Goal: Task Accomplishment & Management: Complete application form

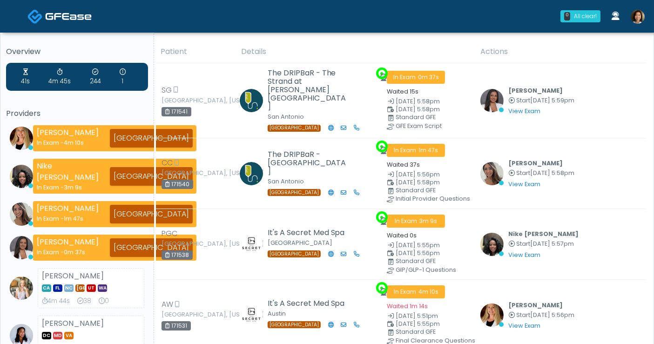
click at [640, 13] on img at bounding box center [637, 17] width 14 height 14
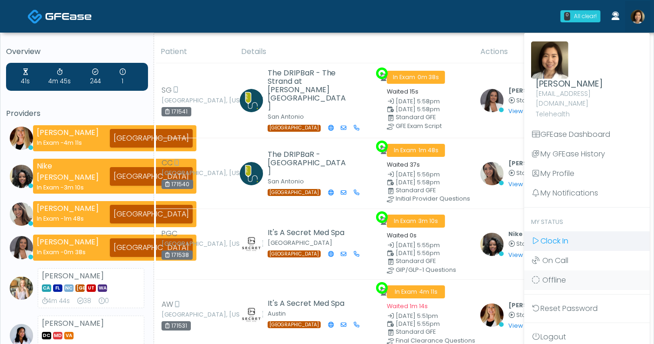
click at [561, 235] on span "Clock In" at bounding box center [554, 240] width 28 height 11
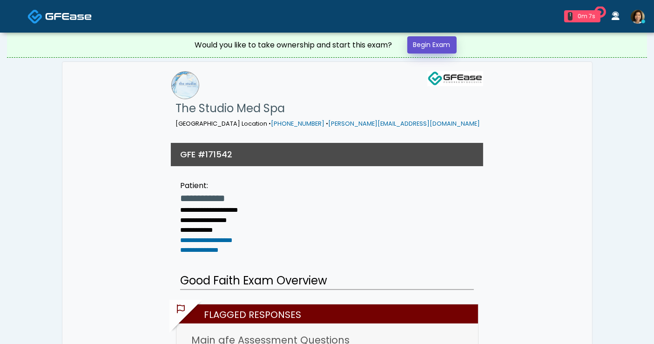
click at [438, 46] on link "Begin Exam" at bounding box center [431, 44] width 49 height 17
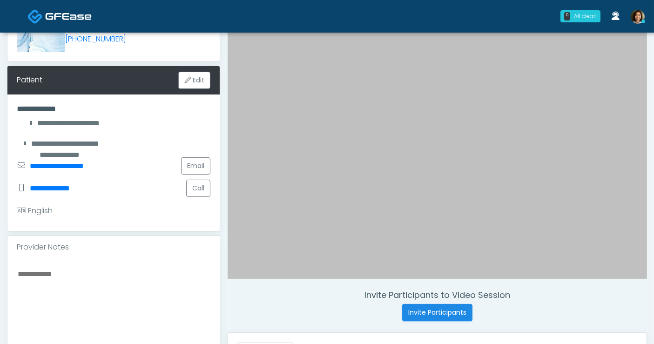
scroll to position [110, 0]
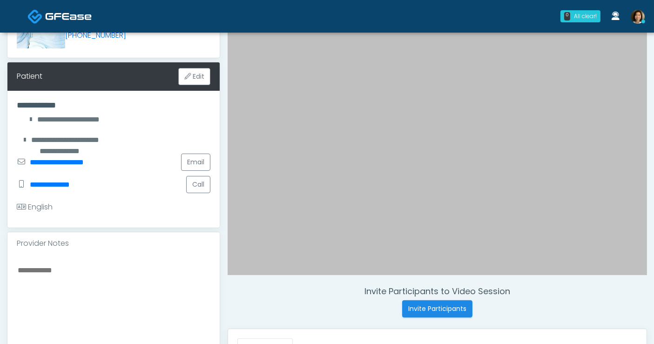
click at [79, 264] on textarea at bounding box center [114, 321] width 194 height 114
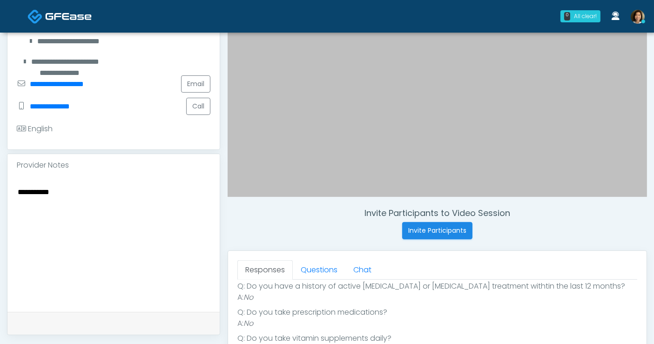
scroll to position [272, 0]
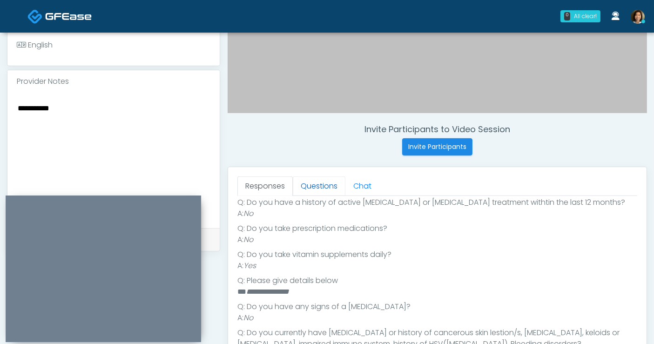
type textarea "**********"
click at [315, 187] on link "Questions" at bounding box center [319, 186] width 53 height 20
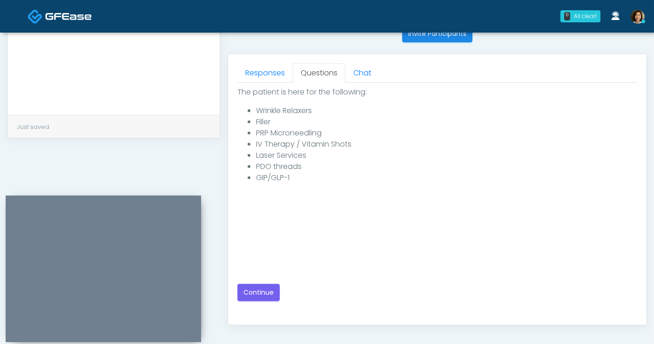
scroll to position [393, 0]
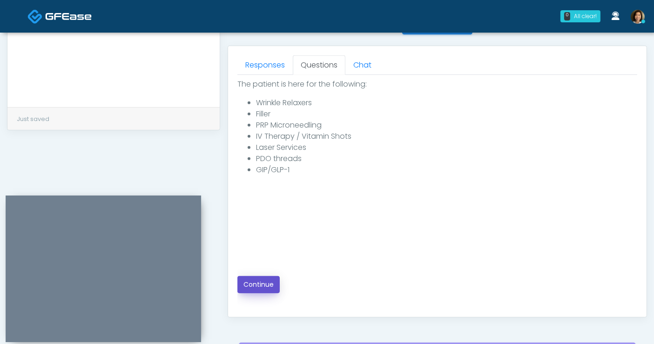
click at [271, 285] on button "Continue" at bounding box center [258, 284] width 42 height 17
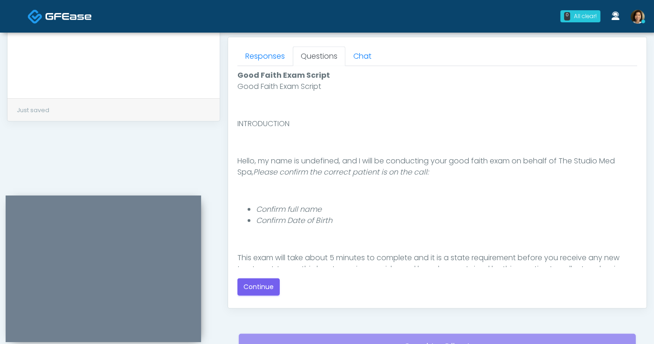
scroll to position [403, 0]
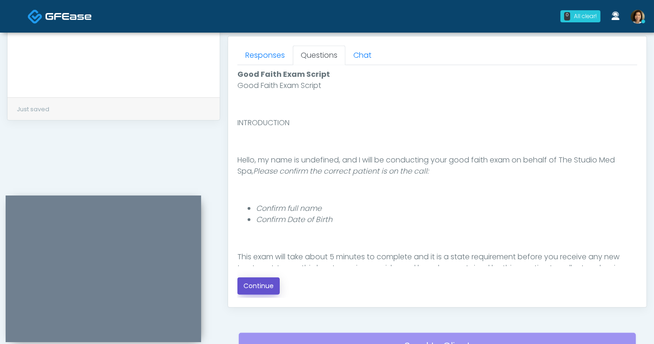
click at [253, 278] on button "Continue" at bounding box center [258, 285] width 42 height 17
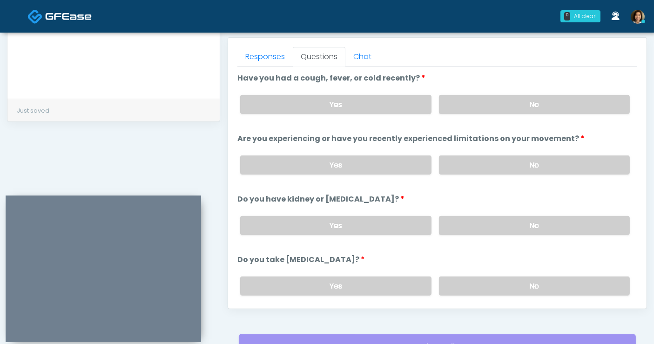
scroll to position [384, 0]
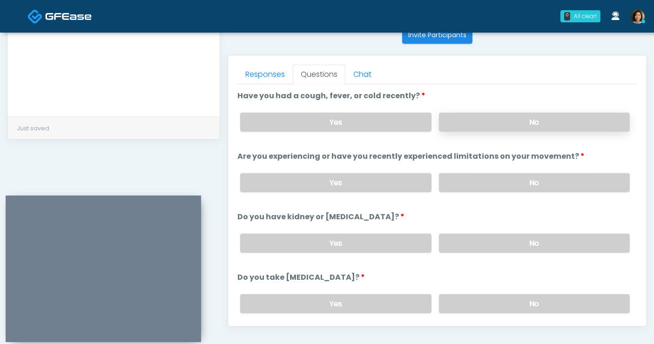
click at [501, 127] on label "No" at bounding box center [534, 122] width 191 height 19
drag, startPoint x: 507, startPoint y: 183, endPoint x: 516, endPoint y: 235, distance: 52.5
click at [507, 183] on label "No" at bounding box center [534, 182] width 191 height 19
drag, startPoint x: 518, startPoint y: 236, endPoint x: 581, endPoint y: 177, distance: 86.3
click at [524, 228] on div "Yes No" at bounding box center [435, 243] width 404 height 34
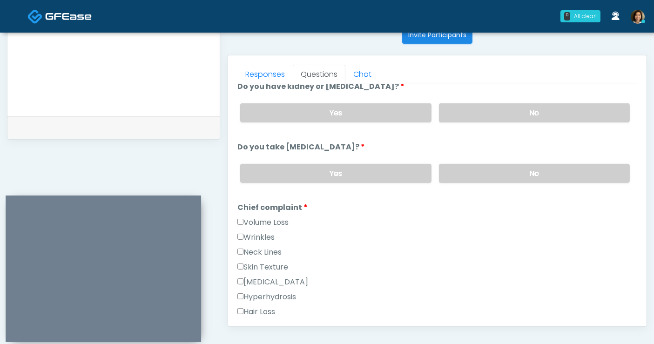
scroll to position [109, 0]
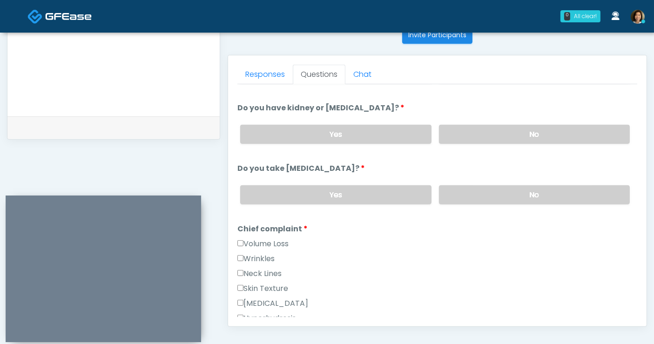
drag, startPoint x: 546, startPoint y: 127, endPoint x: 546, endPoint y: 156, distance: 29.8
click at [546, 127] on label "No" at bounding box center [534, 134] width 191 height 19
drag, startPoint x: 538, startPoint y: 190, endPoint x: 639, endPoint y: 154, distance: 107.6
click at [540, 188] on label "No" at bounding box center [534, 194] width 191 height 19
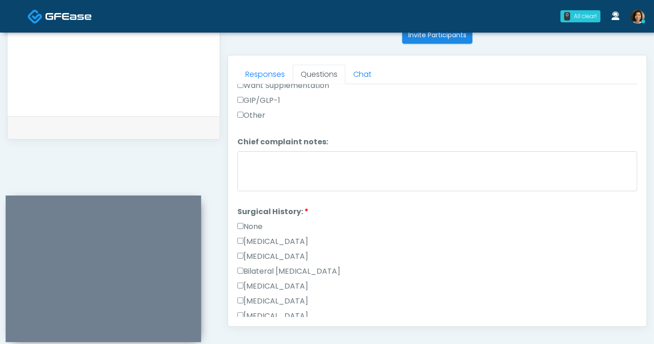
scroll to position [489, 0]
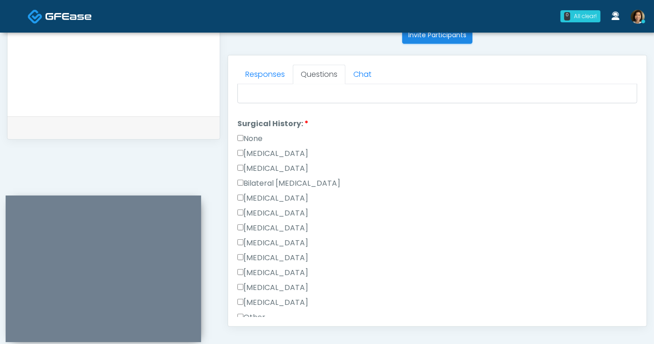
click at [248, 135] on label "None" at bounding box center [249, 138] width 25 height 11
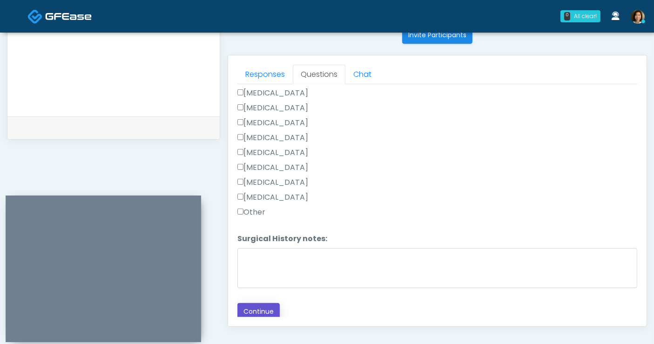
click at [250, 306] on button "Continue" at bounding box center [258, 311] width 42 height 17
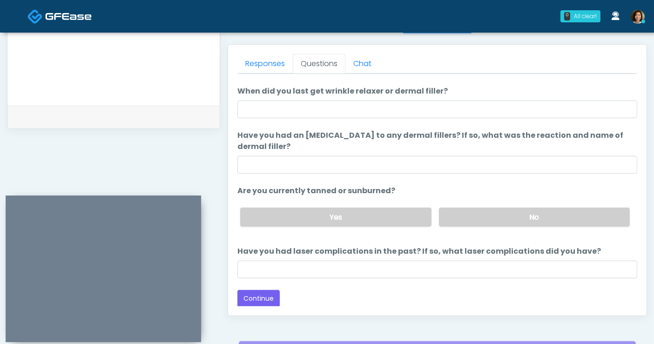
scroll to position [0, 0]
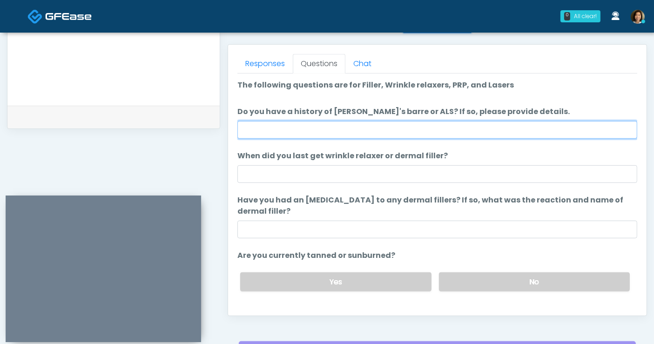
click at [247, 121] on input "Do you have a history of Guillain's barre or ALS? If so, please provide details." at bounding box center [437, 130] width 400 height 18
type input "**"
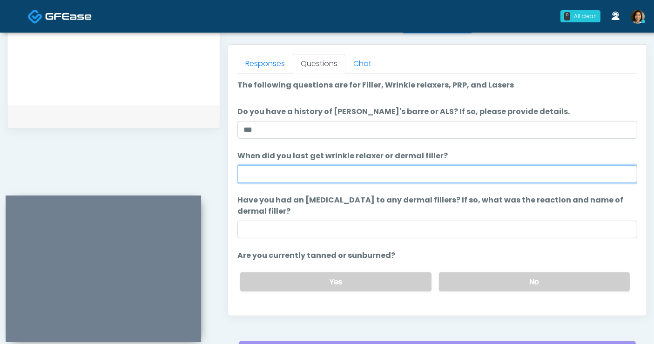
click at [336, 175] on input "When did you last get wrinkle relaxer or dermal filler?" at bounding box center [437, 174] width 400 height 18
type input "*"
type input "**********"
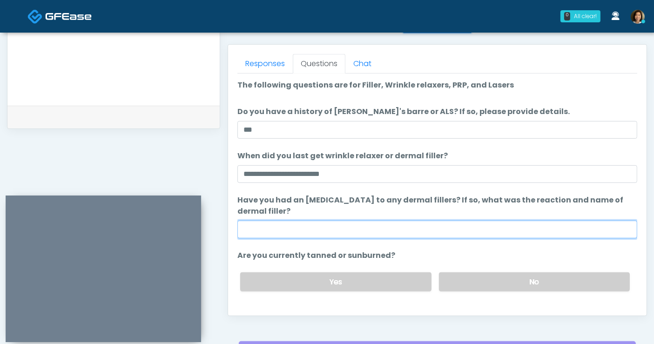
click at [427, 234] on input "Have you had an allergic response to any dermal fillers? If so, what was the re…" at bounding box center [437, 230] width 400 height 18
type input "**"
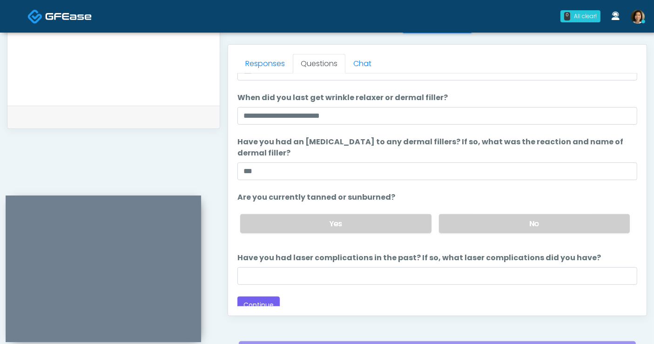
scroll to position [64, 0]
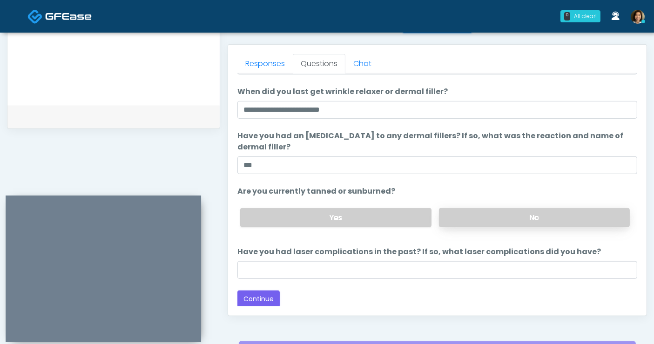
click at [545, 217] on label "No" at bounding box center [534, 217] width 191 height 19
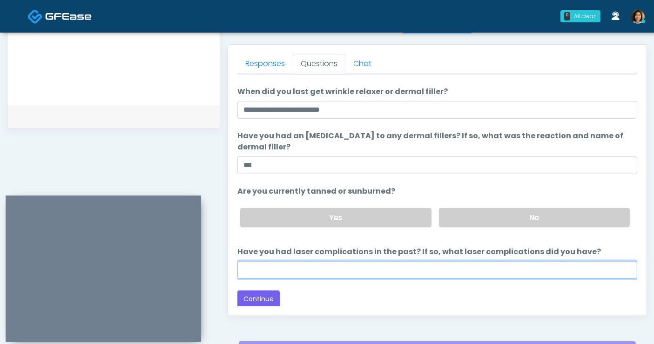
click at [332, 273] on input "Have you had laser complications in the past? If so, what laser complications d…" at bounding box center [437, 270] width 400 height 18
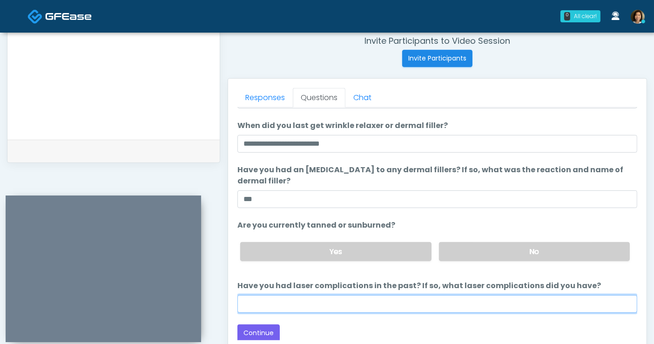
scroll to position [390, 0]
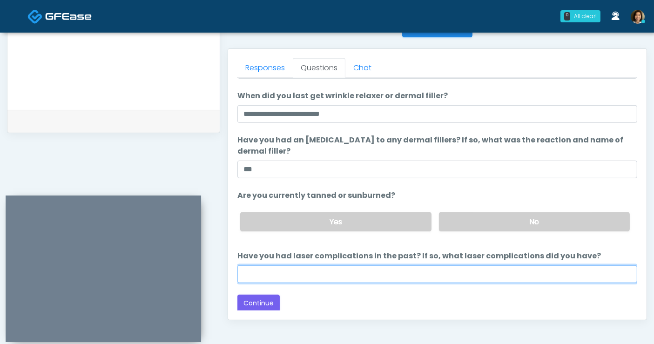
click at [328, 274] on input "Have you had laser complications in the past? If so, what laser complications d…" at bounding box center [437, 274] width 400 height 18
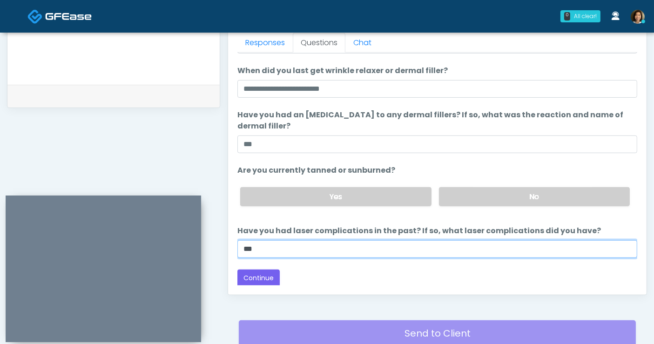
scroll to position [417, 0]
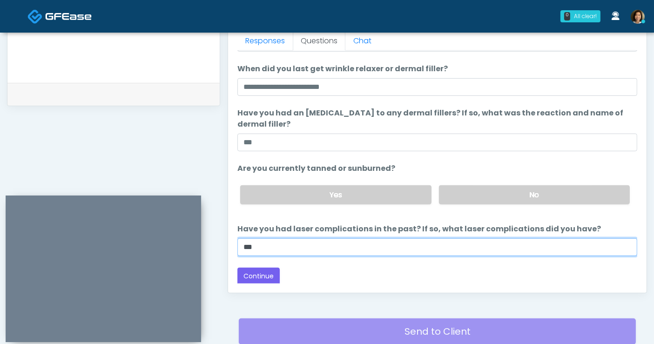
drag, startPoint x: 258, startPoint y: 243, endPoint x: 200, endPoint y: 247, distance: 57.8
click at [194, 40] on div "**********" at bounding box center [327, 11] width 640 height 709
type input "**"
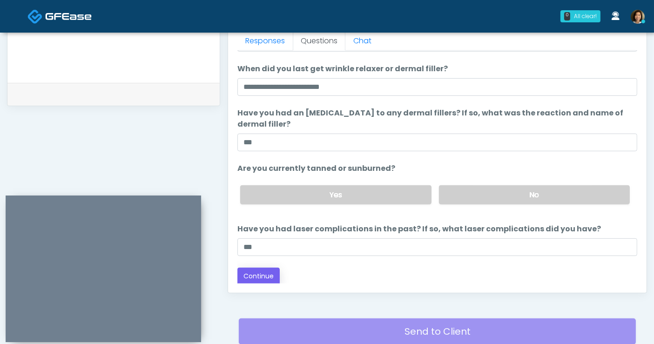
drag, startPoint x: 319, startPoint y: 274, endPoint x: 264, endPoint y: 281, distance: 55.7
click at [316, 274] on div "Back Continue" at bounding box center [437, 276] width 400 height 17
click at [254, 273] on button "Continue" at bounding box center [258, 276] width 42 height 17
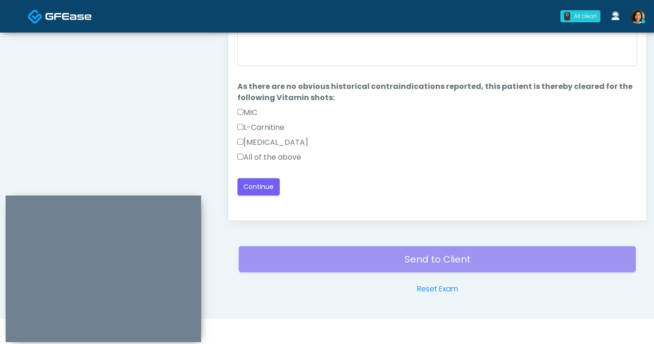
scroll to position [453, 0]
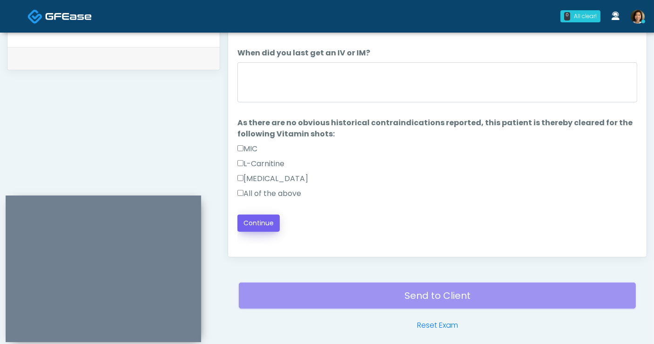
drag, startPoint x: 288, startPoint y: 188, endPoint x: 267, endPoint y: 213, distance: 32.0
click at [287, 189] on label "All of the above" at bounding box center [269, 193] width 64 height 11
click at [266, 216] on button "Continue" at bounding box center [258, 222] width 42 height 17
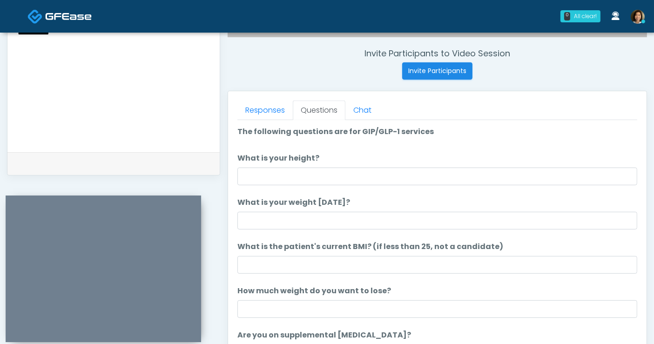
scroll to position [333, 0]
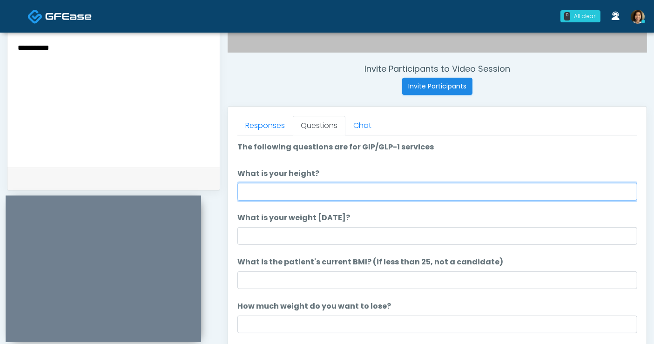
click at [303, 185] on input "What is your height?" at bounding box center [437, 192] width 400 height 18
click at [264, 193] on input "**" at bounding box center [437, 192] width 400 height 18
type input "**"
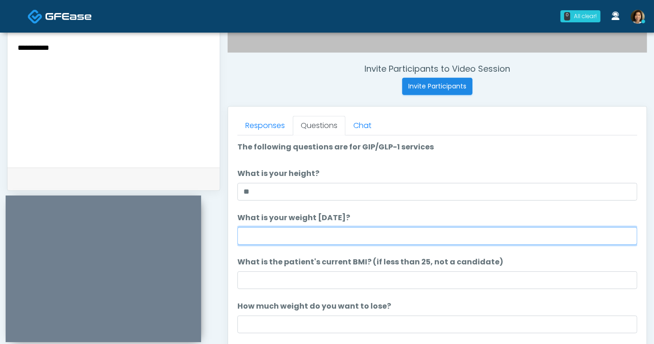
click at [259, 238] on input "What is your weight today?" at bounding box center [437, 236] width 400 height 18
type input "***"
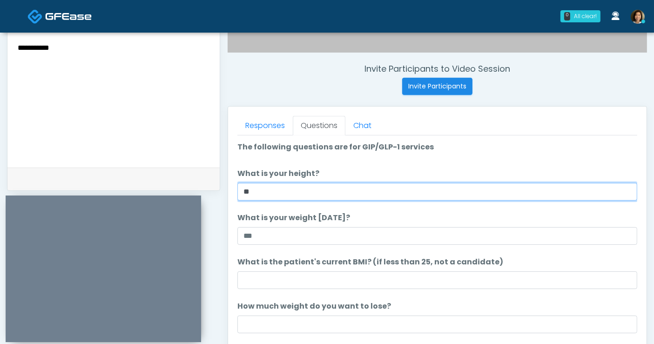
click at [280, 193] on input "**" at bounding box center [437, 192] width 400 height 18
type input "***"
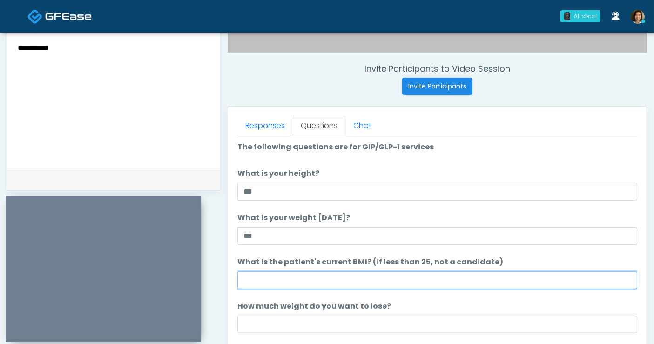
drag, startPoint x: 328, startPoint y: 276, endPoint x: 331, endPoint y: 272, distance: 5.3
click at [331, 273] on input "What is the patient's current BMI? (if less than 25, not a candidate)" at bounding box center [437, 280] width 400 height 18
type input "****"
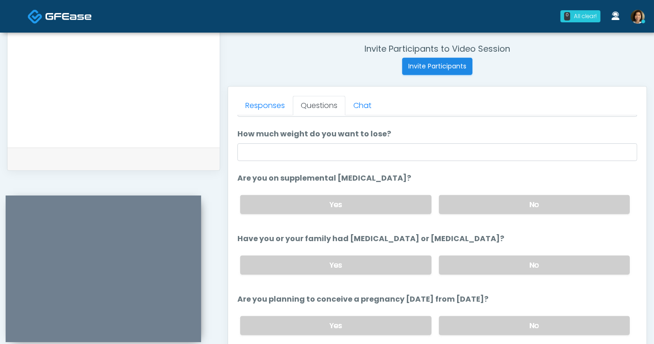
scroll to position [155, 0]
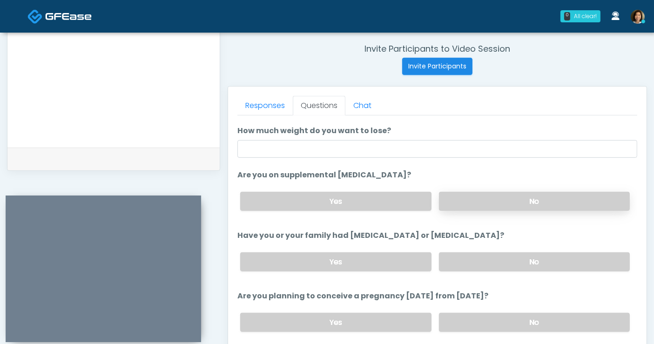
click at [530, 202] on label "No" at bounding box center [534, 201] width 191 height 19
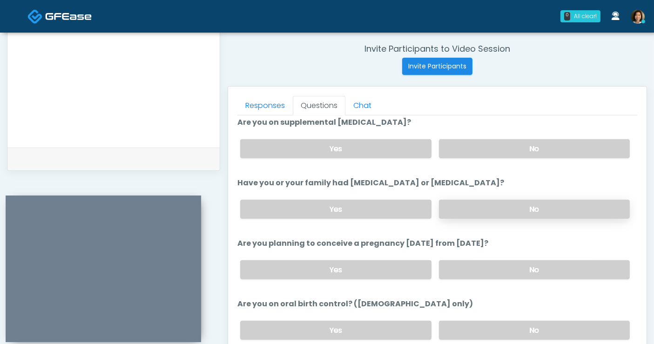
click at [576, 204] on label "No" at bounding box center [534, 209] width 191 height 19
click at [562, 268] on label "No" at bounding box center [534, 269] width 191 height 19
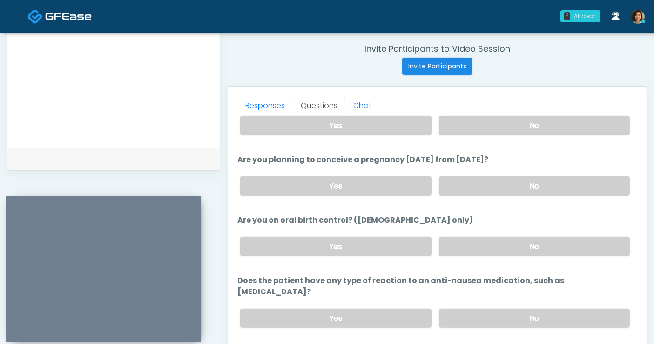
scroll to position [296, 0]
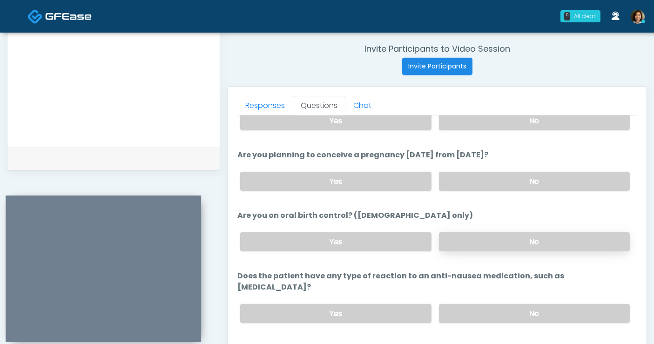
click at [547, 243] on label "No" at bounding box center [534, 241] width 191 height 19
drag, startPoint x: 552, startPoint y: 301, endPoint x: 569, endPoint y: 288, distance: 21.6
click at [552, 304] on label "No" at bounding box center [534, 313] width 191 height 19
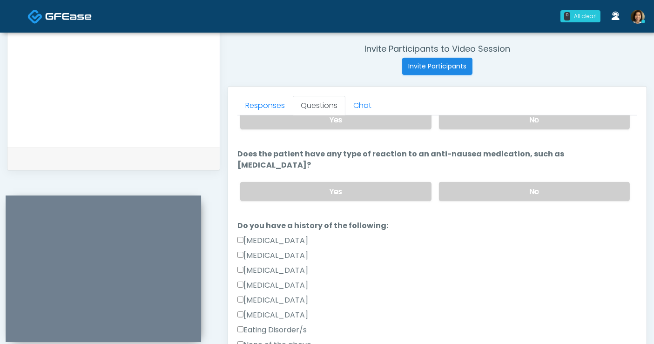
scroll to position [439, 0]
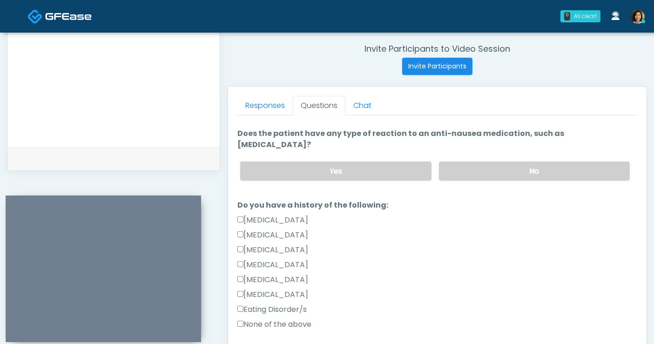
click at [303, 319] on label "None of the above" at bounding box center [274, 324] width 74 height 11
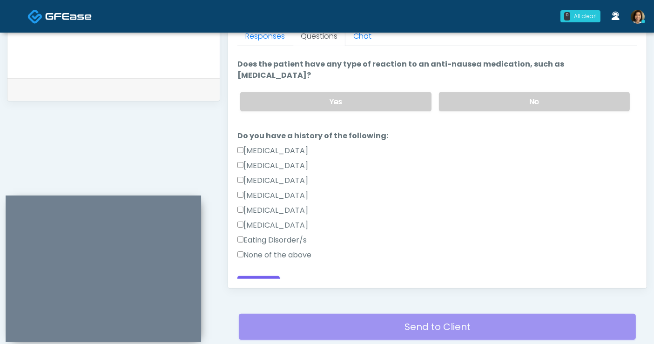
scroll to position [427, 0]
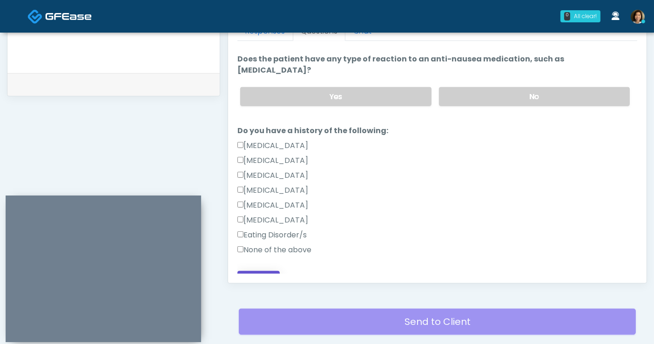
click at [269, 271] on button "Continue" at bounding box center [258, 279] width 42 height 17
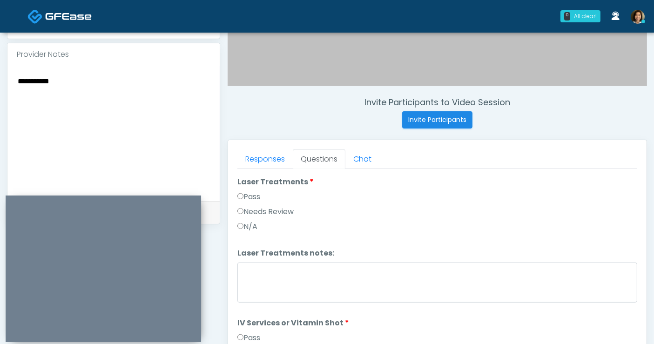
scroll to position [288, 0]
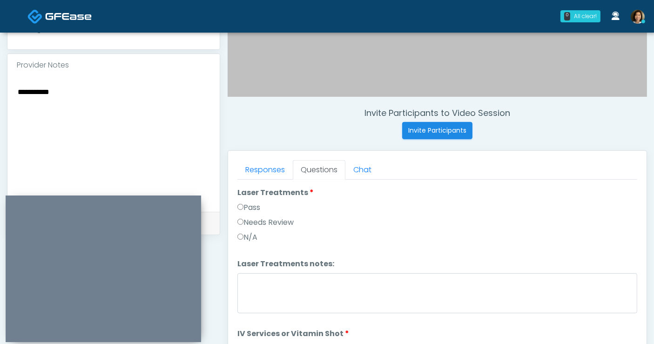
drag, startPoint x: 80, startPoint y: 81, endPoint x: -202, endPoint y: 81, distance: 281.9
click at [0, 81] on html "0 All clear! All clear! Meagan Petrek In Exam - 8m 2s TX Nike Elizabeth Akinjer…" at bounding box center [327, 129] width 654 height 835
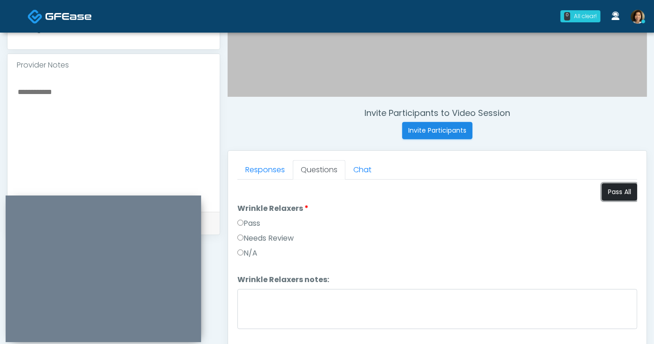
click at [623, 191] on button "Pass All" at bounding box center [619, 191] width 35 height 17
click at [107, 91] on textarea at bounding box center [114, 143] width 194 height 114
type textarea "*"
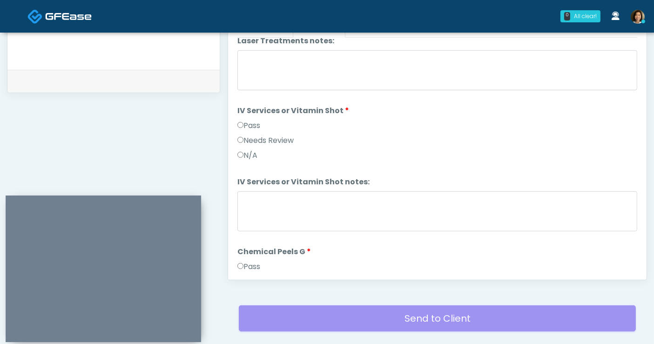
scroll to position [882, 0]
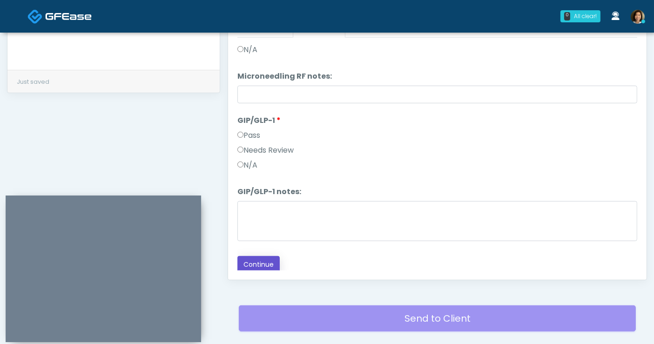
click at [258, 259] on button "Continue" at bounding box center [258, 264] width 42 height 17
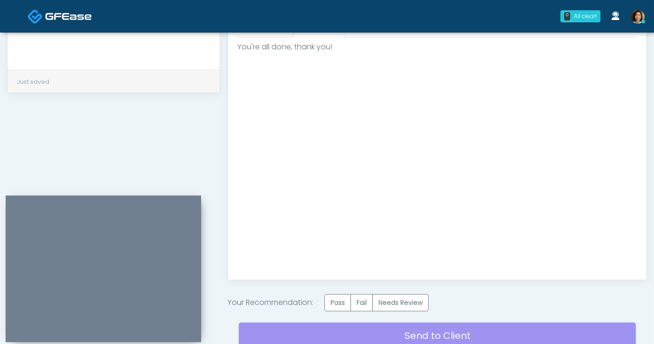
scroll to position [0, 0]
click at [339, 297] on label "Pass" at bounding box center [337, 302] width 27 height 17
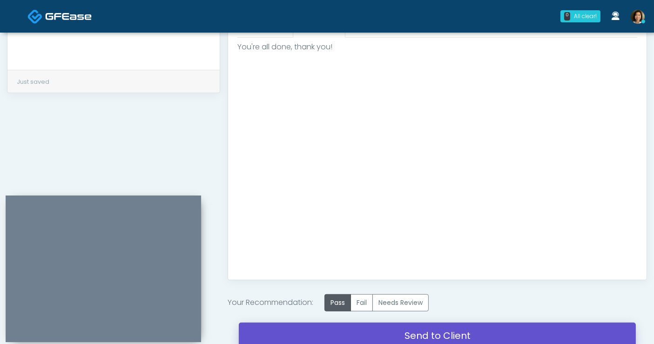
click at [316, 325] on link "Send to Client" at bounding box center [437, 335] width 397 height 26
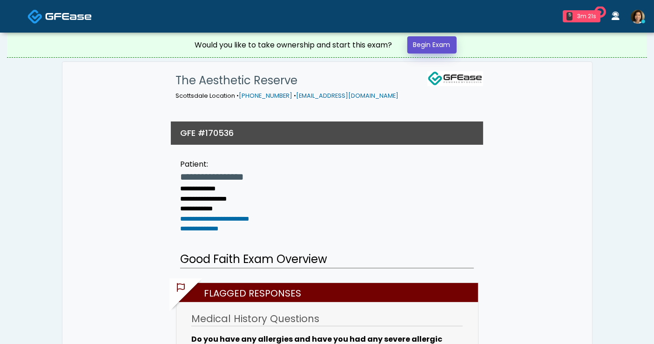
click at [437, 42] on link "Begin Exam" at bounding box center [431, 44] width 49 height 17
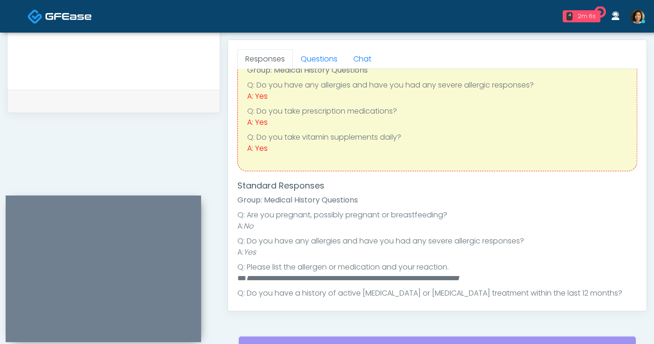
scroll to position [54, 0]
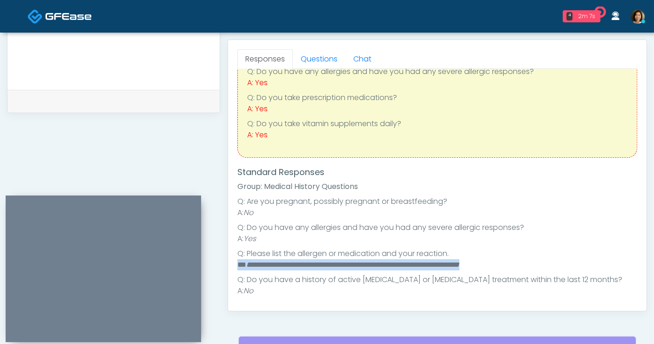
drag, startPoint x: 529, startPoint y: 265, endPoint x: 238, endPoint y: 262, distance: 291.7
click at [238, 262] on li "**********" at bounding box center [433, 264] width 392 height 11
copy li "**********"
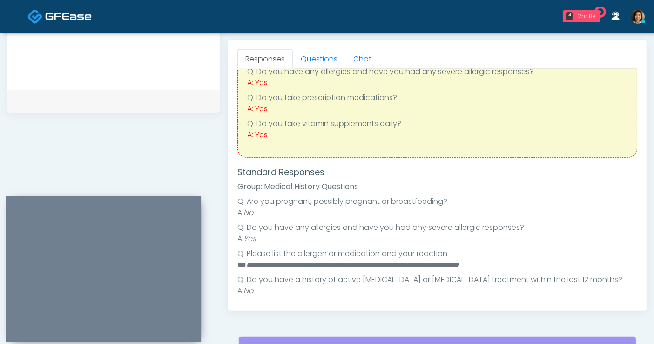
click at [169, 58] on textarea at bounding box center [114, 21] width 194 height 114
paste textarea "**********"
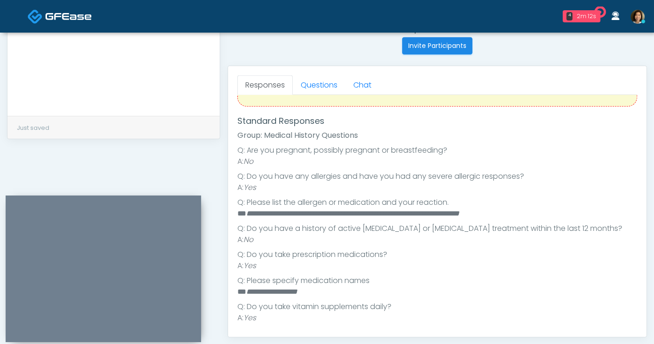
scroll to position [142, 0]
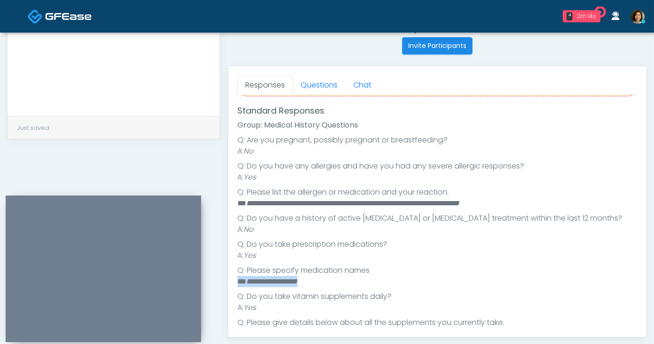
drag, startPoint x: 289, startPoint y: 287, endPoint x: 236, endPoint y: 278, distance: 53.7
click at [236, 278] on div "Responses Questions Chat Good Faith Exam Script Good Faith Exam Script INTRODUC…" at bounding box center [437, 201] width 418 height 271
copy li "**********"
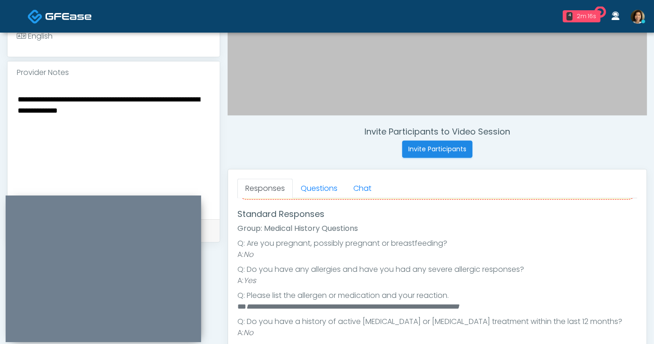
click at [145, 114] on textarea "**********" at bounding box center [114, 150] width 194 height 114
paste textarea "**********"
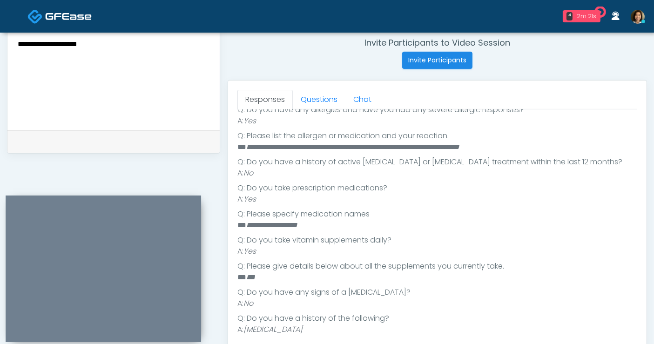
scroll to position [315, 0]
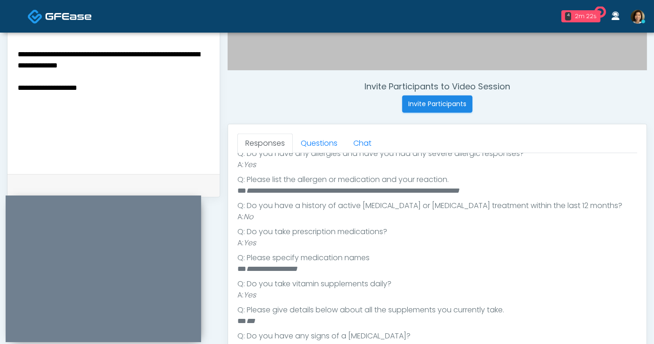
click at [166, 84] on textarea "**********" at bounding box center [114, 105] width 194 height 114
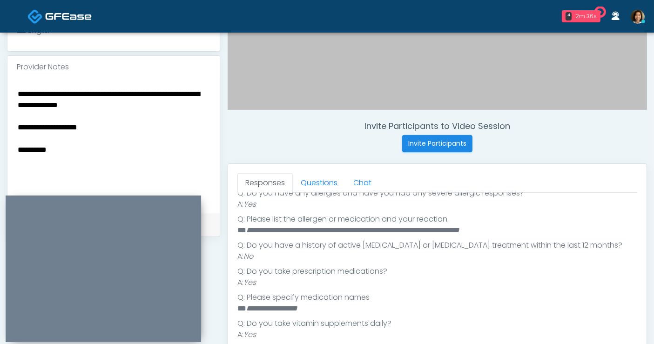
scroll to position [294, 0]
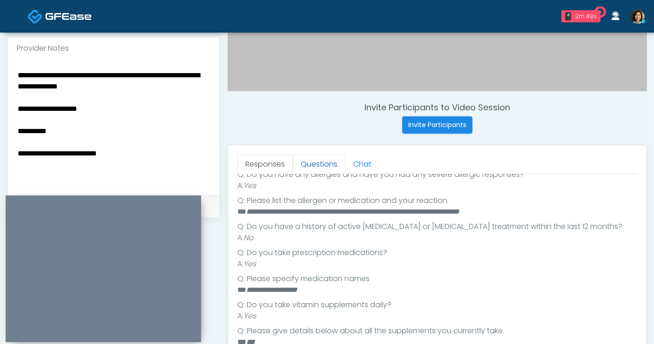
click at [320, 166] on link "Questions" at bounding box center [319, 164] width 53 height 20
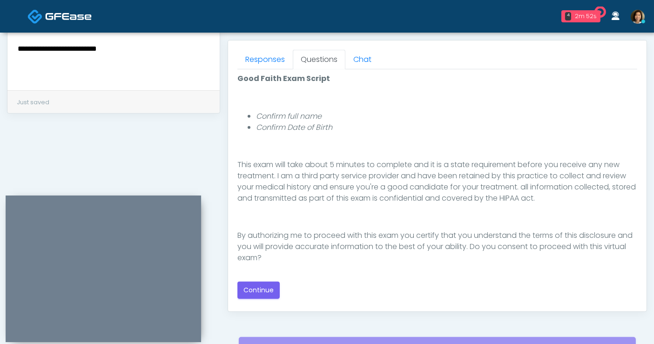
scroll to position [406, 0]
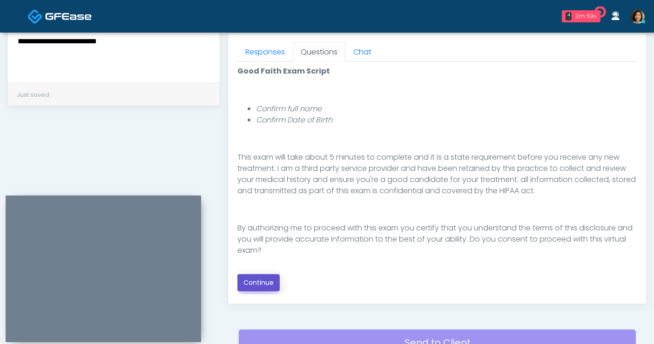
click at [264, 282] on button "Continue" at bounding box center [258, 282] width 42 height 17
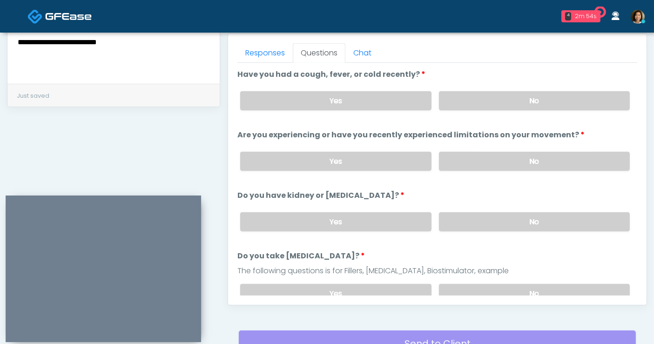
scroll to position [386, 0]
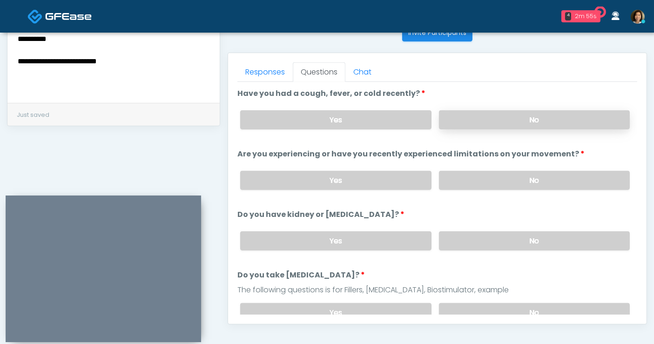
click at [540, 118] on label "No" at bounding box center [534, 119] width 191 height 19
click at [541, 182] on label "No" at bounding box center [534, 180] width 191 height 19
click at [543, 241] on label "No" at bounding box center [534, 240] width 191 height 19
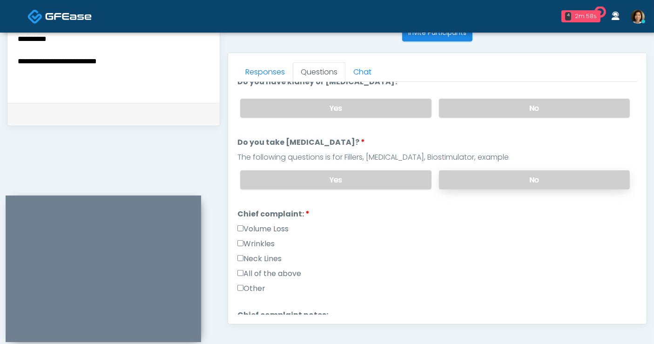
click at [542, 177] on label "No" at bounding box center [534, 179] width 191 height 19
click at [266, 240] on label "Wrinkles" at bounding box center [255, 243] width 37 height 11
click at [274, 223] on label "Volume Loss" at bounding box center [262, 228] width 51 height 11
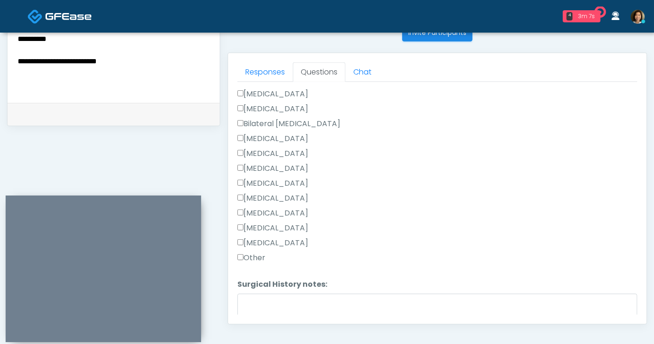
scroll to position [402, 0]
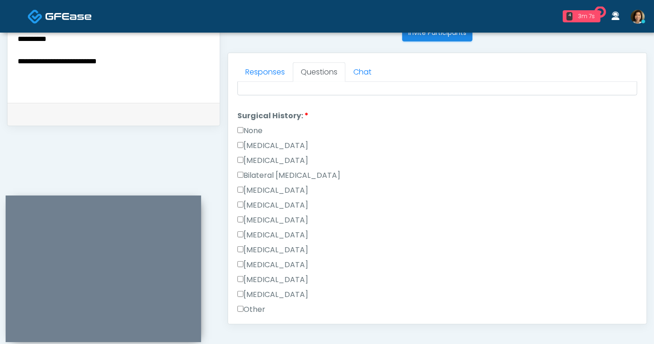
click at [253, 128] on label "None" at bounding box center [249, 130] width 25 height 11
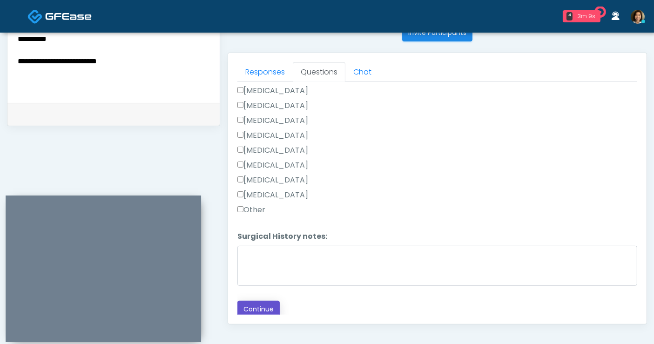
click at [259, 304] on button "Continue" at bounding box center [258, 309] width 42 height 17
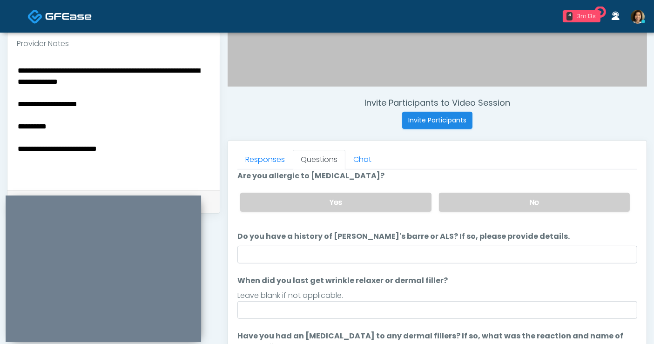
scroll to position [283, 0]
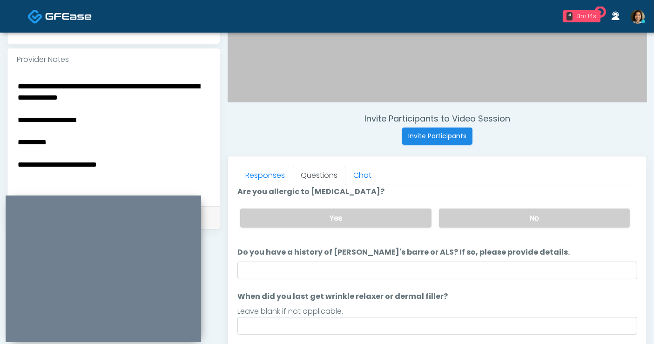
click at [140, 166] on textarea "**********" at bounding box center [114, 137] width 194 height 114
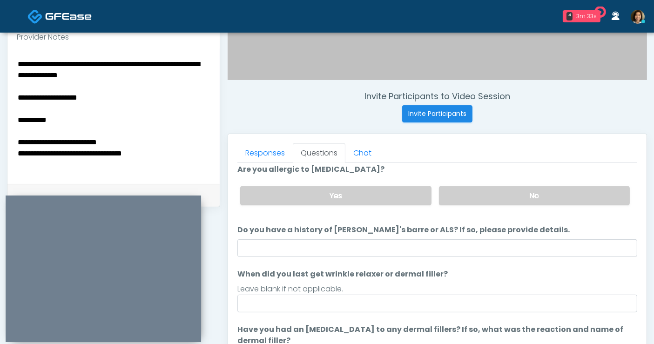
type textarea "**********"
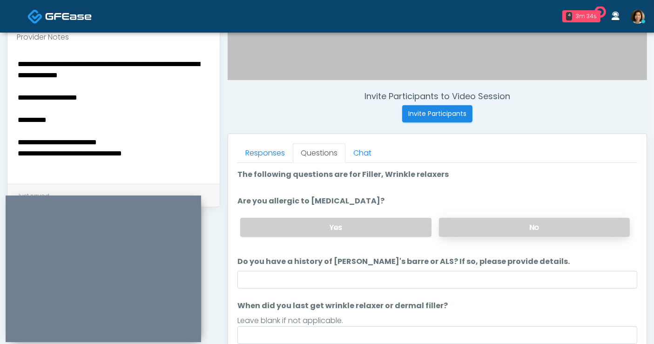
click at [542, 221] on label "No" at bounding box center [534, 227] width 191 height 19
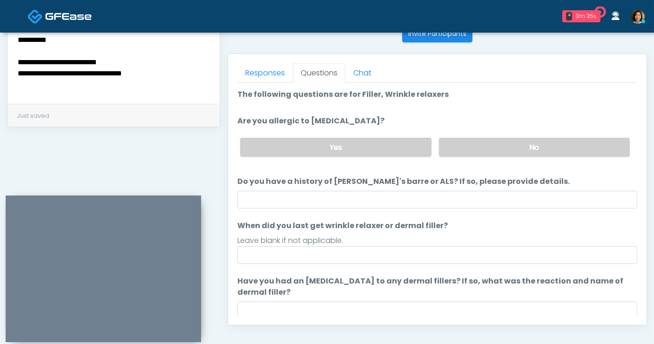
scroll to position [395, 0]
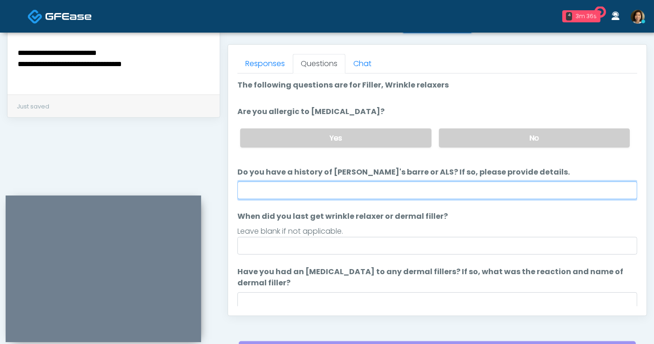
click at [291, 189] on input "Do you have a history of [PERSON_NAME]'s barre or ALS? If so, please provide de…" at bounding box center [437, 190] width 400 height 18
type input "**"
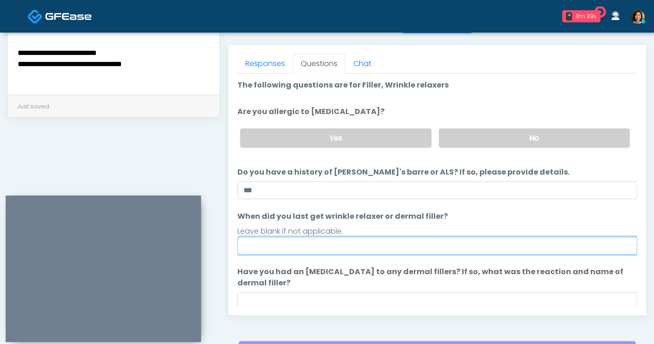
click at [304, 245] on input "When did you last get wrinkle relaxer or dermal filler?" at bounding box center [437, 246] width 400 height 18
click at [267, 244] on input "**********" at bounding box center [437, 246] width 400 height 18
drag, startPoint x: 345, startPoint y: 242, endPoint x: 280, endPoint y: 249, distance: 65.5
click at [280, 249] on input "**********" at bounding box center [437, 246] width 400 height 18
click at [335, 247] on input "**********" at bounding box center [437, 246] width 400 height 18
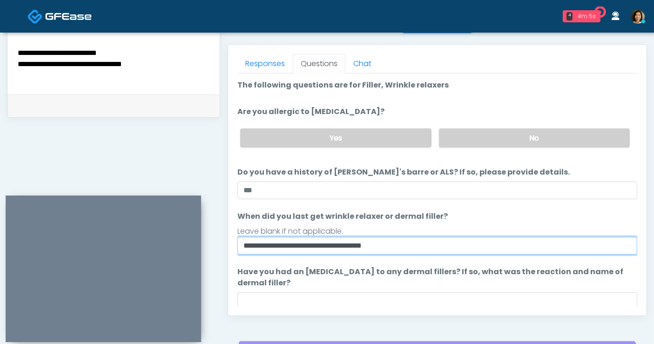
type input "**********"
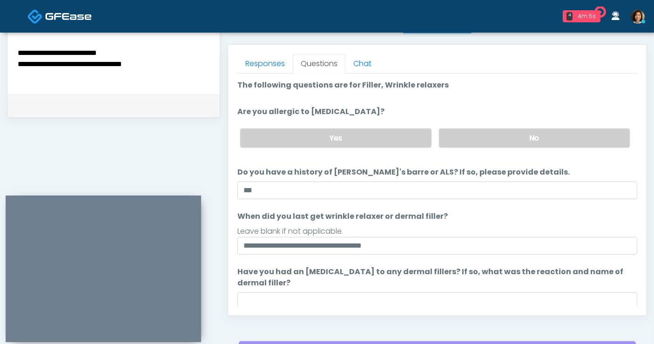
scroll to position [18, 0]
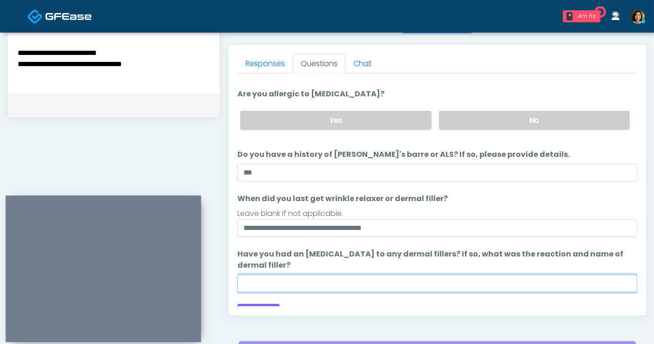
click at [372, 285] on input "Have you had an allergic response to any dermal fillers? If so, what was the re…" at bounding box center [437, 283] width 400 height 18
type input "**"
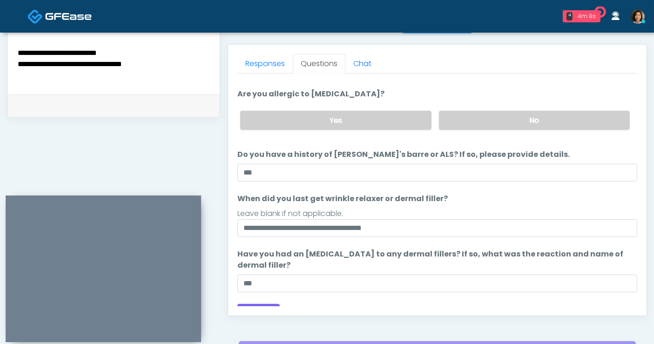
scroll to position [32, 0]
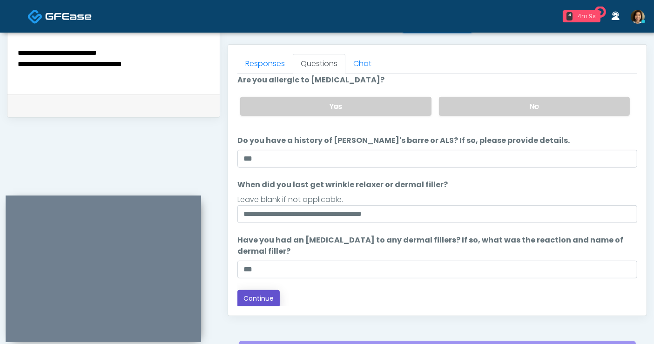
click at [273, 294] on button "Continue" at bounding box center [258, 298] width 42 height 17
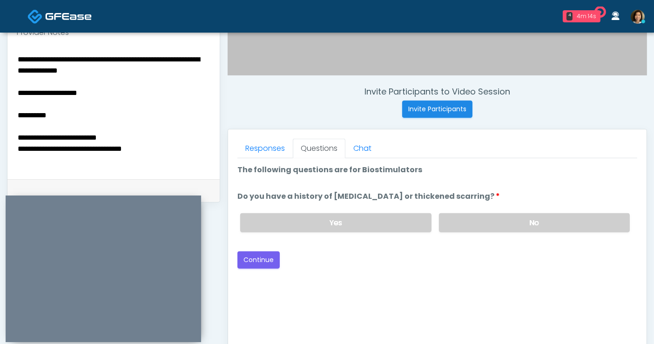
scroll to position [309, 0]
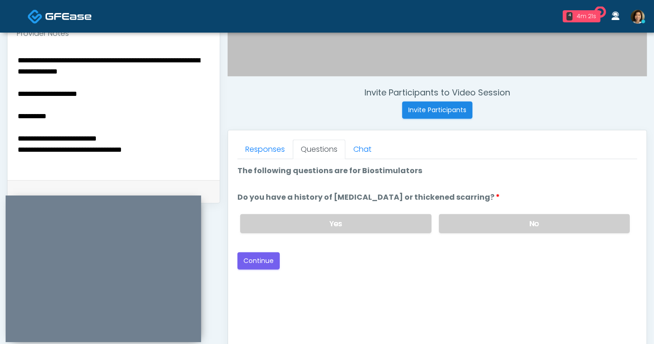
click at [435, 301] on div "Good Faith Exam Script Good Faith Exam Script INTRODUCTION Hello, my name is un…" at bounding box center [437, 275] width 400 height 233
click at [155, 71] on textarea "**********" at bounding box center [114, 111] width 194 height 114
click at [477, 221] on label "No" at bounding box center [534, 223] width 191 height 19
click at [495, 262] on div "Back Continue" at bounding box center [437, 260] width 400 height 17
click at [264, 261] on button "Continue" at bounding box center [258, 260] width 42 height 17
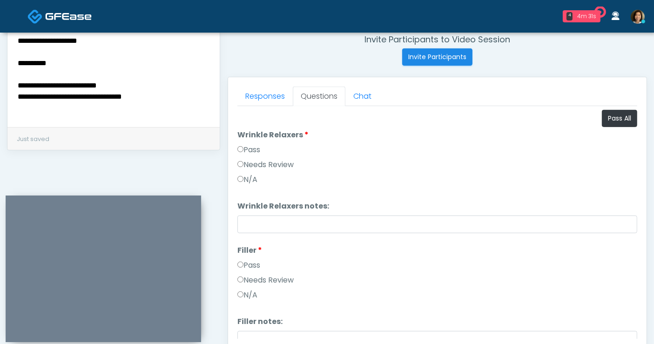
scroll to position [352, 0]
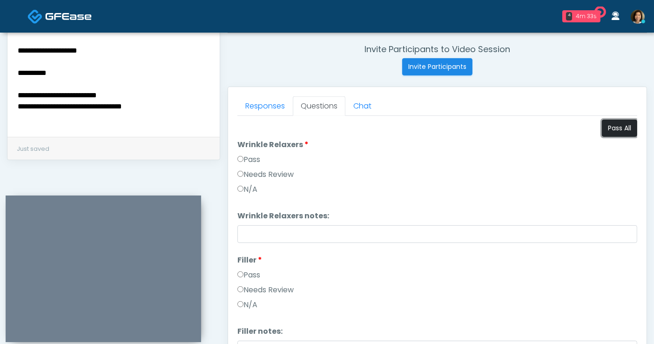
click at [614, 127] on button "Pass All" at bounding box center [619, 128] width 35 height 17
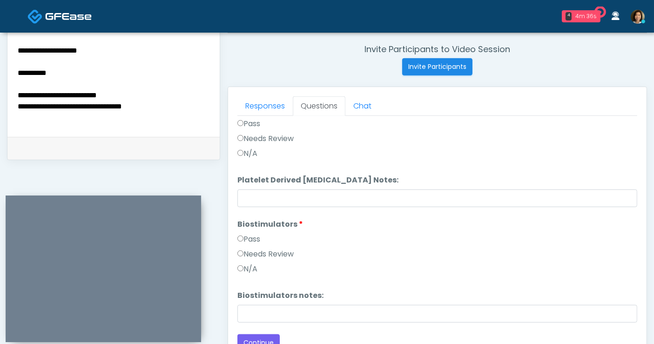
scroll to position [268, 0]
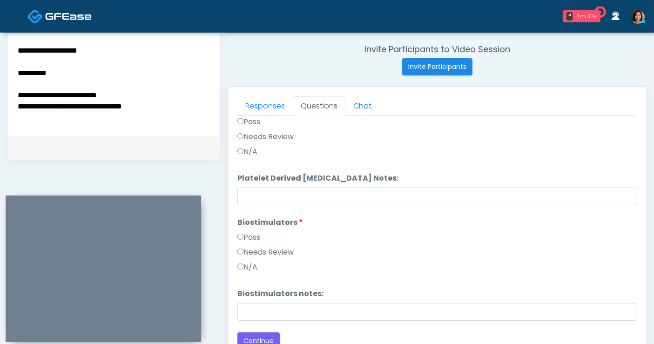
click at [170, 107] on textarea "**********" at bounding box center [114, 68] width 194 height 114
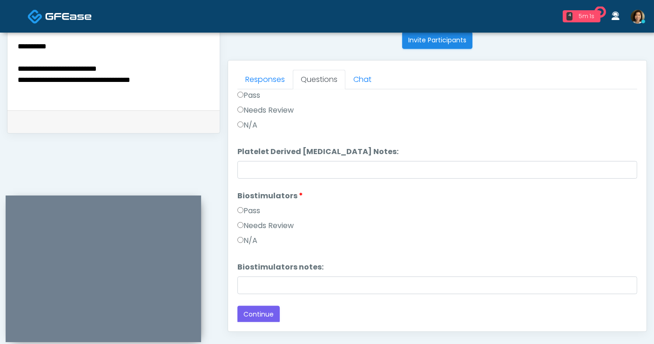
scroll to position [328, 0]
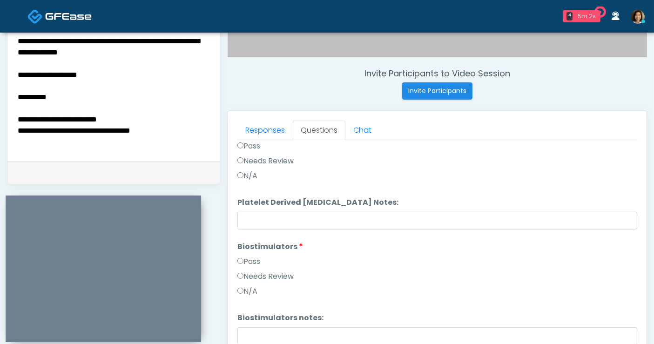
drag, startPoint x: 166, startPoint y: 129, endPoint x: -31, endPoint y: 112, distance: 197.5
click at [0, 112] on html "4 5m 2s Enhanced Body Institute Waiting - 4m 18s CA View The DRIPBaR - San Anto…" at bounding box center [327, 89] width 654 height 835
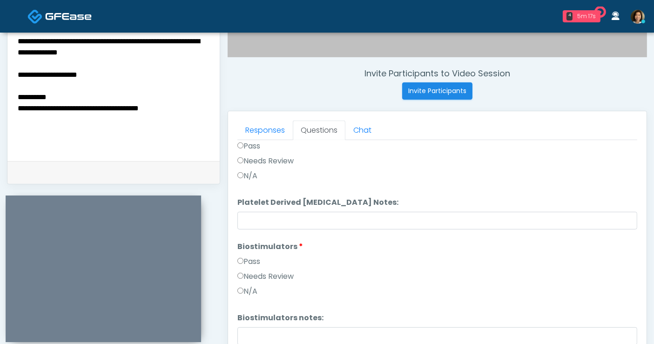
drag, startPoint x: 13, startPoint y: 70, endPoint x: -13, endPoint y: 39, distance: 40.9
click at [0, 39] on html "4 5m 17s Enhanced Body Institute Waiting - 4m 33s CA View The DRIPBaR - San Ant…" at bounding box center [327, 89] width 654 height 835
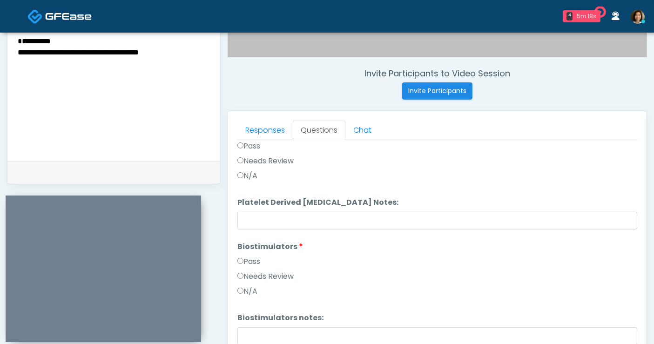
drag, startPoint x: 86, startPoint y: 52, endPoint x: -35, endPoint y: 30, distance: 122.9
click at [0, 30] on html "4 5m 18s Enhanced Body Institute Waiting - 4m 34s CA View The DRIPBaR - San Ant…" at bounding box center [327, 89] width 654 height 835
click at [28, 51] on textarea "**********" at bounding box center [114, 92] width 194 height 114
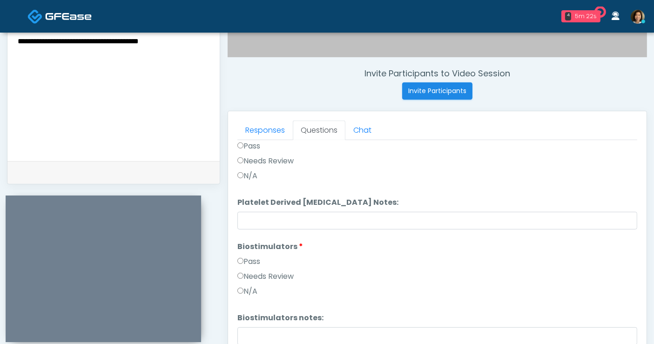
click at [80, 37] on textarea "**********" at bounding box center [114, 92] width 194 height 114
click at [176, 40] on textarea "**********" at bounding box center [114, 92] width 194 height 114
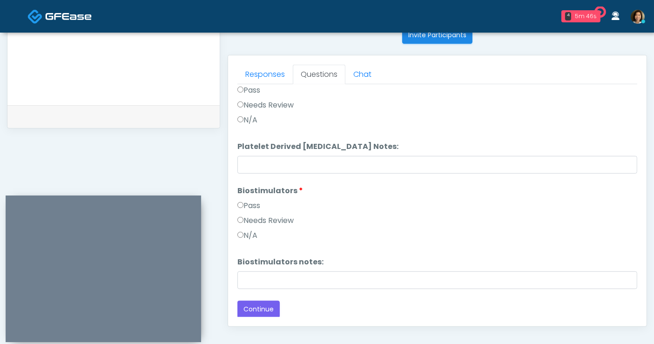
scroll to position [406, 0]
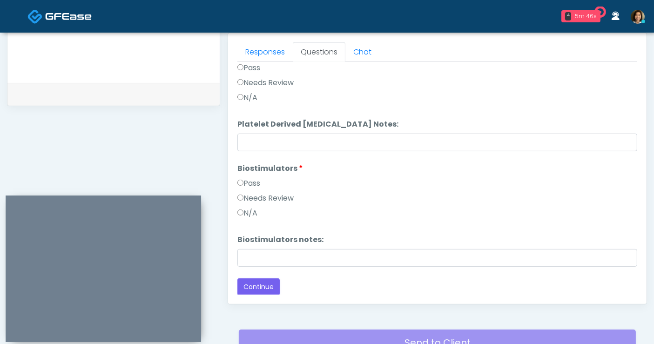
type textarea "**********"
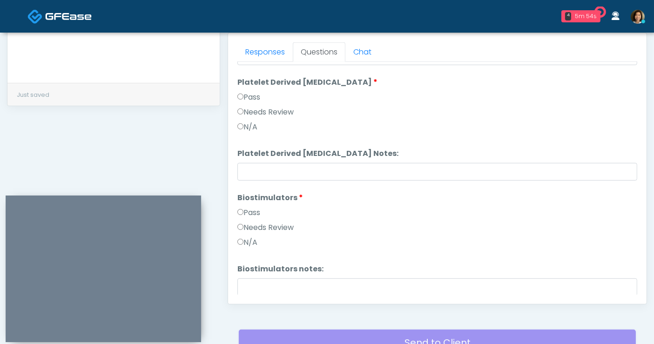
scroll to position [242, 0]
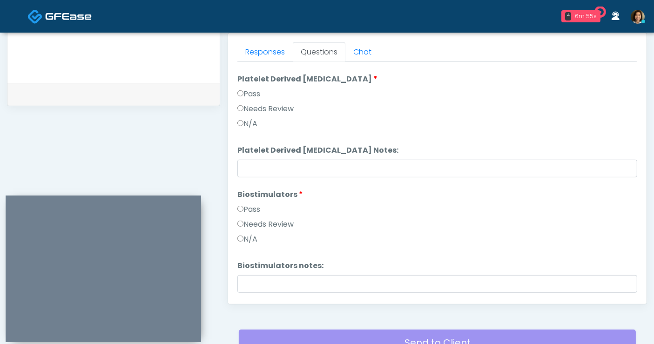
click at [280, 223] on label "Needs Review" at bounding box center [265, 224] width 56 height 11
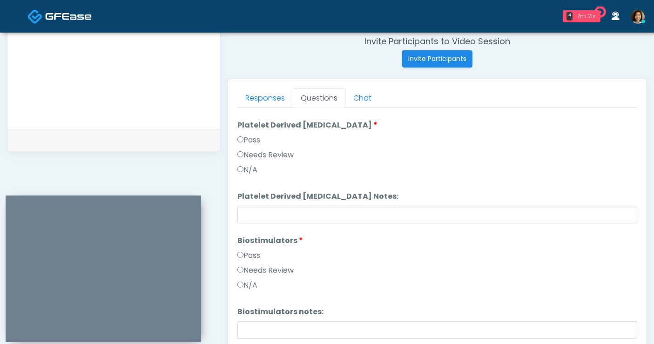
scroll to position [416, 0]
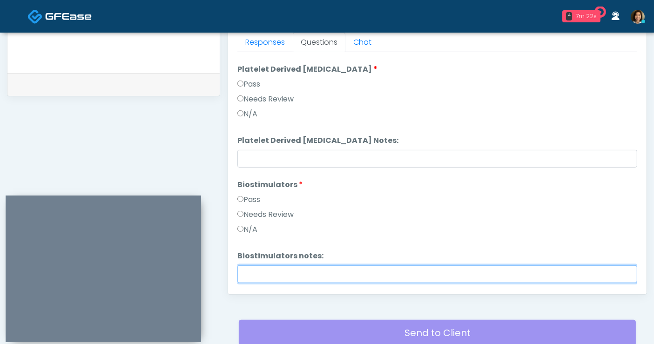
click at [289, 274] on input "Biostimulators notes:" at bounding box center [437, 274] width 400 height 18
type input "**********"
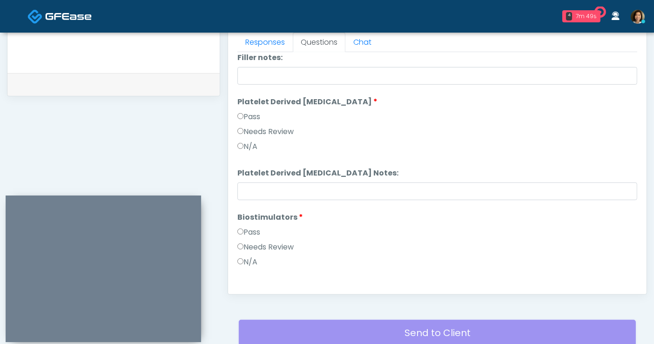
scroll to position [268, 0]
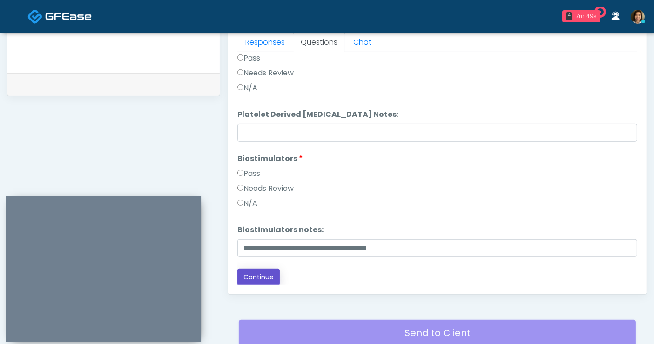
click at [261, 275] on button "Continue" at bounding box center [258, 276] width 42 height 17
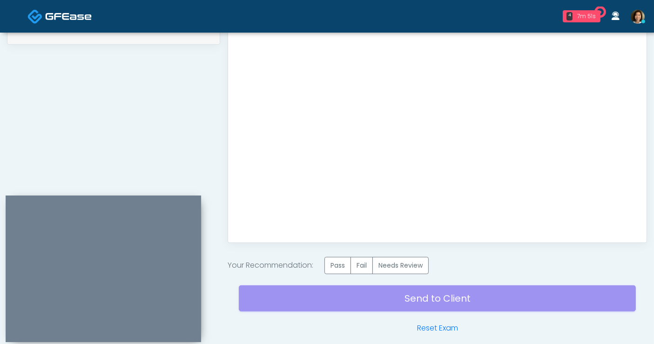
scroll to position [0, 0]
click at [395, 261] on label "Needs Review" at bounding box center [400, 265] width 56 height 17
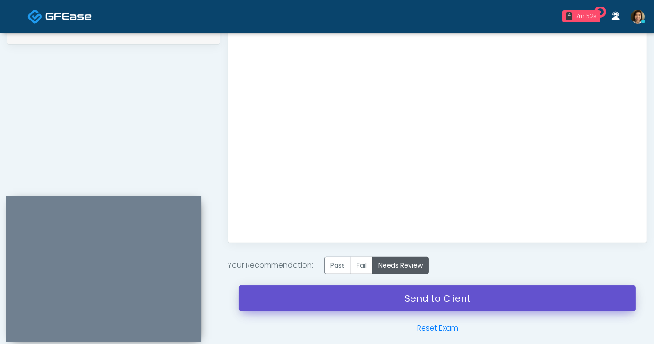
click at [431, 294] on link "Send to Client" at bounding box center [437, 298] width 397 height 26
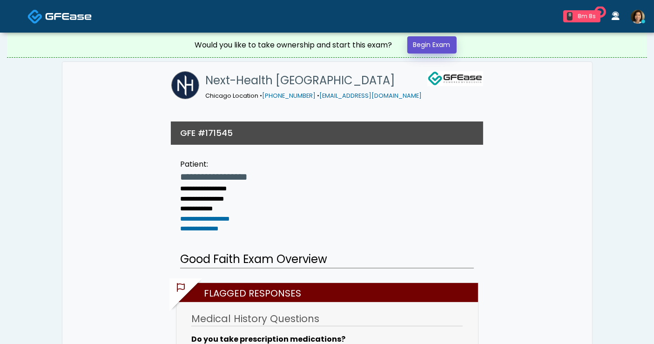
click at [442, 42] on link "Begin Exam" at bounding box center [431, 44] width 49 height 17
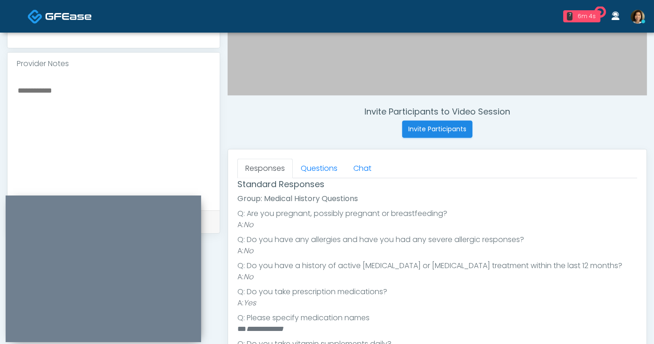
scroll to position [114, 0]
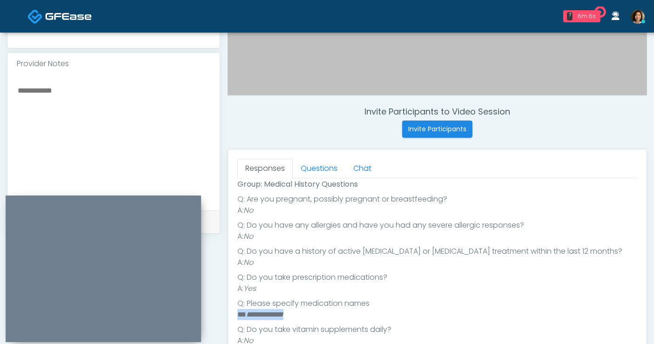
drag, startPoint x: 292, startPoint y: 314, endPoint x: 234, endPoint y: 314, distance: 58.2
click at [234, 314] on div "Responses Questions Chat Good Faith Exam Script Good Faith Exam Script INTRODUC…" at bounding box center [437, 284] width 418 height 271
copy li "**********"
paste textarea "**********"
click at [108, 114] on textarea "**********" at bounding box center [114, 141] width 194 height 114
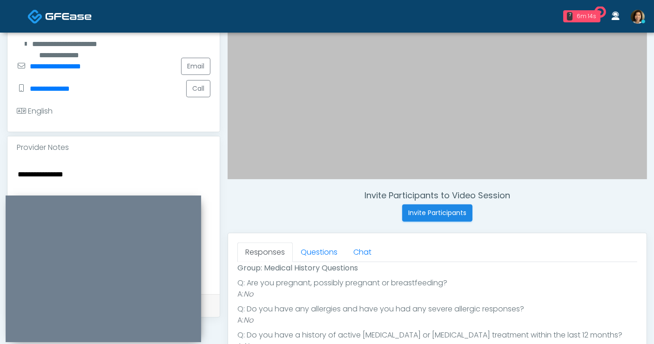
scroll to position [237, 0]
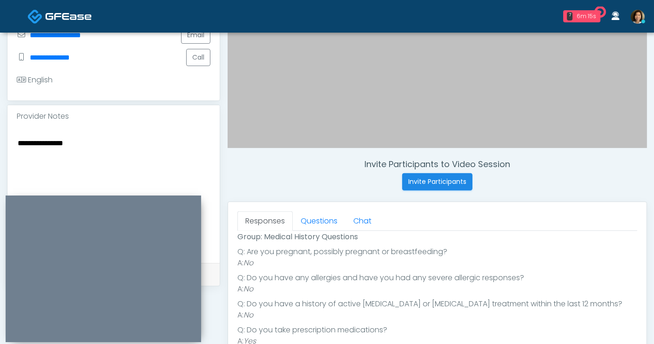
click at [115, 148] on textarea "**********" at bounding box center [114, 194] width 194 height 114
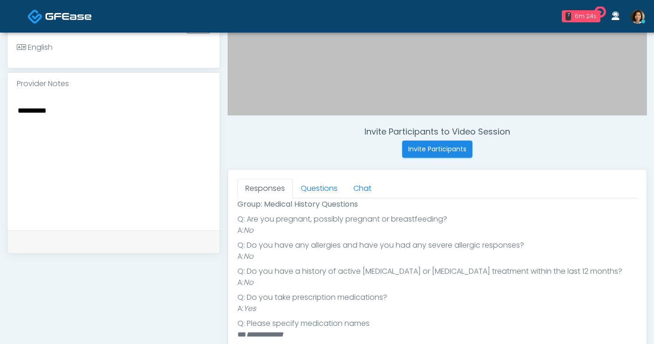
scroll to position [277, 0]
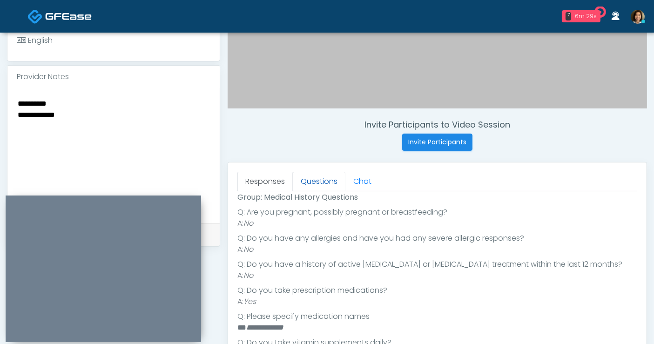
type textarea "**********"
click at [321, 181] on link "Questions" at bounding box center [319, 182] width 53 height 20
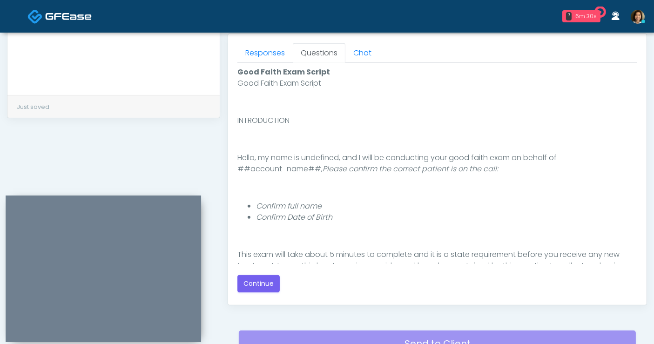
scroll to position [421, 0]
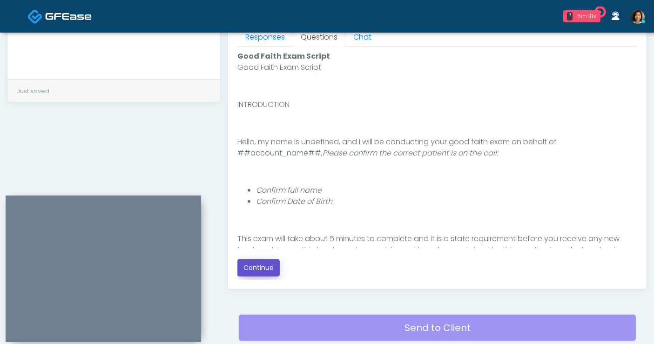
click at [260, 266] on button "Continue" at bounding box center [258, 267] width 42 height 17
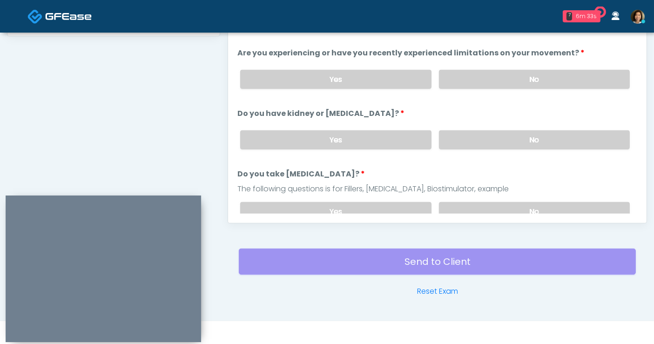
scroll to position [406, 0]
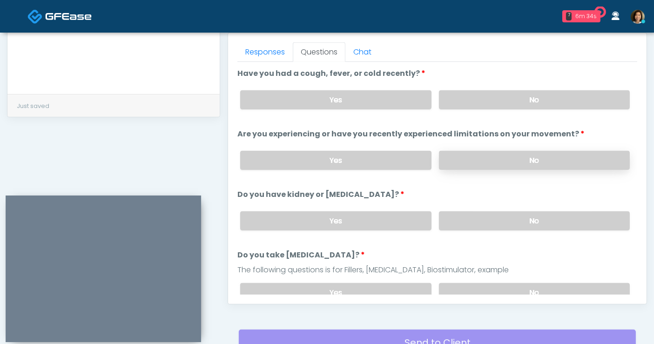
drag, startPoint x: 502, startPoint y: 98, endPoint x: 503, endPoint y: 154, distance: 56.3
click at [502, 99] on label "No" at bounding box center [534, 99] width 191 height 19
drag, startPoint x: 504, startPoint y: 157, endPoint x: 502, endPoint y: 199, distance: 41.4
click at [505, 168] on div "Yes No" at bounding box center [435, 160] width 404 height 34
click at [501, 214] on label "No" at bounding box center [534, 220] width 191 height 19
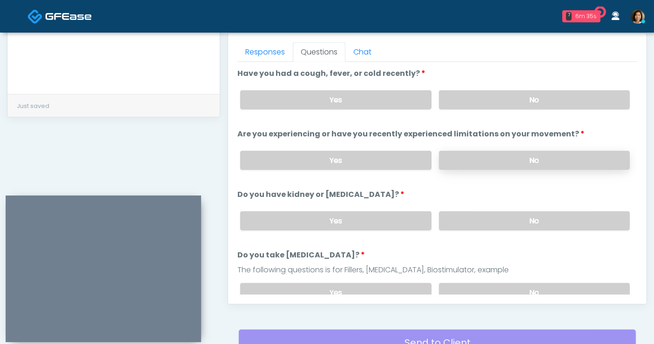
click at [493, 157] on label "No" at bounding box center [534, 160] width 191 height 19
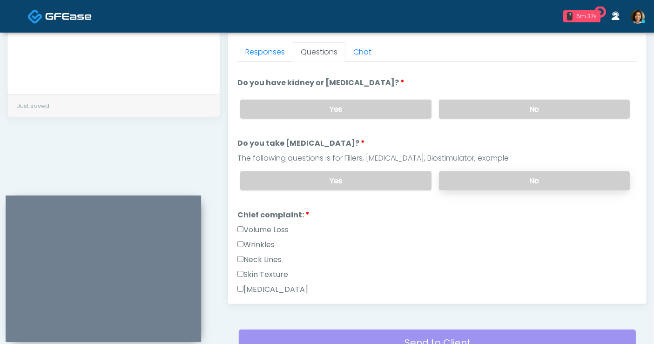
click at [538, 181] on label "No" at bounding box center [534, 180] width 191 height 19
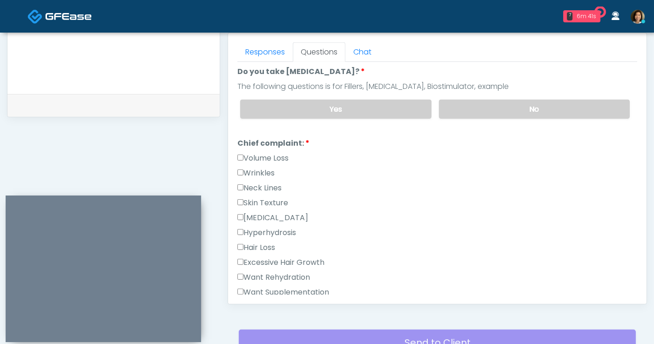
click at [258, 172] on label "Wrinkles" at bounding box center [255, 172] width 37 height 11
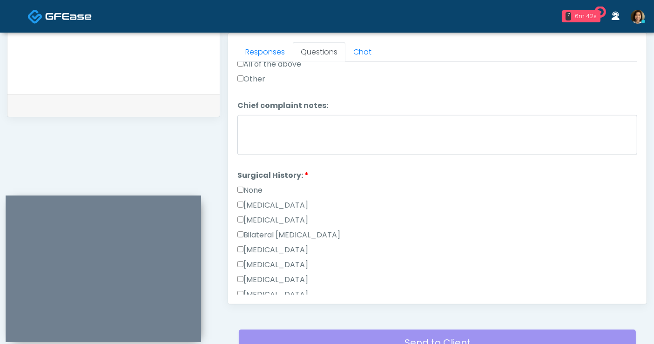
drag, startPoint x: 254, startPoint y: 188, endPoint x: 480, endPoint y: 178, distance: 226.3
click at [254, 188] on label "None" at bounding box center [249, 190] width 25 height 11
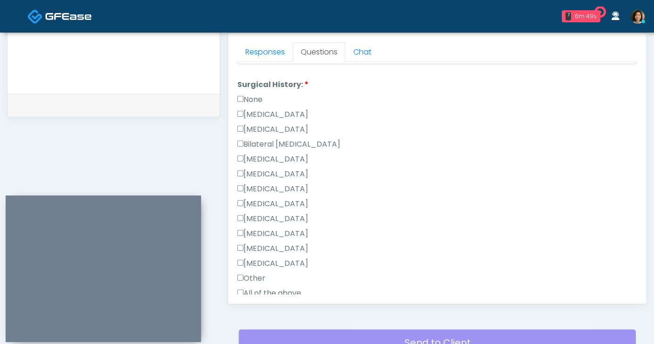
click at [255, 95] on label "None" at bounding box center [249, 99] width 25 height 11
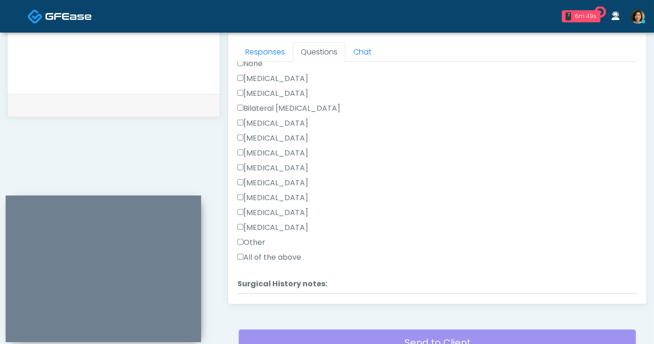
scroll to position [598, 0]
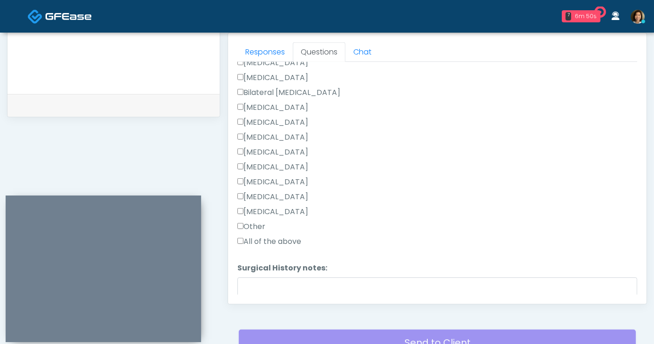
click at [247, 224] on label "Other" at bounding box center [251, 226] width 28 height 11
click at [265, 284] on textarea "Surgical History notes:" at bounding box center [437, 297] width 400 height 40
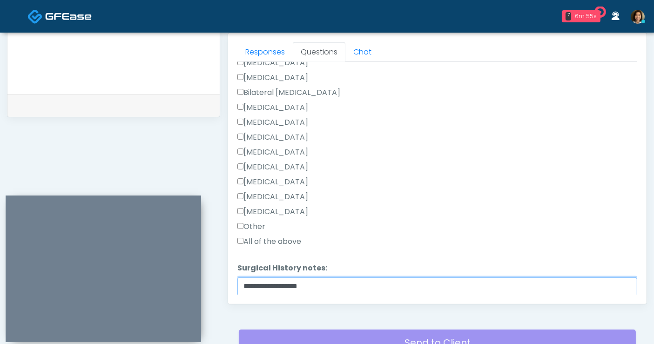
scroll to position [409, 0]
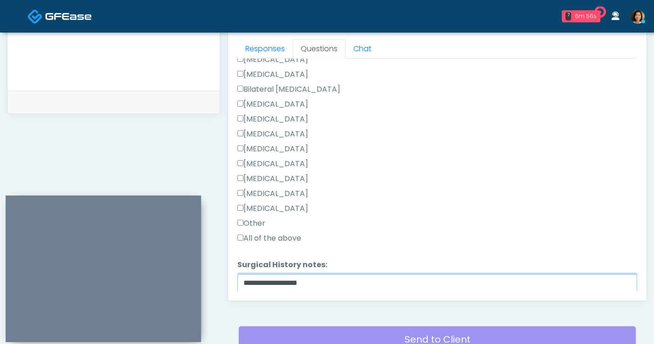
type textarea "**********"
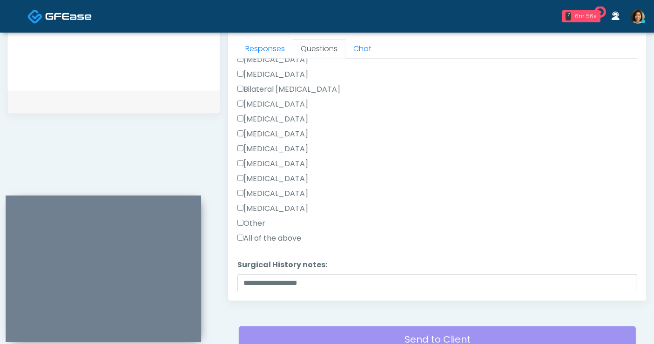
scroll to position [650, 0]
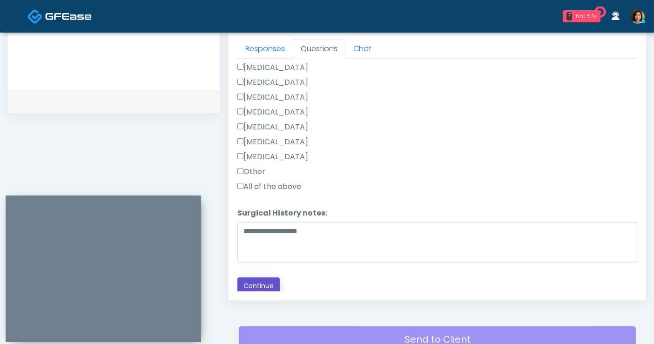
click at [258, 284] on button "Continue" at bounding box center [258, 285] width 42 height 17
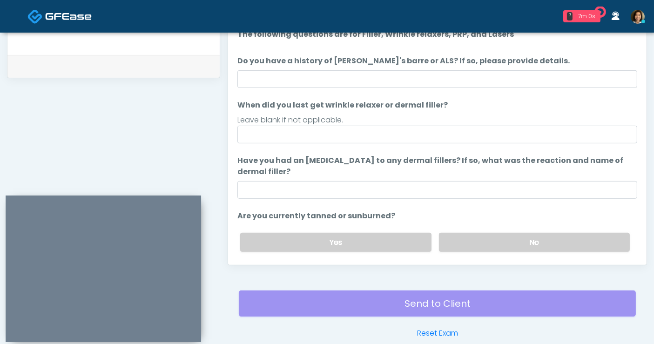
scroll to position [386, 0]
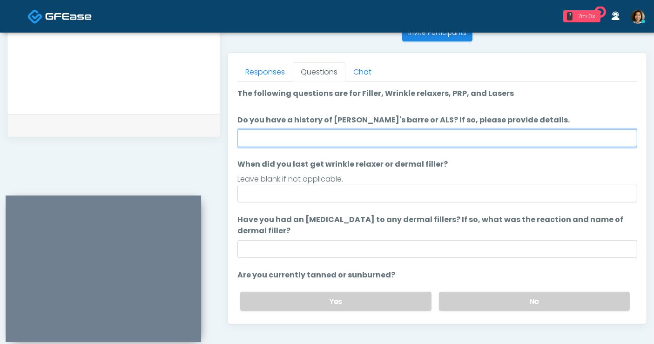
click at [351, 140] on input "Do you have a history of Guillain's barre or ALS? If so, please provide details." at bounding box center [437, 138] width 400 height 18
type input "**"
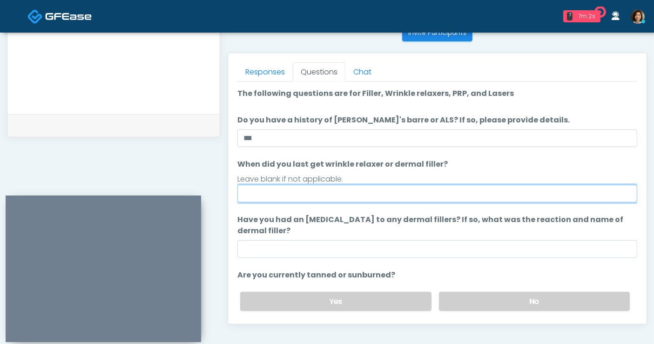
click at [319, 197] on input "When did you last get wrinkle relaxer or dermal filler?" at bounding box center [437, 194] width 400 height 18
type input "*****"
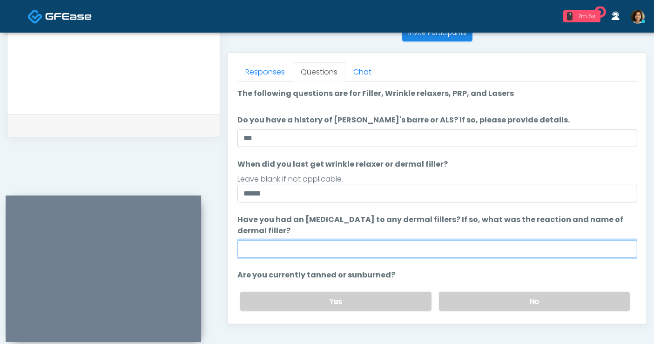
click at [331, 248] on input "Have you had an allergic response to any dermal fillers? If so, what was the re…" at bounding box center [437, 249] width 400 height 18
type input "**********"
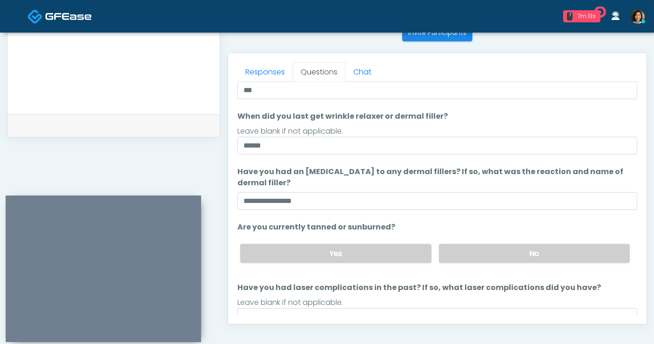
scroll to position [48, 0]
click at [520, 250] on label "No" at bounding box center [534, 252] width 191 height 19
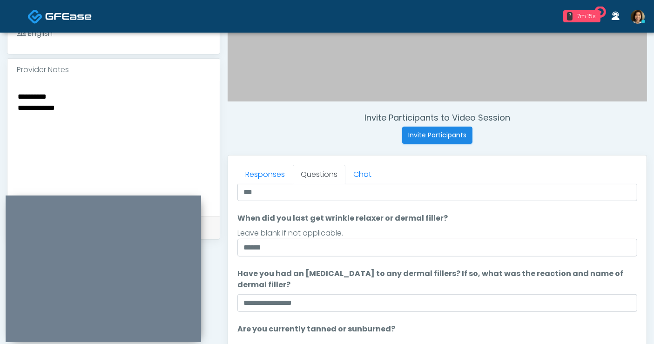
scroll to position [283, 0]
click at [134, 100] on textarea "**********" at bounding box center [114, 148] width 194 height 114
click at [134, 103] on textarea "**********" at bounding box center [114, 148] width 194 height 114
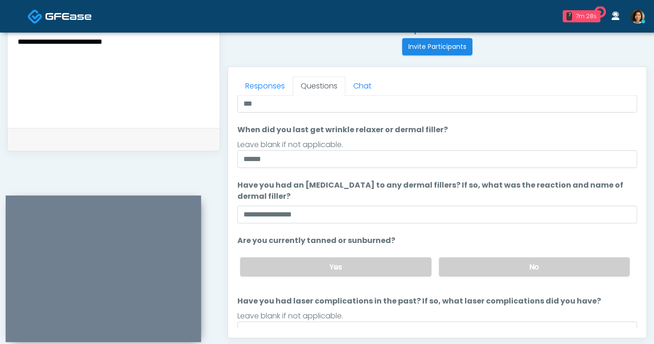
scroll to position [381, 0]
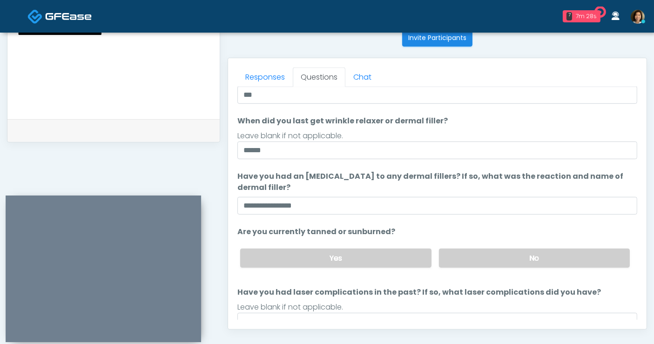
type textarea "**********"
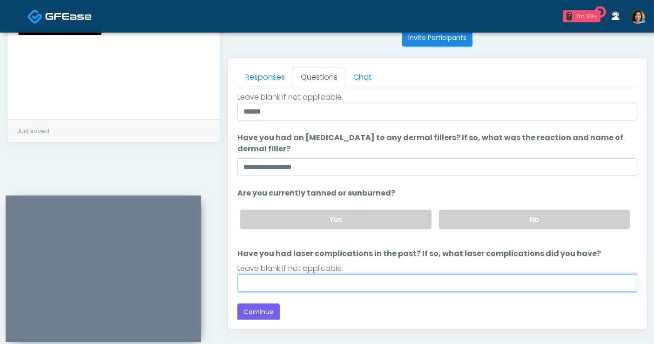
click at [357, 278] on input "Have you had laser complications in the past? If so, what laser complications d…" at bounding box center [437, 283] width 400 height 18
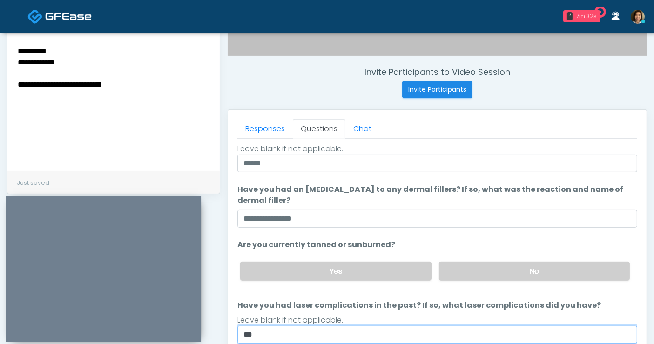
type input "**"
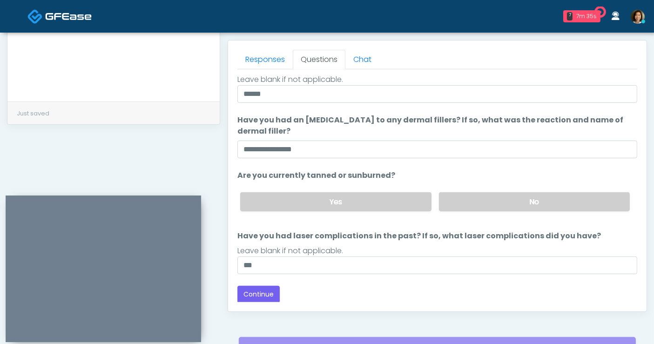
scroll to position [407, 0]
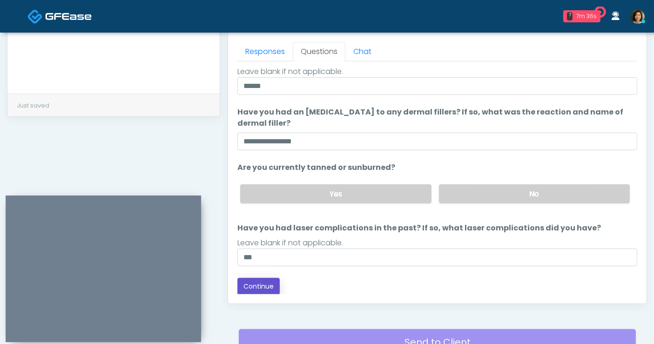
click at [245, 282] on button "Continue" at bounding box center [258, 286] width 42 height 17
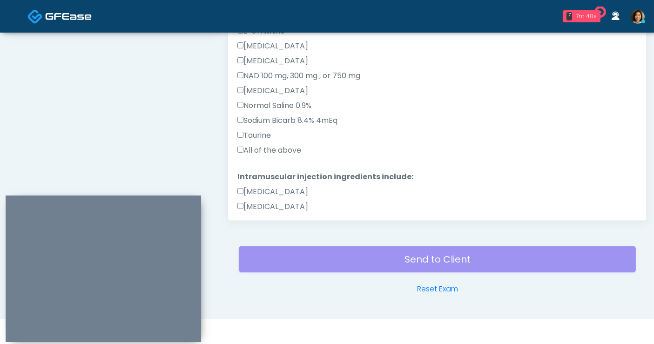
scroll to position [247, 0]
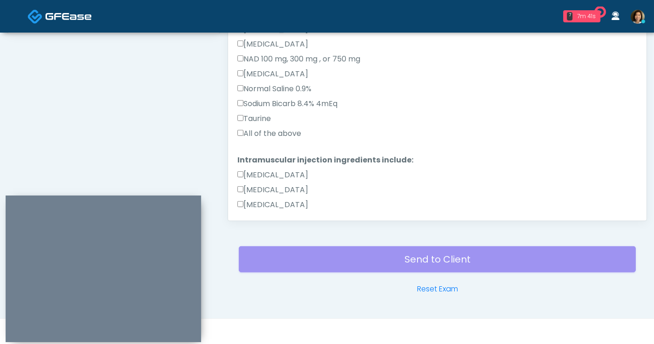
drag, startPoint x: 272, startPoint y: 133, endPoint x: 348, endPoint y: 116, distance: 77.2
click at [272, 133] on label "All of the above" at bounding box center [269, 133] width 64 height 11
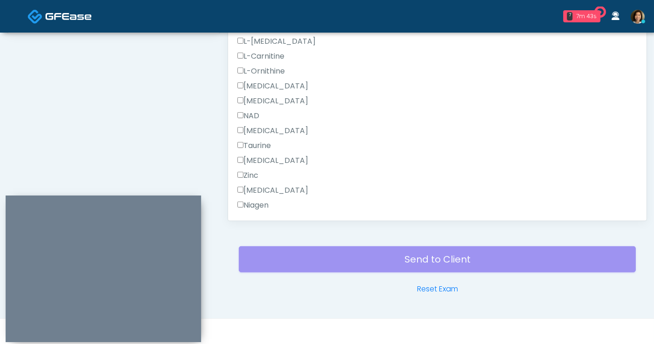
scroll to position [546, 0]
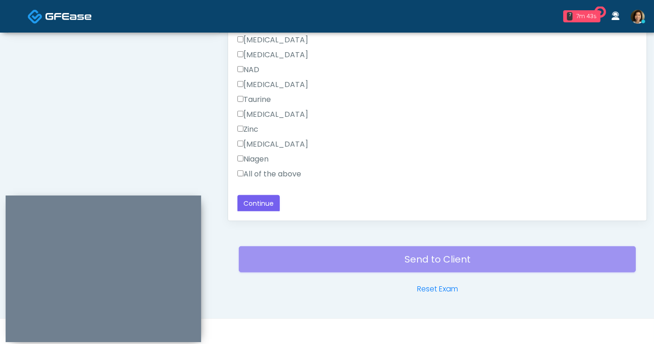
click at [274, 168] on label "All of the above" at bounding box center [269, 173] width 64 height 11
click at [265, 204] on button "Continue" at bounding box center [258, 203] width 42 height 17
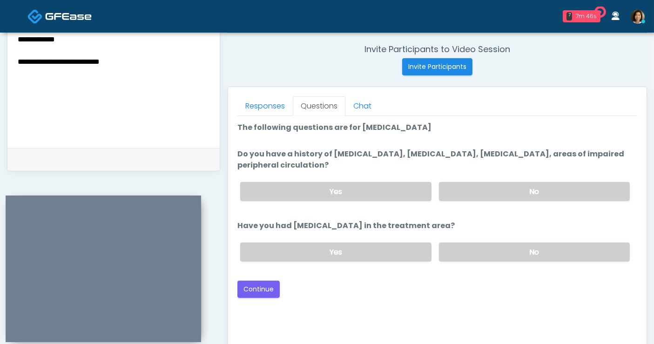
scroll to position [347, 0]
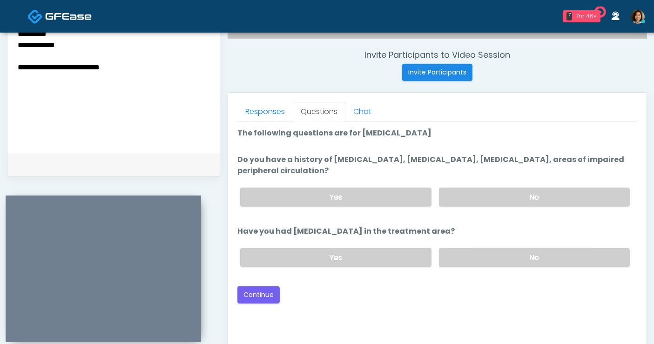
click at [508, 202] on label "No" at bounding box center [534, 196] width 191 height 19
click at [504, 259] on label "No" at bounding box center [534, 257] width 191 height 19
click at [150, 70] on textarea "**********" at bounding box center [114, 84] width 194 height 114
type textarea "**********"
click at [261, 294] on button "Continue" at bounding box center [258, 294] width 42 height 17
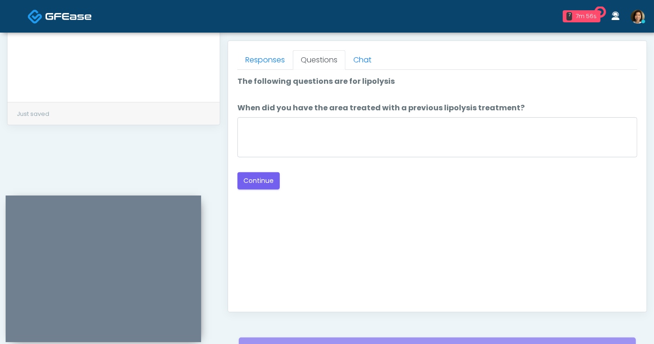
scroll to position [335, 0]
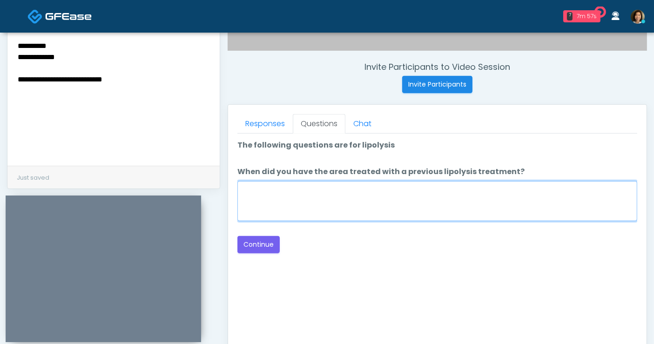
click at [417, 204] on textarea "When did you have the area treated with a previous lipolysis treatment?" at bounding box center [437, 201] width 400 height 40
type textarea "*****"
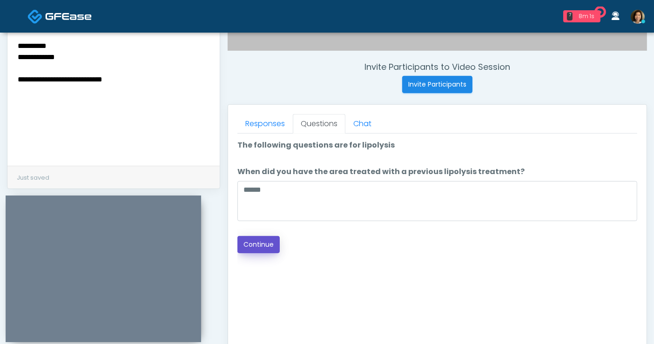
click at [269, 248] on button "Continue" at bounding box center [258, 244] width 42 height 17
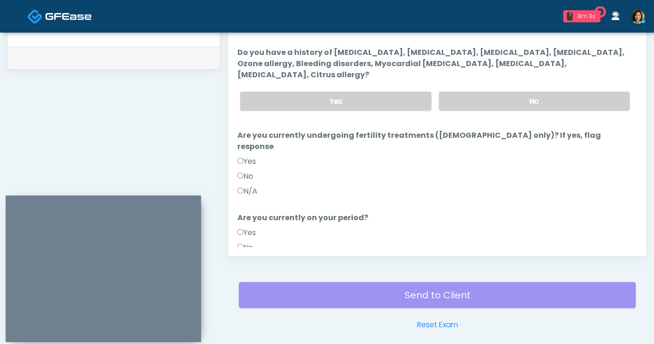
scroll to position [438, 0]
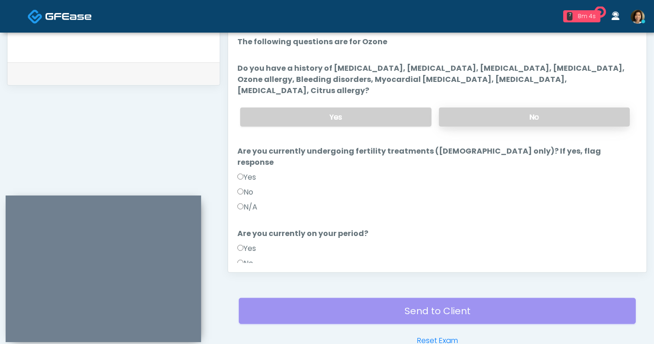
click at [512, 107] on label "No" at bounding box center [534, 116] width 191 height 19
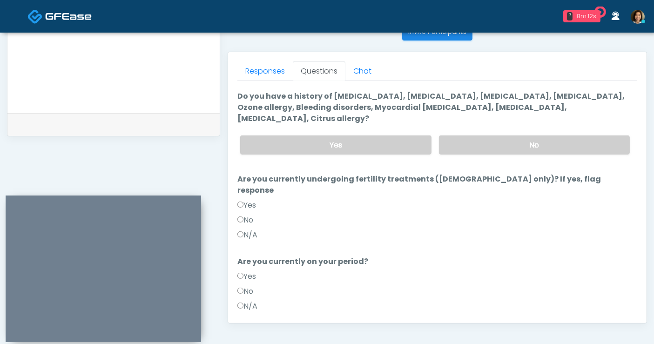
scroll to position [81, 0]
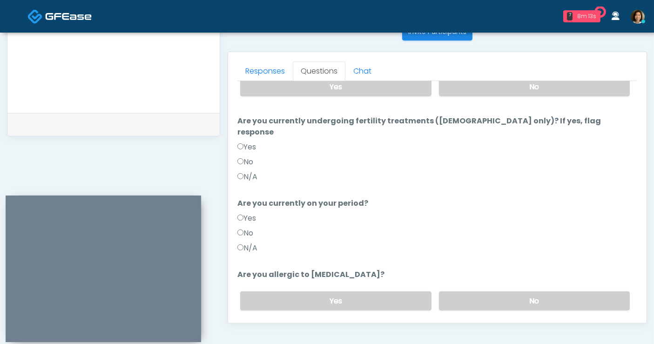
drag, startPoint x: 248, startPoint y: 207, endPoint x: 339, endPoint y: 222, distance: 91.9
click at [252, 228] on label "No" at bounding box center [245, 233] width 16 height 11
click at [525, 291] on label "No" at bounding box center [534, 300] width 191 height 19
click at [246, 213] on label "Yes" at bounding box center [246, 218] width 19 height 11
click at [261, 329] on button "Continue" at bounding box center [258, 337] width 42 height 17
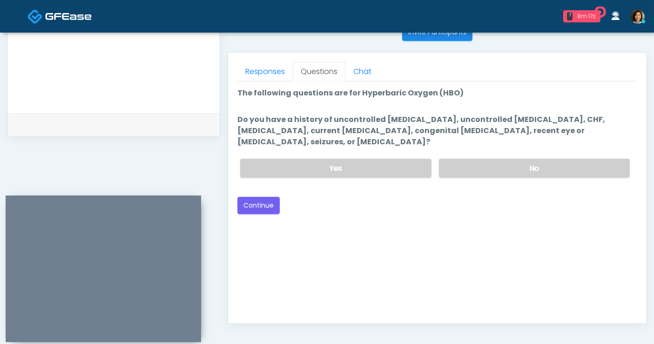
scroll to position [335, 0]
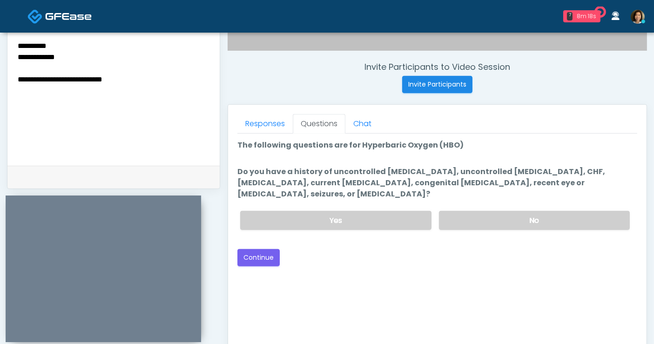
click at [464, 257] on div "Good Faith Exam Script Good Faith Exam Script INTRODUCTION Hello, my name is un…" at bounding box center [437, 250] width 400 height 233
click at [490, 214] on label "No" at bounding box center [534, 220] width 191 height 19
click at [483, 268] on div "Good Faith Exam Script Good Faith Exam Script INTRODUCTION Hello, my name is un…" at bounding box center [437, 250] width 400 height 233
click at [465, 253] on div "Good Faith Exam Script Good Faith Exam Script INTRODUCTION Hello, my name is un…" at bounding box center [437, 250] width 400 height 233
click at [263, 249] on button "Continue" at bounding box center [258, 257] width 42 height 17
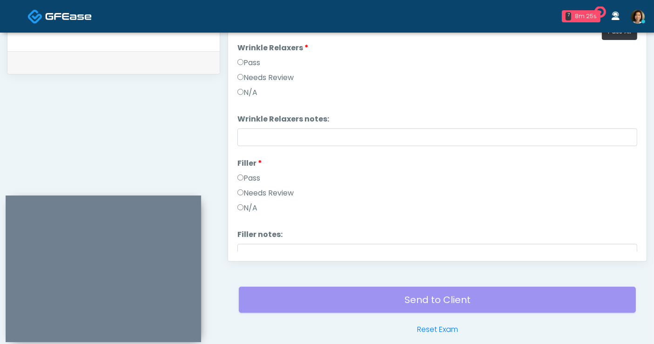
scroll to position [386, 0]
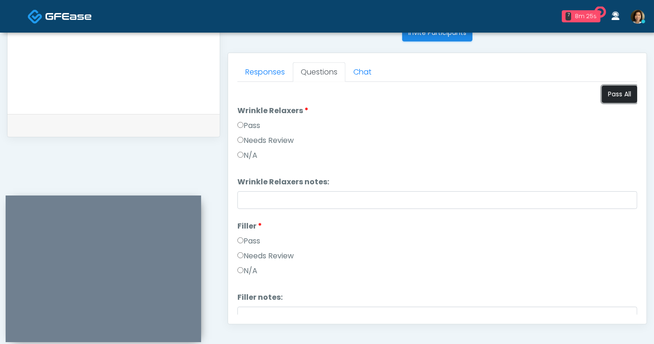
click at [610, 95] on button "Pass All" at bounding box center [619, 94] width 35 height 17
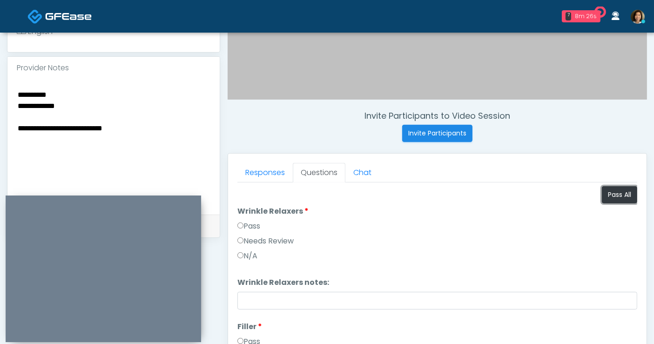
scroll to position [269, 0]
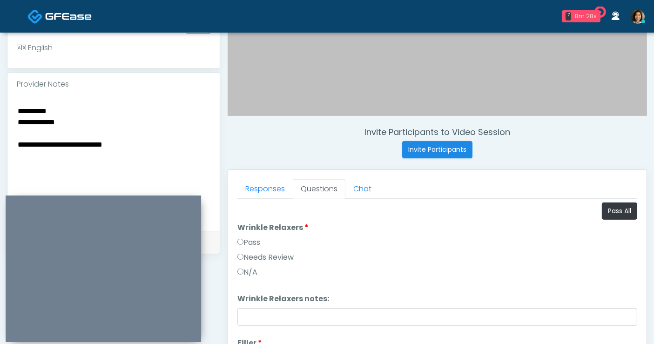
drag, startPoint x: 80, startPoint y: 126, endPoint x: -44, endPoint y: 100, distance: 126.9
click at [0, 100] on html "7 8m 28s Next-Health Waiting - 8m 1s CA View The Laser Cafe Waiting - 6m 37s CA" at bounding box center [327, 148] width 654 height 835
click at [17, 132] on textarea "**********" at bounding box center [114, 162] width 194 height 114
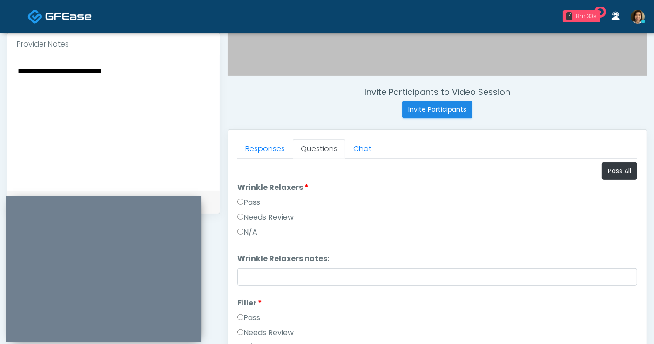
scroll to position [317, 0]
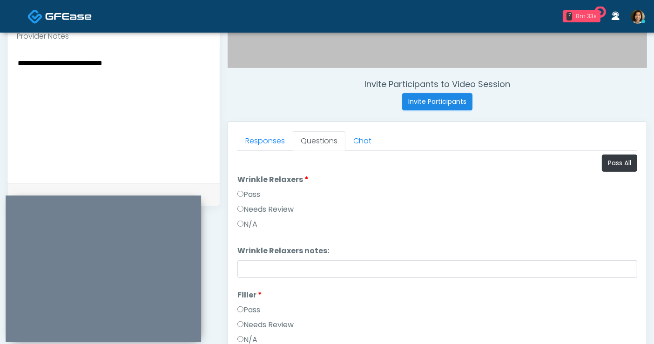
type textarea "**********"
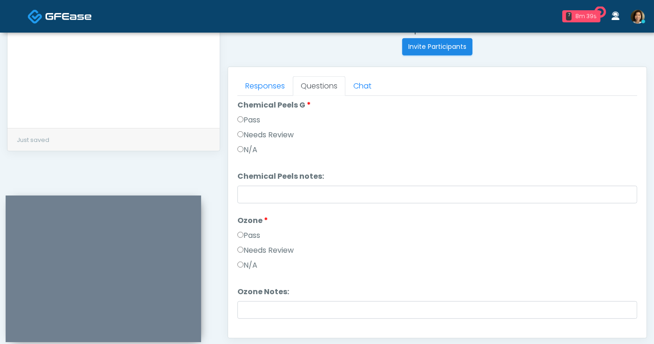
scroll to position [1175, 0]
click at [72, 98] on textarea "**********" at bounding box center [114, 59] width 194 height 114
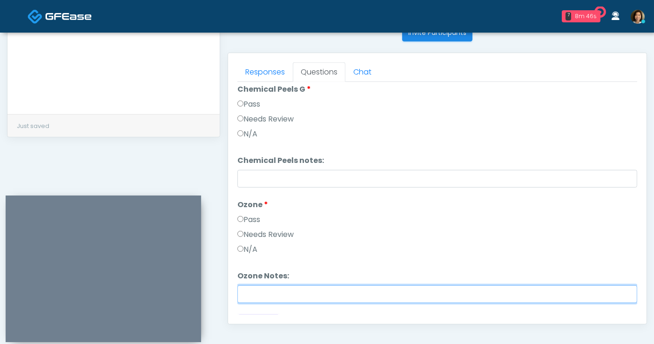
click at [272, 295] on input "Ozone Notes:" at bounding box center [437, 294] width 400 height 18
type input "**********"
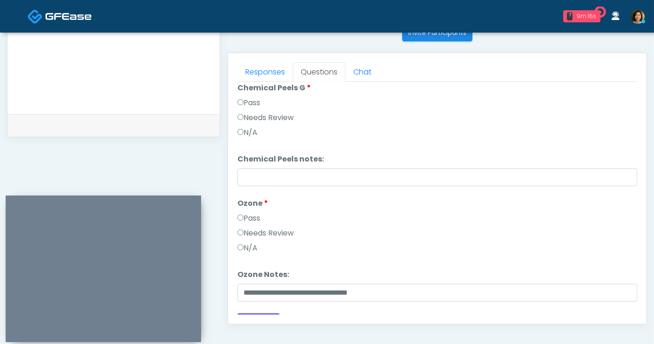
scroll to position [1191, 0]
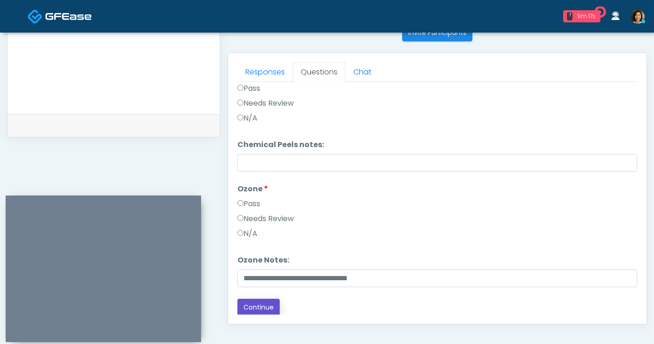
click at [256, 308] on button "Continue" at bounding box center [258, 307] width 42 height 17
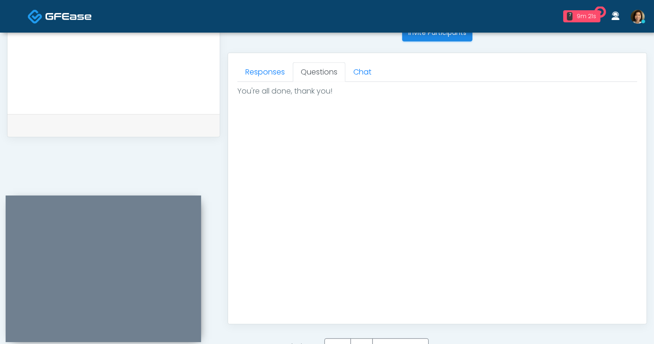
scroll to position [458, 0]
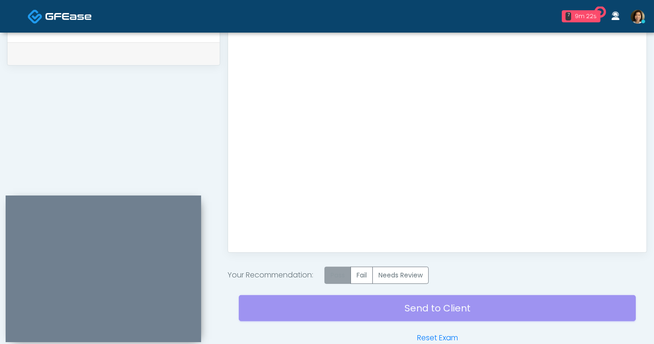
click at [338, 275] on label "Pass" at bounding box center [337, 275] width 27 height 17
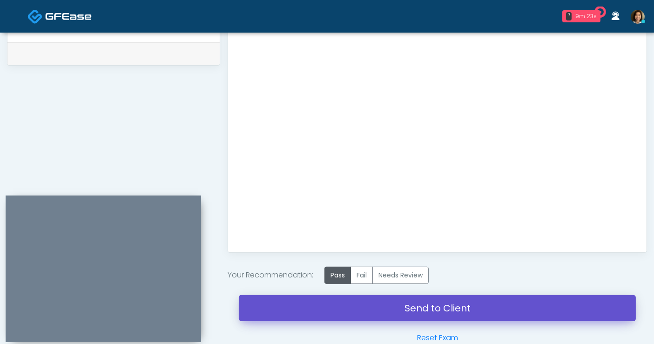
click at [445, 308] on link "Send to Client" at bounding box center [437, 308] width 397 height 26
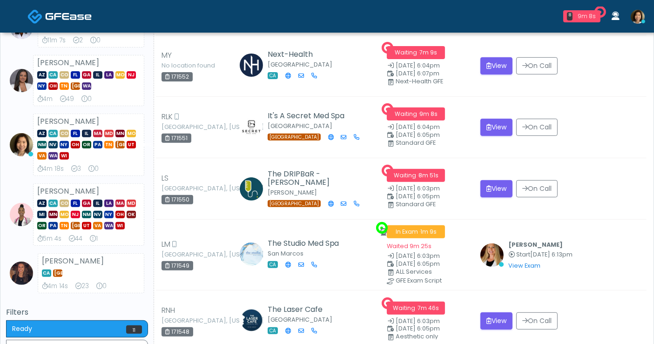
drag, startPoint x: 659, startPoint y: 64, endPoint x: 658, endPoint y: 200, distance: 135.9
click at [653, 200] on html "8 9m 8s The Laser Cafe Waiting - 7m 46s CA View The DRIPBaR - Keller Waiting - …" at bounding box center [327, 71] width 654 height 831
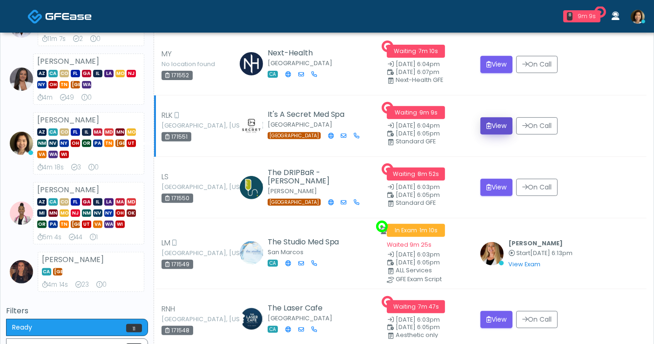
click at [506, 123] on button "View" at bounding box center [496, 125] width 32 height 17
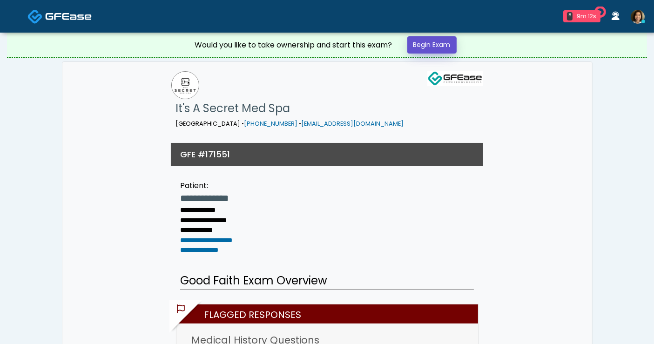
click at [423, 43] on link "Begin Exam" at bounding box center [431, 44] width 49 height 17
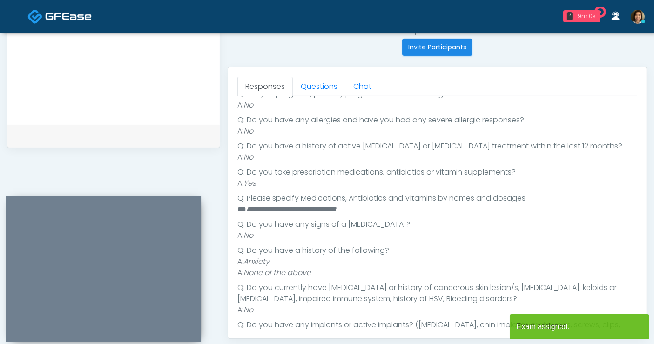
scroll to position [151, 0]
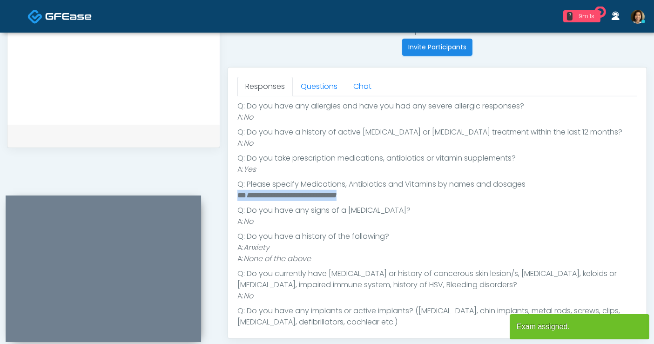
drag, startPoint x: 359, startPoint y: 197, endPoint x: 237, endPoint y: 197, distance: 122.4
click at [237, 197] on li "**********" at bounding box center [433, 195] width 392 height 11
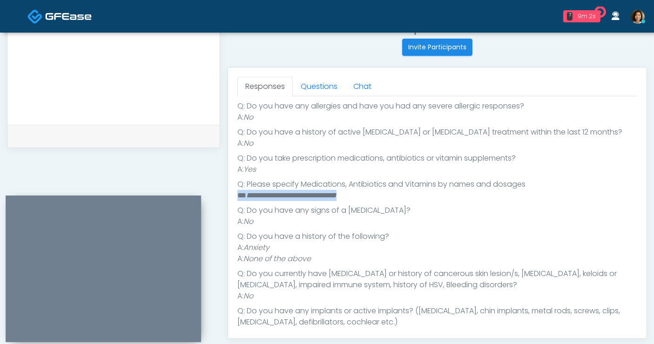
copy li "**********"
drag, startPoint x: 112, startPoint y: 77, endPoint x: 125, endPoint y: 137, distance: 61.0
click at [113, 78] on textarea at bounding box center [114, 56] width 194 height 114
paste textarea "**********"
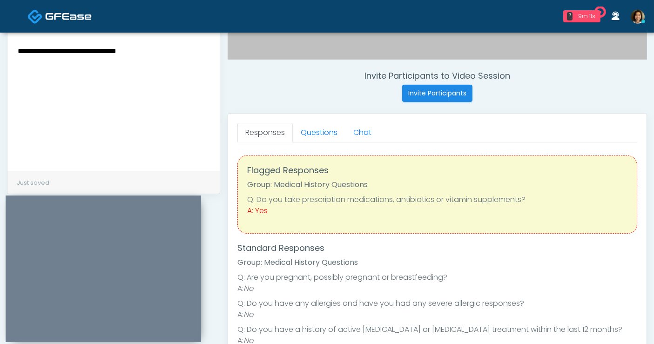
scroll to position [258, 0]
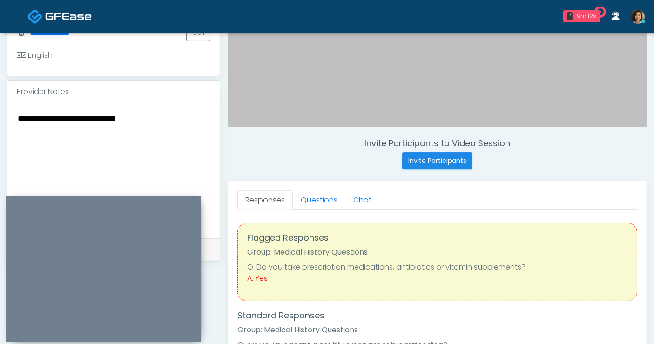
click at [157, 114] on textarea "**********" at bounding box center [114, 169] width 194 height 114
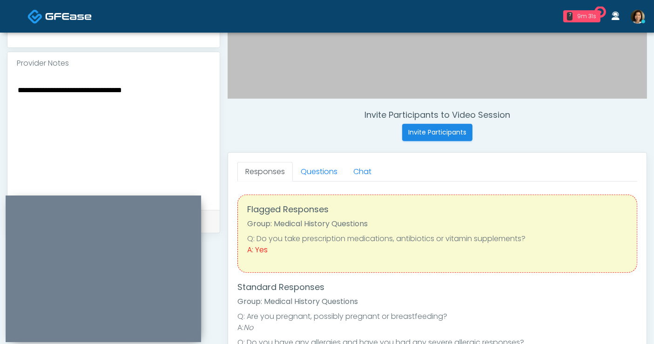
scroll to position [301, 0]
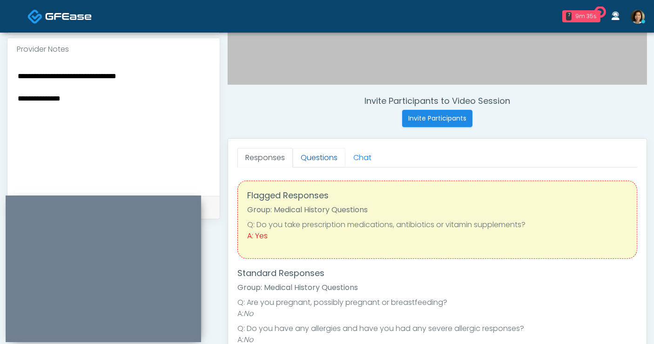
type textarea "**********"
click at [332, 157] on link "Questions" at bounding box center [319, 158] width 53 height 20
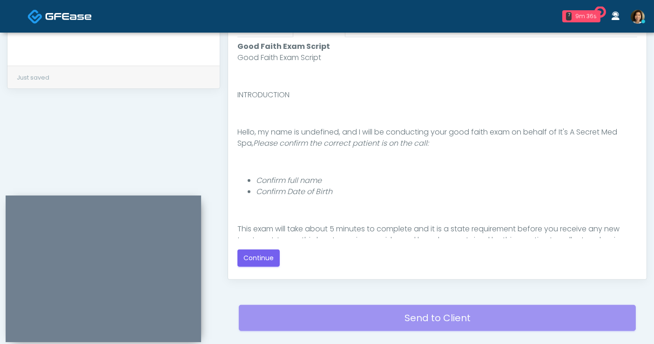
scroll to position [438, 0]
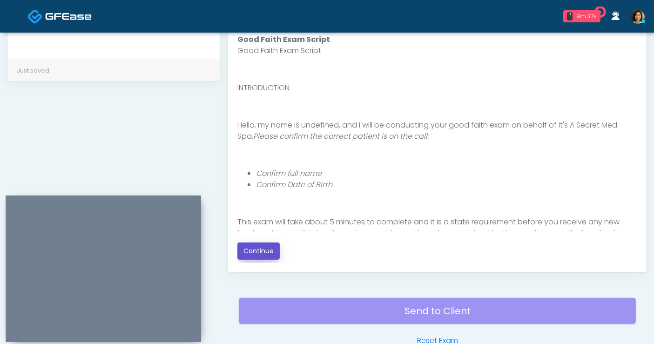
click at [265, 247] on button "Continue" at bounding box center [258, 250] width 42 height 17
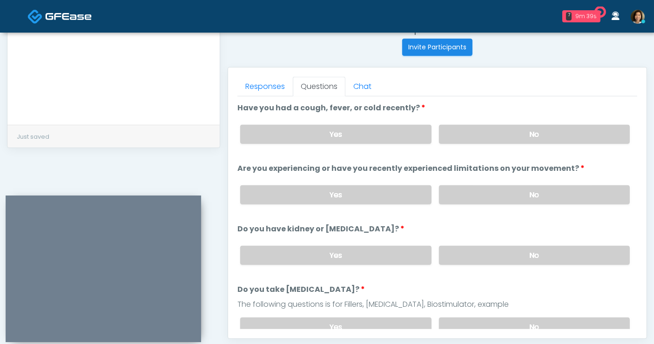
scroll to position [356, 0]
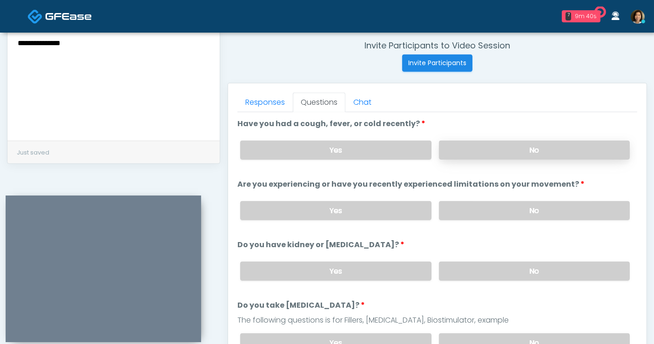
click at [527, 153] on label "No" at bounding box center [534, 150] width 191 height 19
click at [529, 209] on label "No" at bounding box center [534, 210] width 191 height 19
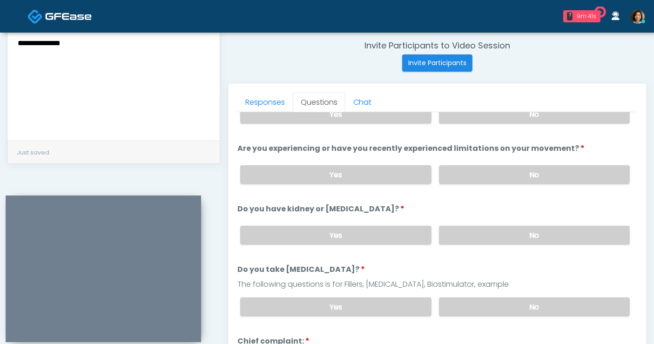
scroll to position [52, 0]
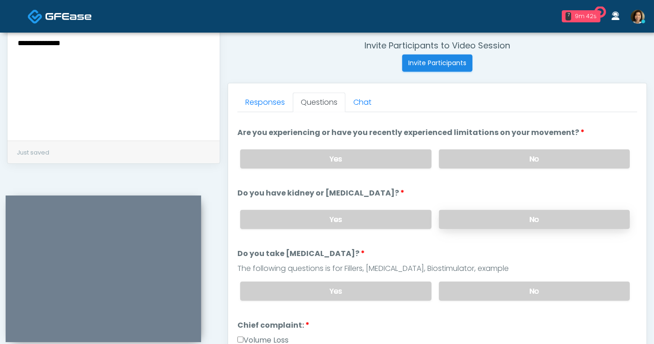
click at [527, 223] on label "No" at bounding box center [534, 219] width 191 height 19
click at [526, 282] on label "No" at bounding box center [534, 290] width 191 height 19
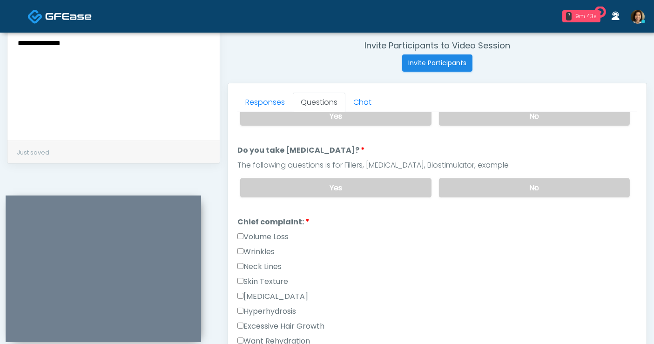
click at [271, 246] on label "Wrinkles" at bounding box center [255, 251] width 37 height 11
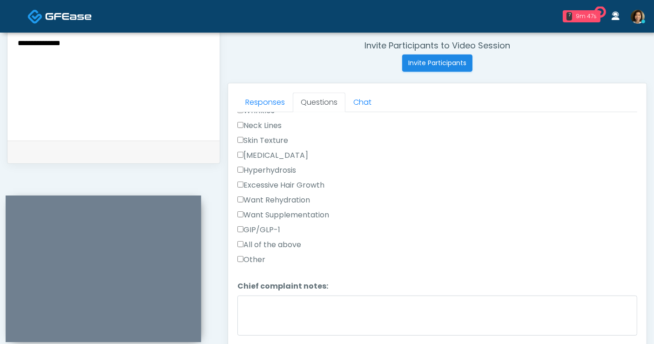
scroll to position [446, 0]
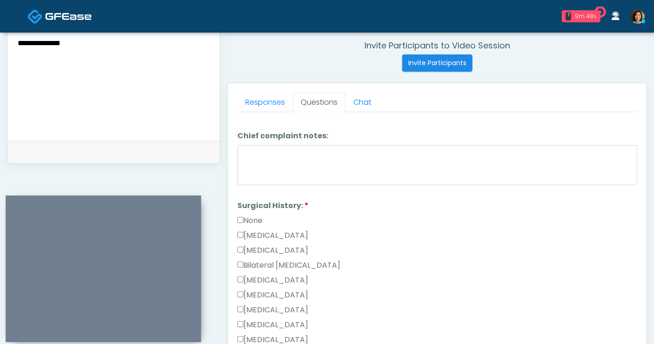
click at [258, 220] on label "None" at bounding box center [249, 220] width 25 height 11
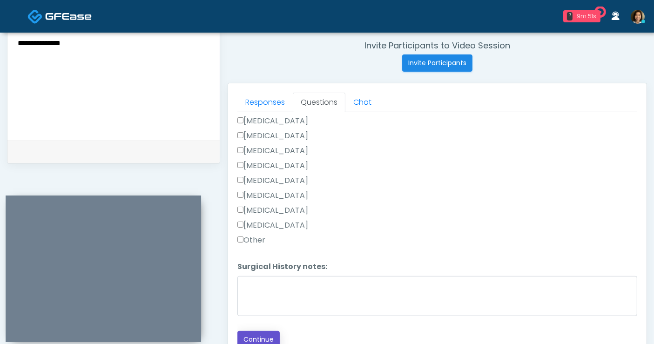
drag, startPoint x: 263, startPoint y: 334, endPoint x: 306, endPoint y: 304, distance: 52.8
click at [263, 334] on button "Continue" at bounding box center [258, 339] width 42 height 17
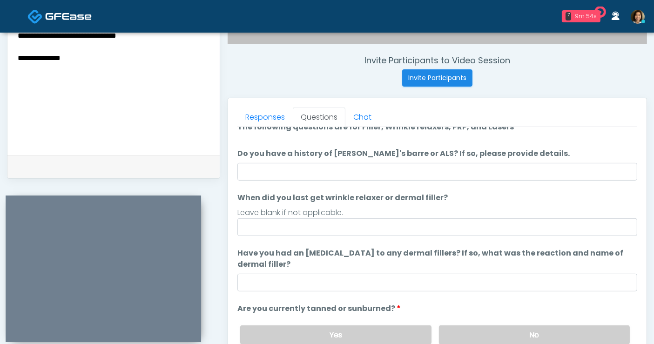
scroll to position [8, 0]
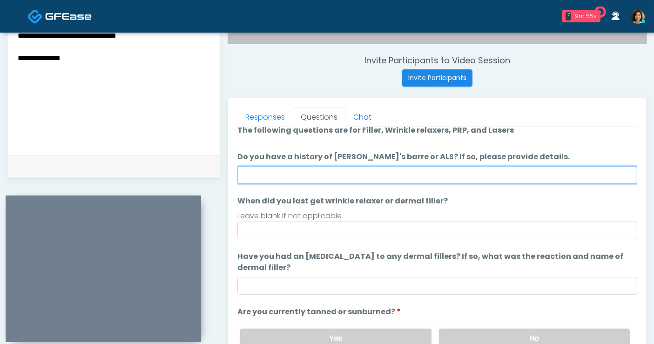
click at [335, 180] on input "Do you have a history of [PERSON_NAME]'s barre or ALS? If so, please provide de…" at bounding box center [437, 175] width 400 height 18
type input "**"
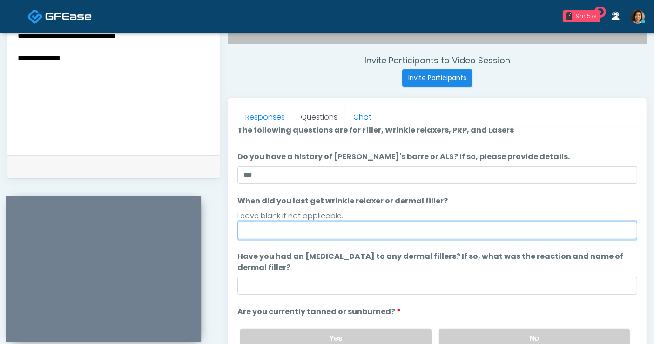
click at [267, 228] on input "When did you last get wrinkle relaxer or dermal filler?" at bounding box center [437, 230] width 400 height 18
type input "**********"
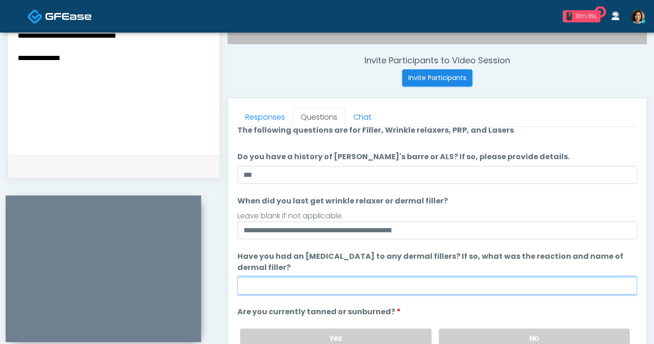
click at [295, 281] on input "Have you had an [MEDICAL_DATA] to any dermal fillers? If so, what was the react…" at bounding box center [437, 286] width 400 height 18
type input "**"
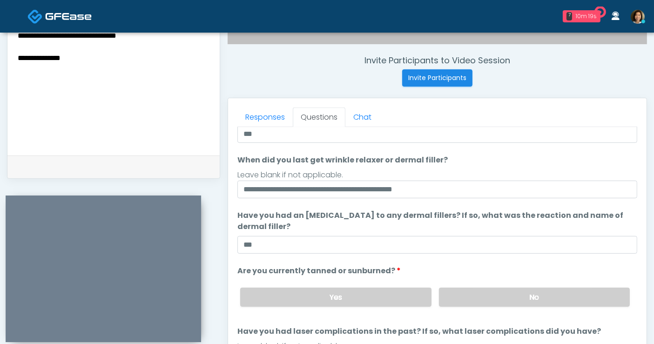
scroll to position [53, 0]
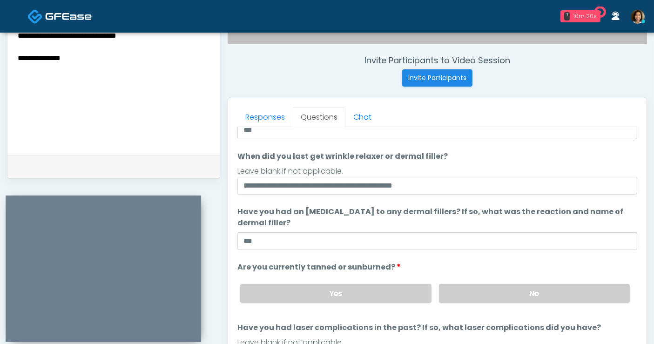
click at [486, 290] on label "No" at bounding box center [534, 293] width 191 height 19
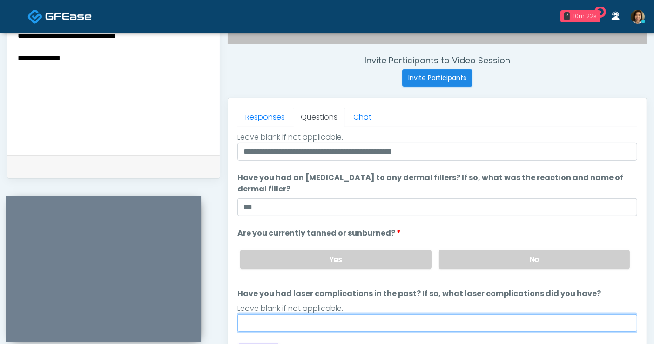
drag, startPoint x: 450, startPoint y: 318, endPoint x: 459, endPoint y: 309, distance: 12.2
click at [450, 318] on input "Have you had laser complications in the past? If so, what laser complications d…" at bounding box center [437, 323] width 400 height 18
type input "**"
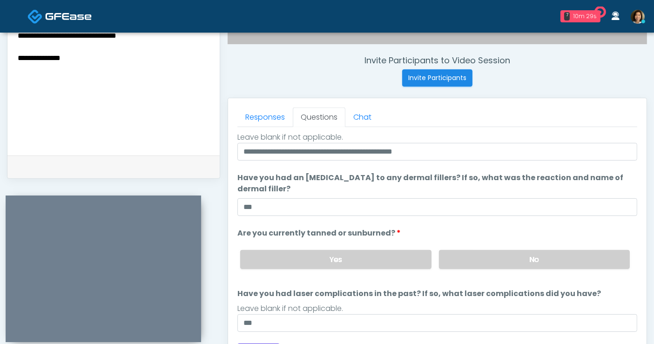
click at [504, 229] on li "Are you currently tanned or sunburned? Are you currently tanned or sunburned? Y…" at bounding box center [437, 252] width 400 height 49
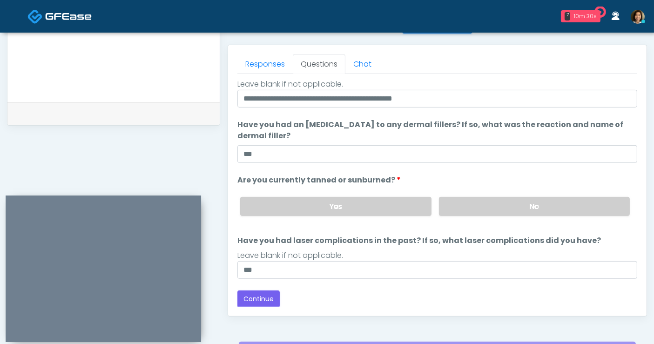
scroll to position [409, 0]
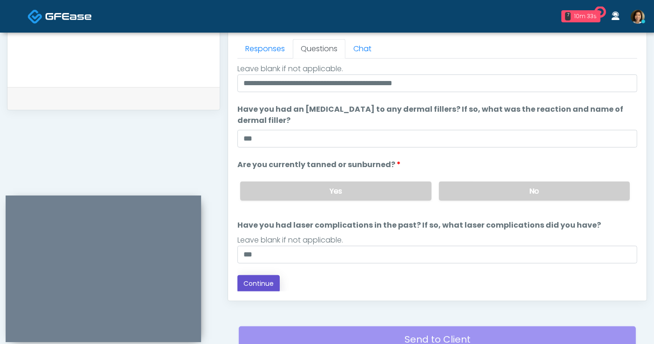
click at [247, 280] on button "Continue" at bounding box center [258, 283] width 42 height 17
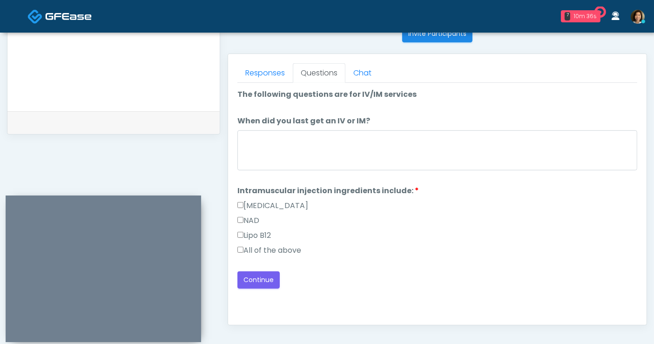
scroll to position [335, 0]
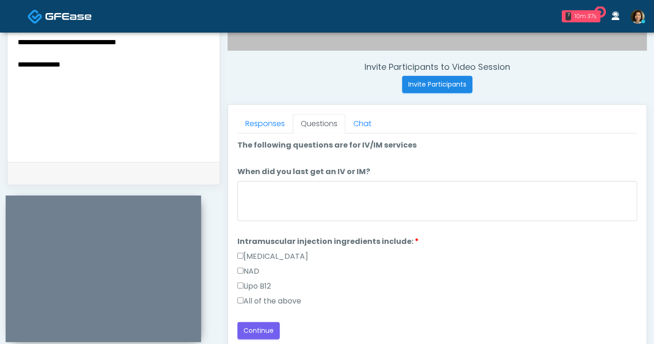
click at [293, 298] on label "All of the above" at bounding box center [269, 300] width 64 height 11
click at [254, 325] on button "Continue" at bounding box center [258, 330] width 42 height 17
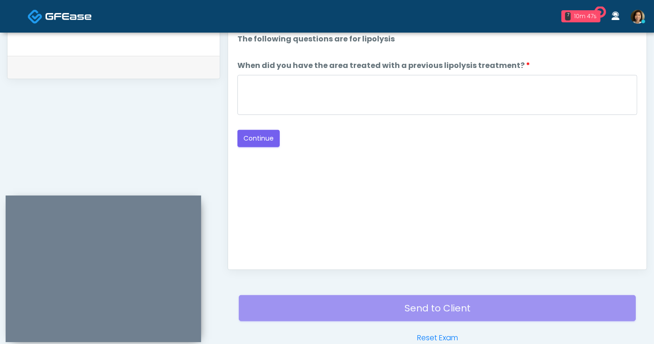
scroll to position [386, 0]
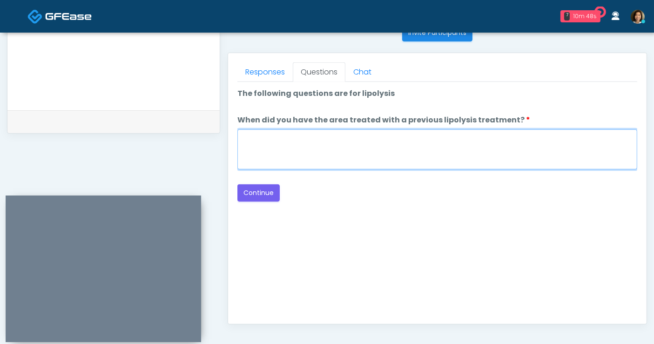
click at [420, 153] on textarea "When did you have the area treated with a previous lipolysis treatment?" at bounding box center [437, 149] width 400 height 40
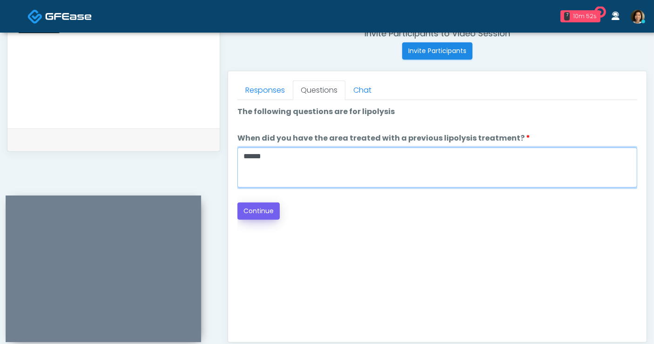
type textarea "*****"
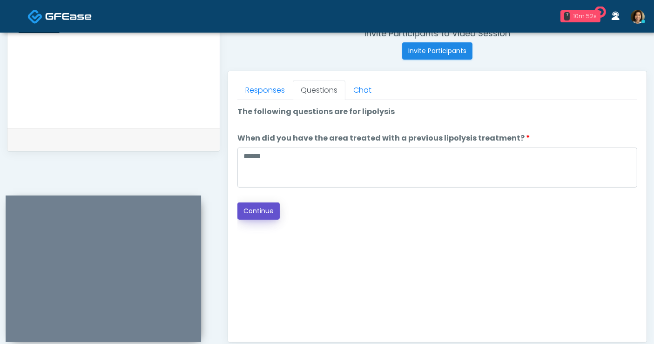
click at [260, 207] on button "Continue" at bounding box center [258, 210] width 42 height 17
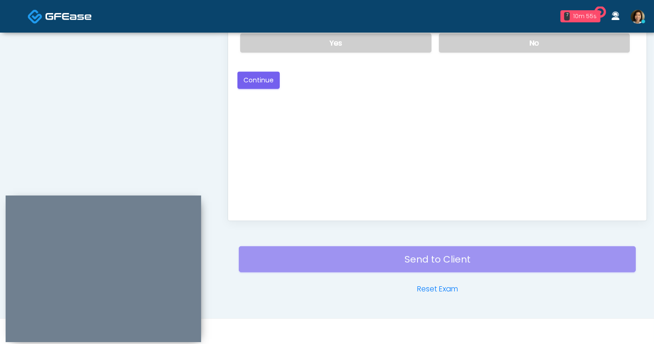
scroll to position [386, 0]
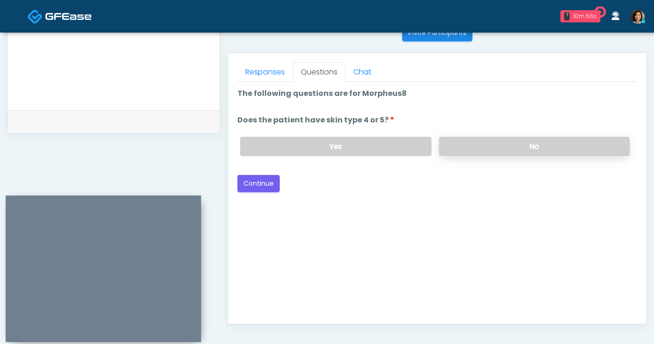
click at [496, 141] on label "No" at bounding box center [534, 146] width 191 height 19
click at [258, 180] on button "Continue" at bounding box center [258, 183] width 42 height 17
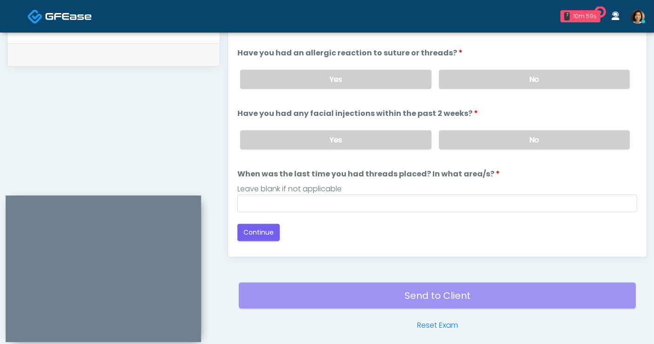
scroll to position [438, 0]
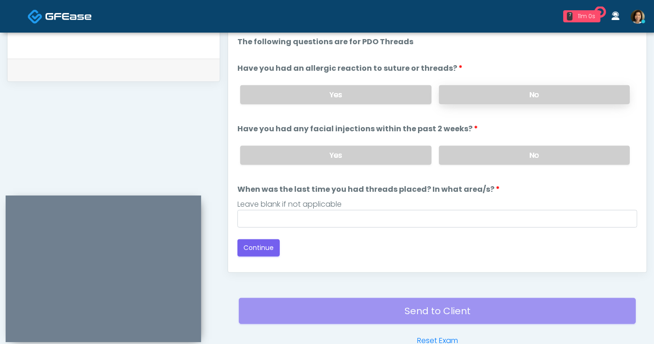
click at [492, 98] on label "No" at bounding box center [534, 94] width 191 height 19
click at [501, 154] on label "No" at bounding box center [534, 155] width 191 height 19
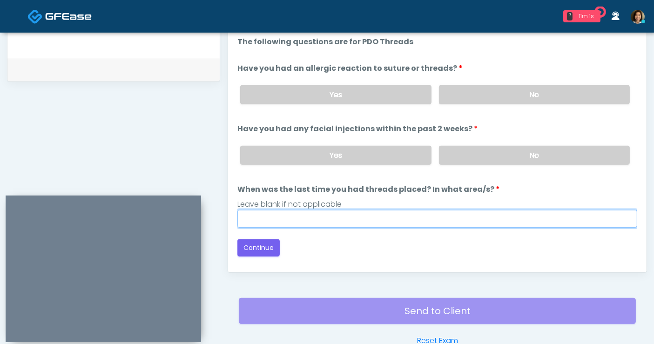
click at [454, 216] on input "When was the last time you had threads placed? In what area/s?" at bounding box center [437, 219] width 400 height 18
type input "**********"
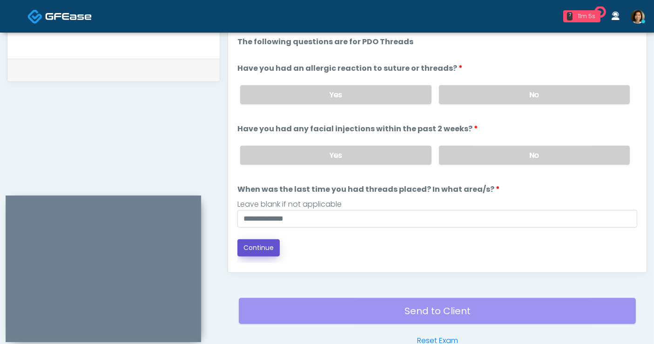
drag, startPoint x: 261, startPoint y: 246, endPoint x: 267, endPoint y: 246, distance: 6.1
click at [261, 246] on button "Continue" at bounding box center [258, 247] width 42 height 17
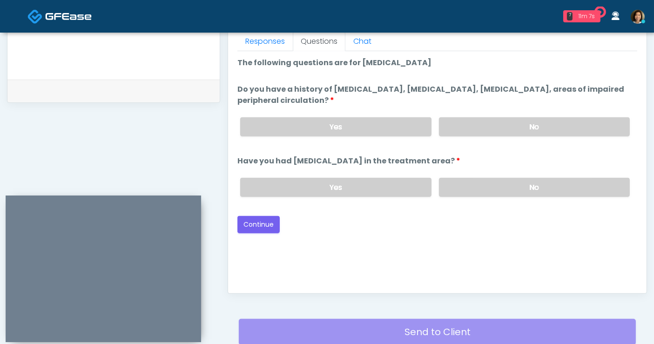
scroll to position [386, 0]
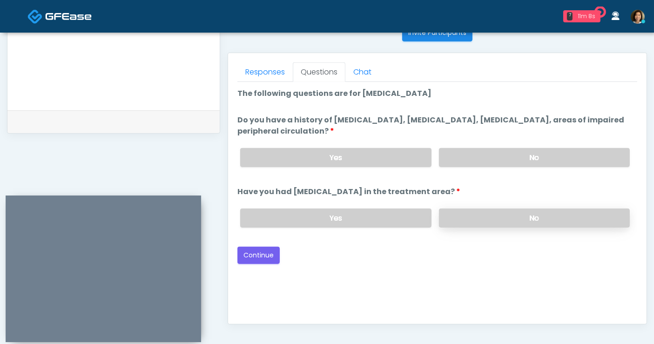
click at [515, 224] on label "No" at bounding box center [534, 217] width 191 height 19
click at [520, 162] on label "No" at bounding box center [534, 157] width 191 height 19
click at [268, 247] on button "Continue" at bounding box center [258, 255] width 42 height 17
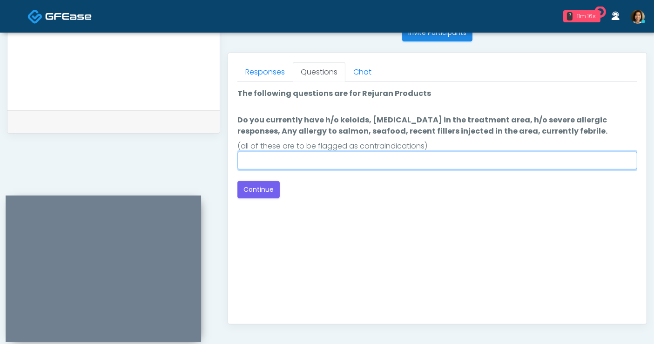
click at [371, 160] on input "Do you currently have h/o keloids, skin infection in the treatment area, h/o se…" at bounding box center [437, 161] width 400 height 18
type input "**"
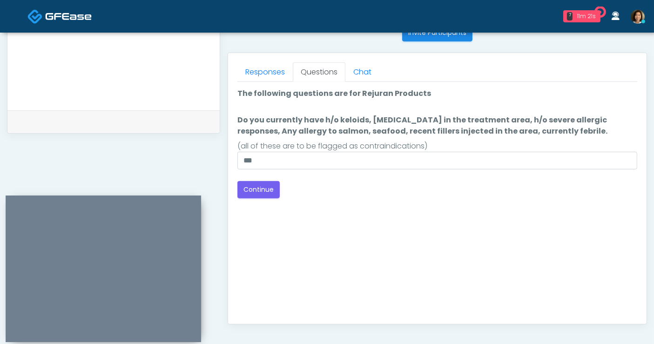
click at [475, 182] on div "Back Continue" at bounding box center [437, 189] width 400 height 17
click at [258, 188] on button "Continue" at bounding box center [258, 189] width 42 height 17
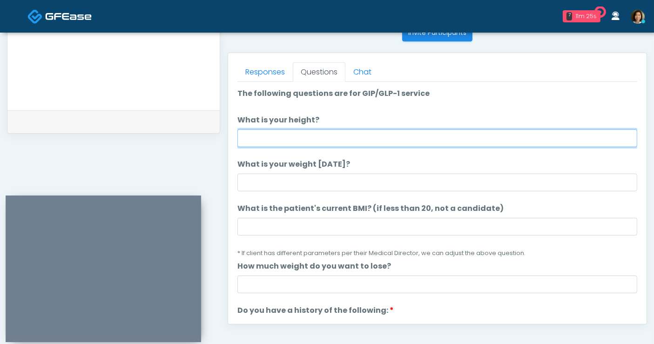
click at [397, 145] on input "What is your height?" at bounding box center [437, 138] width 400 height 18
type input "****"
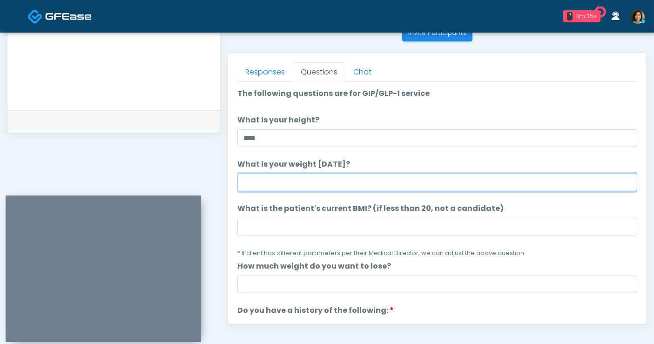
click at [407, 176] on input "What is your weight today?" at bounding box center [437, 183] width 400 height 18
type input "***"
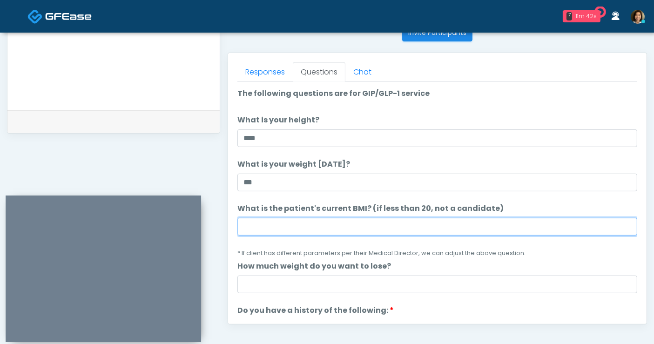
click at [327, 225] on input "What is the patient's current BMI? (if less than 20, not a candidate)" at bounding box center [437, 227] width 400 height 18
type input "****"
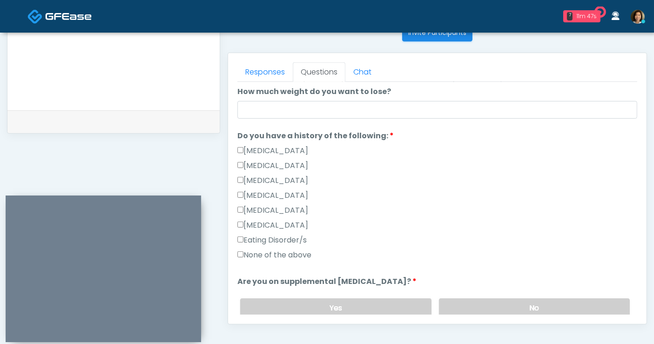
scroll to position [175, 0]
click at [254, 249] on label "None of the above" at bounding box center [274, 253] width 74 height 11
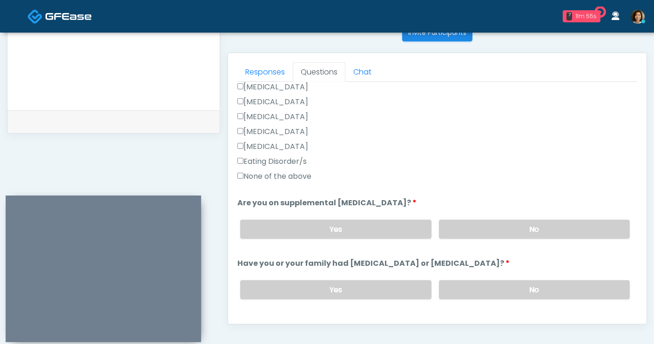
scroll to position [255, 0]
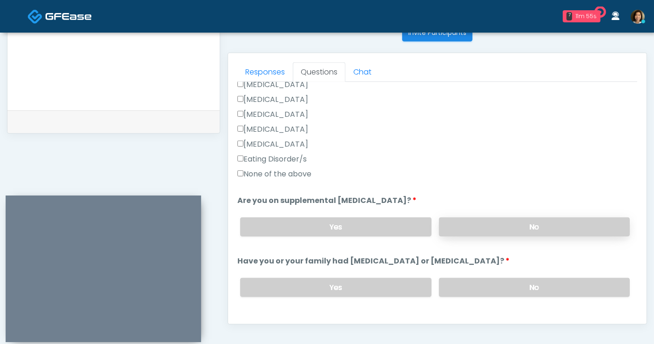
click at [561, 225] on label "No" at bounding box center [534, 226] width 191 height 19
click at [565, 285] on label "No" at bounding box center [534, 287] width 191 height 19
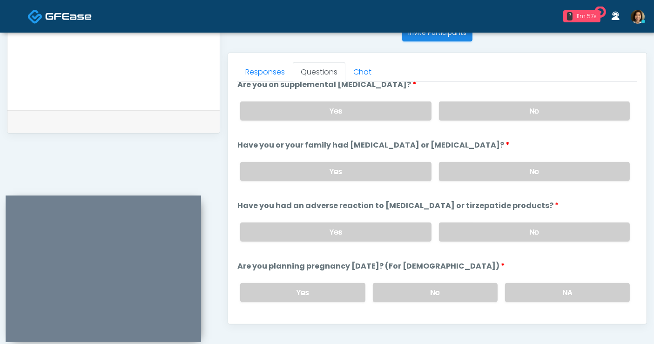
scroll to position [372, 0]
click at [525, 227] on label "No" at bounding box center [534, 230] width 191 height 19
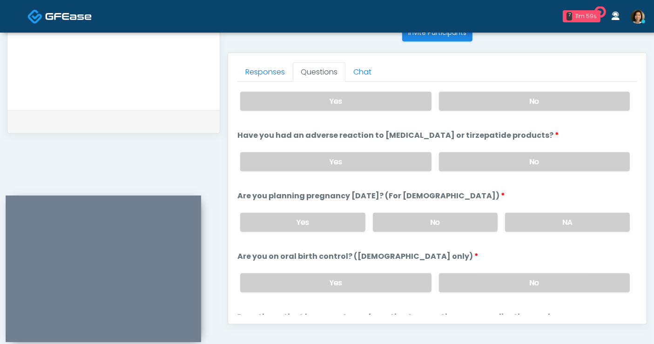
scroll to position [452, 0]
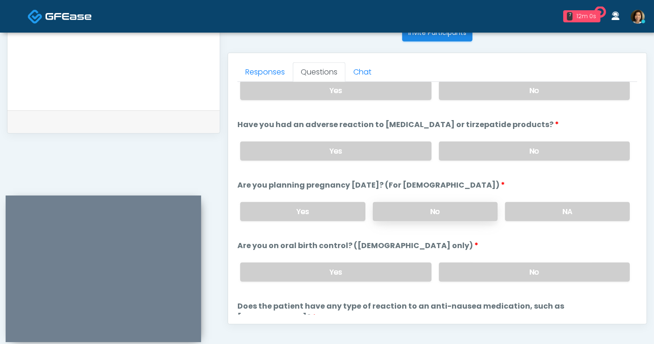
click at [449, 209] on label "No" at bounding box center [435, 211] width 125 height 19
click at [487, 274] on label "No" at bounding box center [534, 271] width 191 height 19
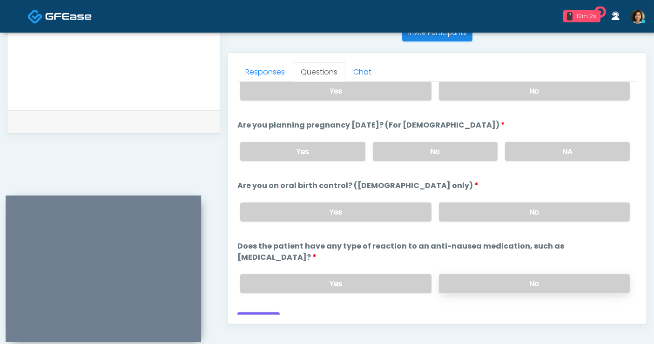
click at [553, 274] on label "No" at bounding box center [534, 283] width 191 height 19
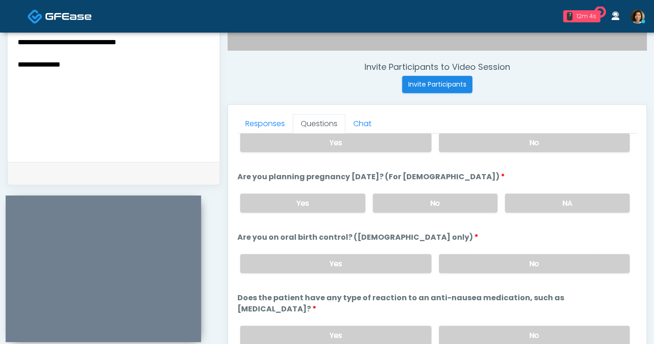
scroll to position [283, 0]
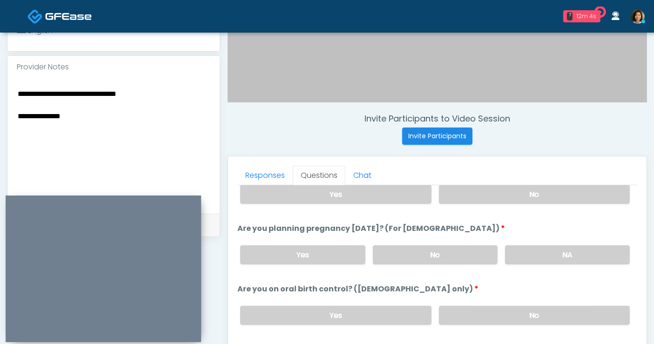
drag, startPoint x: -46, startPoint y: 89, endPoint x: -57, endPoint y: 86, distance: 11.6
click at [0, 86] on html "7 12m 4s The Laser Cafe Waiting - 10m 59s CA View The DRIPBaR - Keller Waiting …" at bounding box center [327, 134] width 654 height 835
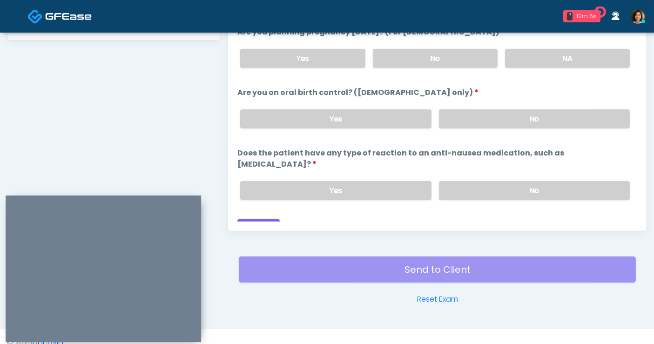
scroll to position [489, 0]
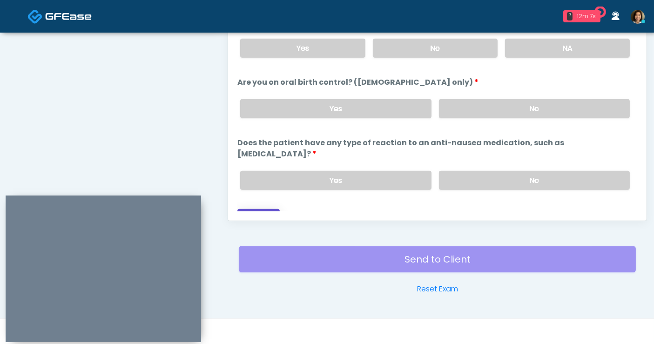
click at [256, 209] on button "Continue" at bounding box center [258, 217] width 42 height 17
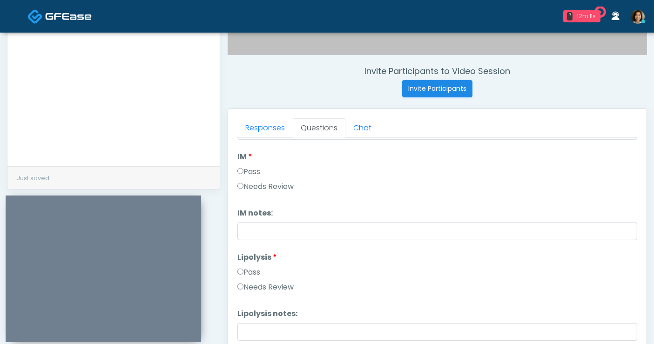
scroll to position [0, 0]
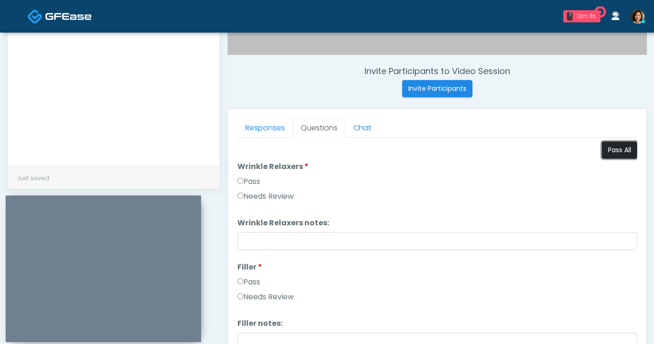
click at [609, 151] on button "Pass All" at bounding box center [619, 149] width 35 height 17
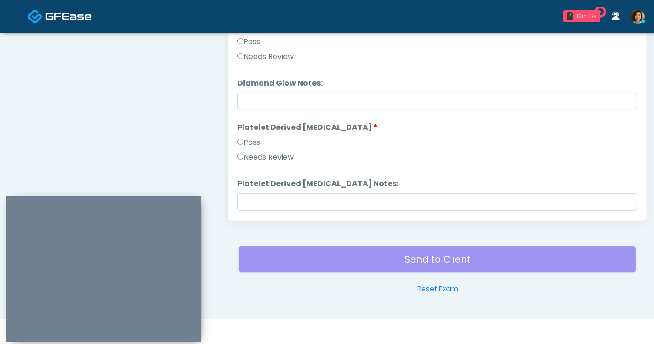
scroll to position [1832, 0]
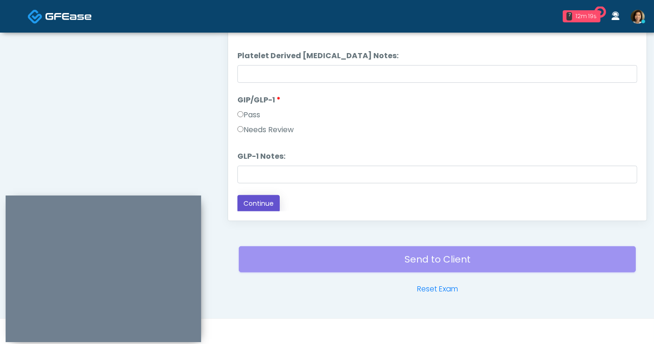
click at [270, 200] on button "Continue" at bounding box center [258, 203] width 42 height 17
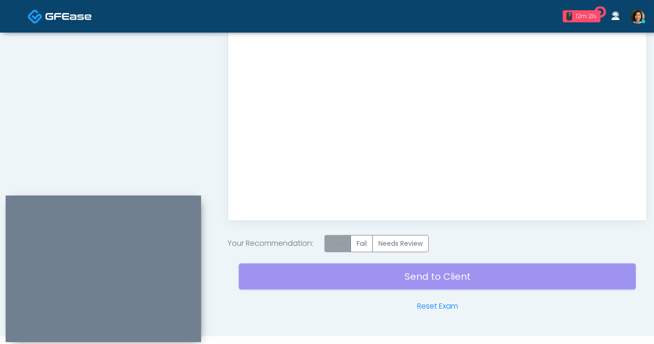
click at [340, 240] on label "Pass" at bounding box center [337, 243] width 27 height 17
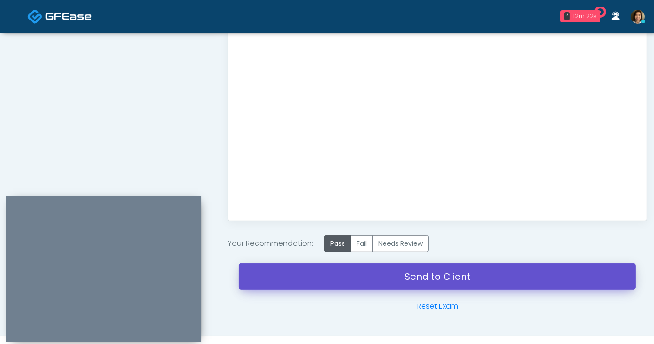
drag, startPoint x: 400, startPoint y: 275, endPoint x: 375, endPoint y: 67, distance: 210.4
click at [400, 275] on link "Send to Client" at bounding box center [437, 276] width 397 height 26
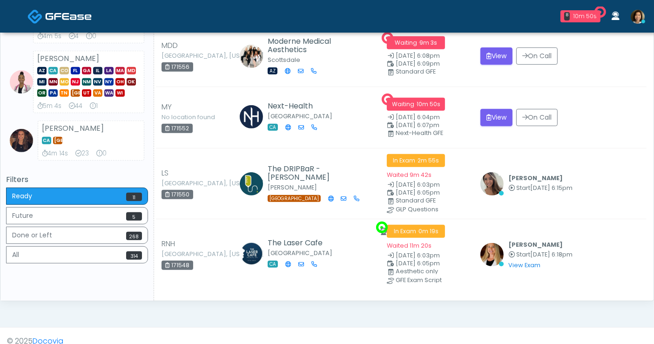
scroll to position [479, 0]
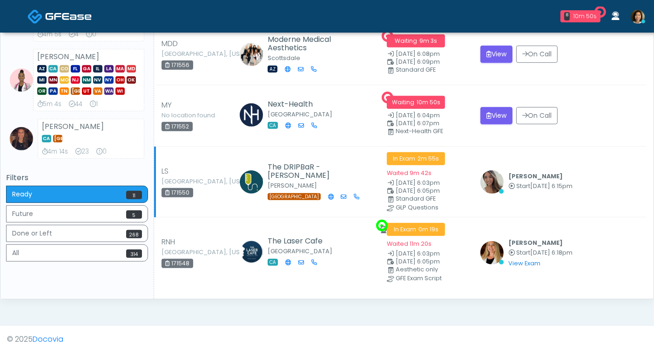
drag, startPoint x: 658, startPoint y: 31, endPoint x: 468, endPoint y: 164, distance: 231.8
click at [491, 112] on icon "submit" at bounding box center [488, 115] width 5 height 7
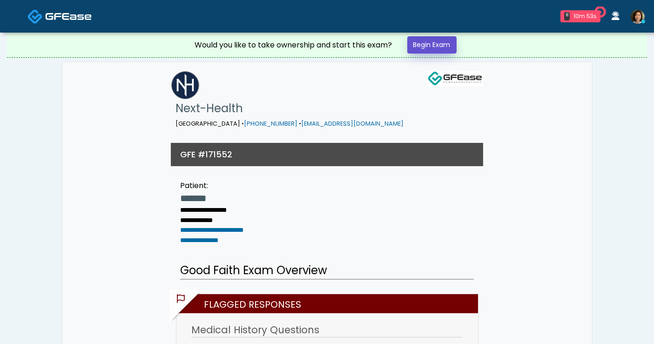
click at [426, 40] on link "Begin Exam" at bounding box center [431, 44] width 49 height 17
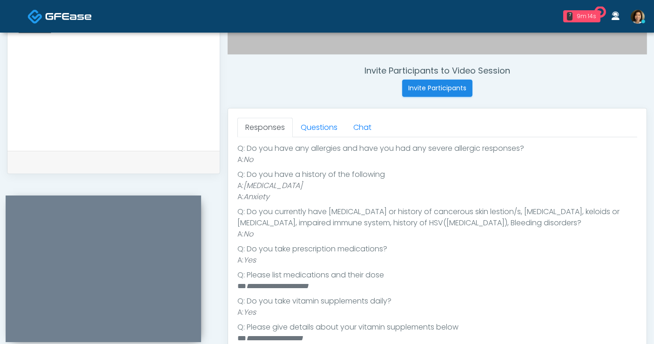
scroll to position [249, 0]
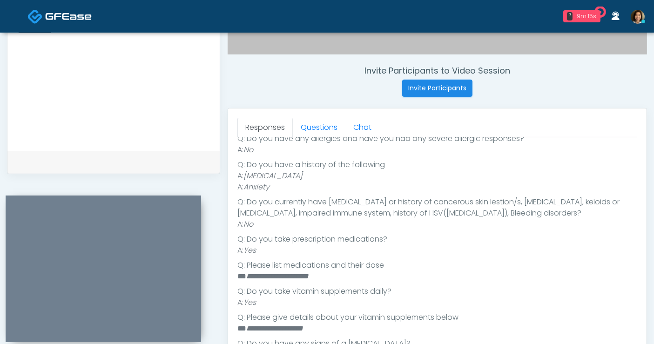
click at [107, 80] on textarea at bounding box center [114, 82] width 194 height 114
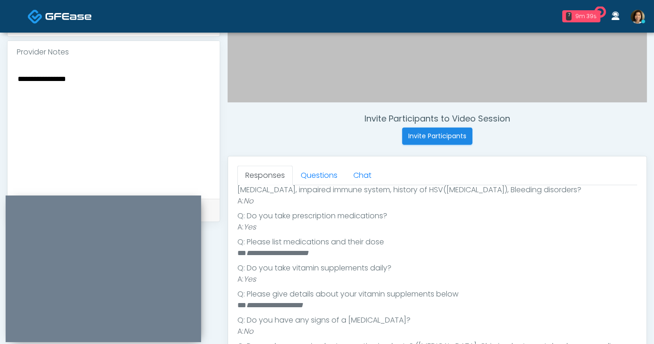
scroll to position [281, 0]
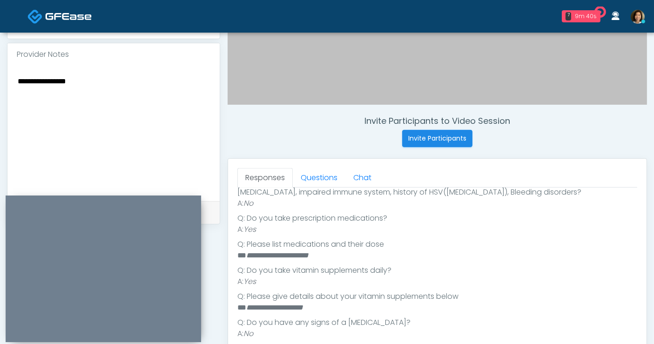
click at [120, 78] on textarea "**********" at bounding box center [114, 132] width 194 height 114
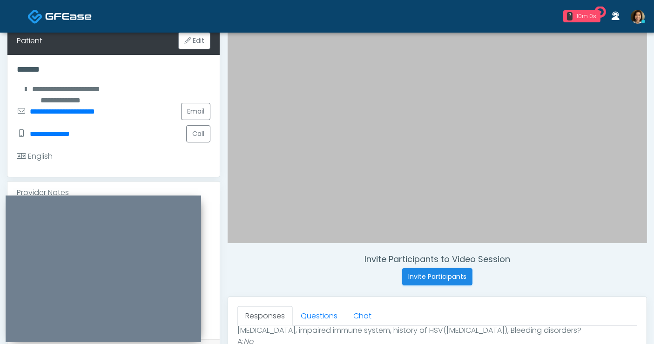
scroll to position [142, 0]
click at [195, 138] on button "Call" at bounding box center [198, 134] width 24 height 17
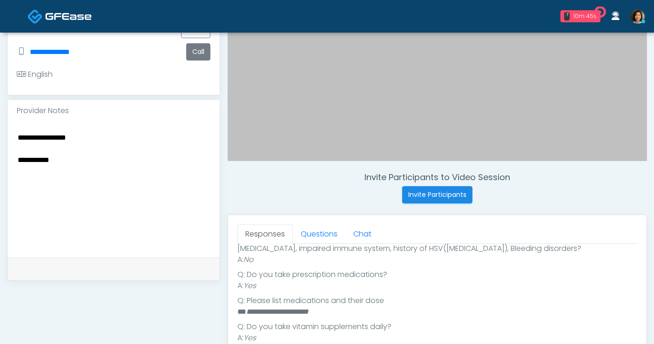
scroll to position [252, 0]
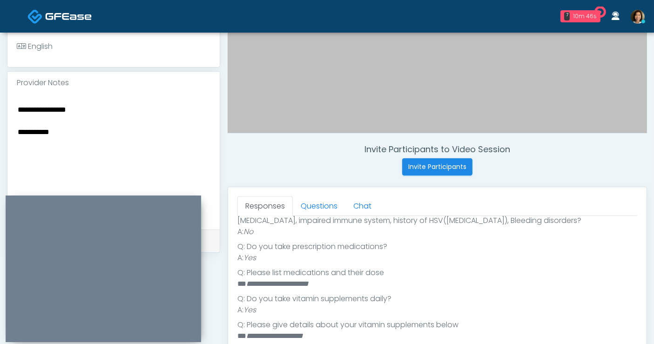
click at [115, 135] on textarea "**********" at bounding box center [114, 160] width 194 height 114
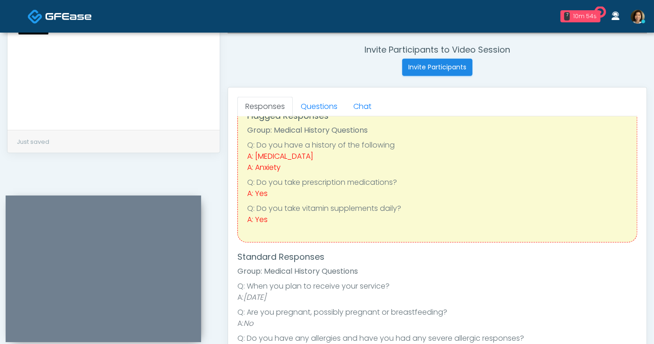
scroll to position [18, 0]
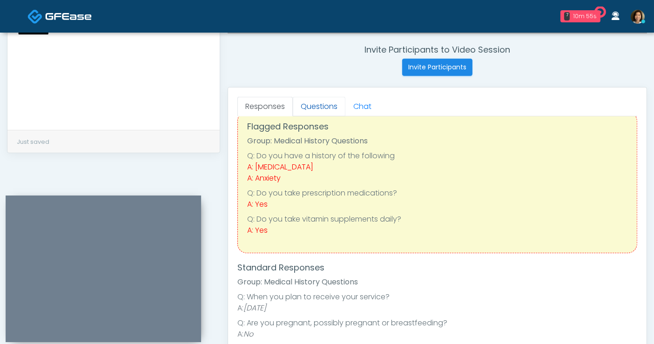
click at [324, 105] on link "Questions" at bounding box center [319, 107] width 53 height 20
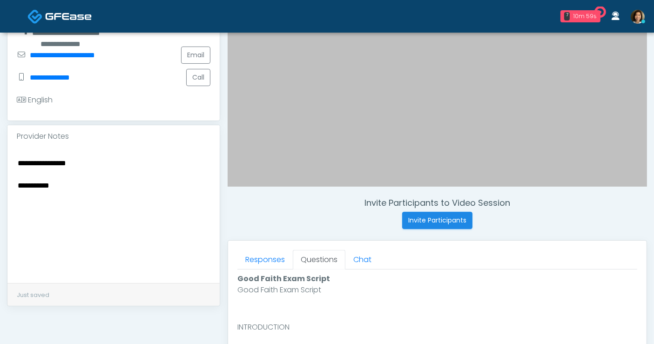
scroll to position [219, 0]
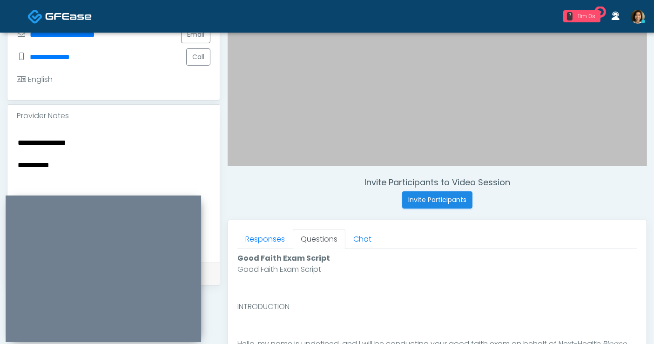
click at [129, 173] on textarea "**********" at bounding box center [114, 193] width 194 height 114
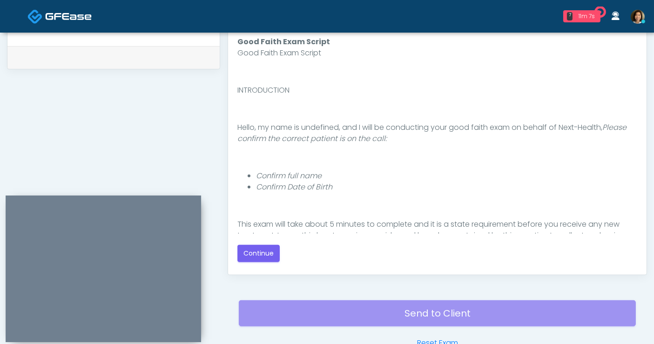
scroll to position [448, 0]
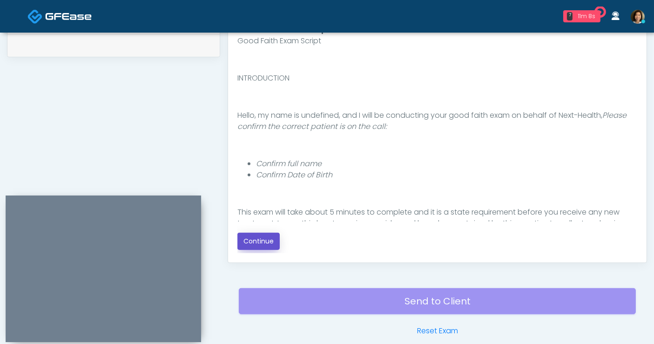
click at [254, 238] on button "Continue" at bounding box center [258, 241] width 42 height 17
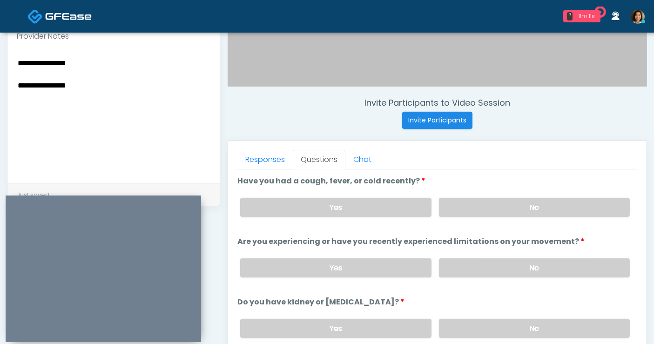
scroll to position [283, 0]
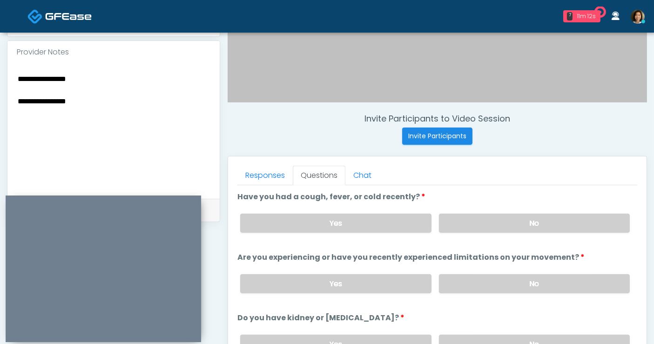
click at [121, 100] on textarea "**********" at bounding box center [114, 130] width 194 height 114
type textarea "**********"
click at [484, 219] on label "No" at bounding box center [534, 223] width 191 height 19
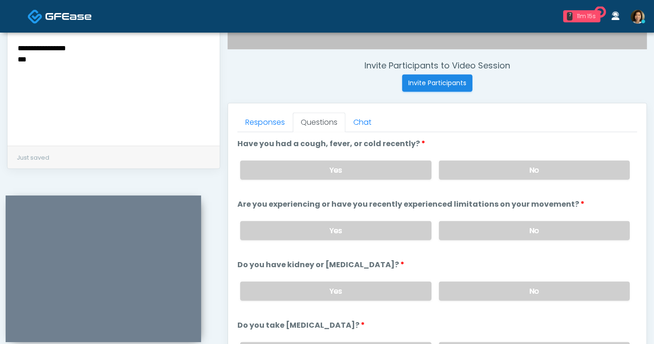
scroll to position [348, 0]
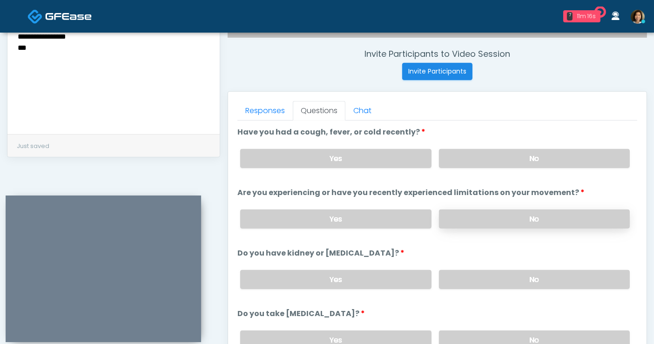
click at [551, 214] on label "No" at bounding box center [534, 218] width 191 height 19
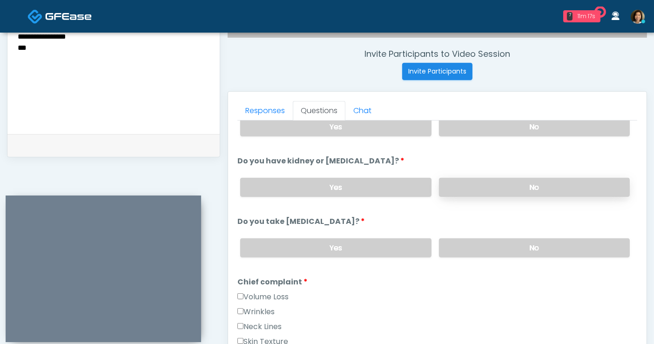
click at [549, 185] on label "No" at bounding box center [534, 187] width 191 height 19
click at [543, 244] on label "No" at bounding box center [534, 247] width 191 height 19
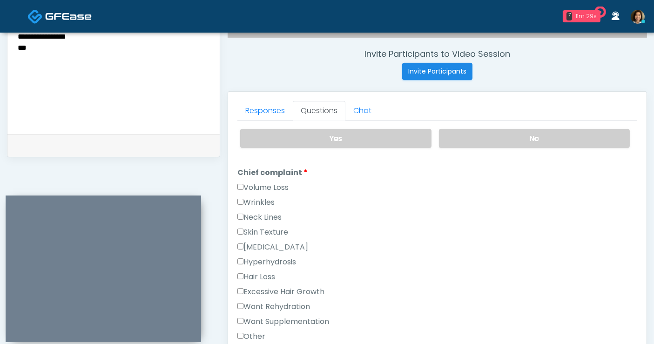
scroll to position [234, 0]
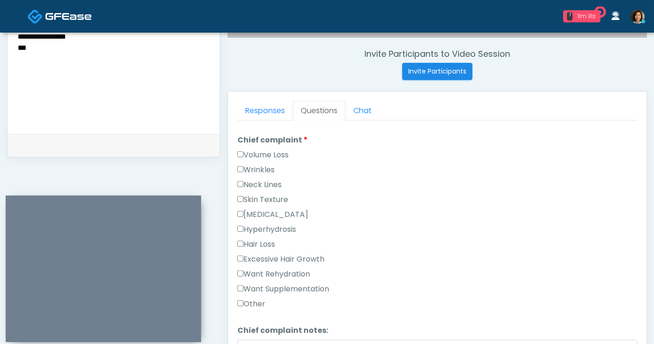
click at [274, 269] on label "Want Rehydration" at bounding box center [273, 273] width 73 height 11
click at [275, 288] on label "Want Supplementation" at bounding box center [283, 288] width 92 height 11
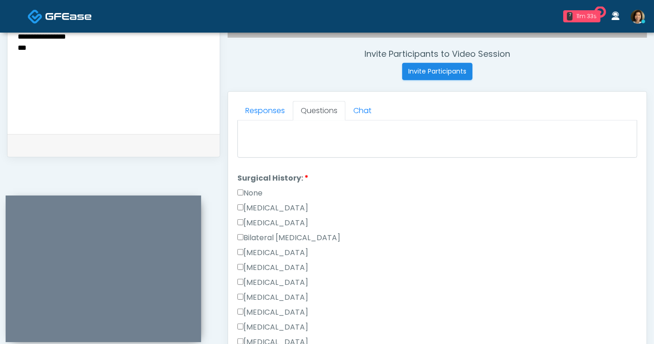
scroll to position [473, 0]
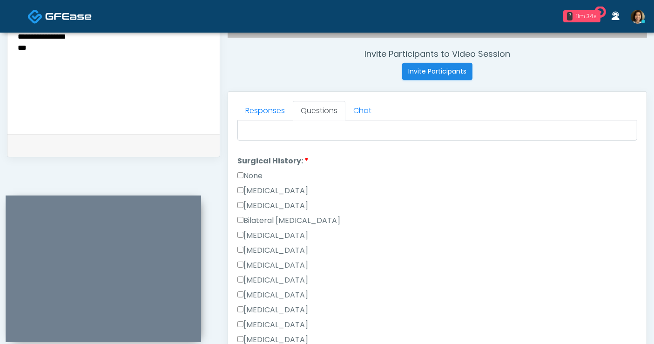
click at [249, 174] on label "None" at bounding box center [249, 175] width 25 height 11
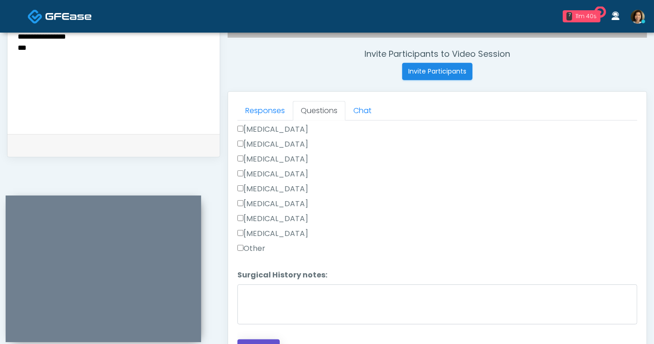
click at [259, 340] on button "Continue" at bounding box center [258, 347] width 42 height 17
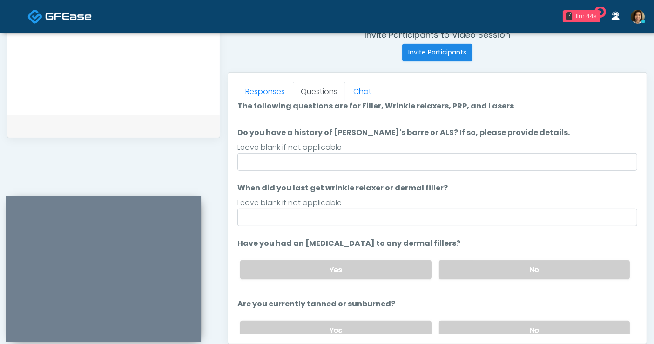
scroll to position [0, 0]
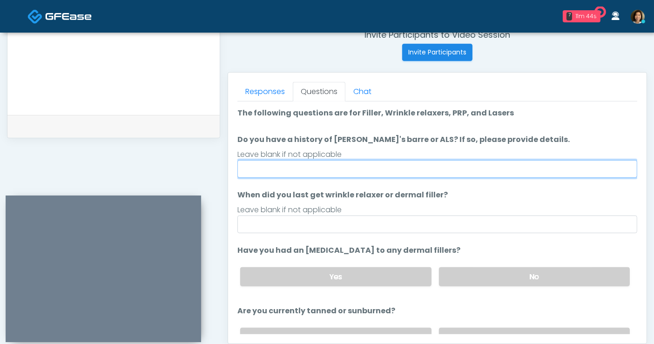
click at [335, 167] on input "Do you have a history of [PERSON_NAME]'s barre or ALS? If so, please provide de…" at bounding box center [437, 169] width 400 height 18
type input "**"
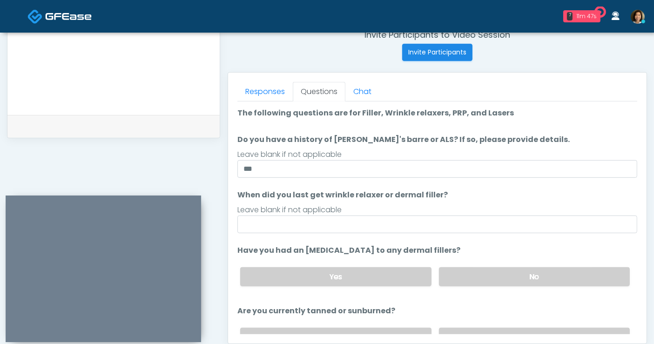
click at [372, 233] on ol "The following questions are for Filler, Wrinkle relaxers, PRP, and Lasers The f…" at bounding box center [437, 260] width 400 height 307
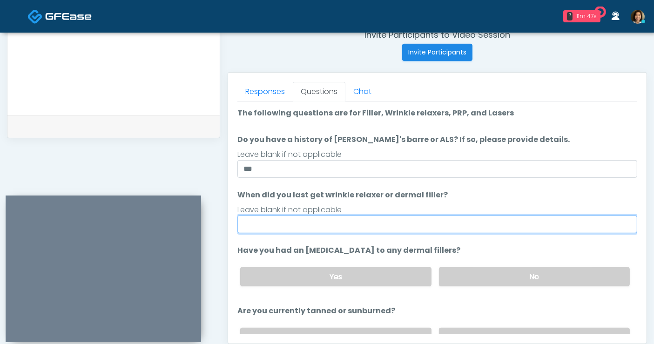
click at [376, 228] on input "When did you last get wrinkle relaxer or dermal filler?" at bounding box center [437, 224] width 400 height 18
type input "*****"
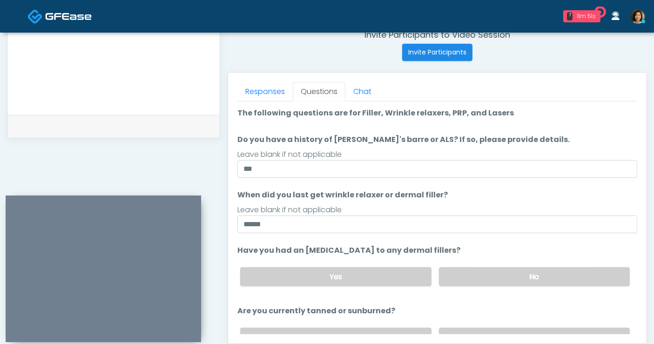
click at [579, 189] on li "When did you last get wrinkle relaxer or dermal filler? When did you last get w…" at bounding box center [437, 211] width 400 height 44
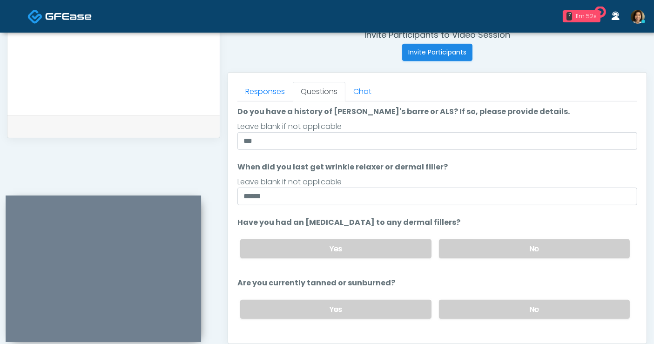
scroll to position [40, 0]
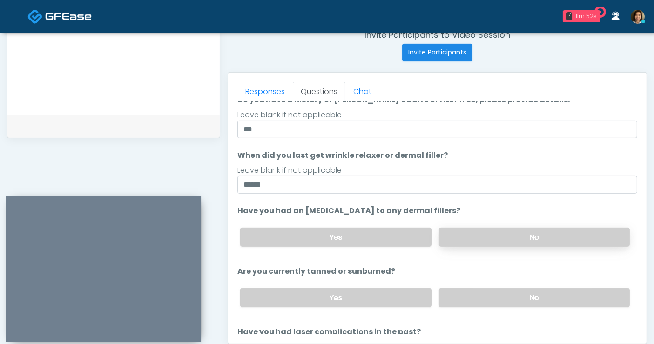
click at [542, 235] on label "No" at bounding box center [534, 237] width 191 height 19
click at [547, 298] on label "No" at bounding box center [534, 297] width 191 height 19
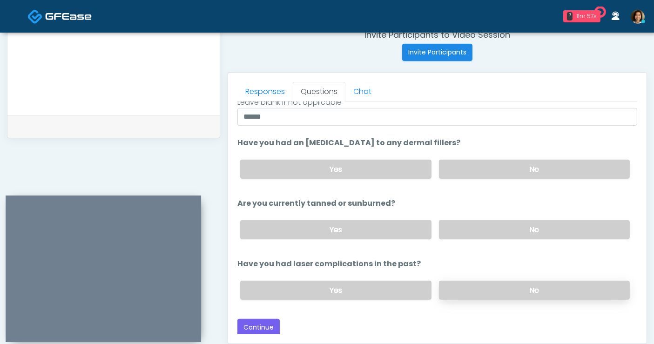
click at [555, 287] on label "No" at bounding box center [534, 290] width 191 height 19
click at [249, 325] on button "Continue" at bounding box center [258, 327] width 42 height 17
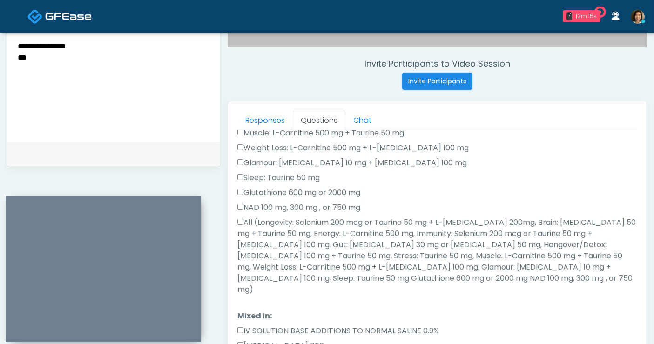
scroll to position [222, 0]
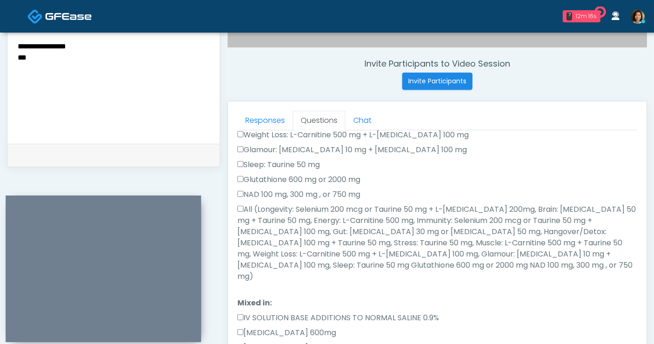
drag, startPoint x: 245, startPoint y: 208, endPoint x: 574, endPoint y: 225, distance: 329.4
click at [248, 207] on label "All (Longevity: Selenium 200 mcg or Taurine 50 mg + L-Arginine 200mg, Brain: Gl…" at bounding box center [437, 243] width 400 height 78
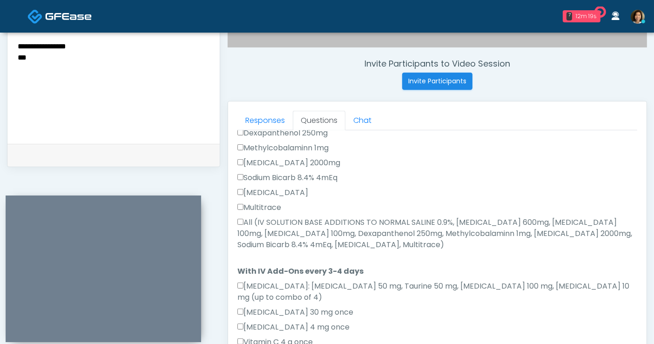
scroll to position [483, 0]
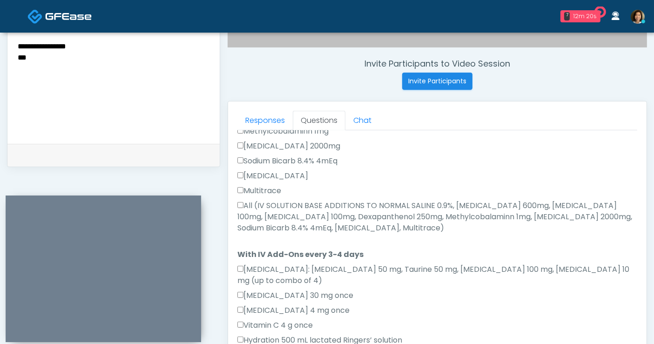
click at [244, 200] on label "All (IV SOLUTION BASE ADDITIONS TO NORMAL SALINE 0.9%, Magnesium Chloride 600mg…" at bounding box center [437, 216] width 400 height 33
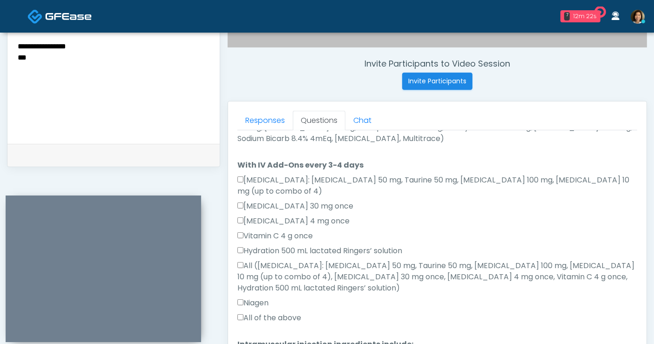
click at [261, 312] on label "All of the above" at bounding box center [269, 317] width 64 height 11
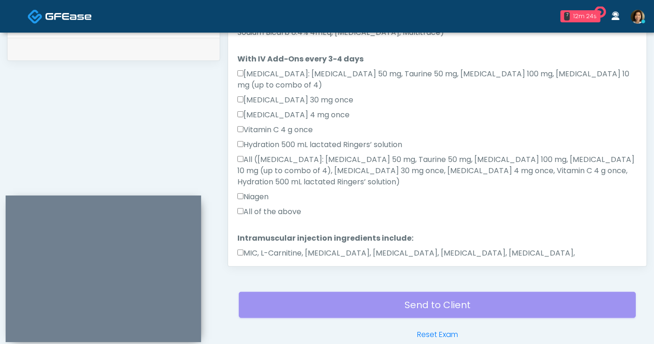
scroll to position [443, 0]
click at [253, 286] on button "Continue" at bounding box center [258, 294] width 42 height 17
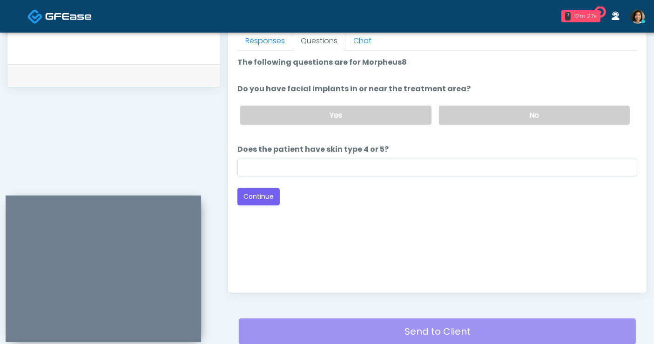
scroll to position [386, 0]
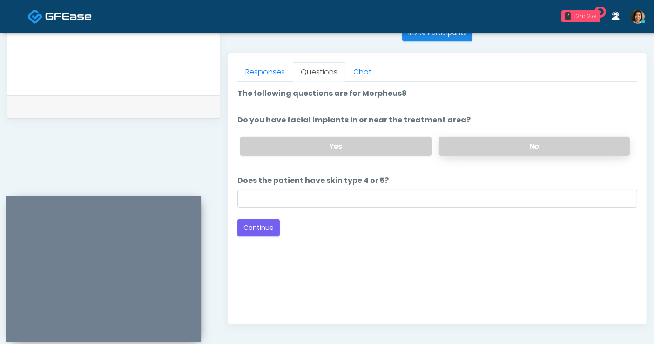
click at [501, 145] on label "No" at bounding box center [534, 146] width 191 height 19
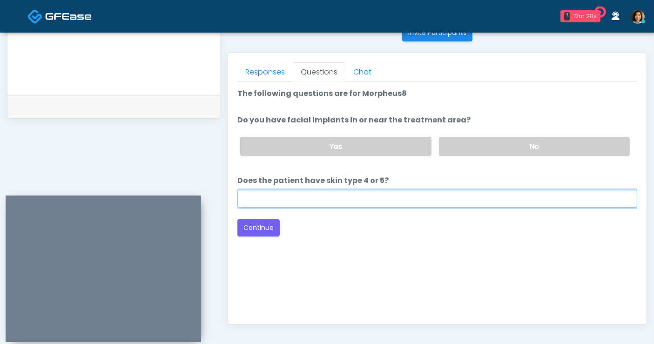
click at [375, 199] on input "Does the patient have skin type 4 or 5?" at bounding box center [437, 199] width 400 height 18
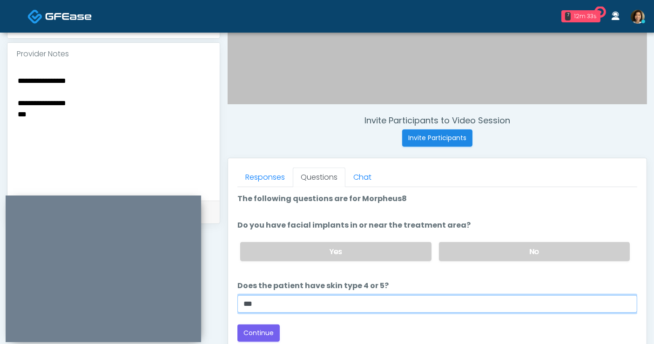
scroll to position [273, 0]
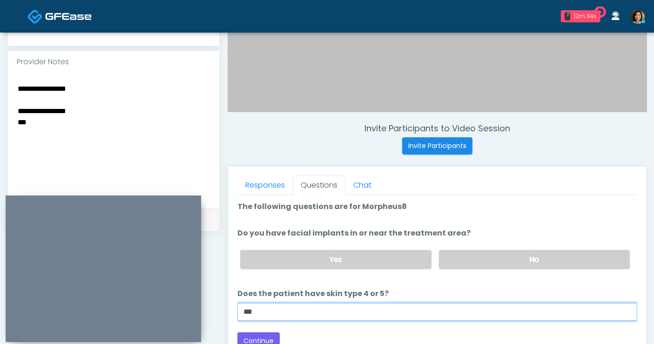
type input "**"
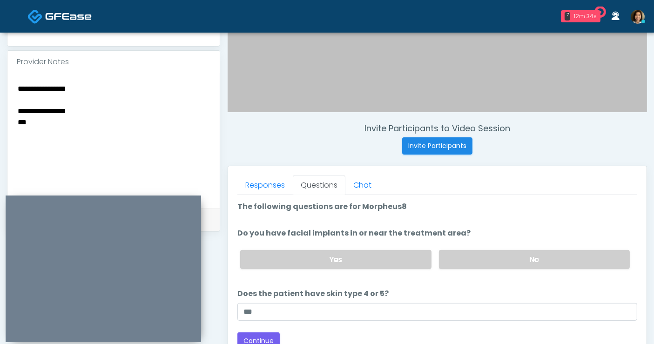
click at [89, 128] on textarea "**********" at bounding box center [114, 139] width 194 height 114
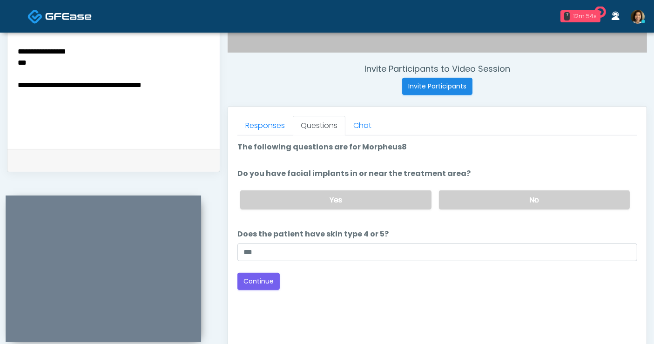
scroll to position [337, 0]
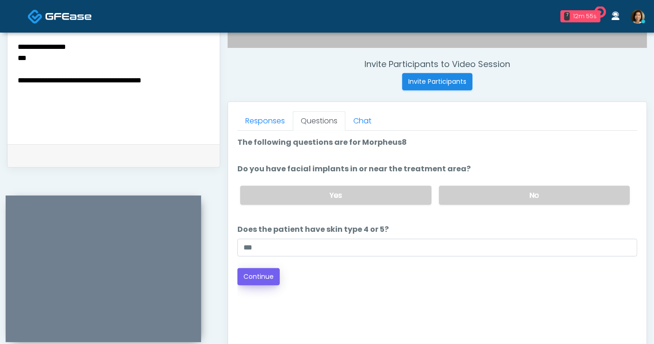
type textarea "**********"
click at [263, 277] on button "Continue" at bounding box center [258, 276] width 42 height 17
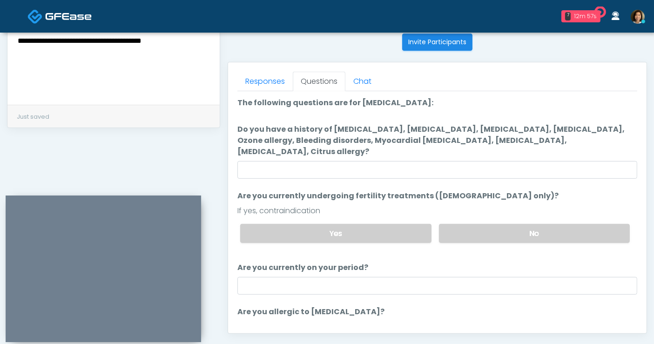
scroll to position [376, 0]
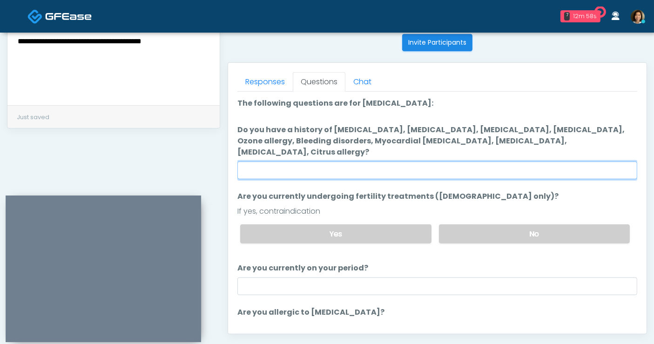
click at [421, 161] on input "Do you have a history of Hyperthyroidism, Hypotension, Hypocalcemia, Hypoglycem…" at bounding box center [437, 170] width 400 height 18
type input "**"
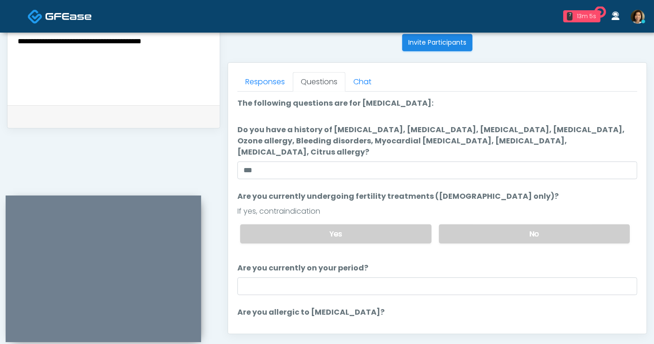
click at [534, 191] on li "Are you currently undergoing fertility treatments (female only)? Are you curren…" at bounding box center [437, 221] width 400 height 60
drag, startPoint x: 571, startPoint y: 221, endPoint x: 465, endPoint y: 296, distance: 129.9
click at [571, 224] on label "No" at bounding box center [534, 233] width 191 height 19
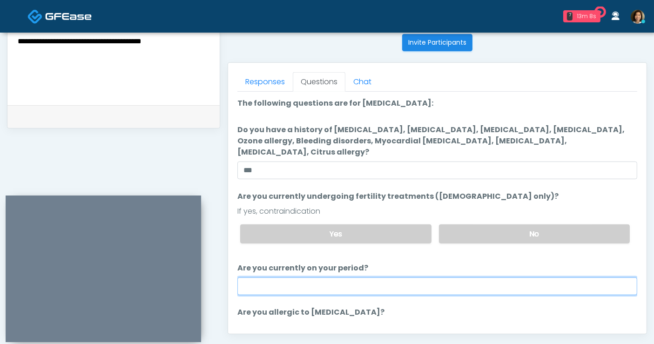
click at [456, 281] on input "Are you currently on your period?" at bounding box center [437, 286] width 400 height 18
type input "**"
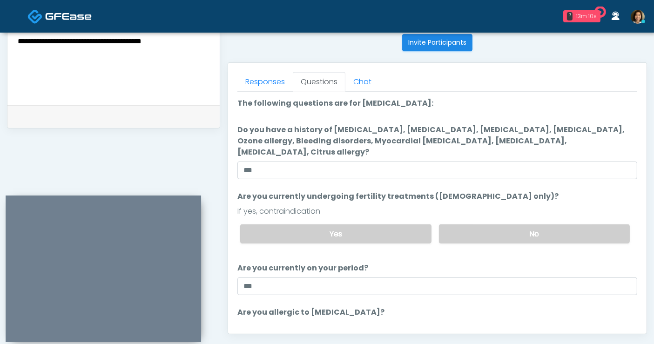
scroll to position [47, 0]
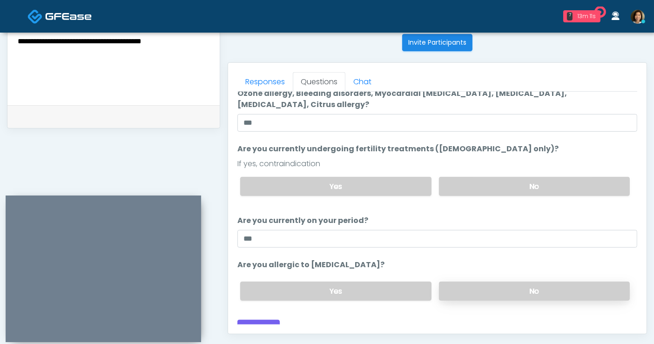
click at [552, 281] on label "No" at bounding box center [534, 290] width 191 height 19
click at [251, 320] on button "Continue" at bounding box center [258, 328] width 42 height 17
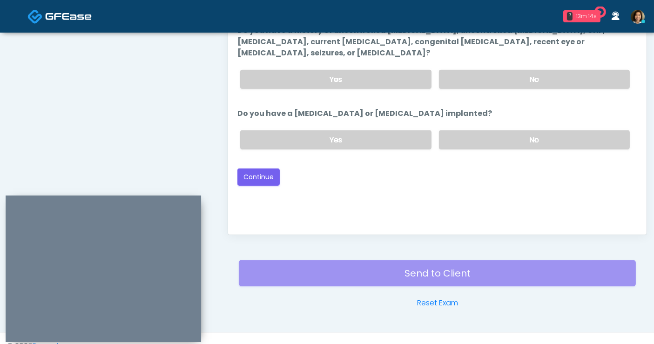
scroll to position [0, 0]
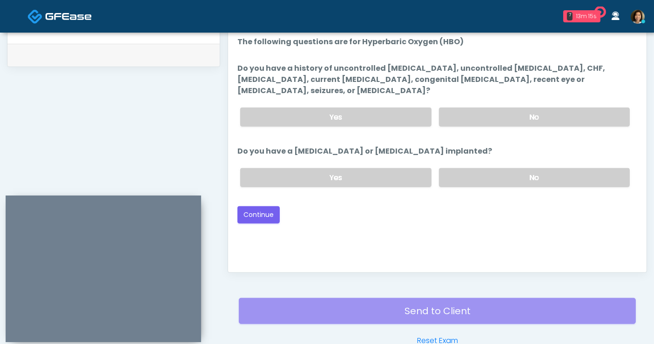
drag, startPoint x: 530, startPoint y: 168, endPoint x: 529, endPoint y: 135, distance: 33.1
click at [530, 168] on label "No" at bounding box center [534, 177] width 191 height 19
click at [525, 107] on label "No" at bounding box center [534, 116] width 191 height 19
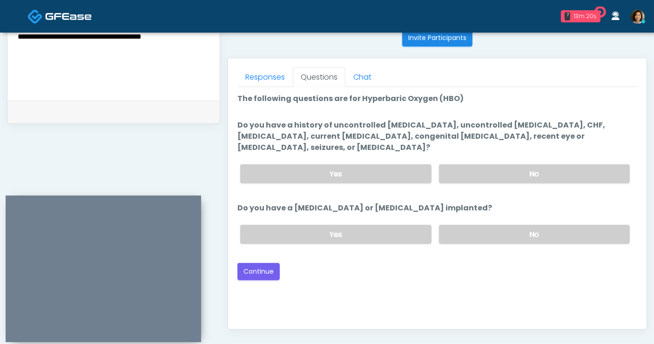
scroll to position [378, 0]
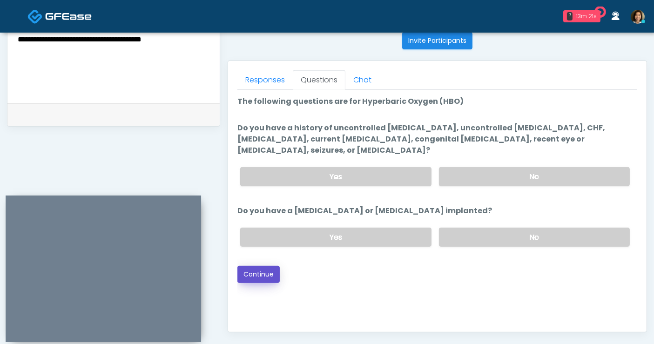
click at [255, 266] on button "Continue" at bounding box center [258, 274] width 42 height 17
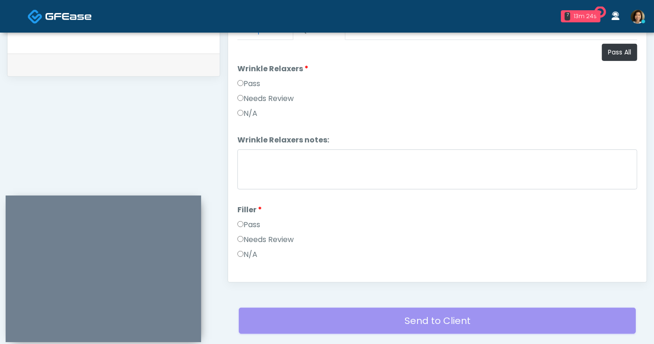
scroll to position [335, 0]
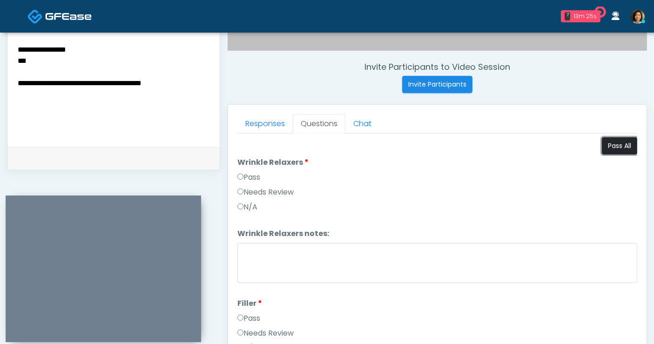
click at [607, 145] on button "Pass All" at bounding box center [619, 145] width 35 height 17
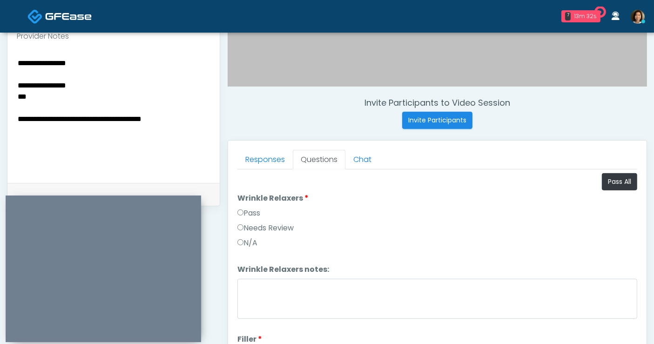
scroll to position [283, 0]
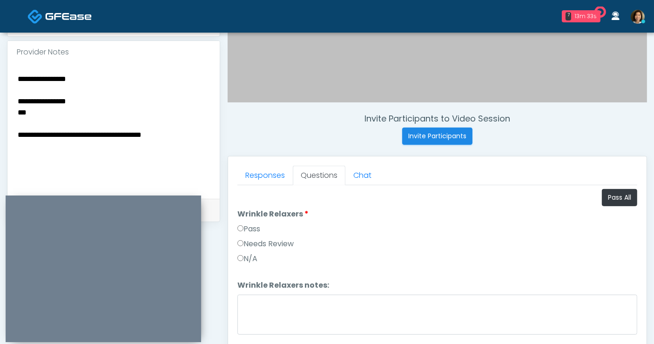
drag, startPoint x: 184, startPoint y: 139, endPoint x: -2, endPoint y: 67, distance: 200.2
click at [0, 67] on html "7 13m 33s Moderne Medical Aesthetics Waiting - 13m 33s AZ View It's A Secret Me…" at bounding box center [327, 134] width 654 height 835
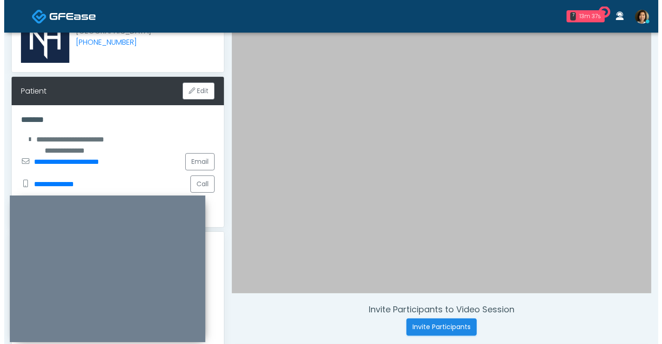
scroll to position [76, 0]
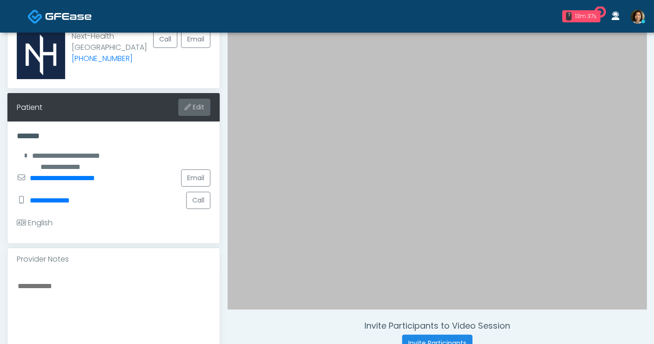
click at [207, 106] on button "Edit" at bounding box center [194, 107] width 32 height 17
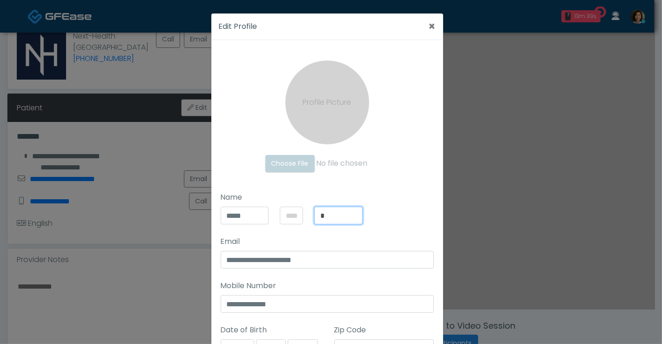
drag, startPoint x: 282, startPoint y: 212, endPoint x: 268, endPoint y: 212, distance: 14.9
click at [266, 214] on div "***** *" at bounding box center [292, 216] width 142 height 18
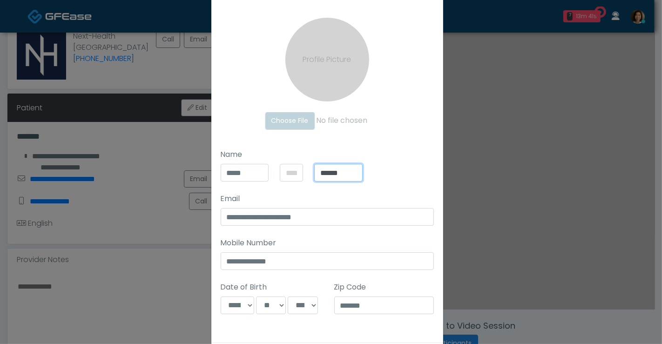
scroll to position [88, 0]
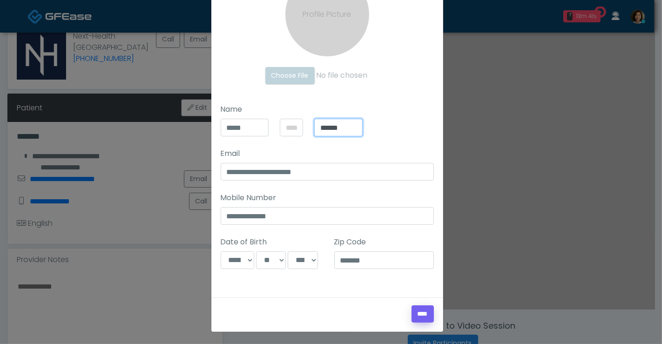
type input "*****"
click at [414, 311] on input "****" at bounding box center [422, 313] width 22 height 17
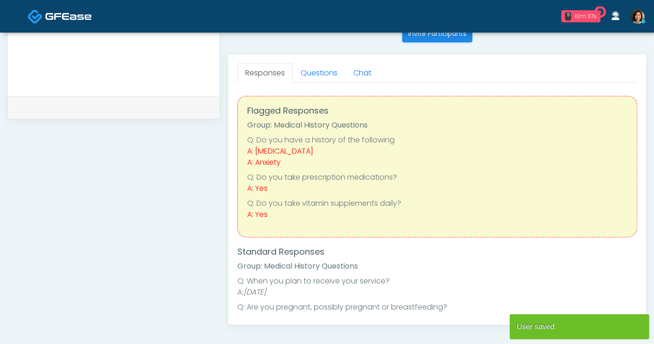
scroll to position [388, 0]
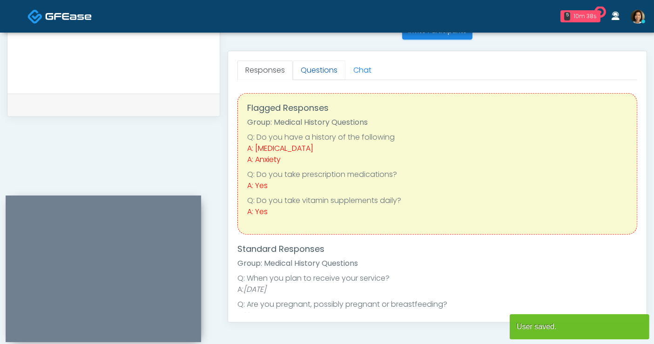
click at [311, 70] on link "Questions" at bounding box center [319, 70] width 53 height 20
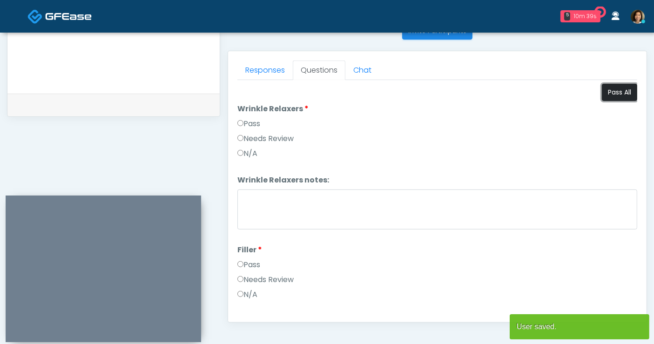
click at [612, 91] on button "Pass All" at bounding box center [619, 92] width 35 height 17
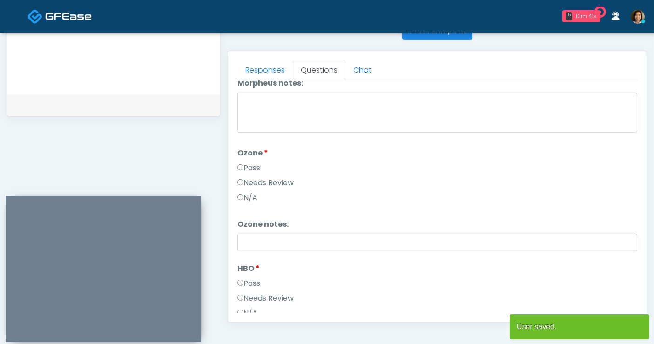
scroll to position [1163, 0]
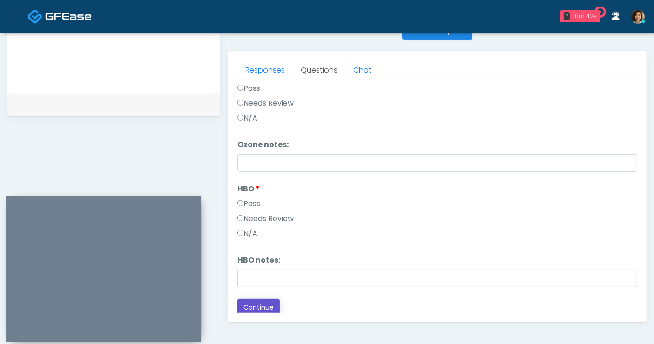
click at [263, 301] on button "Continue" at bounding box center [258, 307] width 42 height 17
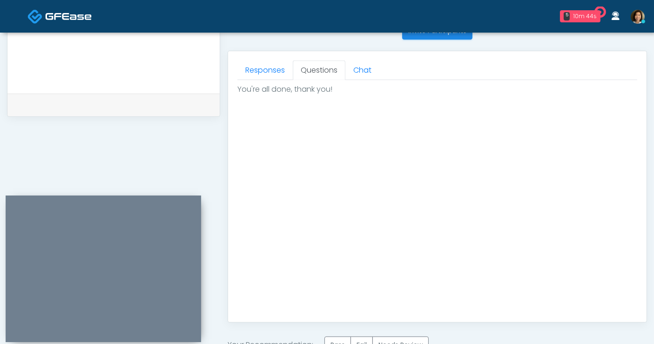
scroll to position [285, 0]
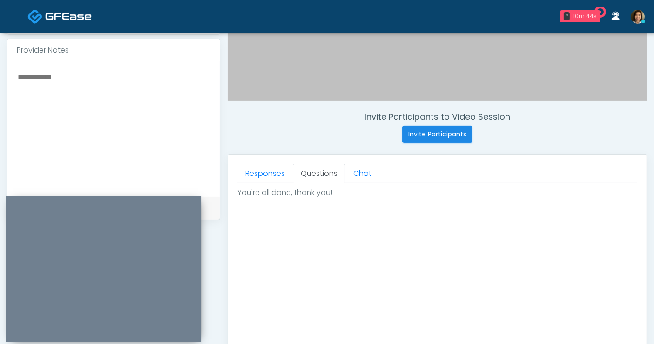
click at [90, 92] on textarea at bounding box center [114, 128] width 194 height 114
type textarea "*"
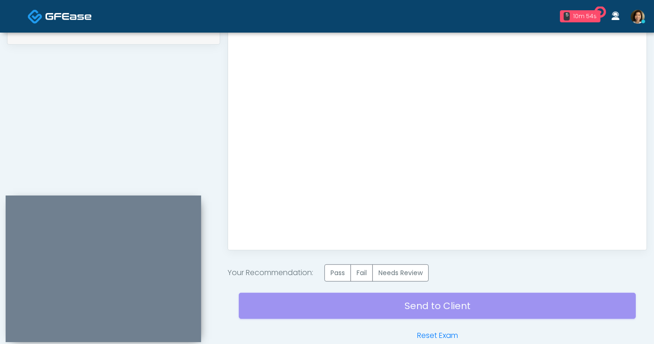
scroll to position [466, 0]
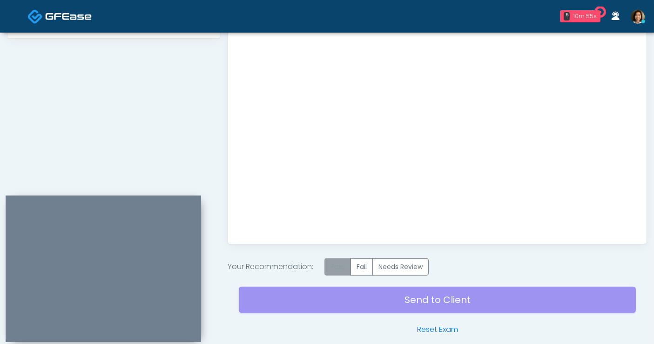
click at [330, 266] on label "Pass" at bounding box center [337, 266] width 27 height 17
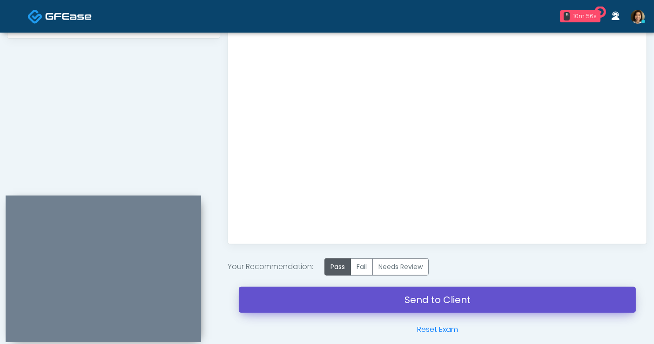
drag, startPoint x: 410, startPoint y: 297, endPoint x: 377, endPoint y: 60, distance: 238.6
click at [410, 297] on link "Send to Client" at bounding box center [437, 300] width 397 height 26
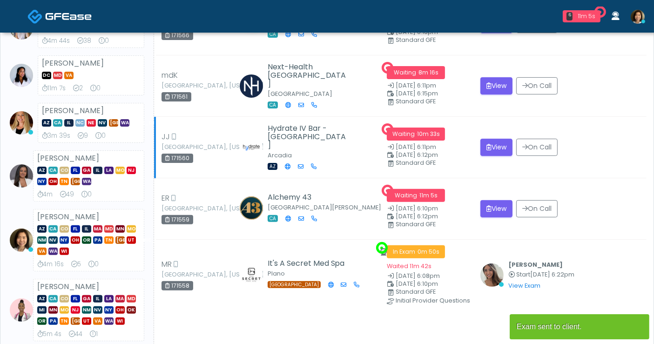
scroll to position [270, 0]
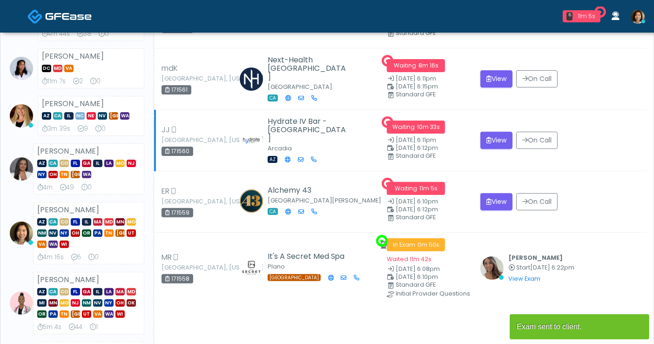
drag, startPoint x: 657, startPoint y: 63, endPoint x: 557, endPoint y: 157, distance: 137.6
click at [653, 167] on html "6 11m 5s Alchemy 43 Waiting - 11m 5s CA View Hydrate IV Bar - Arcadia Waiting -…" at bounding box center [327, 152] width 654 height 845
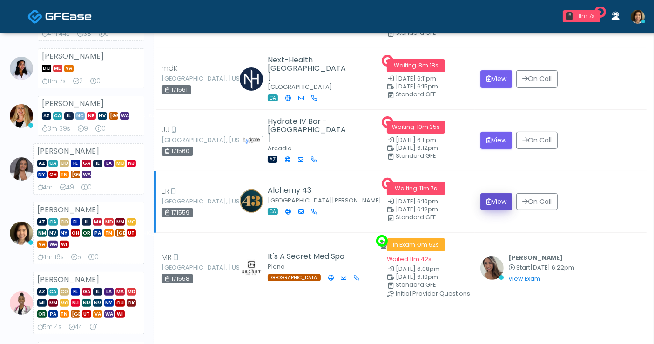
click at [500, 201] on button "View" at bounding box center [496, 201] width 32 height 17
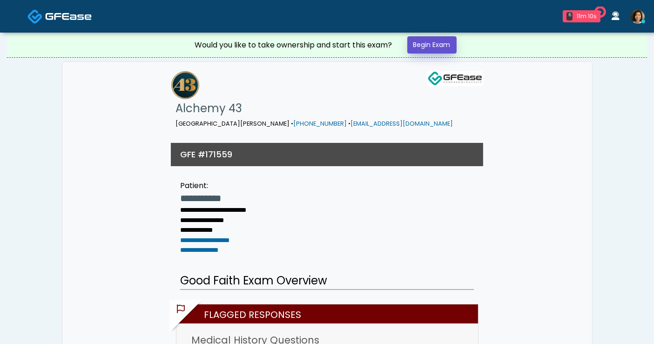
click at [433, 47] on link "Begin Exam" at bounding box center [431, 44] width 49 height 17
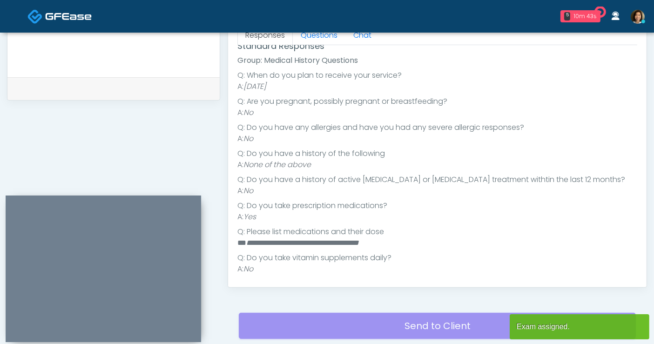
scroll to position [114, 0]
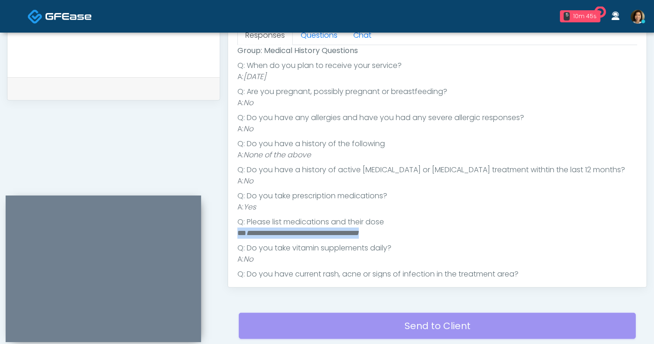
drag, startPoint x: 401, startPoint y: 229, endPoint x: 236, endPoint y: 231, distance: 164.7
click at [236, 231] on div "Responses Questions Chat Good Faith Exam Script Good Faith Exam Script INTRODUC…" at bounding box center [437, 151] width 418 height 271
copy li "**********"
click at [112, 50] on textarea at bounding box center [114, 8] width 194 height 114
paste textarea "**********"
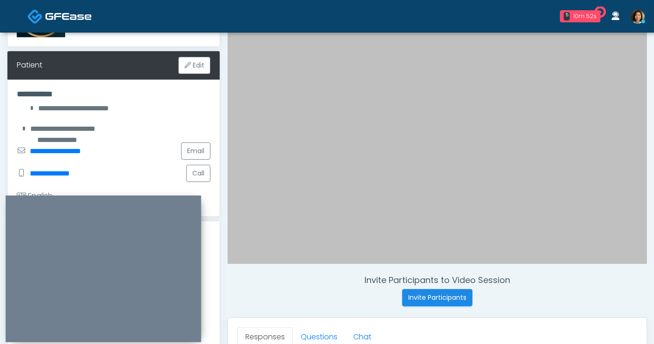
scroll to position [52, 0]
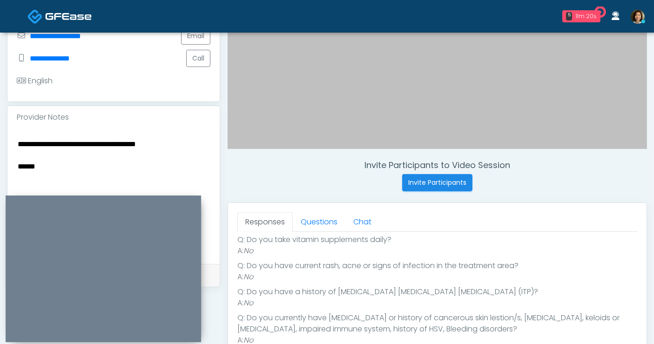
scroll to position [246, 0]
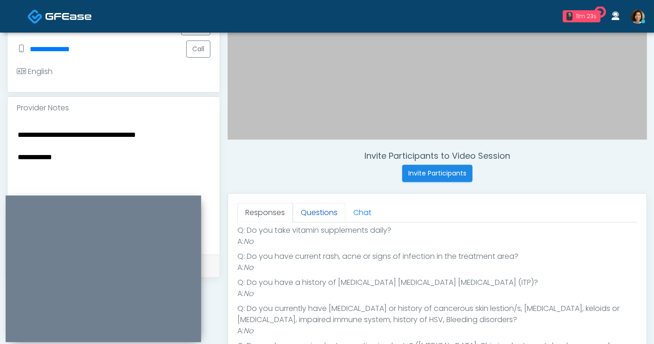
type textarea "**********"
click at [311, 214] on link "Questions" at bounding box center [319, 213] width 53 height 20
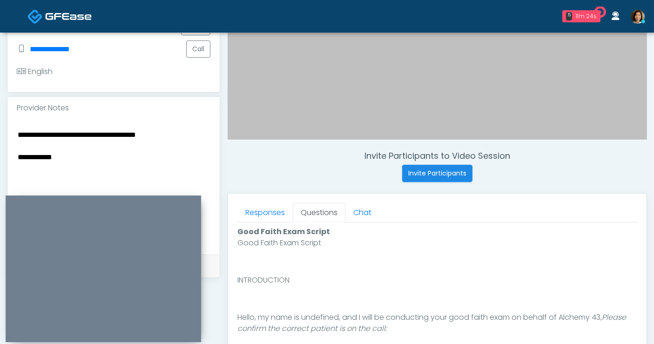
scroll to position [415, 0]
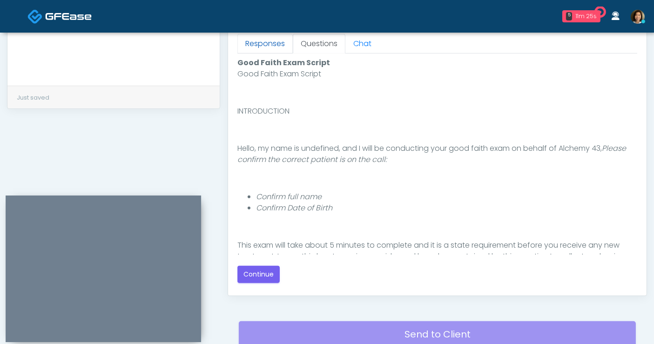
click at [276, 46] on link "Responses" at bounding box center [264, 44] width 55 height 20
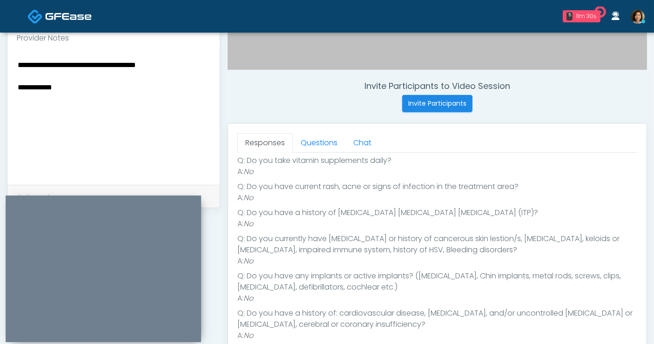
scroll to position [315, 0]
click at [324, 143] on link "Questions" at bounding box center [319, 144] width 53 height 20
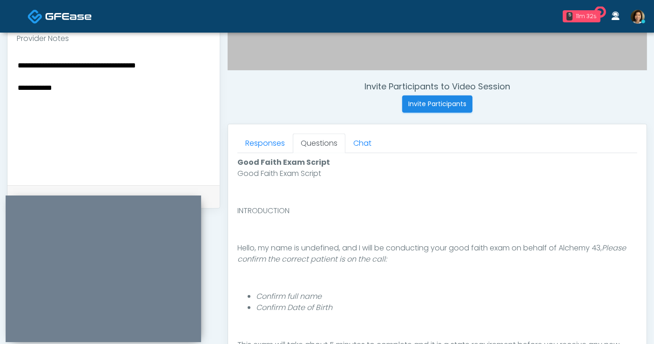
scroll to position [407, 0]
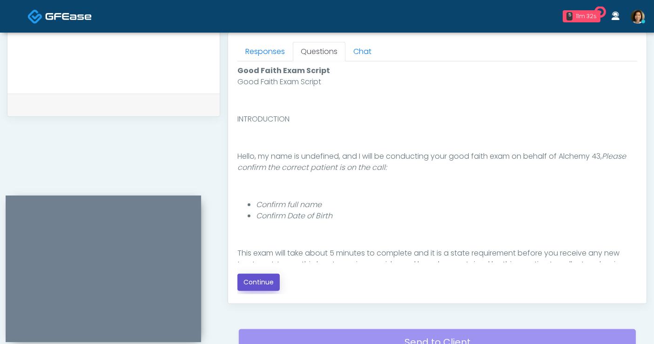
click at [267, 281] on button "Continue" at bounding box center [258, 282] width 42 height 17
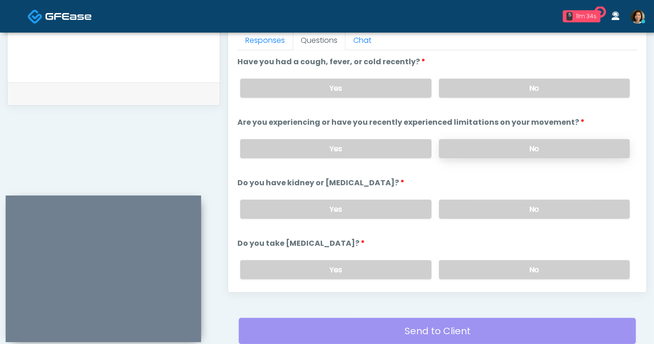
scroll to position [402, 0]
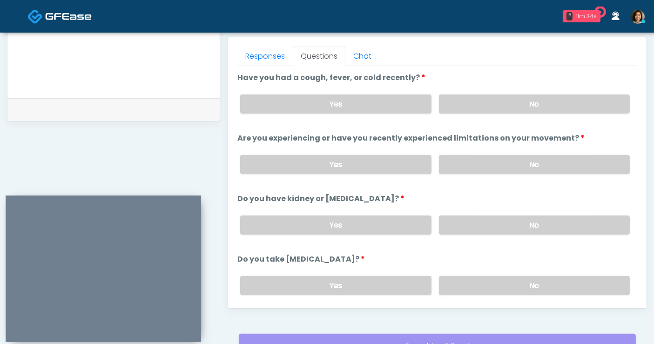
drag, startPoint x: 546, startPoint y: 105, endPoint x: 547, endPoint y: 144, distance: 38.6
click at [546, 107] on label "No" at bounding box center [534, 103] width 191 height 19
click at [546, 159] on label "No" at bounding box center [534, 164] width 191 height 19
click at [548, 229] on label "No" at bounding box center [534, 224] width 191 height 19
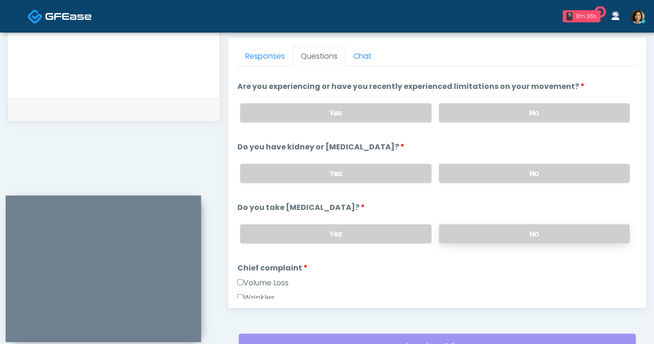
click at [543, 228] on label "No" at bounding box center [534, 233] width 191 height 19
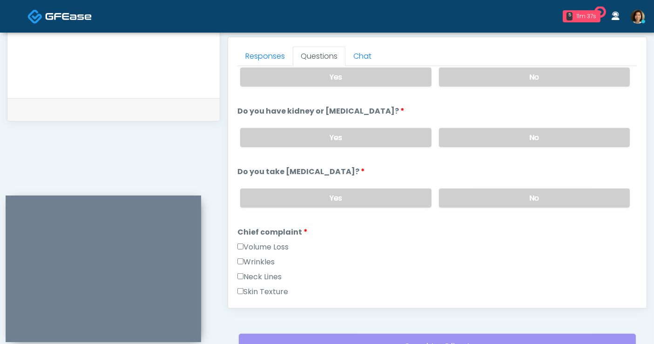
scroll to position [103, 0]
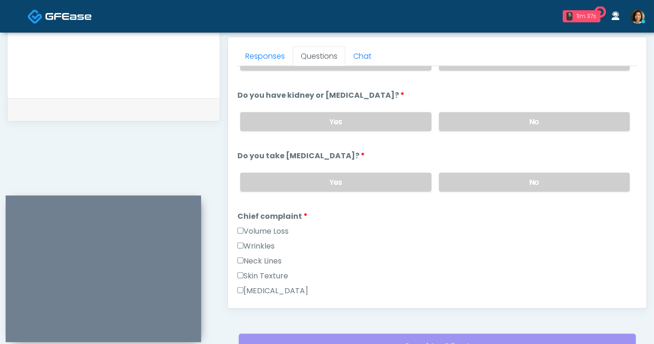
click at [261, 241] on label "Wrinkles" at bounding box center [255, 246] width 37 height 11
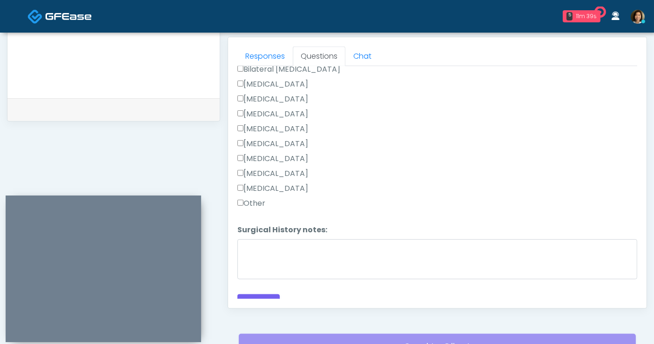
scroll to position [586, 0]
drag, startPoint x: 254, startPoint y: 190, endPoint x: 253, endPoint y: 197, distance: 7.1
click at [254, 191] on div "Tonsillectomy" at bounding box center [437, 188] width 400 height 15
click at [248, 200] on label "Other" at bounding box center [251, 201] width 28 height 11
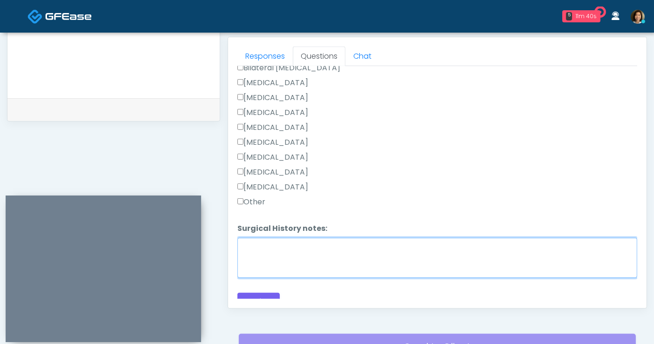
drag, startPoint x: 259, startPoint y: 262, endPoint x: 275, endPoint y: 255, distance: 17.3
click at [260, 261] on textarea "Surgical History notes:" at bounding box center [437, 258] width 400 height 40
type textarea "**********"
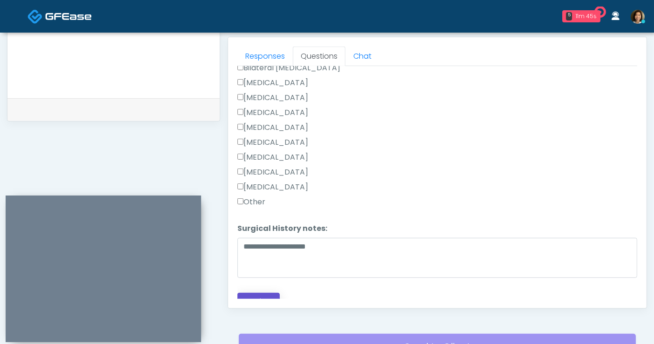
click at [266, 293] on button "Continue" at bounding box center [258, 301] width 42 height 17
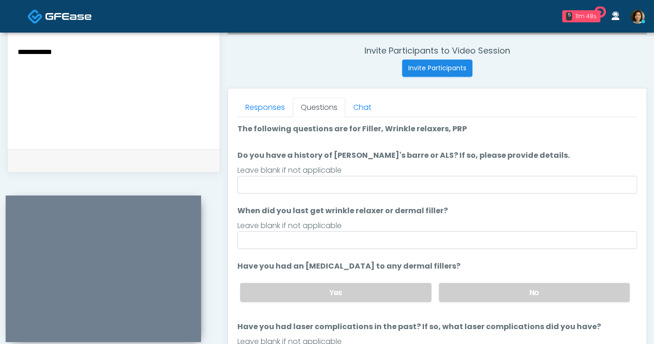
scroll to position [335, 0]
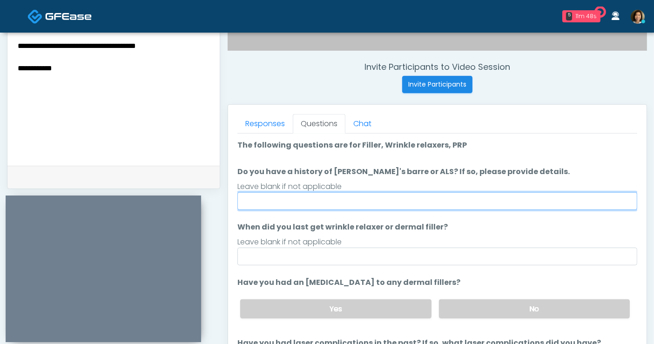
click at [334, 200] on input "Do you have a history of Guillain's barre or ALS? If so, please provide details." at bounding box center [437, 201] width 400 height 18
type input "**"
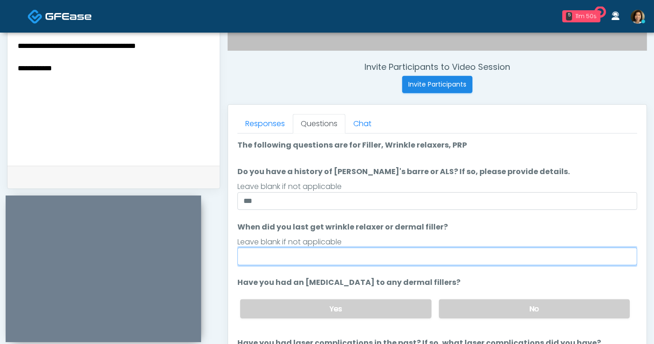
click at [360, 258] on input "When did you last get wrinkle relaxer or dermal filler?" at bounding box center [437, 257] width 400 height 18
type input "**********"
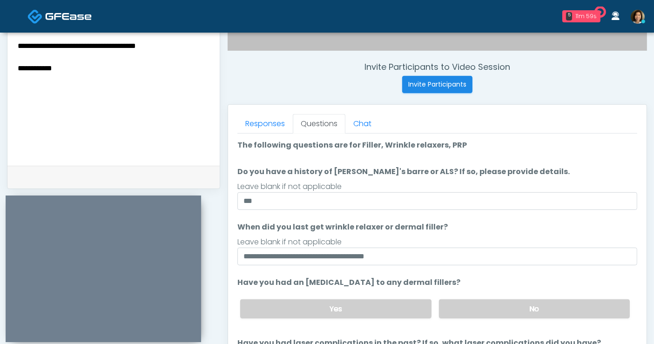
click at [498, 228] on li "**********" at bounding box center [437, 243] width 400 height 44
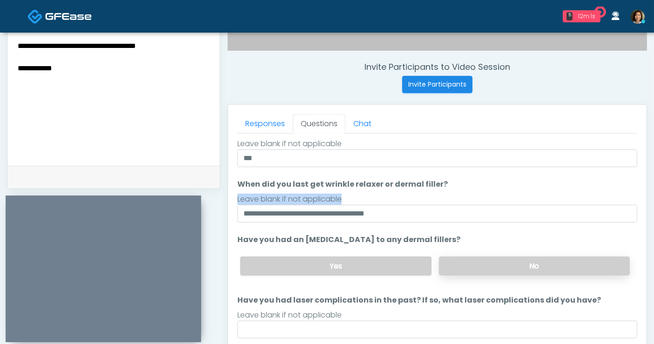
click at [520, 259] on label "No" at bounding box center [534, 265] width 191 height 19
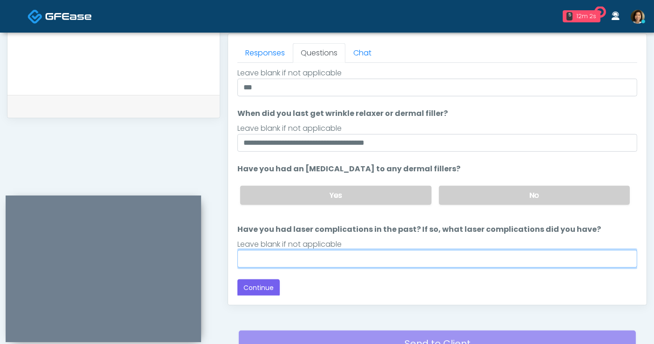
click at [348, 260] on input "Have you had laser complications in the past? If so, what laser complications d…" at bounding box center [437, 259] width 400 height 18
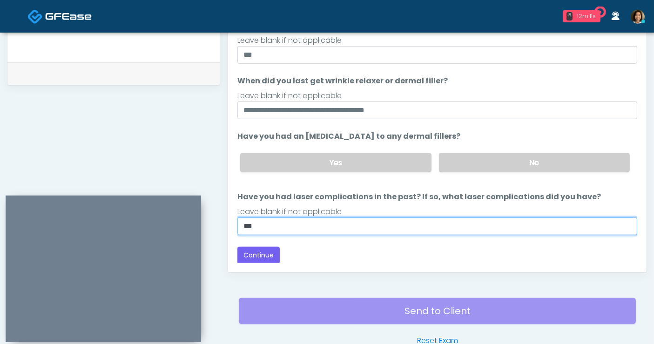
scroll to position [438, 0]
type input "**"
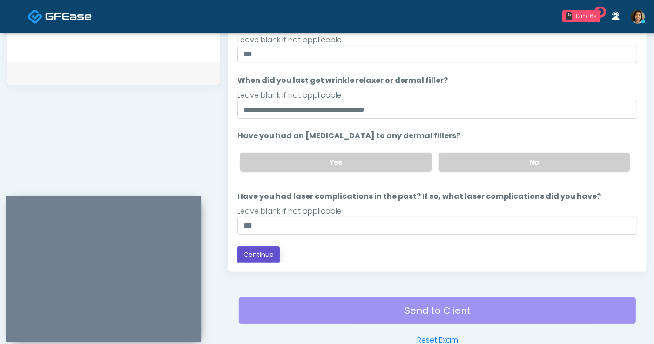
click at [272, 255] on button "Continue" at bounding box center [258, 254] width 42 height 17
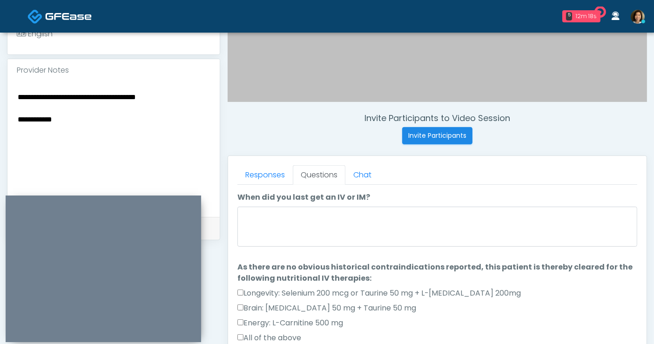
scroll to position [25, 0]
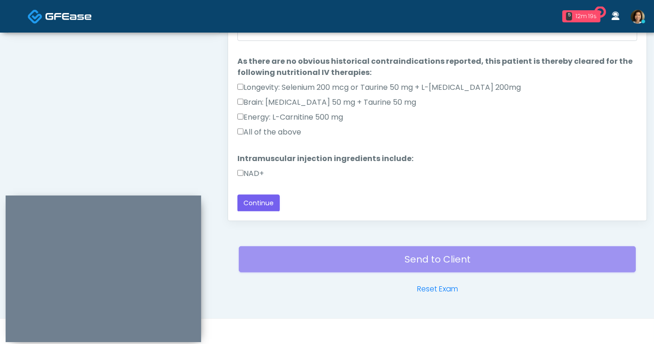
drag, startPoint x: 298, startPoint y: 130, endPoint x: 289, endPoint y: 134, distance: 9.2
click at [296, 130] on label "All of the above" at bounding box center [269, 132] width 64 height 11
click at [261, 169] on label "NAD+" at bounding box center [250, 173] width 27 height 11
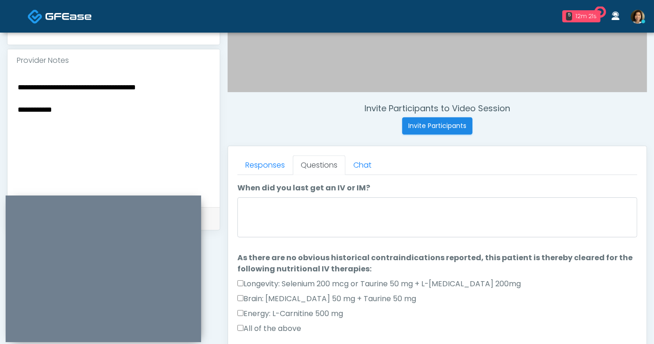
scroll to position [292, 0]
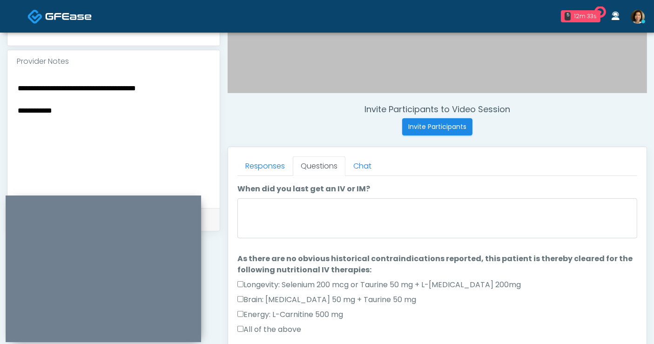
click at [186, 82] on textarea "**********" at bounding box center [114, 139] width 194 height 114
drag, startPoint x: 183, startPoint y: 82, endPoint x: 126, endPoint y: 81, distance: 57.2
click at [126, 82] on textarea "**********" at bounding box center [114, 139] width 194 height 114
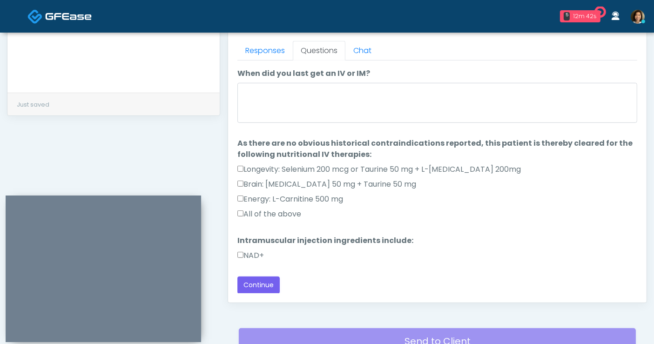
scroll to position [408, 0]
click at [267, 287] on button "Continue" at bounding box center [258, 284] width 42 height 17
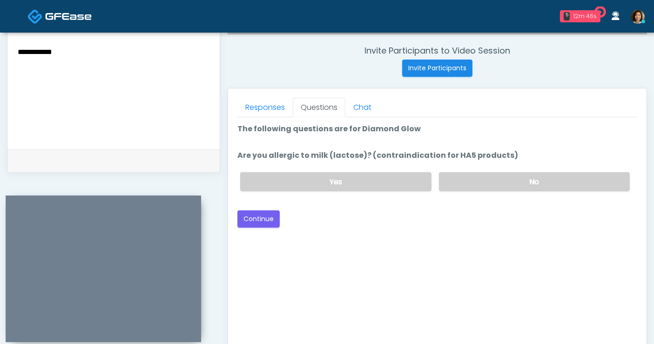
scroll to position [335, 0]
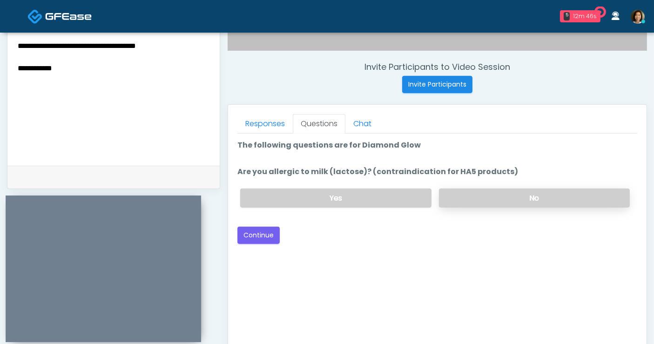
click at [513, 202] on label "No" at bounding box center [534, 197] width 191 height 19
click at [254, 237] on button "Continue" at bounding box center [258, 235] width 42 height 17
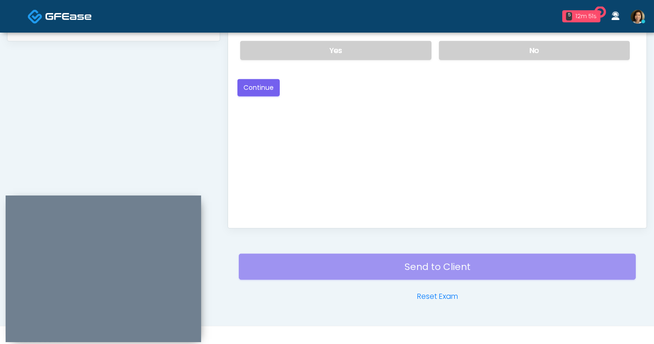
scroll to position [438, 0]
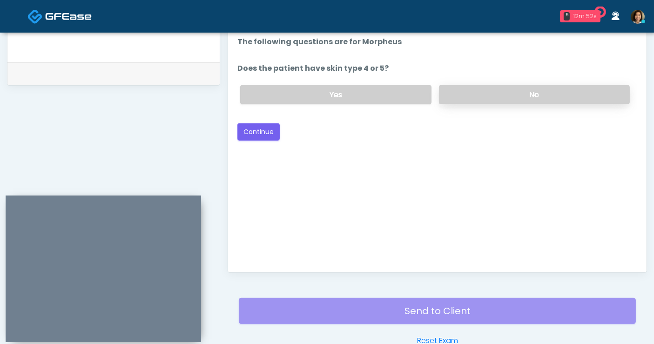
click at [497, 96] on label "No" at bounding box center [534, 94] width 191 height 19
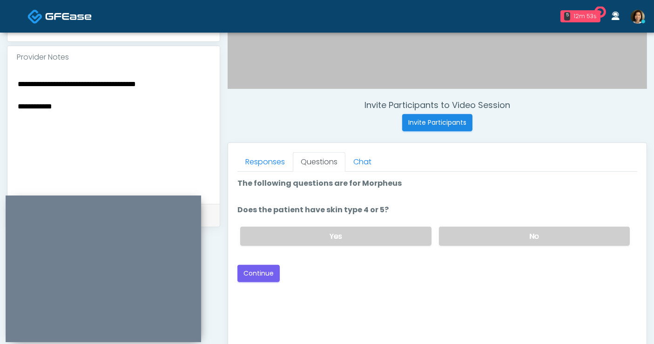
scroll to position [291, 0]
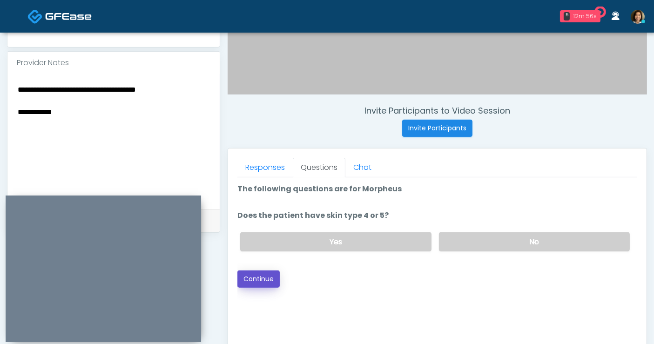
click at [261, 281] on button "Continue" at bounding box center [258, 278] width 42 height 17
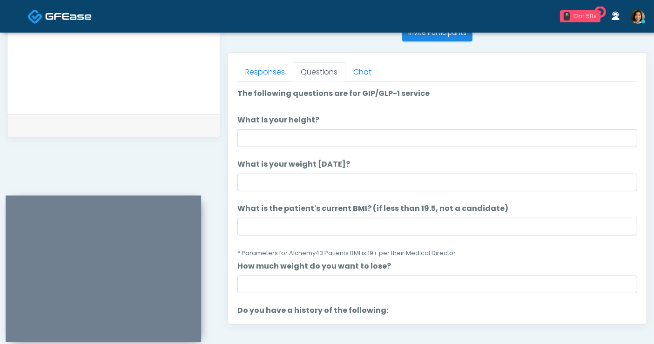
scroll to position [335, 0]
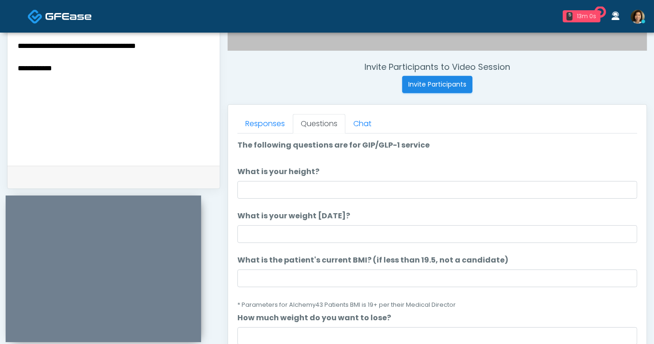
click at [295, 177] on li "What is your height? What is your height?" at bounding box center [437, 182] width 400 height 33
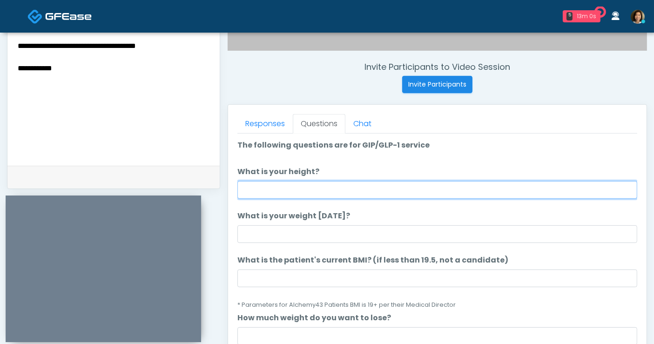
click at [290, 189] on input "What is your height?" at bounding box center [437, 190] width 400 height 18
type input "***"
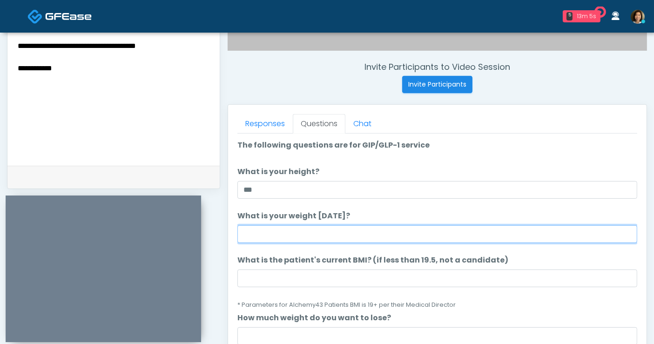
click at [268, 237] on input "What is your weight today?" at bounding box center [437, 234] width 400 height 18
type input "***"
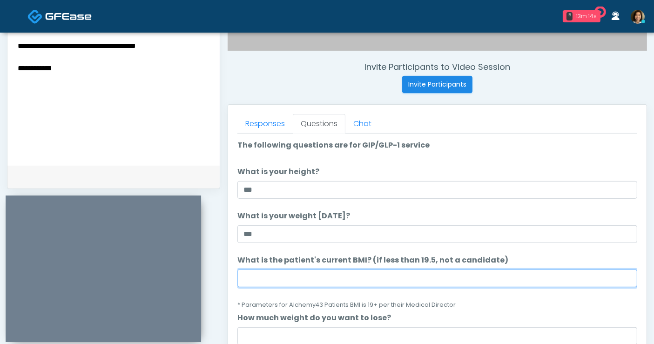
click at [317, 278] on input "What is the patient's current BMI? (if less than 19.5, not a candidate)" at bounding box center [437, 278] width 400 height 18
type input "****"
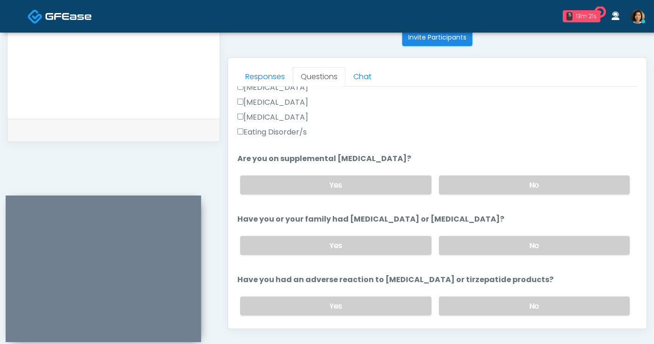
scroll to position [309, 0]
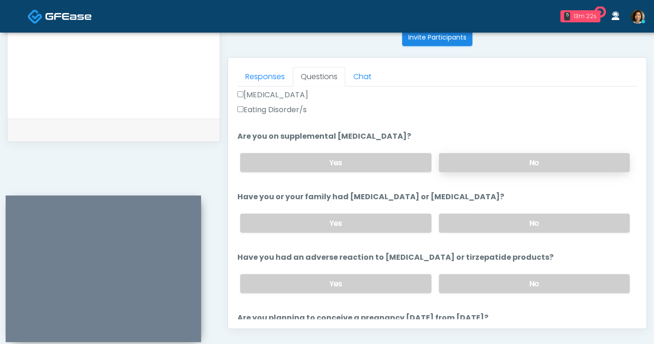
click at [546, 160] on label "No" at bounding box center [534, 162] width 191 height 19
click at [549, 218] on label "No" at bounding box center [534, 223] width 191 height 19
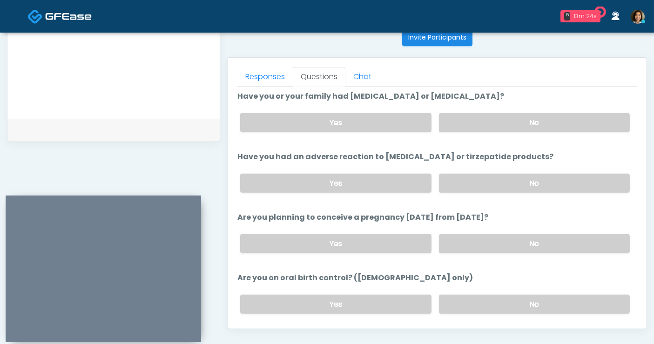
scroll to position [411, 0]
click at [548, 241] on label "No" at bounding box center [534, 242] width 191 height 19
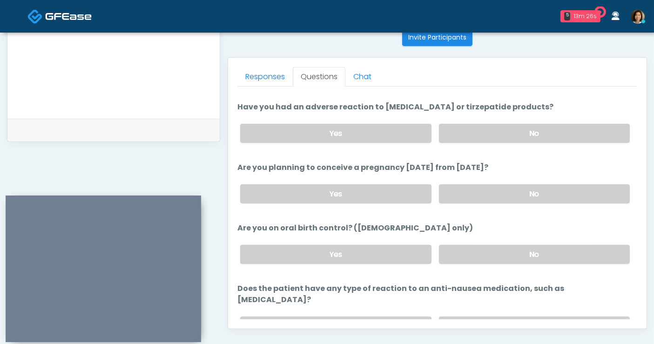
scroll to position [475, 0]
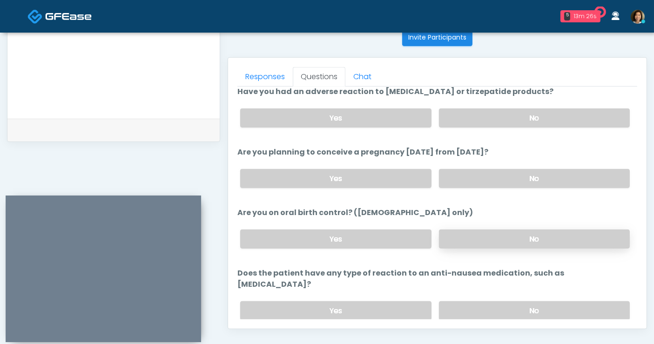
click at [558, 237] on label "No" at bounding box center [534, 238] width 191 height 19
click at [557, 301] on label "No" at bounding box center [534, 310] width 191 height 19
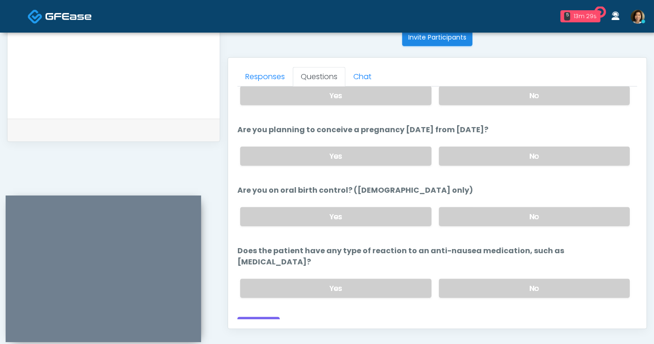
click at [324, 317] on div "Back Continue" at bounding box center [437, 325] width 400 height 17
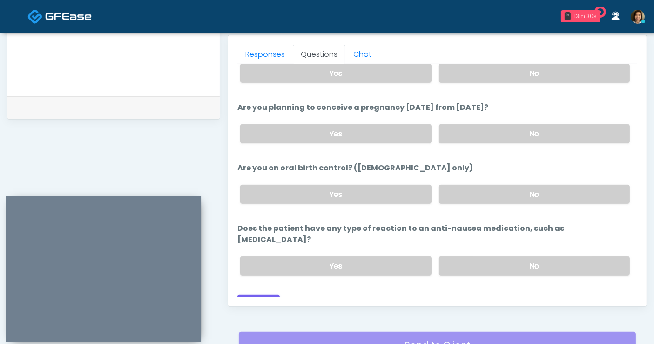
scroll to position [415, 0]
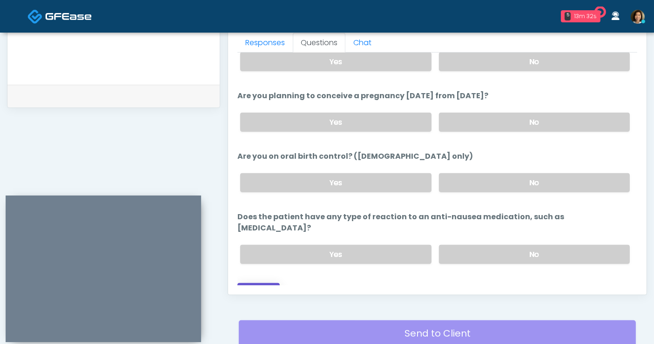
click at [263, 283] on button "Continue" at bounding box center [258, 291] width 42 height 17
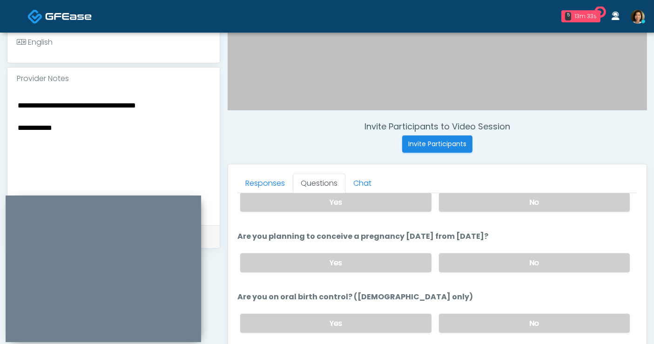
scroll to position [261, 0]
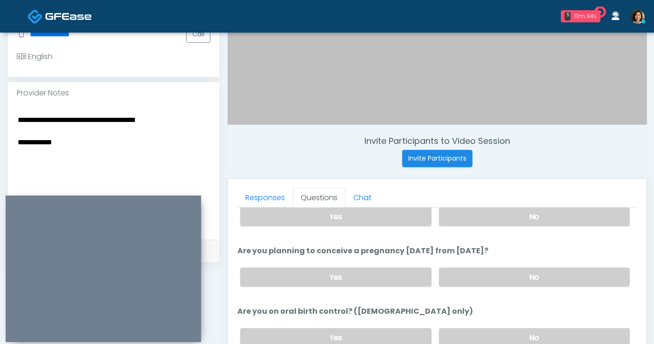
click at [107, 140] on textarea "**********" at bounding box center [114, 171] width 194 height 114
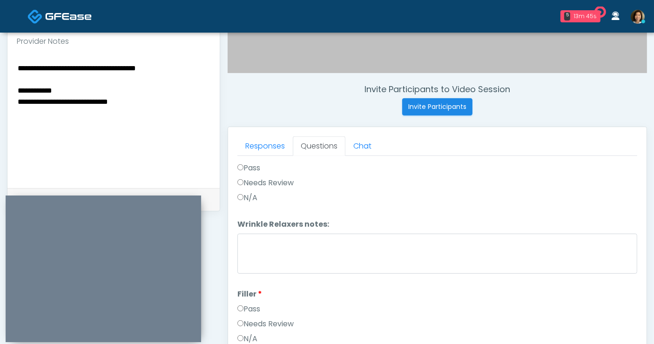
scroll to position [296, 0]
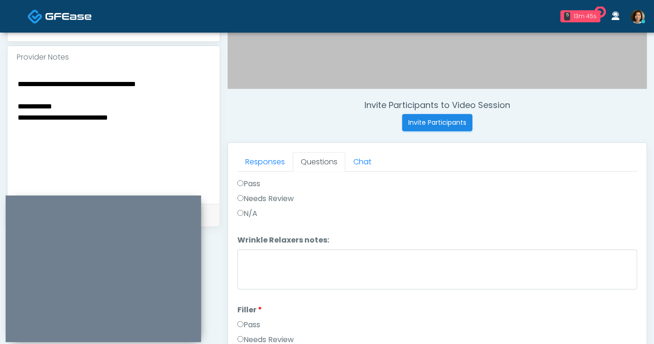
click at [151, 115] on textarea "**********" at bounding box center [114, 135] width 194 height 114
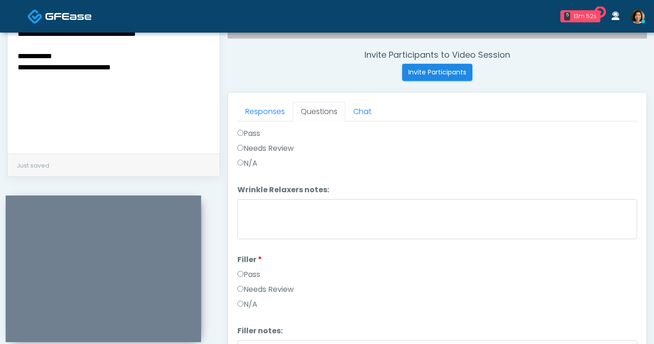
type textarea "**********"
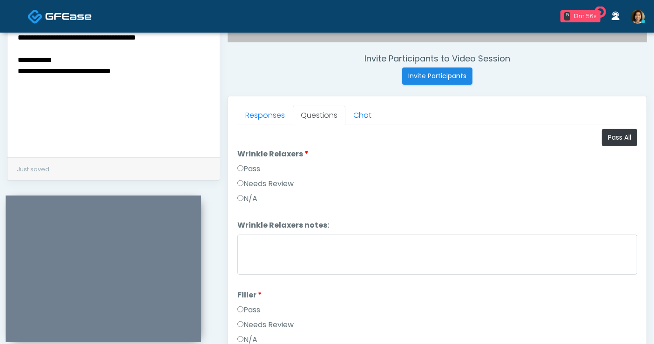
scroll to position [295, 0]
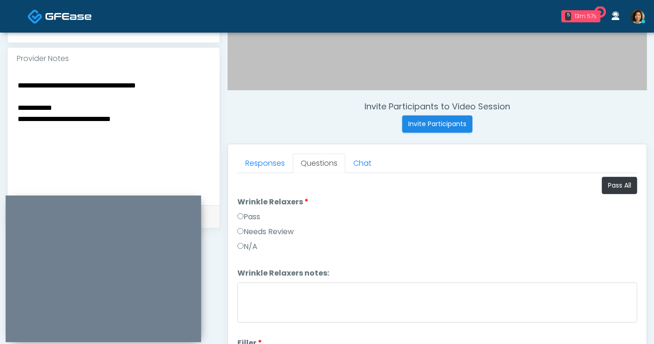
drag, startPoint x: 139, startPoint y: 118, endPoint x: -151, endPoint y: 21, distance: 305.6
click at [0, 21] on html "5 13m 57s Hydrate IV Bar - Arcadia Waiting - 13m 57s AZ View Next-Health Woodla…" at bounding box center [327, 122] width 654 height 835
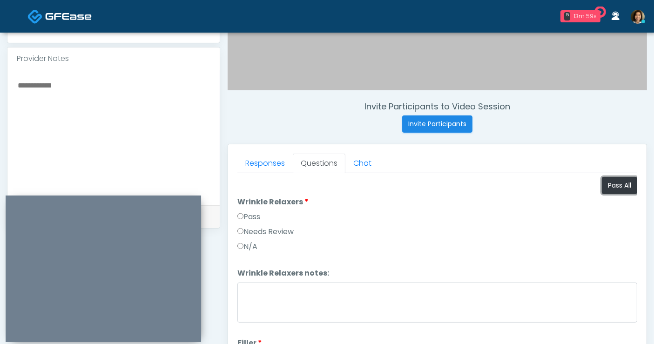
drag, startPoint x: 605, startPoint y: 183, endPoint x: 651, endPoint y: 176, distance: 46.6
click at [607, 183] on button "Pass All" at bounding box center [619, 185] width 35 height 17
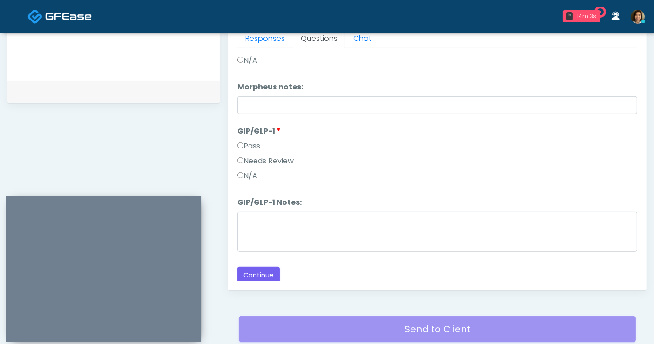
scroll to position [442, 0]
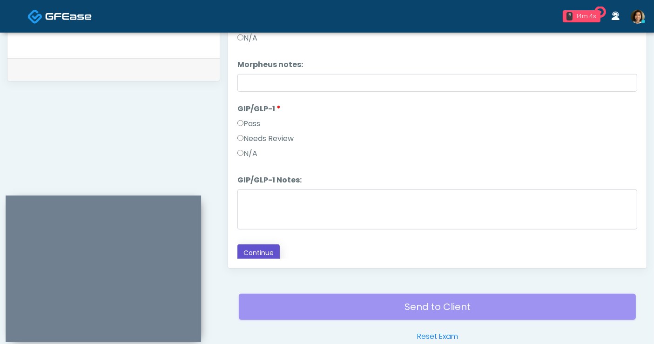
click at [258, 244] on button "Continue" at bounding box center [258, 252] width 42 height 17
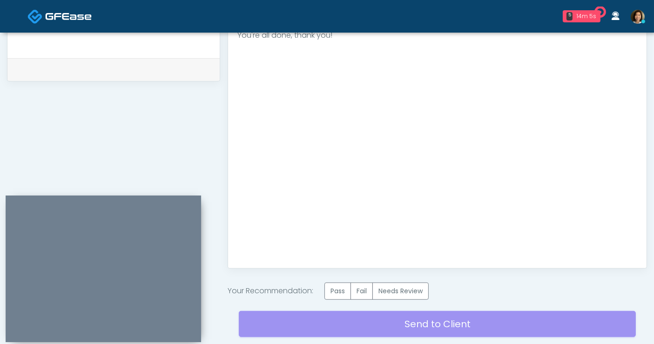
scroll to position [0, 0]
click at [339, 292] on label "Pass" at bounding box center [337, 290] width 27 height 17
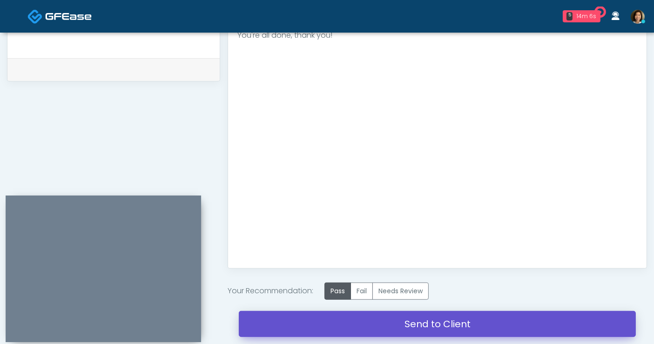
drag, startPoint x: 414, startPoint y: 325, endPoint x: 372, endPoint y: 59, distance: 268.9
click at [414, 325] on link "Send to Client" at bounding box center [437, 324] width 397 height 26
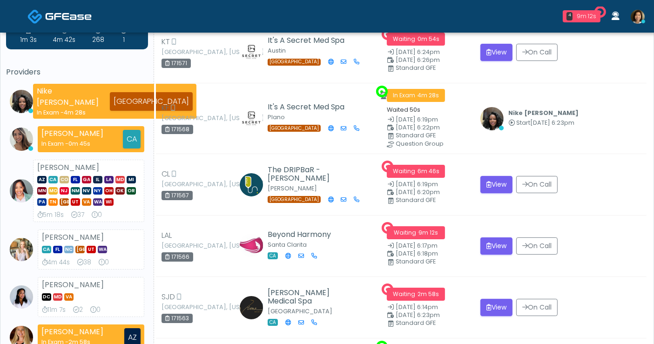
scroll to position [40, 0]
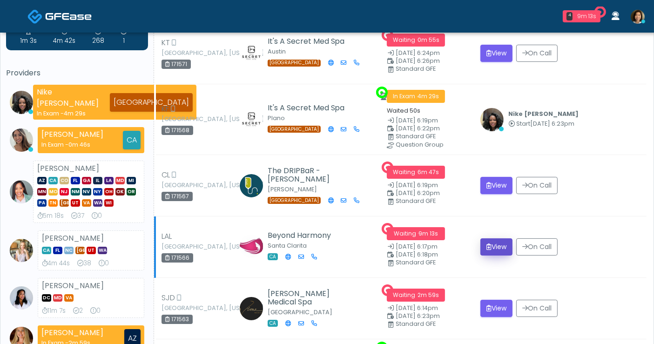
click at [493, 245] on button "View" at bounding box center [496, 246] width 32 height 17
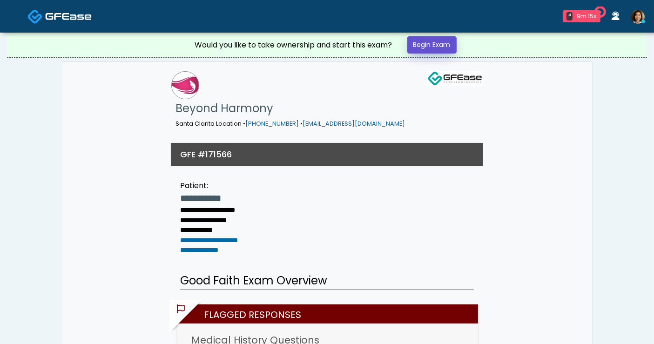
click at [429, 40] on link "Begin Exam" at bounding box center [431, 44] width 49 height 17
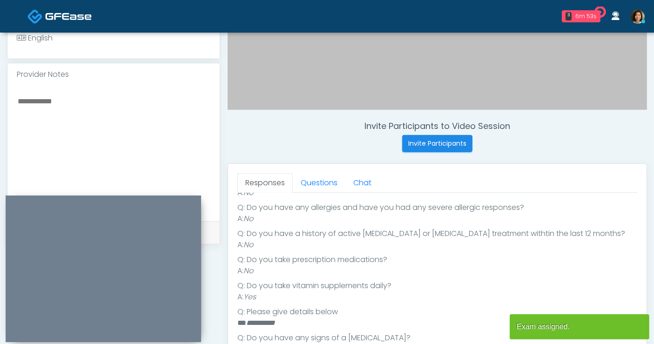
scroll to position [172, 0]
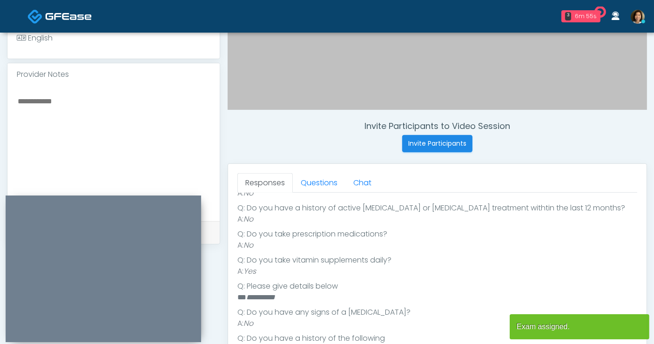
click at [107, 99] on textarea at bounding box center [114, 152] width 194 height 114
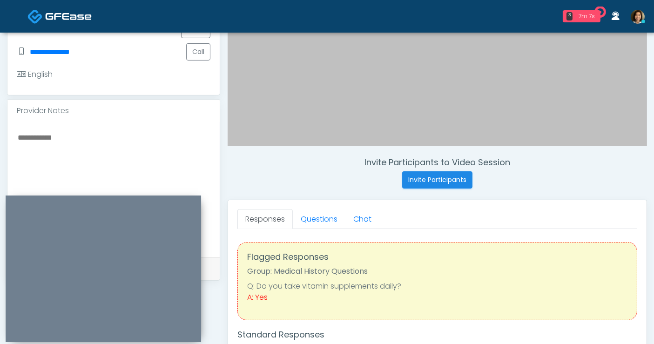
scroll to position [245, 0]
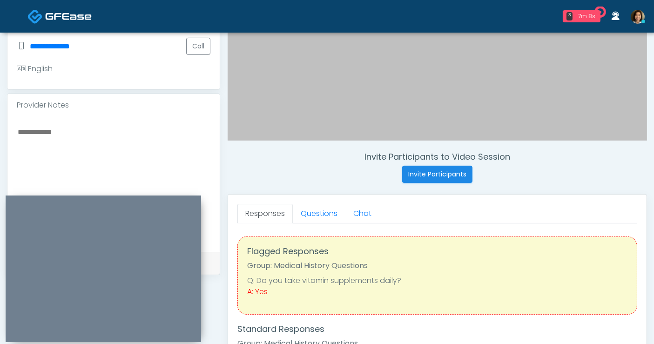
drag, startPoint x: 149, startPoint y: 129, endPoint x: 159, endPoint y: 127, distance: 9.7
click at [150, 129] on textarea at bounding box center [114, 183] width 194 height 114
type textarea "*"
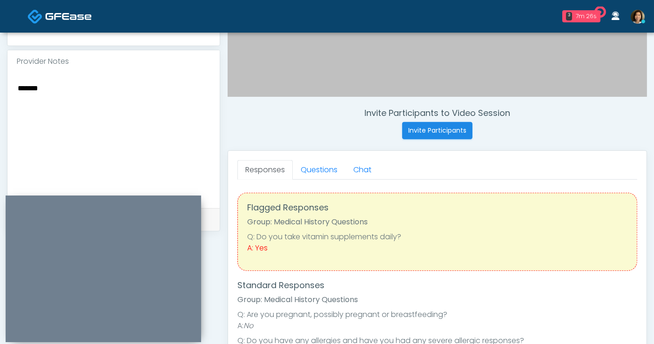
scroll to position [289, 0]
type textarea "**********"
click at [333, 169] on link "Questions" at bounding box center [319, 169] width 53 height 20
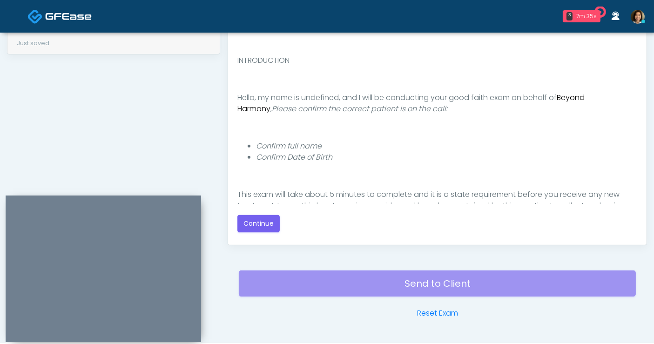
scroll to position [466, 0]
click at [252, 221] on button "Continue" at bounding box center [258, 222] width 42 height 17
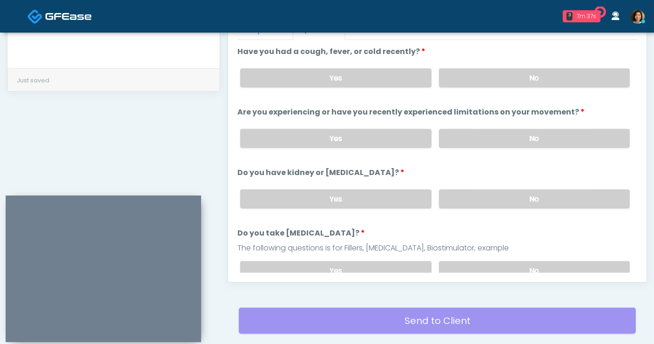
scroll to position [324, 0]
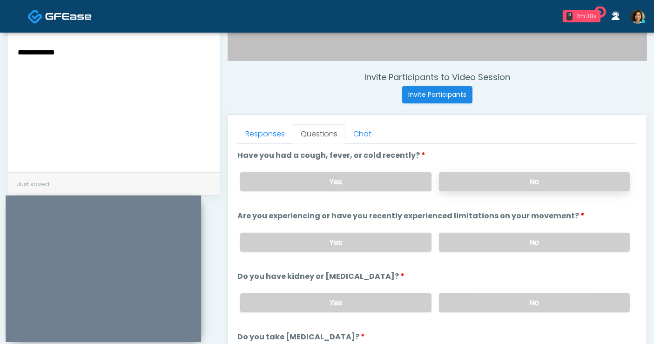
click at [489, 186] on label "No" at bounding box center [534, 181] width 191 height 19
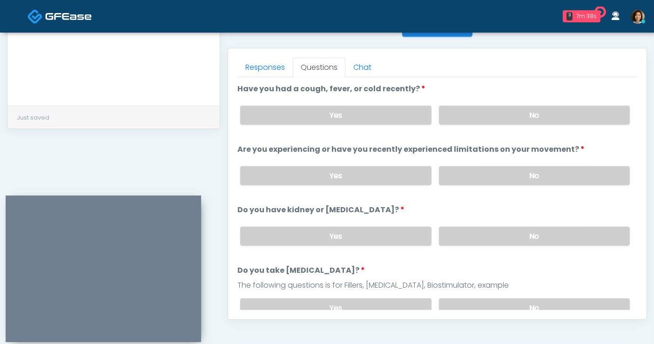
scroll to position [394, 0]
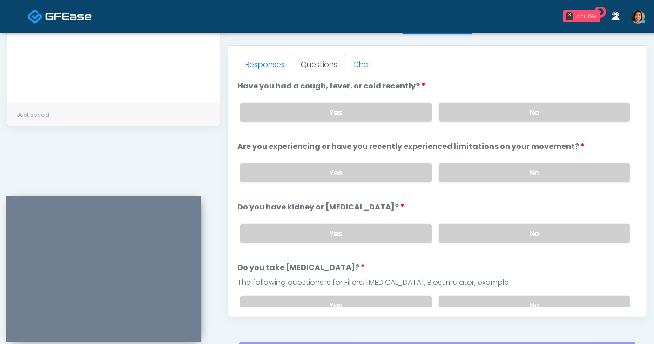
drag, startPoint x: 546, startPoint y: 174, endPoint x: 546, endPoint y: 217, distance: 42.3
click at [546, 181] on div "Yes No" at bounding box center [435, 173] width 404 height 34
click at [546, 234] on label "No" at bounding box center [534, 233] width 191 height 19
click at [568, 175] on label "No" at bounding box center [534, 172] width 191 height 19
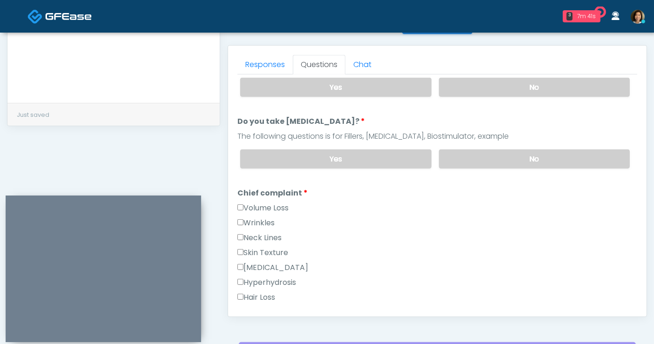
scroll to position [149, 0]
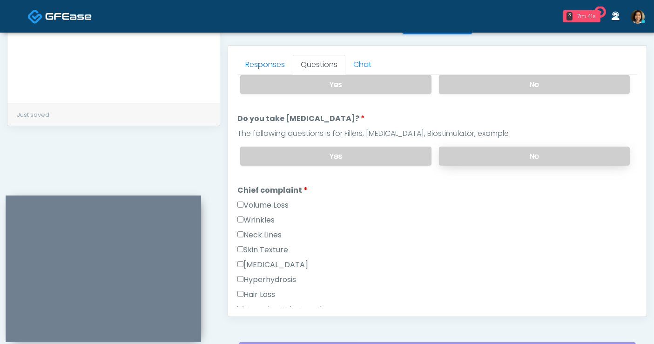
click at [579, 148] on label "No" at bounding box center [534, 156] width 191 height 19
click at [252, 214] on label "Wrinkles" at bounding box center [255, 219] width 37 height 11
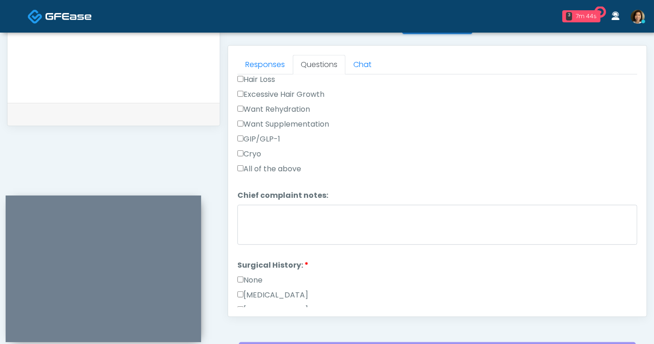
scroll to position [456, 0]
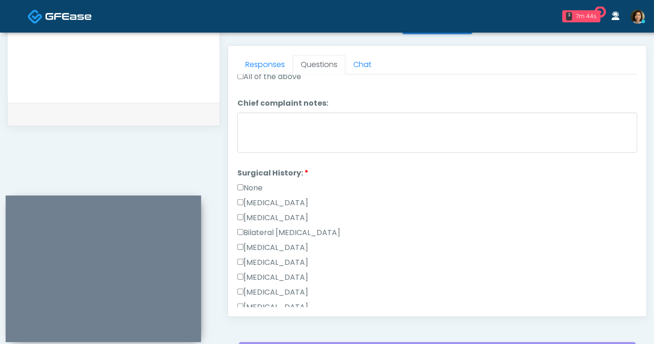
click at [246, 185] on label "None" at bounding box center [249, 187] width 25 height 11
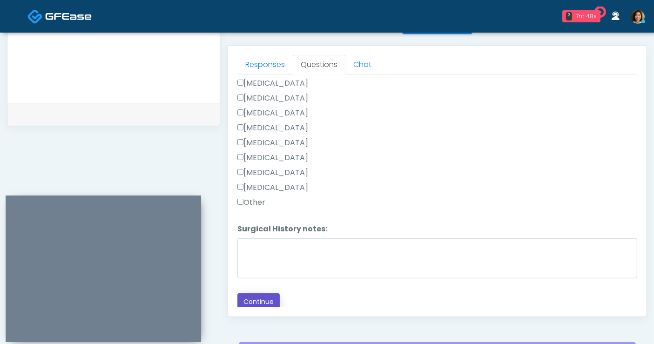
click at [256, 299] on button "Continue" at bounding box center [258, 301] width 42 height 17
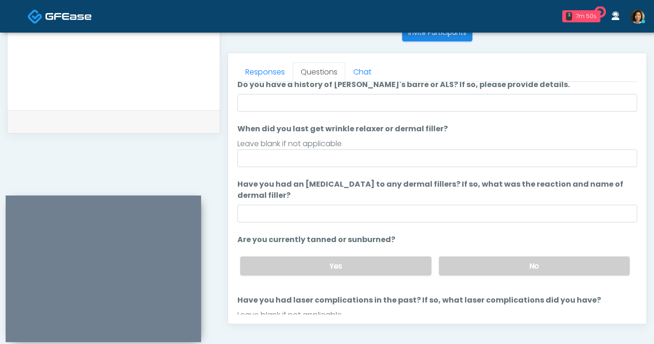
scroll to position [0, 0]
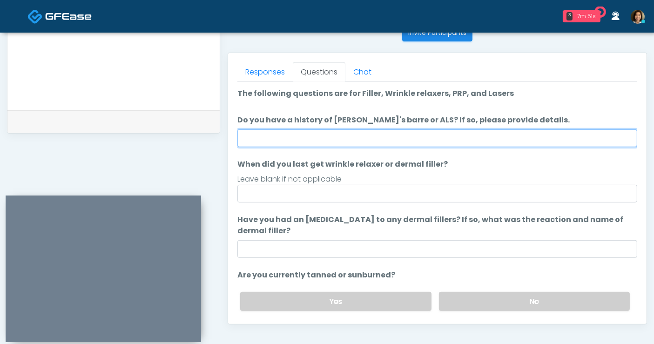
click at [301, 138] on input "Do you have a history of [PERSON_NAME]'s barre or ALS? If so, please provide de…" at bounding box center [437, 138] width 400 height 18
type input "**"
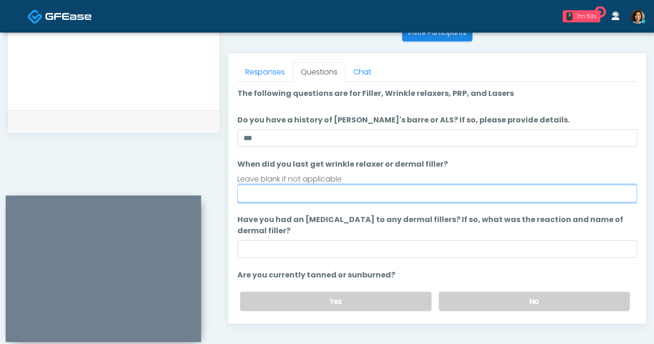
click at [324, 188] on input "When did you last get wrinkle relaxer or dermal filler?" at bounding box center [437, 194] width 400 height 18
drag, startPoint x: 290, startPoint y: 191, endPoint x: 266, endPoint y: 189, distance: 24.3
click at [266, 189] on input "**********" at bounding box center [437, 194] width 400 height 18
drag, startPoint x: 355, startPoint y: 194, endPoint x: 361, endPoint y: 190, distance: 7.7
click at [354, 194] on input "**********" at bounding box center [437, 194] width 400 height 18
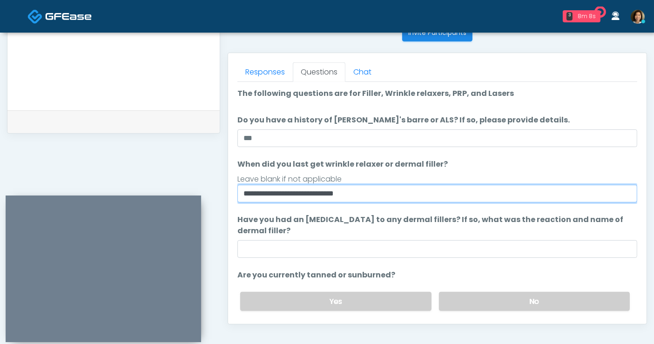
type input "**********"
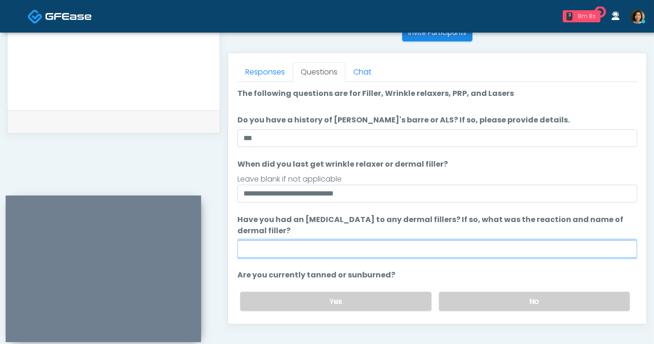
click at [359, 251] on input "Have you had an [MEDICAL_DATA] to any dermal fillers? If so, what was the react…" at bounding box center [437, 249] width 400 height 18
type input "**********"
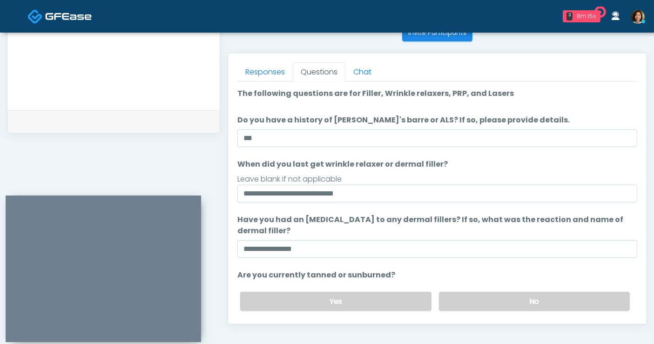
scroll to position [78, 0]
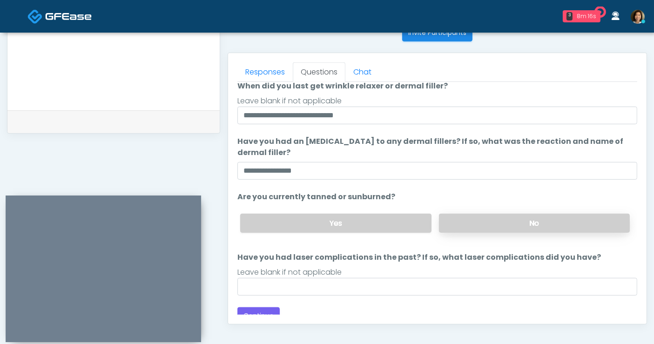
click at [493, 224] on label "No" at bounding box center [534, 223] width 191 height 19
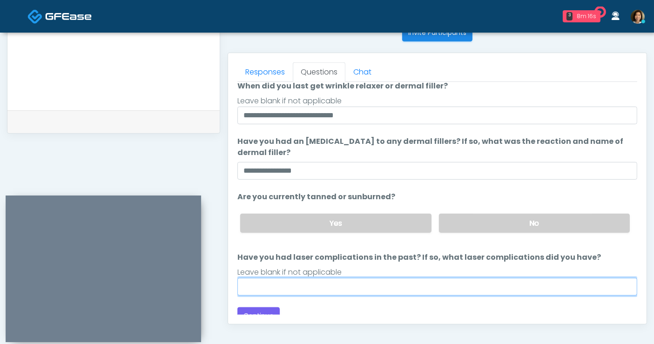
click at [405, 287] on input "Have you had laser complications in the past? If so, what laser complications d…" at bounding box center [437, 287] width 400 height 18
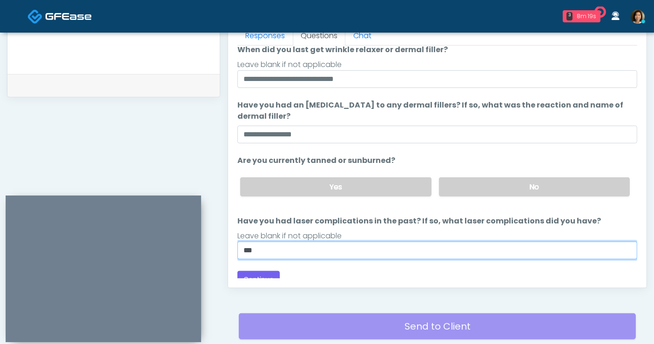
scroll to position [428, 0]
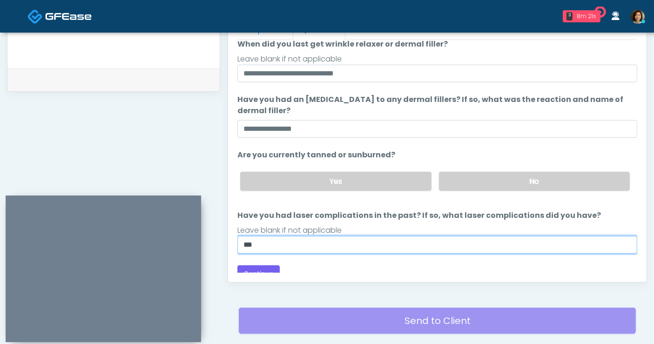
type input "**"
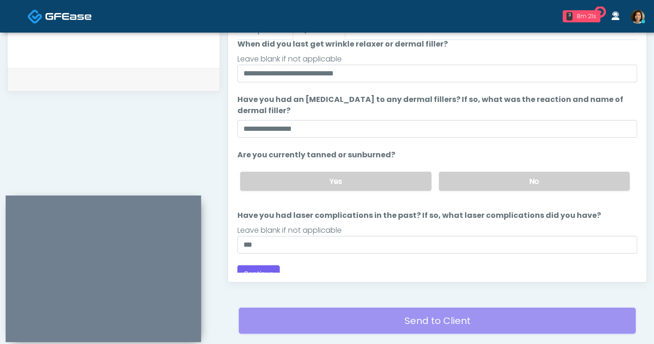
scroll to position [87, 0]
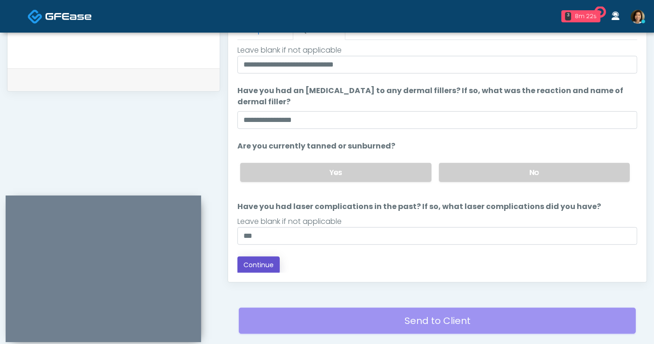
click at [249, 266] on button "Continue" at bounding box center [258, 264] width 42 height 17
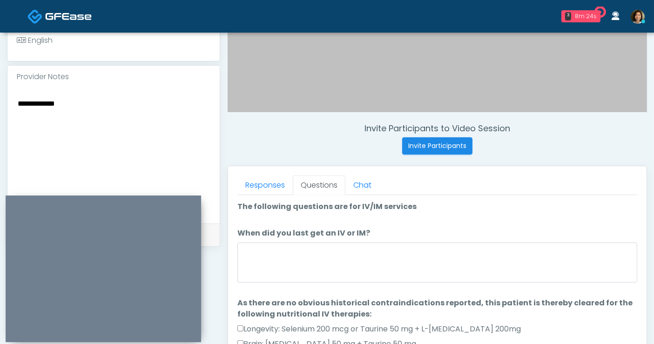
scroll to position [0, 0]
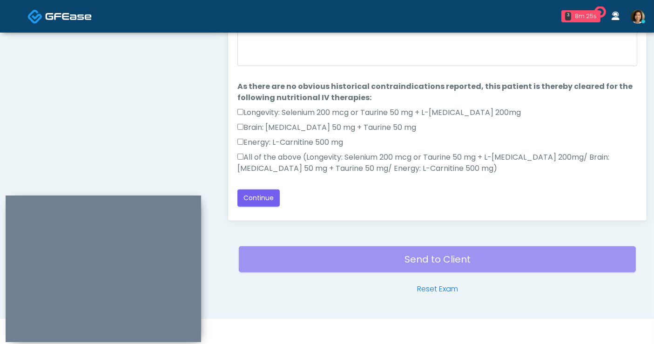
click at [274, 154] on label "All of the above (Longevity: Selenium 200 mcg or Taurine 50 mg + L-Arginine 200…" at bounding box center [437, 163] width 400 height 22
click at [256, 198] on button "Continue" at bounding box center [258, 197] width 42 height 17
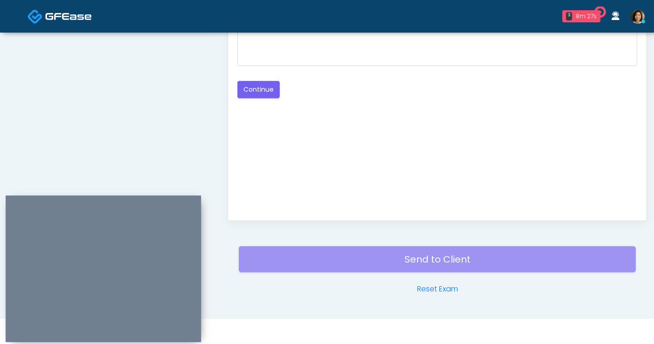
scroll to position [386, 0]
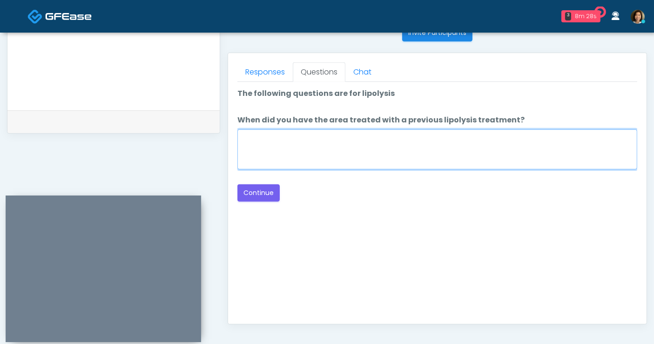
click at [393, 154] on textarea "When did you have the area treated with a previous lipolysis treatment?" at bounding box center [437, 149] width 400 height 40
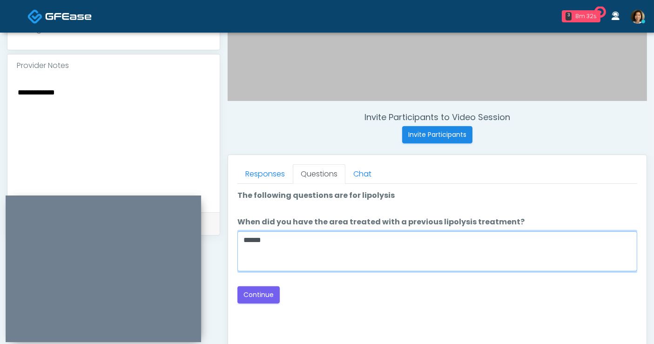
scroll to position [281, 0]
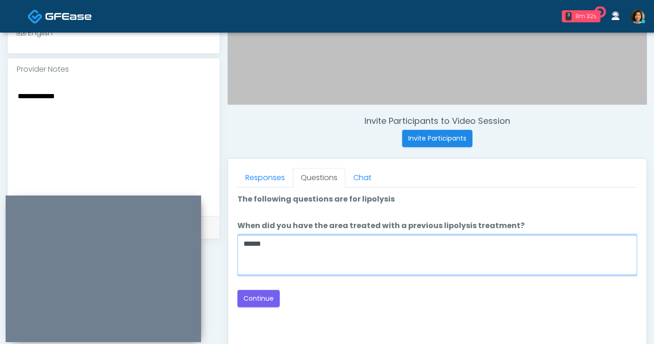
type textarea "*****"
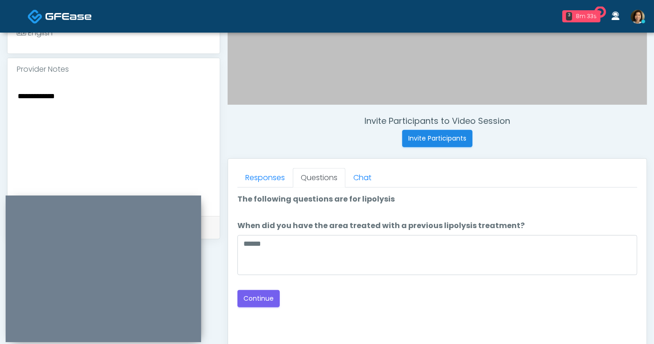
drag, startPoint x: 96, startPoint y: 93, endPoint x: -195, endPoint y: 95, distance: 291.2
click at [0, 95] on html "3 8m 33s Viona Medical Spa Waiting - 4m 45s CA View The DRIPBaR - Burleson Wait…" at bounding box center [327, 136] width 654 height 835
drag, startPoint x: 315, startPoint y: 303, endPoint x: 294, endPoint y: 303, distance: 20.5
click at [312, 303] on div "Back Continue" at bounding box center [437, 298] width 400 height 17
click at [261, 298] on button "Continue" at bounding box center [258, 298] width 42 height 17
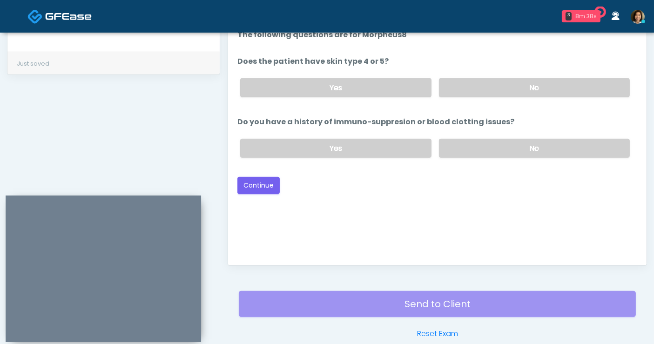
scroll to position [386, 0]
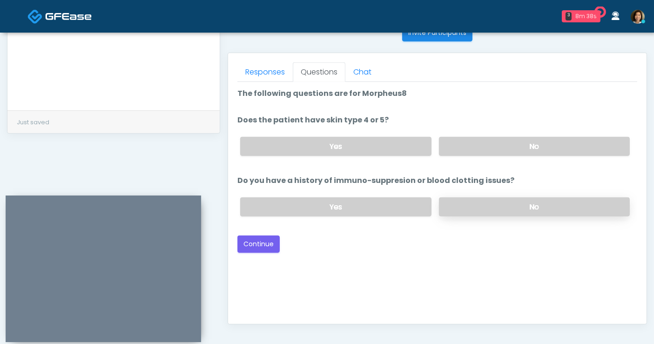
click at [494, 204] on label "No" at bounding box center [534, 206] width 191 height 19
click at [505, 151] on label "No" at bounding box center [534, 146] width 191 height 19
drag, startPoint x: 411, startPoint y: 269, endPoint x: 269, endPoint y: 227, distance: 148.7
click at [395, 262] on div "Good Faith Exam Script Good Faith Exam Script INTRODUCTION Hello, my name is un…" at bounding box center [437, 198] width 400 height 233
click at [258, 238] on button "Continue" at bounding box center [258, 243] width 42 height 17
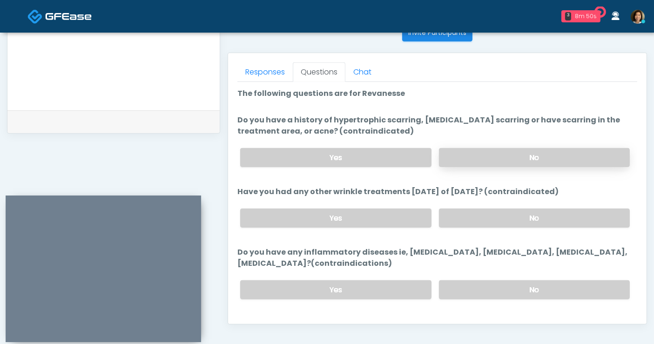
click at [466, 148] on label "No" at bounding box center [534, 157] width 191 height 19
click at [472, 225] on label "No" at bounding box center [534, 217] width 191 height 19
drag, startPoint x: 522, startPoint y: 290, endPoint x: 649, endPoint y: 209, distance: 151.3
click at [528, 286] on label "No" at bounding box center [534, 289] width 191 height 19
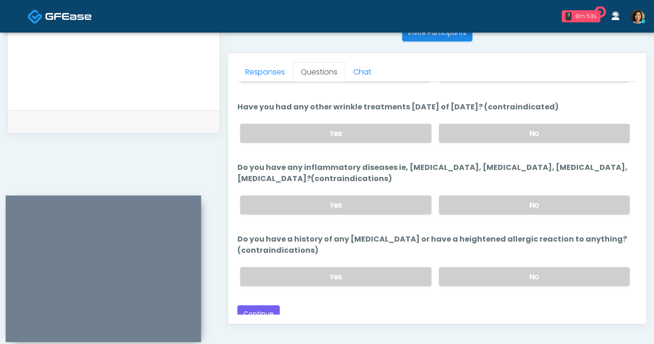
scroll to position [90, 0]
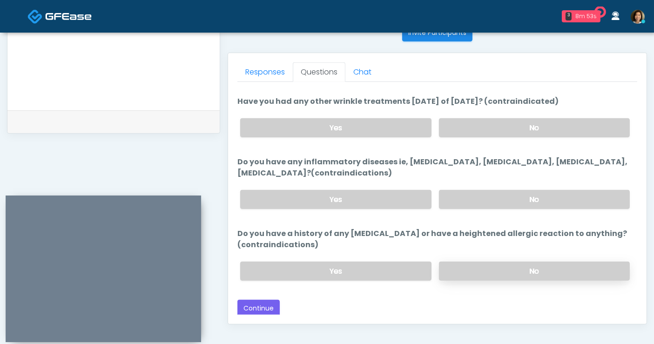
drag, startPoint x: 530, startPoint y: 269, endPoint x: 543, endPoint y: 261, distance: 15.4
click at [530, 269] on label "No" at bounding box center [534, 270] width 191 height 19
click at [263, 303] on button "Continue" at bounding box center [258, 308] width 42 height 17
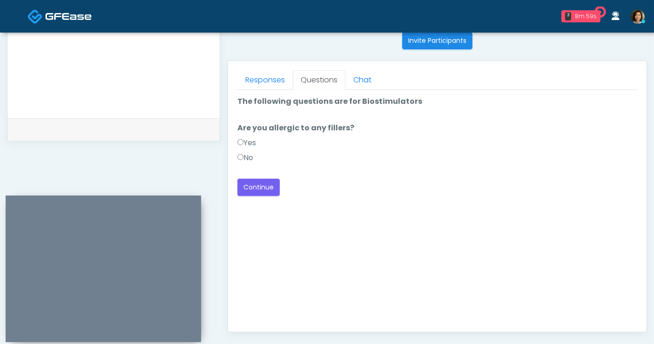
scroll to position [362, 0]
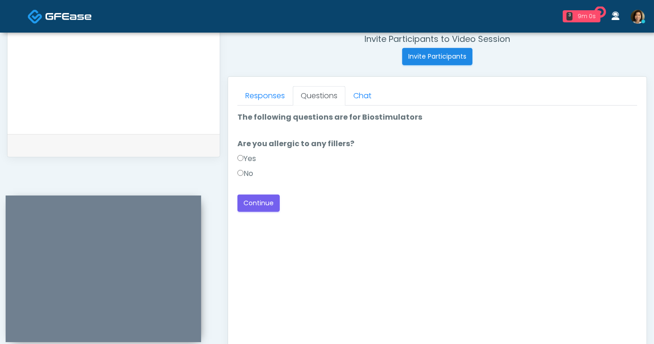
click at [248, 168] on label "No" at bounding box center [245, 173] width 16 height 11
click at [254, 208] on button "Continue" at bounding box center [258, 202] width 42 height 17
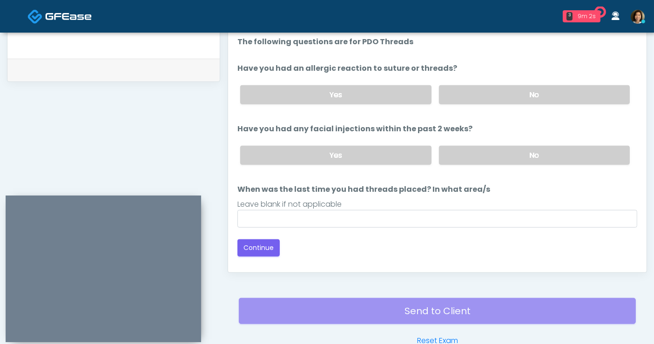
scroll to position [386, 0]
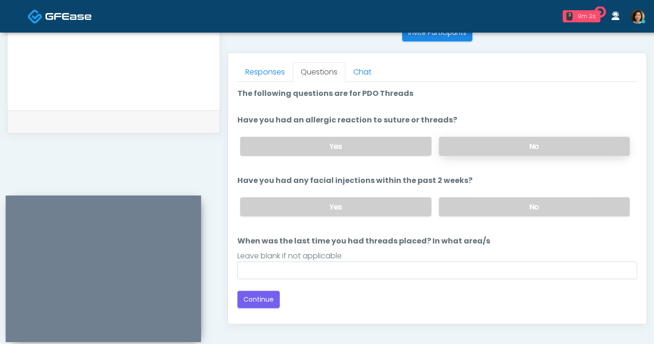
click at [465, 138] on label "No" at bounding box center [534, 146] width 191 height 19
drag, startPoint x: 493, startPoint y: 207, endPoint x: 371, endPoint y: 260, distance: 132.3
click at [435, 237] on ol "The following questions are for PDO Threads The following questions are for PDO…" at bounding box center [437, 183] width 400 height 191
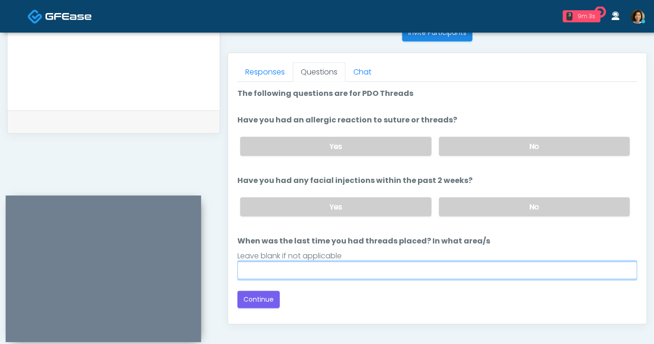
click at [364, 270] on input "When was the last time you had threads placed? In what area/s" at bounding box center [437, 270] width 400 height 18
type input "**********"
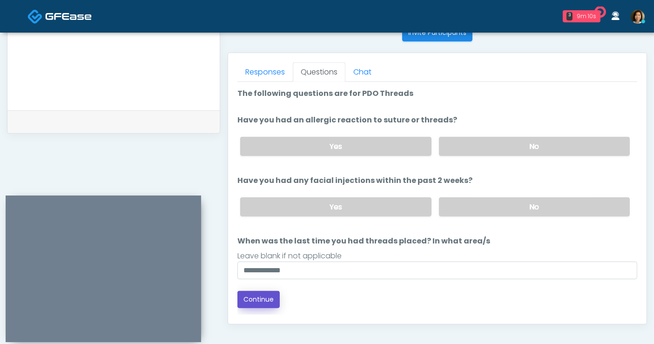
click at [254, 298] on button "Continue" at bounding box center [258, 299] width 42 height 17
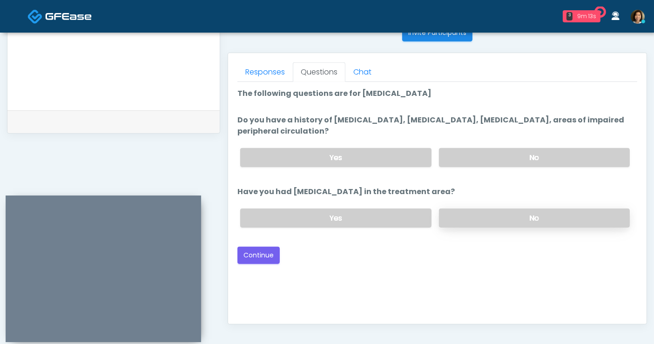
click at [524, 216] on label "No" at bounding box center [534, 217] width 191 height 19
click at [522, 155] on label "No" at bounding box center [534, 157] width 191 height 19
click at [251, 251] on button "Continue" at bounding box center [258, 255] width 42 height 17
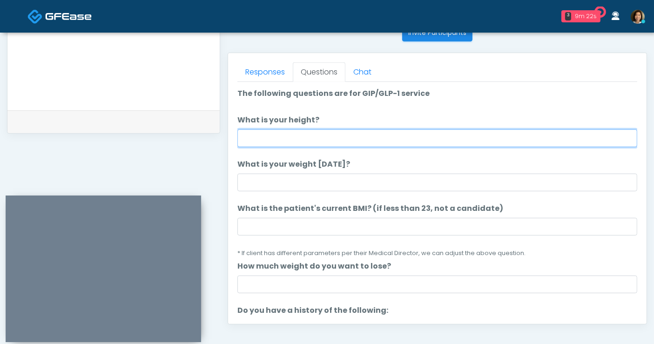
click at [359, 141] on input "What is your height?" at bounding box center [437, 138] width 400 height 18
type input "**"
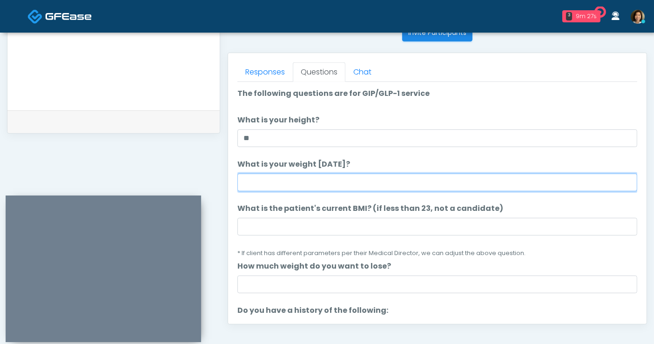
click at [362, 182] on input "What is your weight today?" at bounding box center [437, 183] width 400 height 18
type input "***"
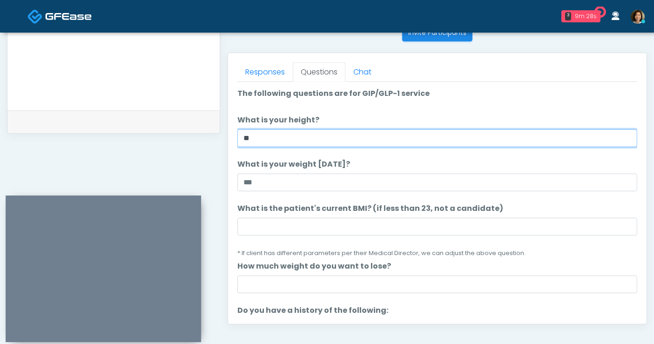
click at [331, 139] on input "**" at bounding box center [437, 138] width 400 height 18
type input "***"
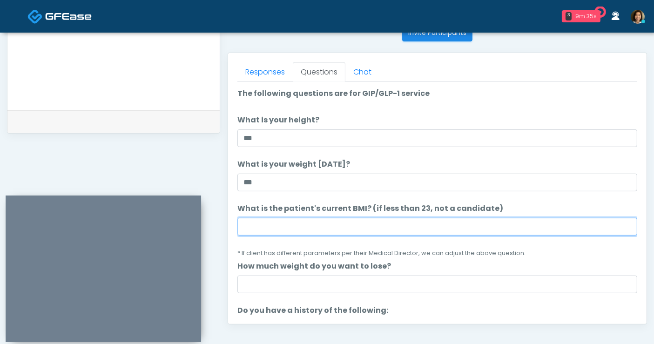
click at [348, 227] on input "What is the patient's current BMI? (if less than 23, not a candidate)" at bounding box center [437, 227] width 400 height 18
type input "****"
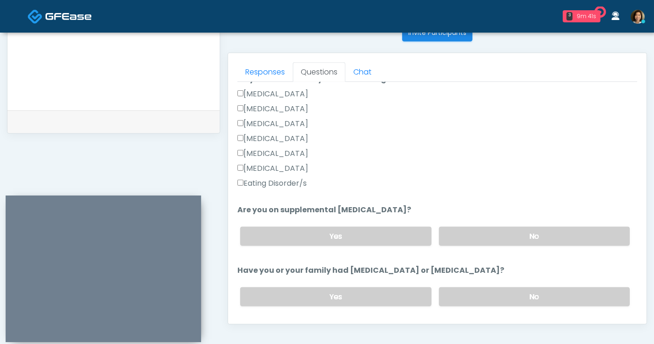
scroll to position [246, 0]
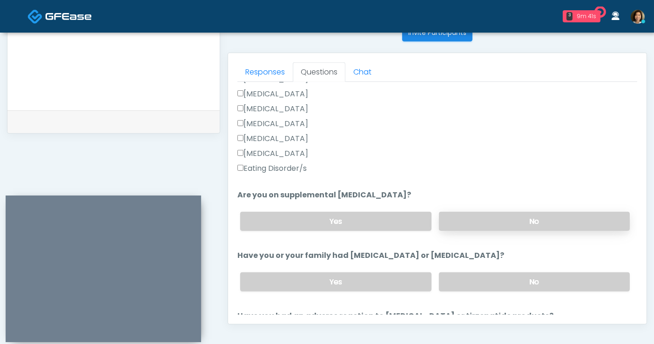
click at [559, 216] on label "No" at bounding box center [534, 221] width 191 height 19
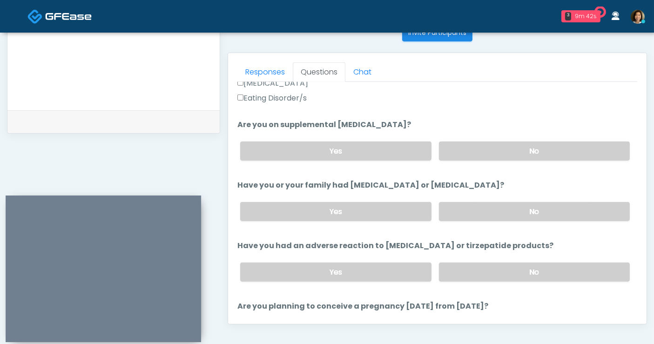
scroll to position [336, 0]
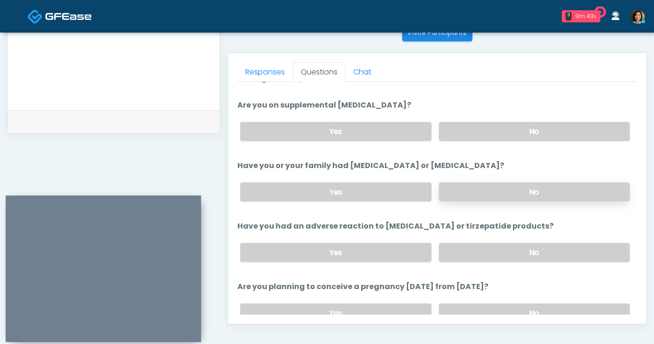
click at [562, 188] on label "No" at bounding box center [534, 191] width 191 height 19
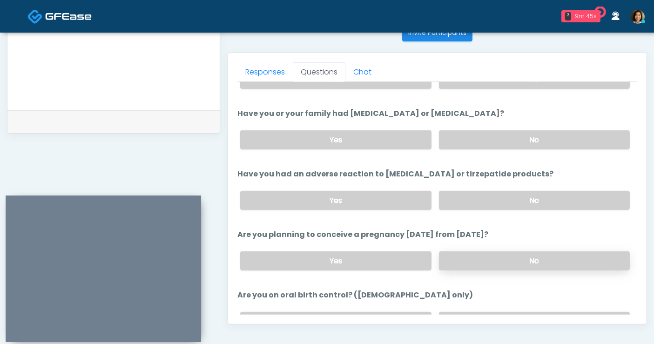
click at [553, 260] on label "No" at bounding box center [534, 260] width 191 height 19
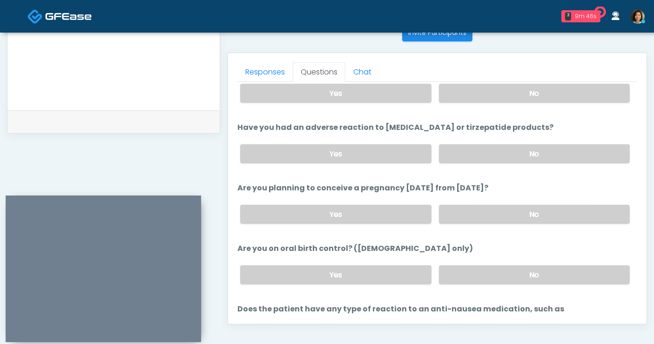
scroll to position [437, 0]
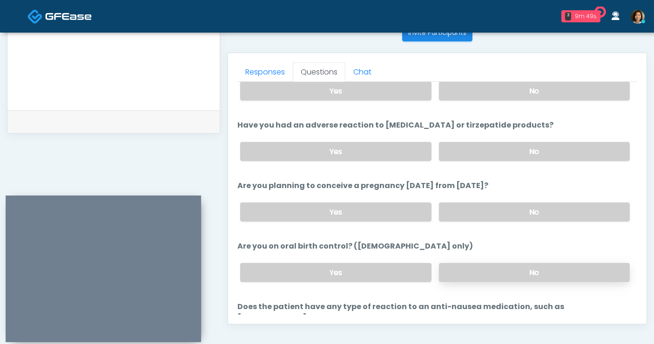
click at [544, 273] on label "No" at bounding box center [534, 272] width 191 height 19
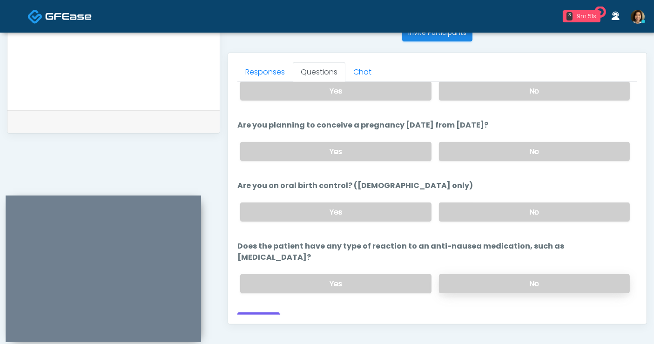
click at [531, 274] on label "No" at bounding box center [534, 283] width 191 height 19
click at [263, 312] on button "Continue" at bounding box center [258, 320] width 42 height 17
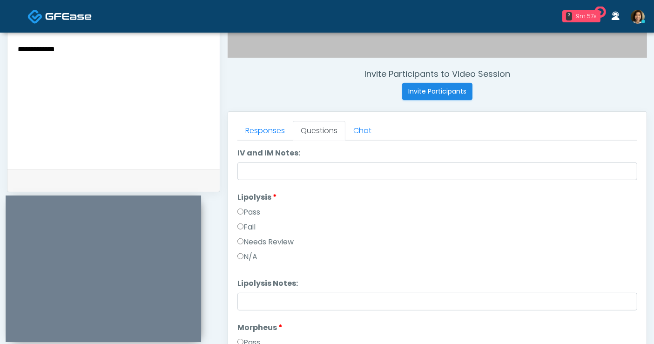
scroll to position [0, 0]
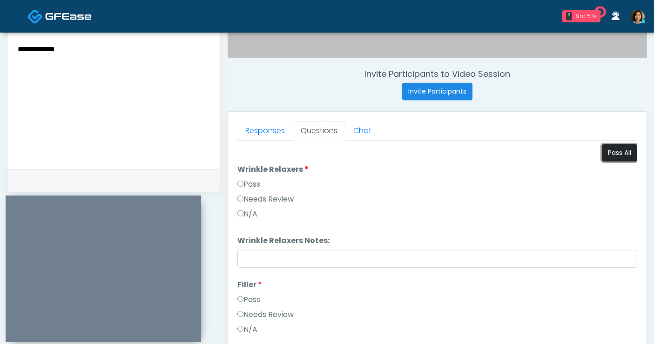
click at [602, 154] on button "Pass All" at bounding box center [619, 152] width 35 height 17
drag, startPoint x: 82, startPoint y: 50, endPoint x: -88, endPoint y: 46, distance: 170.3
click at [0, 46] on html "3 9m 58s Viona Medical Spa Waiting - 6m 10s CA View The DRIPBaR - Burleson Wait…" at bounding box center [327, 89] width 654 height 835
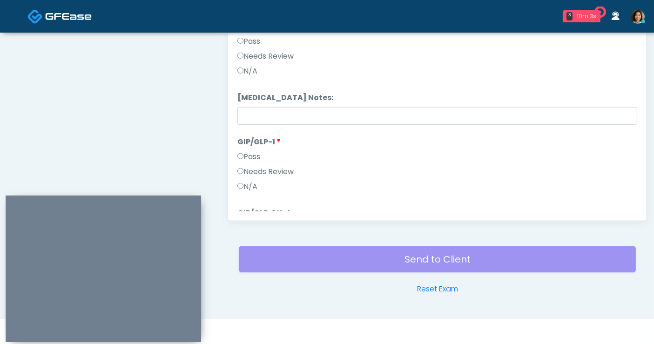
scroll to position [1898, 0]
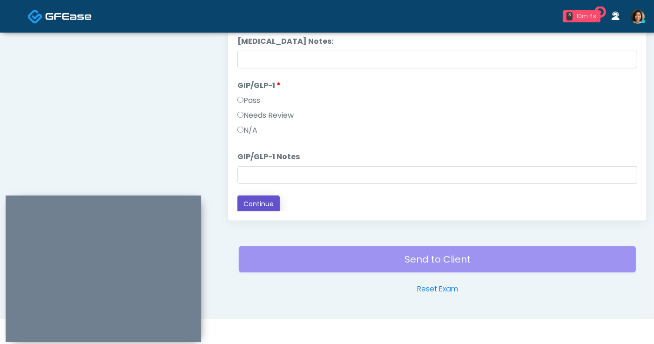
click at [253, 206] on button "Continue" at bounding box center [258, 203] width 42 height 17
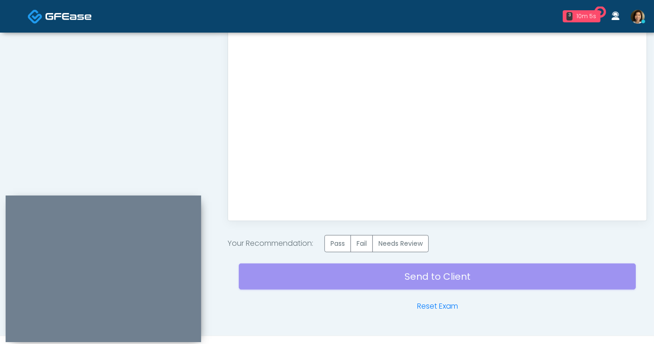
scroll to position [0, 0]
click at [335, 242] on label "Pass" at bounding box center [337, 243] width 27 height 17
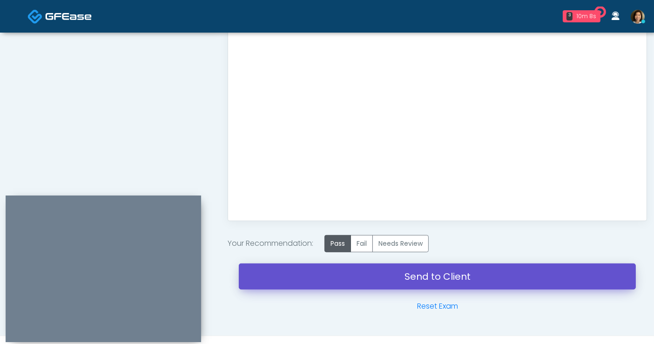
click at [390, 285] on link "Send to Client" at bounding box center [437, 276] width 397 height 26
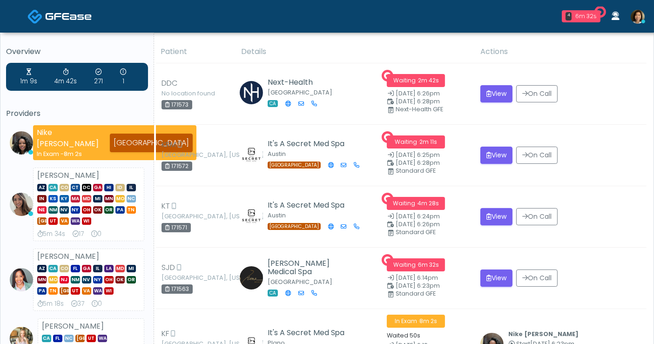
drag, startPoint x: 658, startPoint y: 61, endPoint x: 661, endPoint y: 25, distance: 36.9
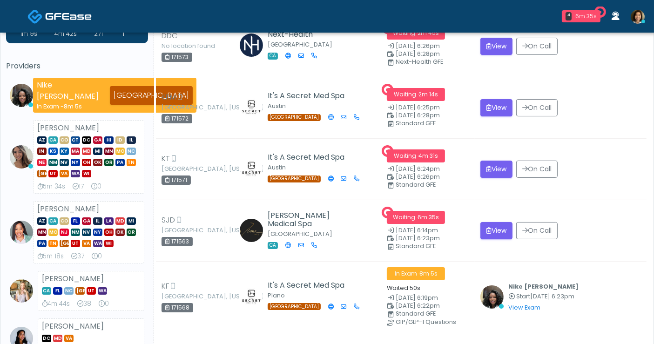
scroll to position [67, 0]
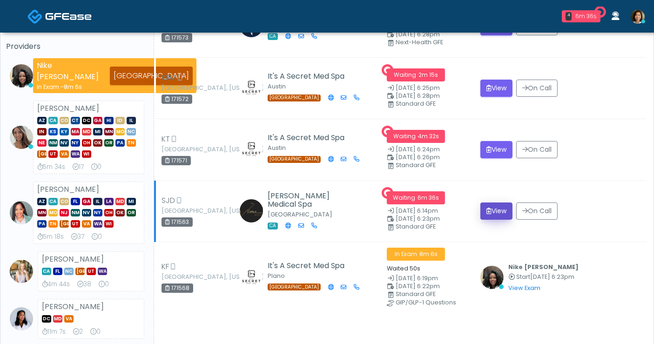
click at [504, 212] on button "View" at bounding box center [496, 210] width 32 height 17
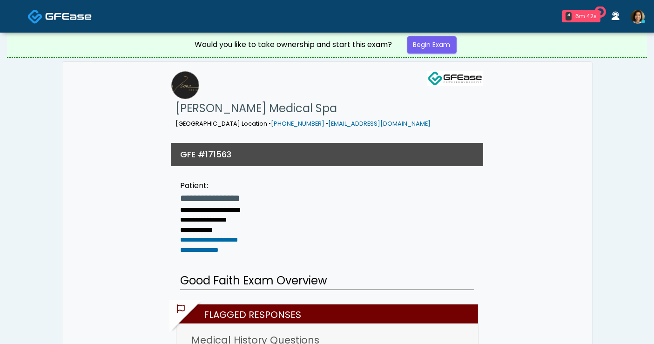
click at [69, 18] on img at bounding box center [68, 16] width 47 height 9
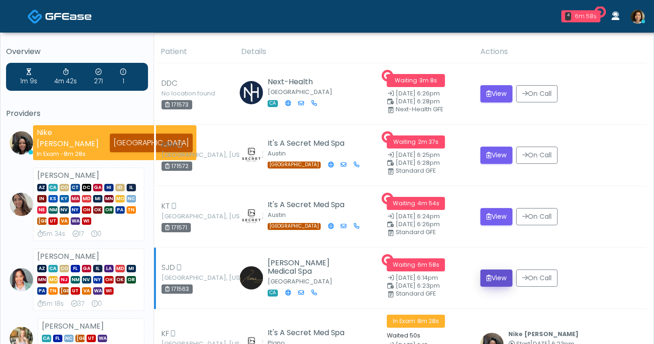
click at [492, 275] on button "View" at bounding box center [496, 277] width 32 height 17
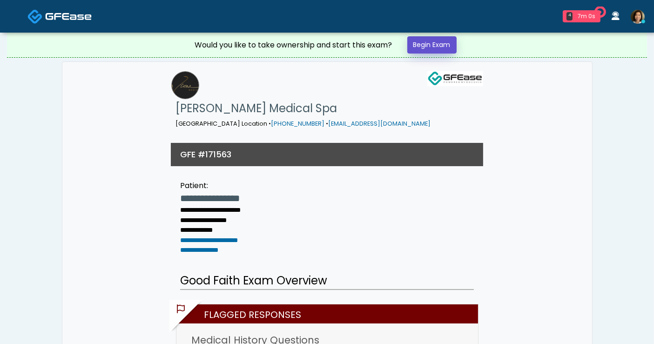
drag, startPoint x: 428, startPoint y: 43, endPoint x: 433, endPoint y: 44, distance: 5.3
click at [428, 43] on link "Begin Exam" at bounding box center [431, 44] width 49 height 17
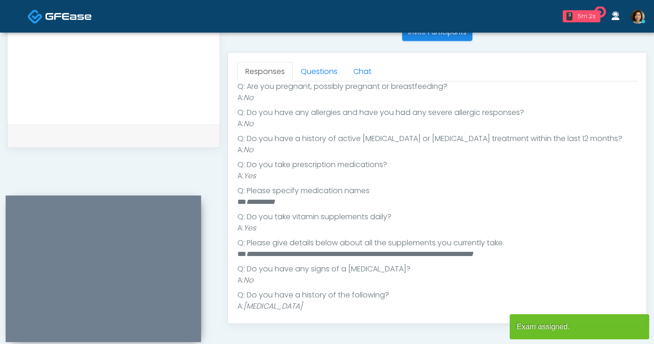
scroll to position [206, 0]
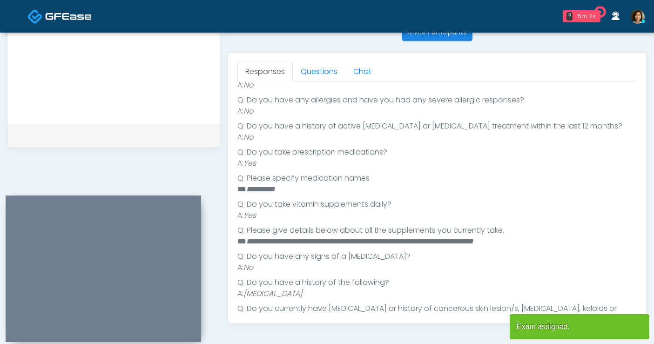
click at [158, 78] on textarea at bounding box center [114, 56] width 194 height 114
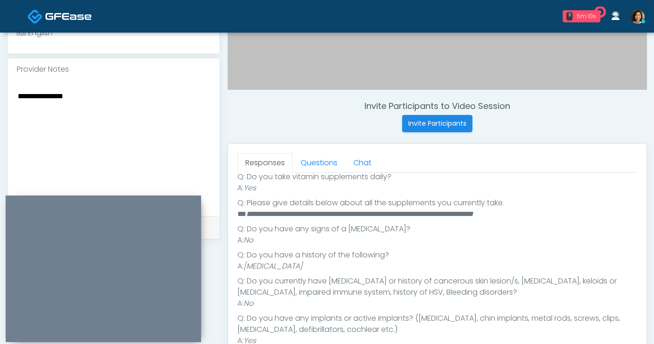
scroll to position [207, 0]
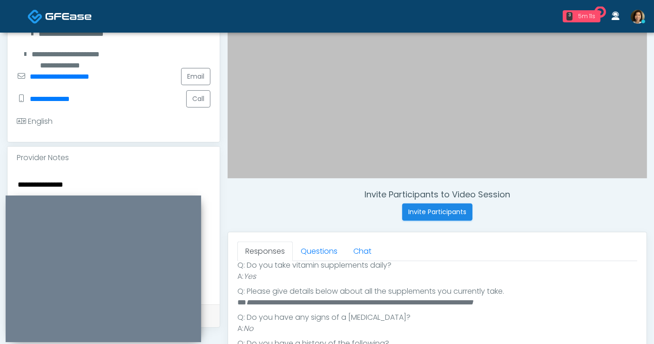
click at [122, 178] on textarea "**********" at bounding box center [114, 235] width 194 height 114
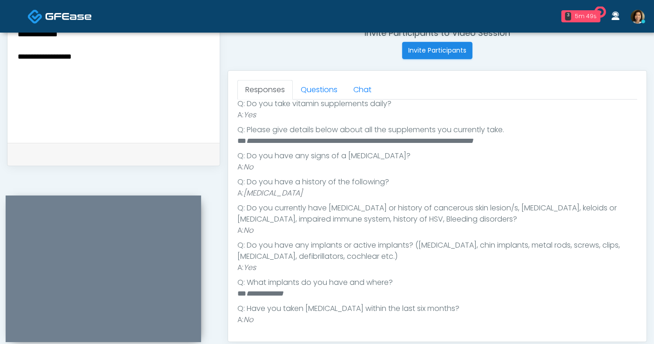
scroll to position [369, 0]
type textarea "**********"
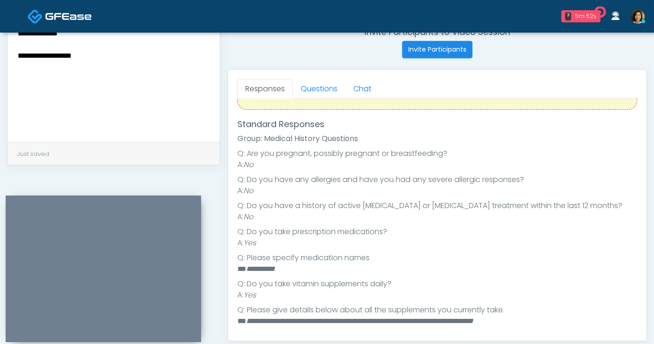
scroll to position [0, 0]
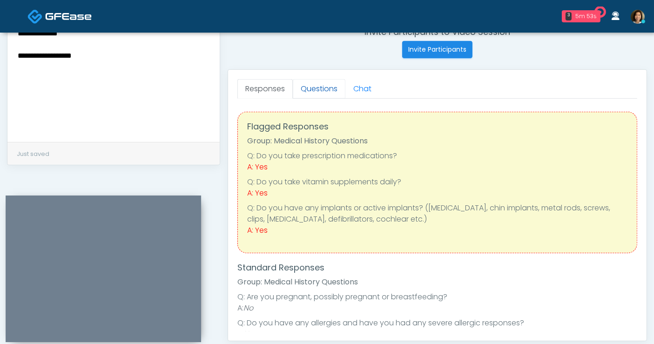
click at [320, 91] on link "Questions" at bounding box center [319, 89] width 53 height 20
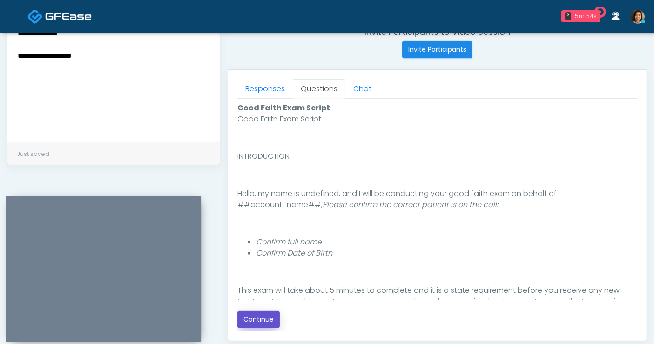
click at [268, 320] on button "Continue" at bounding box center [258, 319] width 42 height 17
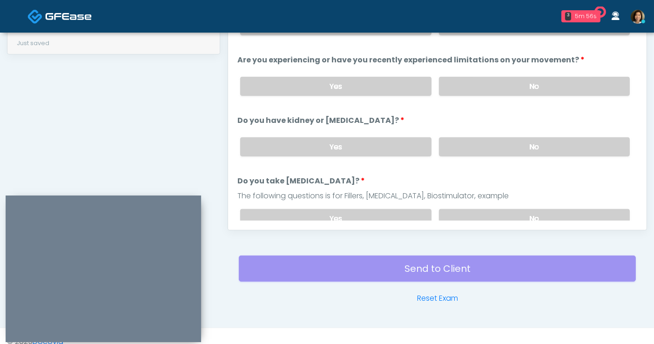
scroll to position [351, 0]
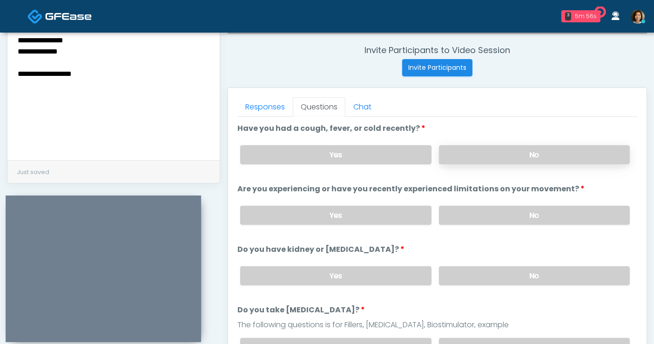
click at [520, 154] on label "No" at bounding box center [534, 154] width 191 height 19
click at [527, 219] on label "No" at bounding box center [534, 215] width 191 height 19
click at [538, 277] on label "No" at bounding box center [534, 275] width 191 height 19
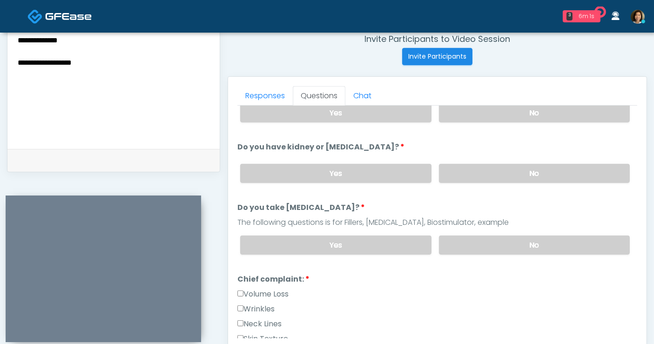
scroll to position [108, 0]
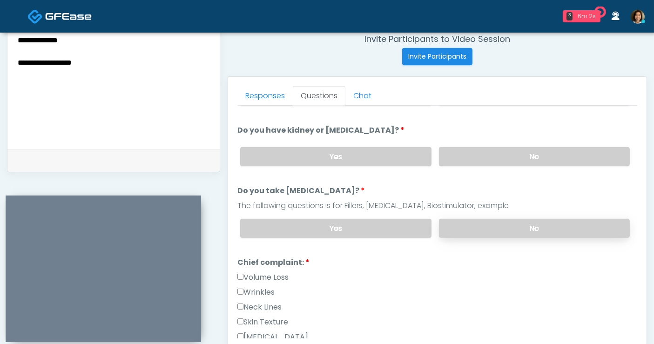
click at [569, 230] on label "No" at bounding box center [534, 228] width 191 height 19
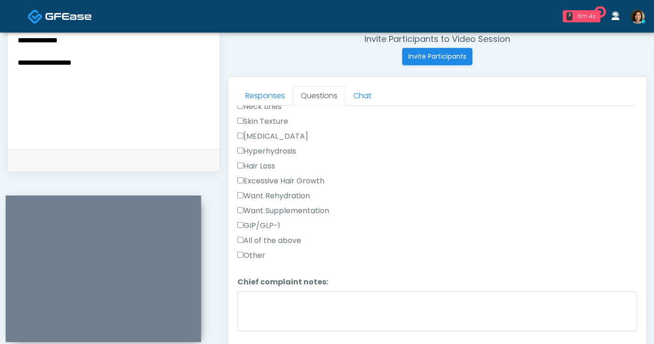
scroll to position [315, 0]
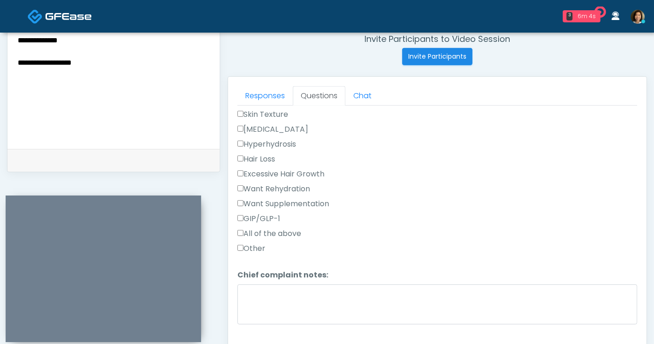
click at [270, 214] on label "GIP/GLP-1" at bounding box center [258, 218] width 43 height 11
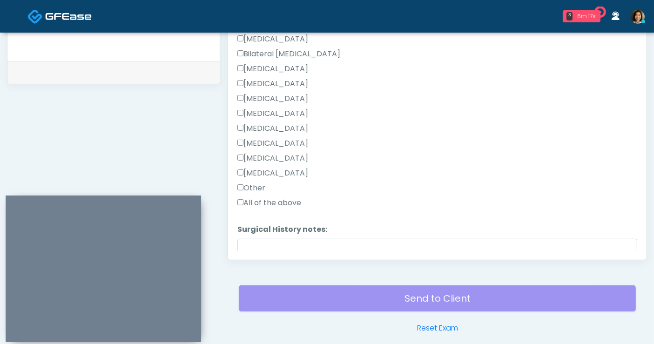
scroll to position [635, 0]
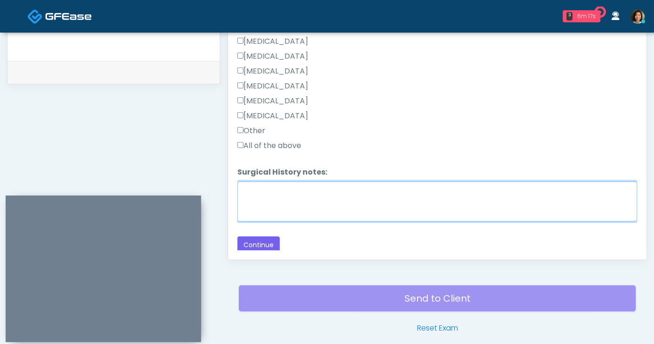
click at [300, 197] on textarea "Surgical History notes:" at bounding box center [437, 201] width 400 height 40
type textarea "**********"
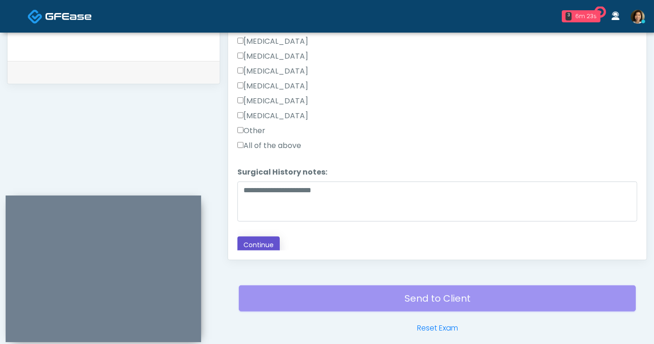
click at [261, 242] on button "Continue" at bounding box center [258, 244] width 42 height 17
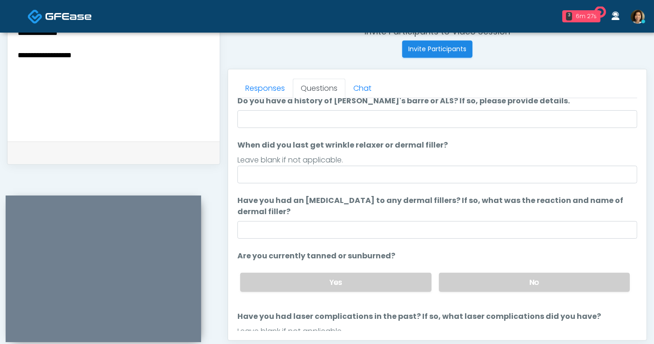
scroll to position [0, 0]
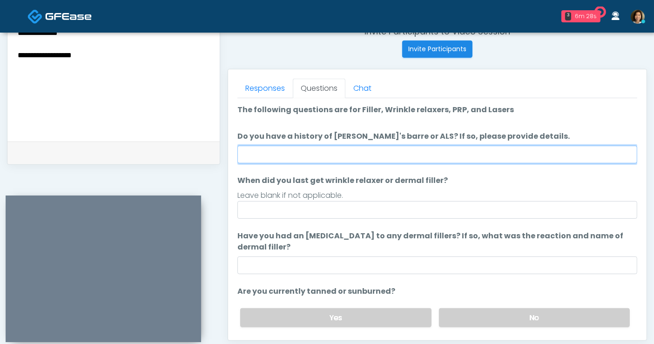
click at [372, 155] on input "Do you have a history of Guillain's barre or ALS? If so, please provide details." at bounding box center [437, 155] width 400 height 18
type input "**"
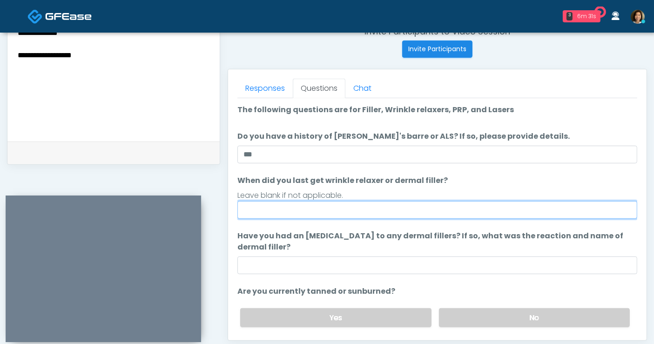
click at [315, 212] on input "When did you last get wrinkle relaxer or dermal filler?" at bounding box center [437, 210] width 400 height 18
type input "*****"
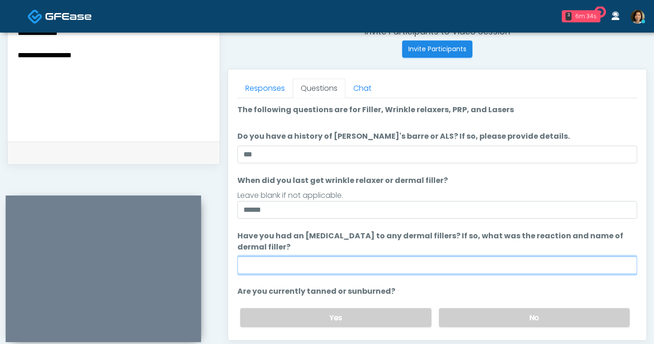
click at [283, 266] on input "Have you had an allergic response to any dermal fillers? If so, what was the re…" at bounding box center [437, 265] width 400 height 18
type input "**********"
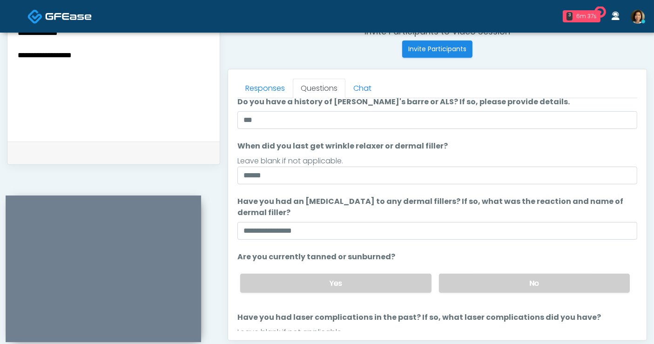
scroll to position [41, 0]
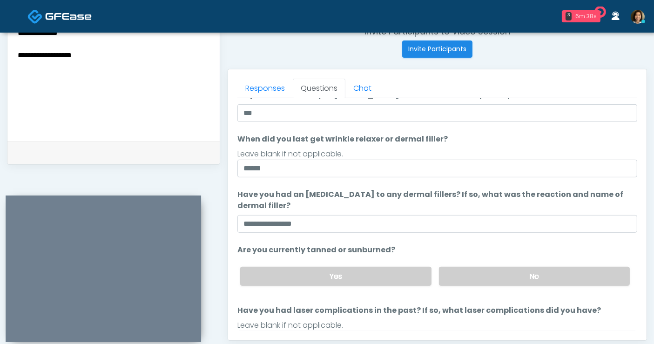
drag, startPoint x: 547, startPoint y: 275, endPoint x: 618, endPoint y: 211, distance: 95.9
click at [549, 275] on label "No" at bounding box center [534, 276] width 191 height 19
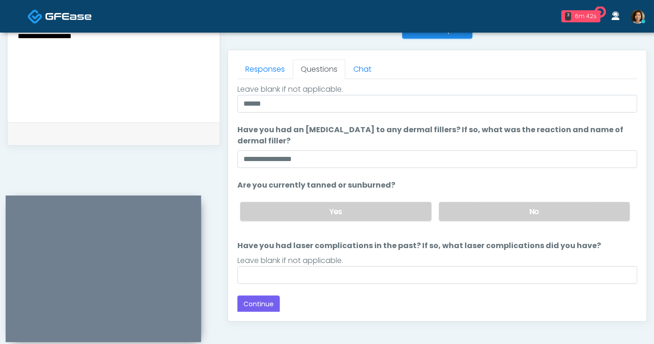
scroll to position [390, 0]
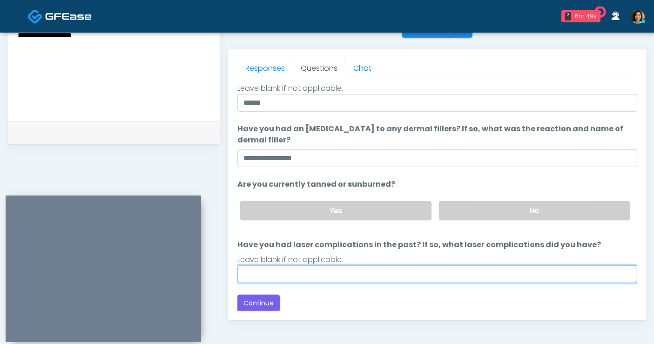
click at [468, 272] on input "Have you had laser complications in the past? If so, what laser complications d…" at bounding box center [437, 274] width 400 height 18
type input "**"
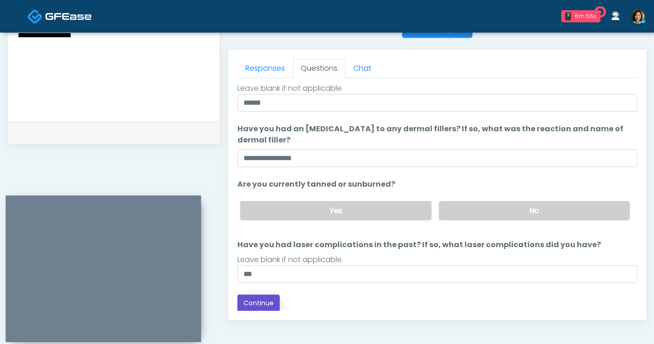
click at [265, 302] on button "Continue" at bounding box center [258, 302] width 42 height 17
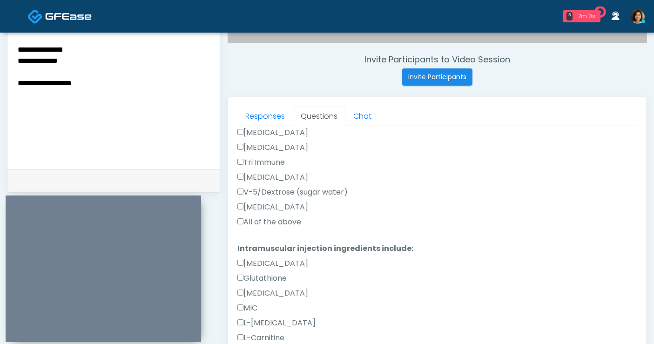
scroll to position [521, 0]
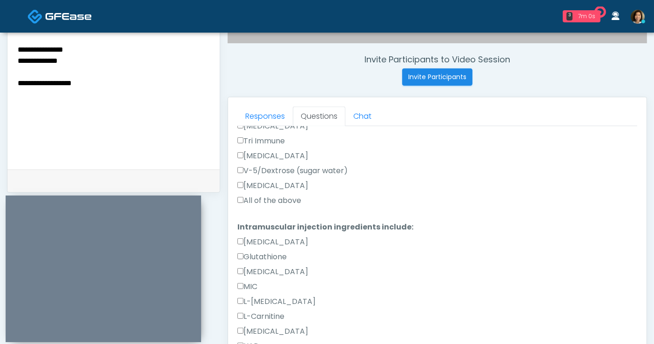
click at [288, 200] on label "All of the above" at bounding box center [269, 200] width 64 height 11
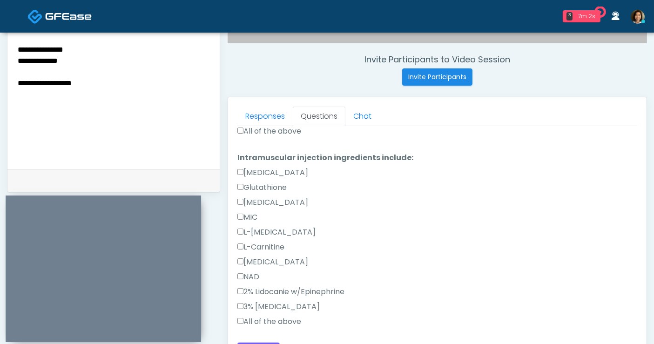
drag, startPoint x: 292, startPoint y: 318, endPoint x: 368, endPoint y: 277, distance: 86.2
click at [292, 318] on label "All of the above" at bounding box center [269, 321] width 64 height 11
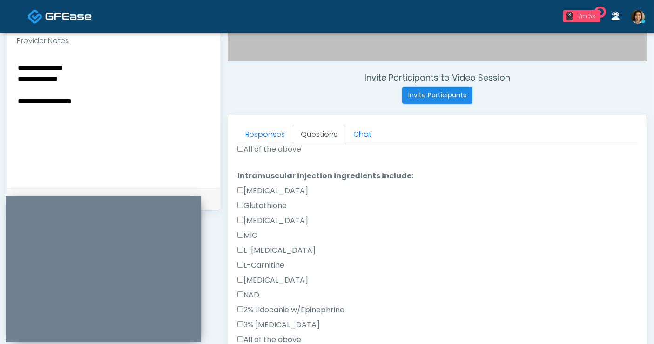
scroll to position [304, 0]
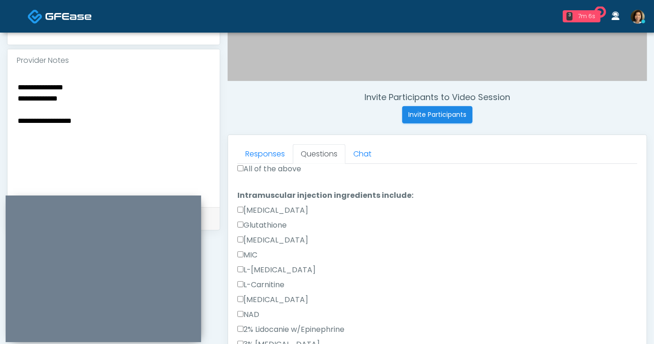
click at [97, 81] on textarea "**********" at bounding box center [114, 138] width 194 height 114
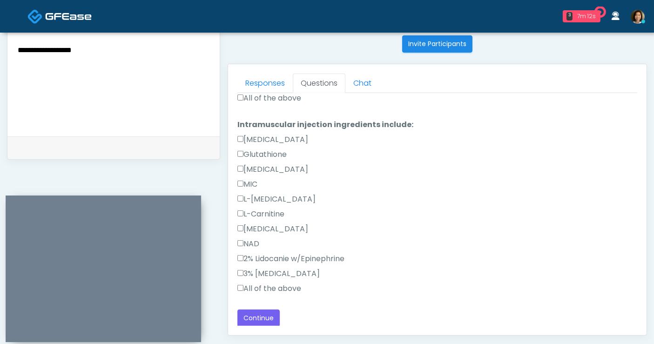
scroll to position [405, 0]
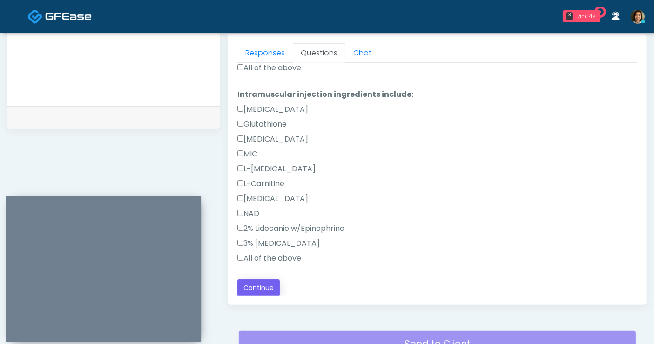
type textarea "**********"
click at [254, 284] on button "Continue" at bounding box center [258, 287] width 42 height 17
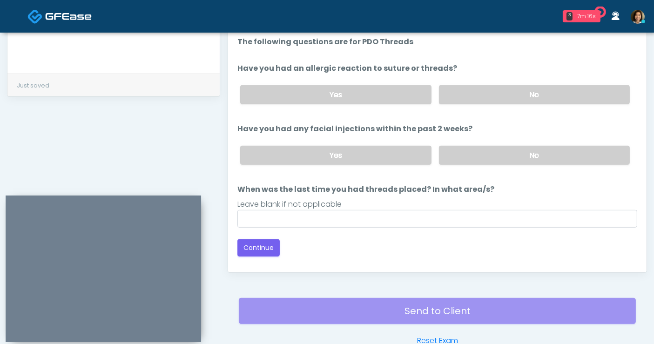
scroll to position [386, 0]
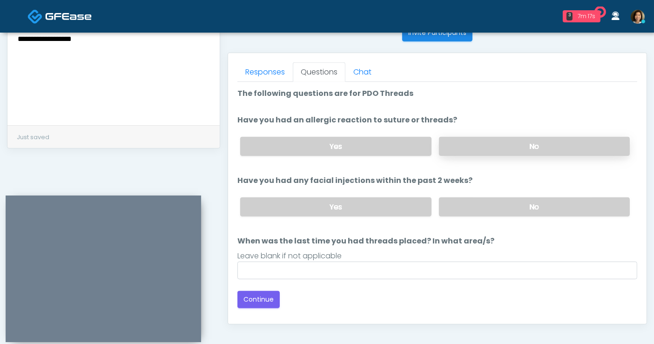
click at [447, 141] on label "No" at bounding box center [534, 146] width 191 height 19
click at [470, 213] on label "No" at bounding box center [534, 206] width 191 height 19
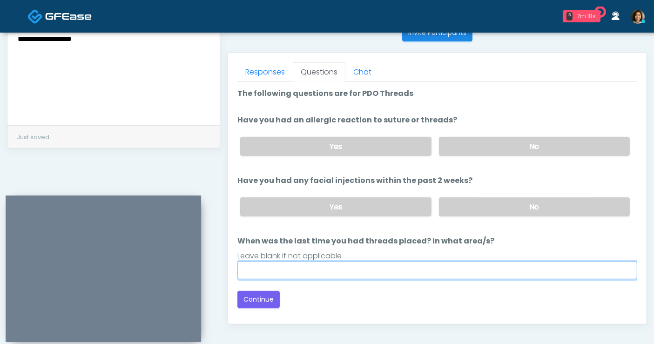
click at [437, 264] on input "When was the last time you had threads placed? In what area/s?" at bounding box center [437, 270] width 400 height 18
type input "*****"
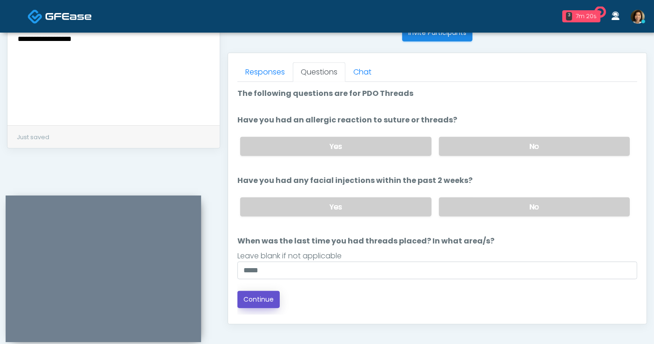
click at [272, 293] on button "Continue" at bounding box center [258, 299] width 42 height 17
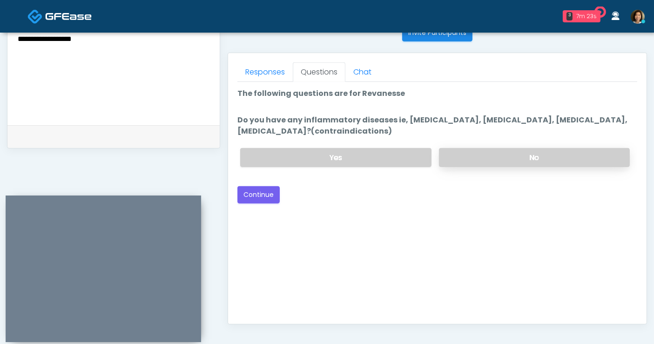
click at [540, 154] on label "No" at bounding box center [534, 157] width 191 height 19
click at [261, 197] on button "Continue" at bounding box center [258, 194] width 42 height 17
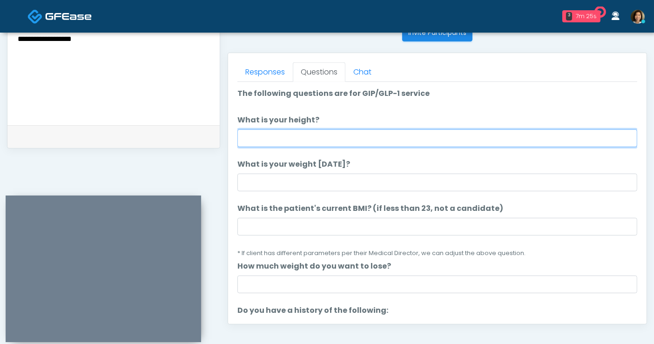
click at [261, 135] on input "What is your height?" at bounding box center [437, 138] width 400 height 18
type input "****"
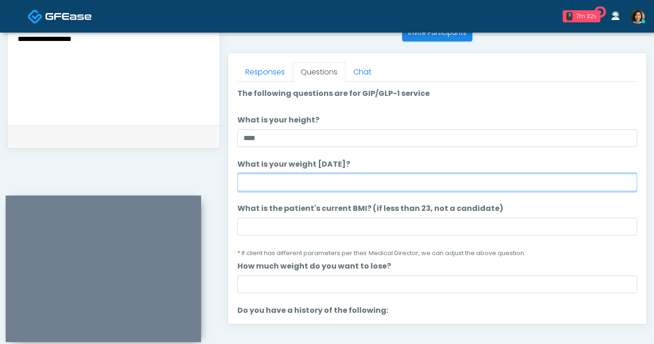
click at [268, 179] on input "What is your weight today?" at bounding box center [437, 183] width 400 height 18
type input "***"
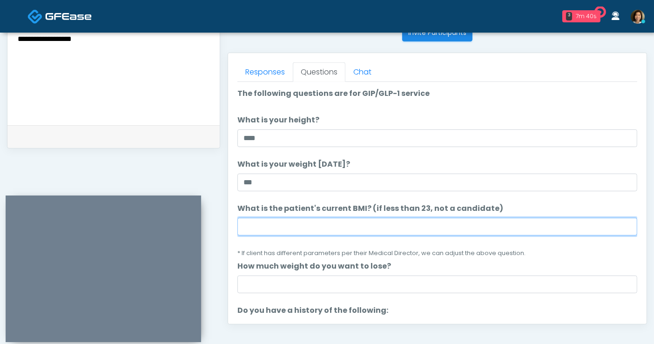
click at [296, 221] on input "What is the patient's current BMI? (if less than 23, not a candidate)" at bounding box center [437, 227] width 400 height 18
type input "****"
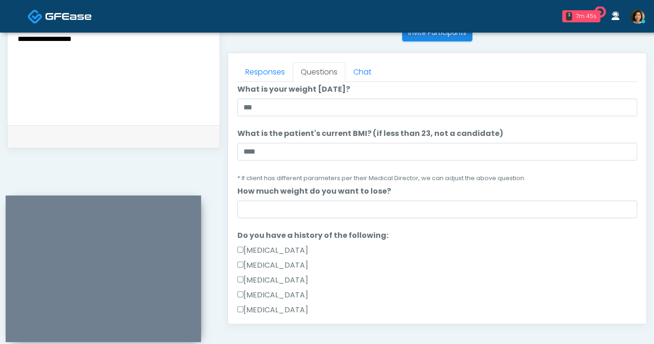
scroll to position [82, 0]
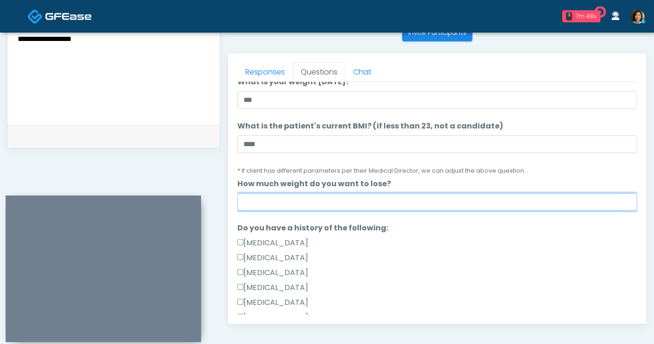
click at [508, 205] on input "How much weight do you want to lose?" at bounding box center [437, 202] width 400 height 18
type input "*****"
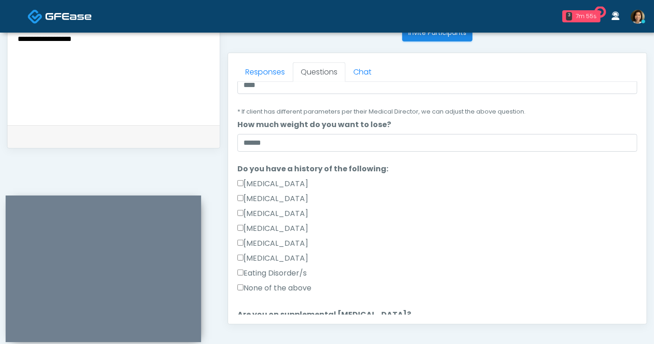
scroll to position [146, 0]
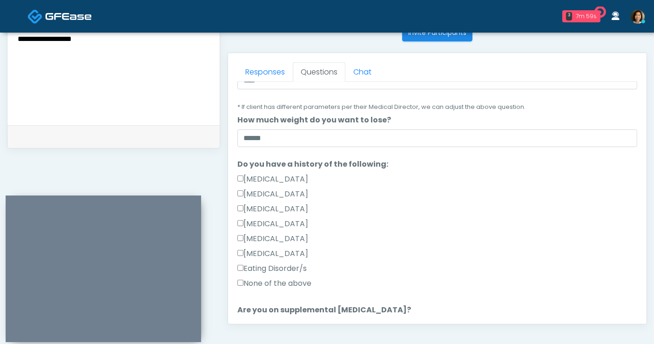
click at [244, 284] on label "None of the above" at bounding box center [274, 283] width 74 height 11
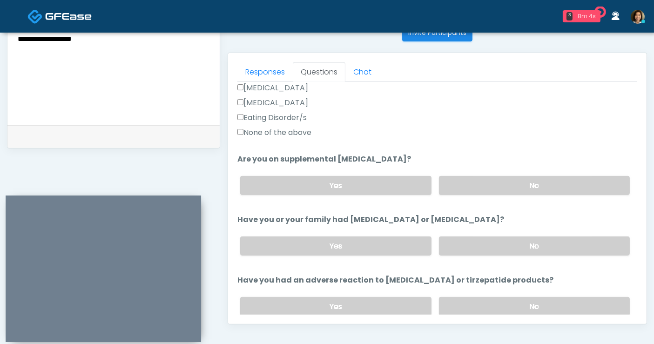
scroll to position [305, 0]
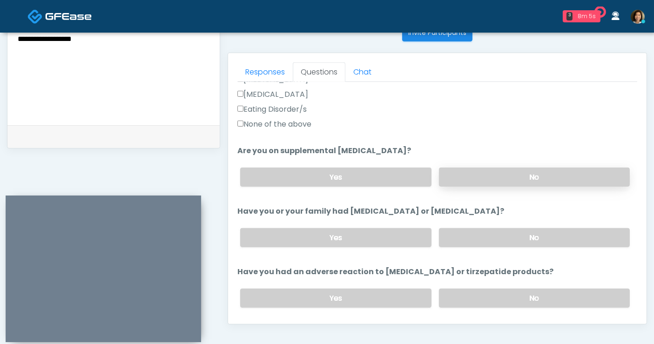
click at [521, 171] on label "No" at bounding box center [534, 176] width 191 height 19
click at [529, 237] on label "No" at bounding box center [534, 237] width 191 height 19
drag, startPoint x: 580, startPoint y: 293, endPoint x: 652, endPoint y: 223, distance: 100.0
click at [582, 292] on label "No" at bounding box center [534, 297] width 191 height 19
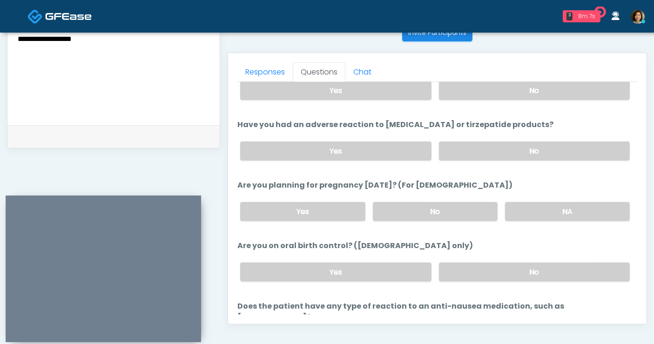
scroll to position [455, 0]
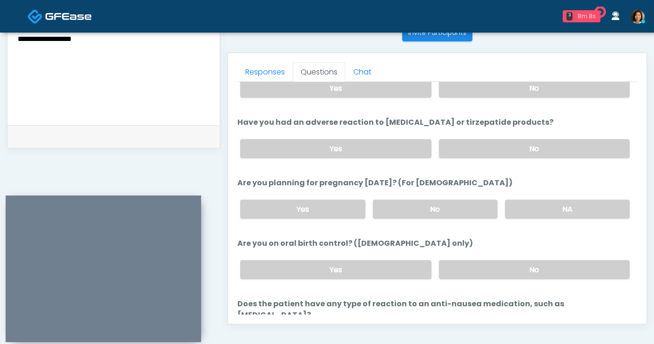
drag, startPoint x: 483, startPoint y: 210, endPoint x: 493, endPoint y: 239, distance: 30.9
click at [482, 210] on label "No" at bounding box center [435, 209] width 125 height 19
click at [515, 269] on label "No" at bounding box center [534, 269] width 191 height 19
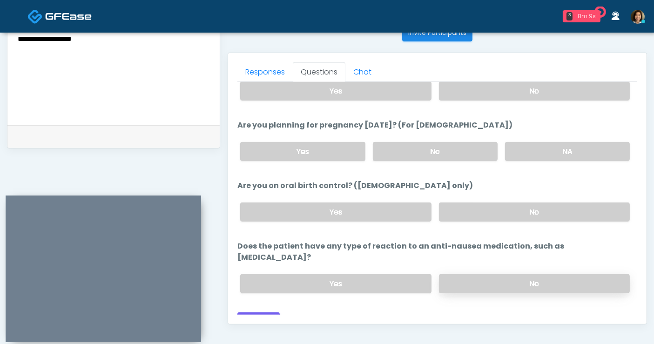
click at [521, 274] on label "No" at bounding box center [534, 283] width 191 height 19
click at [253, 312] on button "Continue" at bounding box center [258, 320] width 42 height 17
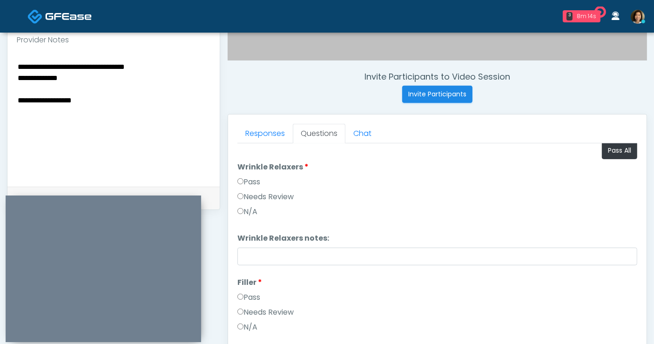
scroll to position [0, 0]
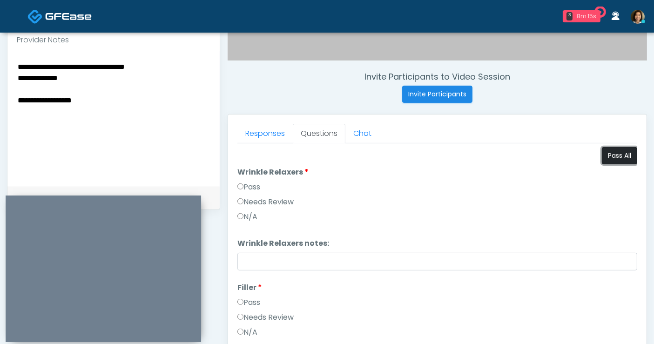
click at [606, 158] on button "Pass All" at bounding box center [619, 155] width 35 height 17
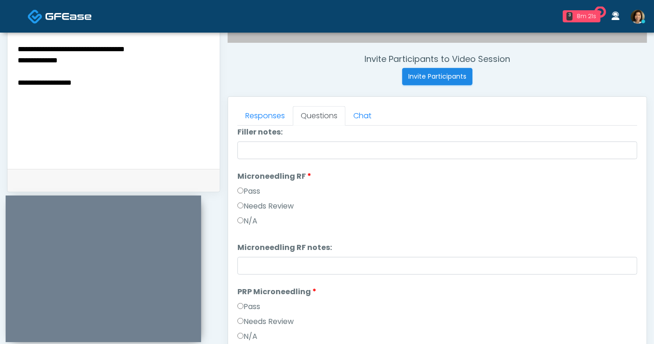
scroll to position [220, 0]
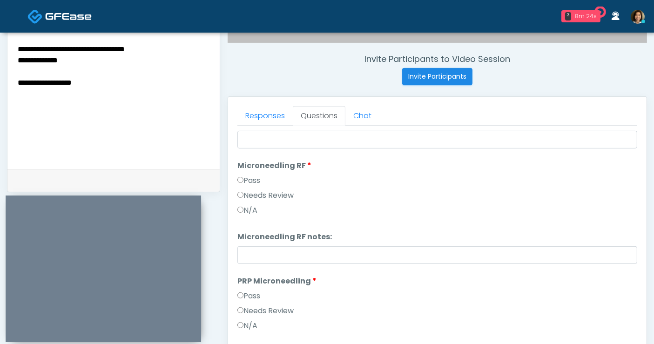
click at [141, 64] on textarea "**********" at bounding box center [114, 100] width 194 height 114
click at [112, 65] on textarea "**********" at bounding box center [114, 100] width 194 height 114
drag, startPoint x: 112, startPoint y: 65, endPoint x: -41, endPoint y: 63, distance: 153.1
click at [0, 63] on html "3 8m 35s It's A Secret Med Spa Waiting - 8m 35s TX View It's A Secret Med Spa W…" at bounding box center [327, 75] width 654 height 835
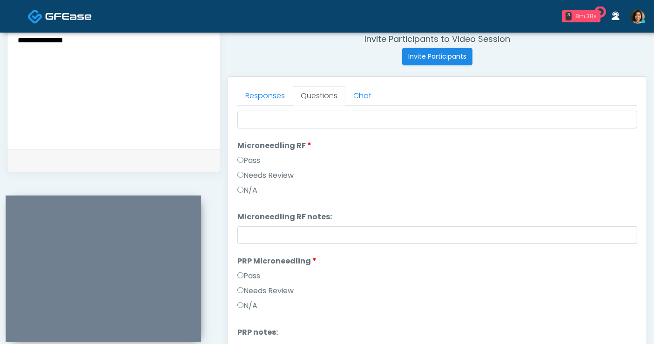
scroll to position [370, 0]
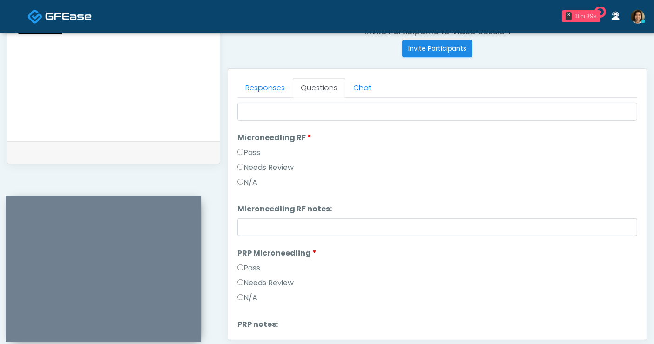
type textarea "**********"
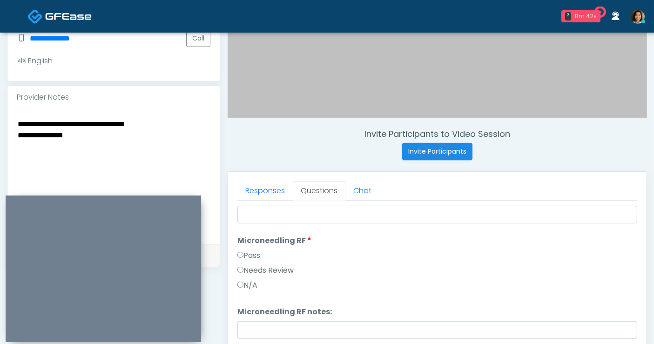
scroll to position [267, 0]
drag, startPoint x: 101, startPoint y: 111, endPoint x: -103, endPoint y: 80, distance: 206.1
click at [0, 80] on html "3 8m 43s It's A Secret Med Spa Waiting - 8m 43s TX View It's A Secret Med Spa W…" at bounding box center [327, 150] width 654 height 835
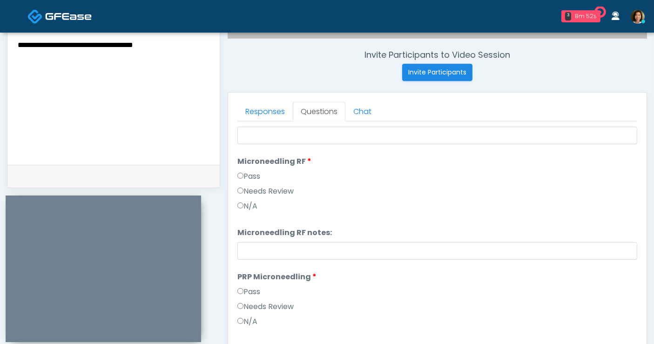
type textarea "**********"
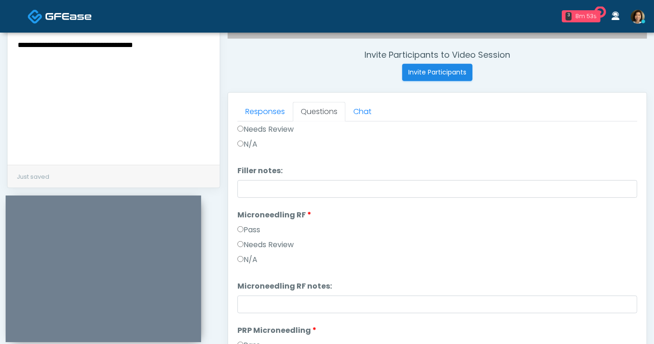
scroll to position [222, 0]
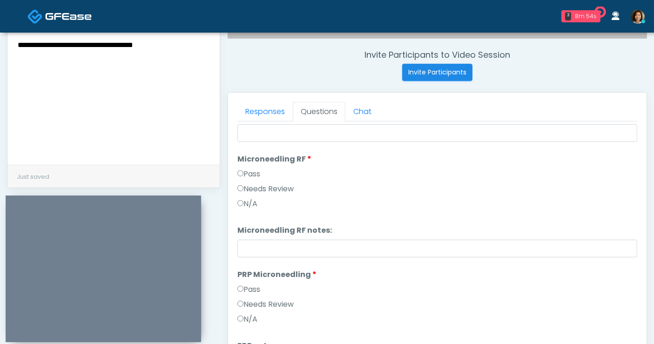
click at [258, 189] on label "Needs Review" at bounding box center [265, 188] width 56 height 11
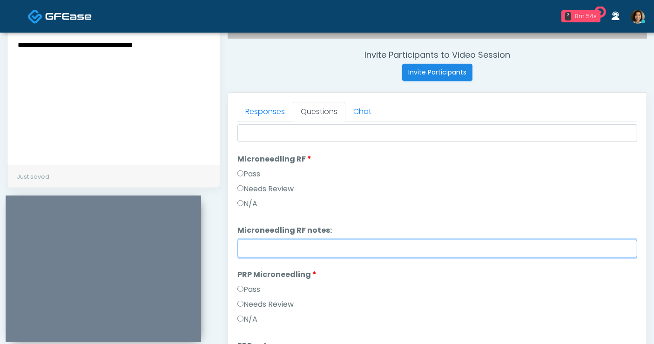
click at [265, 240] on input "Microneedling RF notes:" at bounding box center [437, 249] width 400 height 18
drag, startPoint x: 343, startPoint y: 252, endPoint x: 199, endPoint y: 247, distance: 143.9
click at [178, 38] on div "**********" at bounding box center [327, 82] width 640 height 709
type input "**********"
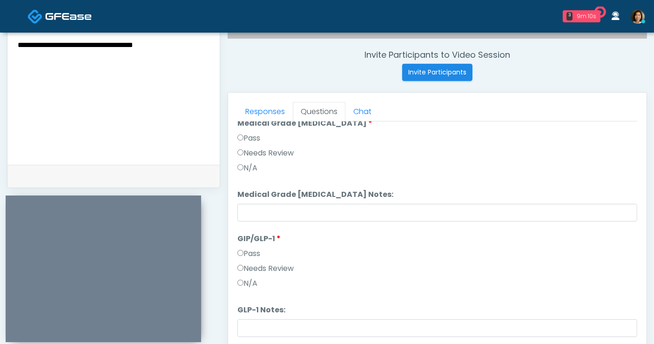
scroll to position [1422, 0]
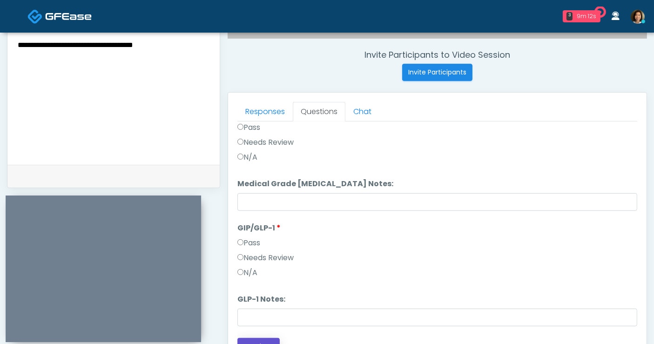
click at [249, 339] on button "Continue" at bounding box center [258, 346] width 42 height 17
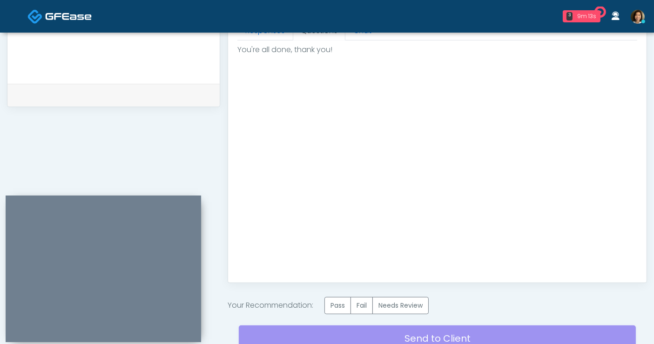
scroll to position [483, 0]
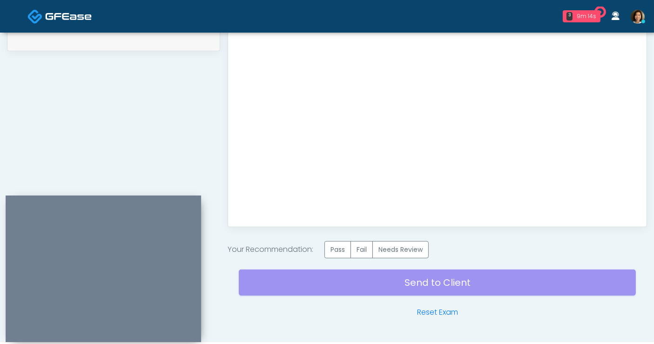
click at [412, 260] on div "Send to Client Reset Exam" at bounding box center [437, 288] width 397 height 60
click at [413, 248] on label "Needs Review" at bounding box center [400, 249] width 56 height 17
click at [433, 282] on div "Send to Client Reset Exam" at bounding box center [437, 288] width 397 height 60
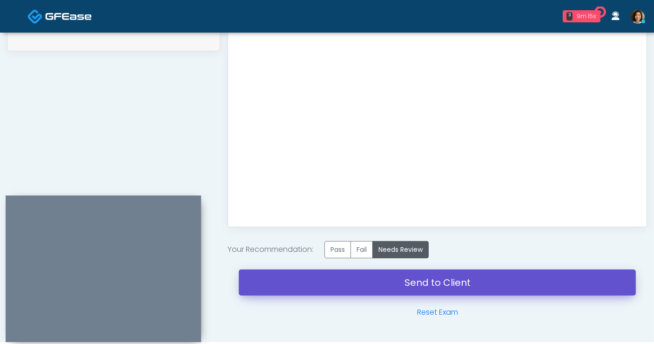
drag, startPoint x: 417, startPoint y: 285, endPoint x: 376, endPoint y: 61, distance: 227.0
click at [416, 285] on link "Send to Client" at bounding box center [437, 282] width 397 height 26
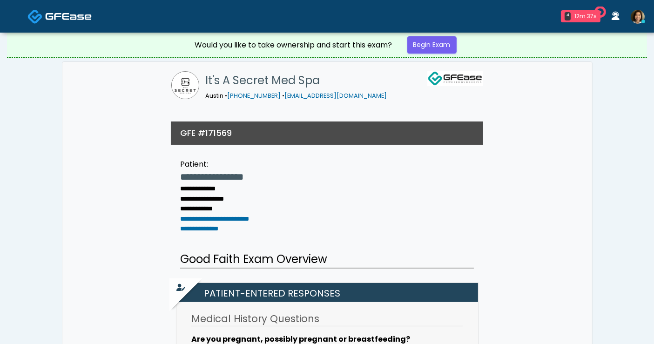
click at [442, 35] on div "Would you like to take ownership and start this exam? Begin Exam" at bounding box center [326, 45] width 279 height 25
click at [441, 43] on link "Begin Exam" at bounding box center [431, 44] width 49 height 17
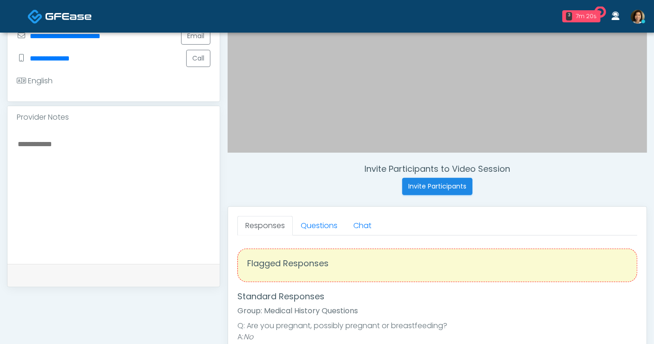
scroll to position [231, 0]
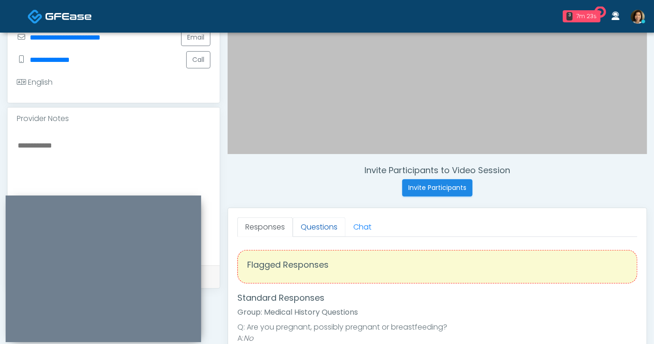
click at [308, 228] on link "Questions" at bounding box center [319, 227] width 53 height 20
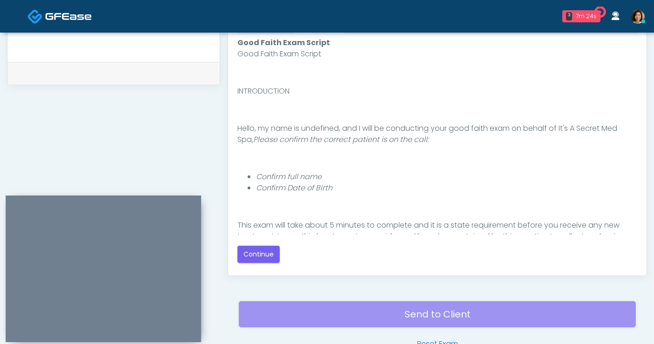
scroll to position [436, 0]
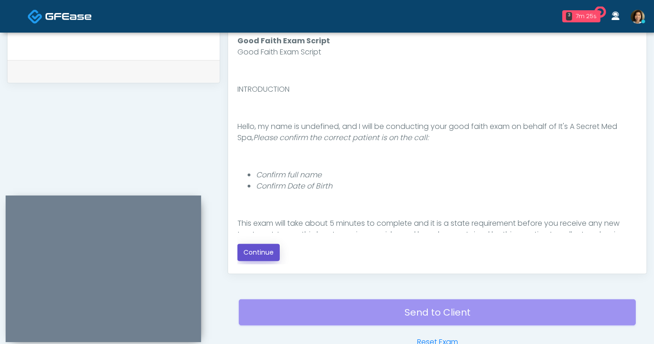
click at [264, 254] on button "Continue" at bounding box center [258, 252] width 42 height 17
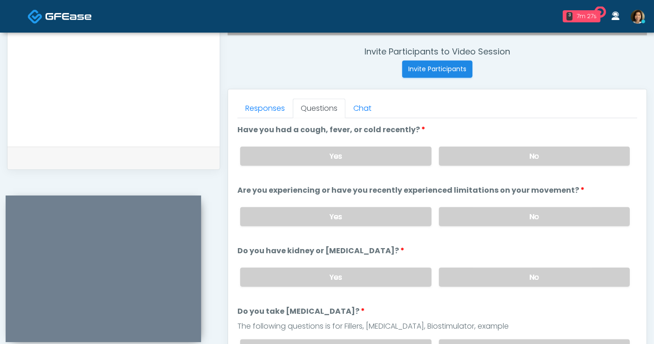
scroll to position [335, 0]
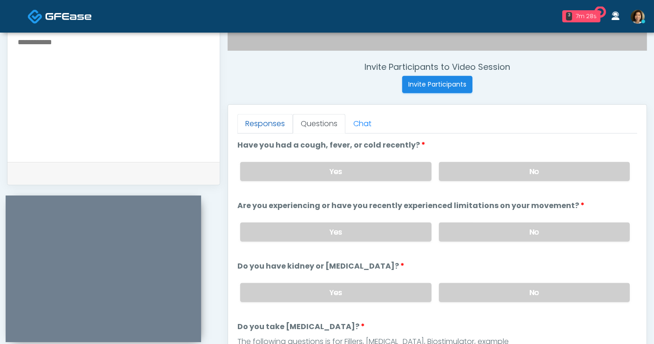
click at [258, 120] on link "Responses" at bounding box center [264, 124] width 55 height 20
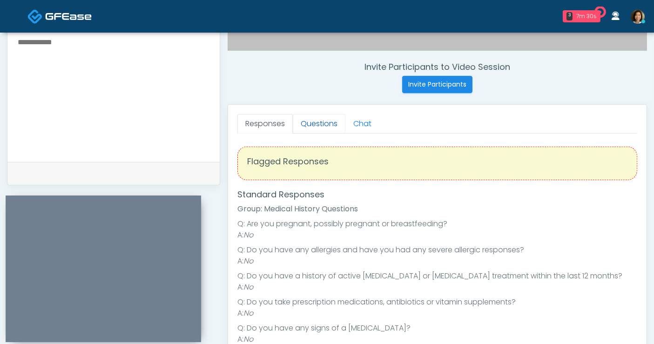
click at [321, 124] on link "Questions" at bounding box center [319, 124] width 53 height 20
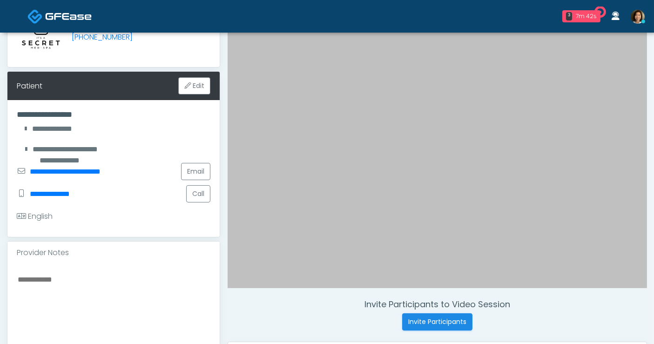
scroll to position [110, 0]
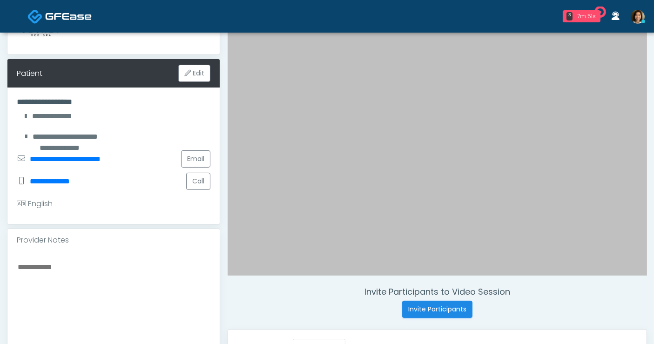
click at [136, 277] on textarea at bounding box center [114, 318] width 194 height 114
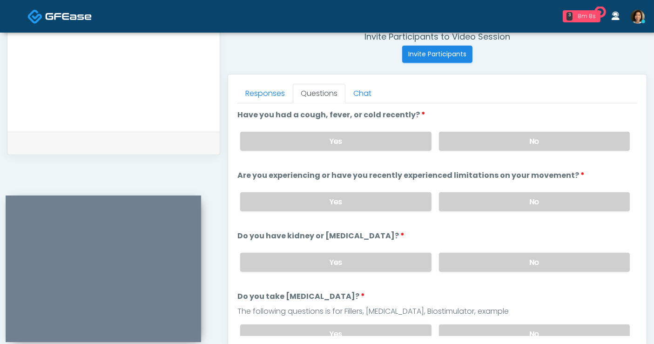
scroll to position [396, 0]
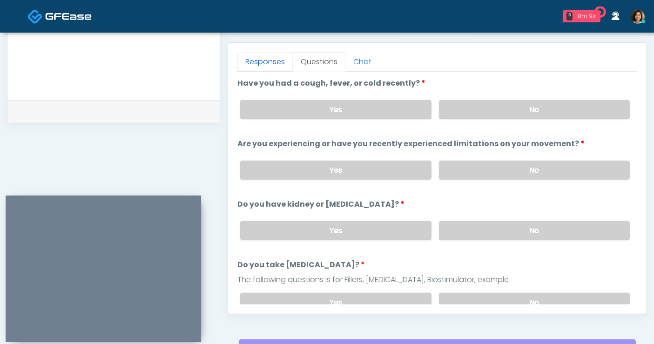
type textarea "**********"
click at [265, 63] on link "Responses" at bounding box center [264, 62] width 55 height 20
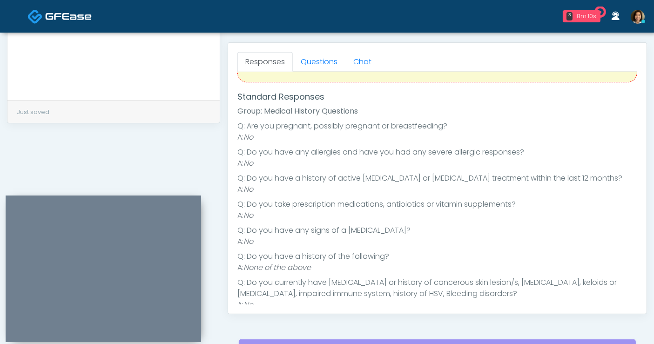
scroll to position [52, 0]
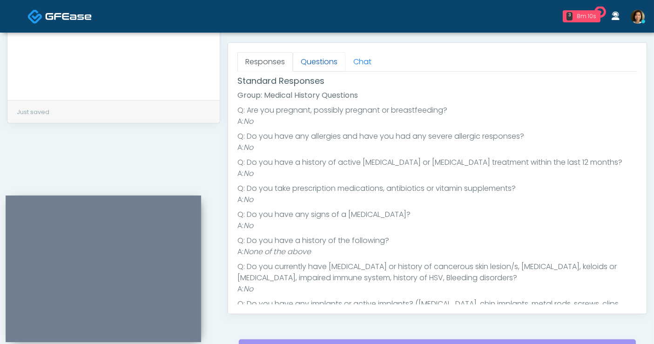
click at [321, 67] on link "Questions" at bounding box center [319, 62] width 53 height 20
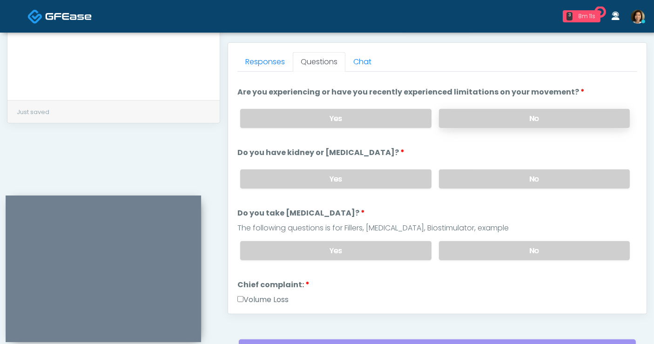
click at [475, 110] on label "No" at bounding box center [534, 118] width 191 height 19
click at [494, 171] on label "No" at bounding box center [534, 178] width 191 height 19
drag, startPoint x: 511, startPoint y: 244, endPoint x: 541, endPoint y: 212, distance: 44.4
click at [512, 244] on label "No" at bounding box center [534, 250] width 191 height 19
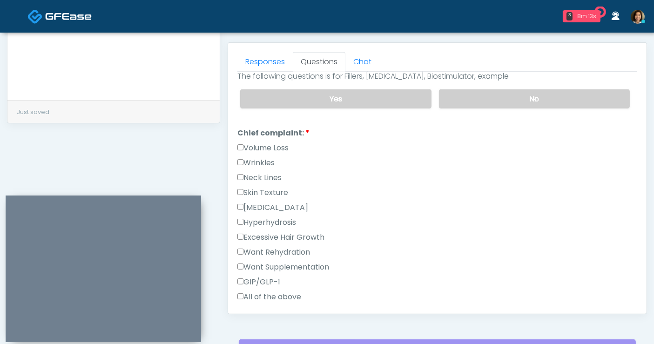
scroll to position [221, 0]
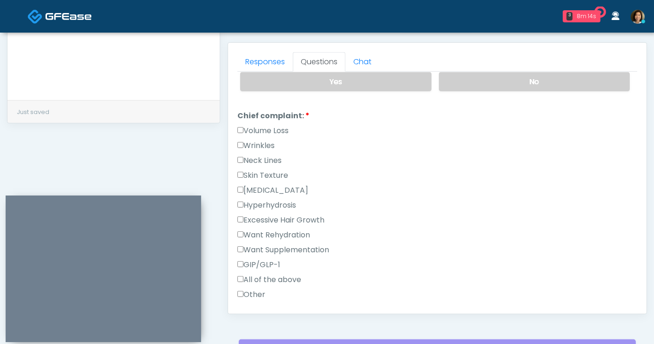
click at [272, 140] on label "Wrinkles" at bounding box center [255, 145] width 37 height 11
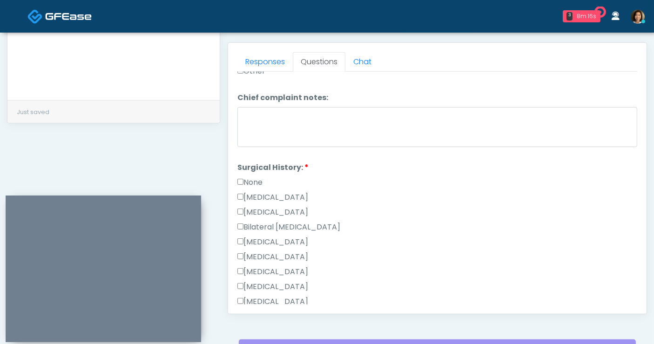
scroll to position [467, 0]
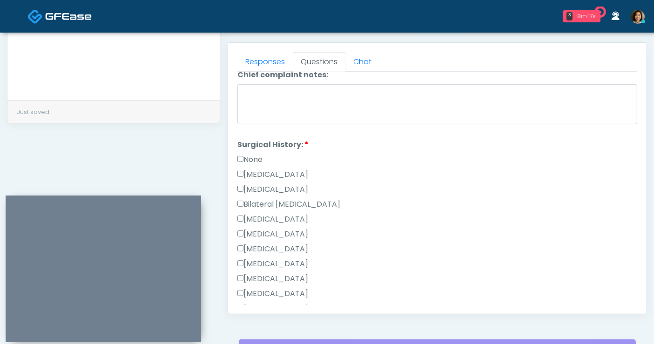
click at [245, 154] on label "None" at bounding box center [249, 159] width 25 height 11
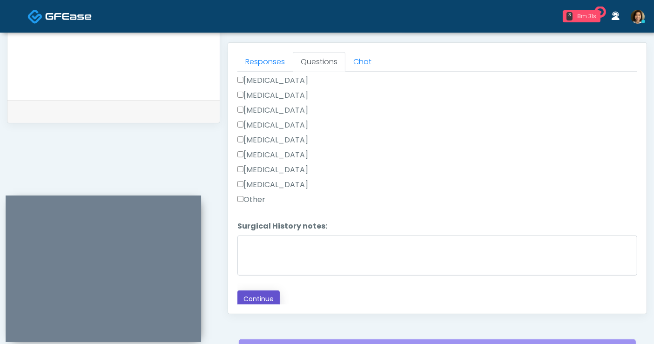
drag, startPoint x: 268, startPoint y: 292, endPoint x: 329, endPoint y: 261, distance: 68.2
click at [268, 292] on button "Continue" at bounding box center [258, 298] width 42 height 17
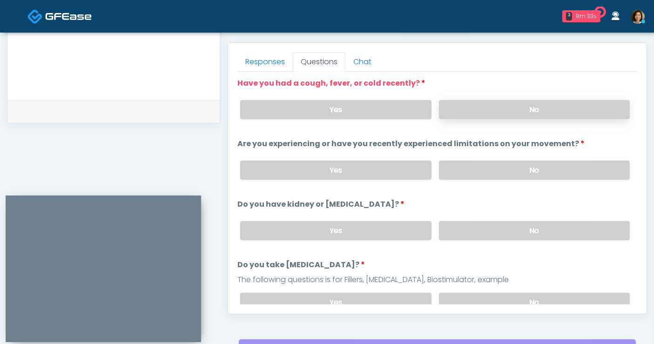
click at [476, 107] on label "No" at bounding box center [534, 109] width 191 height 19
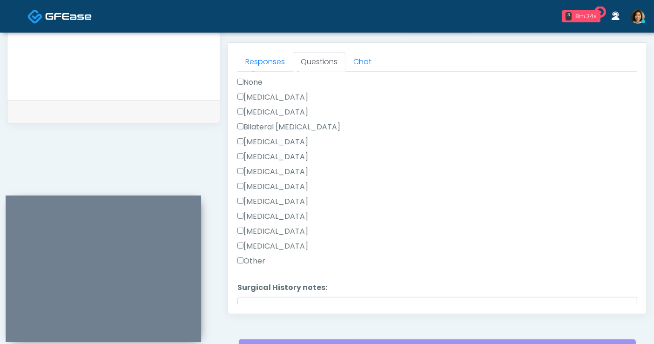
scroll to position [605, 0]
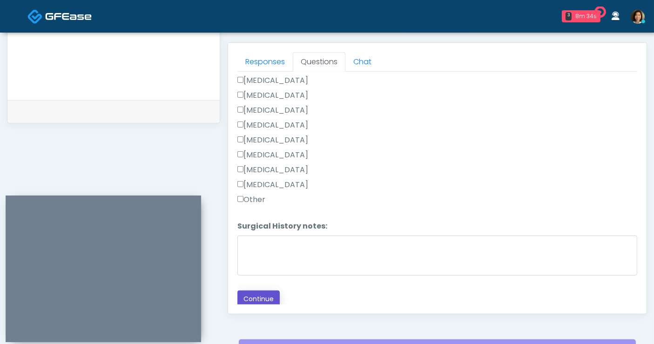
click at [268, 294] on button "Continue" at bounding box center [258, 298] width 42 height 17
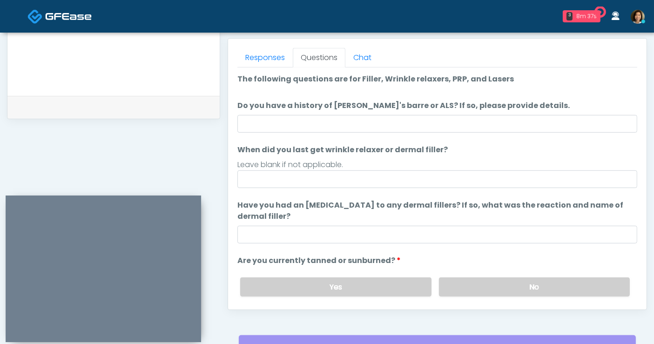
scroll to position [386, 0]
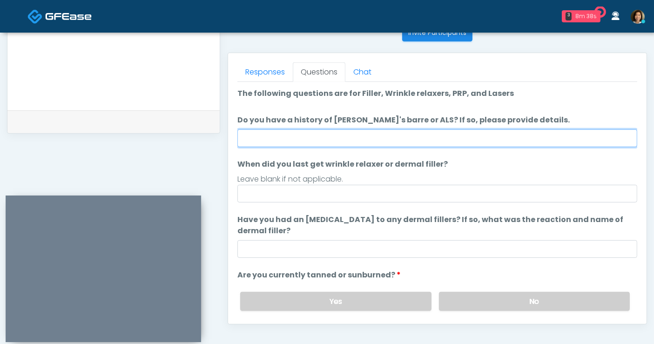
click at [352, 140] on input "Do you have a history of [PERSON_NAME]'s barre or ALS? If so, please provide de…" at bounding box center [437, 138] width 400 height 18
type input "**"
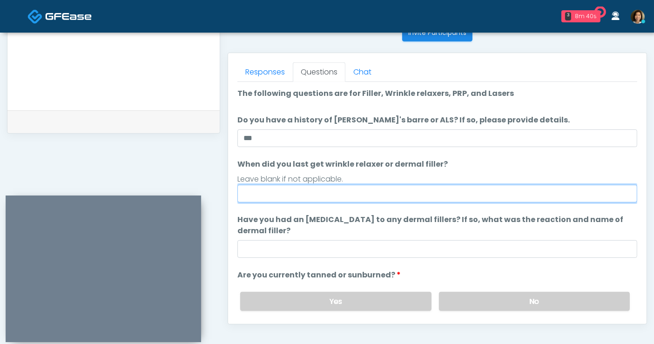
click at [271, 189] on input "When did you last get wrinkle relaxer or dermal filler?" at bounding box center [437, 194] width 400 height 18
click at [259, 191] on input "**********" at bounding box center [437, 194] width 400 height 18
type input "**********"
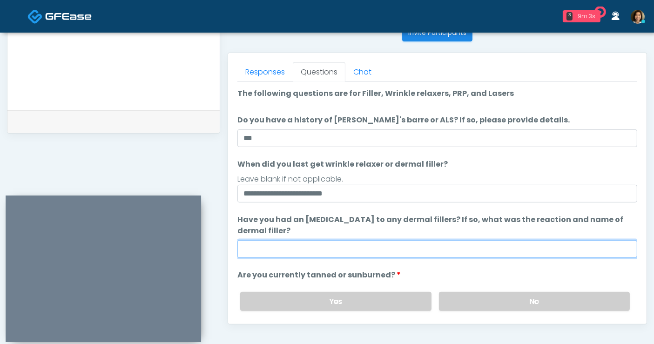
click at [294, 249] on input "Have you had an [MEDICAL_DATA] to any dermal fillers? If so, what was the react…" at bounding box center [437, 249] width 400 height 18
type input "**********"
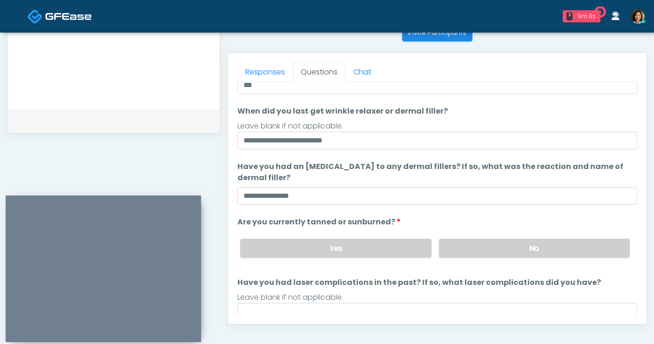
scroll to position [75, 0]
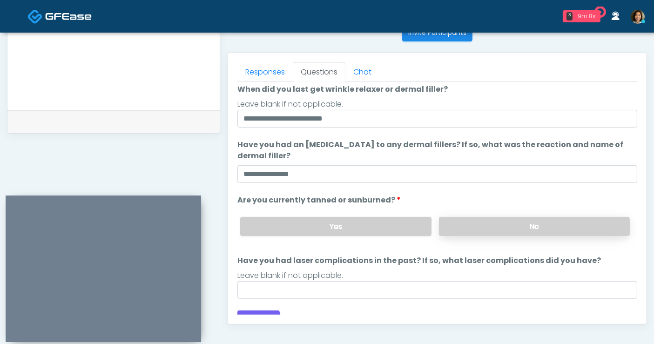
click at [583, 228] on label "No" at bounding box center [534, 226] width 191 height 19
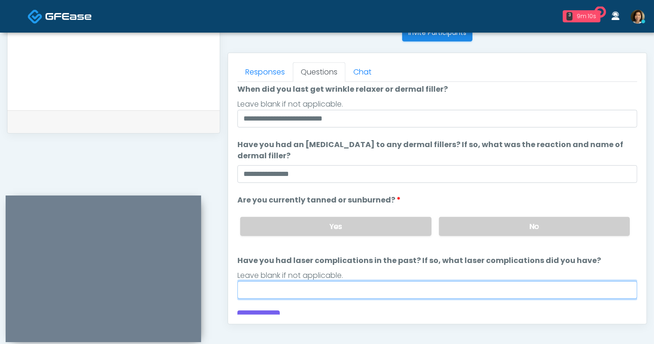
click at [428, 283] on input "Have you had laser complications in the past? If so, what laser complications d…" at bounding box center [437, 290] width 400 height 18
type input "**"
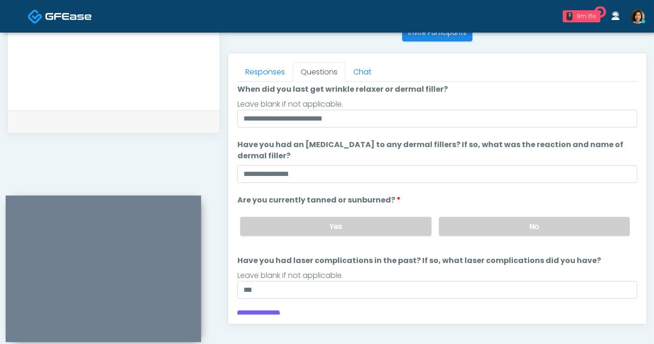
click at [570, 205] on li "Are you currently tanned or sunburned? Are you currently tanned or sunburned? Y…" at bounding box center [437, 218] width 400 height 49
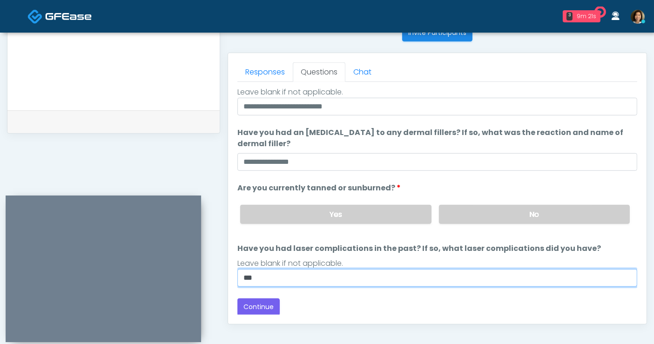
drag, startPoint x: 264, startPoint y: 272, endPoint x: 200, endPoint y: 257, distance: 65.9
click at [206, 278] on div "**********" at bounding box center [327, 42] width 640 height 709
type input "*"
type input "**********"
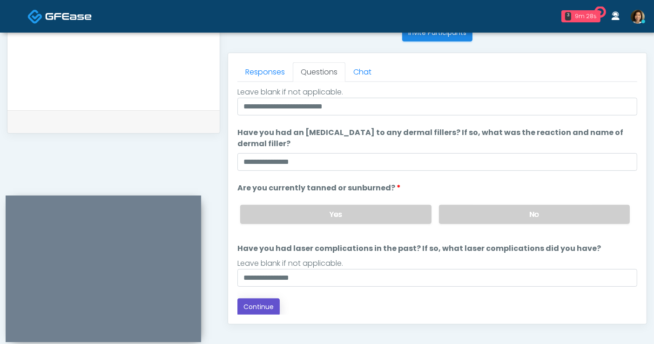
click at [267, 304] on button "Continue" at bounding box center [258, 306] width 42 height 17
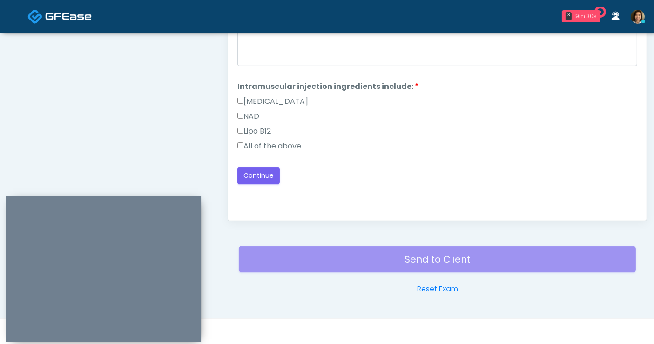
click at [244, 142] on label "All of the above" at bounding box center [269, 146] width 64 height 11
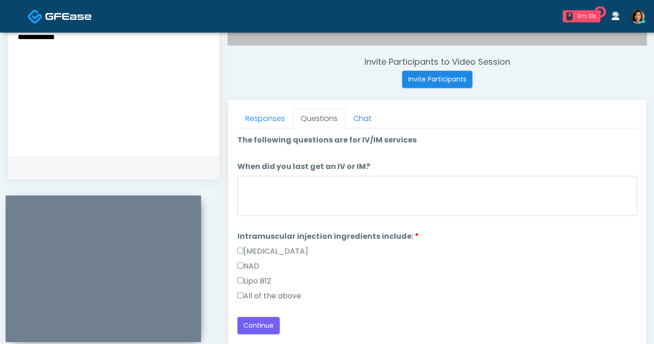
scroll to position [283, 0]
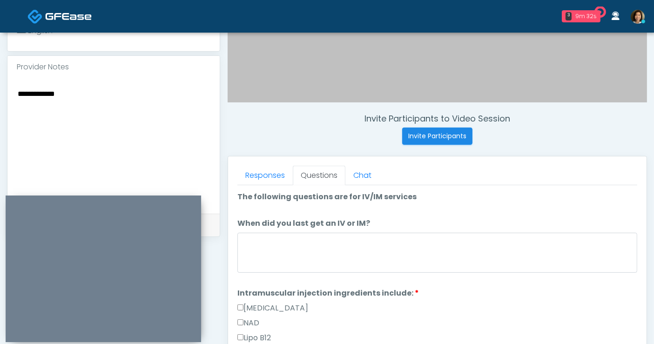
drag, startPoint x: -8, startPoint y: 97, endPoint x: -72, endPoint y: 97, distance: 63.7
click at [0, 97] on html "3 9m 32s It's A Secret Med Spa Waiting - 9m 32s [GEOGRAPHIC_DATA] View Rehydrat…" at bounding box center [327, 134] width 654 height 835
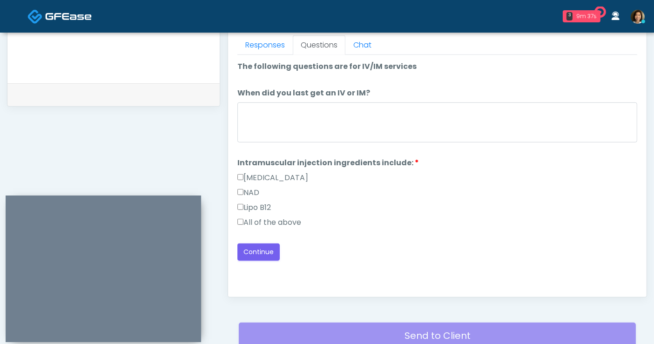
scroll to position [424, 0]
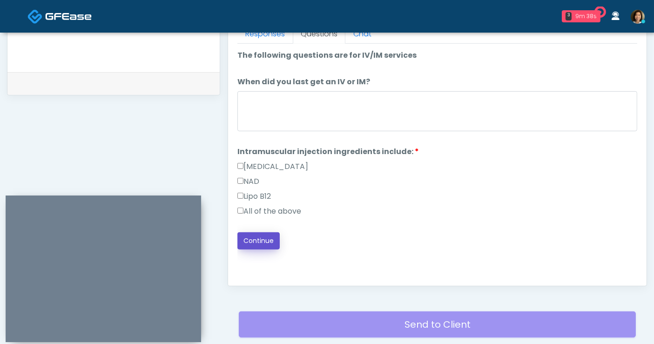
click at [247, 237] on button "Continue" at bounding box center [258, 240] width 42 height 17
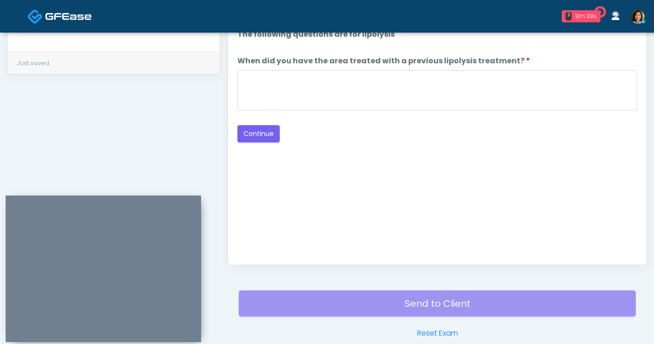
scroll to position [386, 0]
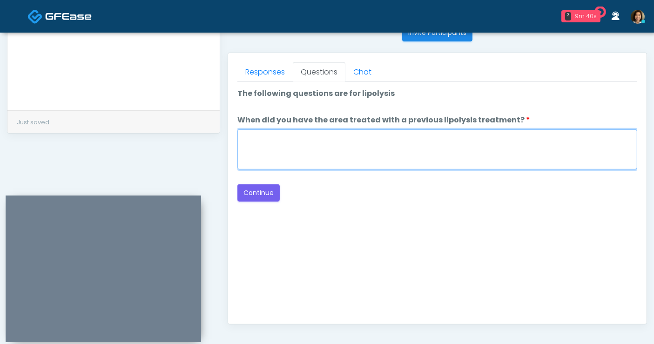
click at [348, 148] on textarea "When did you have the area treated with a previous lipolysis treatment?" at bounding box center [437, 149] width 400 height 40
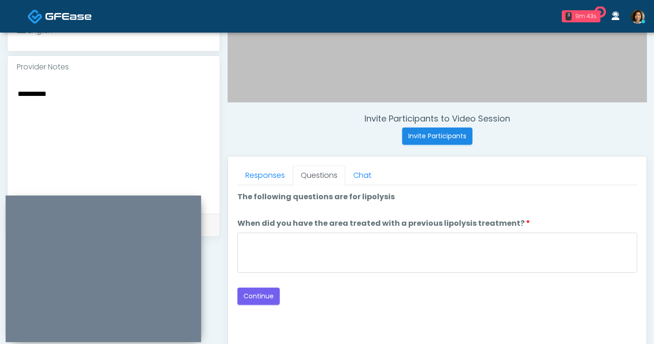
click at [108, 95] on textarea "**********" at bounding box center [114, 144] width 194 height 114
type textarea "**********"
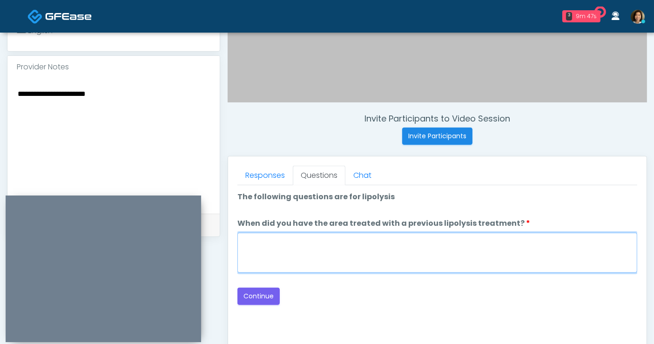
click at [314, 244] on textarea "When did you have the area treated with a previous lipolysis treatment?" at bounding box center [437, 253] width 400 height 40
click at [246, 238] on textarea "*****" at bounding box center [437, 253] width 400 height 40
type textarea "*****"
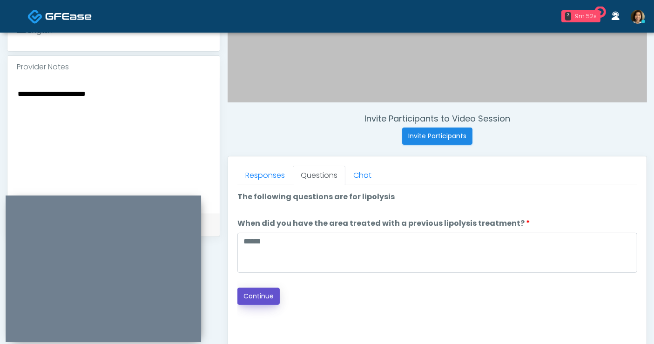
click at [254, 295] on button "Continue" at bounding box center [258, 296] width 42 height 17
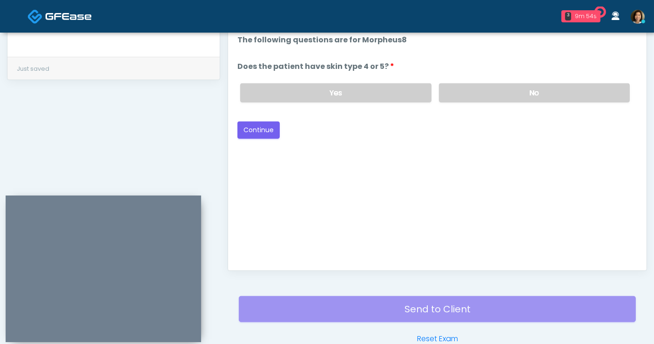
scroll to position [386, 0]
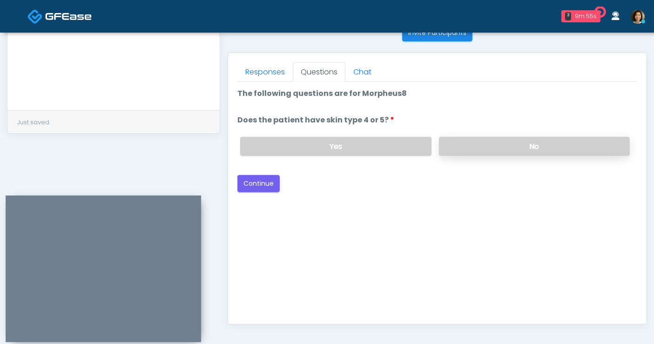
click at [473, 152] on label "No" at bounding box center [534, 146] width 191 height 19
click at [258, 180] on button "Continue" at bounding box center [258, 183] width 42 height 17
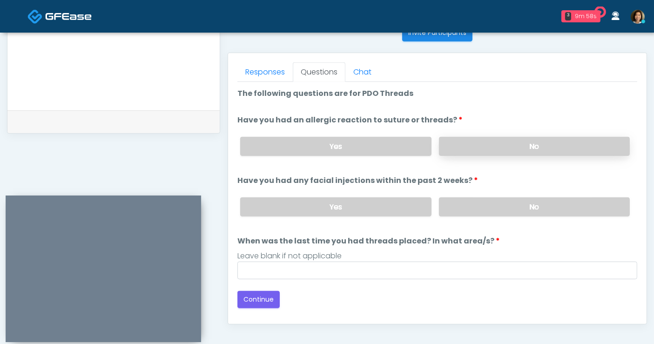
click at [462, 149] on label "No" at bounding box center [534, 146] width 191 height 19
drag, startPoint x: 470, startPoint y: 203, endPoint x: 342, endPoint y: 277, distance: 148.2
click at [467, 207] on label "No" at bounding box center [534, 206] width 191 height 19
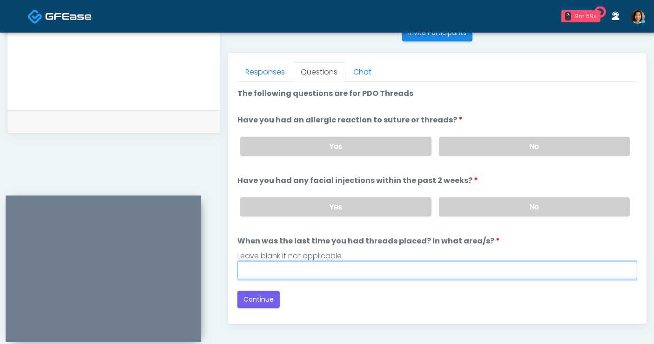
drag, startPoint x: 342, startPoint y: 274, endPoint x: 337, endPoint y: 274, distance: 4.7
click at [341, 273] on input "When was the last time you had threads placed? In what area/s?" at bounding box center [437, 270] width 400 height 18
type input "**********"
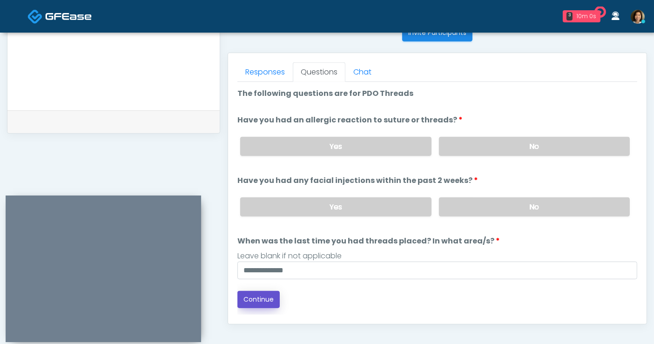
click at [262, 299] on button "Continue" at bounding box center [258, 299] width 42 height 17
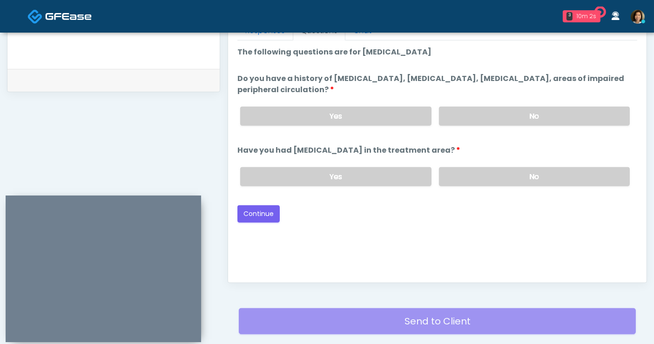
scroll to position [377, 0]
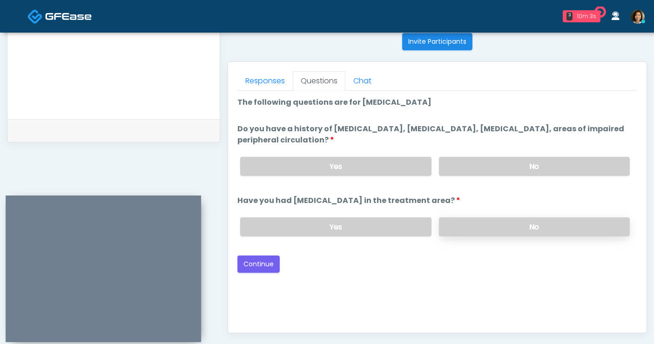
click at [483, 225] on label "No" at bounding box center [534, 226] width 191 height 19
click at [495, 165] on label "No" at bounding box center [534, 166] width 191 height 19
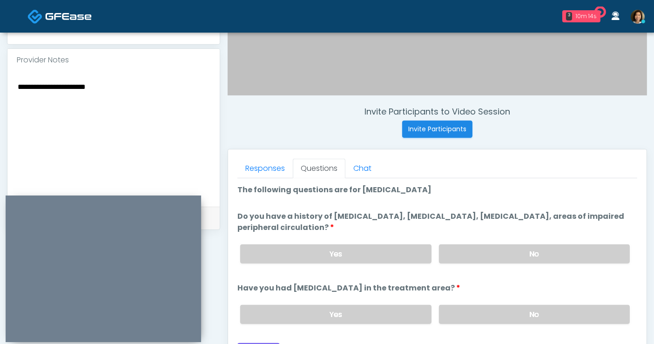
scroll to position [274, 0]
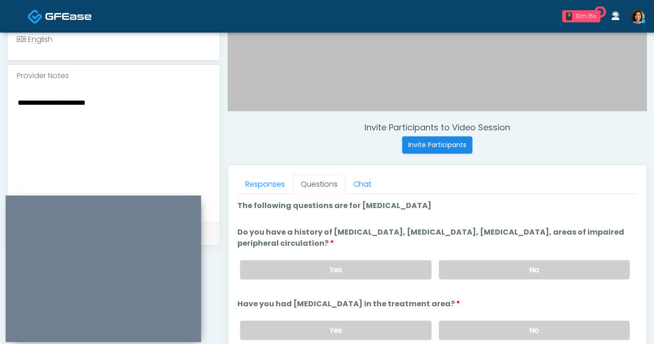
drag, startPoint x: 123, startPoint y: 110, endPoint x: -48, endPoint y: 125, distance: 171.9
click at [0, 125] on html "3 10m 15s It's A Secret Med Spa Waiting - 10m 15s [GEOGRAPHIC_DATA] View Rehydr…" at bounding box center [327, 143] width 654 height 835
type textarea "**********"
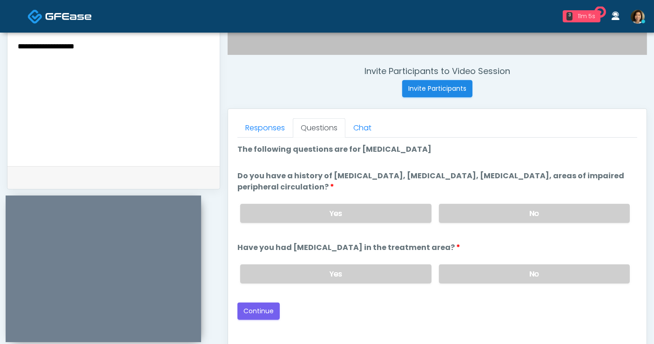
scroll to position [333, 0]
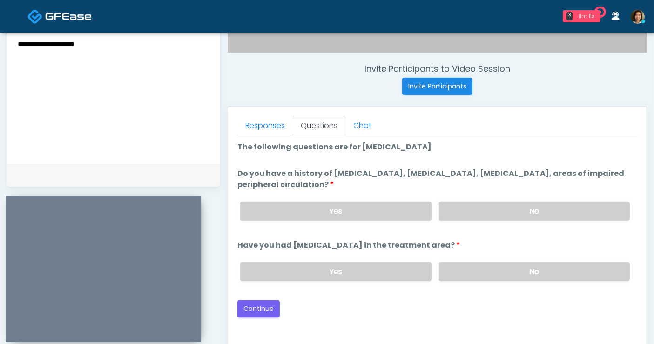
click at [537, 305] on div "Back Continue" at bounding box center [437, 308] width 400 height 17
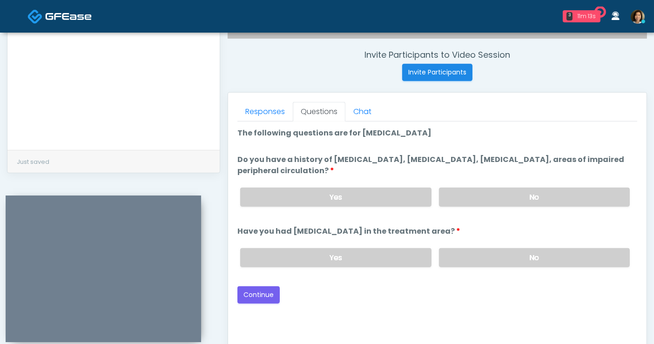
scroll to position [353, 0]
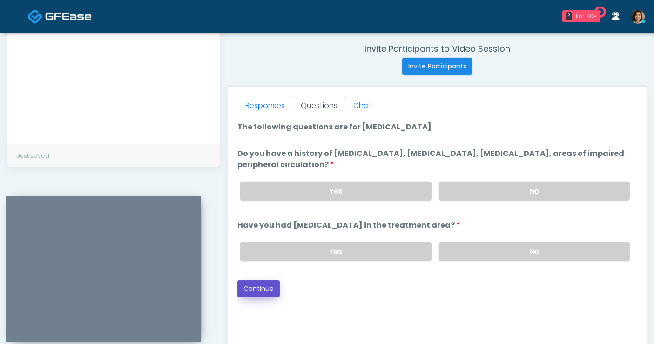
click at [249, 290] on button "Continue" at bounding box center [258, 288] width 42 height 17
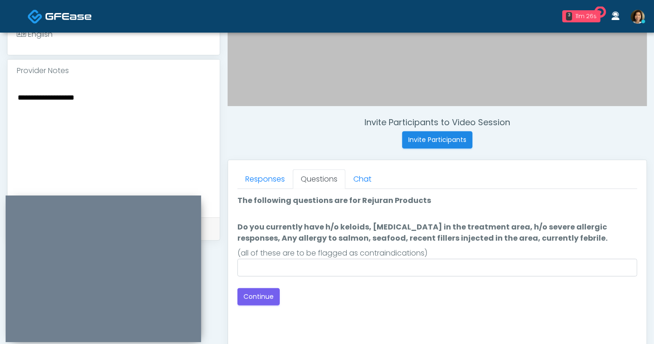
scroll to position [291, 0]
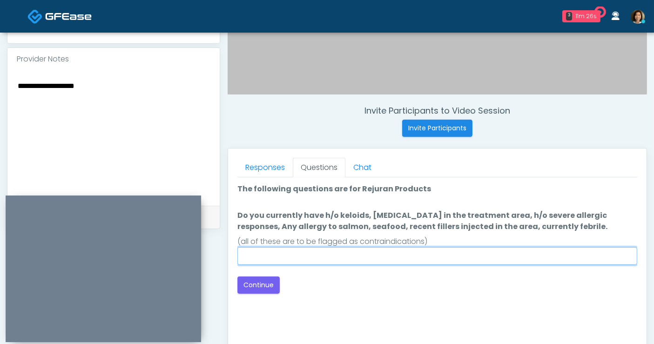
click at [455, 260] on input "Do you currently have h/o keloids, [MEDICAL_DATA] in the treatment area, h/o se…" at bounding box center [437, 256] width 400 height 18
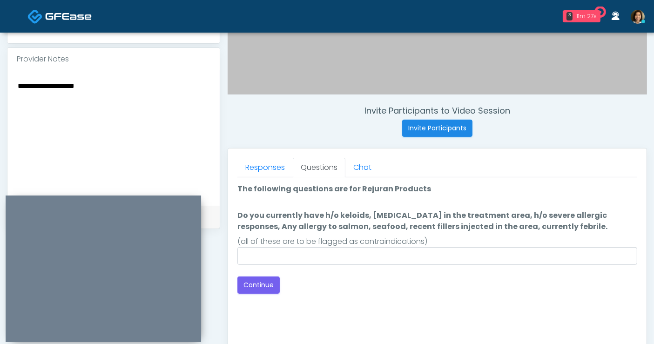
click at [440, 289] on div "Back Continue" at bounding box center [437, 284] width 400 height 17
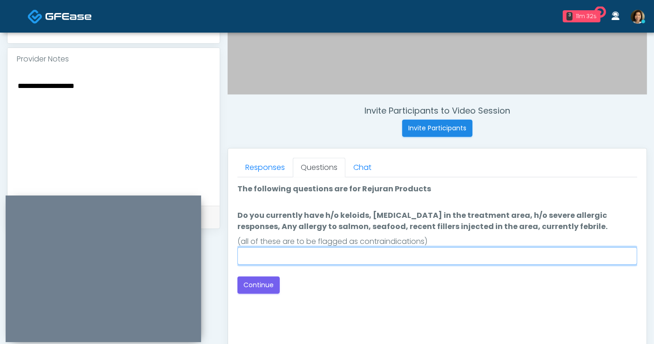
click at [374, 261] on input "Do you currently have h/o keloids, [MEDICAL_DATA] in the treatment area, h/o se…" at bounding box center [437, 256] width 400 height 18
type input "**"
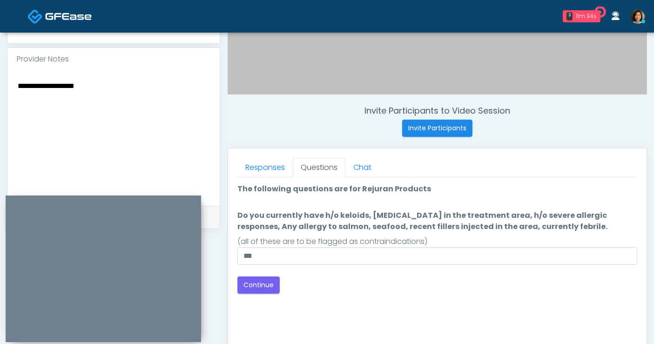
click at [400, 297] on div "Good Faith Exam Script Good Faith Exam Script INTRODUCTION Hello, my name is un…" at bounding box center [437, 293] width 400 height 233
click at [337, 284] on div "Back Continue" at bounding box center [437, 284] width 400 height 17
click at [261, 288] on button "Continue" at bounding box center [258, 284] width 42 height 17
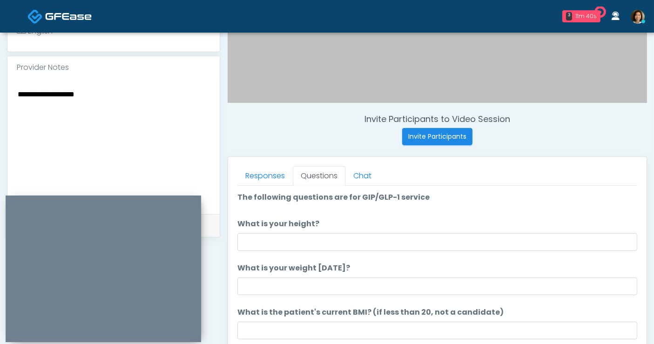
scroll to position [280, 0]
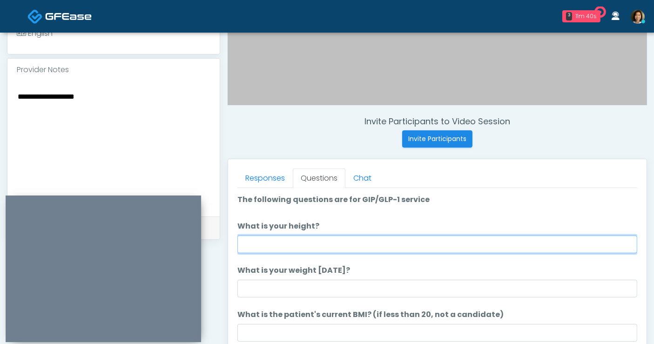
click at [293, 243] on input "What is your height?" at bounding box center [437, 244] width 400 height 18
type input "****"
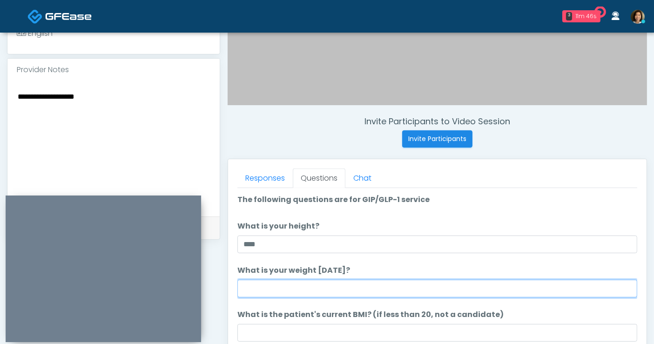
click at [298, 282] on input "What is your weight [DATE]?" at bounding box center [437, 289] width 400 height 18
type input "***"
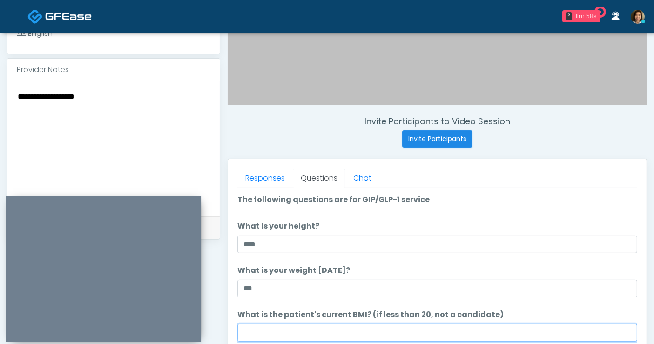
click at [361, 334] on input "What is the patient's current BMI? (if less than 20, not a candidate)" at bounding box center [437, 333] width 400 height 18
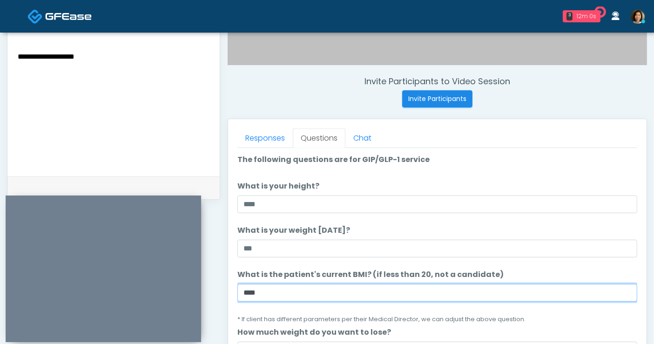
scroll to position [339, 0]
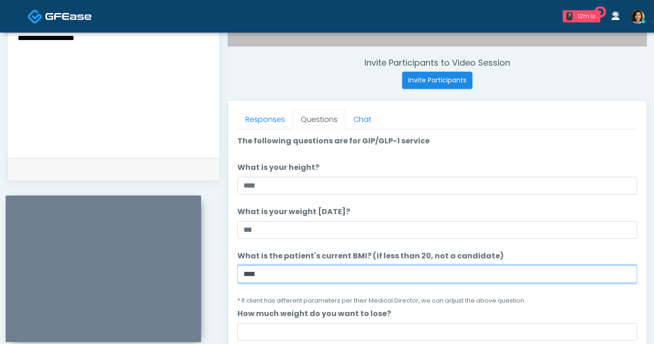
type input "****"
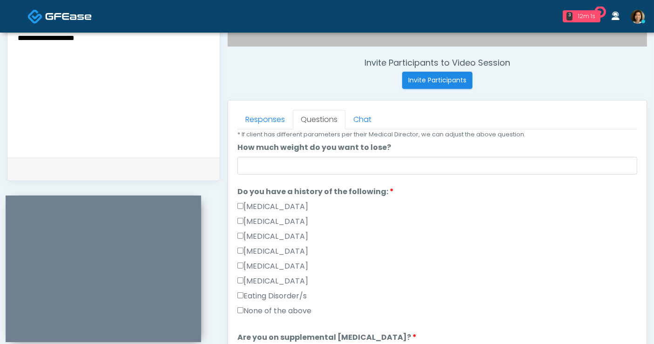
scroll to position [179, 0]
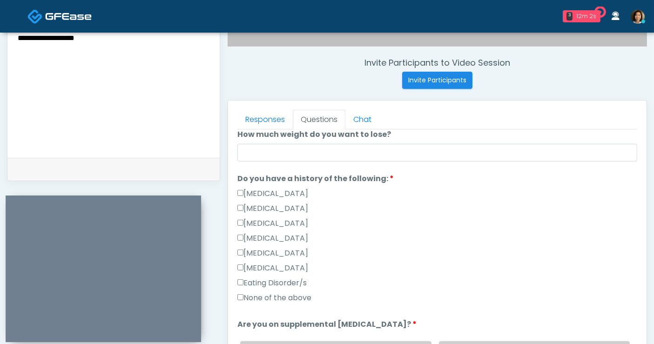
click at [302, 295] on label "None of the above" at bounding box center [274, 297] width 74 height 11
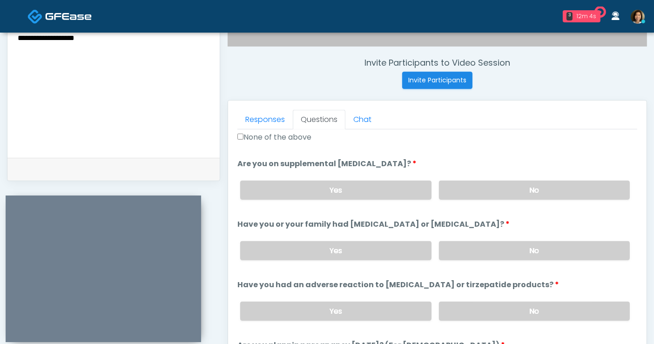
scroll to position [343, 0]
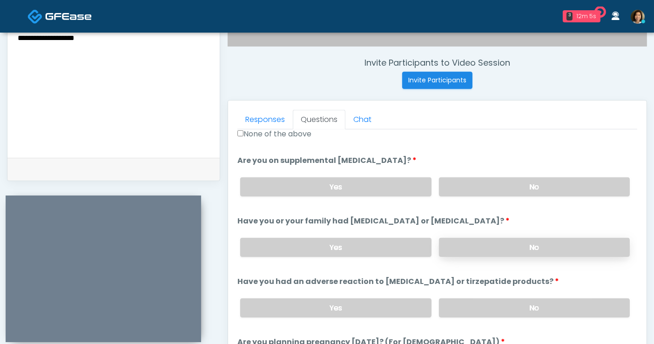
drag, startPoint x: 540, startPoint y: 185, endPoint x: 538, endPoint y: 250, distance: 65.6
click at [540, 185] on label "No" at bounding box center [534, 186] width 191 height 19
click at [539, 250] on label "No" at bounding box center [534, 247] width 191 height 19
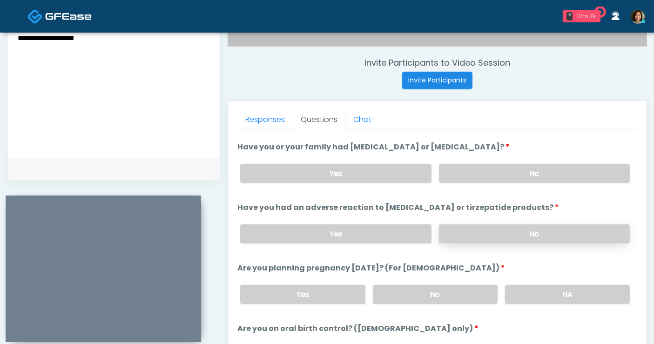
click at [586, 233] on label "No" at bounding box center [534, 233] width 191 height 19
click at [469, 297] on label "No" at bounding box center [435, 294] width 125 height 19
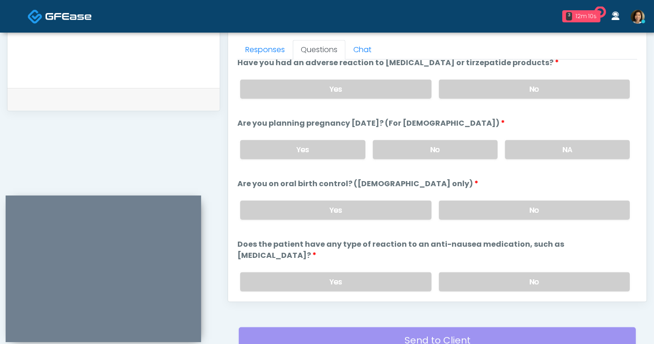
scroll to position [493, 0]
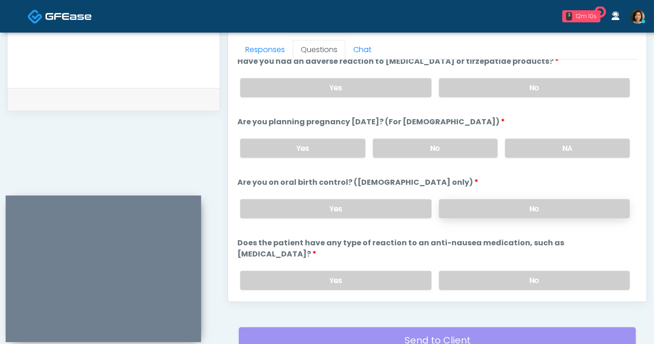
click at [544, 207] on label "No" at bounding box center [534, 208] width 191 height 19
click at [534, 271] on label "No" at bounding box center [534, 280] width 191 height 19
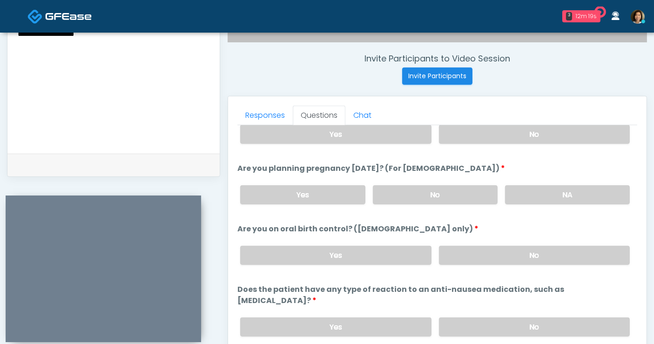
scroll to position [350, 0]
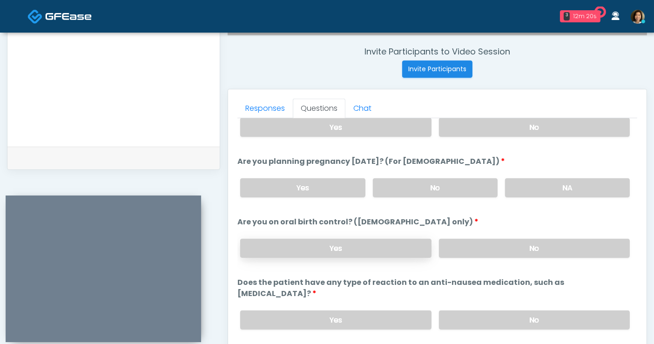
click at [272, 244] on label "Yes" at bounding box center [335, 248] width 191 height 19
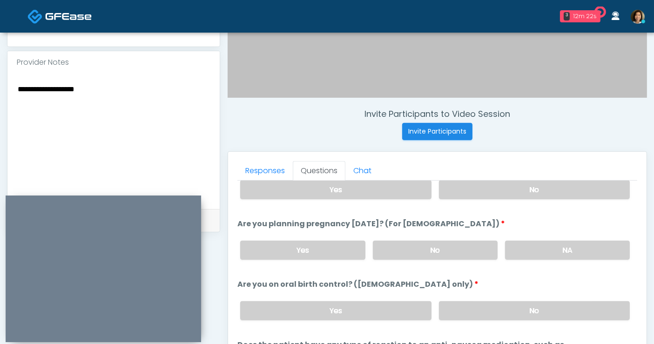
scroll to position [287, 0]
click at [163, 97] on textarea "**********" at bounding box center [114, 140] width 194 height 114
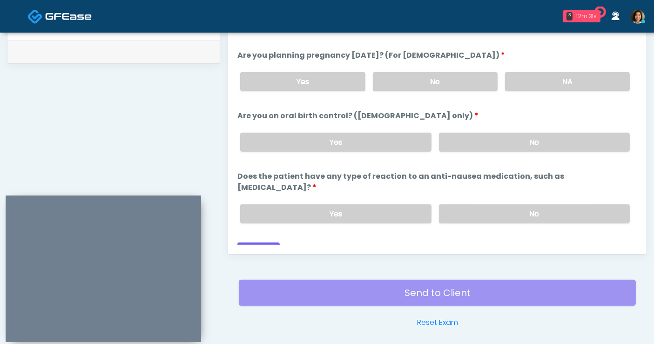
scroll to position [489, 0]
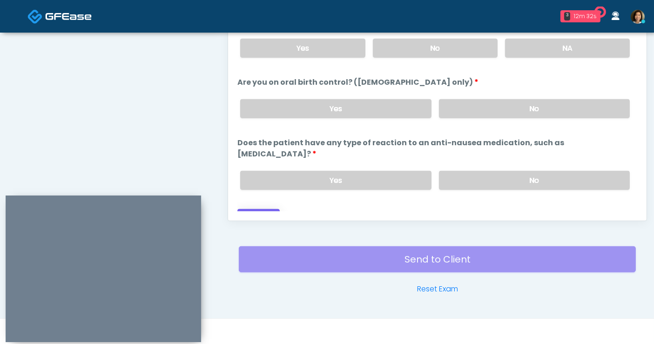
type textarea "**********"
drag, startPoint x: 256, startPoint y: 201, endPoint x: 246, endPoint y: 194, distance: 13.3
click at [256, 209] on button "Continue" at bounding box center [258, 217] width 42 height 17
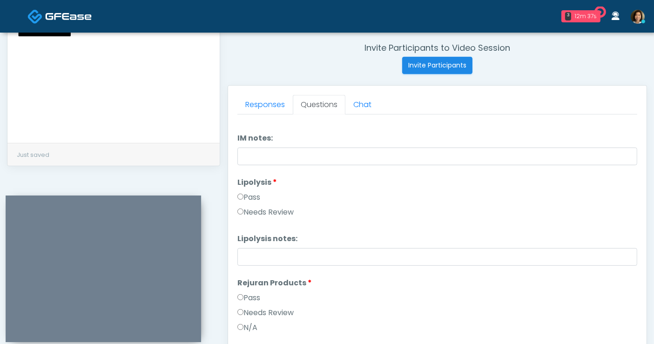
scroll to position [0, 0]
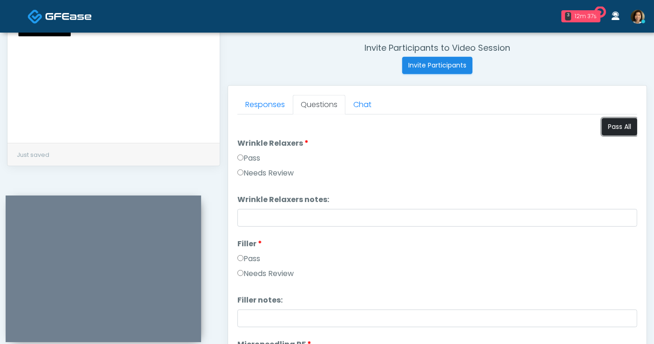
click at [609, 126] on button "Pass All" at bounding box center [619, 126] width 35 height 17
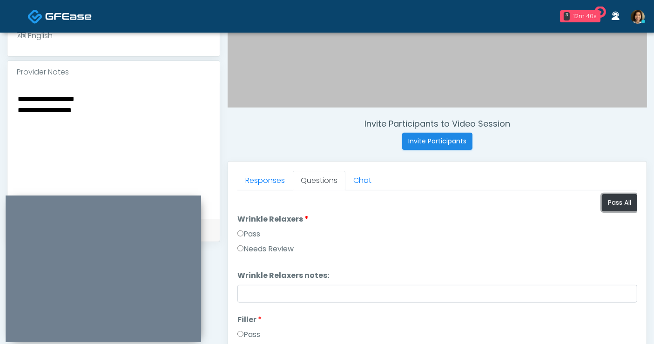
scroll to position [294, 0]
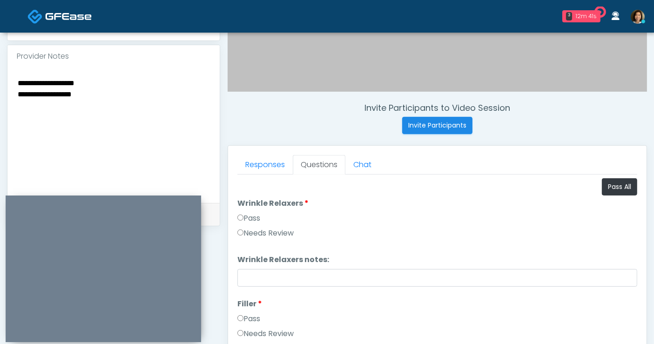
click at [149, 160] on textarea "**********" at bounding box center [114, 134] width 194 height 114
drag, startPoint x: 105, startPoint y: 99, endPoint x: -62, endPoint y: 74, distance: 168.8
click at [0, 74] on html "3 12m 57s It's A Secret Med Spa Waiting - 12m 57s [GEOGRAPHIC_DATA] View Rehydr…" at bounding box center [327, 123] width 654 height 835
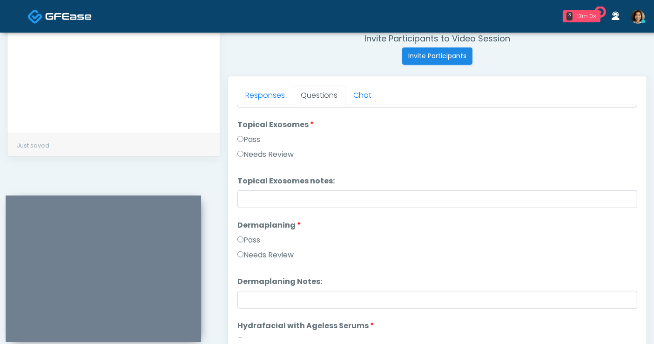
scroll to position [1832, 0]
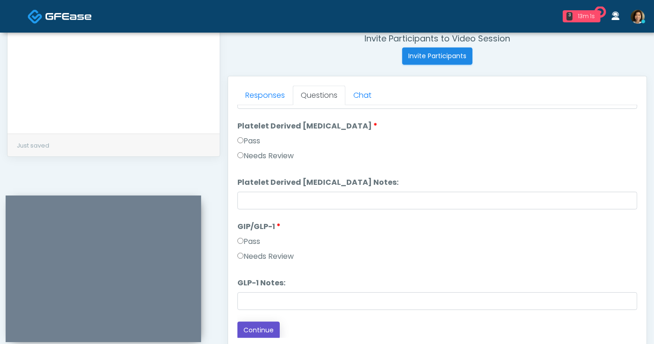
click at [274, 329] on button "Continue" at bounding box center [258, 329] width 42 height 17
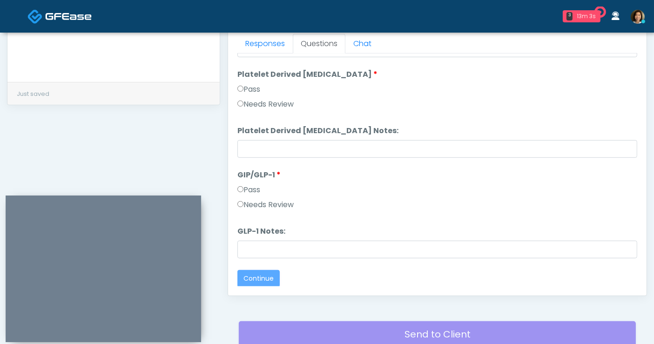
scroll to position [0, 0]
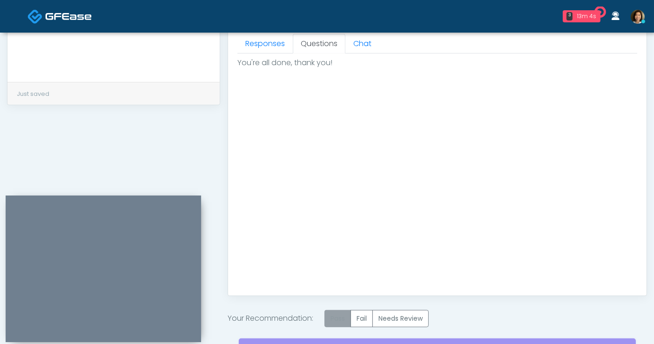
click at [336, 314] on label "Pass" at bounding box center [337, 318] width 27 height 17
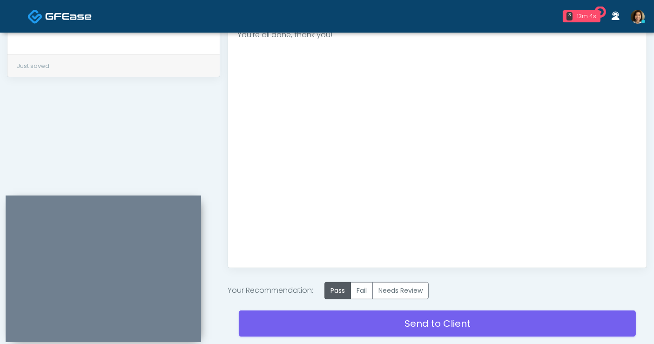
scroll to position [466, 0]
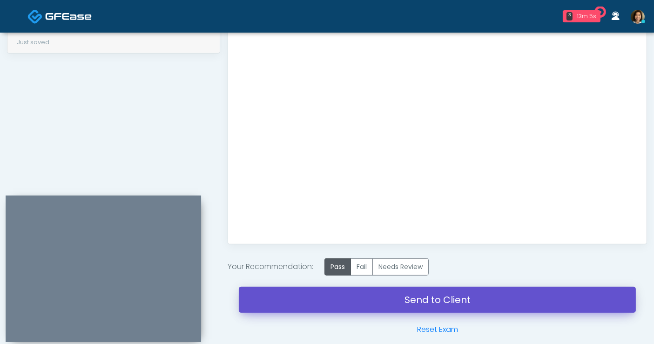
click at [439, 305] on link "Send to Client" at bounding box center [437, 300] width 397 height 26
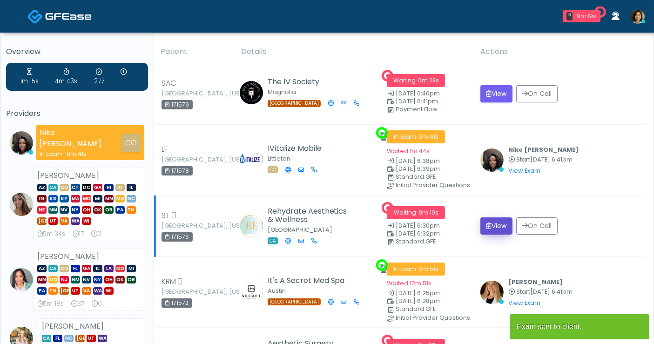
click at [502, 223] on button "View" at bounding box center [496, 225] width 32 height 17
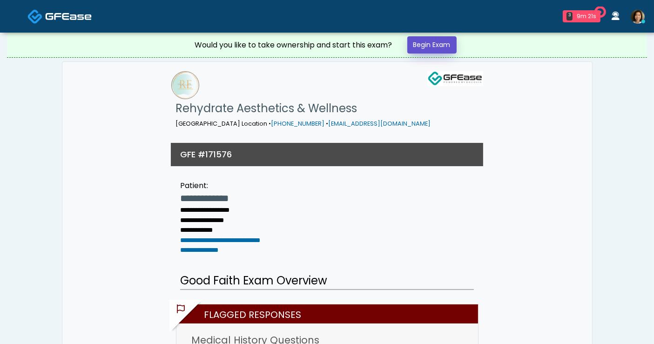
click at [416, 48] on link "Begin Exam" at bounding box center [431, 44] width 49 height 17
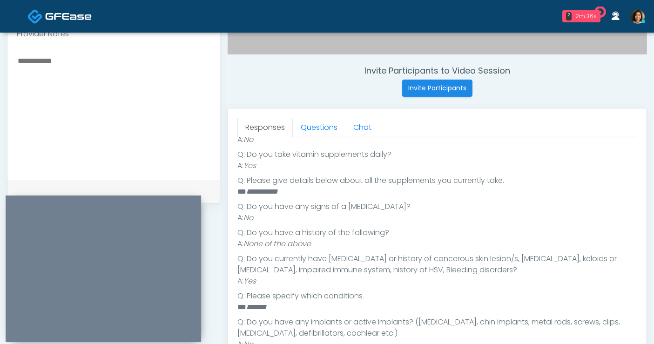
scroll to position [272, 0]
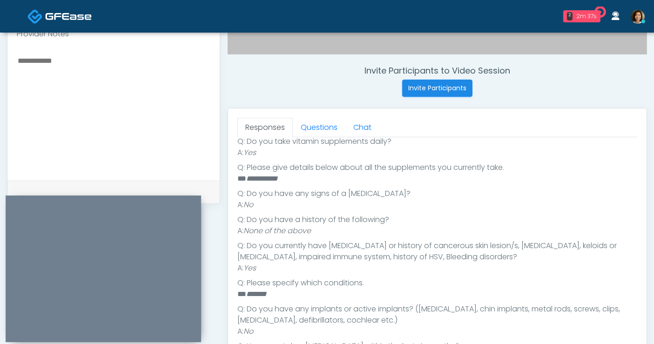
click at [116, 80] on textarea at bounding box center [114, 111] width 194 height 114
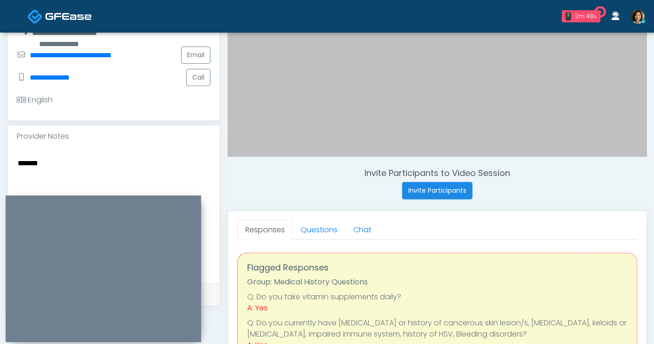
scroll to position [218, 0]
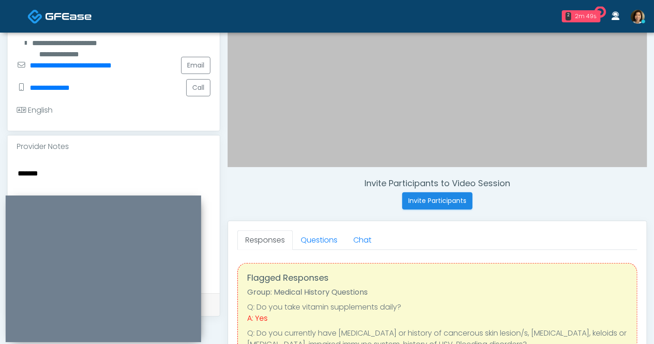
click at [140, 169] on textarea "*******" at bounding box center [114, 224] width 194 height 114
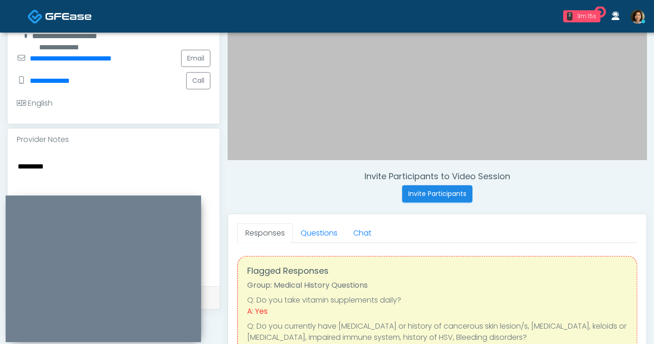
scroll to position [261, 0]
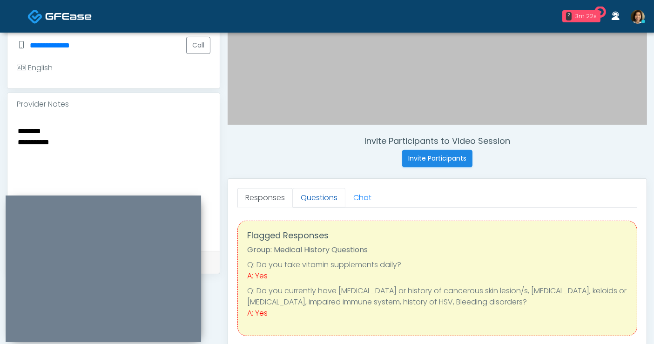
click at [324, 192] on link "Questions" at bounding box center [319, 198] width 53 height 20
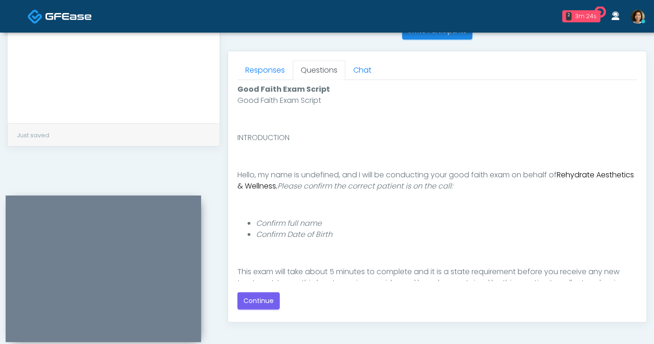
scroll to position [411, 0]
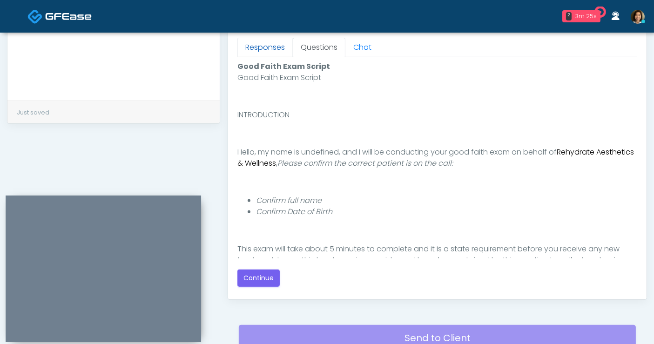
drag, startPoint x: 267, startPoint y: 50, endPoint x: 285, endPoint y: 50, distance: 17.7
click at [268, 50] on link "Responses" at bounding box center [264, 48] width 55 height 20
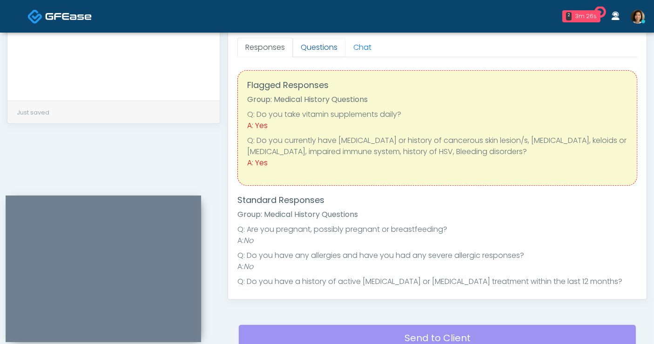
click at [325, 47] on link "Questions" at bounding box center [319, 48] width 53 height 20
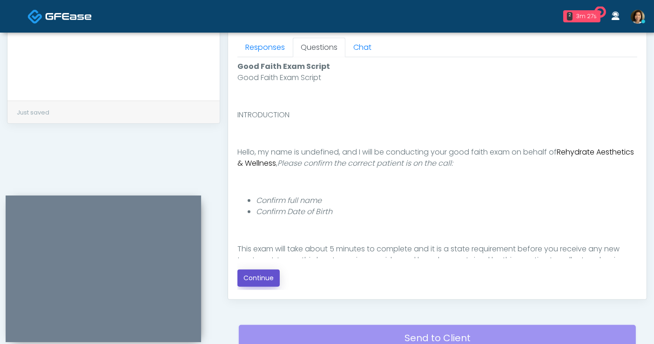
click at [265, 276] on button "Continue" at bounding box center [258, 277] width 42 height 17
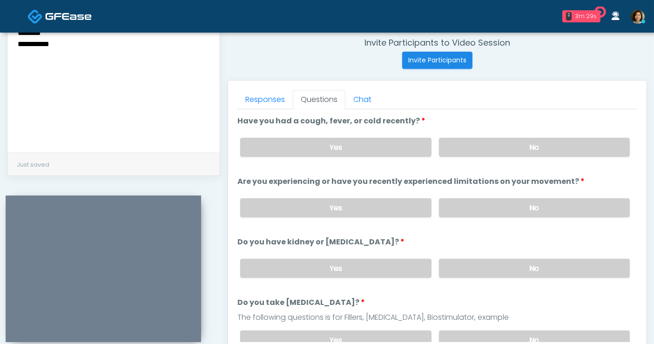
scroll to position [357, 0]
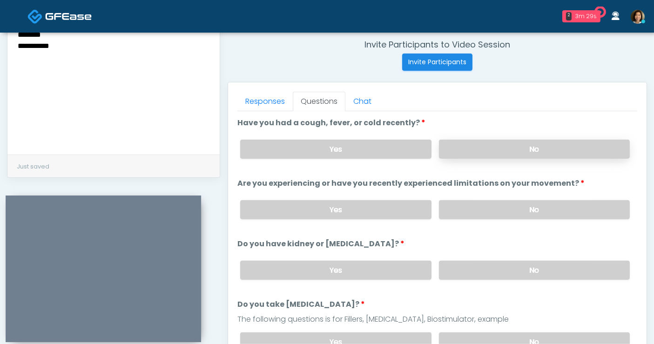
click at [535, 146] on label "No" at bounding box center [534, 149] width 191 height 19
click at [543, 216] on label "No" at bounding box center [534, 209] width 191 height 19
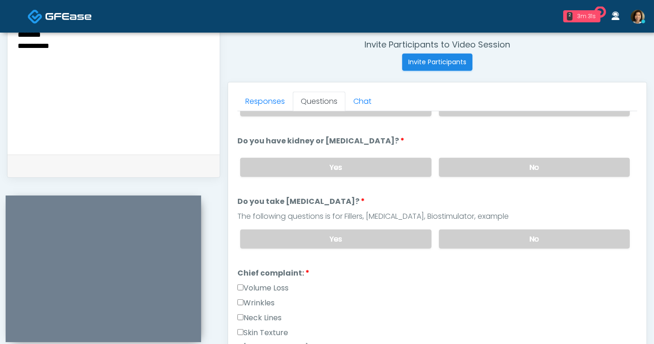
click at [563, 170] on label "No" at bounding box center [534, 167] width 191 height 19
click at [561, 240] on label "No" at bounding box center [534, 238] width 191 height 19
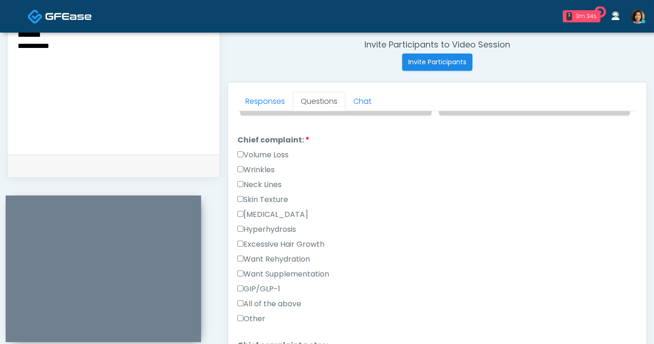
scroll to position [252, 0]
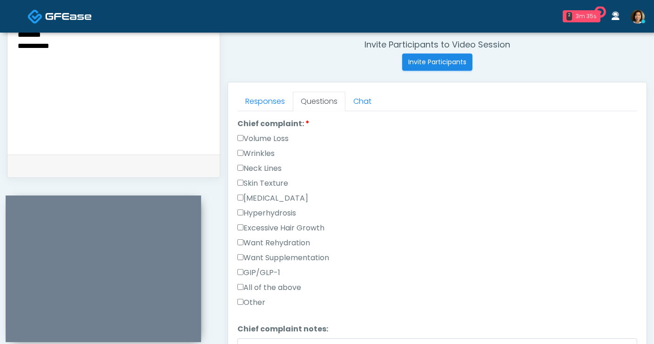
click at [260, 267] on label "GIP/GLP-1" at bounding box center [258, 272] width 43 height 11
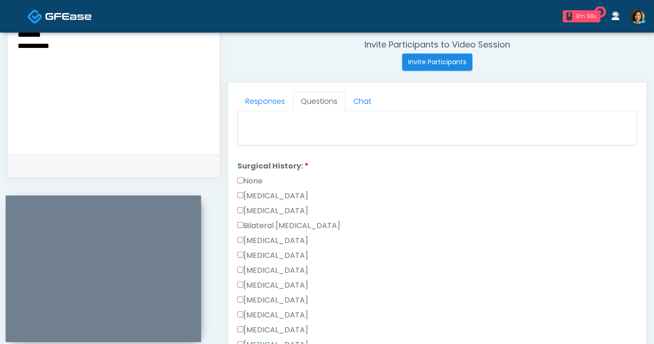
click at [243, 178] on label "None" at bounding box center [249, 180] width 25 height 11
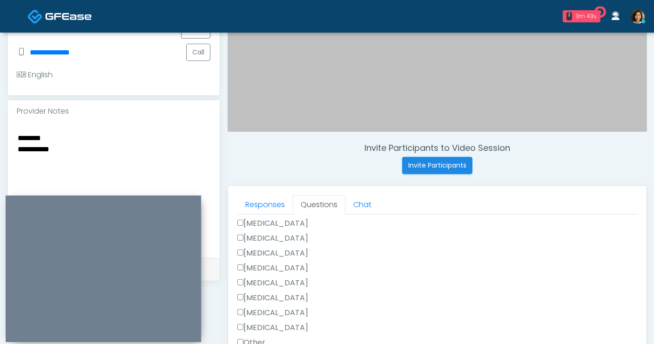
scroll to position [254, 0]
click at [85, 140] on textarea "**********" at bounding box center [114, 189] width 194 height 114
drag, startPoint x: 149, startPoint y: 160, endPoint x: 103, endPoint y: 157, distance: 46.1
click at [103, 157] on textarea "**********" at bounding box center [114, 189] width 194 height 114
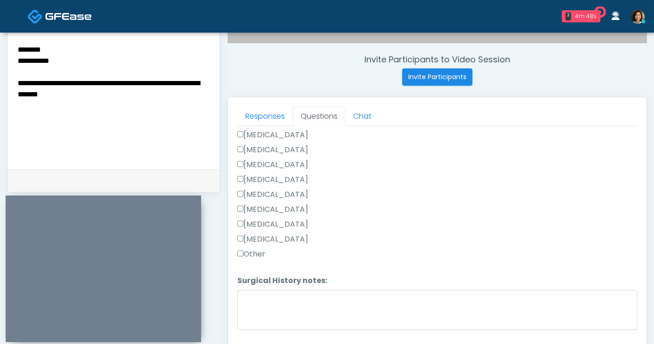
scroll to position [340, 0]
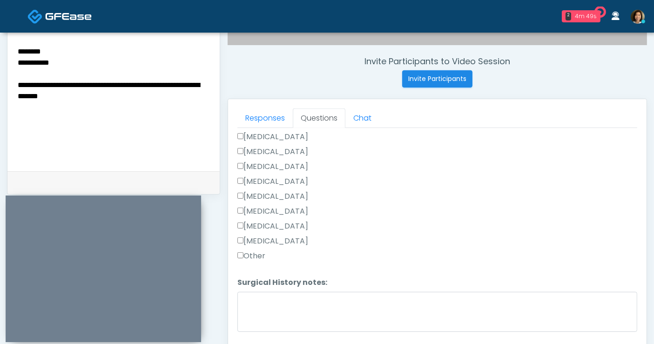
type textarea "**********"
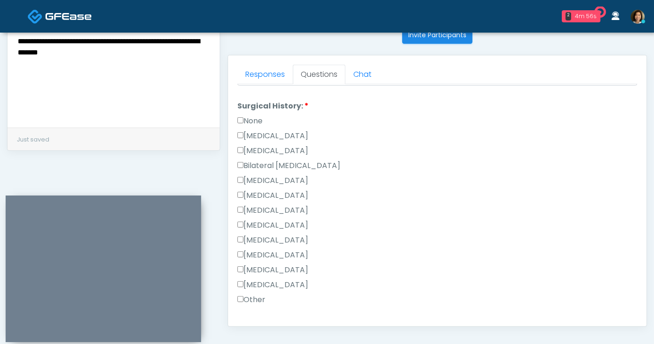
scroll to position [502, 0]
click at [255, 132] on label "None" at bounding box center [249, 136] width 25 height 11
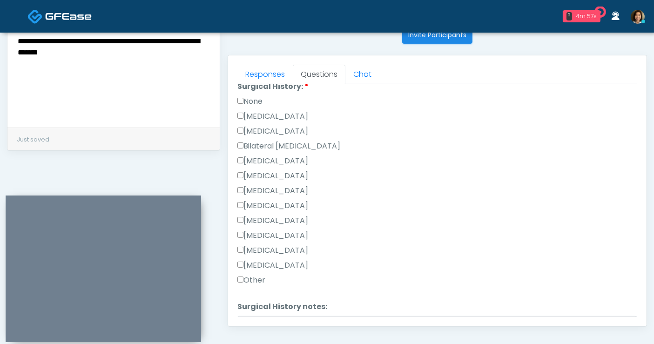
scroll to position [554, 0]
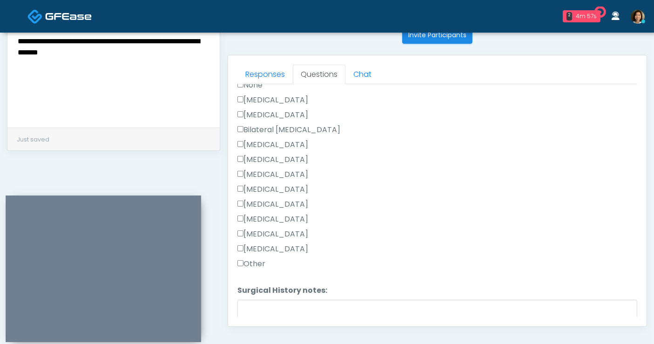
drag, startPoint x: 265, startPoint y: 260, endPoint x: 267, endPoint y: 282, distance: 22.9
click at [264, 260] on label "Other" at bounding box center [251, 263] width 28 height 11
click at [261, 302] on textarea "Surgical History notes:" at bounding box center [437, 320] width 400 height 40
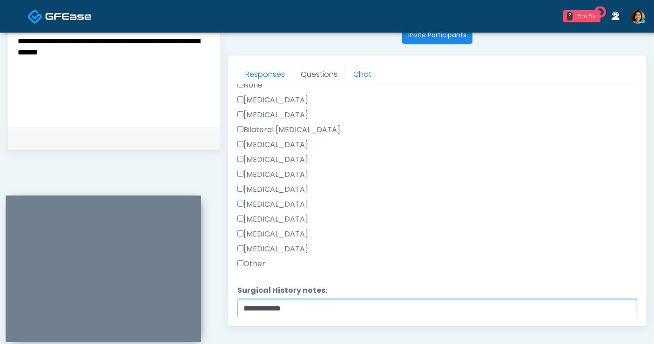
type textarea "**********"
click at [101, 46] on textarea "**********" at bounding box center [114, 58] width 194 height 114
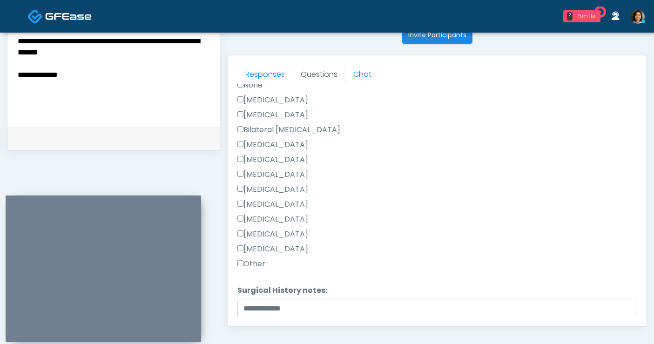
type textarea "**********"
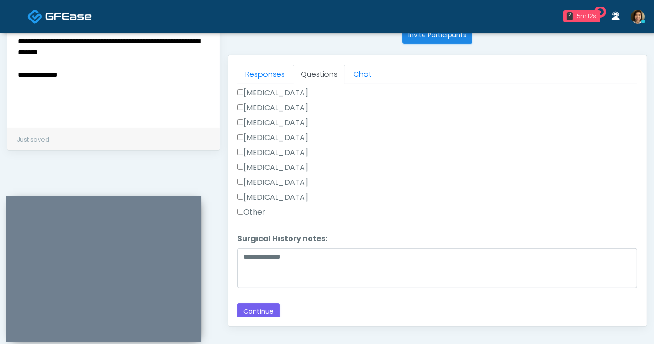
scroll to position [404, 0]
click at [264, 307] on button "Continue" at bounding box center [258, 311] width 42 height 17
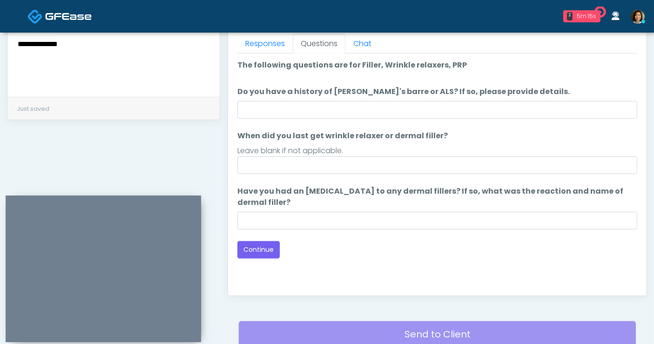
scroll to position [407, 0]
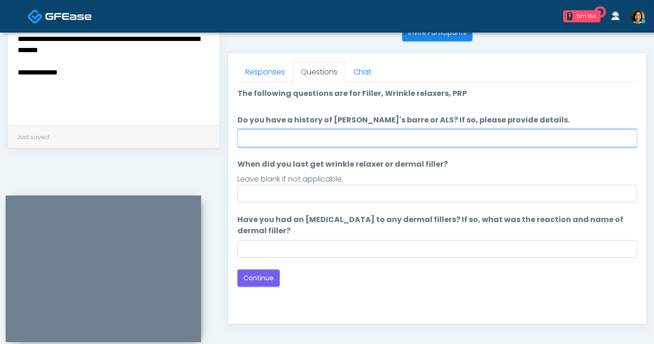
drag, startPoint x: 297, startPoint y: 138, endPoint x: 304, endPoint y: 135, distance: 7.5
click at [297, 138] on input "Do you have a history of [PERSON_NAME]'s barre or ALS? If so, please provide de…" at bounding box center [437, 138] width 400 height 18
type input "**"
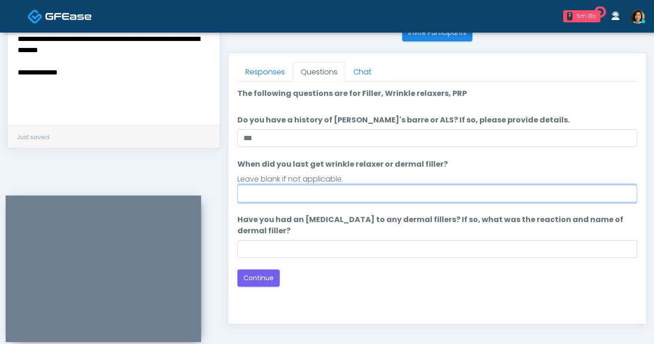
click at [282, 188] on input "When did you last get wrinkle relaxer or dermal filler?" at bounding box center [437, 194] width 400 height 18
type input "*****"
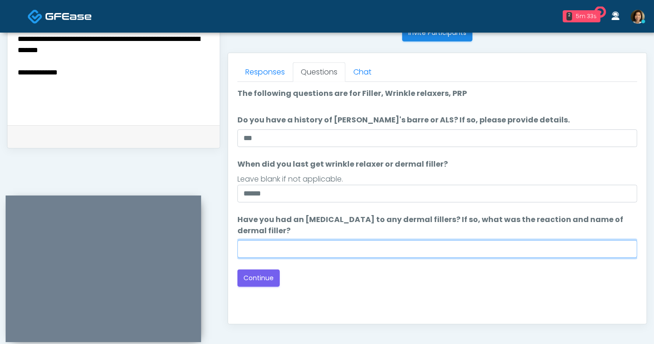
click at [310, 241] on input "Have you had an [MEDICAL_DATA] to any dermal fillers? If so, what was the react…" at bounding box center [437, 249] width 400 height 18
type input "**********"
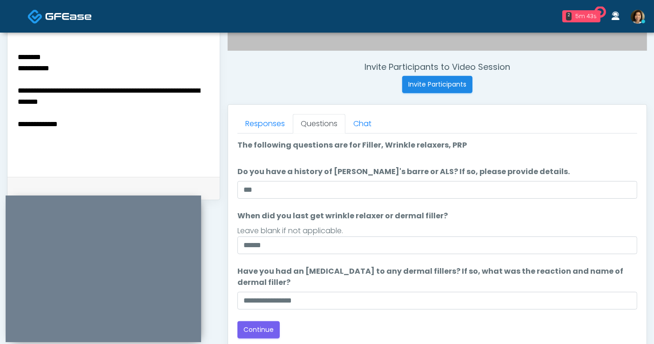
click at [89, 112] on textarea "**********" at bounding box center [114, 108] width 194 height 114
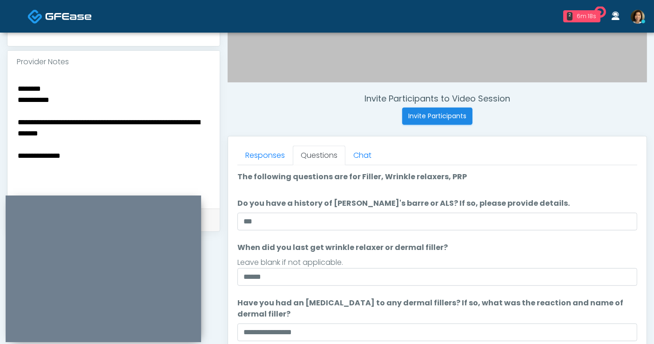
scroll to position [379, 0]
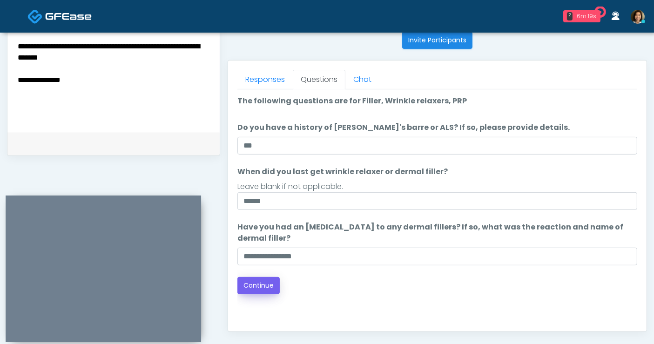
type textarea "**********"
click at [261, 282] on button "Continue" at bounding box center [258, 285] width 42 height 17
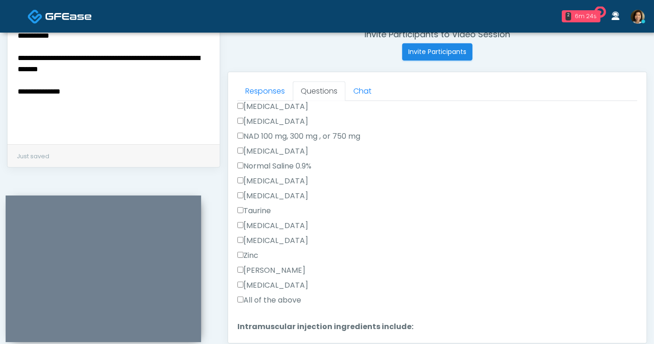
scroll to position [301, 0]
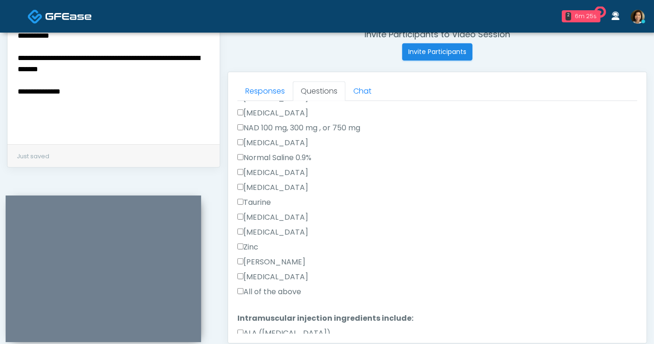
drag, startPoint x: 260, startPoint y: 293, endPoint x: 256, endPoint y: 262, distance: 31.4
click at [260, 293] on label "All of the above" at bounding box center [269, 291] width 64 height 11
click at [253, 223] on div "Toradol" at bounding box center [437, 219] width 400 height 15
click at [254, 214] on label "Toradol" at bounding box center [272, 217] width 71 height 11
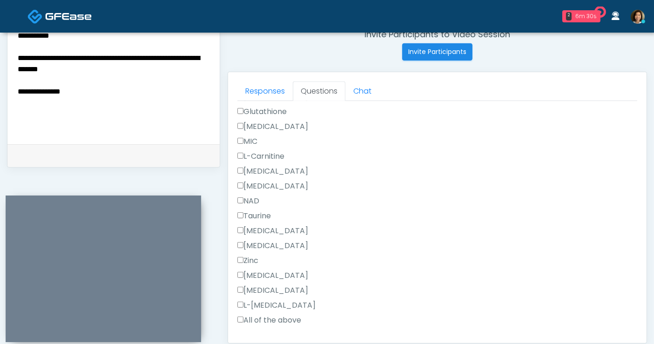
scroll to position [635, 0]
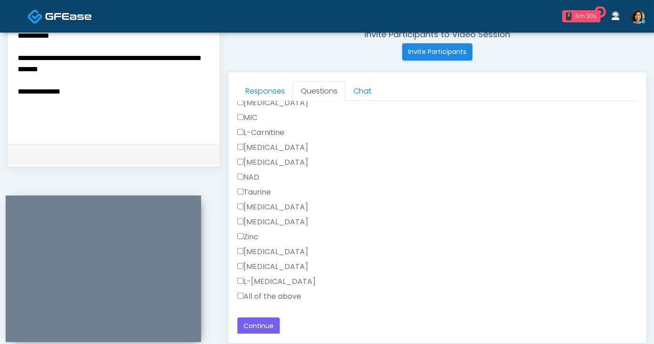
click at [295, 295] on label "All of the above" at bounding box center [269, 296] width 64 height 11
drag, startPoint x: 260, startPoint y: 322, endPoint x: 248, endPoint y: 308, distance: 18.5
click at [260, 322] on button "Continue" at bounding box center [258, 325] width 42 height 17
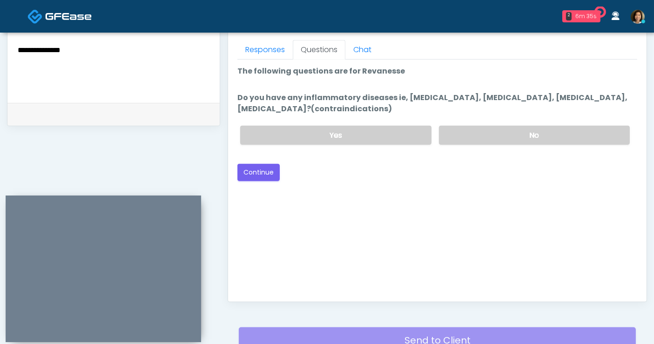
scroll to position [386, 0]
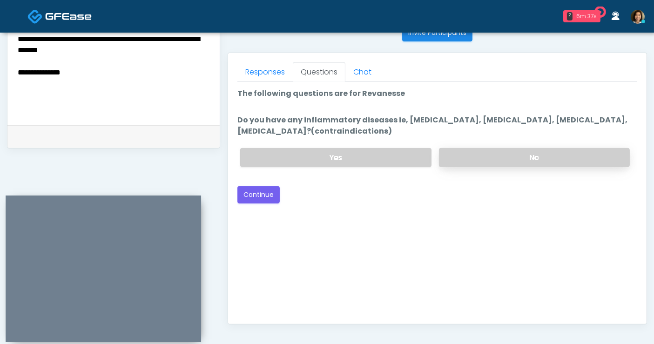
click at [530, 157] on label "No" at bounding box center [534, 157] width 191 height 19
click at [259, 199] on button "Continue" at bounding box center [258, 194] width 42 height 17
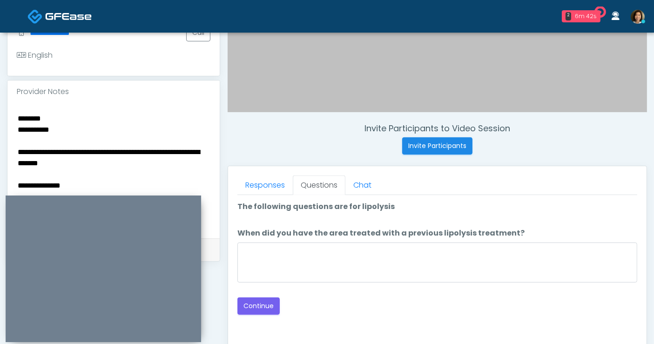
scroll to position [270, 0]
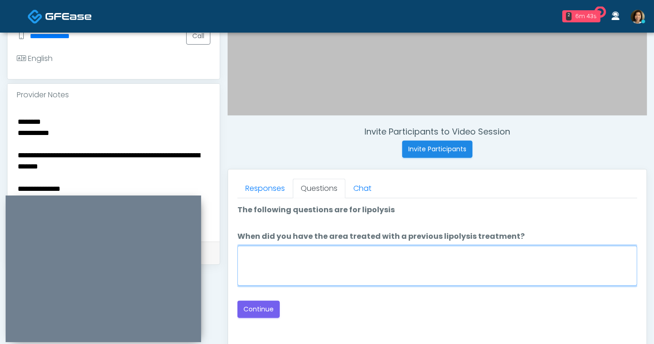
click at [331, 267] on textarea "When did you have the area treated with a previous lipolysis treatment?" at bounding box center [437, 266] width 400 height 40
type textarea "*****"
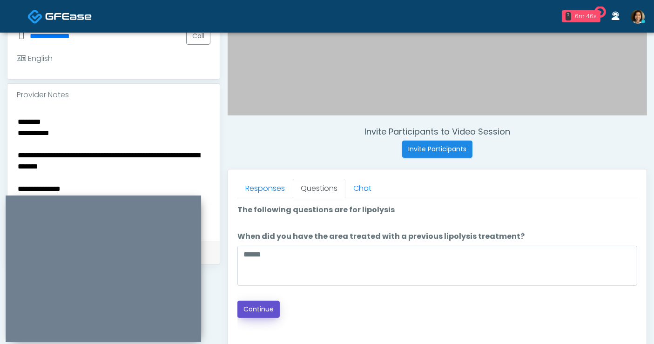
click at [263, 309] on button "Continue" at bounding box center [258, 309] width 42 height 17
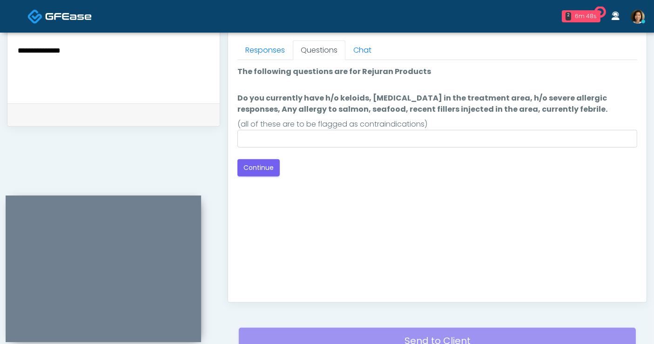
scroll to position [335, 0]
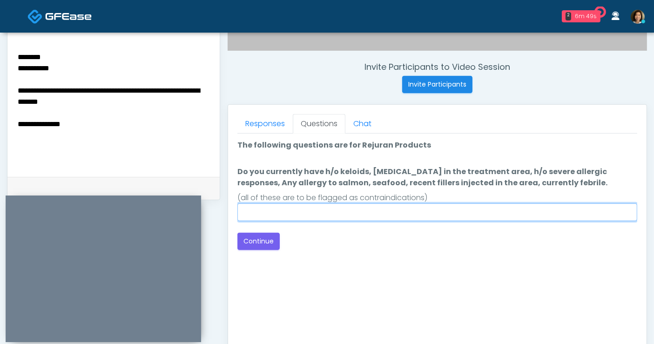
click at [403, 218] on input "Do you currently have h/o keloids, skin infection in the treatment area, h/o se…" at bounding box center [437, 212] width 400 height 18
click at [402, 214] on input "Do you currently have h/o keloids, skin infection in the treatment area, h/o se…" at bounding box center [437, 212] width 400 height 18
type input "**"
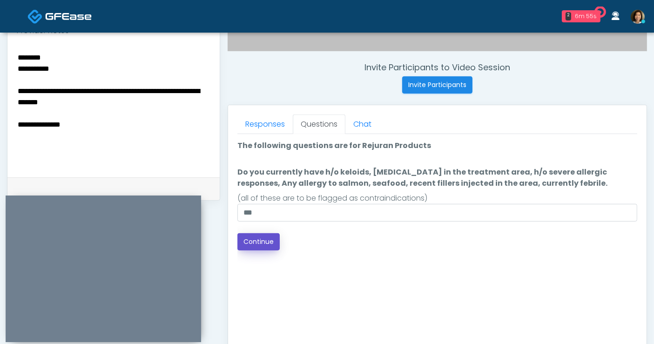
click at [247, 247] on button "Continue" at bounding box center [258, 241] width 42 height 17
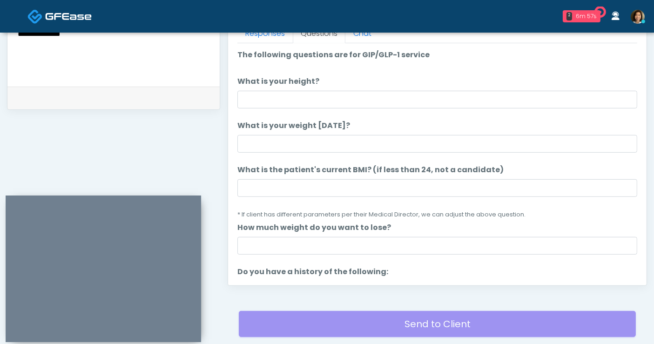
scroll to position [390, 0]
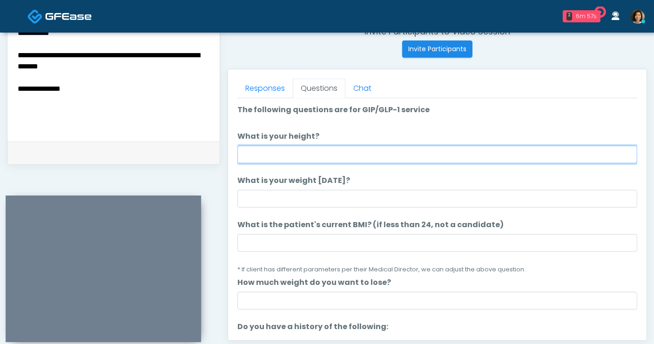
click at [302, 150] on input "What is your height?" at bounding box center [437, 155] width 400 height 18
type input "**"
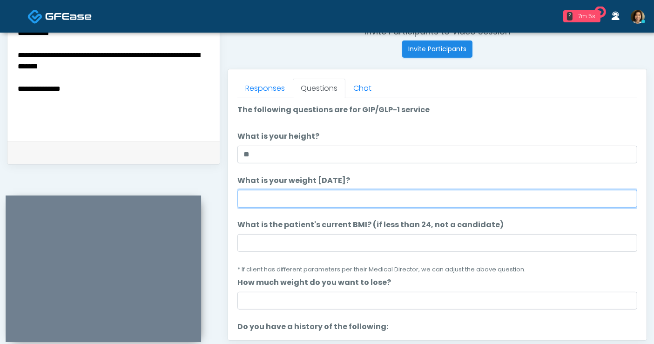
drag, startPoint x: 251, startPoint y: 194, endPoint x: 248, endPoint y: 188, distance: 6.2
click at [251, 194] on input "What is your weight today?" at bounding box center [437, 199] width 400 height 18
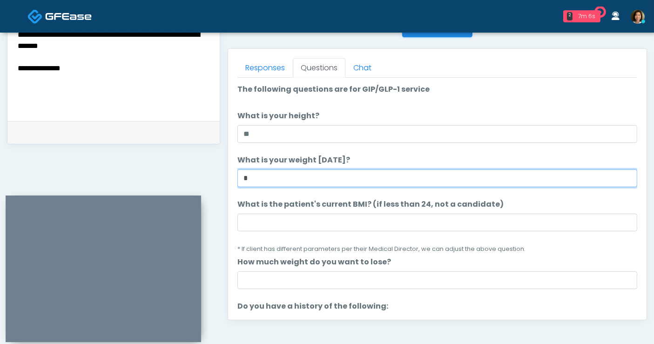
scroll to position [370, 0]
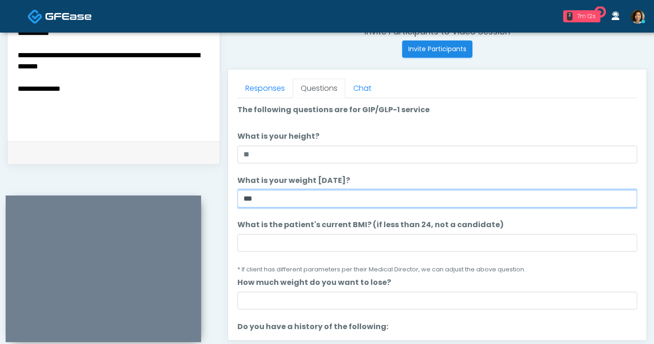
type input "***"
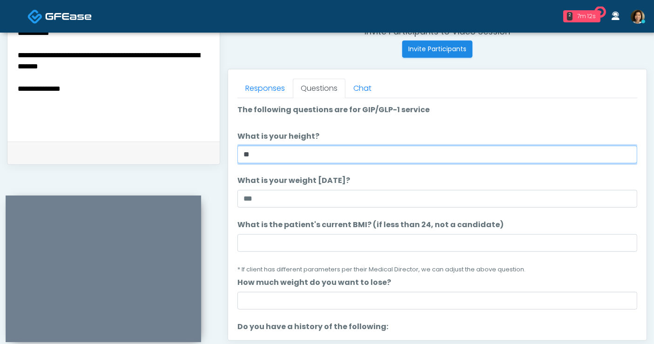
click at [280, 159] on input "**" at bounding box center [437, 155] width 400 height 18
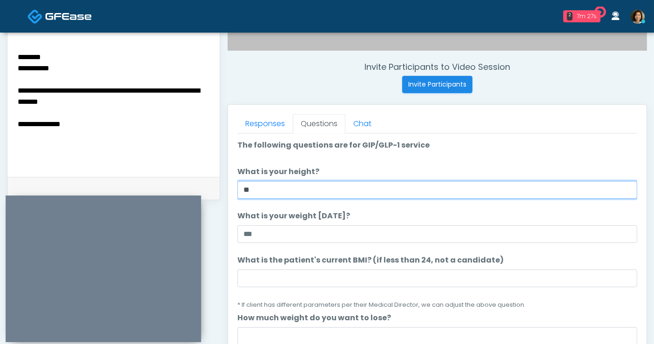
scroll to position [318, 0]
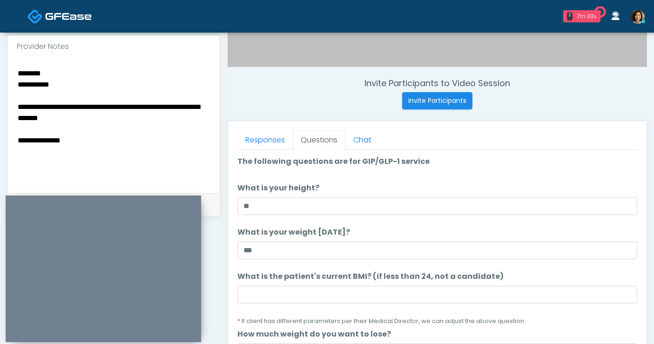
click at [108, 135] on textarea "**********" at bounding box center [114, 124] width 194 height 114
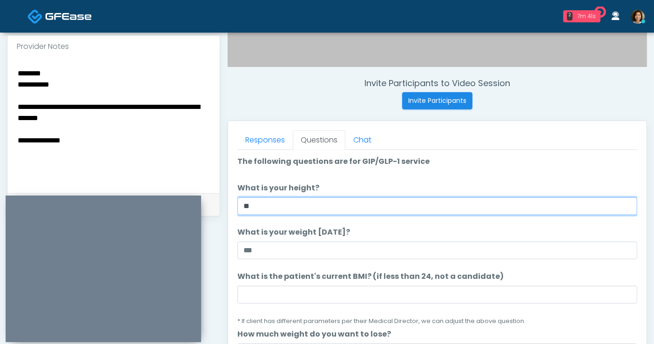
click at [298, 208] on input "**" at bounding box center [437, 206] width 400 height 18
type input "***"
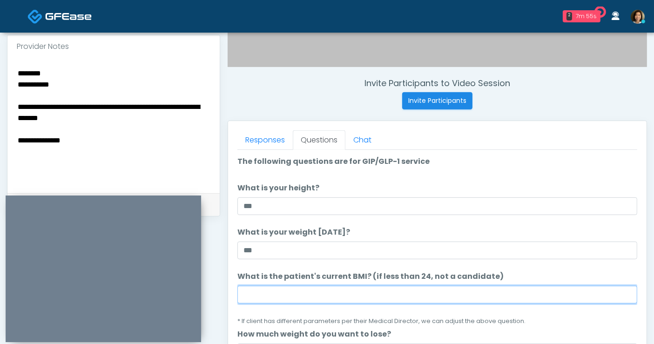
click at [301, 290] on input "What is the patient's current BMI? (if less than 24, not a candidate)" at bounding box center [437, 295] width 400 height 18
type input "****"
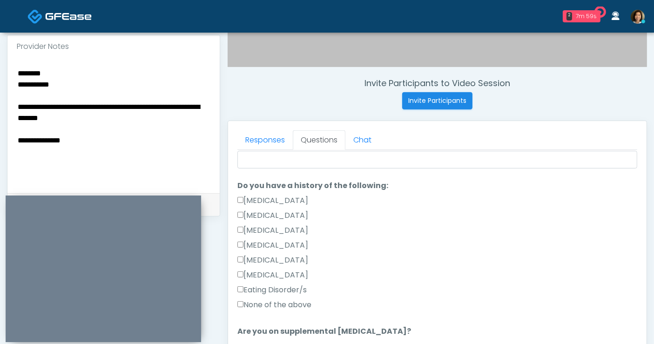
scroll to position [195, 0]
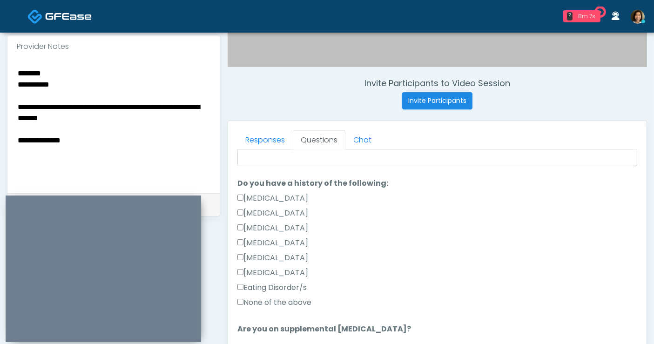
click at [297, 298] on label "None of the above" at bounding box center [274, 302] width 74 height 11
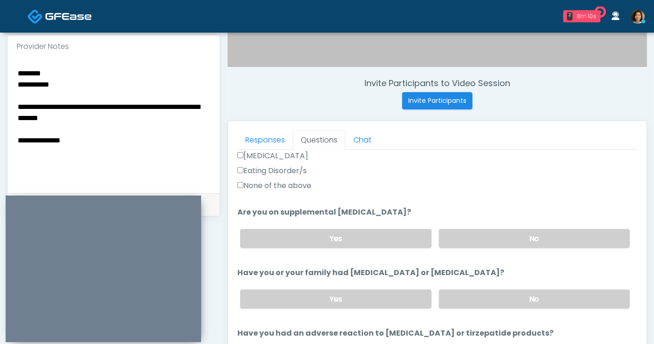
scroll to position [319, 0]
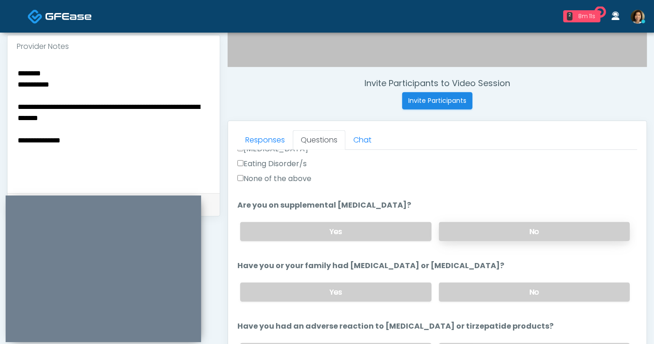
click at [562, 236] on label "No" at bounding box center [534, 231] width 191 height 19
drag, startPoint x: 571, startPoint y: 282, endPoint x: 621, endPoint y: 244, distance: 62.3
click at [571, 282] on label "No" at bounding box center [534, 291] width 191 height 19
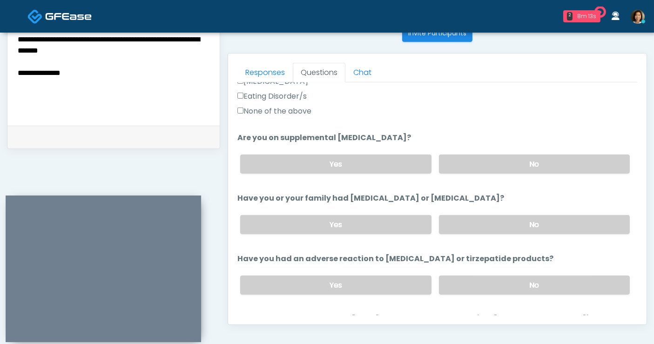
scroll to position [436, 0]
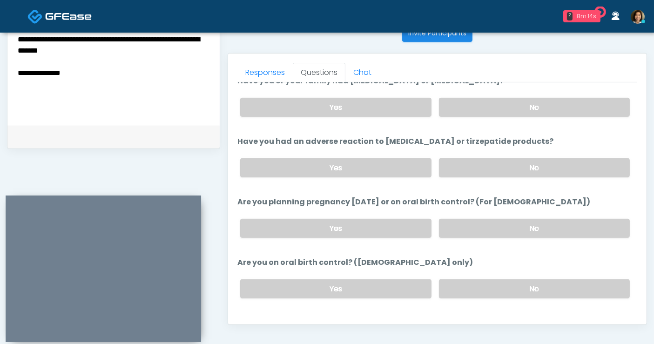
drag, startPoint x: 521, startPoint y: 166, endPoint x: 523, endPoint y: 185, distance: 19.2
click at [523, 173] on label "No" at bounding box center [534, 167] width 191 height 19
click at [518, 221] on label "No" at bounding box center [534, 228] width 191 height 19
click at [521, 284] on label "No" at bounding box center [534, 288] width 191 height 19
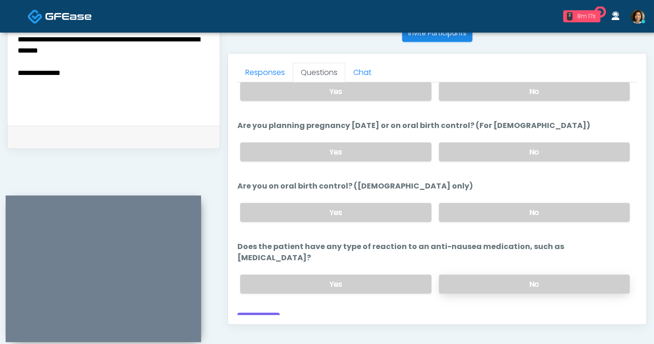
click at [528, 274] on label "No" at bounding box center [534, 283] width 191 height 19
click at [264, 313] on button "Continue" at bounding box center [258, 321] width 42 height 17
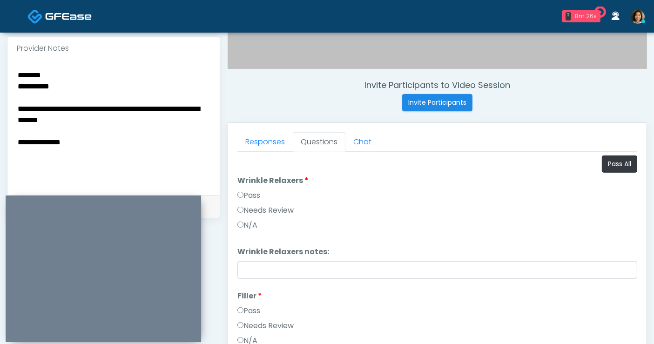
scroll to position [300, 0]
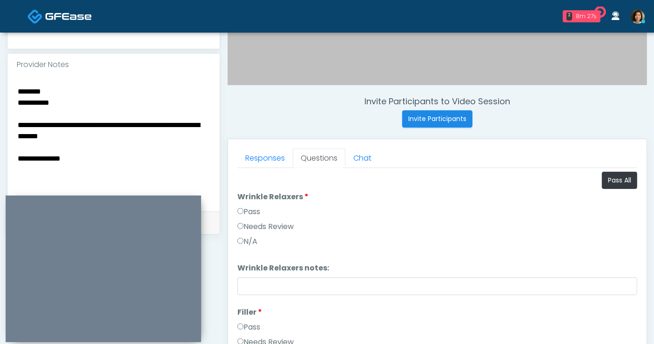
click at [105, 151] on textarea "**********" at bounding box center [114, 142] width 194 height 114
click at [98, 151] on textarea "**********" at bounding box center [114, 142] width 194 height 114
click at [619, 181] on button "Pass All" at bounding box center [619, 180] width 35 height 17
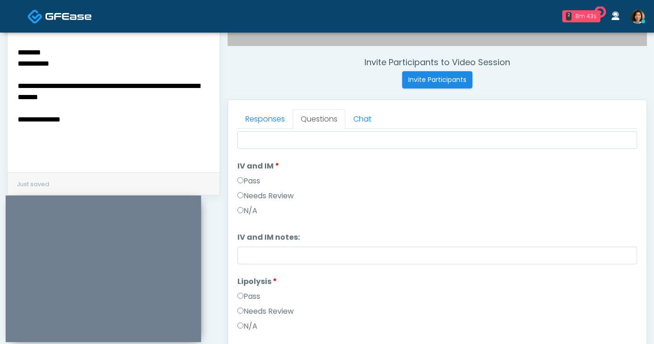
scroll to position [363, 0]
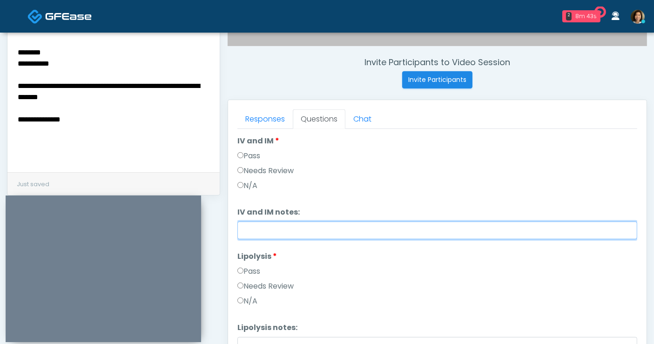
click at [334, 228] on input "IV and IM notes:" at bounding box center [437, 230] width 400 height 18
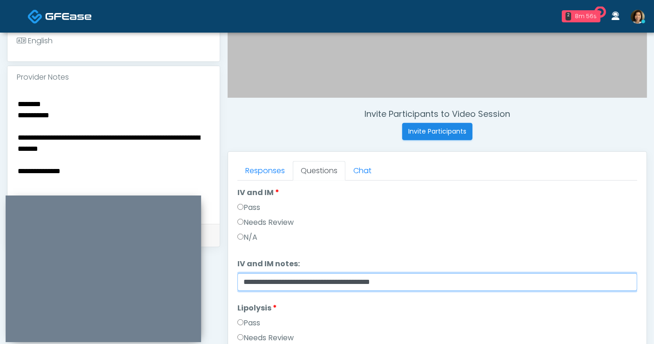
type input "**********"
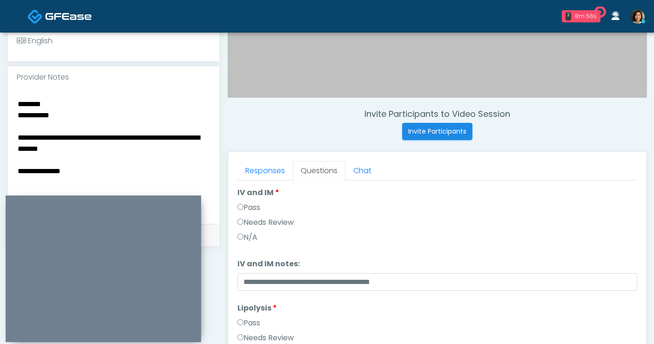
drag, startPoint x: 65, startPoint y: 159, endPoint x: -36, endPoint y: 157, distance: 101.0
click at [0, 157] on html "2 8m 56s Aesthetic Surgery Centre, PLLC Waiting - 8m 56s WA View The IV Society…" at bounding box center [327, 129] width 654 height 835
drag, startPoint x: -76, startPoint y: 76, endPoint x: -82, endPoint y: 76, distance: 6.0
click at [0, 76] on html "2 9m 0s Aesthetic Surgery Centre, PLLC Waiting - 9m 0s WA View The IV Society W…" at bounding box center [327, 129] width 654 height 835
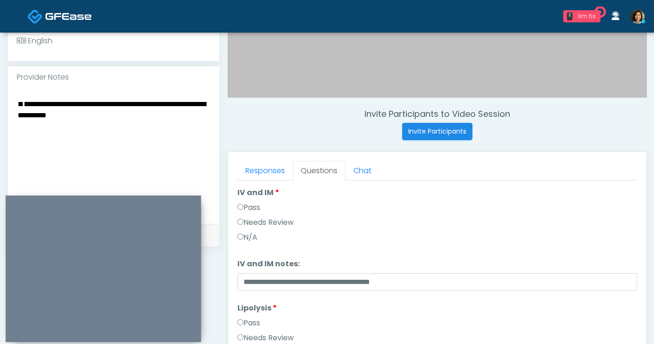
type textarea "**********"
drag, startPoint x: 37, startPoint y: 120, endPoint x: -83, endPoint y: 64, distance: 132.2
click at [0, 64] on html "2 9m 7s Aesthetic Surgery Centre, PLLC Waiting - 9m 7s WA View The IV Society W…" at bounding box center [327, 129] width 654 height 835
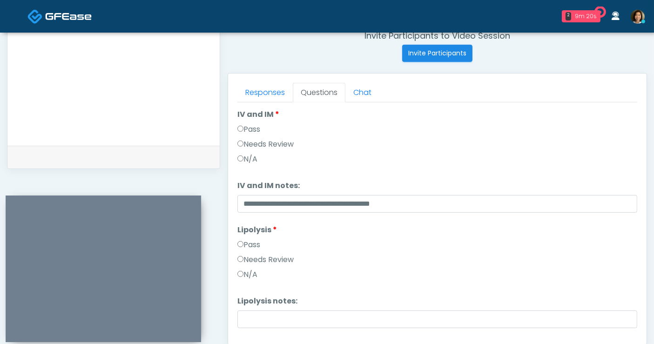
scroll to position [376, 0]
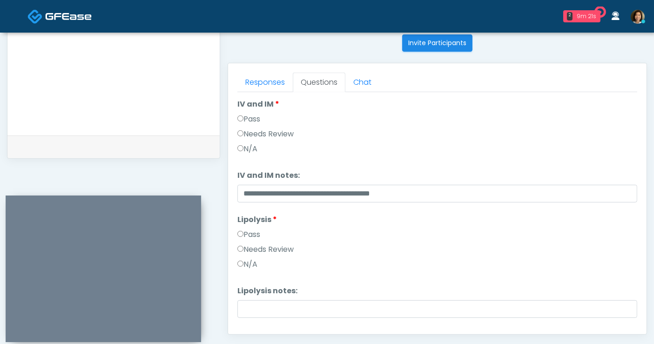
type textarea "**********"
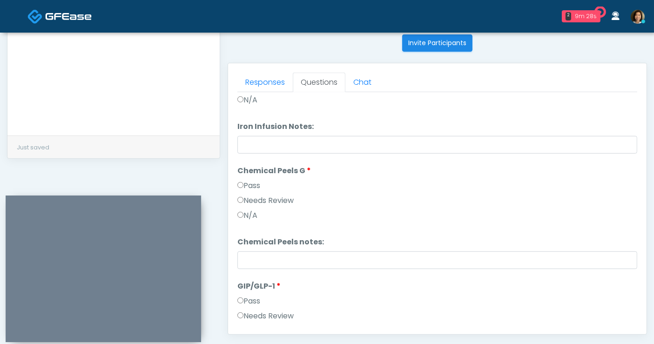
scroll to position [1001, 0]
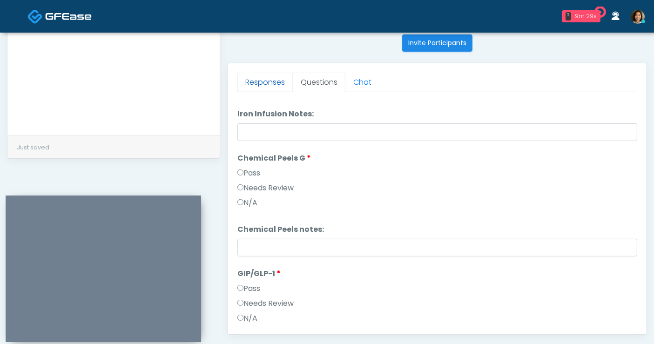
click at [271, 80] on link "Responses" at bounding box center [264, 83] width 55 height 20
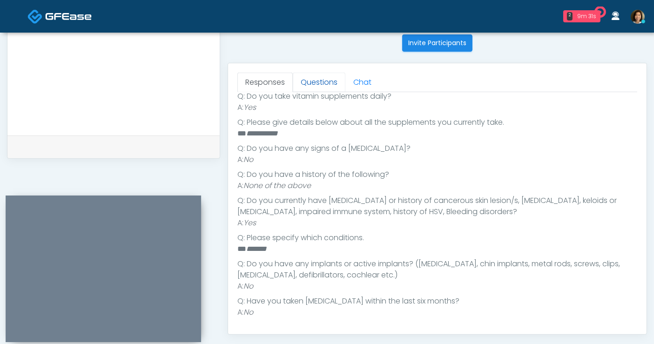
click at [314, 84] on link "Questions" at bounding box center [319, 83] width 53 height 20
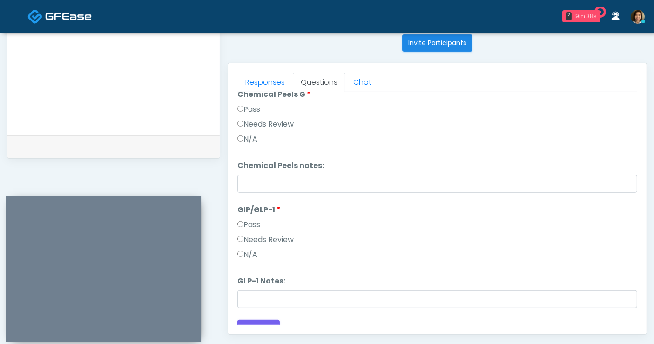
scroll to position [1076, 0]
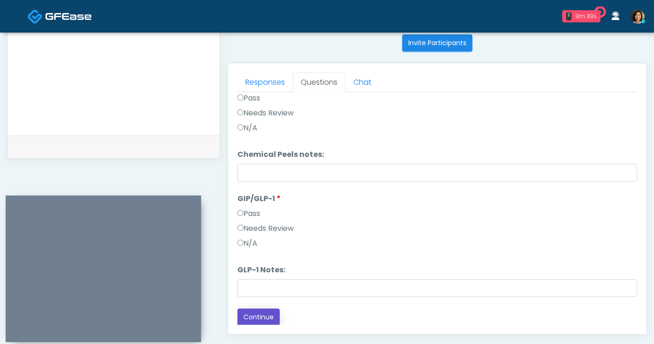
click at [256, 315] on button "Continue" at bounding box center [258, 316] width 42 height 17
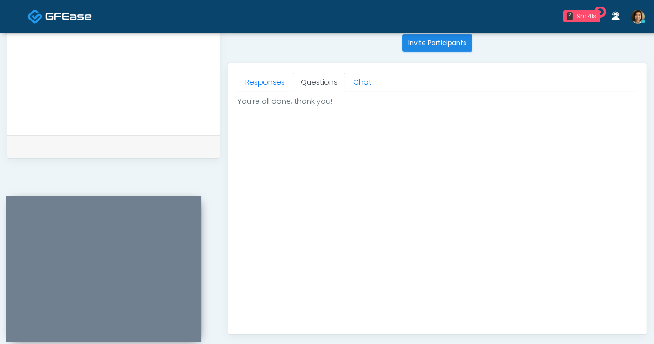
scroll to position [480, 0]
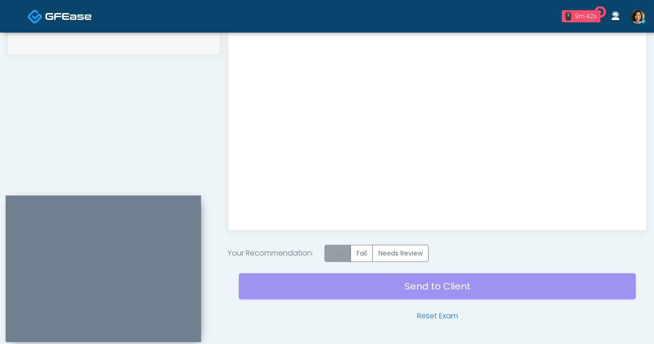
click at [336, 250] on label "Pass" at bounding box center [337, 253] width 27 height 17
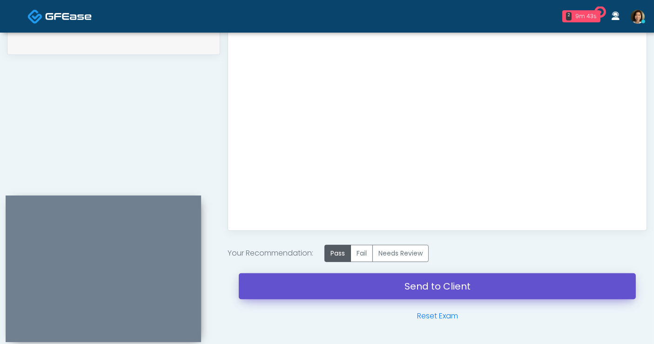
drag, startPoint x: 418, startPoint y: 281, endPoint x: 376, endPoint y: 66, distance: 219.5
click at [418, 281] on link "Send to Client" at bounding box center [437, 286] width 397 height 26
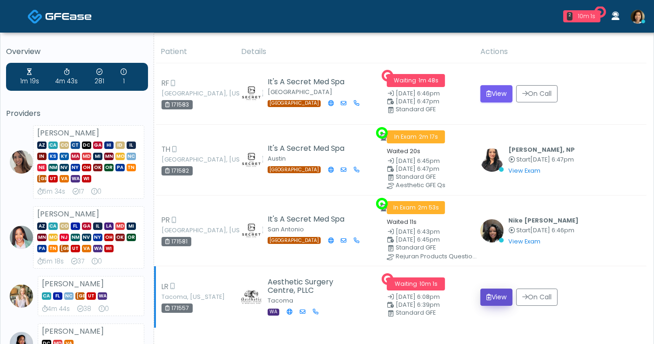
click at [507, 292] on button "View" at bounding box center [496, 296] width 32 height 17
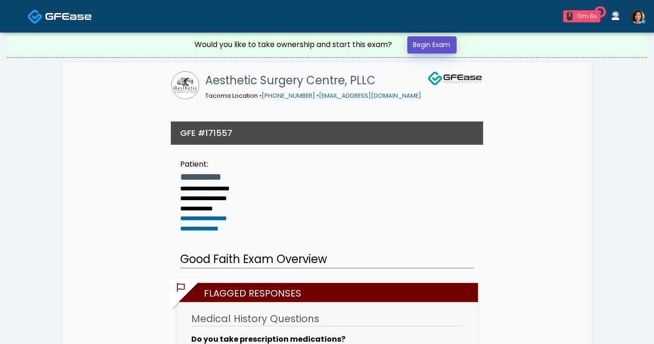
click at [428, 41] on link "Begin Exam" at bounding box center [431, 44] width 49 height 17
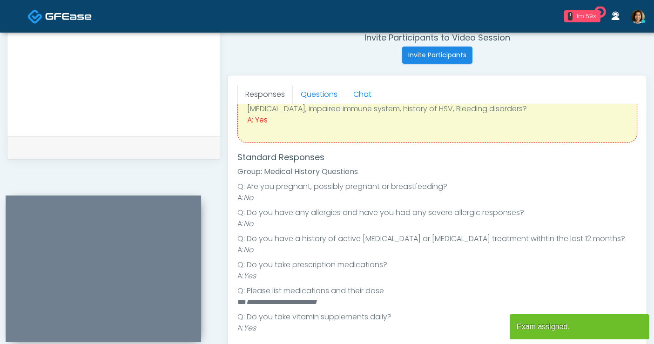
scroll to position [152, 0]
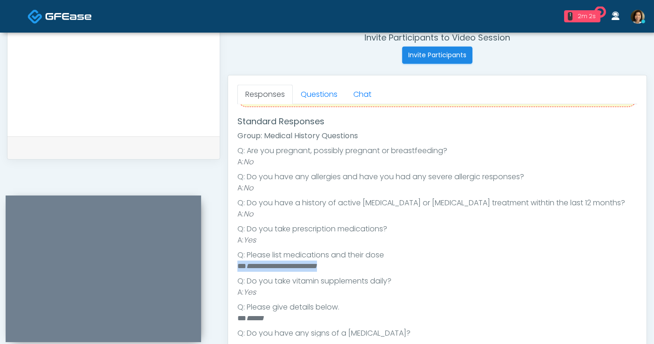
drag, startPoint x: 244, startPoint y: 265, endPoint x: 234, endPoint y: 266, distance: 9.8
click at [234, 266] on div "Responses Questions Chat Good Faith Exam Script Good Faith Exam Script INTRODUC…" at bounding box center [437, 210] width 418 height 271
copy li "**********"
click at [94, 74] on textarea at bounding box center [114, 67] width 194 height 114
paste textarea "**********"
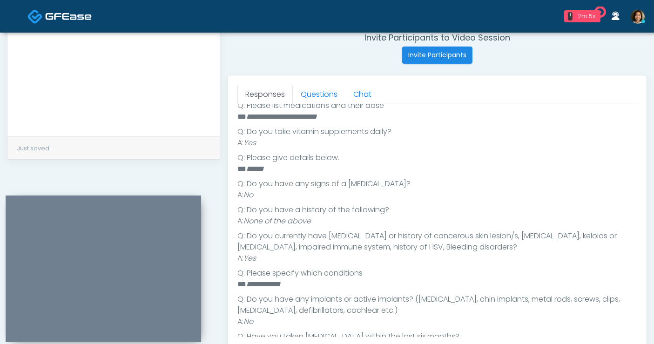
scroll to position [324, 0]
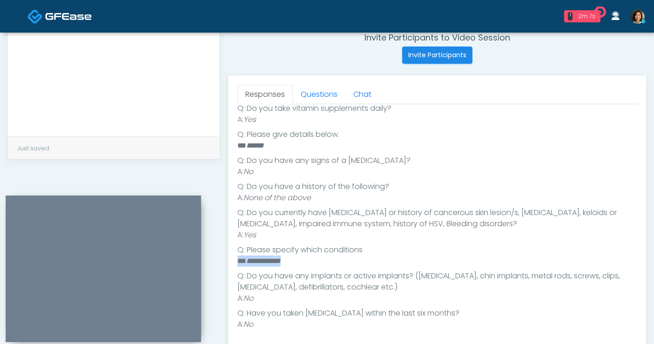
drag, startPoint x: 236, startPoint y: 261, endPoint x: 222, endPoint y: 261, distance: 14.4
click at [222, 261] on div "Invite Participants to Video Session Invite Participants Responses Questions Ch…" at bounding box center [433, 65] width 427 height 709
copy li "**********"
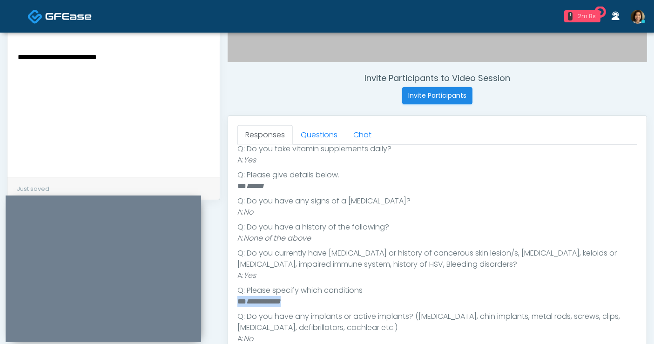
scroll to position [261, 0]
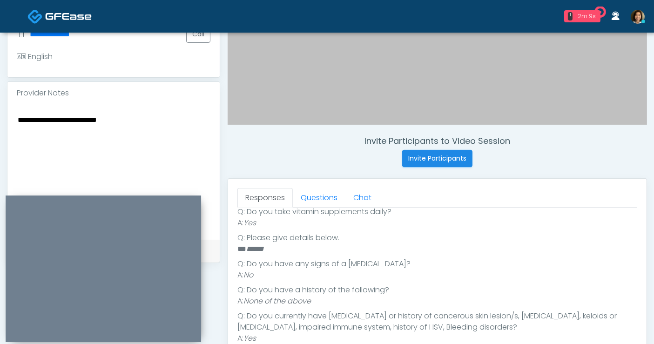
click at [150, 121] on textarea "**********" at bounding box center [114, 171] width 194 height 114
paste textarea "**********"
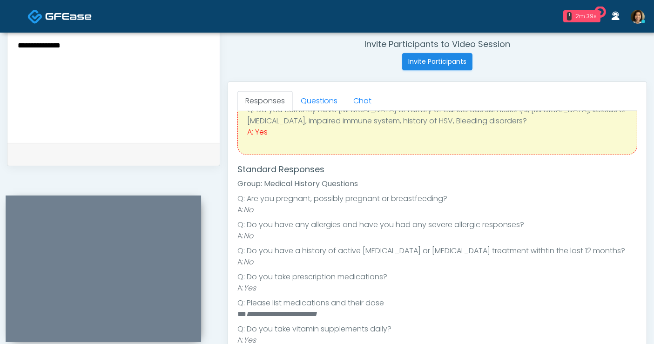
scroll to position [0, 0]
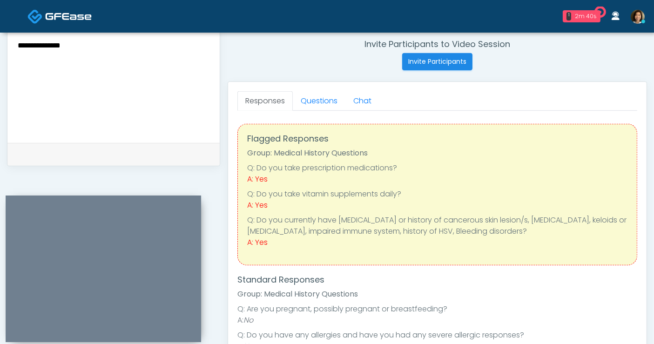
click at [128, 50] on textarea "**********" at bounding box center [114, 74] width 194 height 114
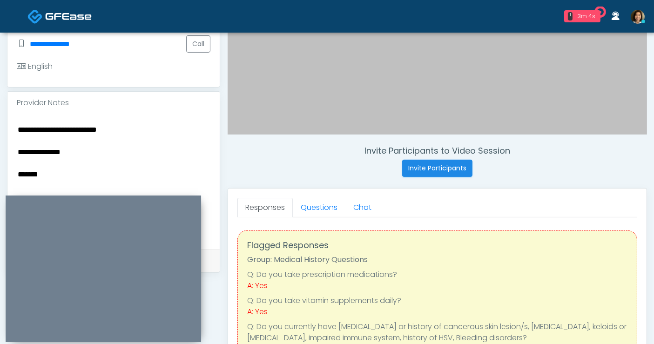
scroll to position [268, 0]
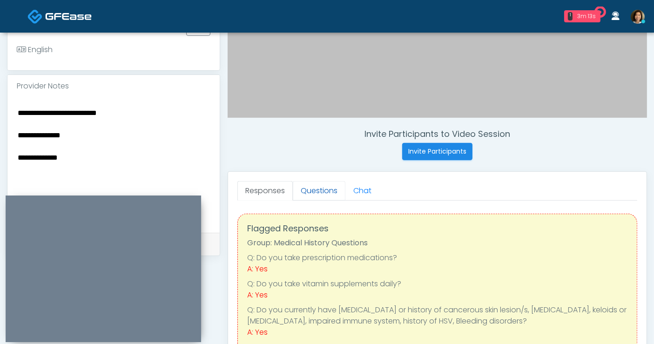
click at [307, 190] on link "Questions" at bounding box center [319, 191] width 53 height 20
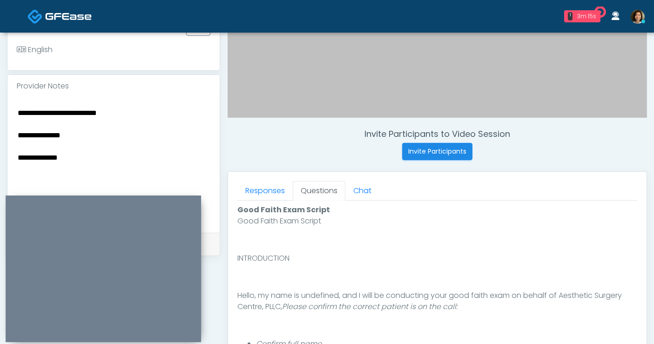
scroll to position [403, 0]
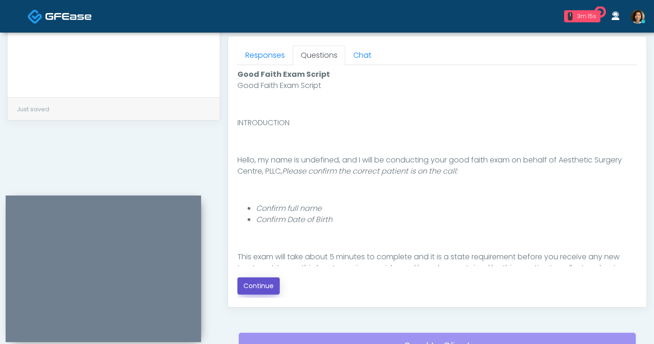
click at [251, 281] on button "Continue" at bounding box center [258, 285] width 42 height 17
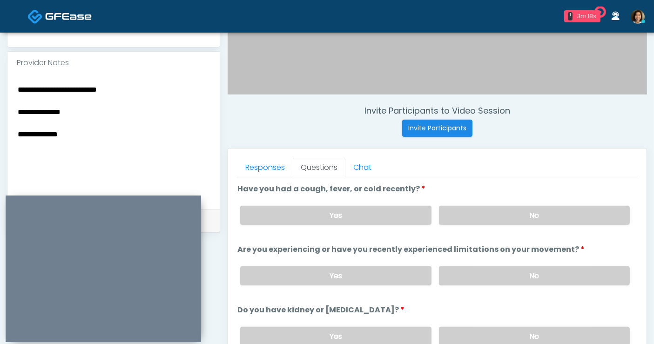
scroll to position [281, 0]
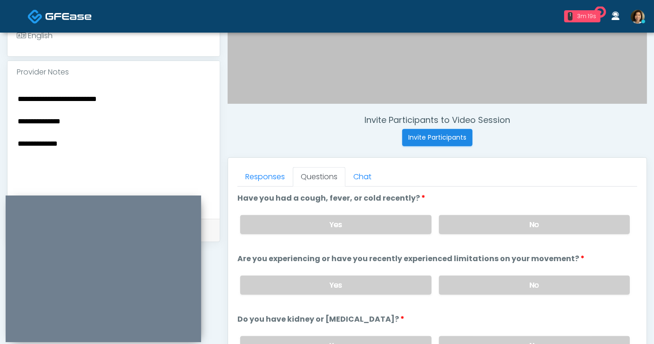
click at [107, 144] on textarea "**********" at bounding box center [114, 150] width 194 height 114
type textarea "**********"
click at [542, 227] on label "No" at bounding box center [534, 224] width 191 height 19
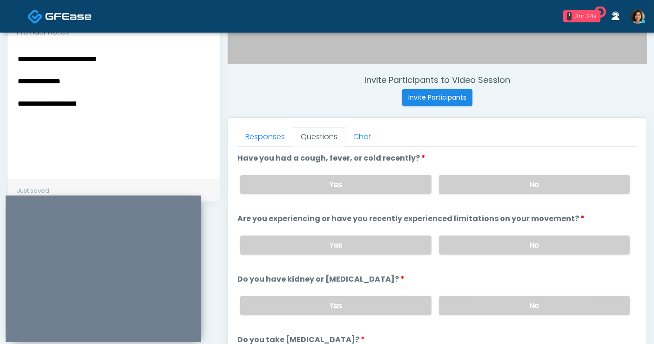
scroll to position [322, 0]
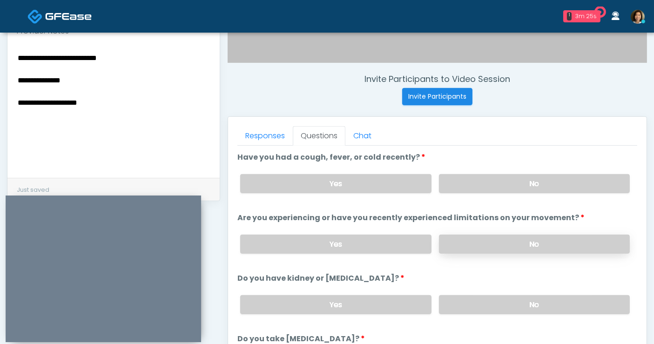
click at [518, 240] on label "No" at bounding box center [534, 243] width 191 height 19
drag, startPoint x: 522, startPoint y: 302, endPoint x: 616, endPoint y: 220, distance: 125.6
click at [522, 302] on label "No" at bounding box center [534, 304] width 191 height 19
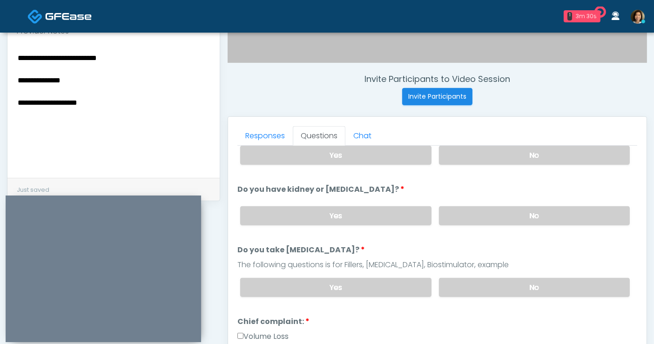
scroll to position [95, 0]
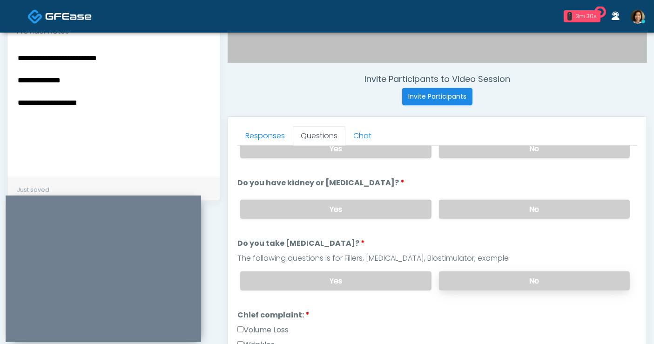
click at [572, 274] on label "No" at bounding box center [534, 280] width 191 height 19
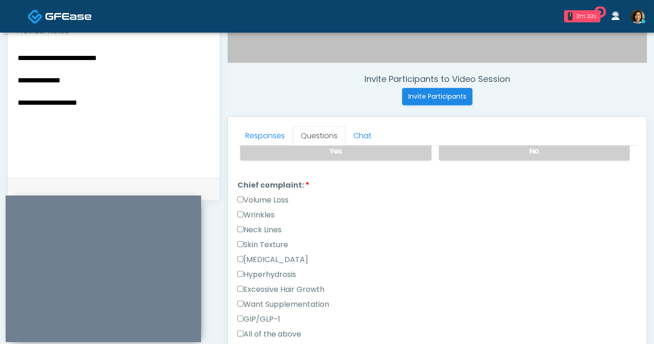
scroll to position [234, 0]
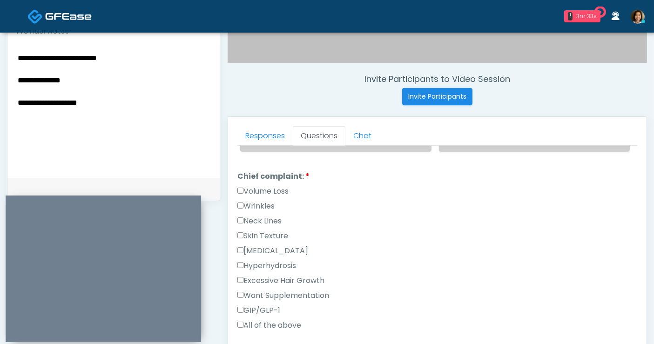
click at [246, 201] on label "Wrinkles" at bounding box center [255, 206] width 37 height 11
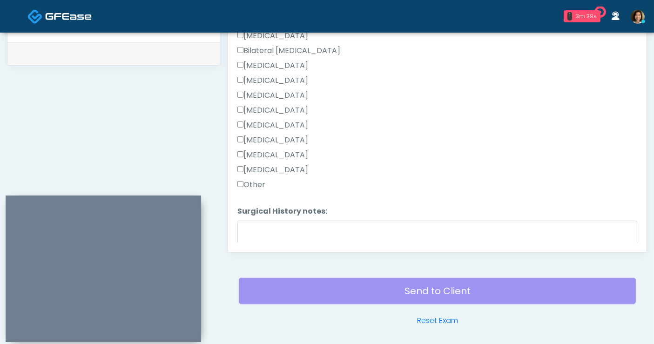
scroll to position [576, 0]
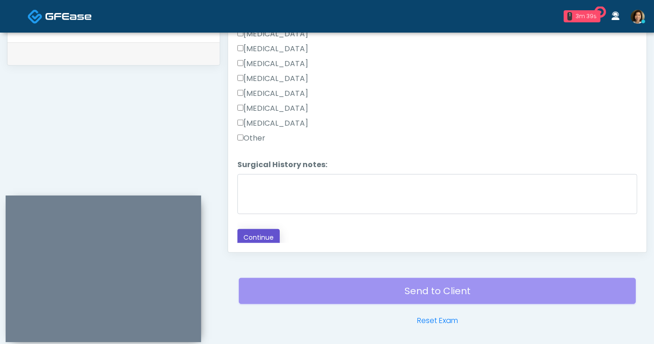
click at [259, 229] on button "Continue" at bounding box center [258, 237] width 42 height 17
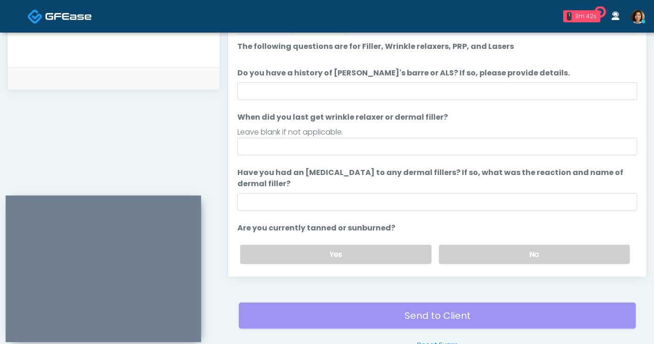
scroll to position [386, 0]
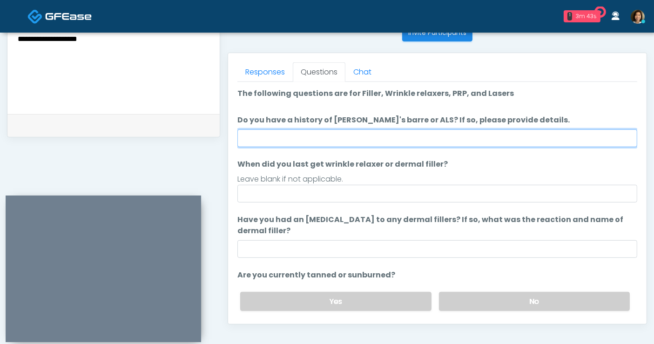
click at [247, 141] on input "Do you have a history of [PERSON_NAME]'s barre or ALS? If so, please provide de…" at bounding box center [437, 138] width 400 height 18
type input "**"
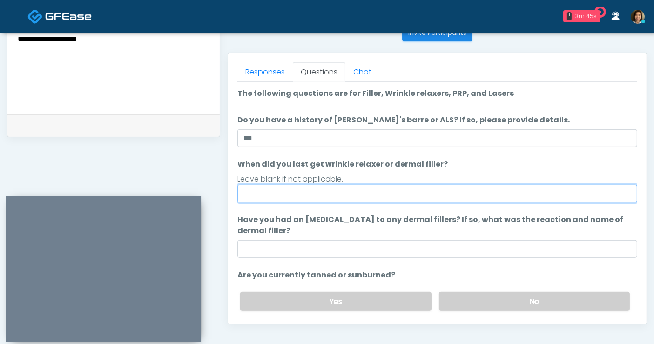
click at [276, 187] on input "When did you last get wrinkle relaxer or dermal filler?" at bounding box center [437, 194] width 400 height 18
type input "**********"
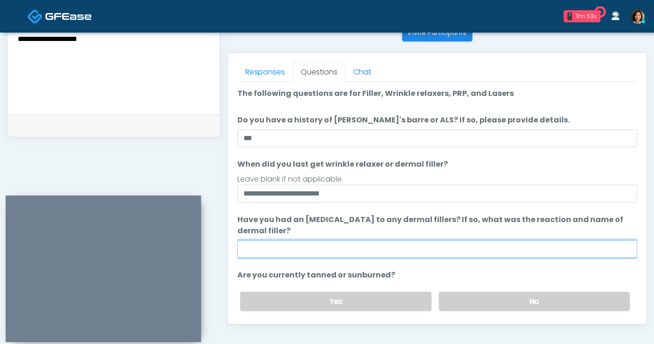
click at [374, 248] on input "Have you had an [MEDICAL_DATA] to any dermal fillers? If so, what was the react…" at bounding box center [437, 249] width 400 height 18
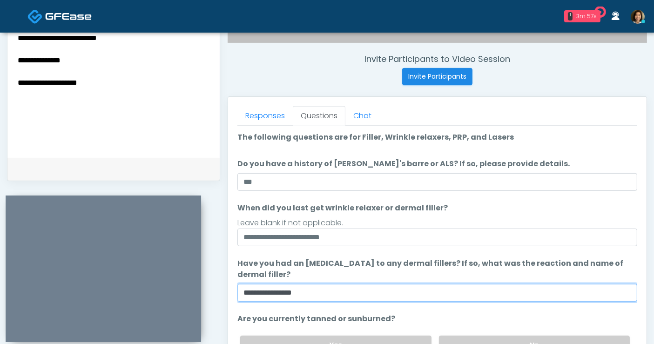
scroll to position [333, 0]
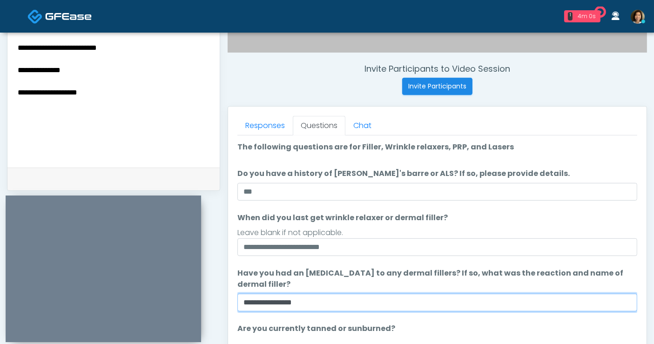
type input "**********"
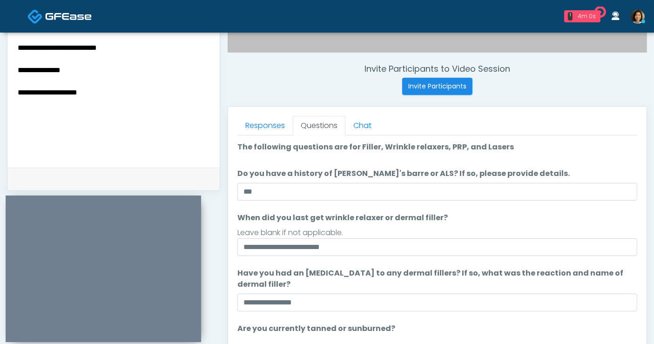
click at [133, 93] on textarea "**********" at bounding box center [114, 98] width 194 height 114
click at [61, 113] on textarea "**********" at bounding box center [114, 98] width 194 height 114
drag, startPoint x: 104, startPoint y: 92, endPoint x: -15, endPoint y: 70, distance: 121.1
click at [0, 70] on html "1 4m 15s It's A Secret Med Spa Waiting - 4m 15s [GEOGRAPHIC_DATA] View [PERSON_…" at bounding box center [327, 84] width 654 height 835
type textarea "**********"
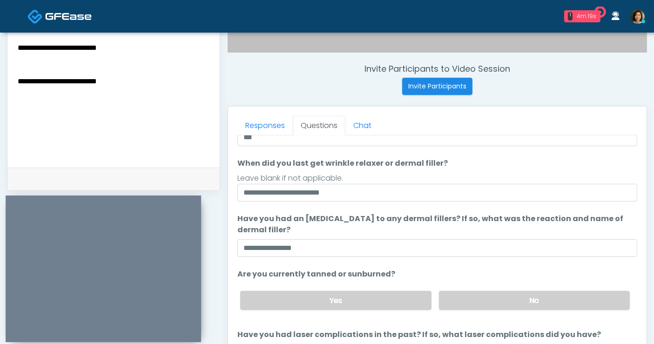
scroll to position [61, 0]
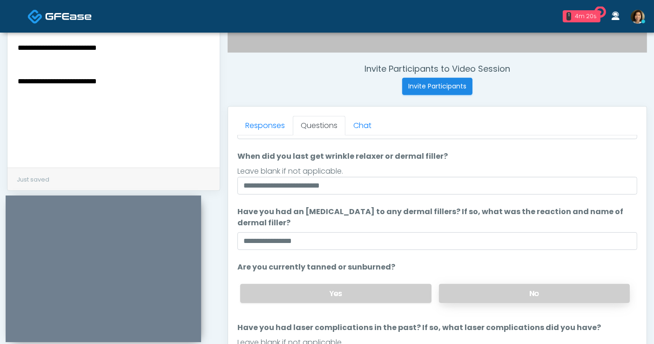
click at [472, 296] on label "No" at bounding box center [534, 293] width 191 height 19
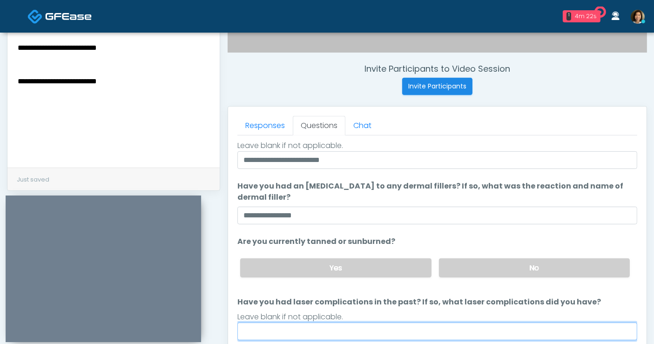
click at [347, 325] on input "Have you had laser complications in the past? If so, what laser complications d…" at bounding box center [437, 331] width 400 height 18
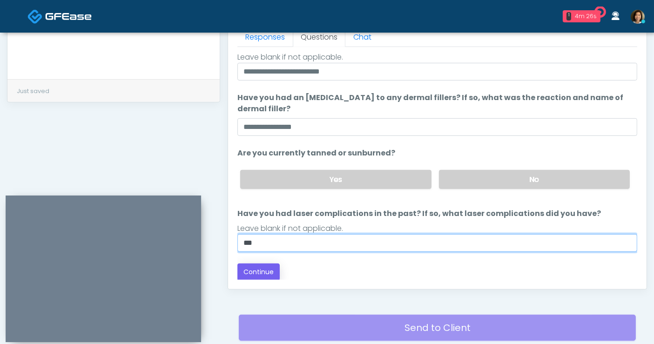
type input "**"
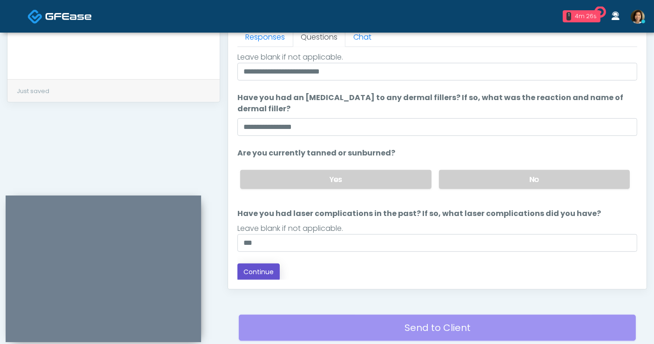
click at [247, 270] on button "Continue" at bounding box center [258, 271] width 42 height 17
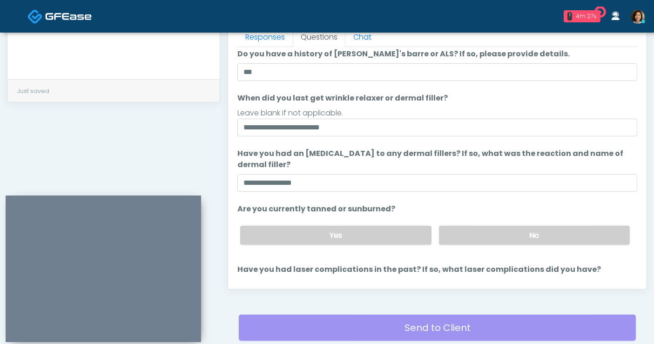
scroll to position [0, 0]
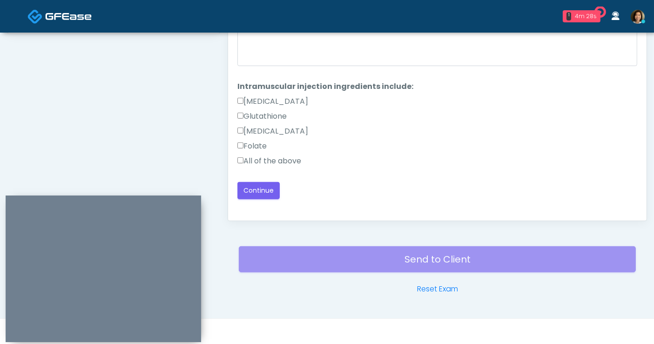
click at [273, 162] on label "All of the above" at bounding box center [269, 160] width 64 height 11
click at [264, 193] on button "Continue" at bounding box center [258, 190] width 42 height 17
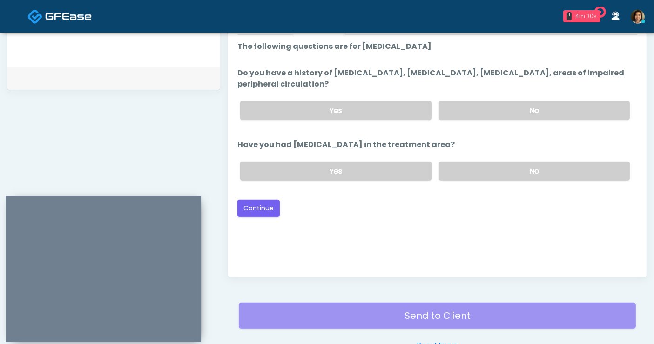
scroll to position [329, 0]
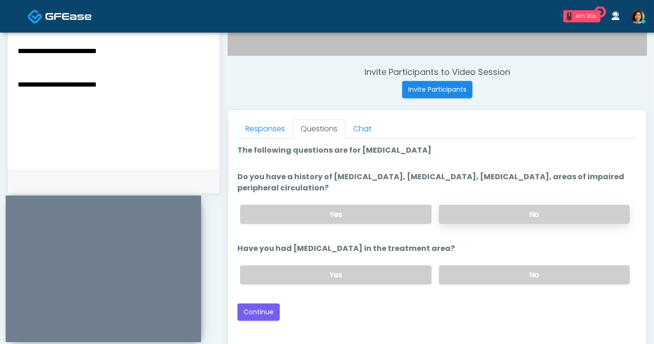
click at [490, 213] on label "No" at bounding box center [534, 214] width 191 height 19
click at [507, 270] on label "No" at bounding box center [534, 274] width 191 height 19
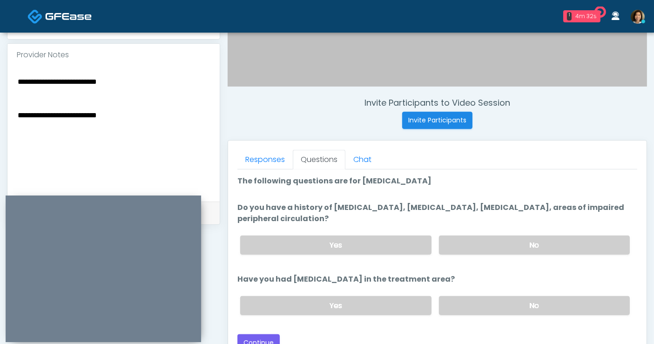
scroll to position [278, 0]
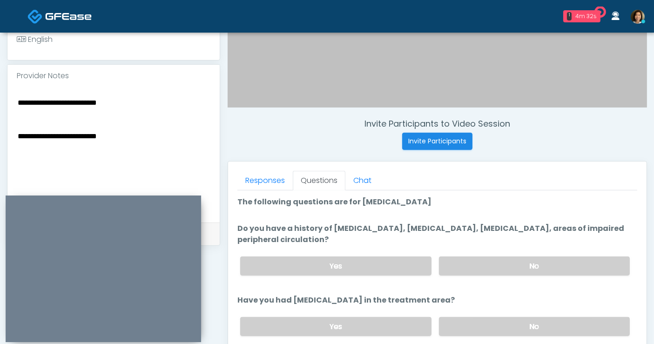
drag, startPoint x: 50, startPoint y: 114, endPoint x: -54, endPoint y: 89, distance: 106.6
click at [0, 89] on html "1 4m 32s It's A Secret Med Spa Waiting - 4m 32s [GEOGRAPHIC_DATA] View [PERSON_…" at bounding box center [327, 139] width 654 height 835
click at [17, 123] on textarea "**********" at bounding box center [114, 153] width 194 height 114
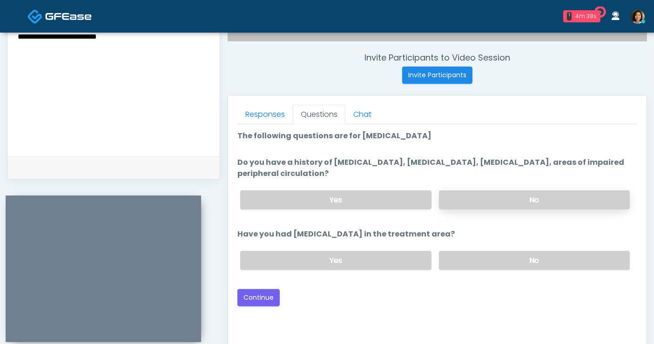
scroll to position [344, 0]
type textarea "**********"
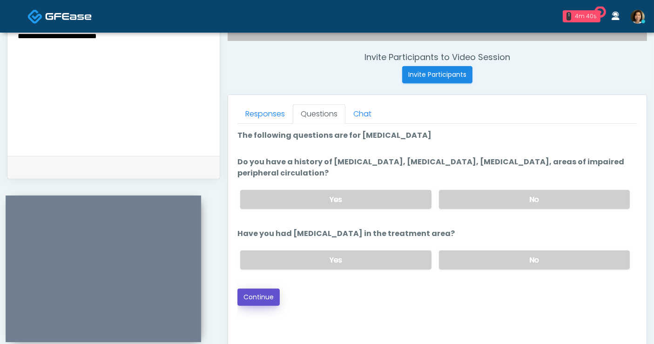
click at [259, 292] on button "Continue" at bounding box center [258, 296] width 42 height 17
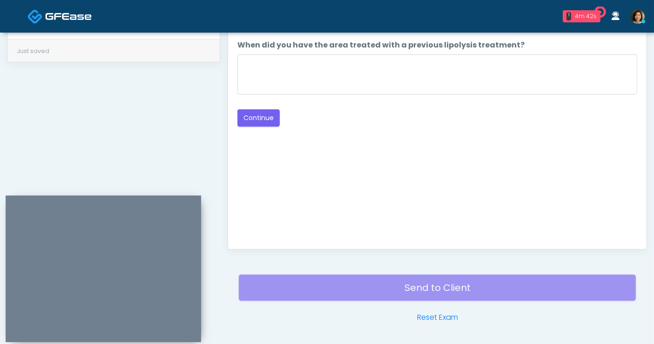
scroll to position [438, 0]
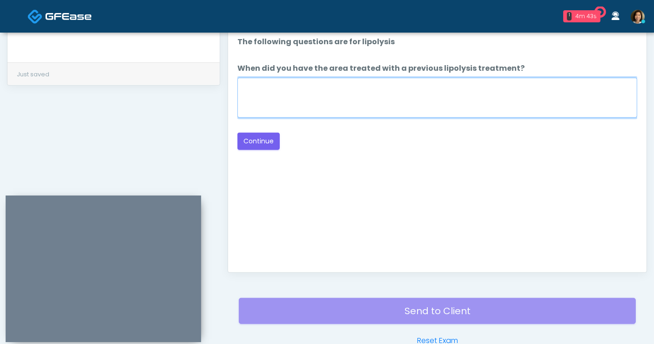
click at [410, 98] on textarea "When did you have the area treated with a previous lipolysis treatment?" at bounding box center [437, 98] width 400 height 40
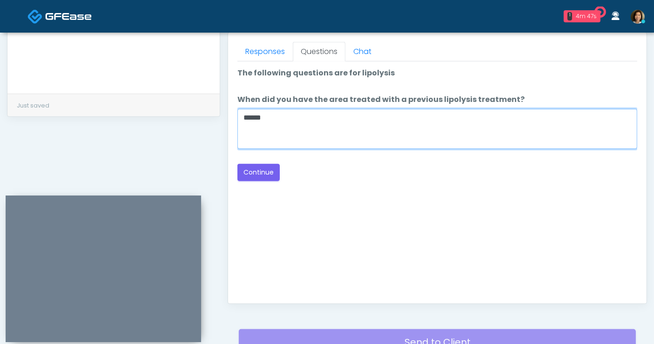
scroll to position [345, 0]
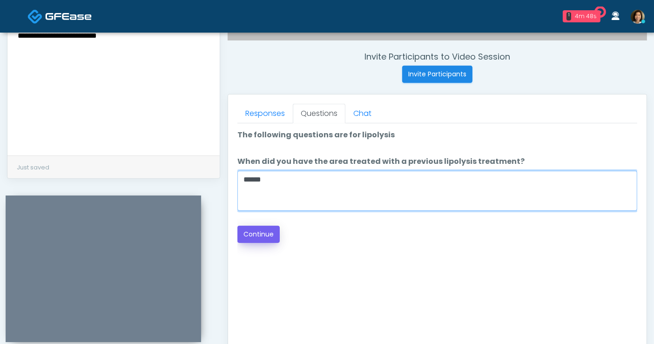
type textarea "*****"
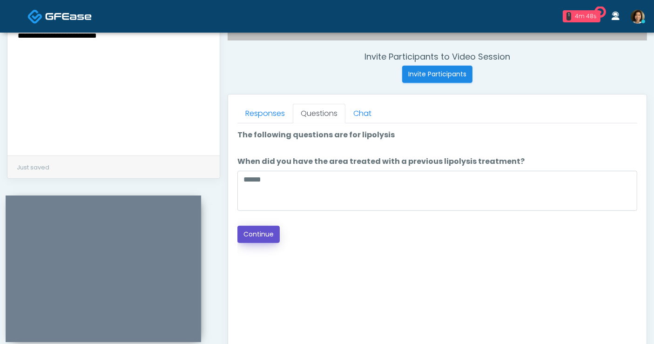
click at [250, 231] on button "Continue" at bounding box center [258, 234] width 42 height 17
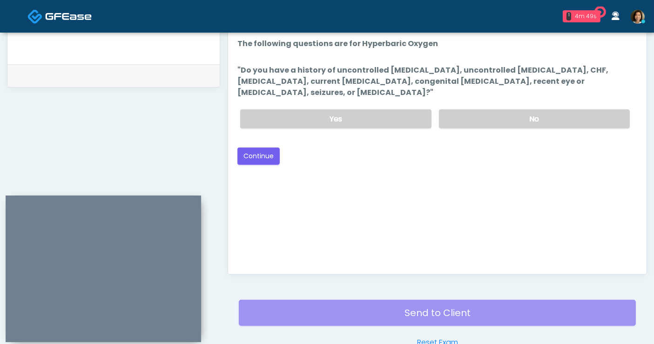
scroll to position [386, 0]
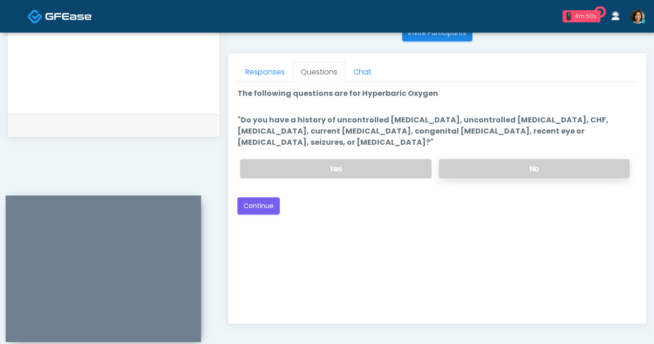
click at [500, 171] on label "No" at bounding box center [534, 168] width 191 height 19
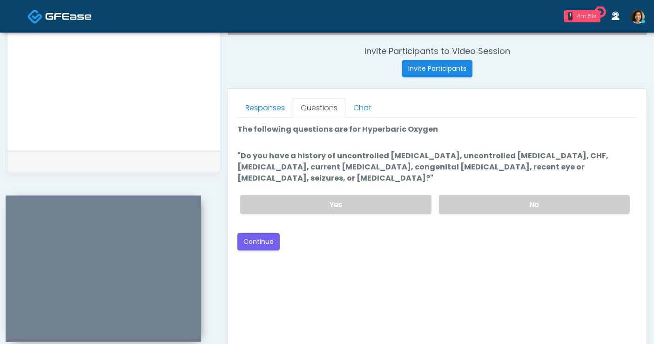
scroll to position [335, 0]
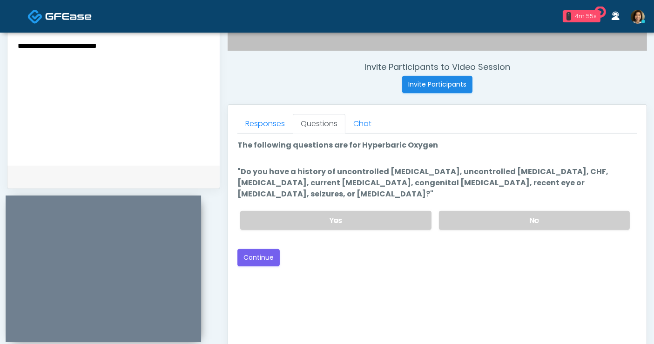
click at [472, 266] on div "Good Faith Exam Script Good Faith Exam Script INTRODUCTION Hello, my name is un…" at bounding box center [437, 250] width 400 height 233
click at [347, 255] on div "Back Continue" at bounding box center [437, 257] width 400 height 17
click at [335, 250] on div "Back Continue" at bounding box center [437, 257] width 400 height 17
click at [261, 257] on button "Continue" at bounding box center [258, 257] width 42 height 17
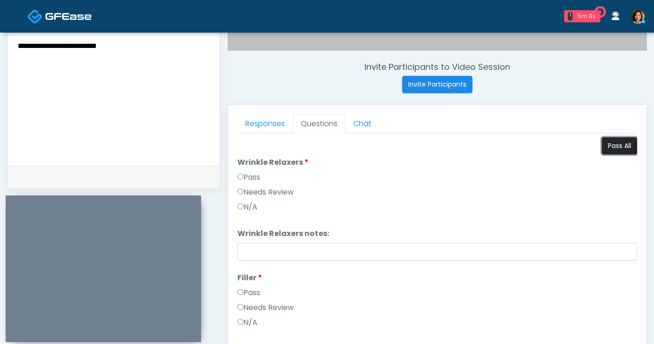
click at [607, 146] on button "Pass All" at bounding box center [619, 145] width 35 height 17
click at [153, 47] on textarea "**********" at bounding box center [114, 97] width 194 height 114
type textarea "**********"
click at [614, 143] on button "Pass All" at bounding box center [619, 145] width 35 height 17
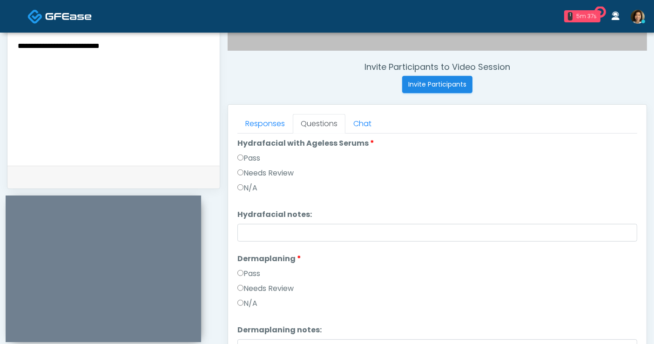
scroll to position [1306, 0]
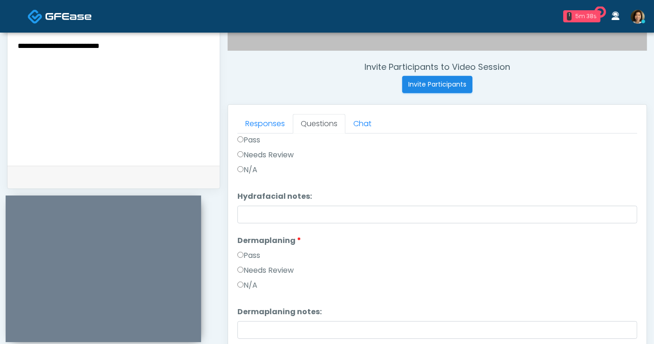
click at [268, 273] on label "Needs Review" at bounding box center [265, 270] width 56 height 11
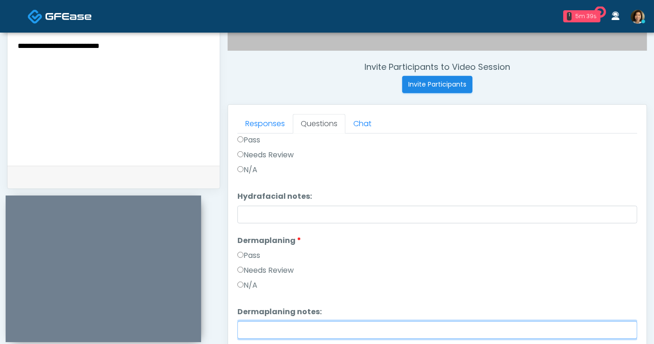
click at [276, 323] on input "Dermaplaning notes:" at bounding box center [437, 330] width 400 height 18
click at [341, 326] on input "Dermaplaning notes:" at bounding box center [437, 330] width 400 height 18
drag, startPoint x: 335, startPoint y: 326, endPoint x: 226, endPoint y: 324, distance: 108.9
click at [226, 324] on div "Invite Participants to Video Session Invite Participants Responses Questions Ch…" at bounding box center [433, 94] width 427 height 709
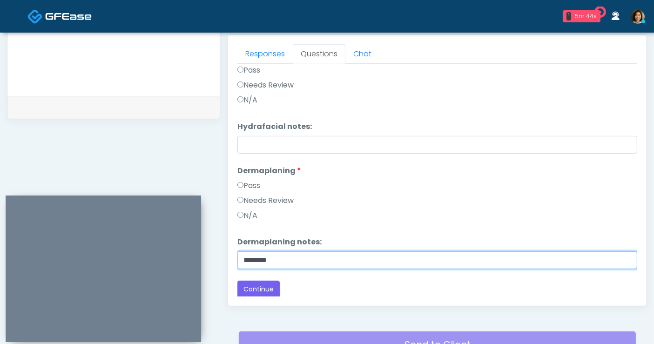
scroll to position [415, 0]
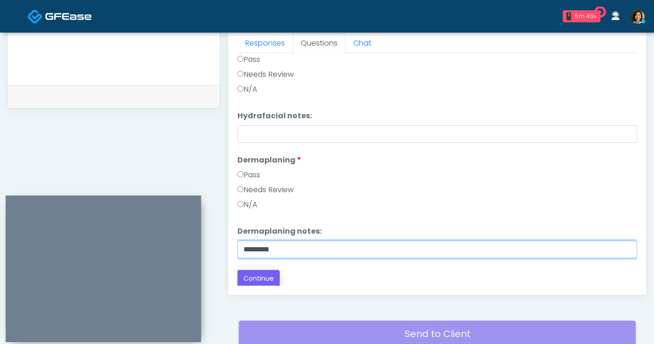
type input "*********"
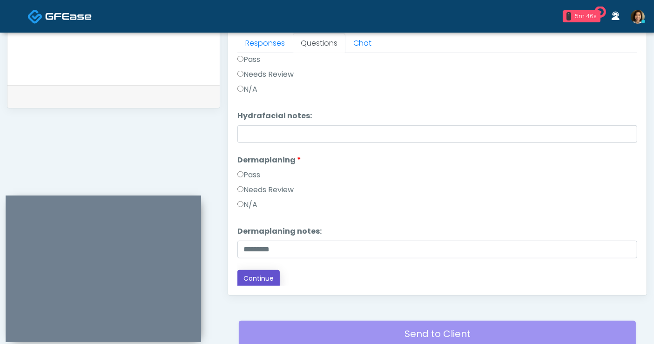
click at [261, 282] on button "Continue" at bounding box center [258, 278] width 42 height 17
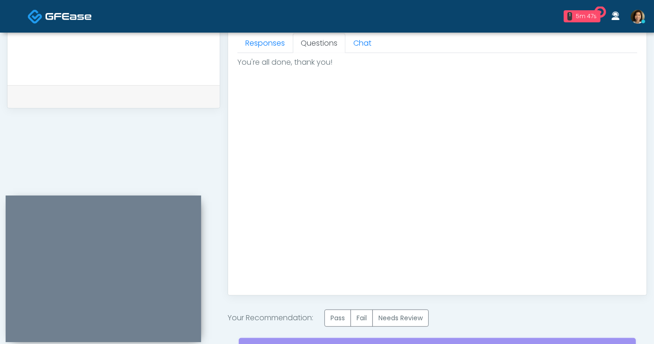
scroll to position [467, 0]
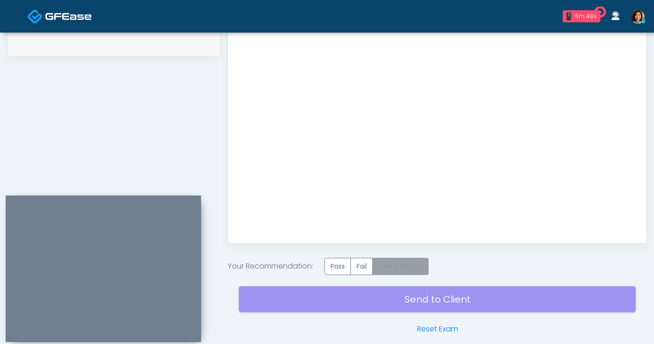
click at [398, 267] on label "Needs Review" at bounding box center [400, 266] width 56 height 17
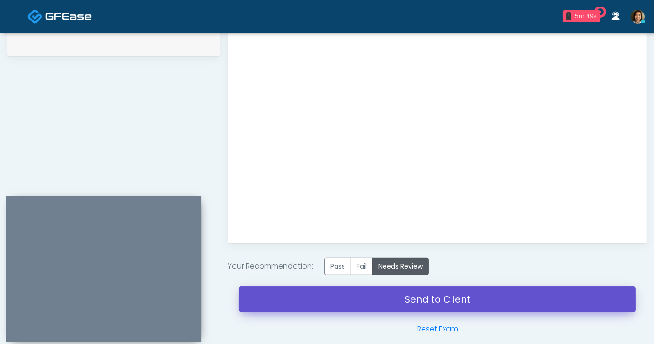
click at [419, 293] on link "Send to Client" at bounding box center [437, 299] width 397 height 26
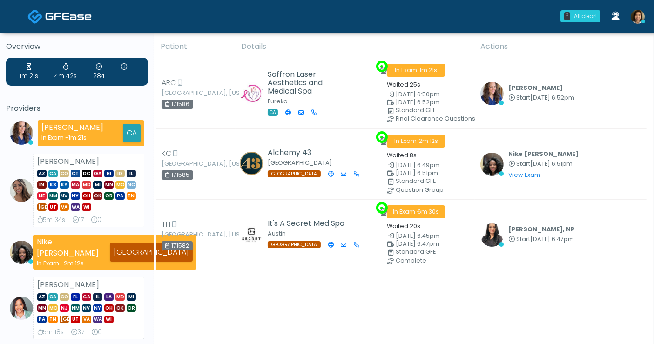
scroll to position [4, 0]
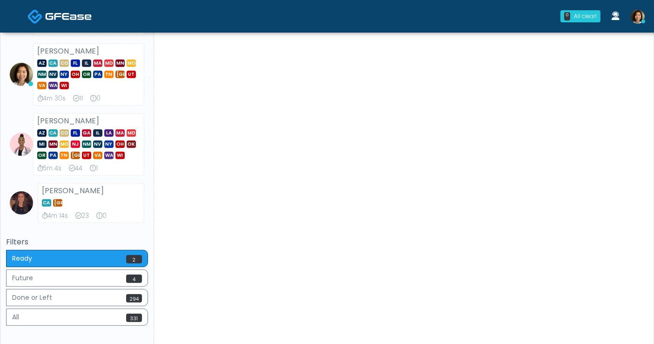
scroll to position [560, 0]
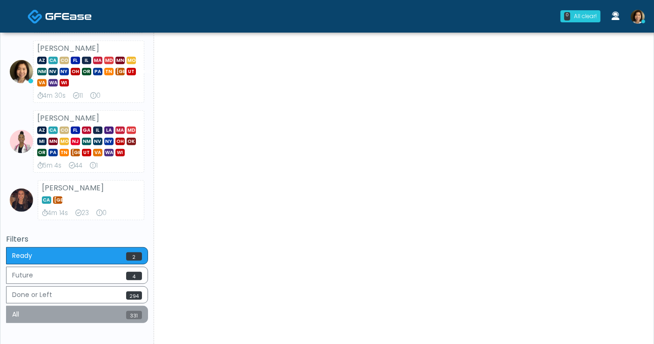
click at [116, 312] on button "All 331" at bounding box center [77, 314] width 142 height 17
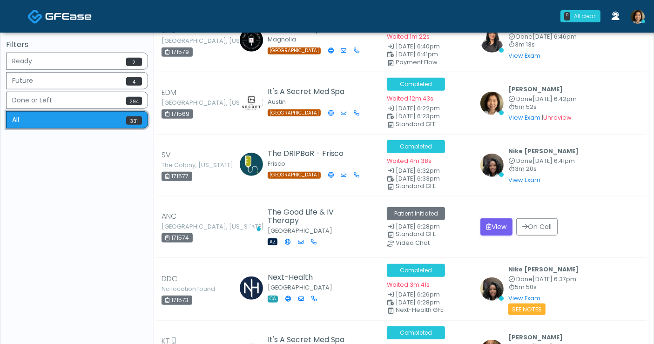
scroll to position [776, 0]
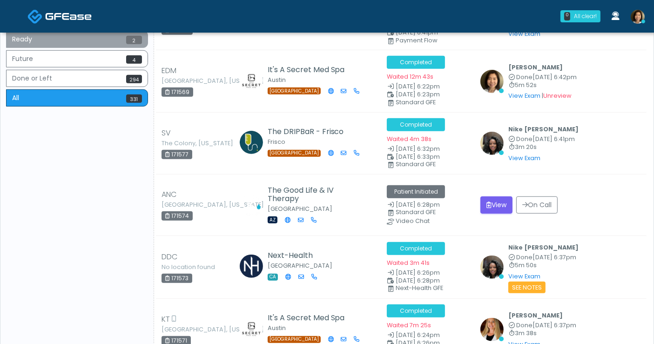
click at [67, 48] on button "Ready 2" at bounding box center [77, 39] width 142 height 17
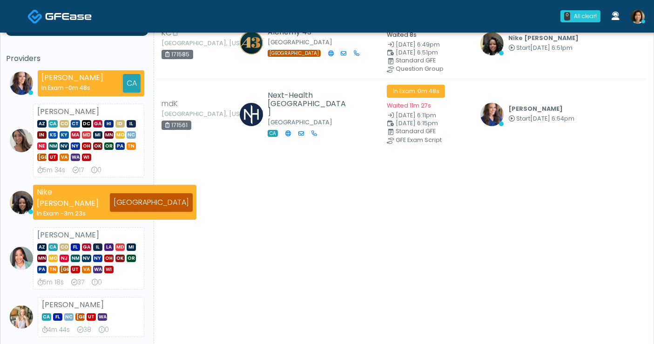
scroll to position [0, 0]
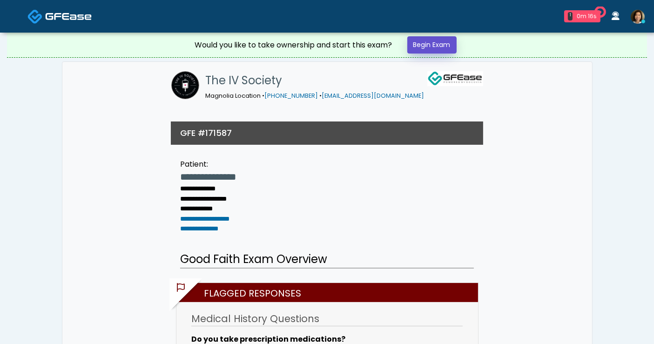
click at [440, 46] on link "Begin Exam" at bounding box center [431, 44] width 49 height 17
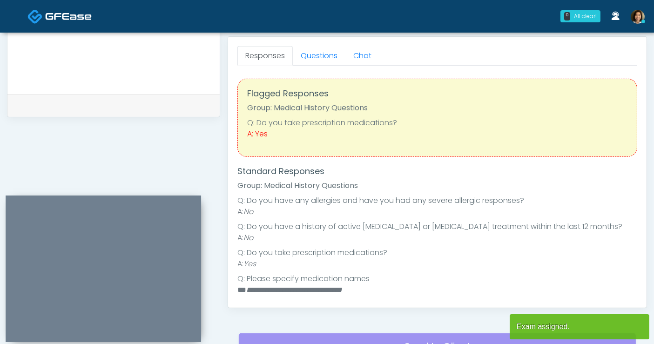
scroll to position [11, 0]
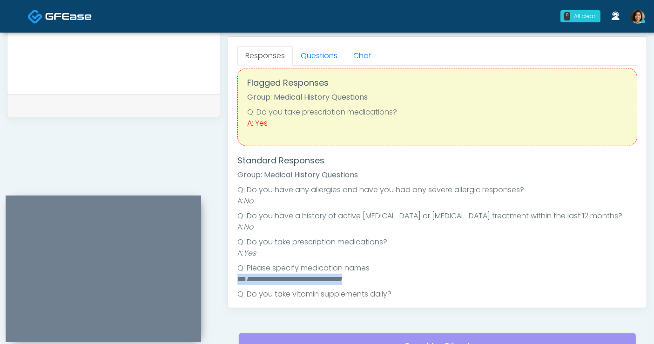
drag, startPoint x: 391, startPoint y: 285, endPoint x: 238, endPoint y: 278, distance: 153.2
click at [238, 278] on li "**********" at bounding box center [433, 279] width 392 height 11
copy li "**********"
click at [126, 44] on textarea at bounding box center [114, 25] width 194 height 114
paste textarea "**********"
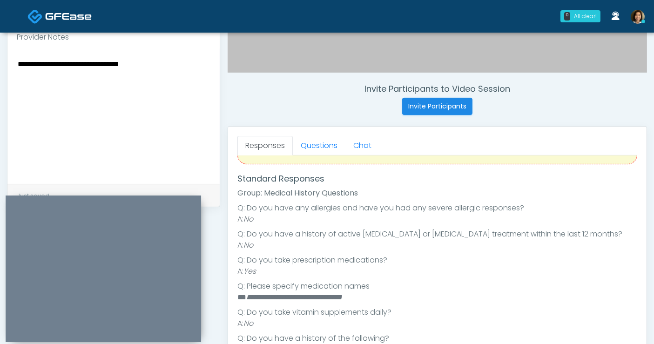
scroll to position [267, 0]
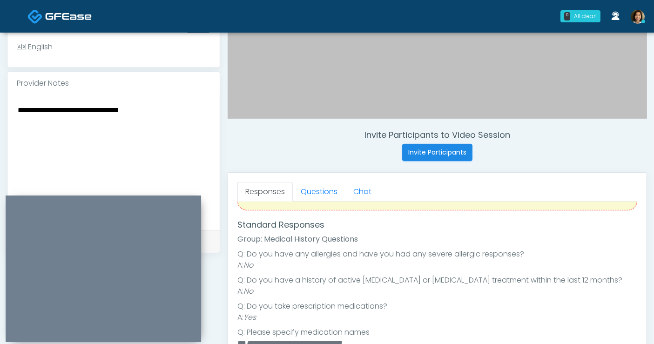
click at [181, 113] on textarea "**********" at bounding box center [114, 161] width 194 height 114
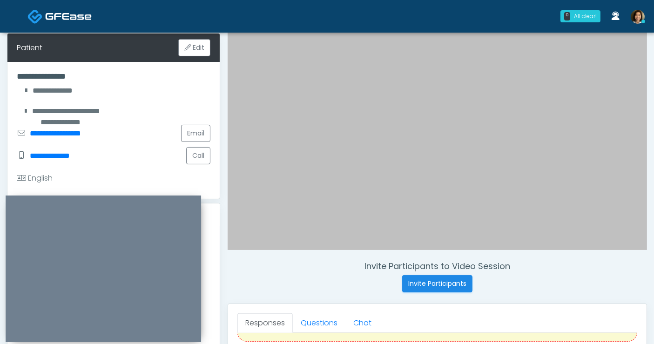
scroll to position [133, 0]
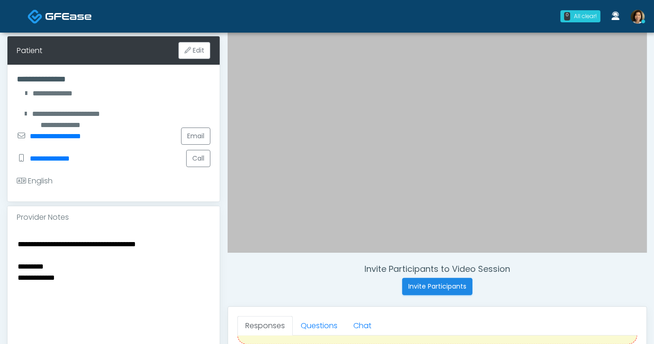
click at [84, 280] on textarea "**********" at bounding box center [114, 295] width 194 height 114
click at [81, 264] on textarea "**********" at bounding box center [114, 295] width 194 height 114
click at [21, 289] on textarea "**********" at bounding box center [114, 295] width 194 height 114
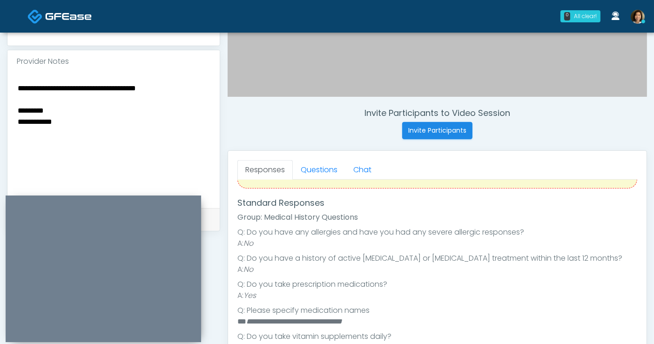
scroll to position [82, 0]
click at [314, 163] on link "Questions" at bounding box center [319, 170] width 53 height 20
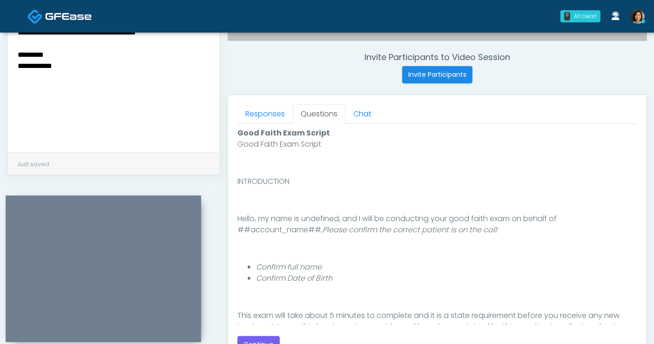
scroll to position [388, 0]
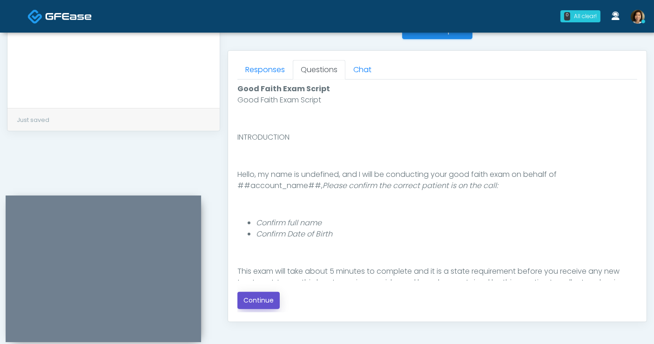
click at [264, 301] on button "Continue" at bounding box center [258, 300] width 42 height 17
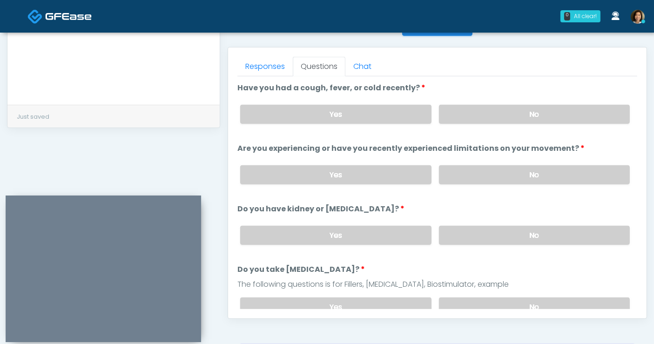
scroll to position [375, 0]
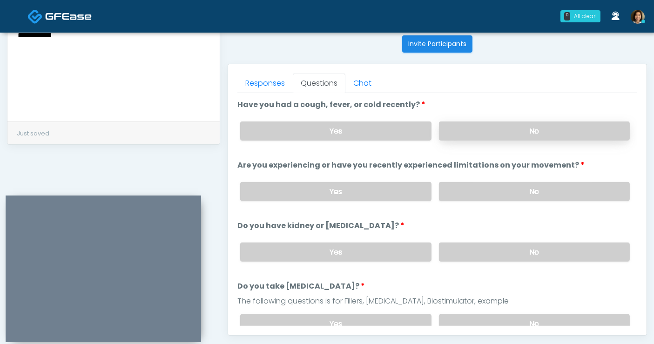
click at [514, 131] on label "No" at bounding box center [534, 130] width 191 height 19
drag, startPoint x: 509, startPoint y: 191, endPoint x: 510, endPoint y: 239, distance: 47.9
click at [509, 191] on label "No" at bounding box center [534, 191] width 191 height 19
click at [514, 244] on label "No" at bounding box center [534, 251] width 191 height 19
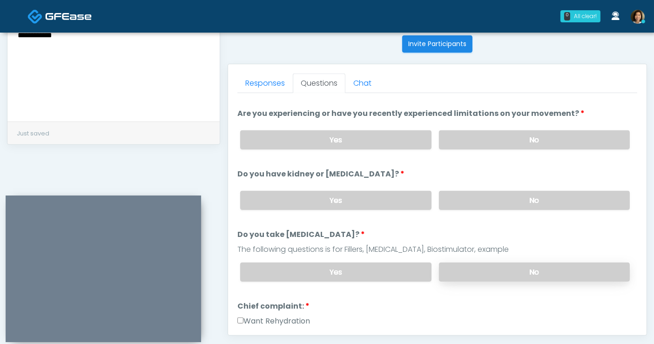
click at [541, 270] on label "No" at bounding box center [534, 271] width 191 height 19
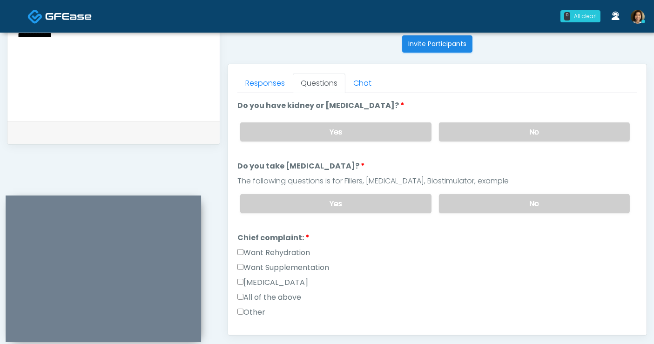
scroll to position [155, 0]
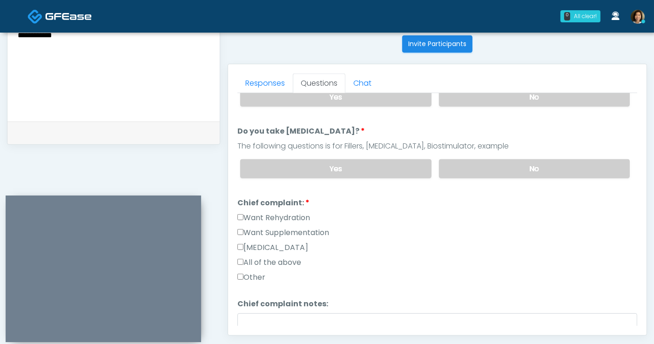
click at [268, 259] on label "All of the above" at bounding box center [269, 262] width 64 height 11
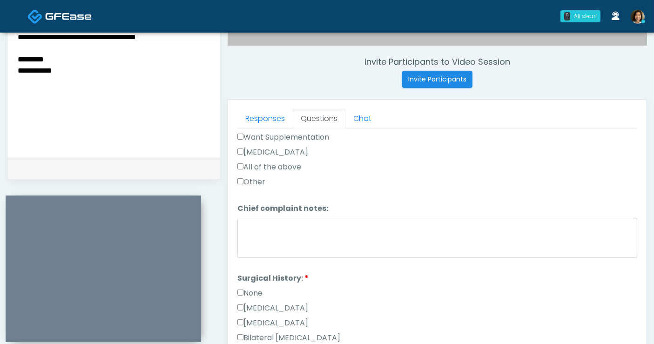
scroll to position [323, 0]
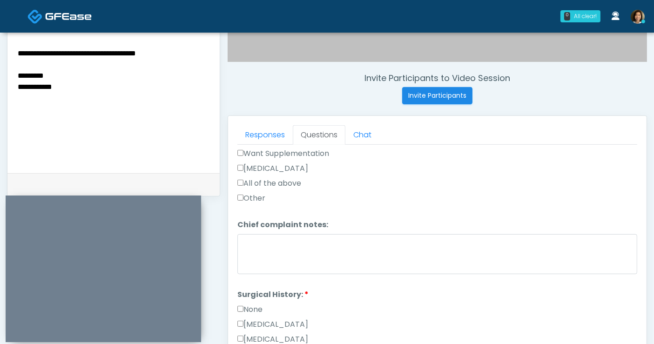
click at [121, 81] on textarea "**********" at bounding box center [114, 104] width 194 height 114
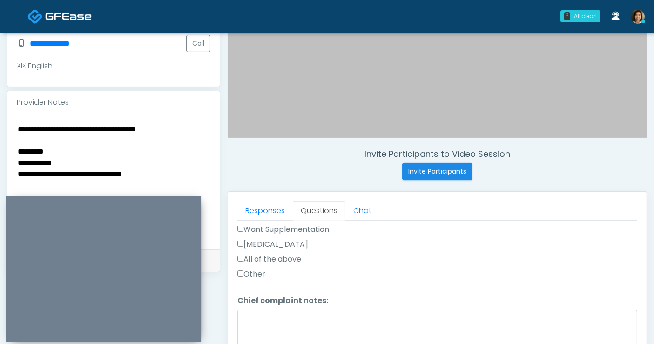
scroll to position [264, 0]
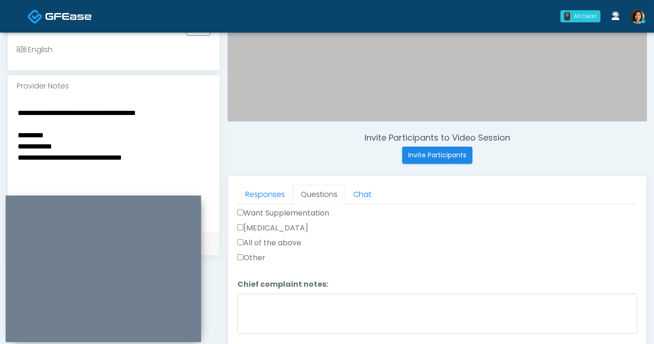
click at [172, 156] on textarea "**********" at bounding box center [114, 164] width 194 height 114
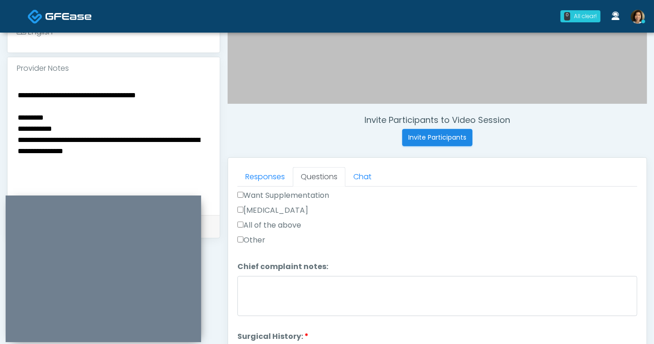
scroll to position [282, 0]
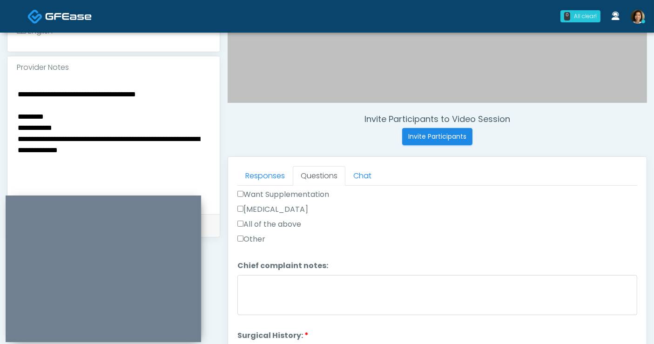
click at [170, 149] on textarea "**********" at bounding box center [114, 145] width 194 height 114
click at [167, 151] on textarea "**********" at bounding box center [114, 145] width 194 height 114
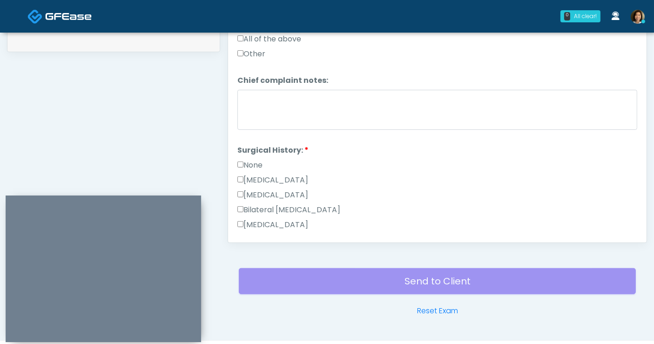
scroll to position [489, 0]
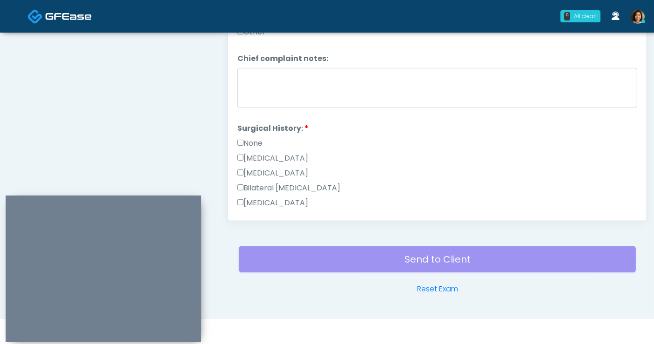
type textarea "**********"
click at [248, 138] on label "None" at bounding box center [249, 143] width 25 height 11
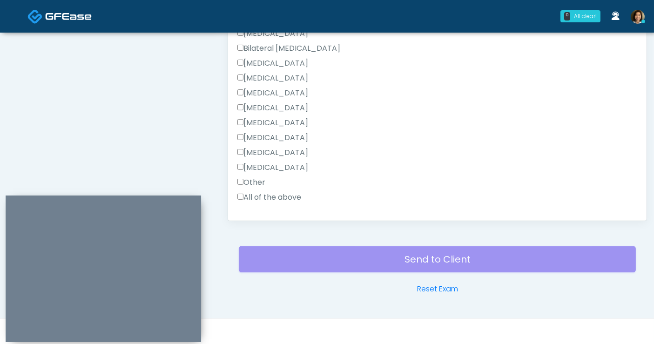
scroll to position [516, 0]
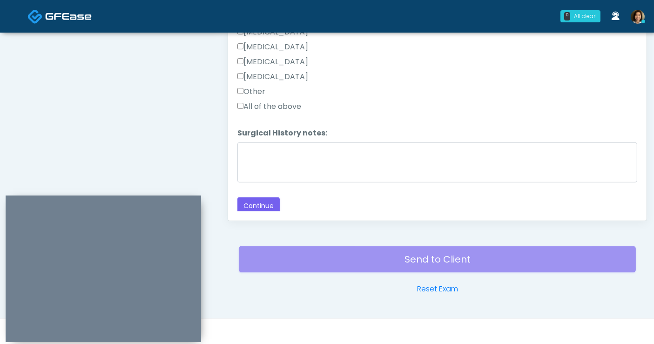
click at [257, 86] on label "Other" at bounding box center [251, 91] width 28 height 11
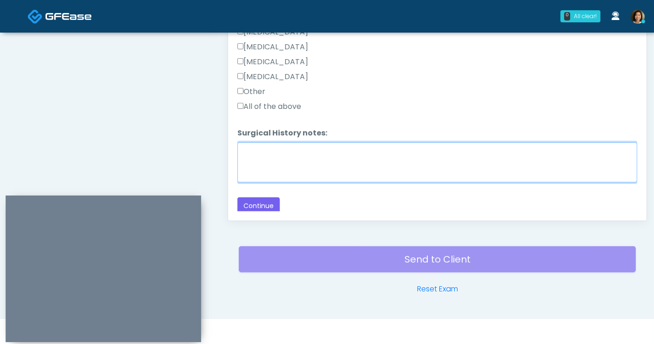
click at [269, 150] on textarea "Surgical History notes:" at bounding box center [437, 162] width 400 height 40
type textarea "*"
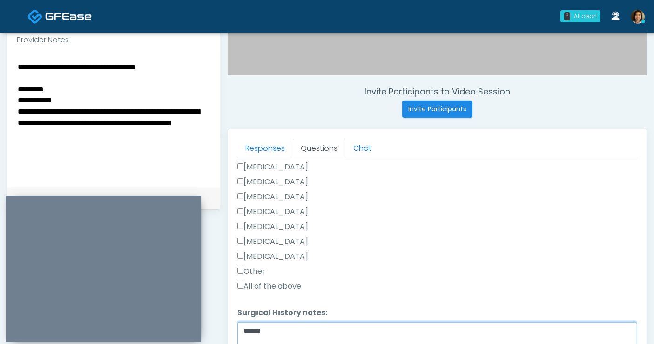
scroll to position [308, 0]
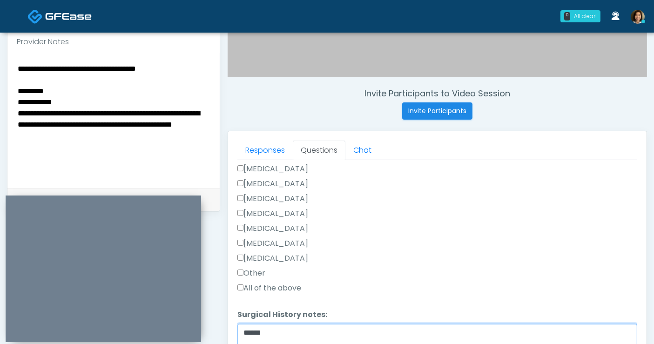
type textarea "******"
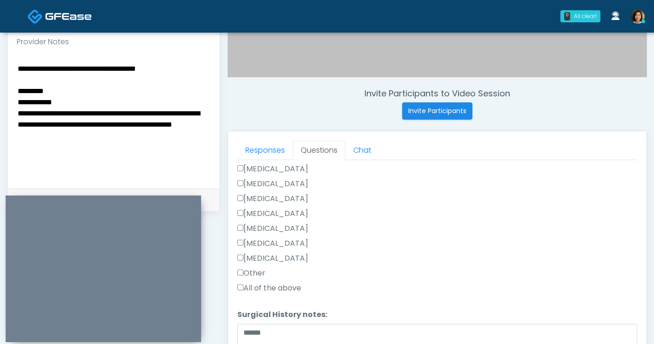
click at [152, 140] on textarea "**********" at bounding box center [114, 119] width 194 height 114
drag, startPoint x: 96, startPoint y: 133, endPoint x: 54, endPoint y: 133, distance: 42.8
click at [54, 133] on textarea "**********" at bounding box center [114, 119] width 194 height 114
type textarea "**********"
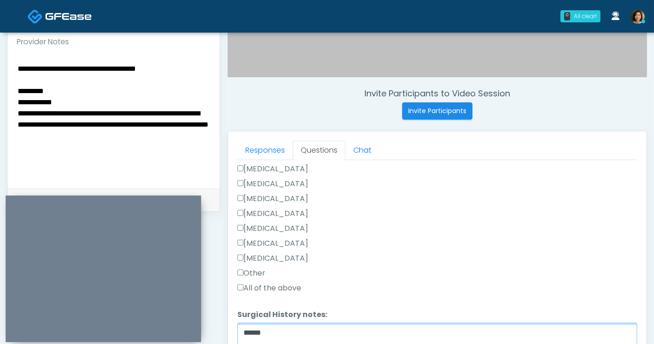
click at [362, 336] on textarea "******" at bounding box center [437, 344] width 400 height 40
click at [307, 329] on textarea "**********" at bounding box center [437, 344] width 400 height 40
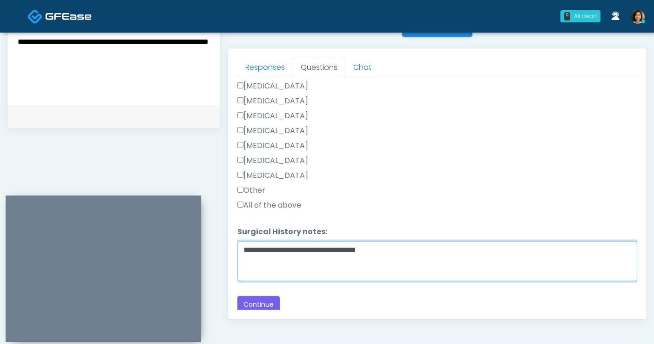
scroll to position [392, 0]
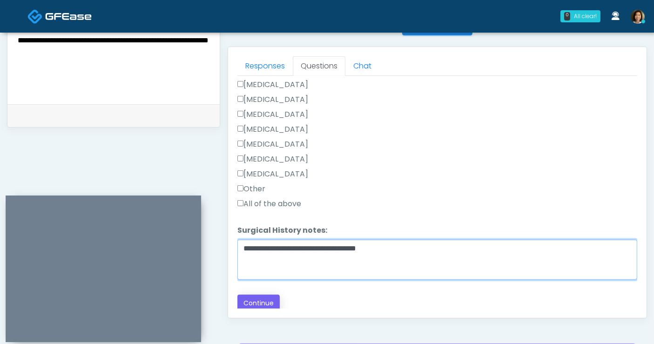
type textarea "**********"
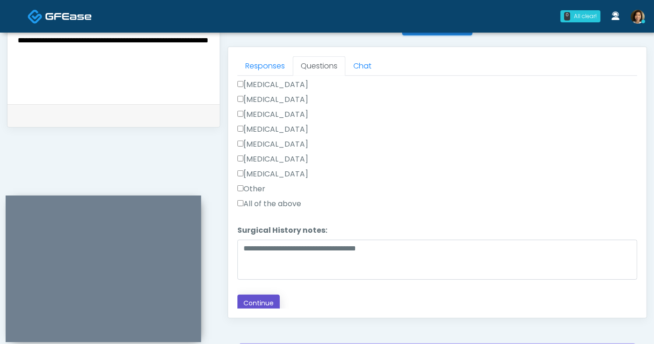
click at [261, 303] on button "Continue" at bounding box center [258, 302] width 42 height 17
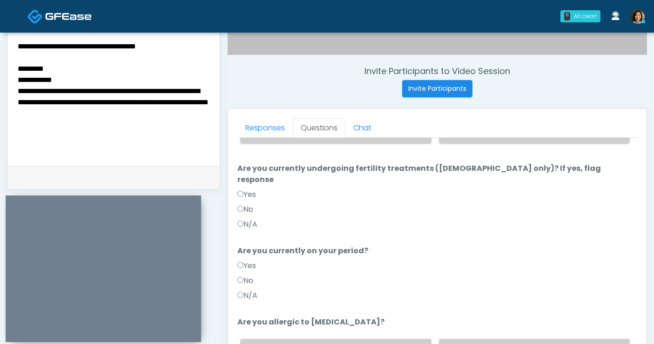
scroll to position [0, 0]
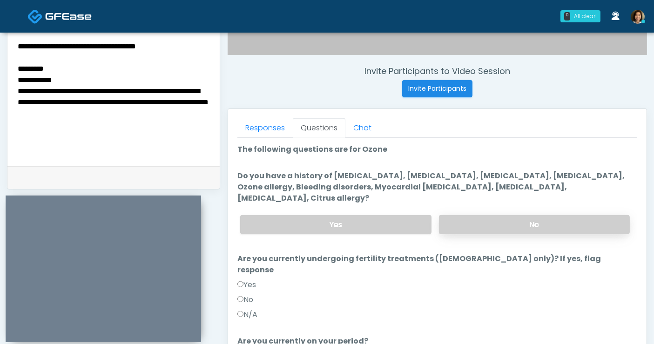
click at [500, 215] on label "No" at bounding box center [534, 224] width 191 height 19
click at [253, 309] on label "N/A" at bounding box center [247, 314] width 20 height 11
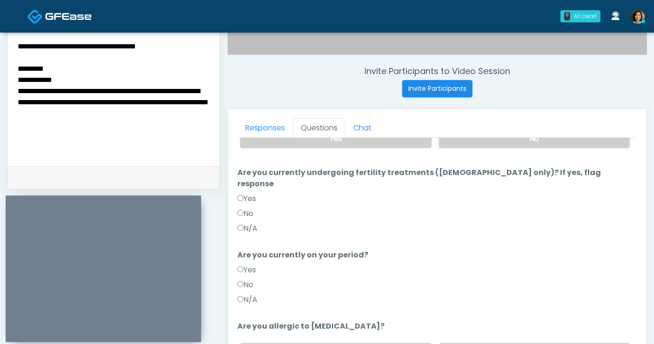
scroll to position [87, 0]
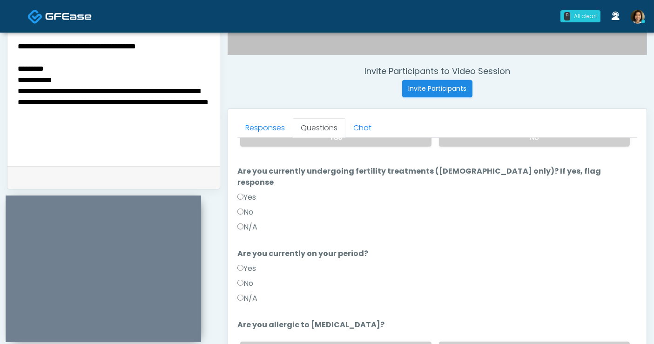
click at [244, 293] on label "N/A" at bounding box center [247, 298] width 20 height 11
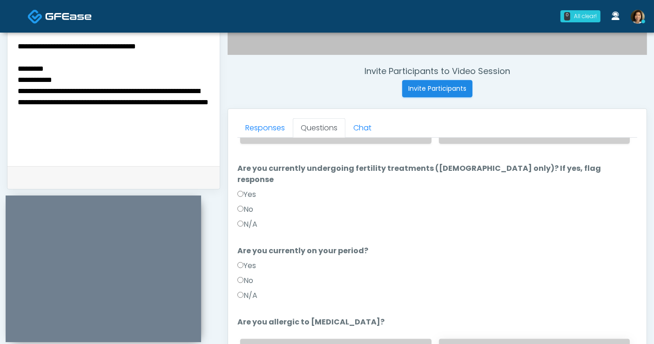
click at [553, 339] on label "No" at bounding box center [534, 348] width 191 height 19
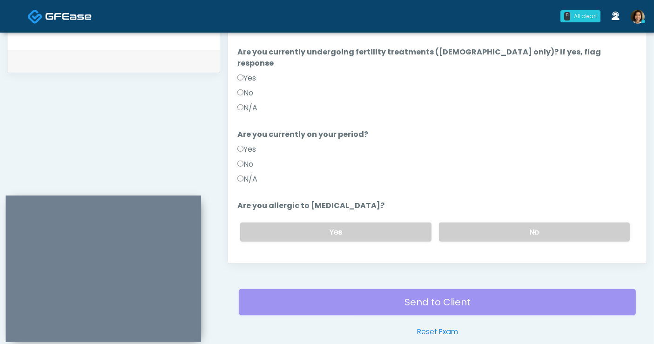
scroll to position [482, 0]
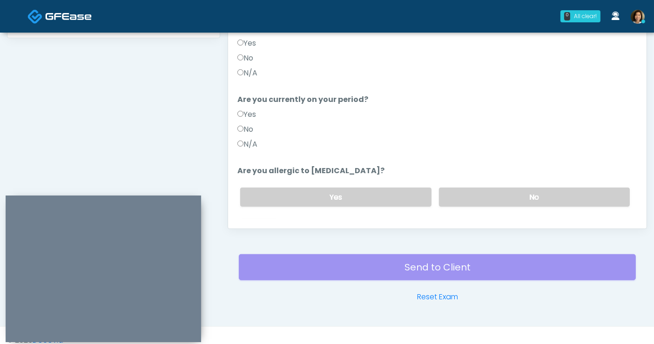
click at [261, 226] on button "Continue" at bounding box center [258, 234] width 42 height 17
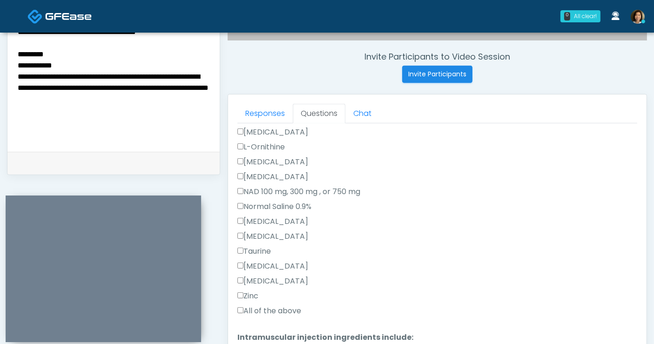
scroll to position [331, 0]
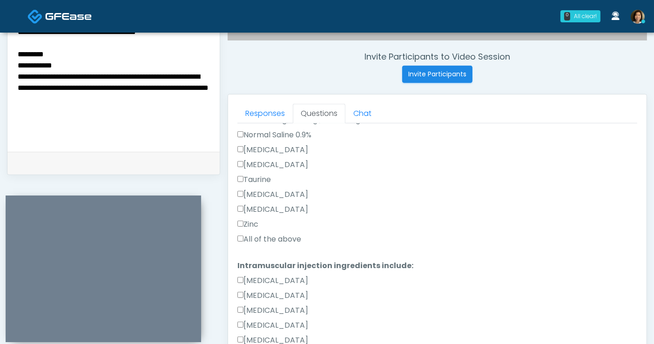
click at [291, 236] on label "All of the above" at bounding box center [269, 239] width 64 height 11
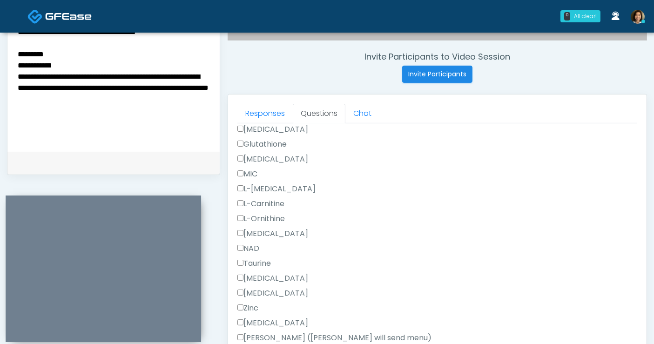
scroll to position [588, 0]
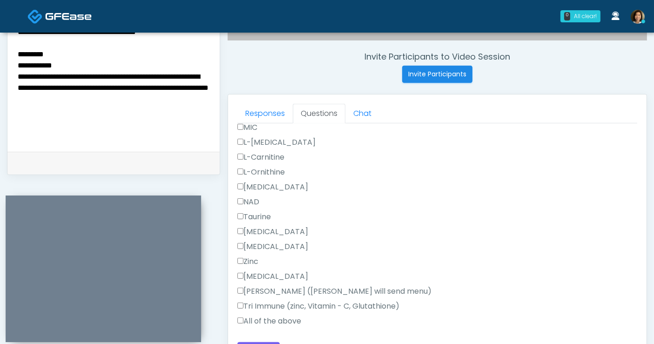
click at [276, 321] on label "All of the above" at bounding box center [269, 320] width 64 height 11
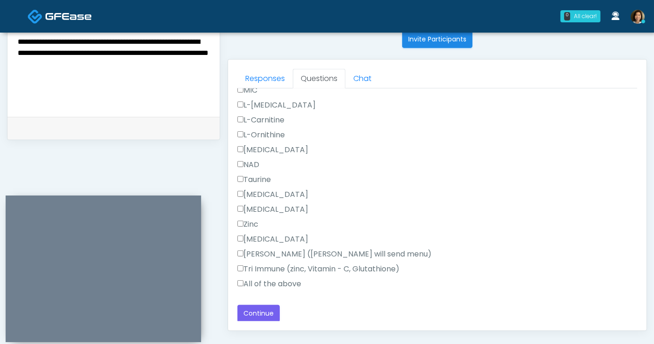
scroll to position [363, 0]
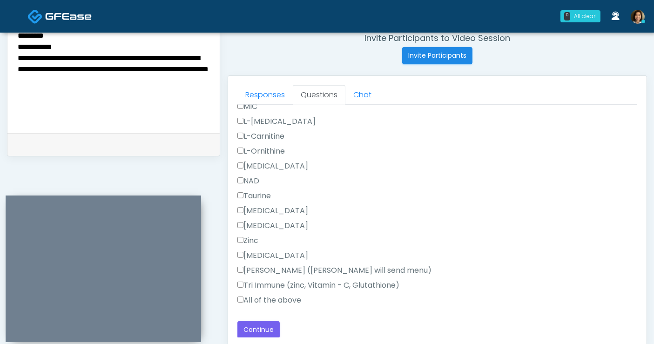
click at [170, 83] on textarea "**********" at bounding box center [114, 64] width 194 height 114
click at [18, 92] on textarea "**********" at bounding box center [114, 64] width 194 height 114
click at [267, 326] on button "Continue" at bounding box center [258, 329] width 42 height 17
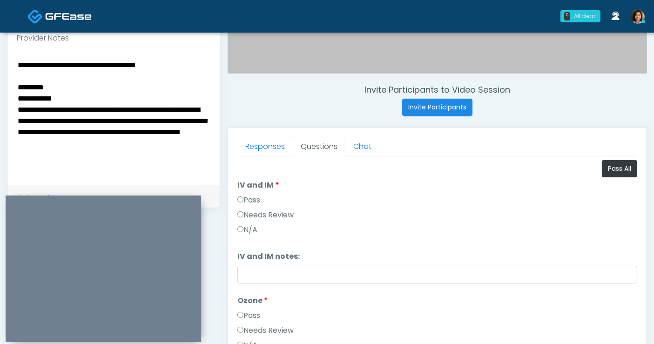
scroll to position [310, 0]
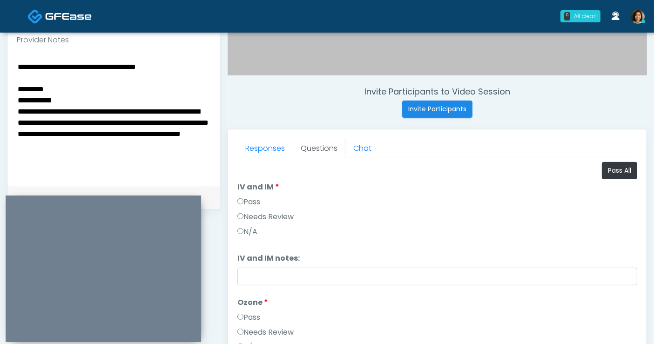
click at [87, 162] on textarea "**********" at bounding box center [114, 117] width 194 height 114
drag, startPoint x: 66, startPoint y: 97, endPoint x: 13, endPoint y: 85, distance: 54.1
click at [14, 85] on div "**********" at bounding box center [113, 118] width 212 height 135
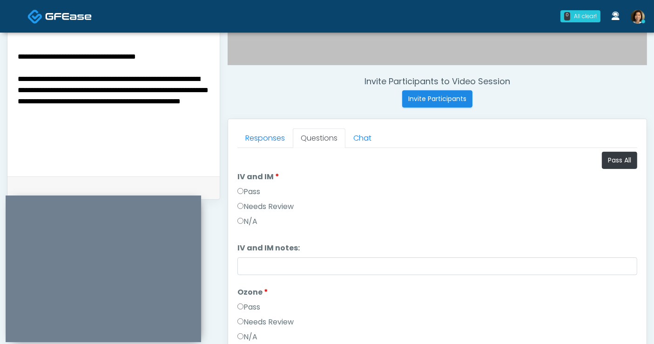
scroll to position [324, 0]
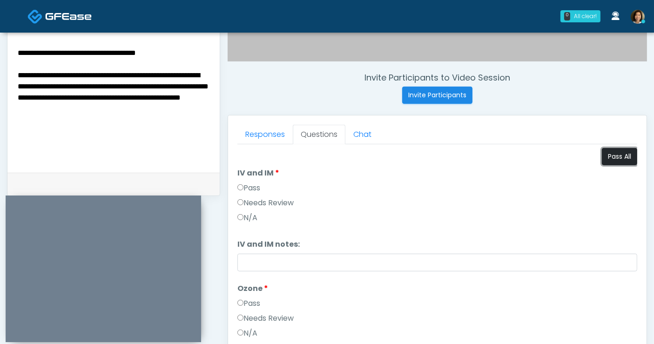
click at [611, 159] on button "Pass All" at bounding box center [619, 156] width 35 height 17
click at [100, 122] on textarea "**********" at bounding box center [114, 104] width 194 height 114
click at [32, 106] on textarea "**********" at bounding box center [114, 104] width 194 height 114
click at [80, 121] on textarea "**********" at bounding box center [114, 104] width 194 height 114
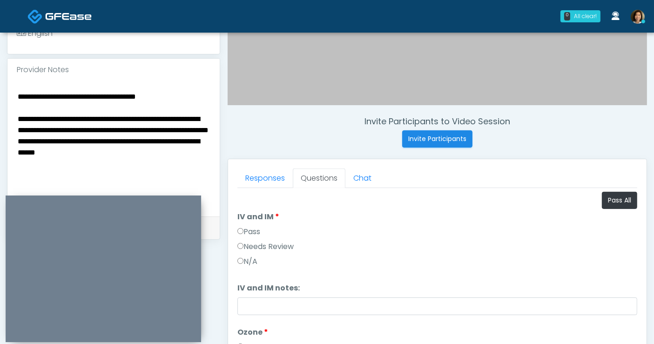
scroll to position [279, 0]
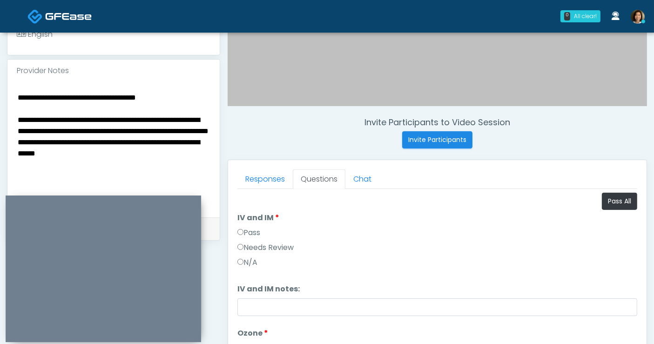
click at [153, 115] on textarea "**********" at bounding box center [114, 148] width 194 height 114
drag, startPoint x: 155, startPoint y: 130, endPoint x: 127, endPoint y: 125, distance: 28.4
click at [127, 125] on textarea "**********" at bounding box center [114, 148] width 194 height 114
click at [86, 136] on textarea "**********" at bounding box center [114, 148] width 194 height 114
click at [147, 139] on textarea "**********" at bounding box center [114, 148] width 194 height 114
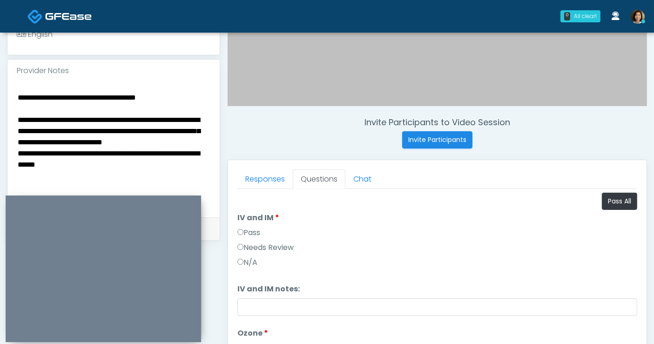
click at [67, 154] on textarea "**********" at bounding box center [114, 148] width 194 height 114
click at [130, 165] on textarea "**********" at bounding box center [114, 148] width 194 height 114
click at [113, 149] on textarea "**********" at bounding box center [114, 148] width 194 height 114
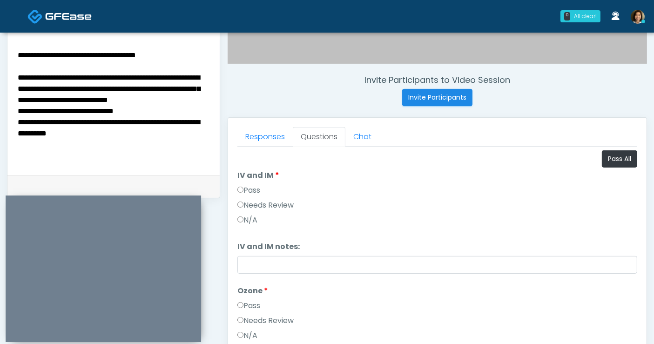
scroll to position [331, 0]
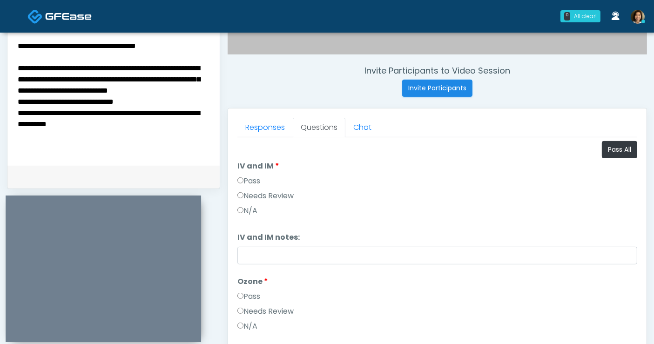
click at [110, 121] on textarea "**********" at bounding box center [114, 97] width 194 height 114
click at [134, 120] on textarea "**********" at bounding box center [114, 97] width 194 height 114
click at [27, 134] on textarea "**********" at bounding box center [114, 97] width 194 height 114
click at [203, 134] on textarea "**********" at bounding box center [114, 97] width 194 height 114
drag, startPoint x: 203, startPoint y: 134, endPoint x: 156, endPoint y: 134, distance: 47.0
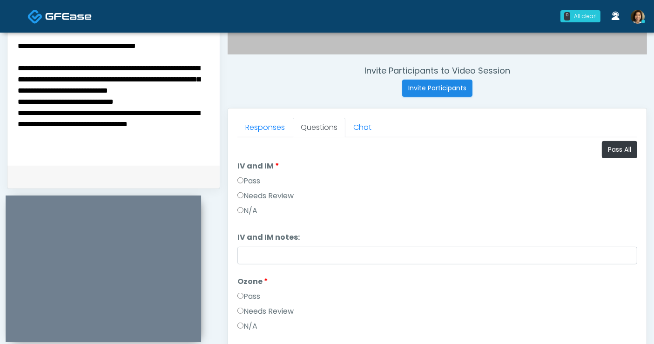
click at [156, 134] on textarea "**********" at bounding box center [114, 97] width 194 height 114
drag, startPoint x: 199, startPoint y: 40, endPoint x: -49, endPoint y: 39, distance: 248.4
click at [0, 39] on html "0 All clear! All clear! Kristin Adams In Exam - 10m 4s CA Samantha Ly AZ CA CO …" at bounding box center [327, 86] width 654 height 835
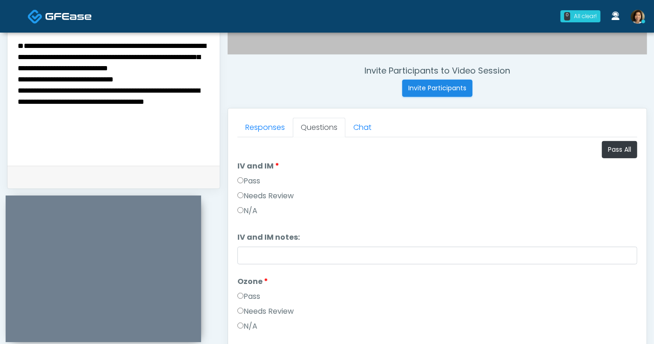
scroll to position [279, 0]
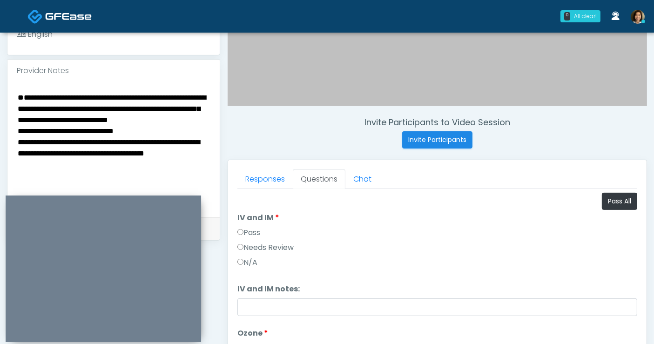
click at [18, 115] on textarea "**********" at bounding box center [114, 148] width 194 height 114
click at [155, 134] on textarea "**********" at bounding box center [114, 148] width 194 height 114
click at [154, 137] on textarea "**********" at bounding box center [114, 148] width 194 height 114
click at [149, 173] on textarea "**********" at bounding box center [114, 148] width 194 height 114
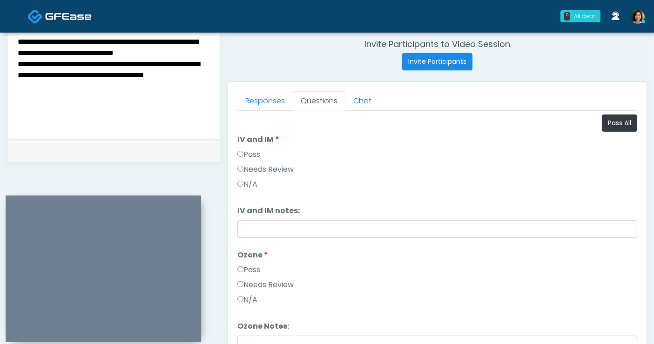
type textarea "**********"
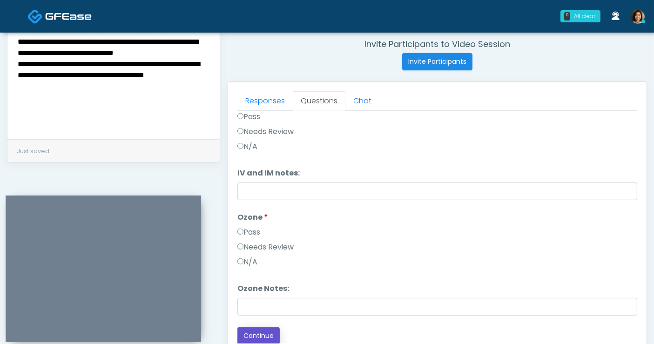
click at [264, 331] on button "Continue" at bounding box center [258, 335] width 42 height 17
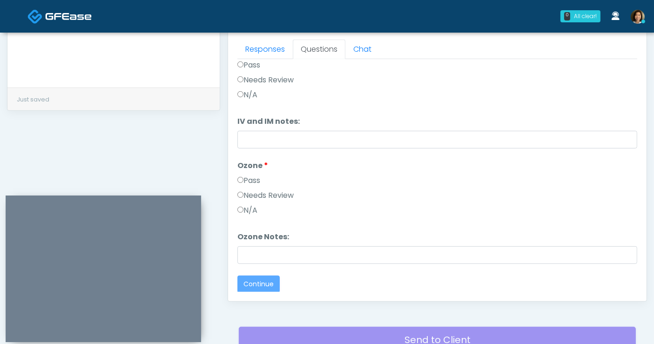
scroll to position [0, 0]
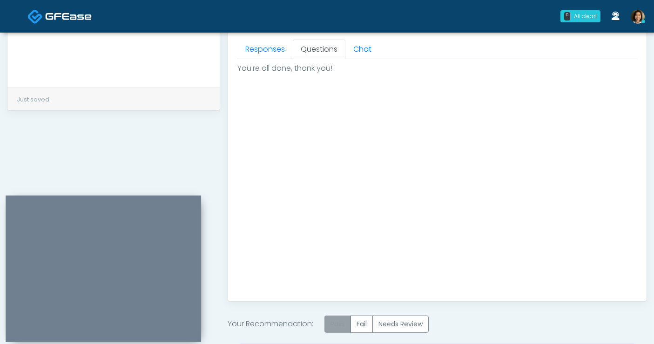
click at [332, 321] on label "Pass" at bounding box center [337, 323] width 27 height 17
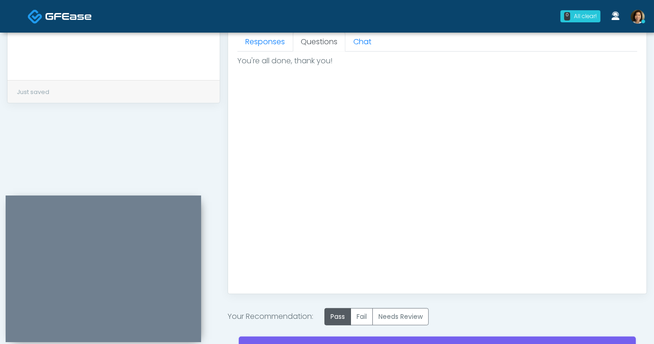
scroll to position [461, 0]
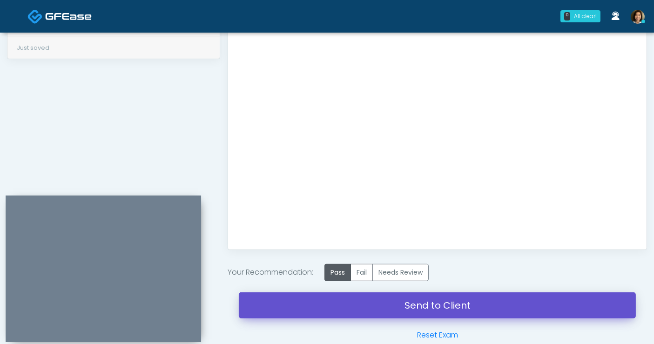
drag, startPoint x: 425, startPoint y: 292, endPoint x: 384, endPoint y: 63, distance: 232.2
click at [425, 292] on link "Send to Client" at bounding box center [437, 305] width 397 height 26
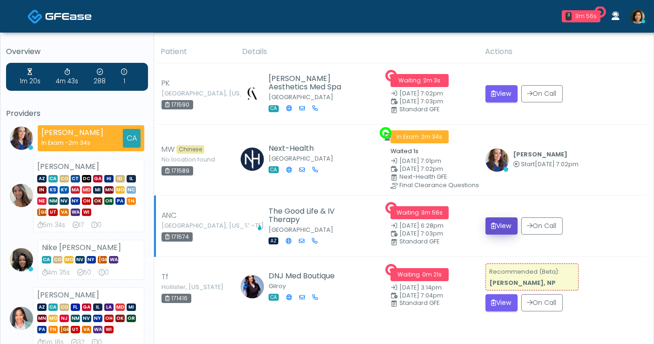
click at [501, 225] on button "View" at bounding box center [501, 225] width 32 height 17
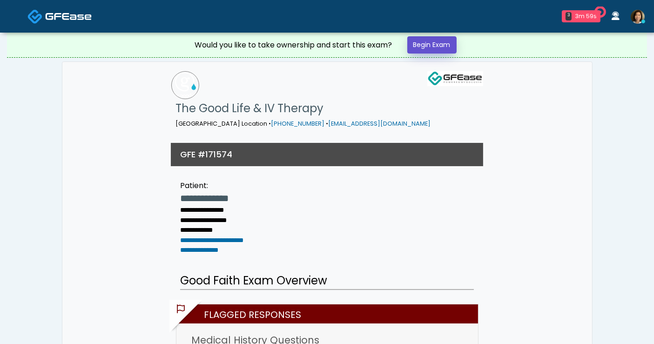
click at [440, 45] on link "Begin Exam" at bounding box center [431, 44] width 49 height 17
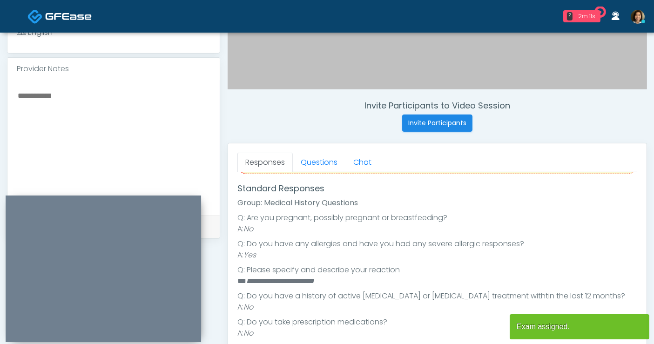
scroll to position [108, 0]
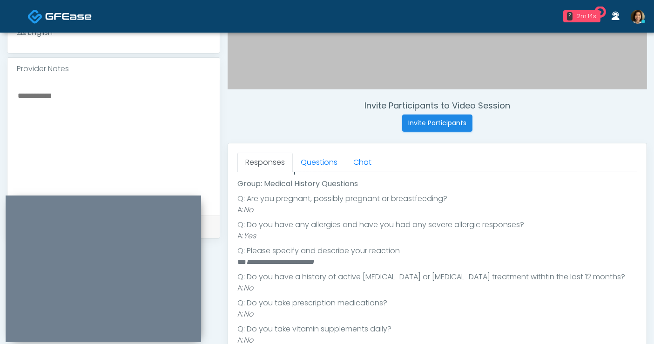
click at [130, 109] on textarea at bounding box center [114, 146] width 194 height 114
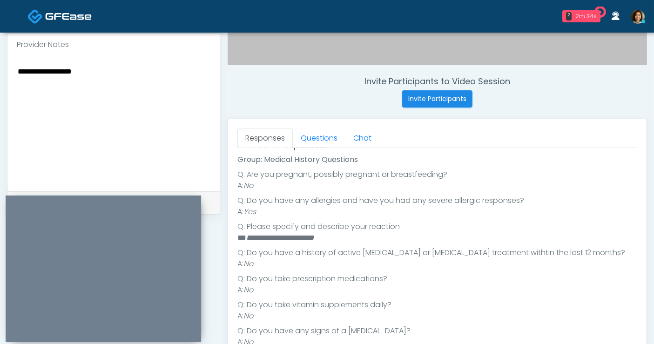
scroll to position [258, 0]
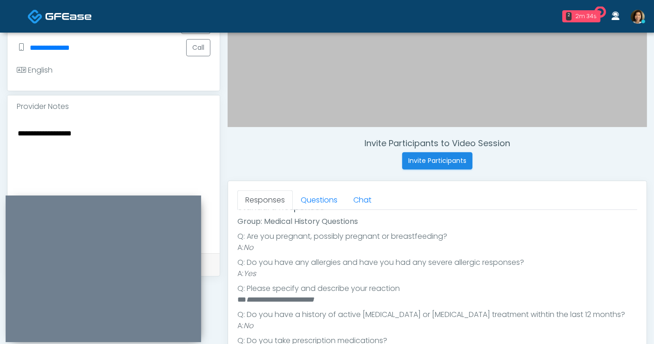
click at [116, 136] on textarea "**********" at bounding box center [114, 184] width 194 height 114
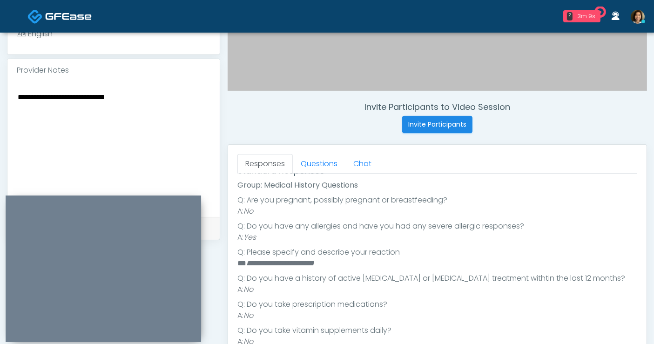
scroll to position [243, 0]
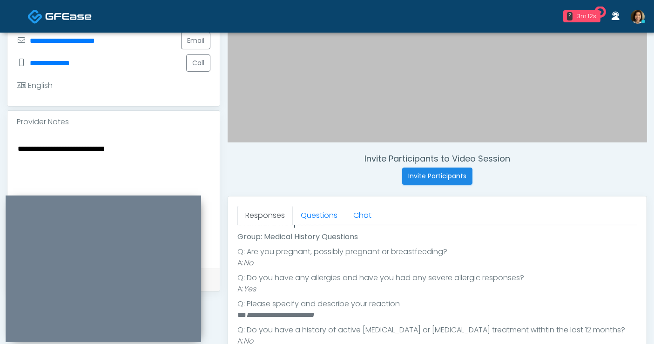
click at [207, 247] on div "**********" at bounding box center [113, 200] width 212 height 135
click at [190, 60] on button "Call" at bounding box center [198, 62] width 24 height 17
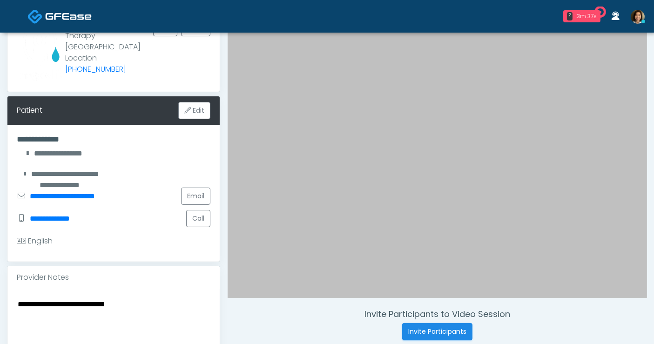
scroll to position [103, 0]
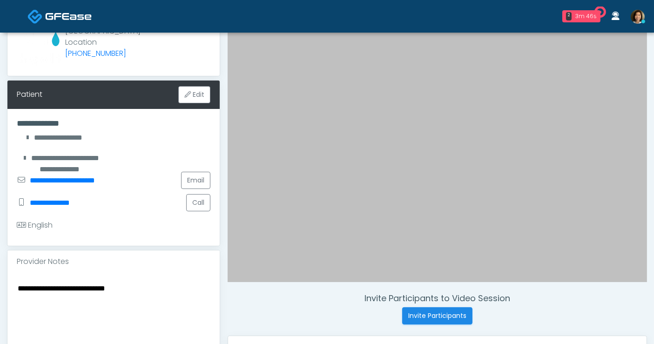
click at [149, 295] on textarea "**********" at bounding box center [114, 339] width 194 height 114
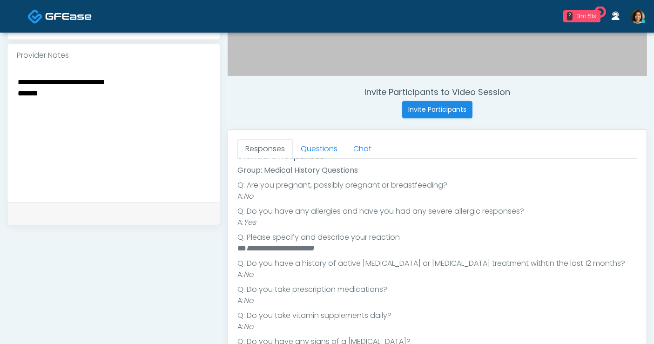
scroll to position [324, 0]
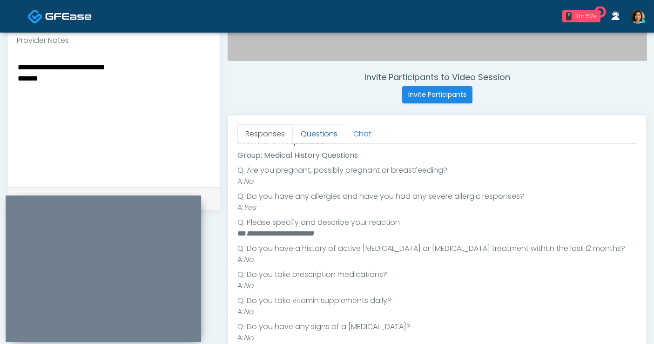
type textarea "**********"
click at [331, 133] on link "Questions" at bounding box center [319, 134] width 53 height 20
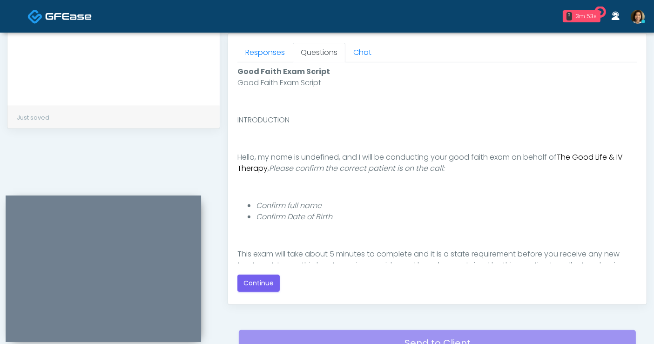
scroll to position [418, 0]
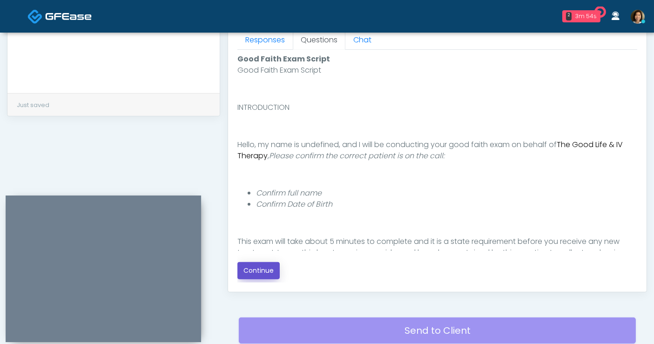
click at [273, 269] on button "Continue" at bounding box center [258, 270] width 42 height 17
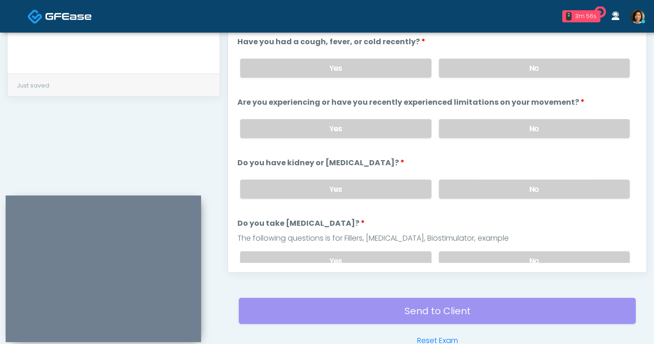
scroll to position [386, 0]
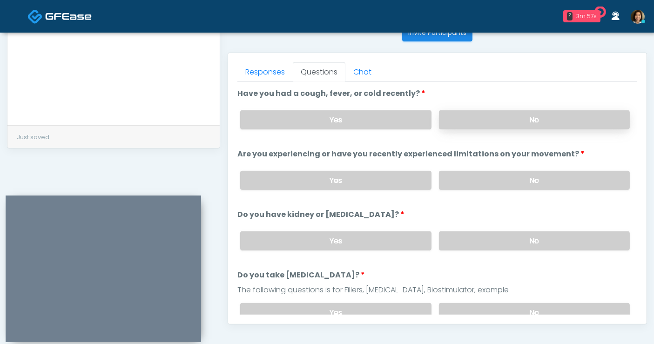
click at [510, 115] on label "No" at bounding box center [534, 119] width 191 height 19
click at [516, 180] on label "No" at bounding box center [534, 180] width 191 height 19
click at [520, 241] on label "No" at bounding box center [534, 240] width 191 height 19
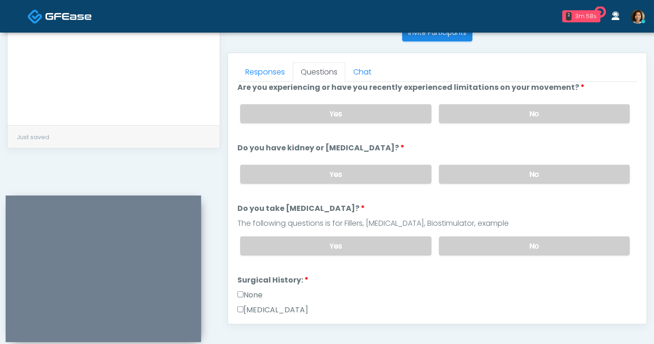
scroll to position [67, 0]
click at [530, 242] on label "No" at bounding box center [534, 244] width 191 height 19
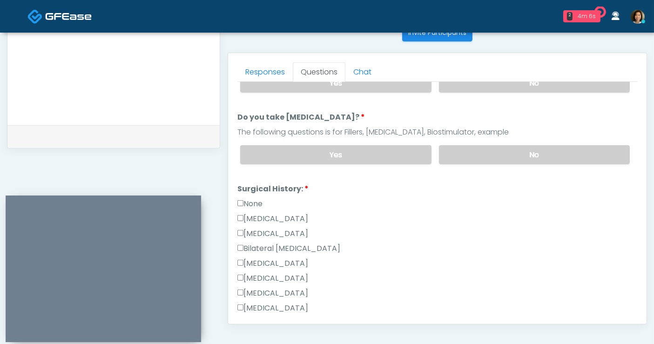
scroll to position [331, 0]
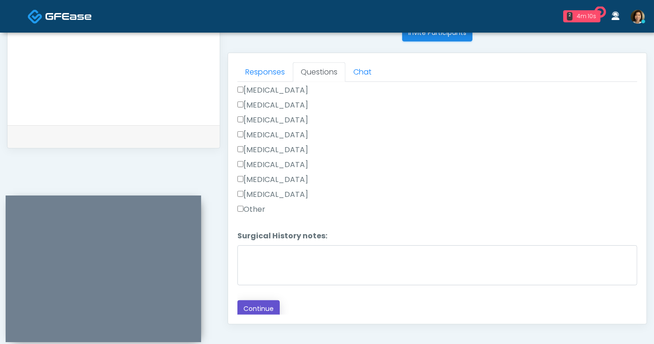
click at [267, 303] on button "Continue" at bounding box center [258, 308] width 42 height 17
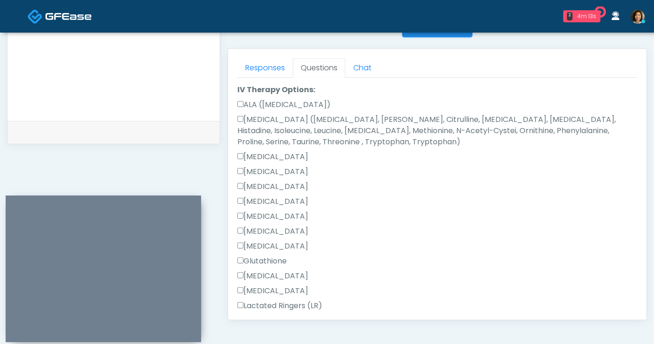
scroll to position [357, 0]
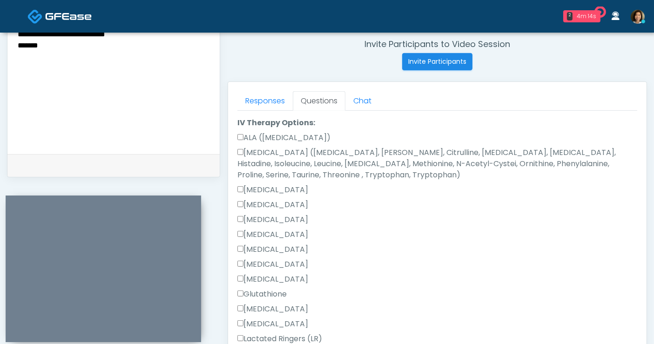
drag, startPoint x: 638, startPoint y: 212, endPoint x: 641, endPoint y: 172, distance: 40.6
click at [641, 172] on div "Responses Questions Chat Good Faith Exam Script Good Faith Exam Script INTRODUC…" at bounding box center [437, 217] width 418 height 271
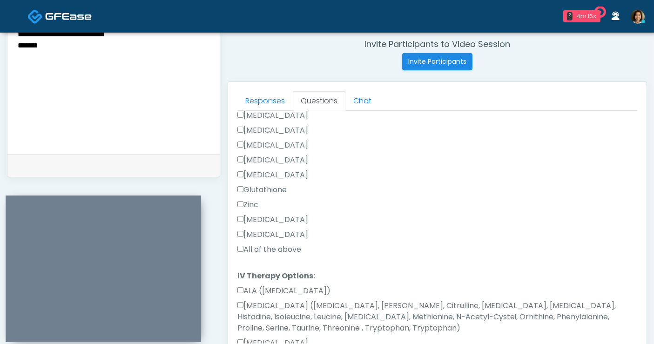
scroll to position [208, 0]
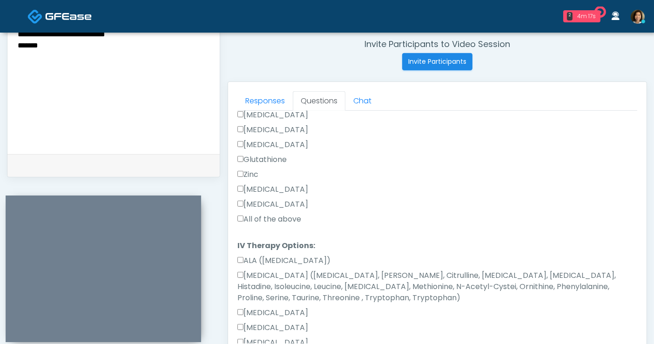
click at [261, 222] on label "All of the above" at bounding box center [269, 219] width 64 height 11
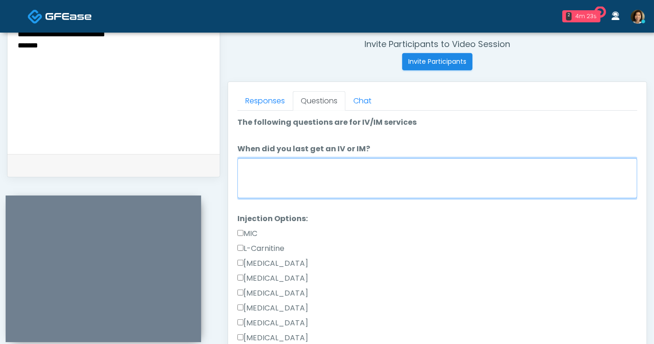
click at [409, 177] on textarea "When did you last get an IV or IM?" at bounding box center [437, 178] width 400 height 40
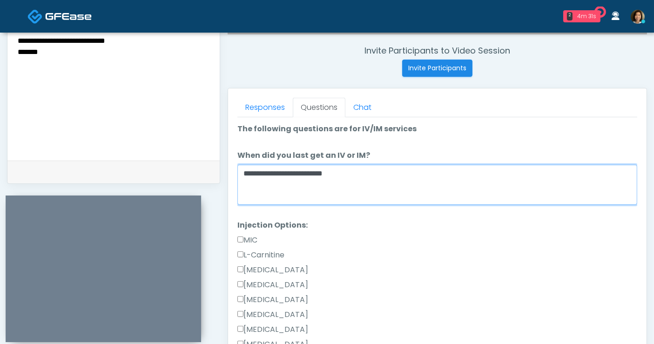
scroll to position [352, 0]
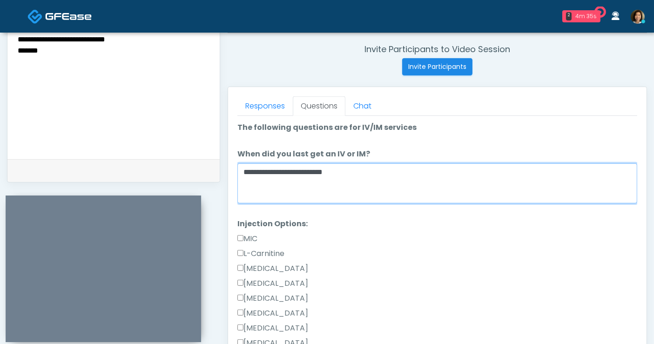
type textarea "**********"
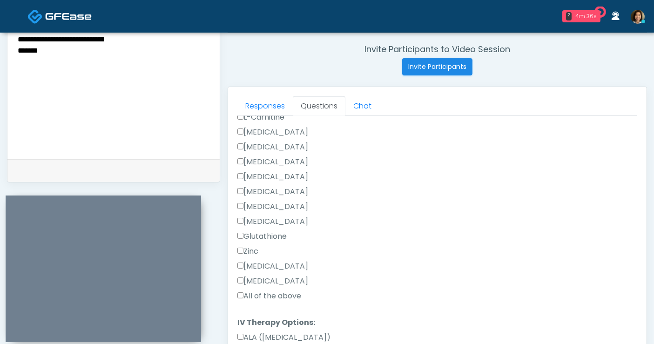
scroll to position [142, 0]
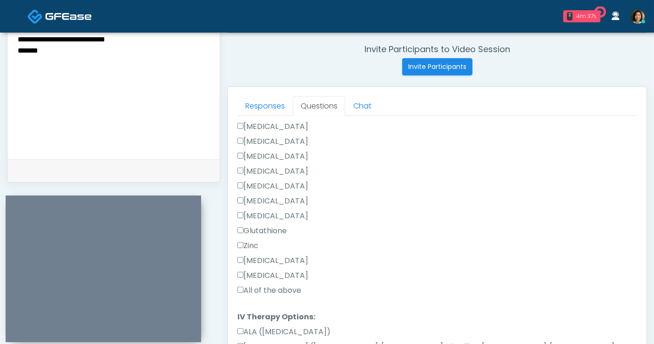
click at [266, 273] on label "Toradol" at bounding box center [272, 275] width 71 height 11
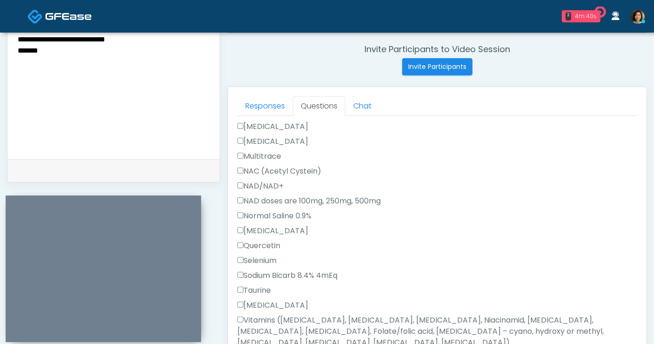
scroll to position [702, 0]
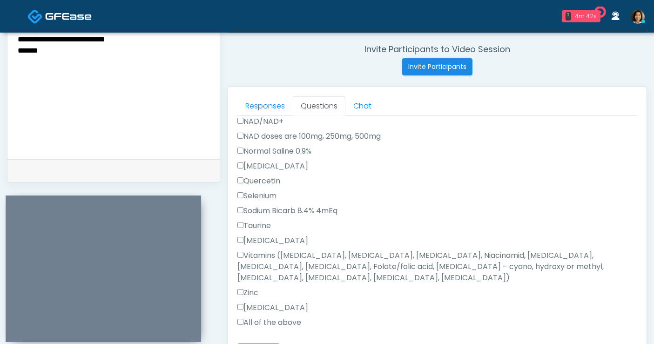
click at [250, 317] on label "All of the above" at bounding box center [269, 322] width 64 height 11
click at [262, 241] on label "Toradol" at bounding box center [272, 240] width 71 height 11
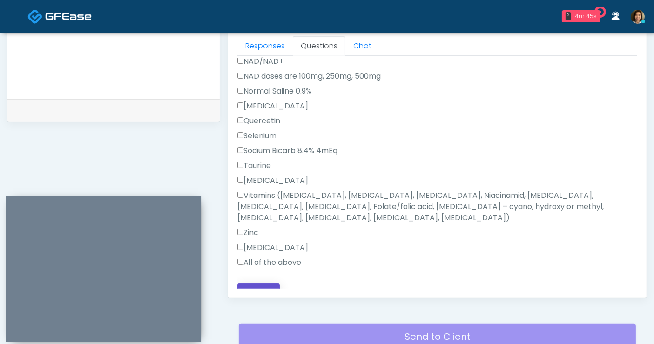
click at [263, 283] on button "Continue" at bounding box center [258, 291] width 42 height 17
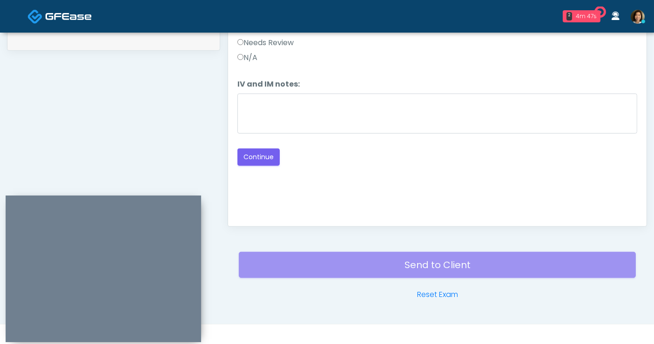
scroll to position [352, 0]
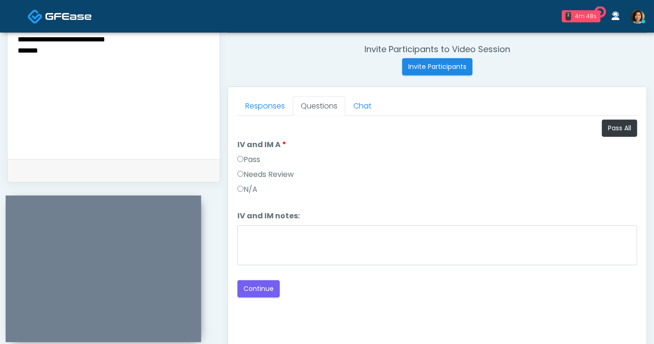
drag, startPoint x: 255, startPoint y: 160, endPoint x: 267, endPoint y: 206, distance: 47.2
click at [255, 160] on label "Pass" at bounding box center [248, 159] width 23 height 11
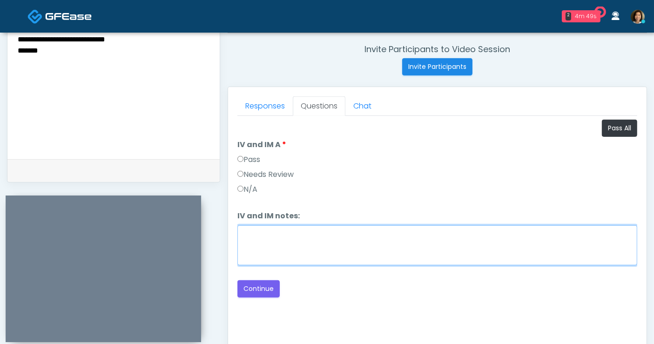
click at [291, 256] on textarea "IV and IM notes:" at bounding box center [437, 245] width 400 height 40
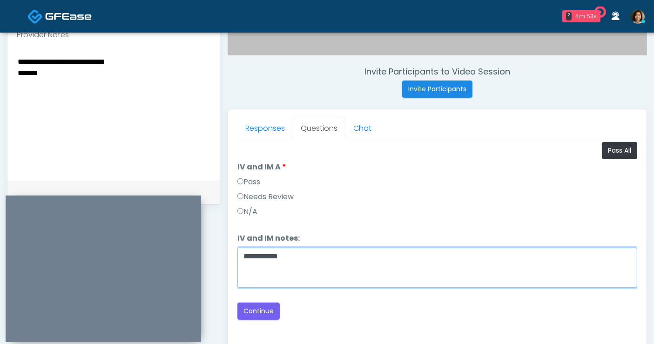
scroll to position [323, 0]
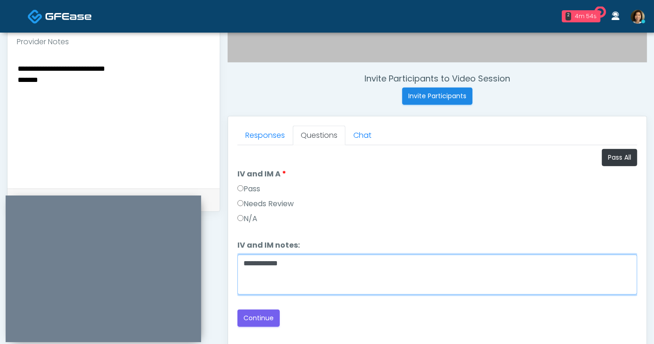
type textarea "**********"
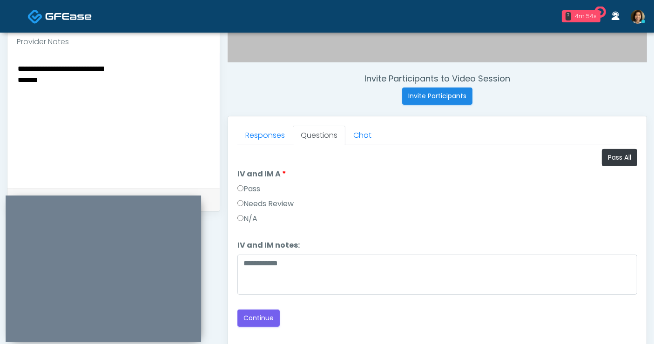
drag, startPoint x: 38, startPoint y: 79, endPoint x: -19, endPoint y: 62, distance: 59.8
click at [0, 62] on html "2 4m 54s DNJ Med Boutique Waiting - 3m 12s CA View Corinne Aesthetics Med Spa W…" at bounding box center [327, 94] width 654 height 835
drag, startPoint x: 60, startPoint y: 77, endPoint x: -60, endPoint y: 69, distance: 120.3
click at [0, 69] on html "2 5m 0s DNJ Med Boutique Waiting - 3m 18s CA View Corinne Aesthetics Med Spa Wa…" at bounding box center [327, 94] width 654 height 835
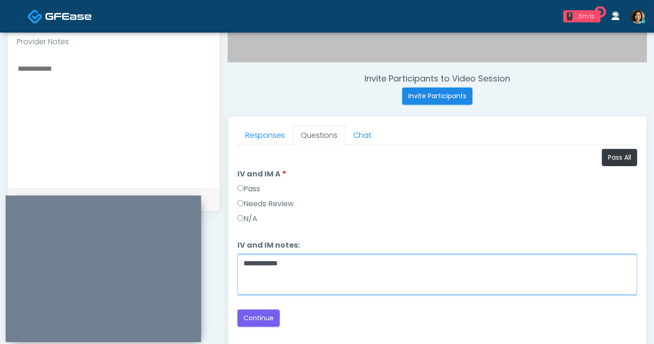
click at [313, 268] on textarea "**********" at bounding box center [437, 274] width 400 height 40
type textarea "**********"
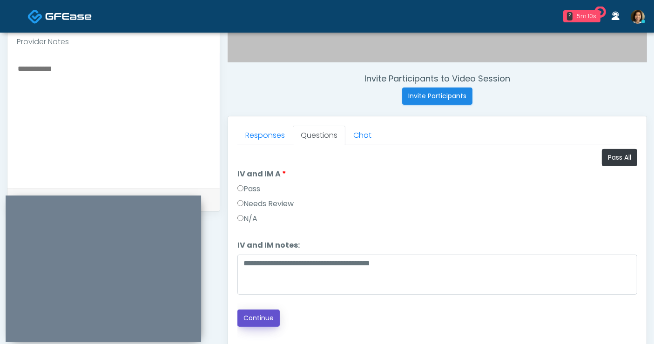
click at [254, 316] on button "Continue" at bounding box center [258, 317] width 42 height 17
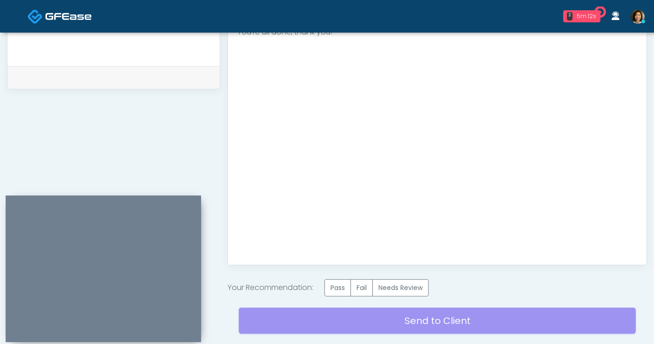
scroll to position [464, 0]
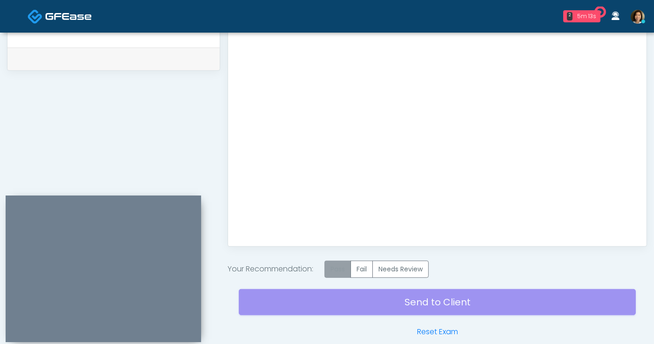
click at [338, 265] on label "Pass" at bounding box center [337, 269] width 27 height 17
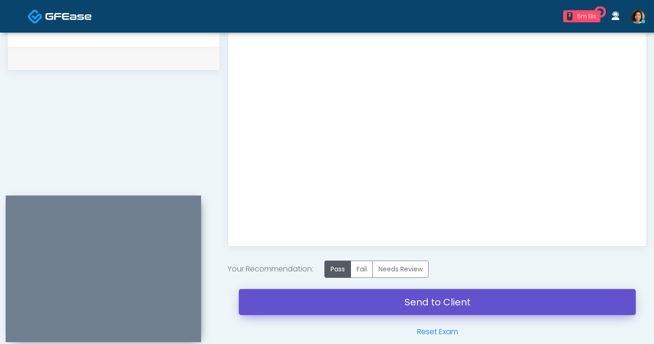
drag, startPoint x: 442, startPoint y: 300, endPoint x: 383, endPoint y: 67, distance: 240.2
click at [442, 300] on link "Send to Client" at bounding box center [437, 302] width 397 height 26
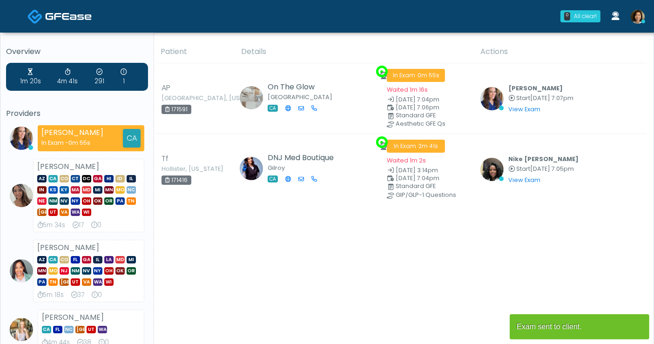
drag, startPoint x: 658, startPoint y: 91, endPoint x: 661, endPoint y: 17, distance: 74.0
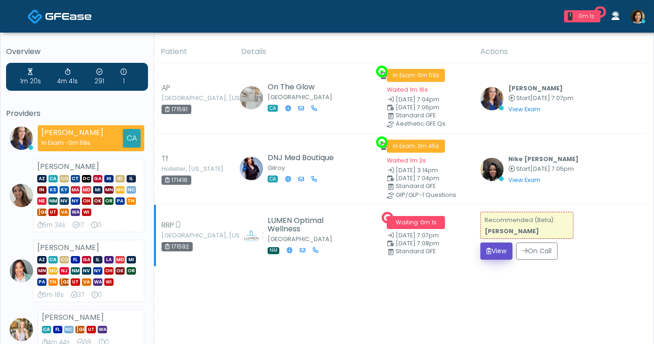
click at [495, 245] on button "View" at bounding box center [496, 250] width 32 height 17
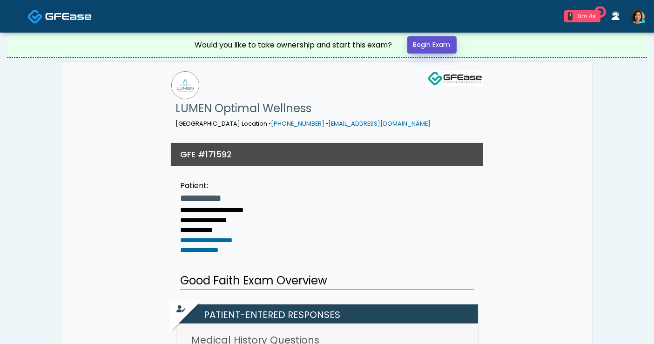
click at [430, 46] on link "Begin Exam" at bounding box center [431, 44] width 49 height 17
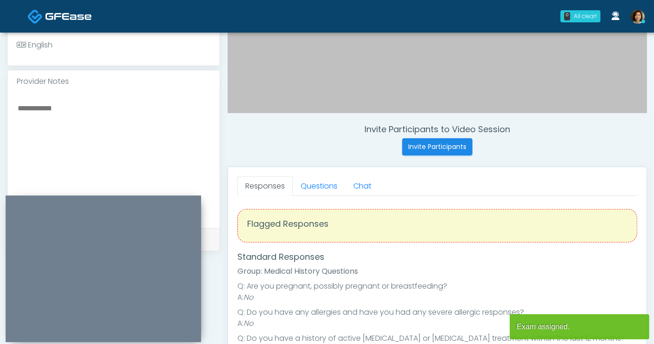
scroll to position [300, 0]
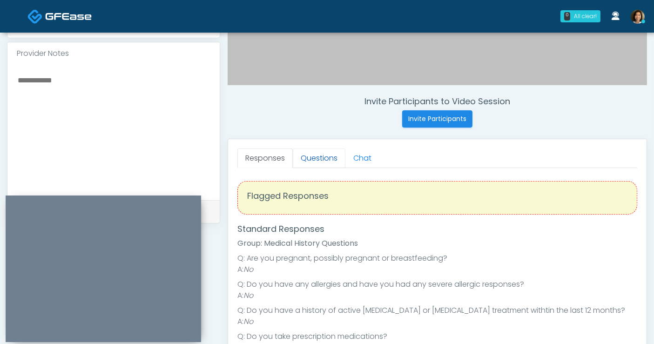
click at [312, 158] on link "Questions" at bounding box center [319, 158] width 53 height 20
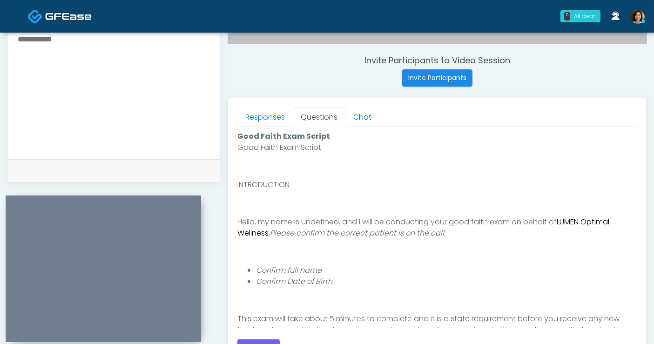
scroll to position [339, 0]
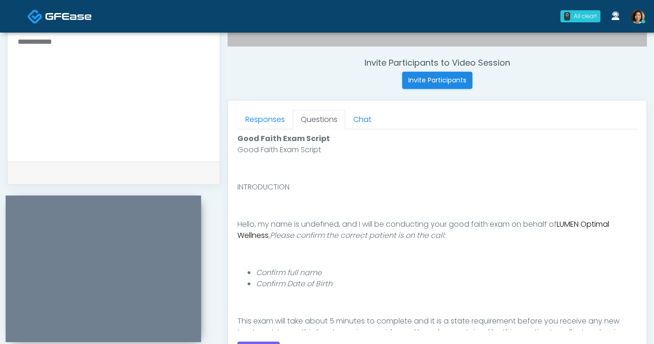
click at [100, 50] on textarea at bounding box center [114, 92] width 194 height 114
type textarea "*********"
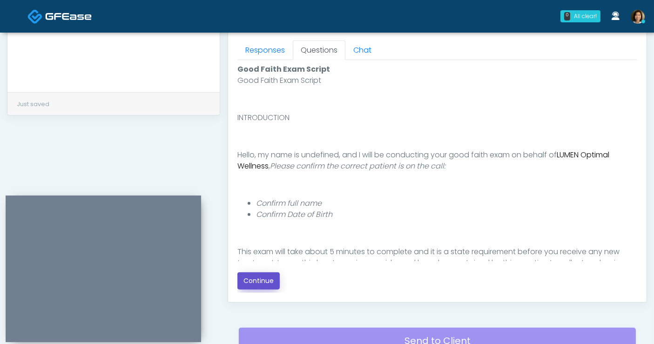
click at [264, 277] on button "Continue" at bounding box center [258, 280] width 42 height 17
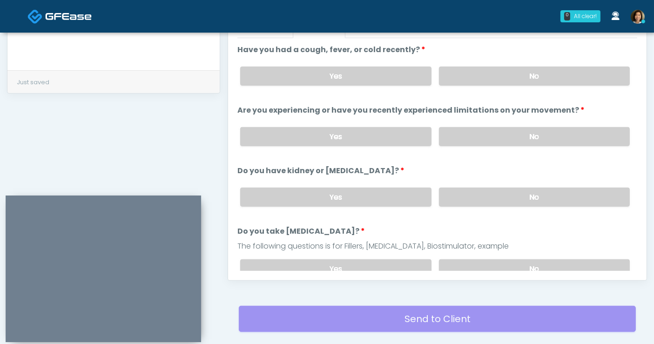
scroll to position [386, 0]
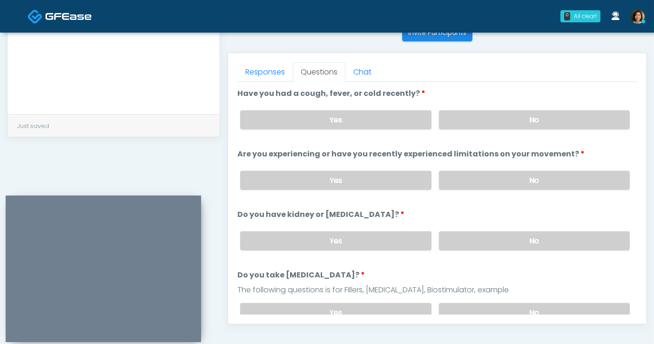
drag, startPoint x: 540, startPoint y: 116, endPoint x: 550, endPoint y: 167, distance: 51.2
click at [542, 118] on label "No" at bounding box center [534, 119] width 191 height 19
drag, startPoint x: 553, startPoint y: 178, endPoint x: 622, endPoint y: 145, distance: 76.4
click at [563, 173] on label "No" at bounding box center [534, 180] width 191 height 19
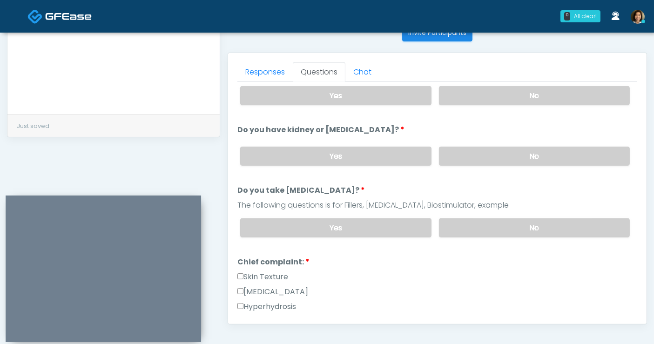
drag, startPoint x: 561, startPoint y: 155, endPoint x: 560, endPoint y: 197, distance: 42.3
drag, startPoint x: 555, startPoint y: 228, endPoint x: 534, endPoint y: 169, distance: 61.8
click at [553, 221] on label "No" at bounding box center [534, 227] width 191 height 19
click at [533, 154] on label "No" at bounding box center [534, 156] width 191 height 19
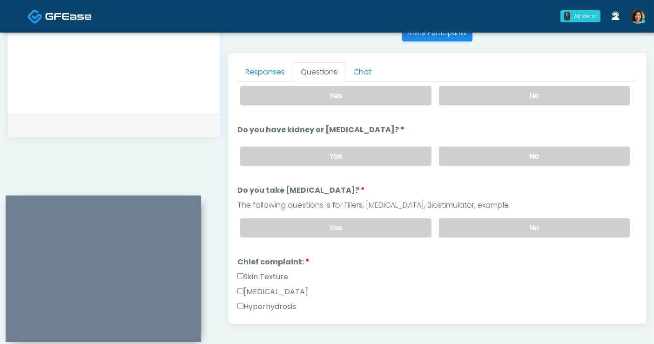
scroll to position [188, 0]
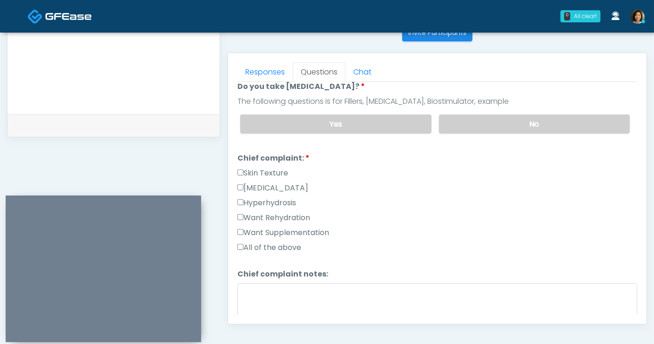
click at [275, 242] on label "All of the above" at bounding box center [269, 247] width 64 height 11
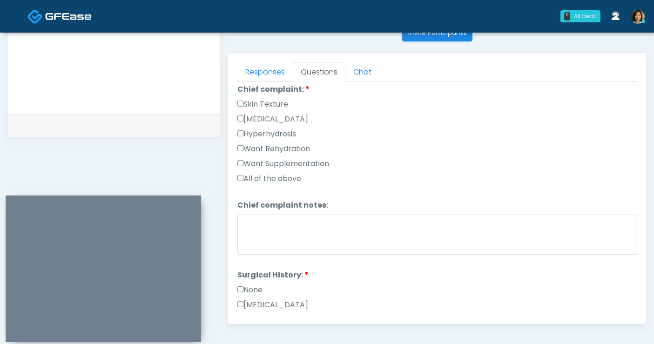
scroll to position [292, 0]
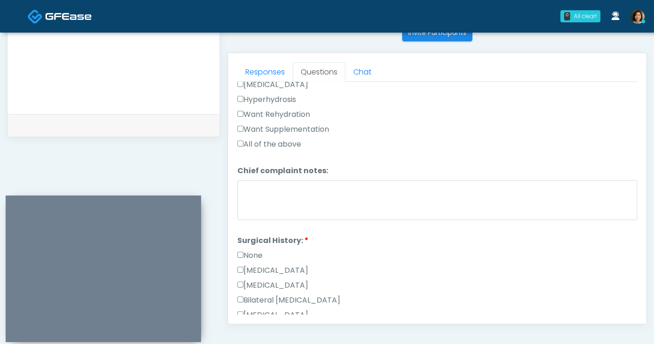
click at [245, 257] on div "None" at bounding box center [437, 257] width 400 height 15
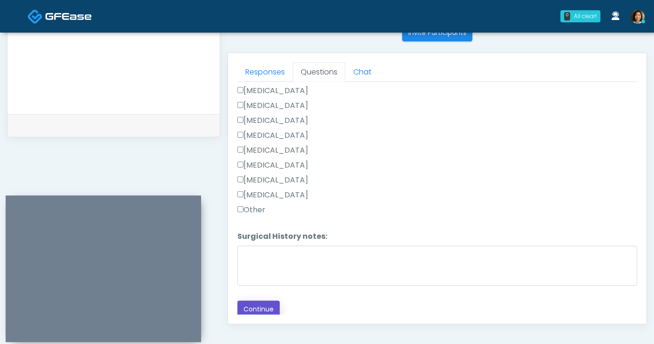
click at [261, 302] on button "Continue" at bounding box center [258, 309] width 42 height 17
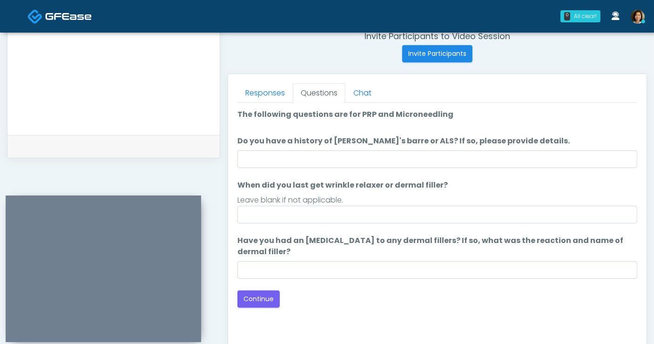
scroll to position [359, 0]
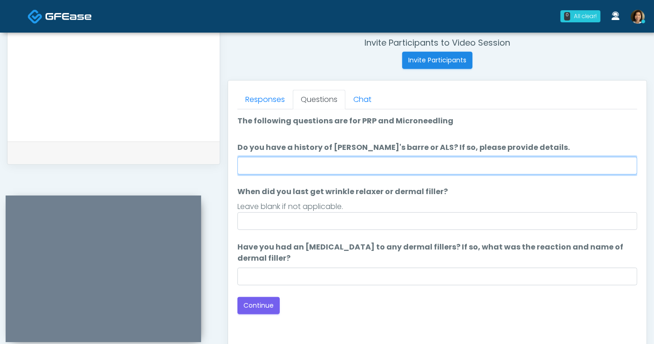
click at [361, 165] on input "Do you have a history of [PERSON_NAME]'s barre or ALS? If so, please provide de…" at bounding box center [437, 166] width 400 height 18
type input "**"
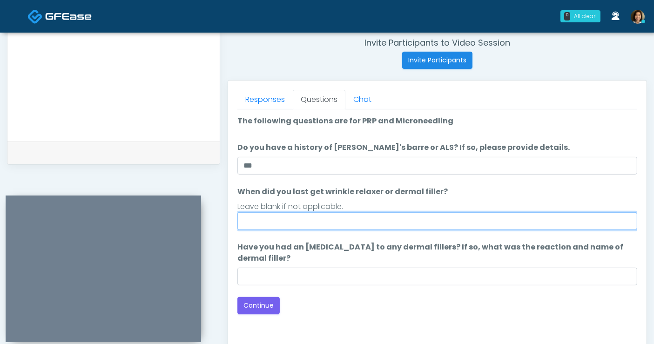
click at [380, 219] on input "When did you last get wrinkle relaxer or dermal filler?" at bounding box center [437, 221] width 400 height 18
type input "*****"
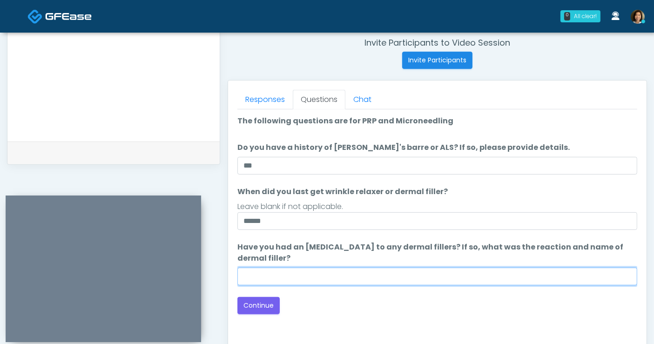
click at [381, 272] on input "Have you had an [MEDICAL_DATA] to any dermal fillers? If so, what was the react…" at bounding box center [437, 277] width 400 height 18
type input "**********"
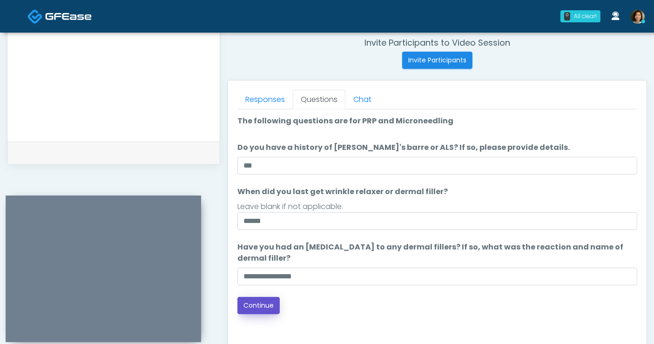
click at [267, 305] on button "Continue" at bounding box center [258, 305] width 42 height 17
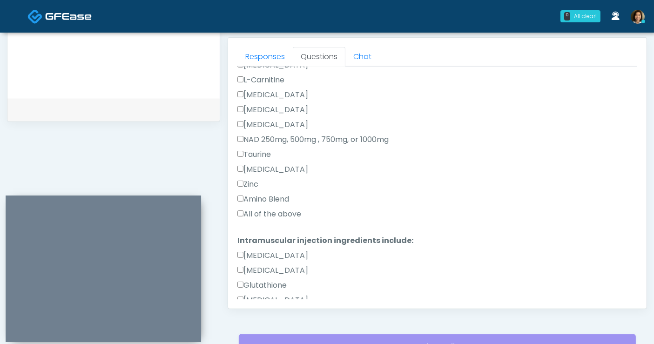
scroll to position [255, 0]
drag, startPoint x: 255, startPoint y: 210, endPoint x: 303, endPoint y: 210, distance: 47.9
click at [255, 210] on label "All of the above" at bounding box center [269, 212] width 64 height 11
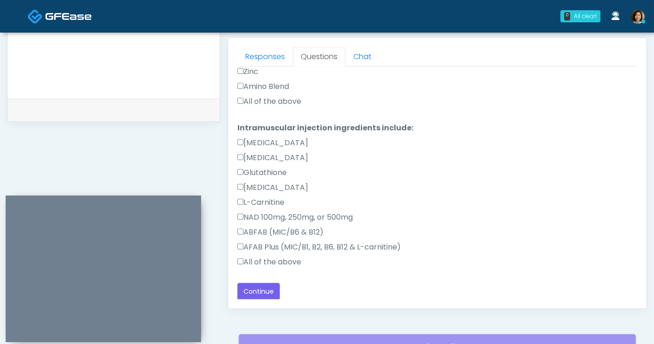
click at [275, 262] on label "All of the above" at bounding box center [269, 261] width 64 height 11
click at [264, 287] on button "Continue" at bounding box center [258, 291] width 42 height 17
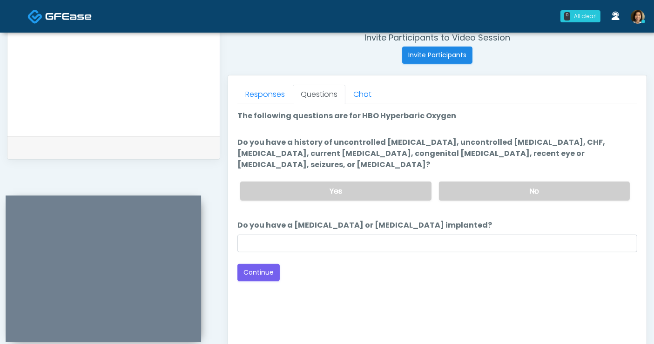
scroll to position [360, 0]
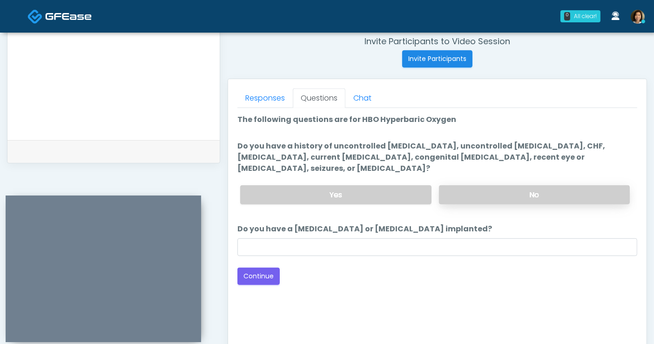
click at [497, 185] on label "No" at bounding box center [534, 194] width 191 height 19
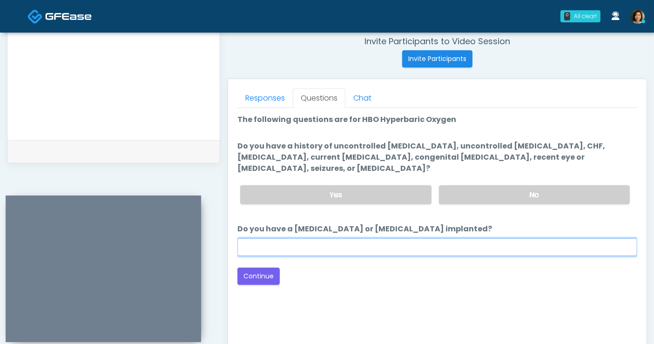
click at [441, 238] on input "Do you have a pacemaker or defibrillator implanted?" at bounding box center [437, 247] width 400 height 18
type input "**"
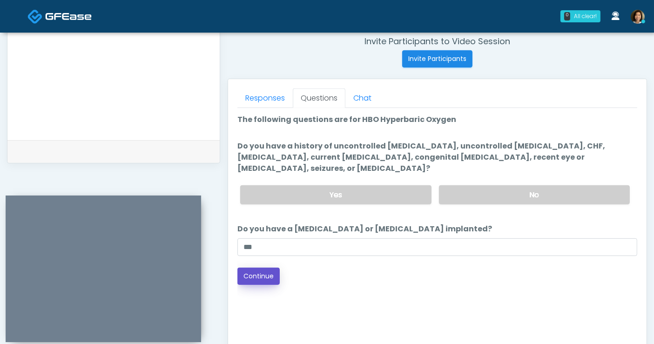
click at [261, 268] on button "Continue" at bounding box center [258, 276] width 42 height 17
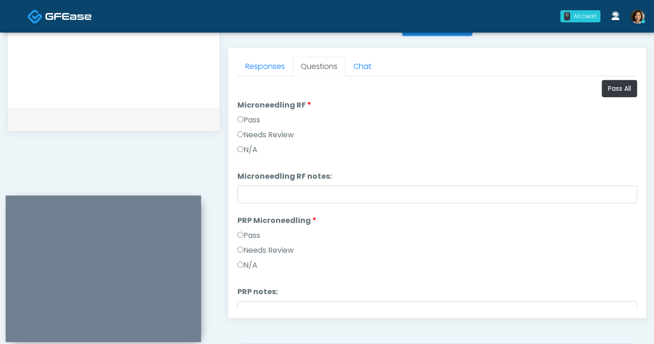
scroll to position [298, 0]
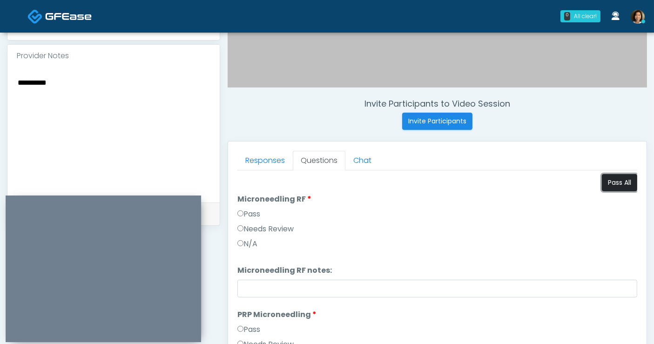
click at [617, 179] on button "Pass All" at bounding box center [619, 182] width 35 height 17
drag, startPoint x: 66, startPoint y: 84, endPoint x: -68, endPoint y: 79, distance: 133.6
click at [0, 79] on html "0 All clear! All clear! Kristin Adams In Exam - 2m 38s CA Samantha Ly AZ CA CO …" at bounding box center [327, 119] width 654 height 835
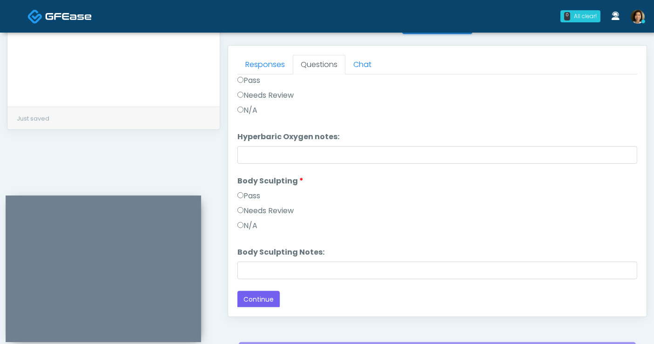
scroll to position [392, 0]
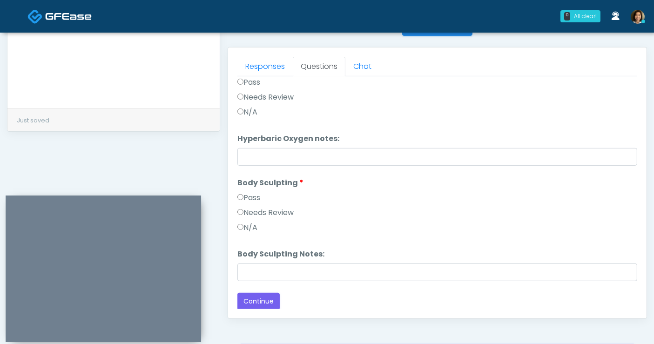
click at [389, 303] on div "Back Continue" at bounding box center [437, 301] width 400 height 17
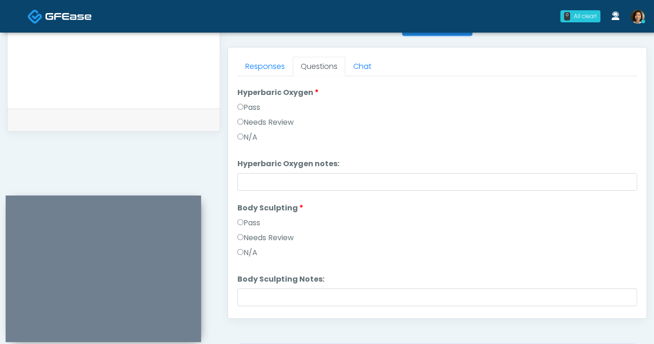
scroll to position [615, 0]
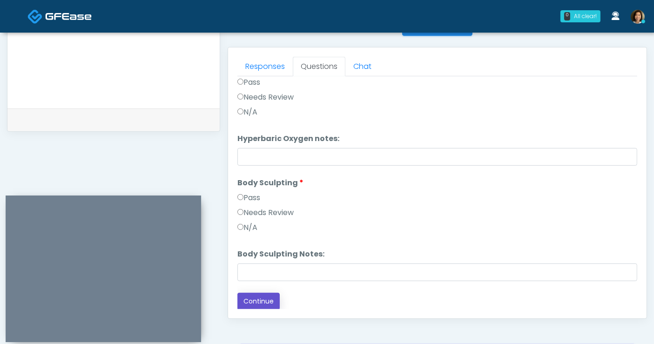
click at [254, 303] on button "Continue" at bounding box center [258, 301] width 42 height 17
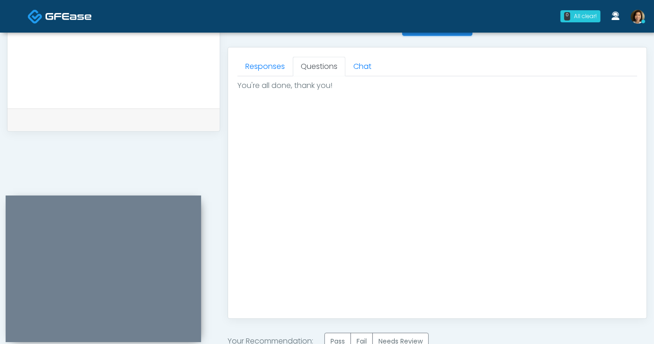
scroll to position [0, 0]
click at [340, 335] on label "Pass" at bounding box center [337, 341] width 27 height 17
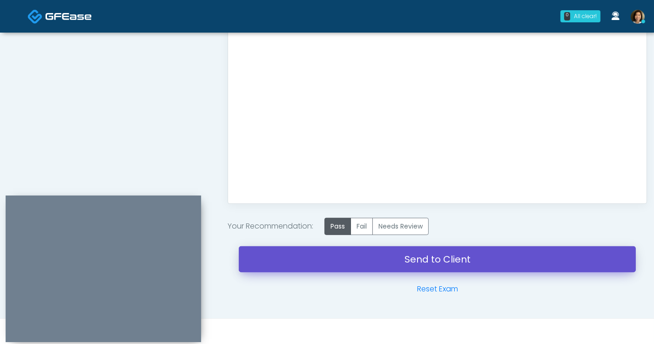
drag, startPoint x: 425, startPoint y: 258, endPoint x: 376, endPoint y: 66, distance: 198.8
click at [425, 258] on link "Send to Client" at bounding box center [437, 259] width 397 height 26
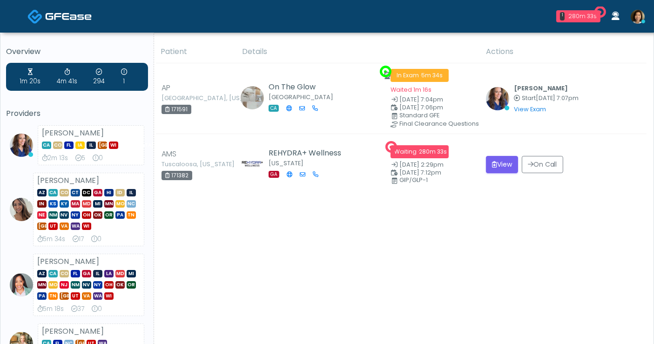
click at [499, 161] on button "View" at bounding box center [502, 164] width 32 height 17
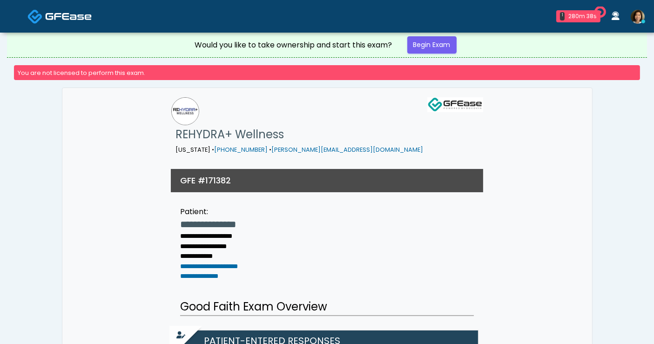
click at [52, 19] on img at bounding box center [68, 16] width 47 height 9
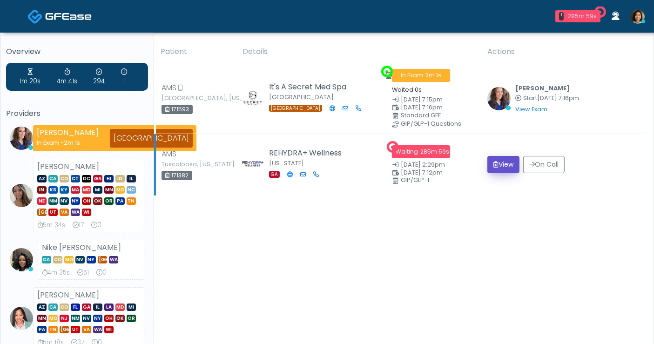
click at [499, 159] on button "View" at bounding box center [503, 164] width 32 height 17
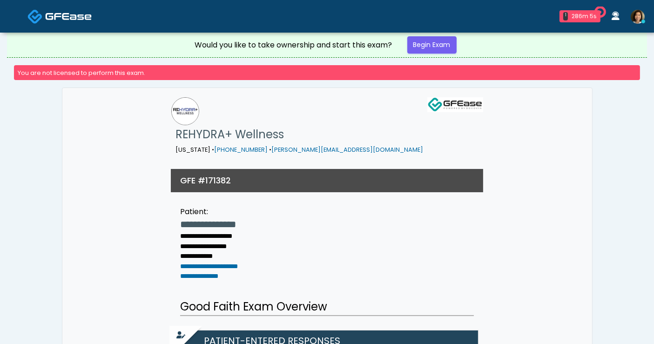
click at [65, 23] on link at bounding box center [59, 16] width 64 height 30
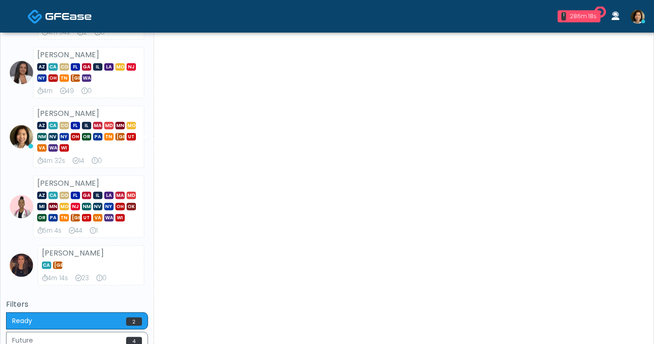
scroll to position [522, 0]
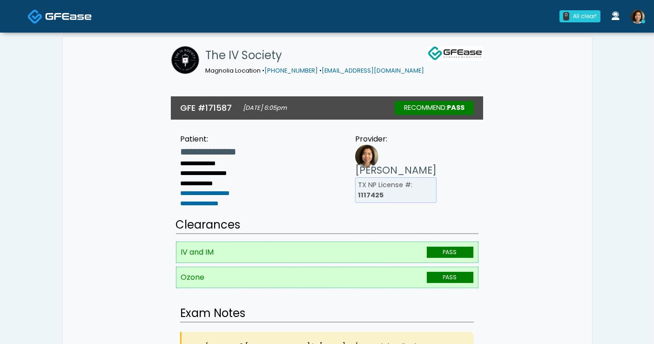
click at [77, 19] on img at bounding box center [68, 16] width 47 height 9
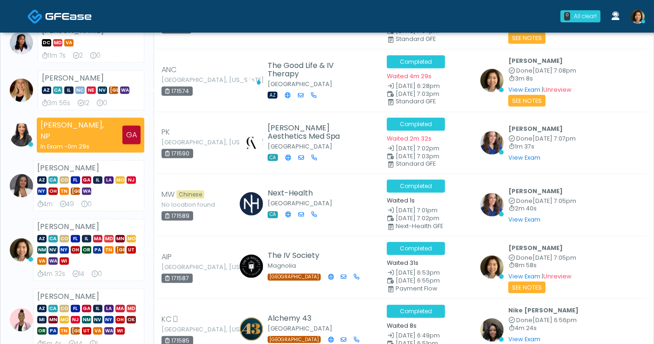
scroll to position [622, 0]
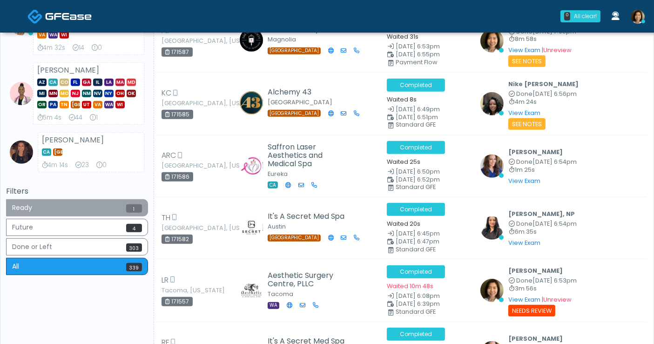
click at [92, 199] on button "Ready 1" at bounding box center [77, 207] width 142 height 17
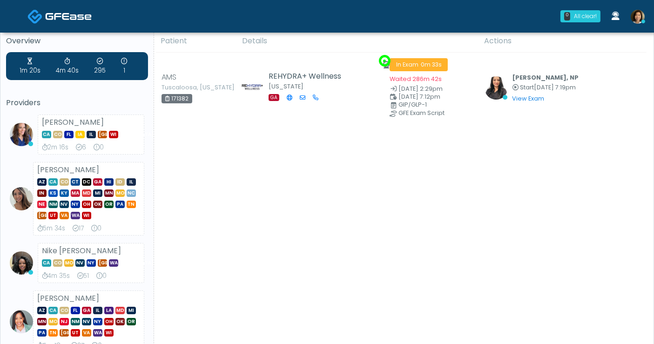
scroll to position [0, 0]
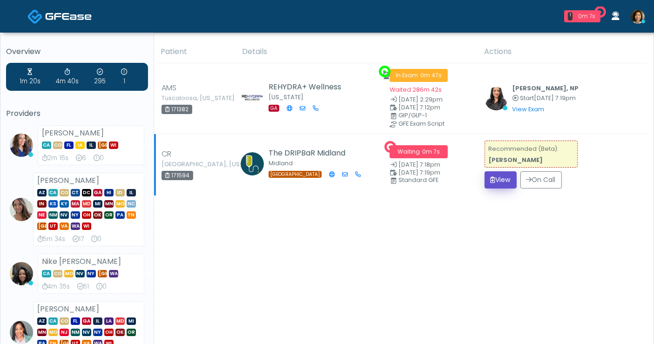
click at [498, 179] on button "View" at bounding box center [500, 179] width 32 height 17
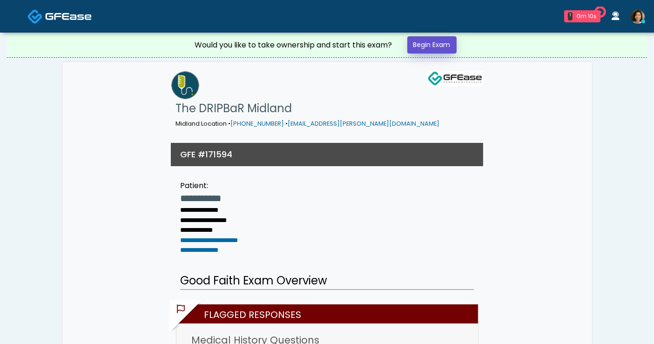
drag, startPoint x: 0, startPoint y: 0, endPoint x: 439, endPoint y: 44, distance: 440.9
click at [439, 44] on link "Begin Exam" at bounding box center [431, 44] width 49 height 17
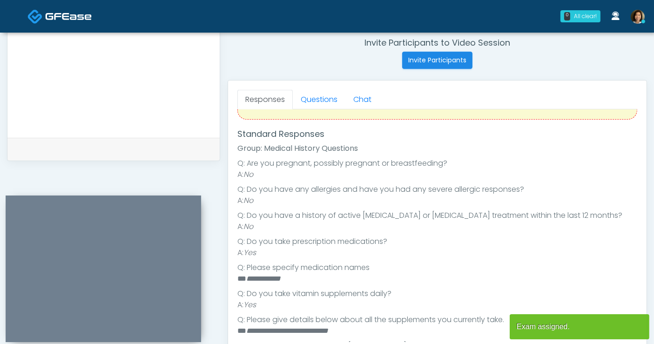
scroll to position [107, 0]
drag, startPoint x: 144, startPoint y: 80, endPoint x: 156, endPoint y: 66, distance: 17.8
click at [148, 76] on textarea at bounding box center [114, 69] width 194 height 114
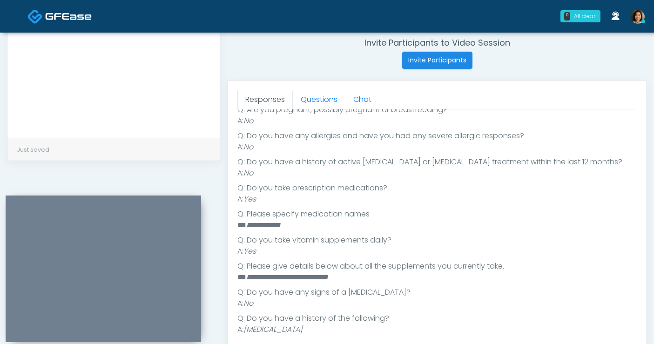
scroll to position [255, 0]
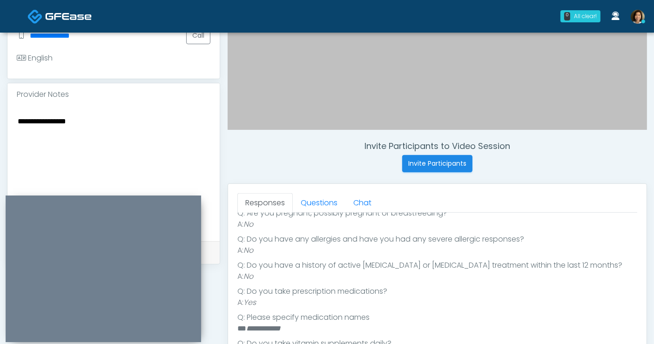
click at [105, 117] on textarea "**********" at bounding box center [114, 172] width 194 height 114
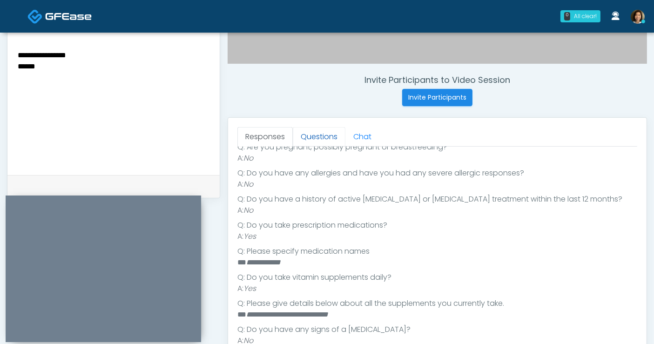
click at [304, 130] on link "Questions" at bounding box center [319, 137] width 53 height 20
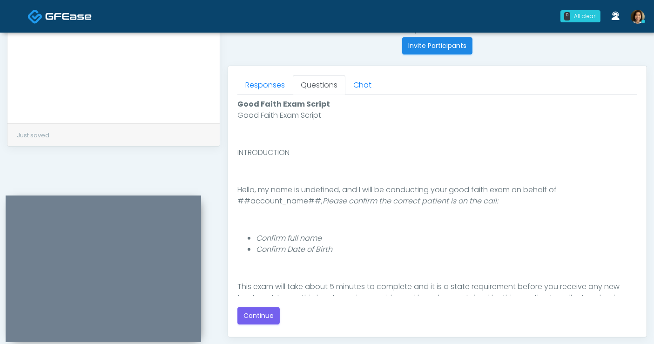
scroll to position [374, 0]
click at [263, 307] on button "Continue" at bounding box center [258, 315] width 42 height 17
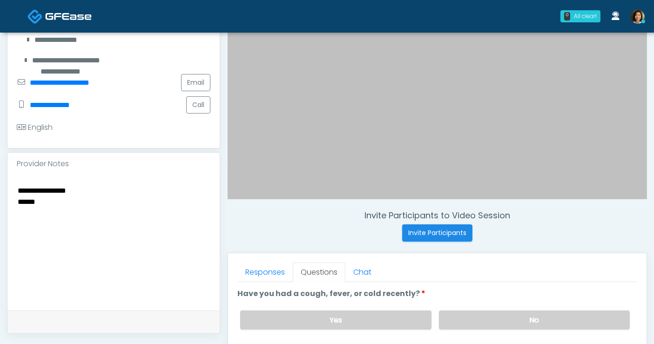
scroll to position [234, 0]
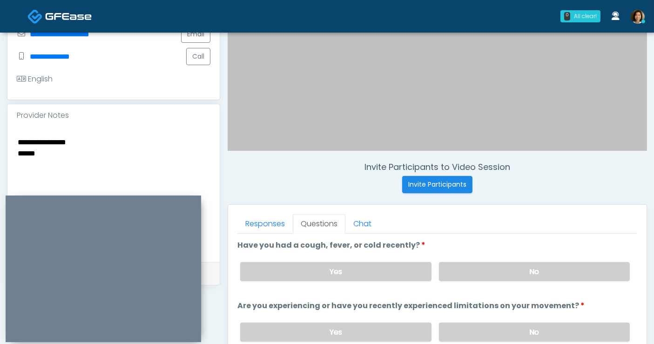
click at [56, 152] on textarea "**********" at bounding box center [114, 193] width 194 height 114
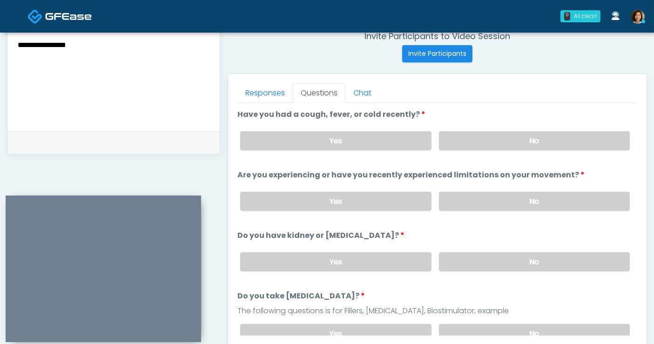
scroll to position [381, 0]
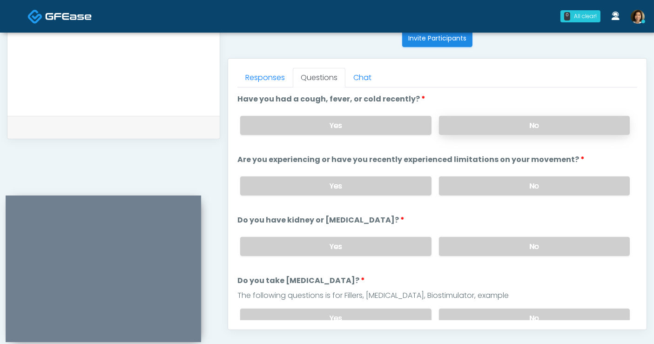
click at [513, 127] on label "No" at bounding box center [534, 125] width 191 height 19
click at [521, 181] on label "No" at bounding box center [534, 185] width 191 height 19
click at [538, 252] on label "No" at bounding box center [534, 246] width 191 height 19
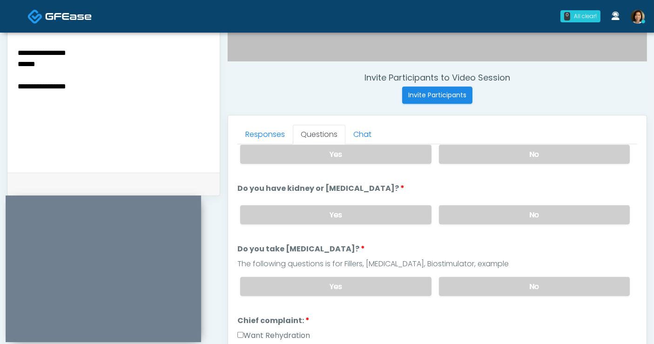
scroll to position [141, 0]
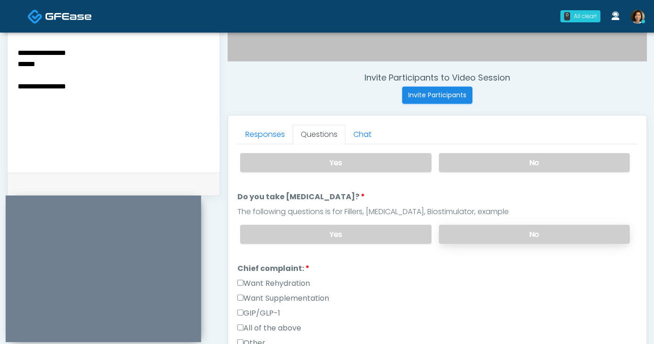
click at [530, 235] on label "No" at bounding box center [534, 234] width 191 height 19
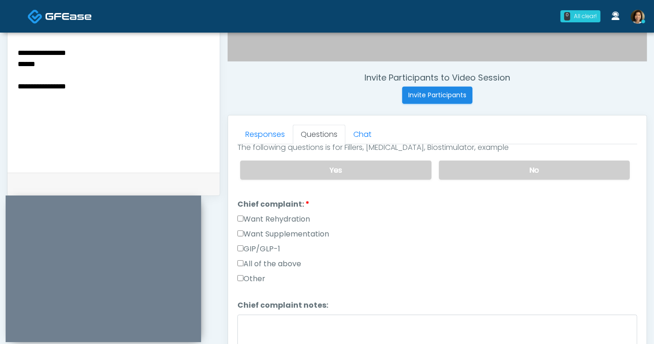
click at [274, 264] on label "All of the above" at bounding box center [269, 263] width 64 height 11
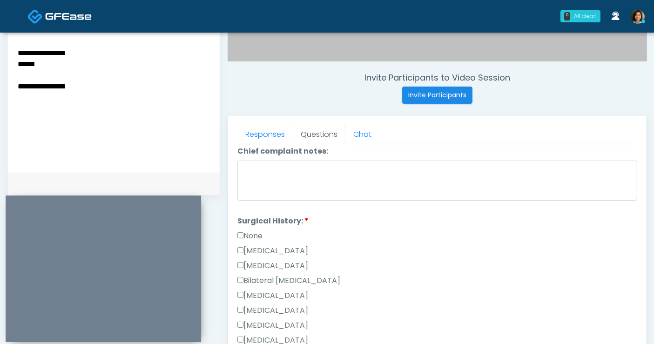
click at [258, 233] on label "None" at bounding box center [249, 235] width 25 height 11
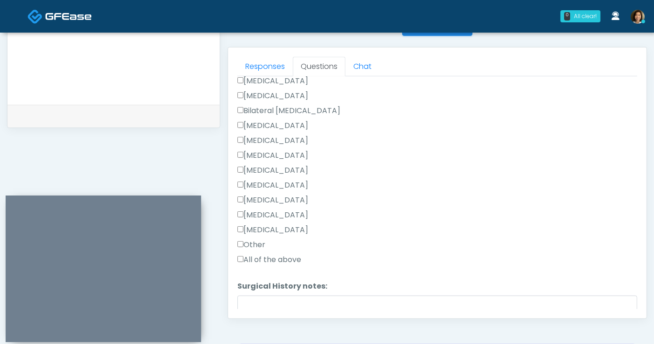
scroll to position [516, 0]
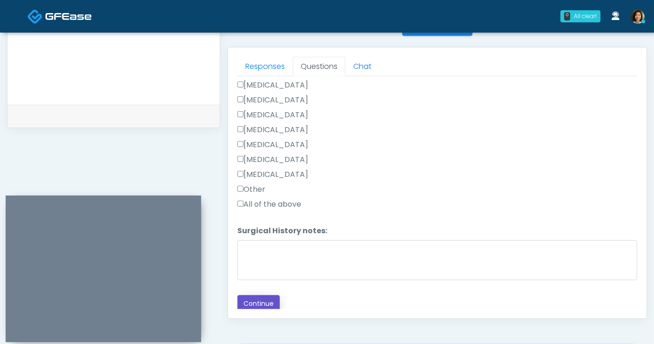
drag, startPoint x: 268, startPoint y: 298, endPoint x: 231, endPoint y: 269, distance: 46.6
click at [267, 298] on button "Continue" at bounding box center [258, 303] width 42 height 17
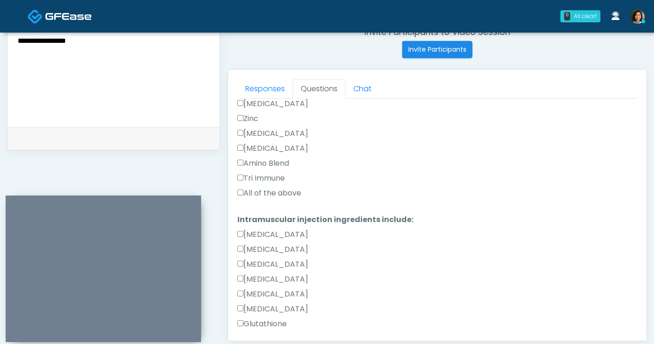
scroll to position [353, 0]
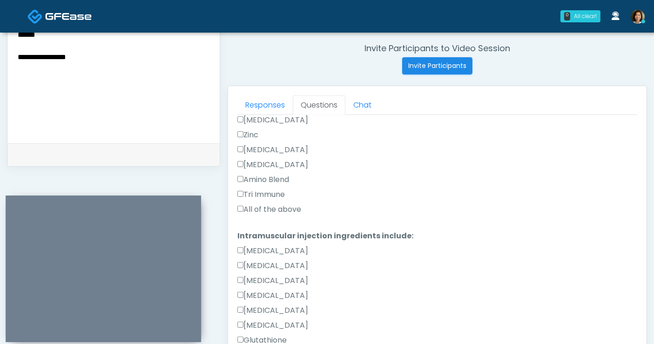
click at [284, 207] on label "All of the above" at bounding box center [269, 209] width 64 height 11
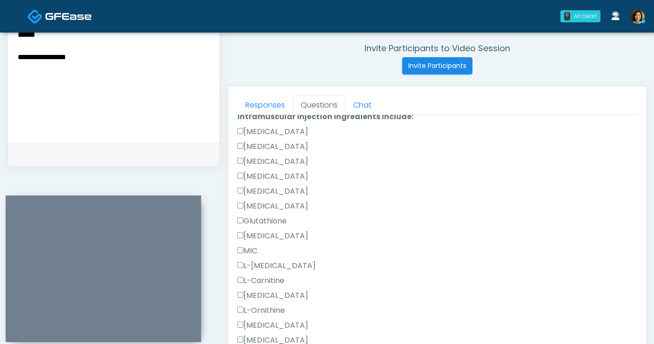
scroll to position [829, 0]
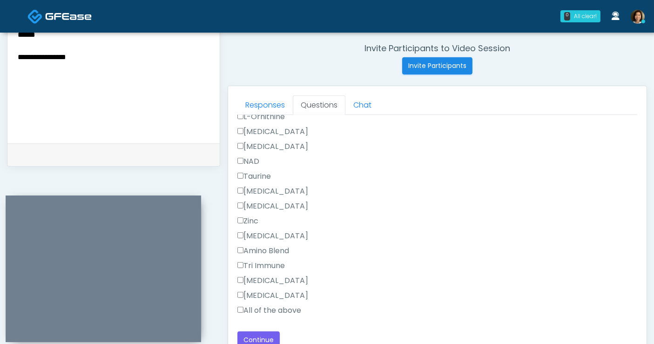
click at [292, 307] on label "All of the above" at bounding box center [269, 310] width 64 height 11
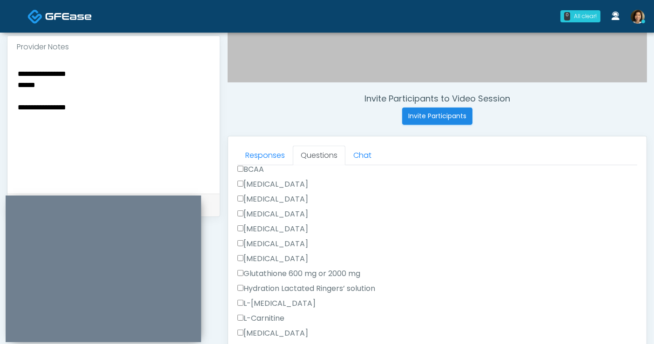
scroll to position [301, 0]
click at [64, 86] on textarea "**********" at bounding box center [114, 126] width 194 height 114
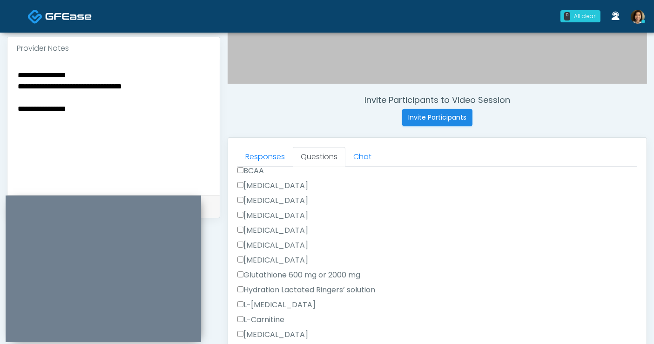
drag, startPoint x: 61, startPoint y: 71, endPoint x: -36, endPoint y: 65, distance: 97.9
click at [0, 65] on html "0 All clear! All clear! [PERSON_NAME] CA CO [GEOGRAPHIC_DATA] IA IL [GEOGRAPHIC…" at bounding box center [327, 116] width 654 height 835
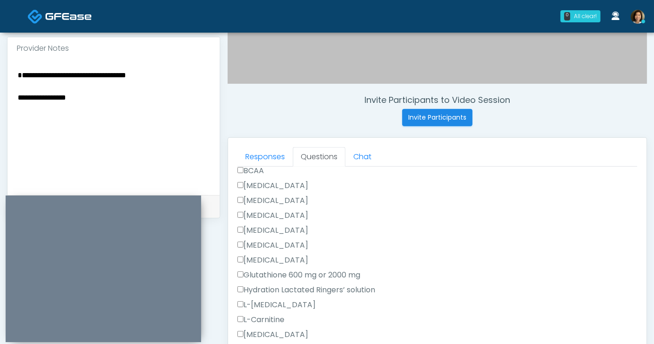
click at [19, 86] on textarea "**********" at bounding box center [114, 126] width 194 height 114
click at [167, 74] on textarea "**********" at bounding box center [114, 126] width 194 height 114
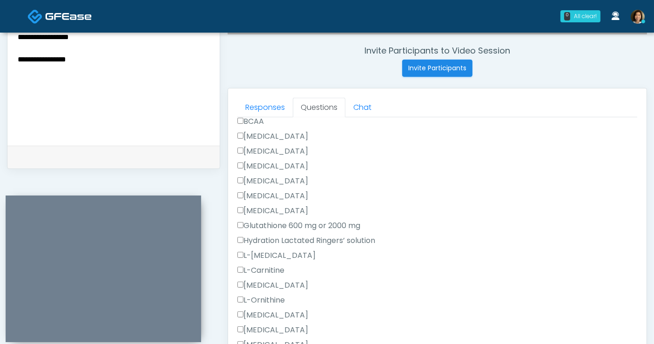
type textarea "**********"
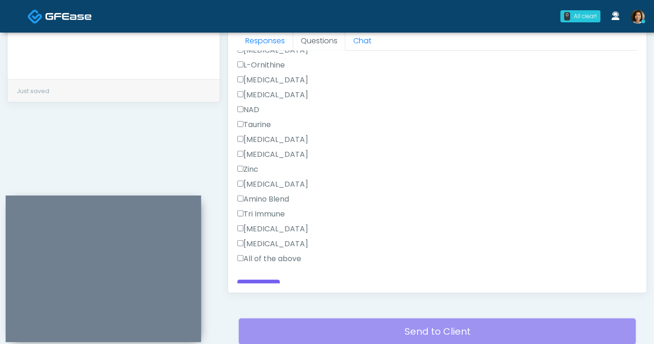
scroll to position [829, 0]
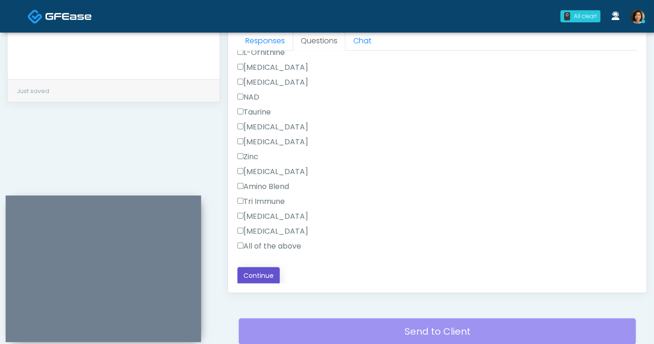
click at [272, 274] on button "Continue" at bounding box center [258, 275] width 42 height 17
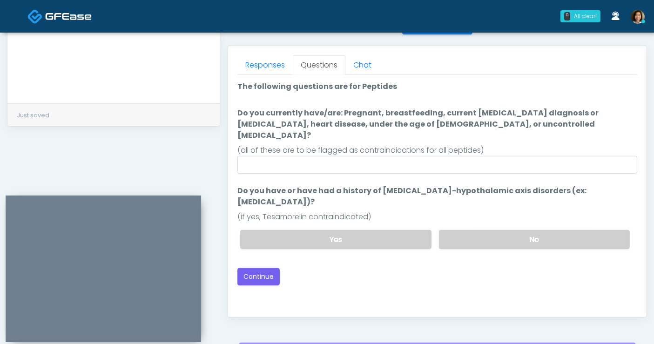
scroll to position [386, 0]
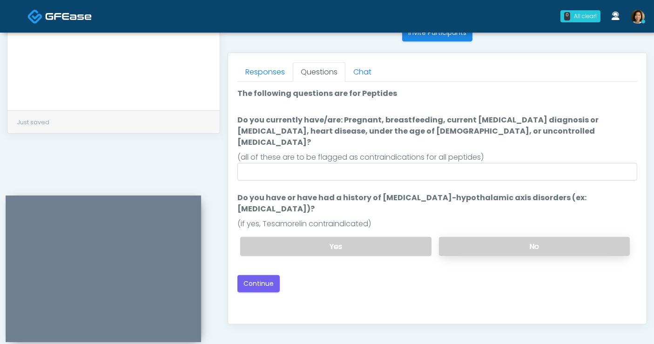
click at [487, 237] on label "No" at bounding box center [534, 246] width 191 height 19
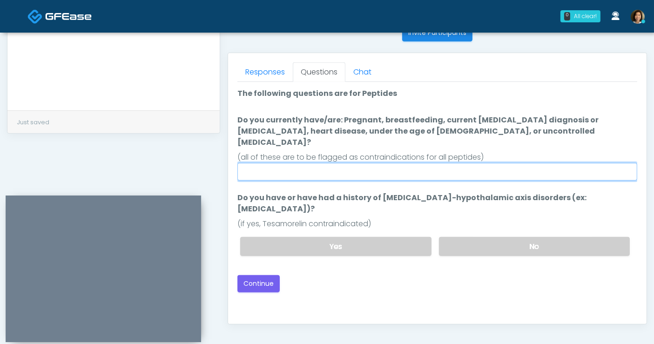
click at [392, 164] on input "Do you currently have/are: Pregnant, breastfeeding, current [MEDICAL_DATA] diag…" at bounding box center [437, 172] width 400 height 18
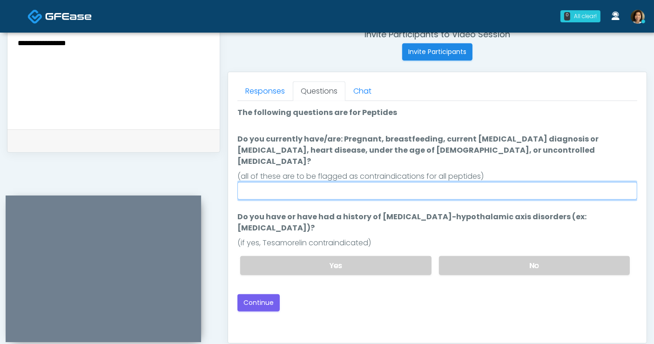
scroll to position [366, 0]
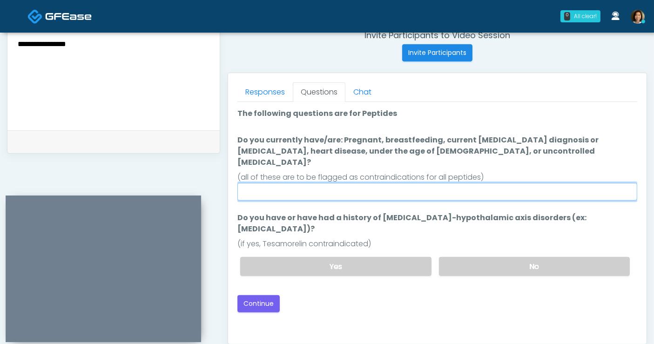
click at [339, 183] on input "Do you currently have/are: Pregnant, breastfeeding, current [MEDICAL_DATA] diag…" at bounding box center [437, 192] width 400 height 18
type input "**"
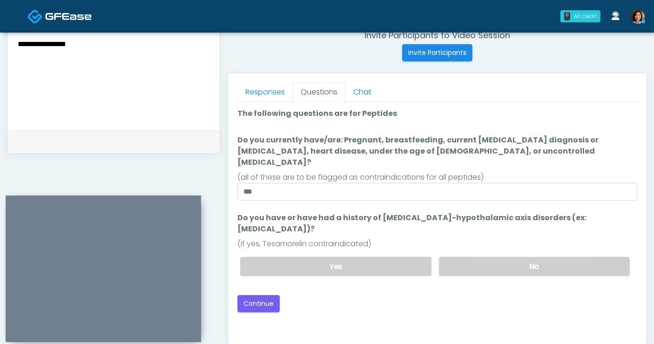
click at [418, 289] on div "Good Faith Exam Script Good Faith Exam Script INTRODUCTION Hello, my name is un…" at bounding box center [437, 218] width 400 height 233
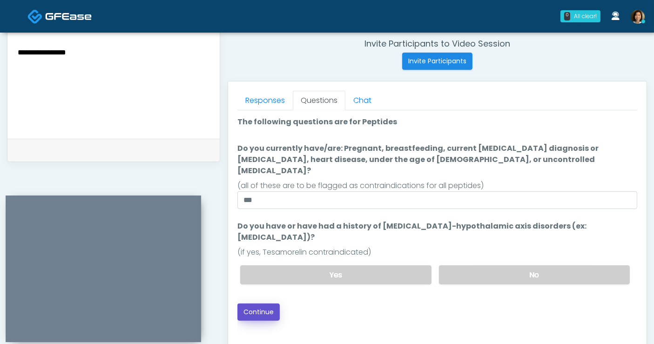
click at [267, 303] on button "Continue" at bounding box center [258, 311] width 42 height 17
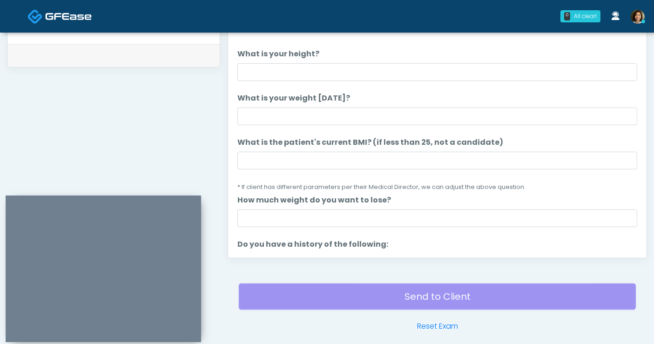
scroll to position [386, 0]
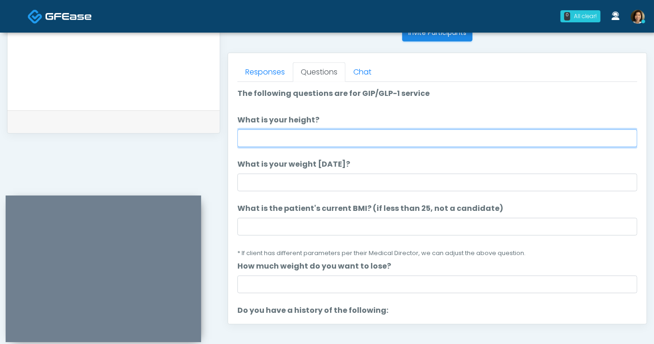
click at [287, 140] on input "What is your height?" at bounding box center [437, 138] width 400 height 18
type input "****"
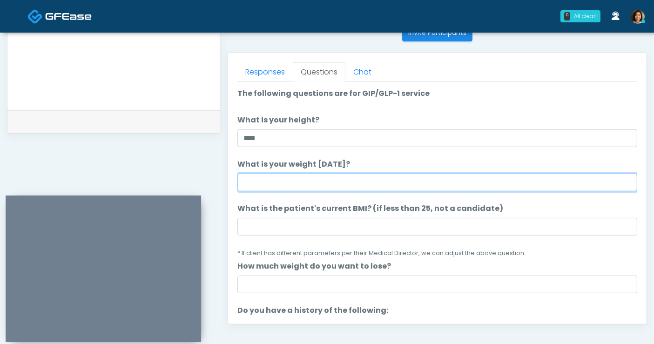
click at [289, 181] on input "What is your weight today?" at bounding box center [437, 183] width 400 height 18
type input "***"
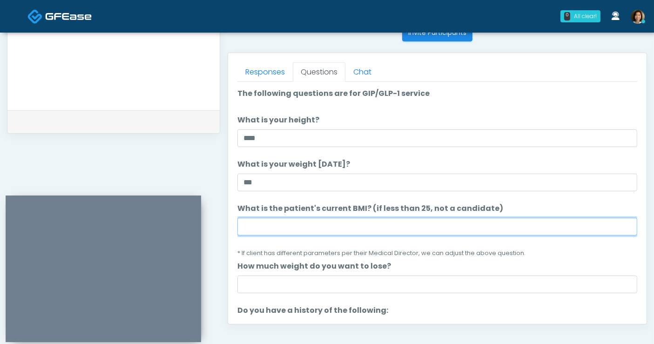
click at [336, 227] on input "What is the patient's current BMI? (if less than 25, not a candidate)" at bounding box center [437, 227] width 400 height 18
type input "****"
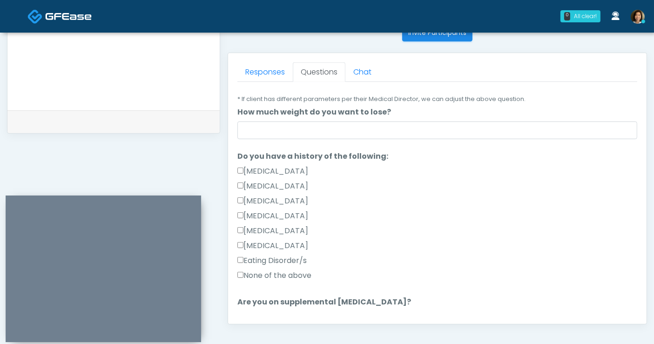
scroll to position [191, 0]
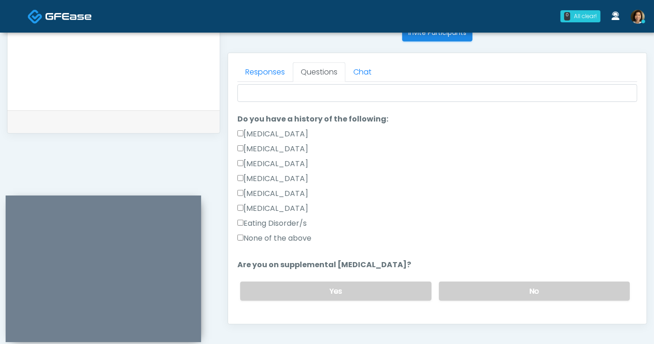
click at [291, 237] on label "None of the above" at bounding box center [274, 238] width 74 height 11
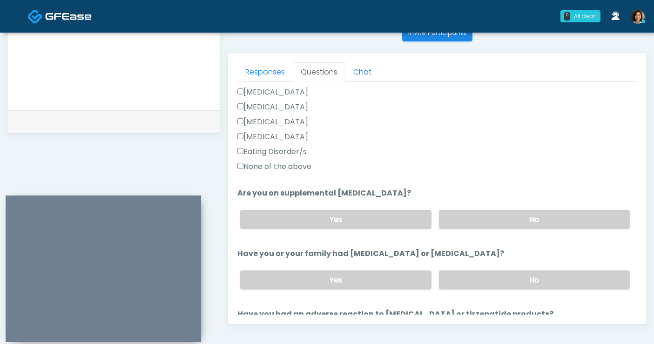
scroll to position [299, 0]
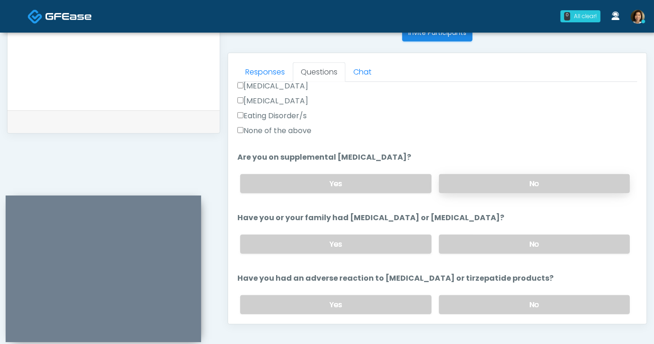
click at [558, 182] on label "No" at bounding box center [534, 183] width 191 height 19
click at [547, 246] on label "No" at bounding box center [534, 243] width 191 height 19
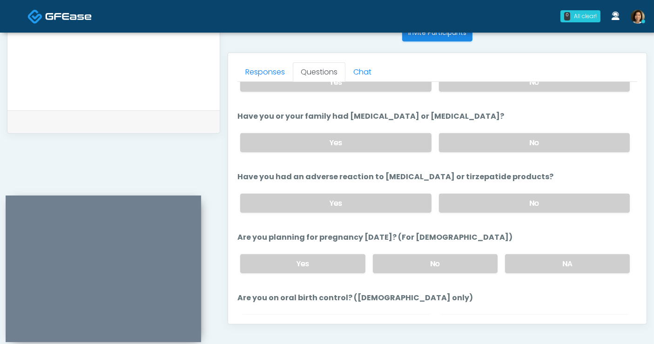
drag, startPoint x: 533, startPoint y: 264, endPoint x: 661, endPoint y: 232, distance: 131.9
click at [542, 262] on label "NA" at bounding box center [567, 263] width 125 height 19
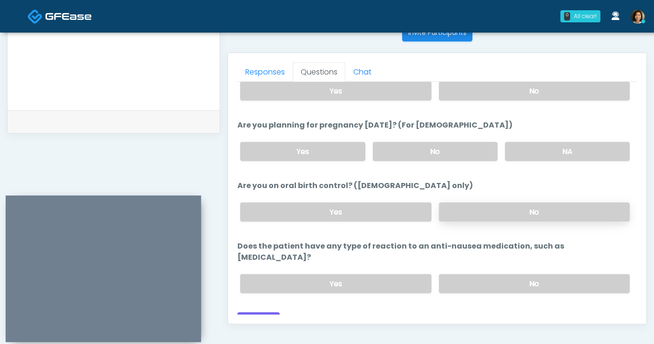
click at [525, 207] on label "No" at bounding box center [534, 211] width 191 height 19
click at [488, 274] on label "No" at bounding box center [534, 283] width 191 height 19
click at [257, 312] on button "Continue" at bounding box center [258, 320] width 42 height 17
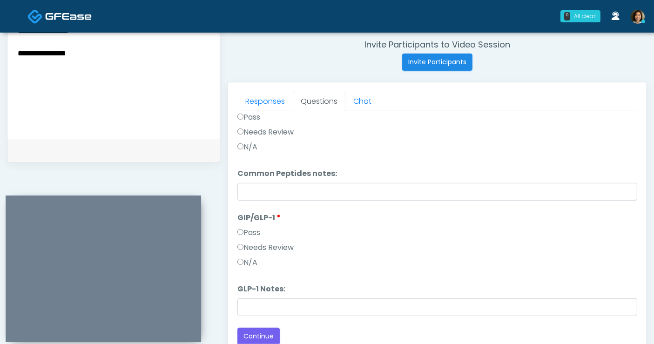
scroll to position [287, 0]
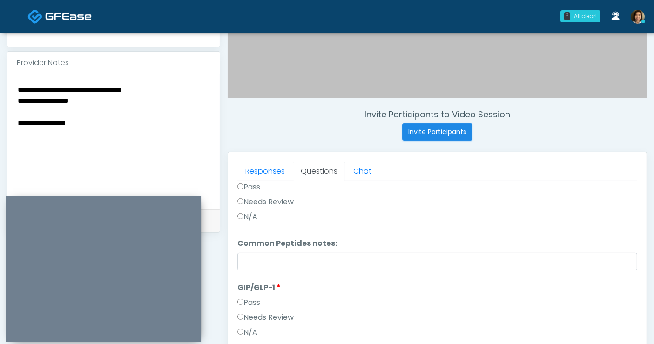
drag, startPoint x: 95, startPoint y: 134, endPoint x: -171, endPoint y: 118, distance: 266.6
click at [0, 118] on html "0 All clear! All clear! Kristin Adams CA CO FL IA IL TX WI 2m 16s 6 0 Samantha …" at bounding box center [327, 130] width 654 height 835
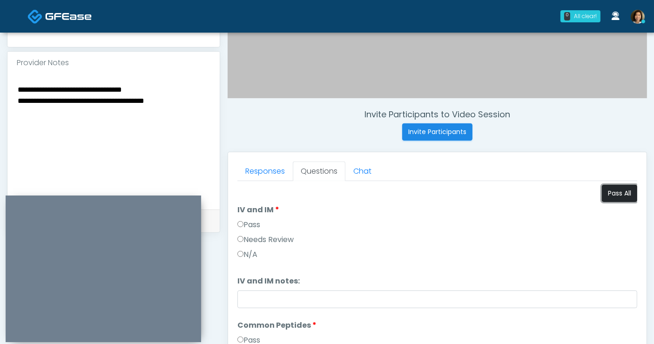
click at [617, 191] on button "Pass All" at bounding box center [619, 193] width 35 height 17
click at [162, 83] on textarea "**********" at bounding box center [114, 140] width 194 height 114
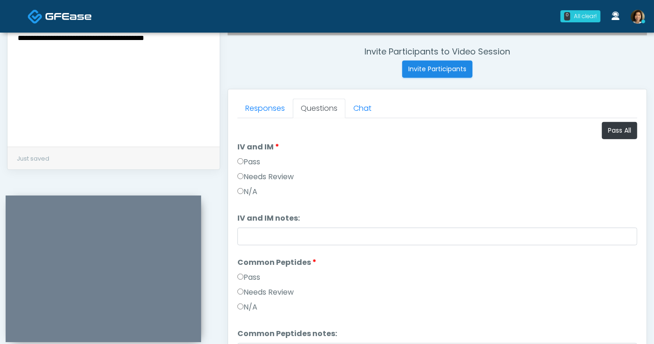
scroll to position [354, 0]
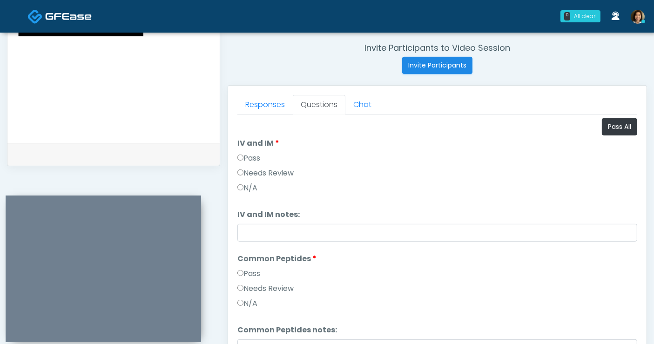
type textarea "**********"
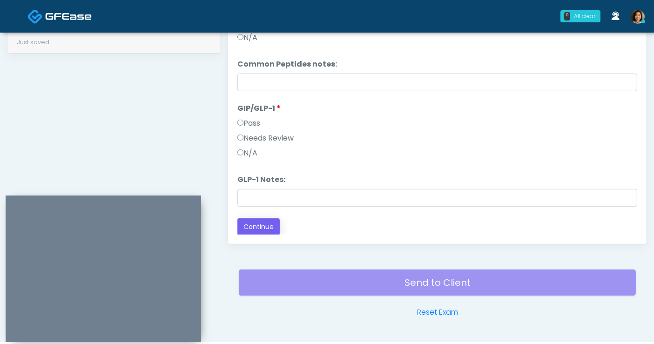
scroll to position [467, 0]
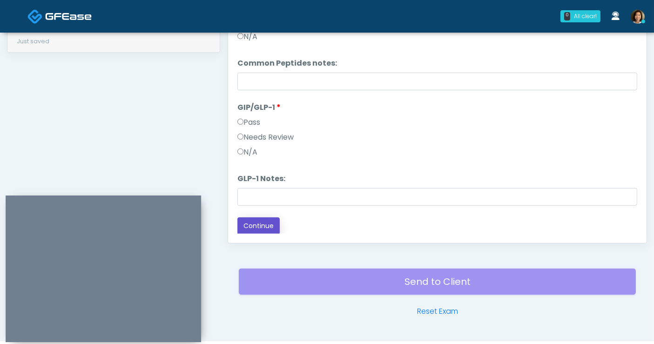
click at [247, 222] on button "Continue" at bounding box center [258, 225] width 42 height 17
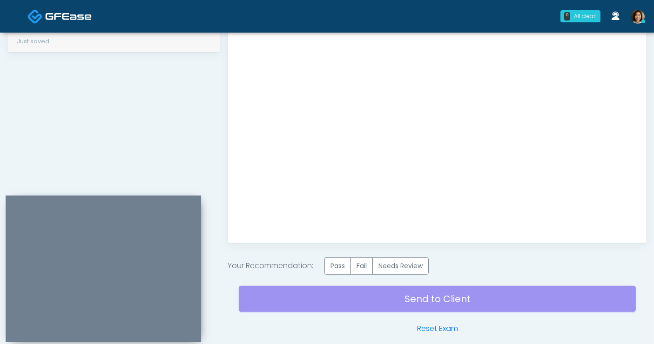
scroll to position [507, 0]
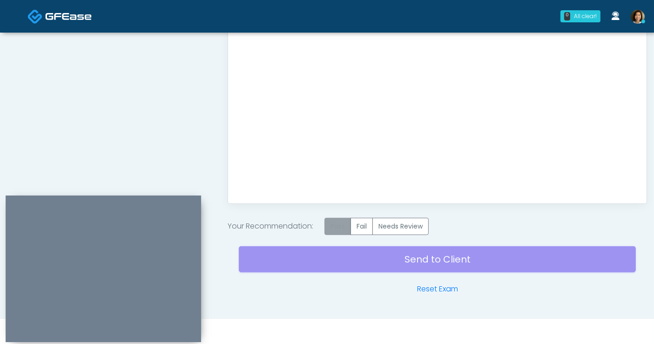
click at [342, 220] on label "Pass" at bounding box center [337, 226] width 27 height 17
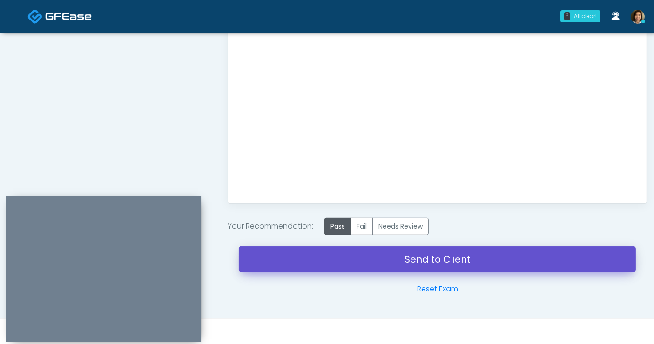
drag, startPoint x: 415, startPoint y: 254, endPoint x: 373, endPoint y: 61, distance: 197.9
click at [415, 254] on link "Send to Client" at bounding box center [437, 259] width 397 height 26
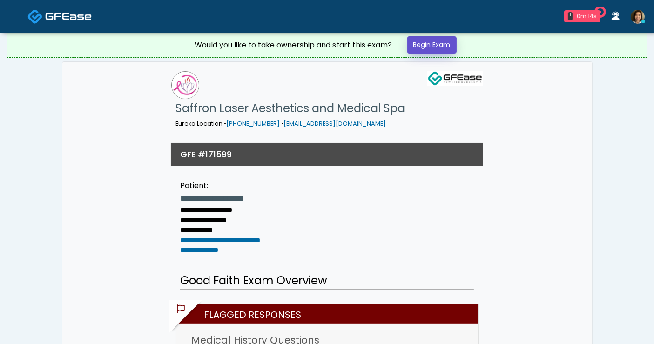
click at [440, 45] on link "Begin Exam" at bounding box center [431, 44] width 49 height 17
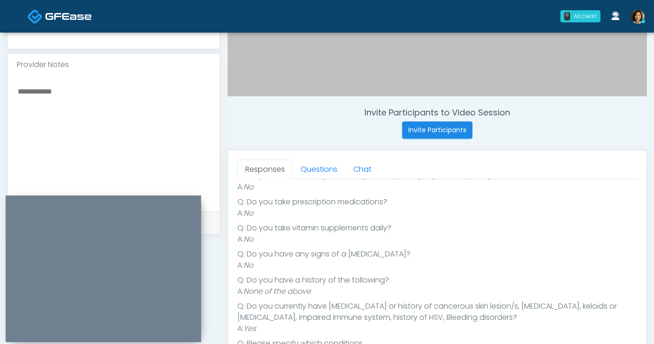
scroll to position [220, 0]
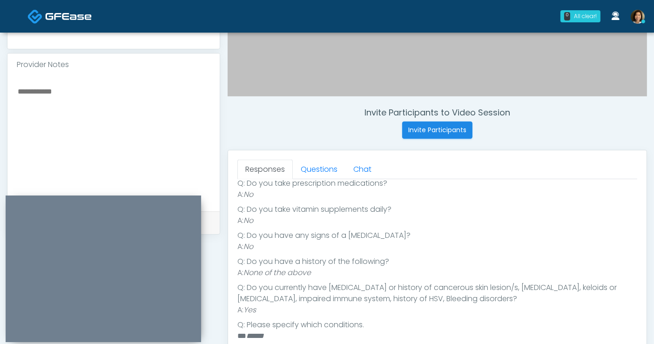
click at [136, 102] on textarea at bounding box center [114, 142] width 194 height 114
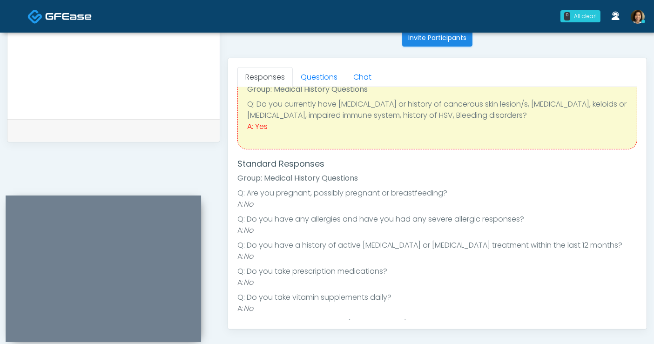
scroll to position [0, 0]
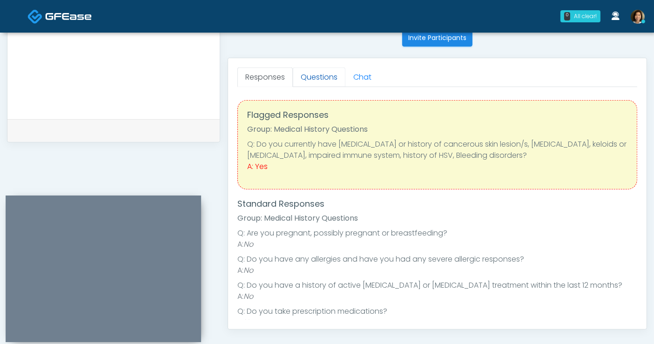
click at [308, 78] on link "Questions" at bounding box center [319, 77] width 53 height 20
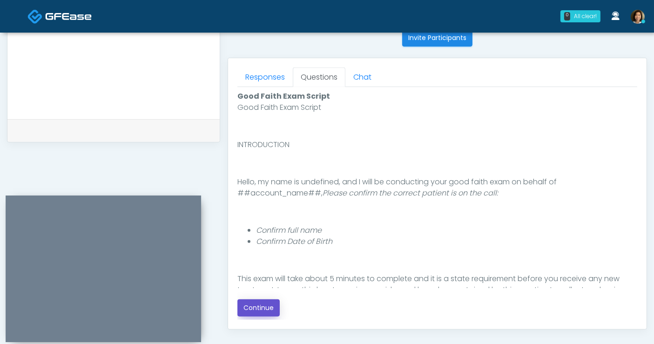
drag, startPoint x: 261, startPoint y: 311, endPoint x: 40, endPoint y: 91, distance: 311.2
click at [260, 310] on button "Continue" at bounding box center [258, 307] width 42 height 17
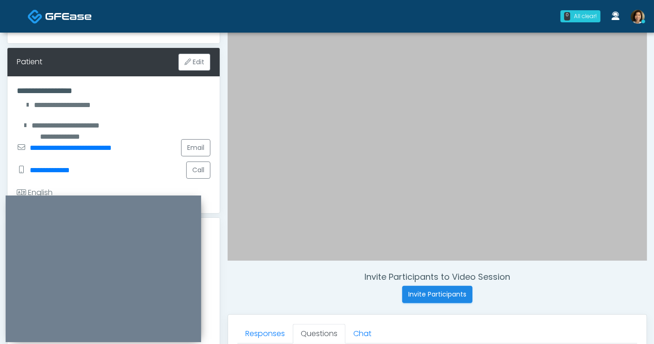
scroll to position [124, 0]
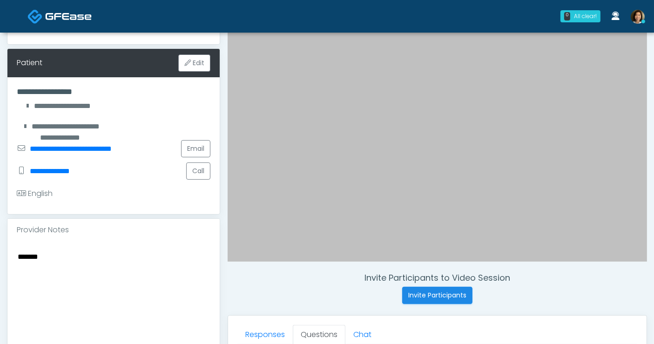
click at [68, 255] on textarea "******" at bounding box center [114, 307] width 194 height 114
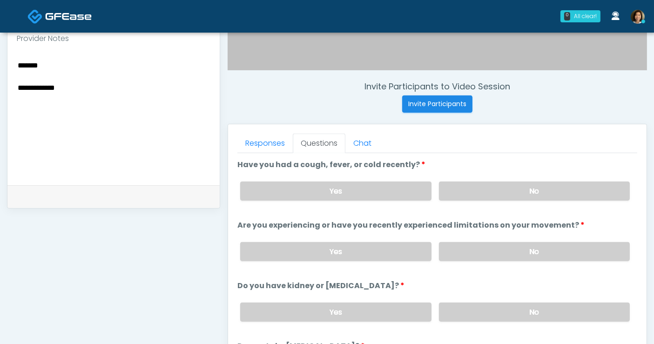
scroll to position [337, 0]
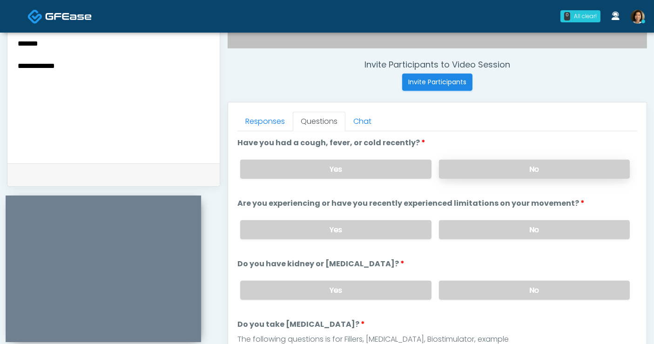
type textarea "**********"
click at [509, 173] on label "No" at bounding box center [534, 169] width 191 height 19
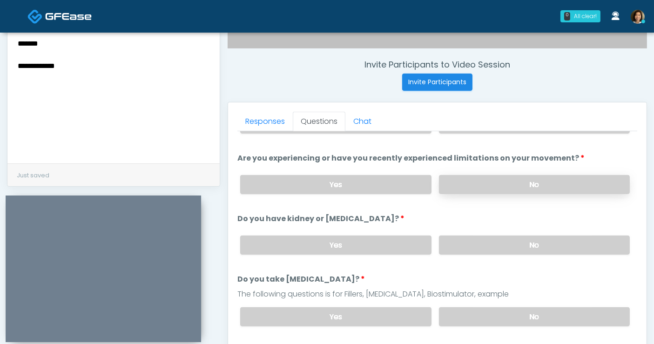
scroll to position [49, 0]
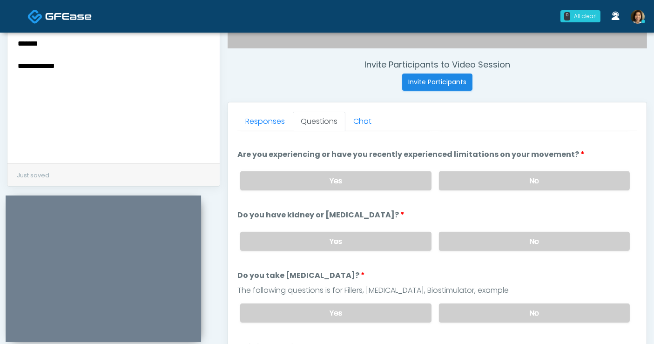
drag, startPoint x: 568, startPoint y: 179, endPoint x: 569, endPoint y: 224, distance: 45.6
click at [568, 181] on label "No" at bounding box center [534, 180] width 191 height 19
drag, startPoint x: 560, startPoint y: 242, endPoint x: 641, endPoint y: 193, distance: 94.6
click at [562, 241] on label "No" at bounding box center [534, 241] width 191 height 19
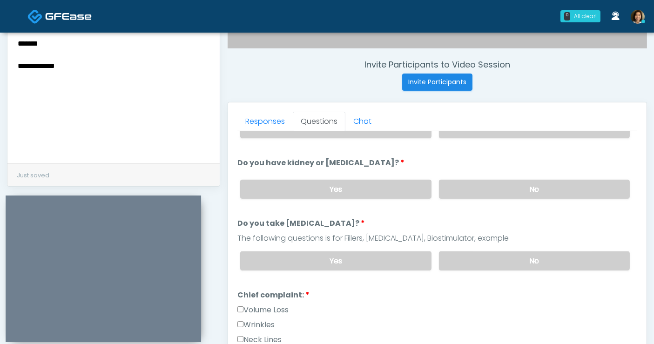
scroll to position [106, 0]
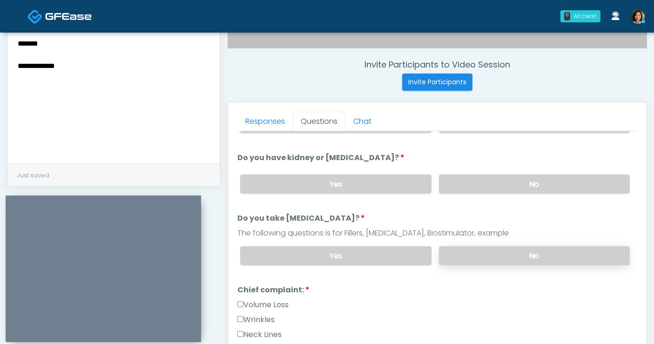
click at [554, 255] on label "No" at bounding box center [534, 255] width 191 height 19
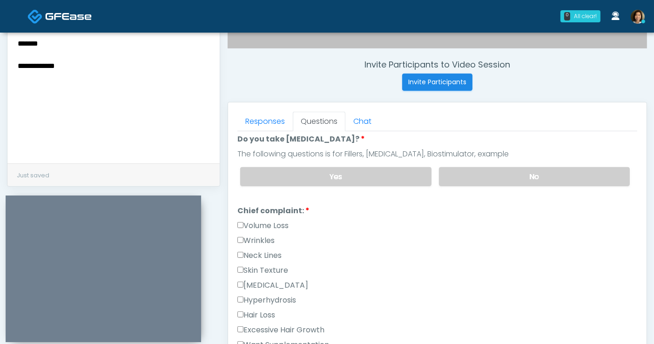
scroll to position [203, 0]
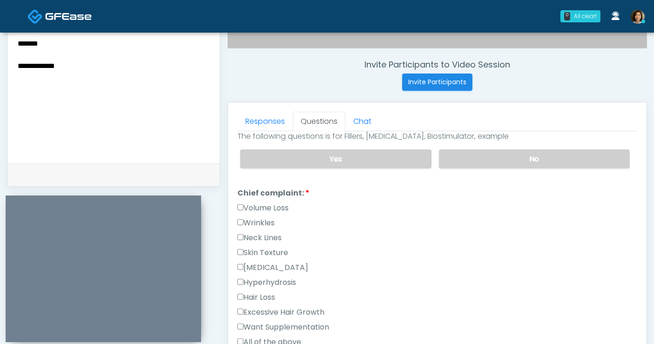
drag, startPoint x: 266, startPoint y: 203, endPoint x: 266, endPoint y: 211, distance: 7.9
click at [266, 207] on label "Volume Loss" at bounding box center [262, 207] width 51 height 11
click at [265, 222] on label "Wrinkles" at bounding box center [255, 222] width 37 height 11
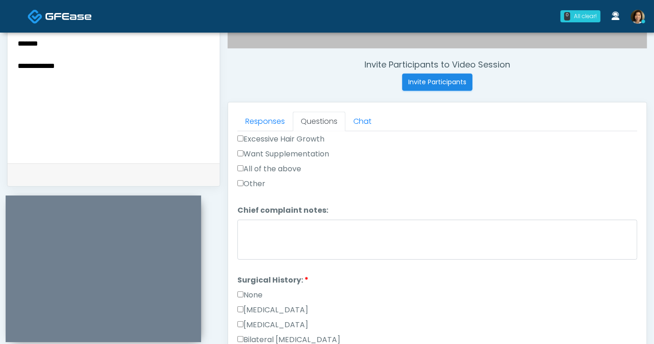
scroll to position [377, 0]
click at [243, 293] on label "None" at bounding box center [249, 293] width 25 height 11
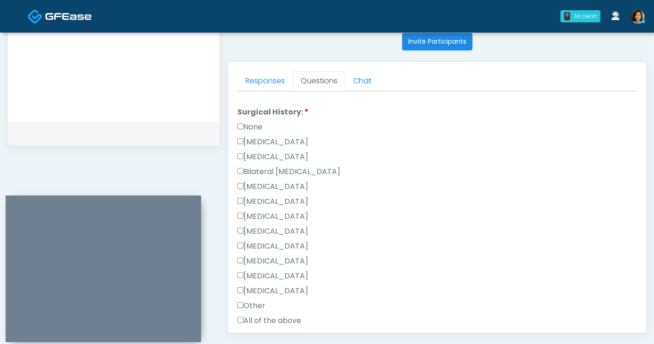
scroll to position [502, 0]
drag, startPoint x: 251, startPoint y: 125, endPoint x: 258, endPoint y: 143, distance: 19.3
click at [251, 124] on label "None" at bounding box center [249, 127] width 25 height 11
click at [259, 140] on label "[MEDICAL_DATA]" at bounding box center [272, 142] width 71 height 11
click at [273, 256] on label "[MEDICAL_DATA]" at bounding box center [272, 261] width 71 height 11
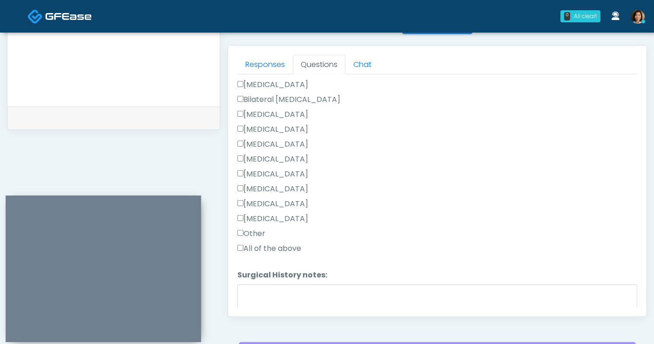
scroll to position [395, 0]
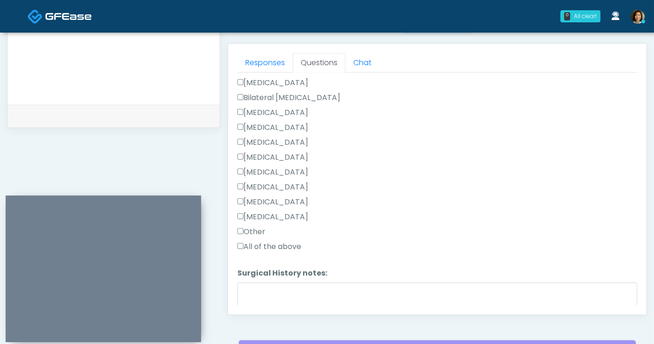
click at [274, 196] on label "[MEDICAL_DATA]" at bounding box center [272, 201] width 71 height 11
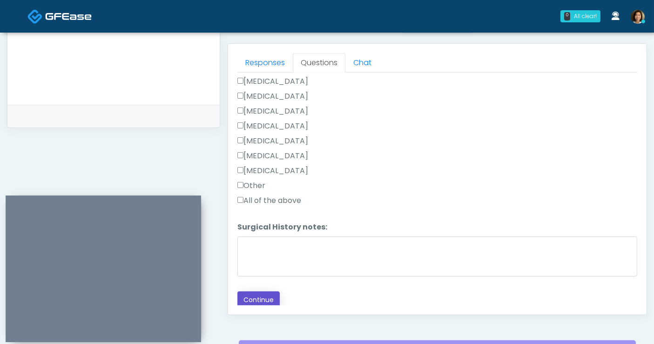
click at [256, 300] on button "Continue" at bounding box center [258, 299] width 42 height 17
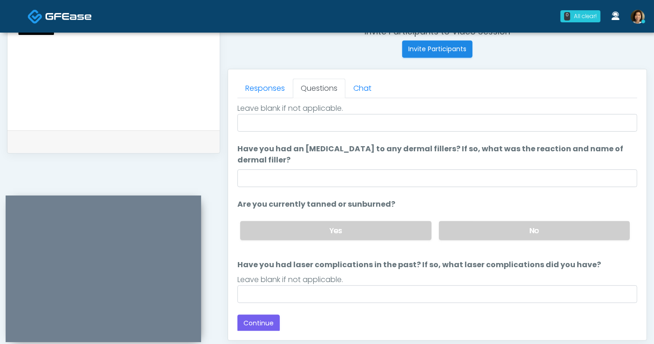
scroll to position [0, 0]
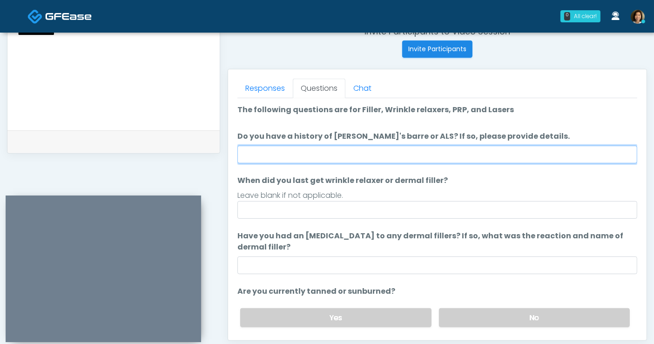
click at [402, 153] on input "Do you have a history of Guillain's barre or ALS? If so, please provide details." at bounding box center [437, 155] width 400 height 18
type input "**"
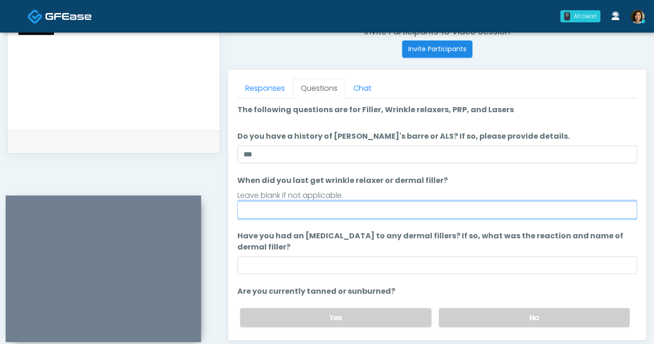
click at [412, 205] on input "When did you last get wrinkle relaxer or dermal filler?" at bounding box center [437, 210] width 400 height 18
type input "**********"
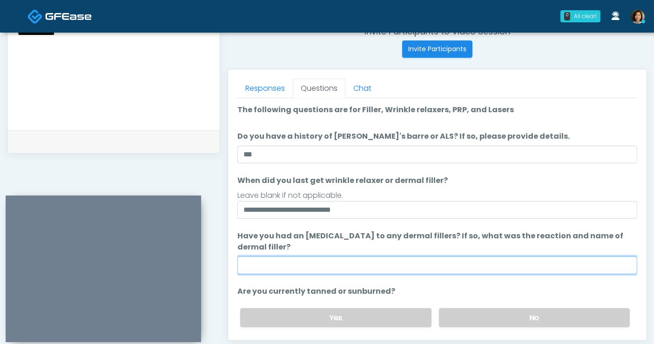
click at [464, 261] on input "Have you had an allergic response to any dermal fillers? If so, what was the re…" at bounding box center [437, 265] width 400 height 18
type input "**********"
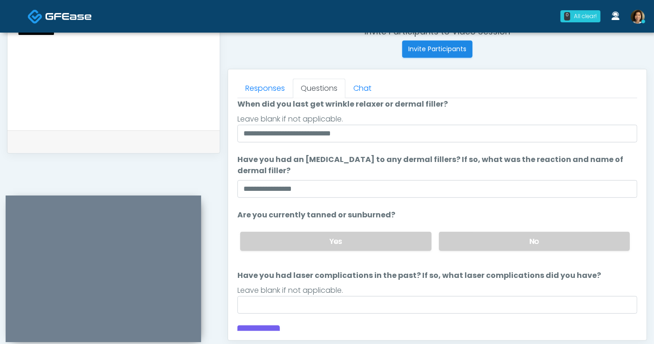
scroll to position [80, 0]
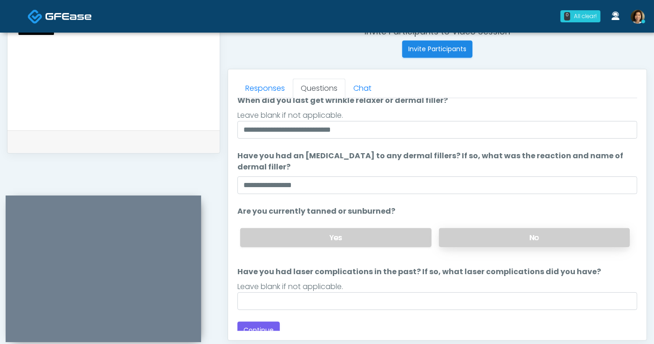
click at [508, 235] on label "No" at bounding box center [534, 237] width 191 height 19
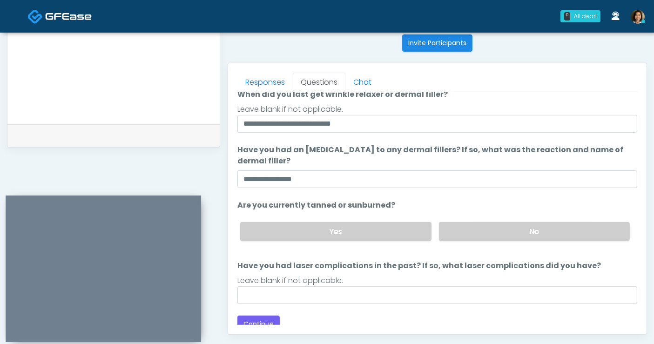
scroll to position [378, 0]
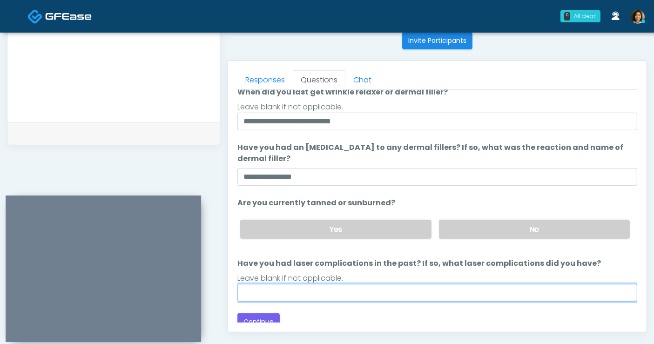
click at [402, 295] on input "Have you had laser complications in the past? If so, what laser complications d…" at bounding box center [437, 293] width 400 height 18
type input "**"
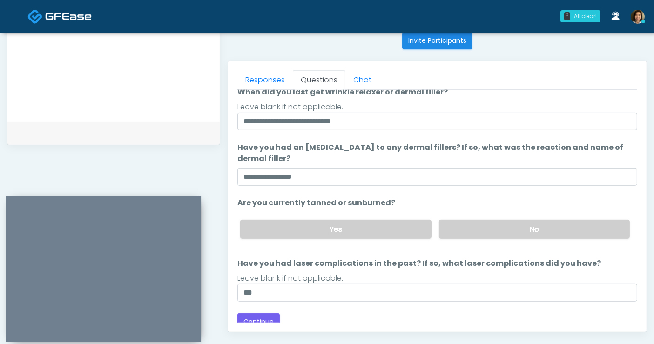
drag, startPoint x: 458, startPoint y: 309, endPoint x: 485, endPoint y: 297, distance: 29.6
click at [464, 307] on div "Loading... Connecting to your agent... Please wait while we prepare your person…" at bounding box center [437, 173] width 400 height 315
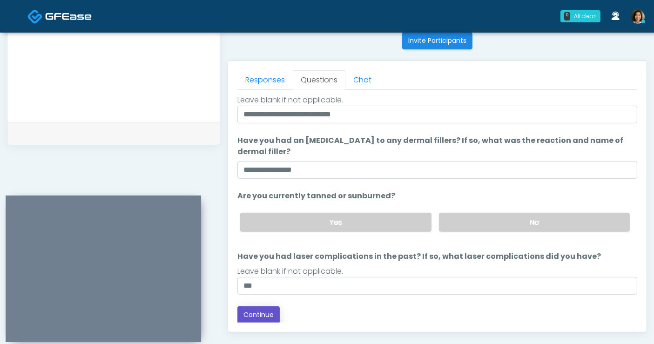
click at [266, 310] on button "Continue" at bounding box center [258, 314] width 42 height 17
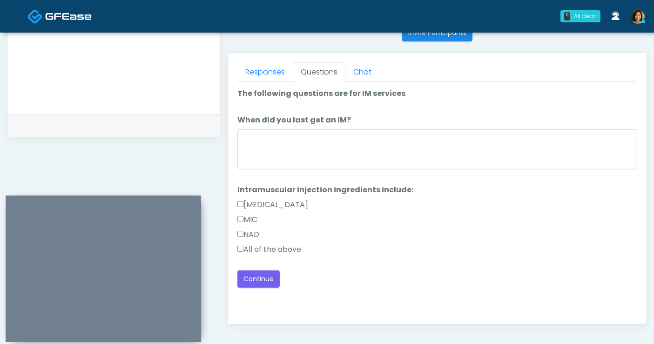
scroll to position [283, 0]
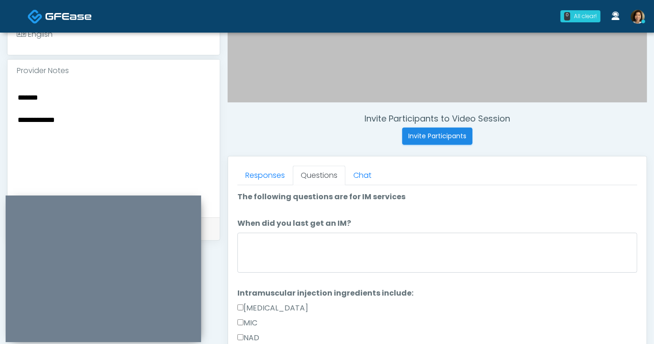
click at [84, 94] on textarea "**********" at bounding box center [114, 148] width 194 height 114
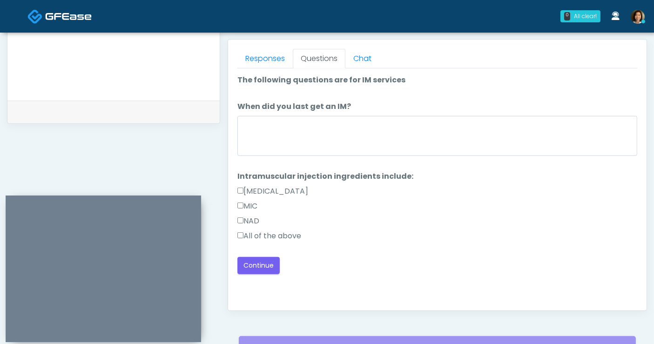
scroll to position [437, 0]
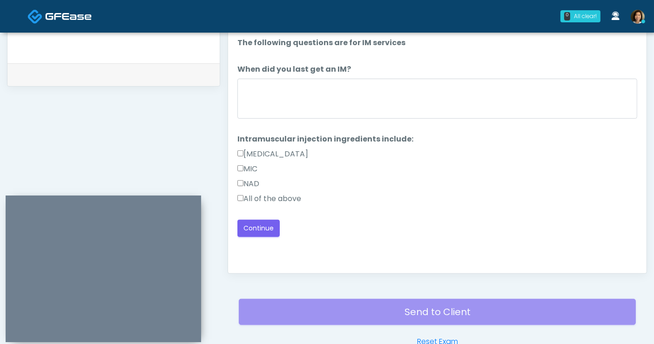
type textarea "**********"
click at [292, 197] on label "All of the above" at bounding box center [269, 198] width 64 height 11
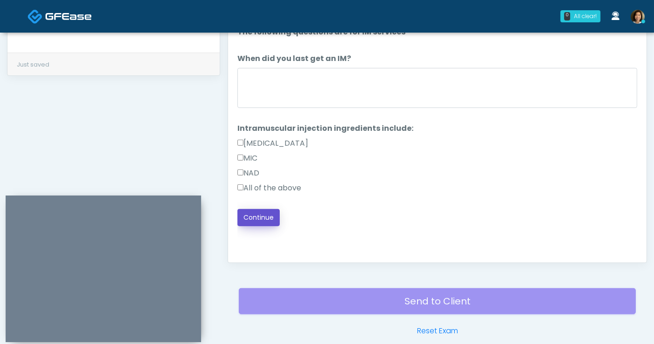
click at [268, 215] on button "Continue" at bounding box center [258, 217] width 42 height 17
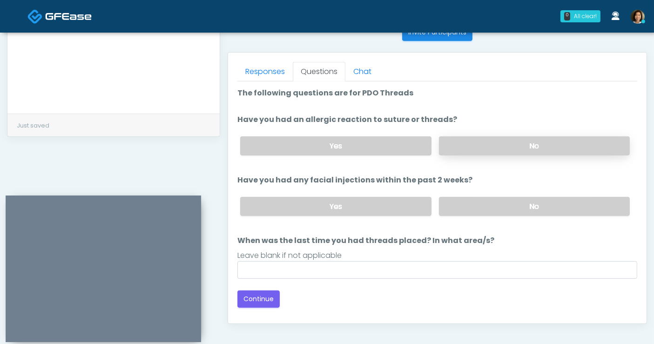
scroll to position [386, 0]
click at [483, 139] on label "No" at bounding box center [534, 146] width 191 height 19
click at [497, 201] on label "No" at bounding box center [534, 206] width 191 height 19
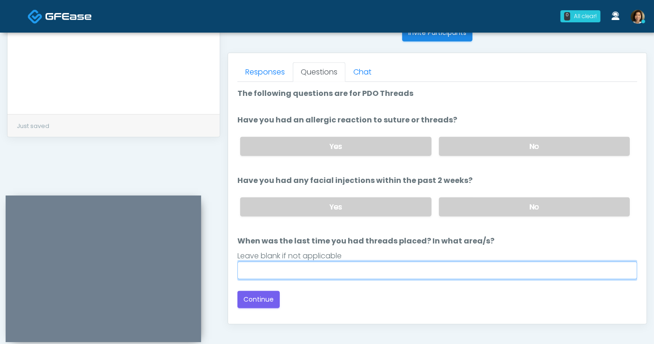
click at [381, 268] on input "When was the last time you had threads placed? In what area/s?" at bounding box center [437, 270] width 400 height 18
type input "*****"
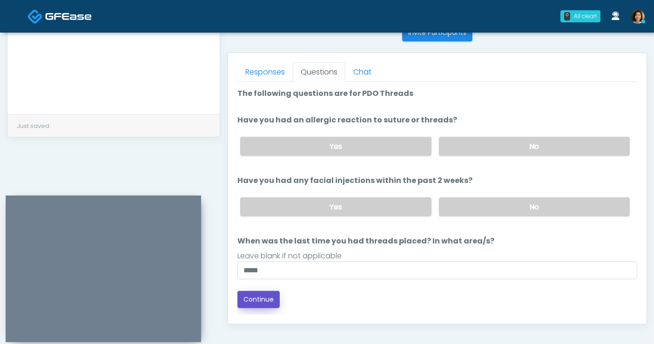
click at [254, 300] on button "Continue" at bounding box center [258, 299] width 42 height 17
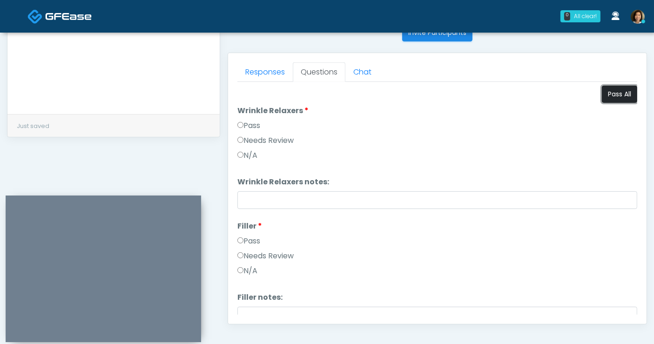
click at [613, 96] on button "Pass All" at bounding box center [619, 94] width 35 height 17
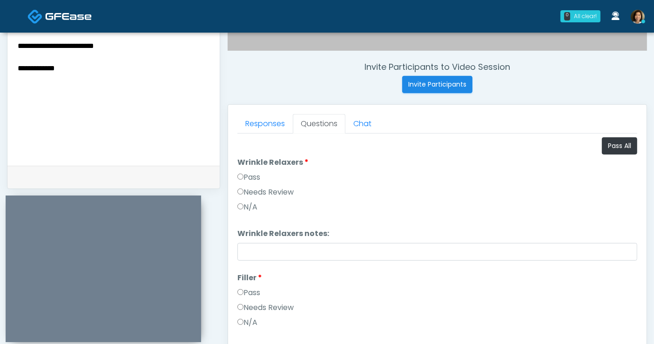
drag, startPoint x: 90, startPoint y: 74, endPoint x: -8, endPoint y: 36, distance: 105.8
click at [0, 36] on html "0 All clear! All clear! Samantha Ly AZ CA CO CT DC GA HI ID IL IN KS KY MA MD MI" at bounding box center [327, 82] width 654 height 835
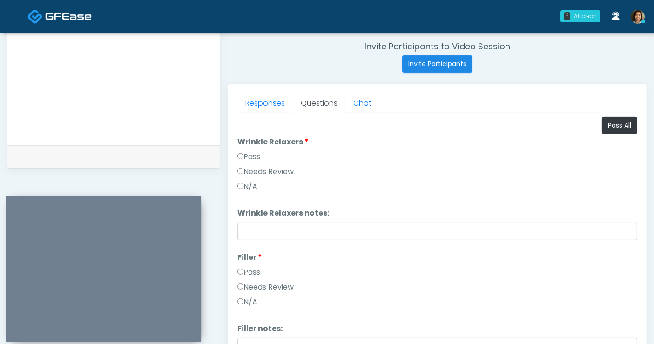
drag, startPoint x: 94, startPoint y: 111, endPoint x: 108, endPoint y: 107, distance: 13.9
click at [98, 109] on textarea at bounding box center [114, 76] width 194 height 114
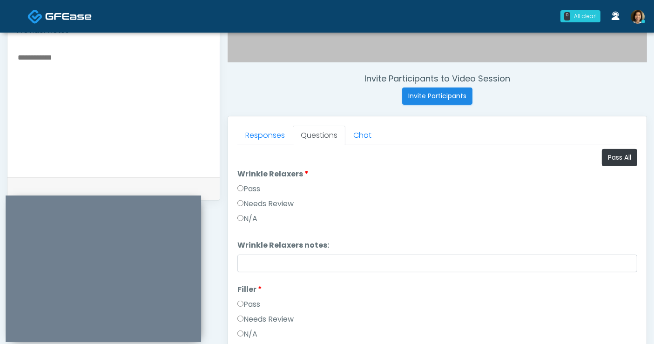
scroll to position [299, 0]
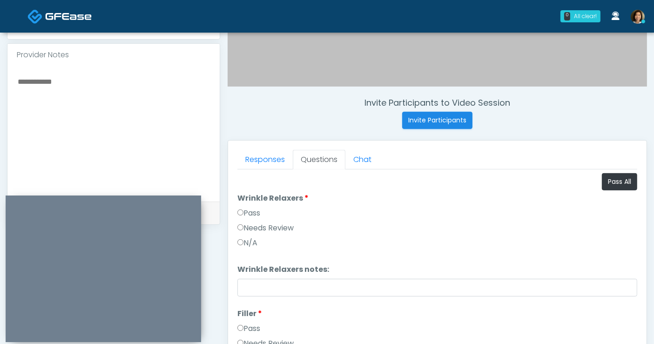
click at [83, 81] on textarea at bounding box center [114, 132] width 194 height 114
click at [615, 187] on button "Pass All" at bounding box center [619, 181] width 35 height 17
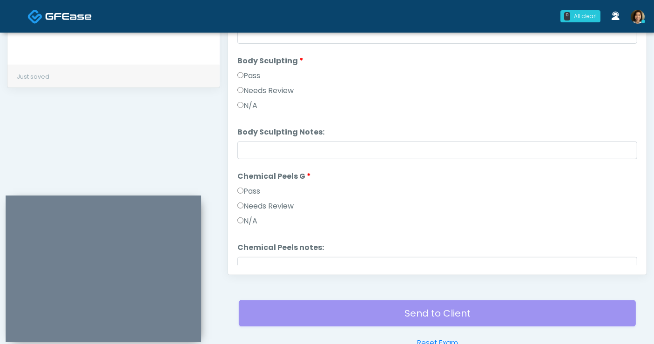
scroll to position [961, 0]
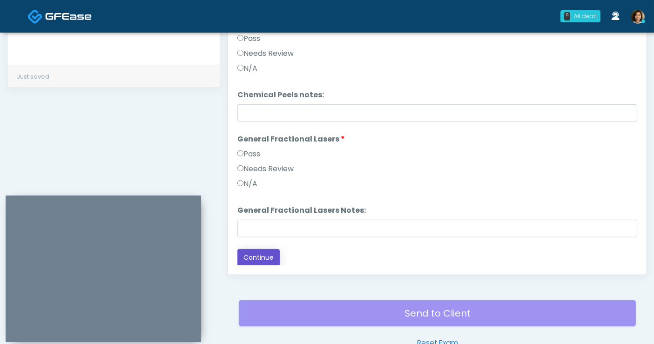
click at [259, 261] on button "Continue" at bounding box center [258, 257] width 42 height 17
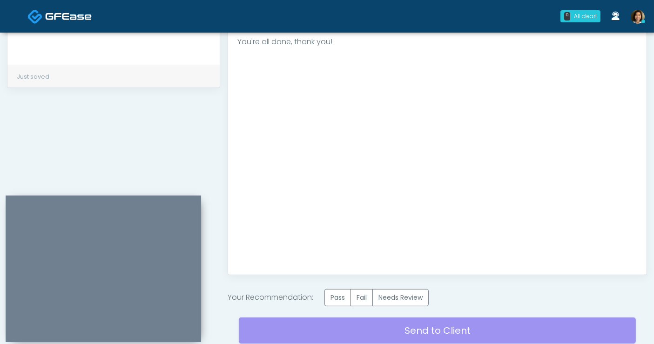
scroll to position [0, 0]
click at [339, 289] on label "Pass" at bounding box center [337, 297] width 27 height 17
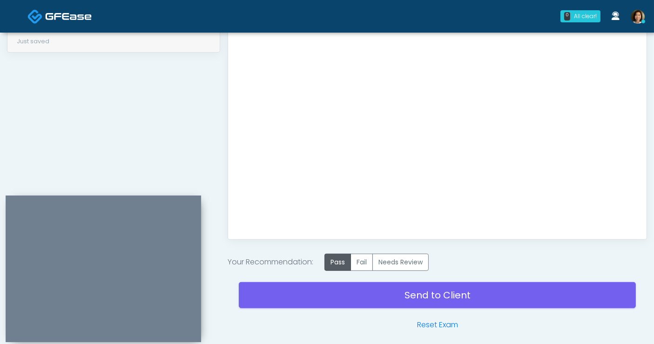
scroll to position [487, 0]
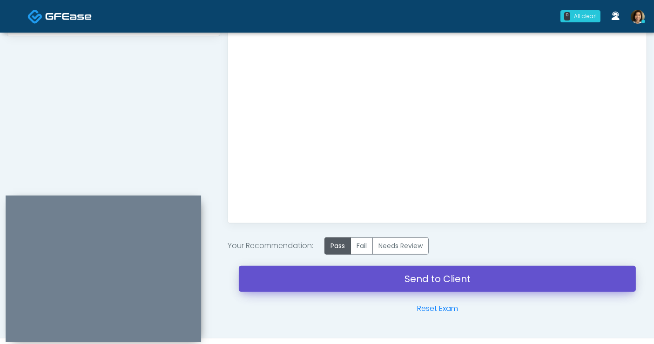
drag, startPoint x: 458, startPoint y: 279, endPoint x: 374, endPoint y: 67, distance: 228.7
click at [458, 279] on link "Send to Client" at bounding box center [437, 279] width 397 height 26
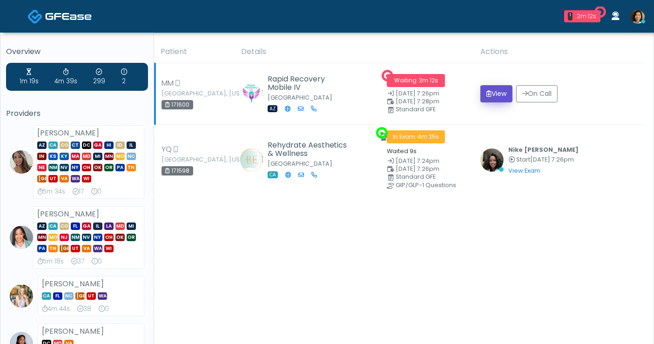
click at [497, 94] on button "View" at bounding box center [496, 93] width 32 height 17
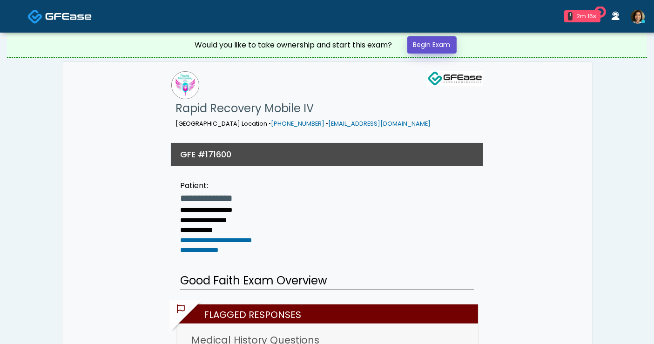
click at [421, 44] on link "Begin Exam" at bounding box center [431, 44] width 49 height 17
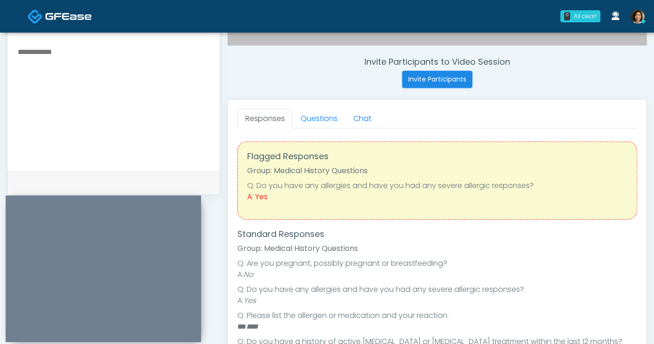
scroll to position [359, 0]
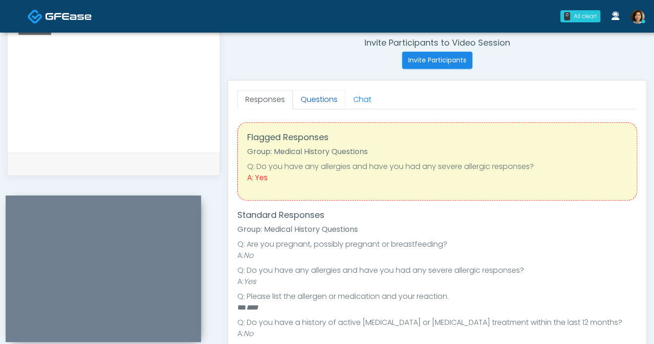
click at [309, 100] on link "Questions" at bounding box center [319, 100] width 53 height 20
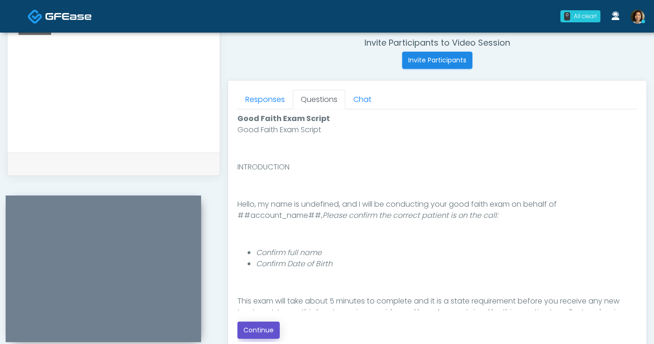
click at [256, 325] on button "Continue" at bounding box center [258, 329] width 42 height 17
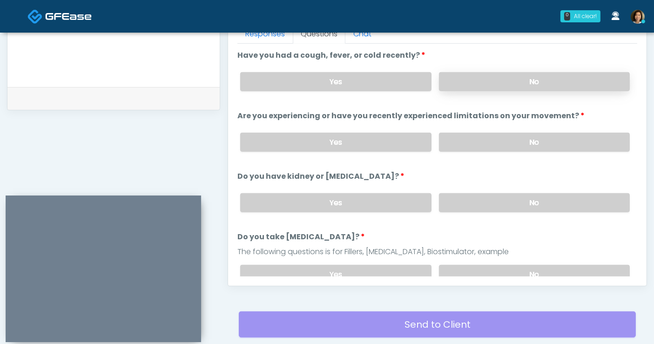
scroll to position [335, 0]
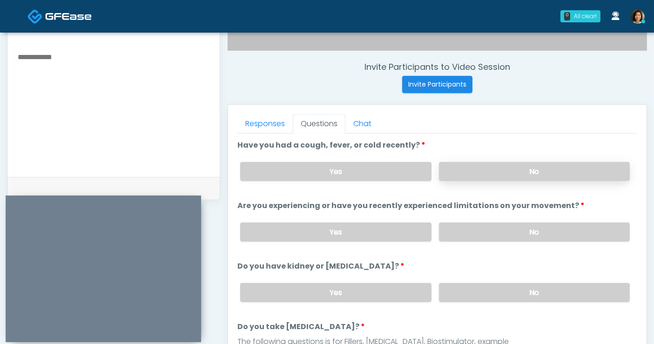
click at [509, 177] on label "No" at bounding box center [534, 171] width 191 height 19
click at [533, 230] on label "No" at bounding box center [534, 231] width 191 height 19
drag, startPoint x: 635, startPoint y: 189, endPoint x: 635, endPoint y: 204, distance: 14.4
click at [635, 203] on div "Responses Questions Chat Good Faith Exam Script Good Faith Exam Script INTRODUC…" at bounding box center [437, 240] width 418 height 271
drag, startPoint x: 548, startPoint y: 289, endPoint x: 632, endPoint y: 185, distance: 134.3
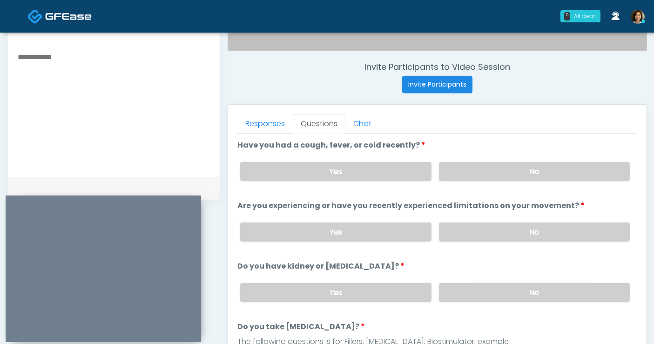
click at [549, 286] on label "No" at bounding box center [534, 292] width 191 height 19
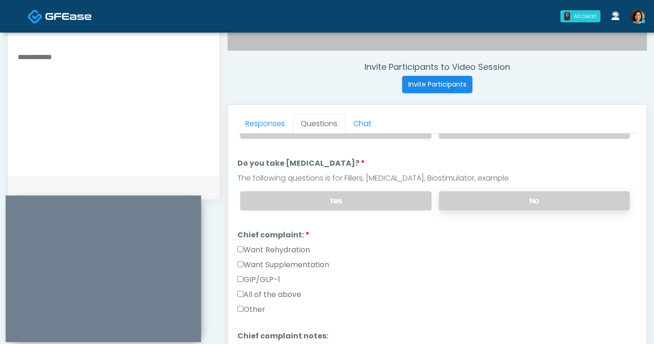
scroll to position [168, 0]
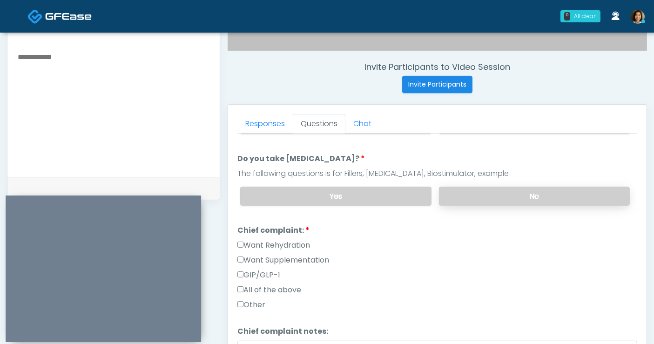
click at [574, 188] on label "No" at bounding box center [534, 196] width 191 height 19
click at [290, 289] on label "All of the above" at bounding box center [269, 289] width 64 height 11
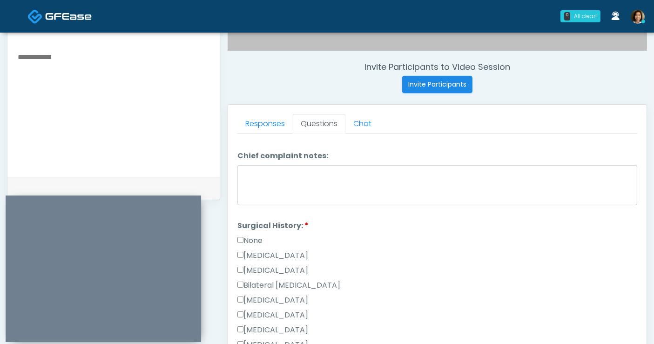
click at [249, 241] on label "None" at bounding box center [249, 240] width 25 height 11
drag, startPoint x: 285, startPoint y: 250, endPoint x: 253, endPoint y: 238, distance: 34.1
click at [283, 250] on label "Cesarean Section" at bounding box center [272, 255] width 71 height 11
drag, startPoint x: 252, startPoint y: 238, endPoint x: 459, endPoint y: 222, distance: 207.6
click at [253, 238] on label "None" at bounding box center [249, 240] width 25 height 11
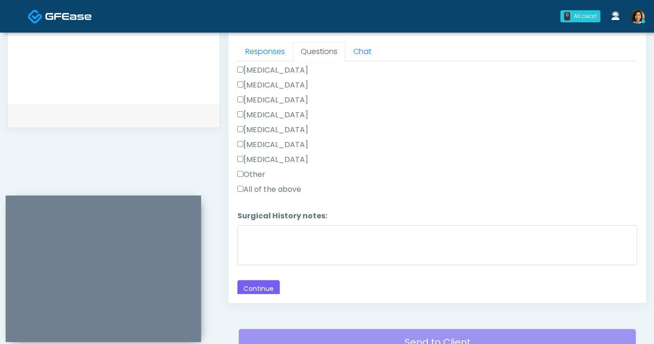
scroll to position [438, 0]
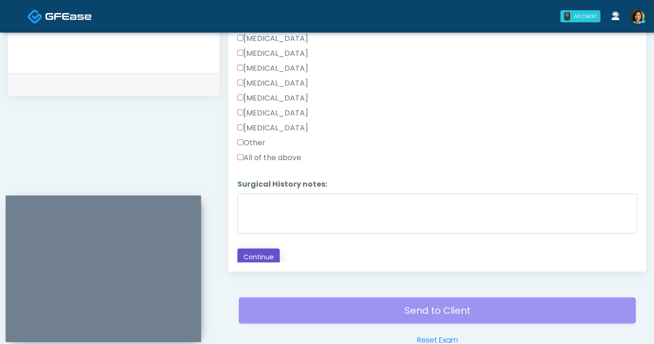
click at [270, 256] on button "Continue" at bounding box center [258, 256] width 42 height 17
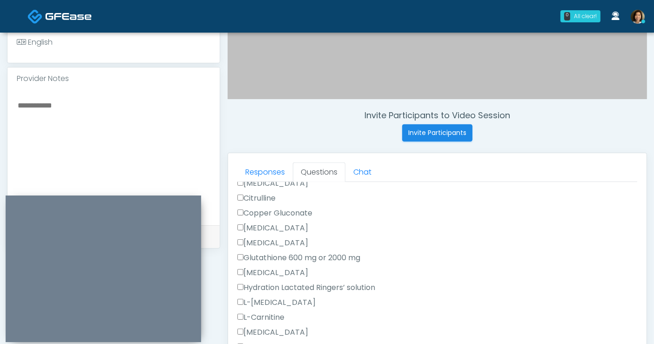
scroll to position [0, 0]
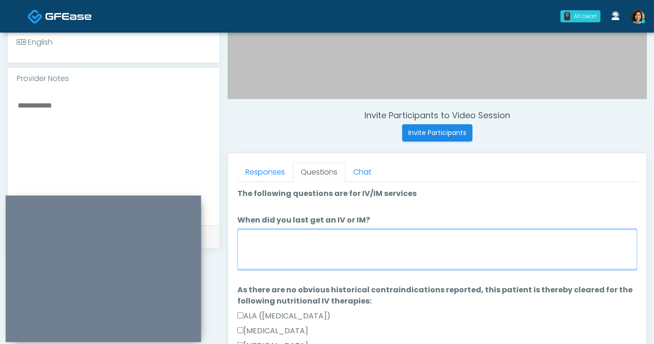
click at [463, 258] on textarea "When did you last get an IV or IM?" at bounding box center [437, 249] width 400 height 40
type textarea "*"
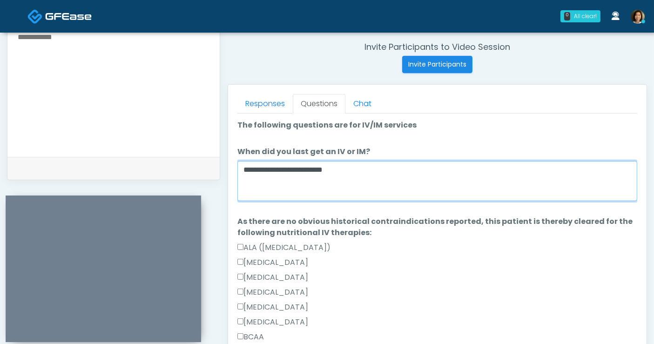
type textarea "**********"
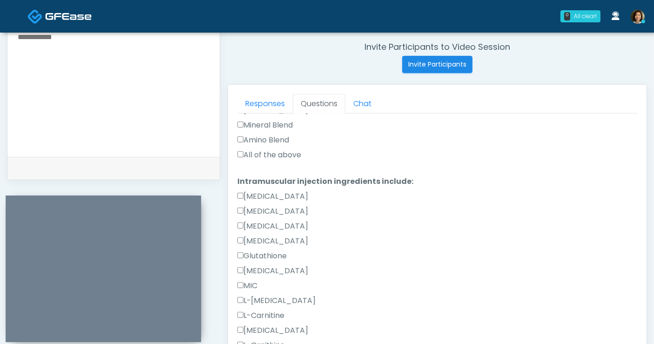
scroll to position [664, 0]
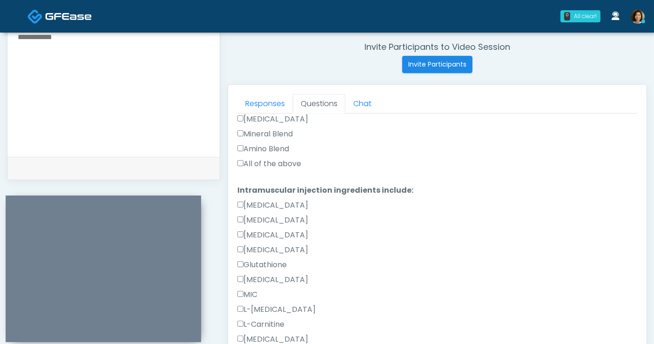
click at [299, 161] on label "All of the above" at bounding box center [269, 163] width 64 height 11
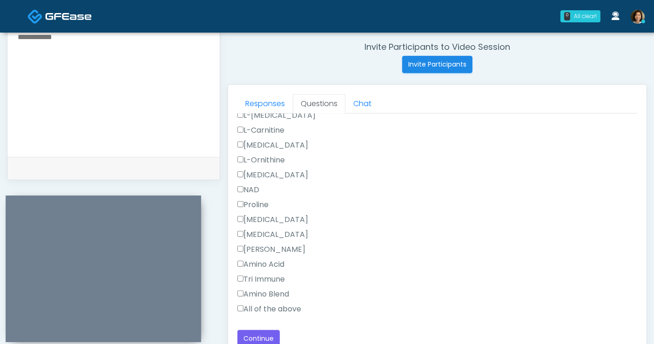
click at [284, 304] on label "All of the above" at bounding box center [269, 308] width 64 height 11
click at [261, 214] on label "Toradol" at bounding box center [272, 219] width 71 height 11
click at [264, 334] on button "Continue" at bounding box center [258, 338] width 42 height 17
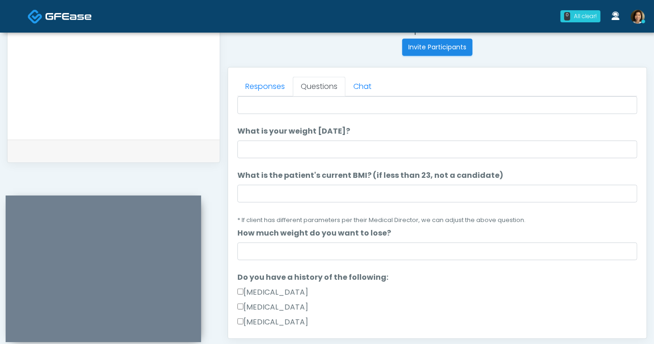
scroll to position [0, 0]
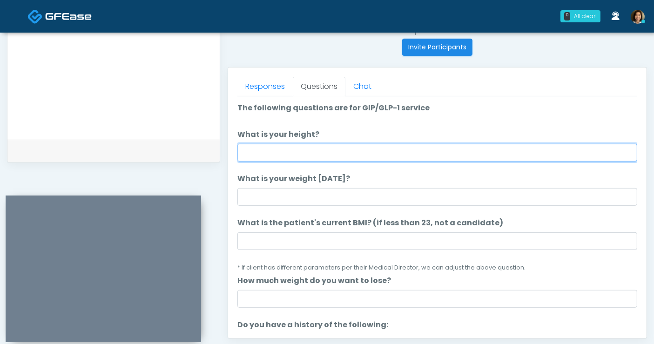
click at [399, 151] on input "What is your height?" at bounding box center [437, 153] width 400 height 18
type input "****"
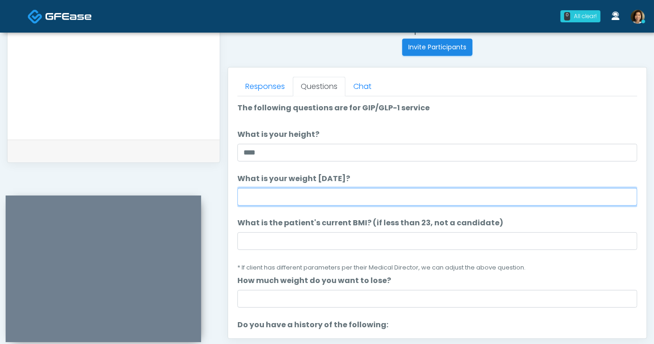
click at [392, 200] on input "What is your weight today?" at bounding box center [437, 197] width 400 height 18
type input "***"
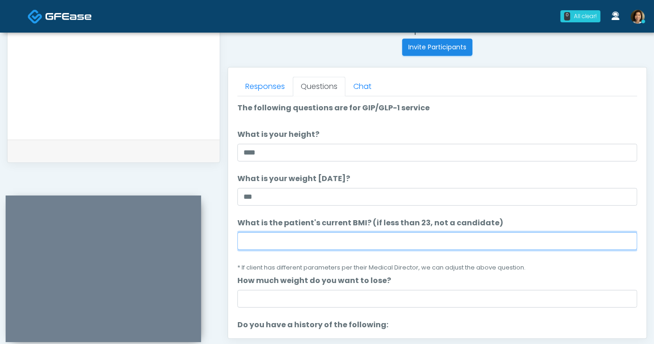
click at [408, 239] on input "What is the patient's current BMI? (if less than 23, not a candidate)" at bounding box center [437, 241] width 400 height 18
type input "**"
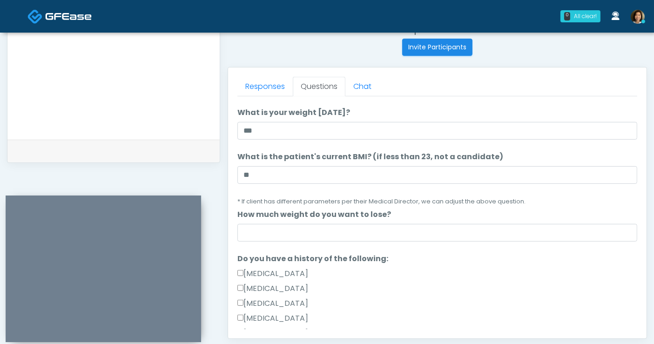
scroll to position [75, 0]
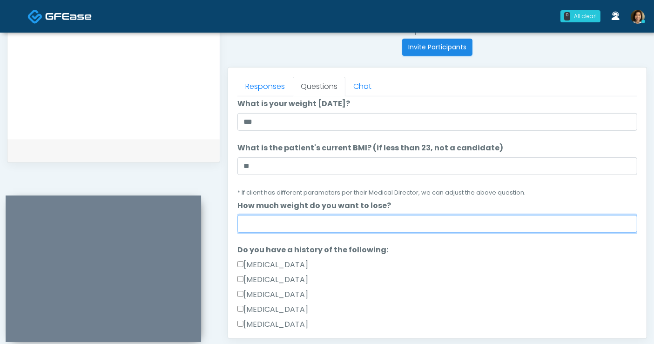
click at [506, 219] on input "How much weight do you want to lose?" at bounding box center [437, 224] width 400 height 18
type input "*****"
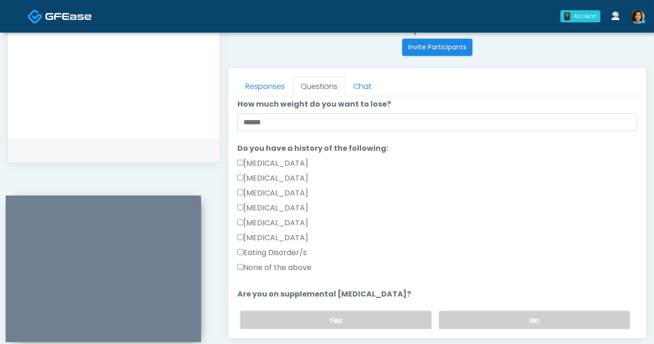
scroll to position [201, 0]
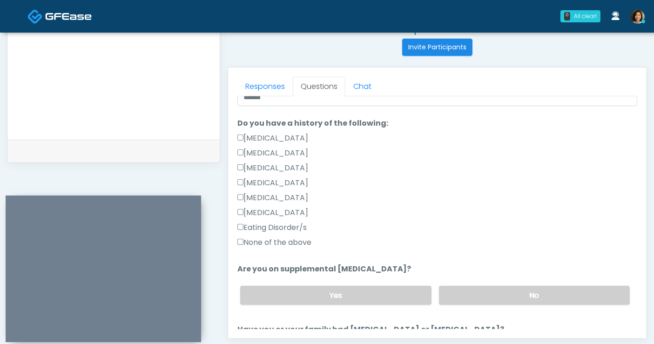
click at [284, 245] on label "None of the above" at bounding box center [274, 242] width 74 height 11
drag, startPoint x: 478, startPoint y: 294, endPoint x: 609, endPoint y: 238, distance: 141.7
click at [482, 292] on label "No" at bounding box center [534, 295] width 191 height 19
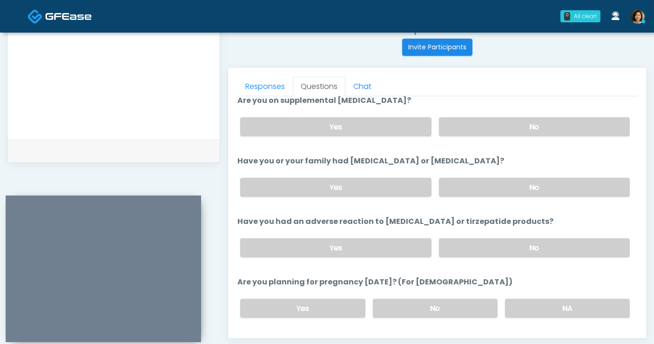
scroll to position [384, 0]
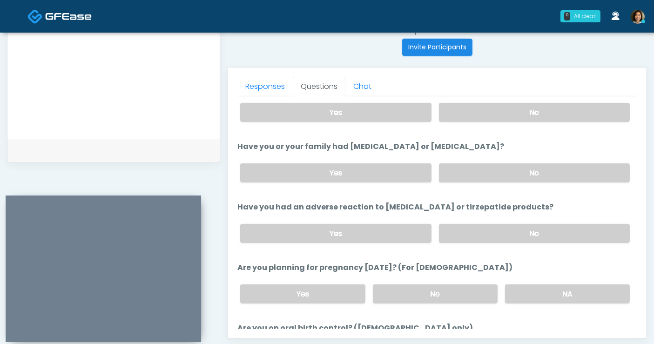
drag, startPoint x: 499, startPoint y: 176, endPoint x: 503, endPoint y: 204, distance: 28.2
click at [501, 176] on label "No" at bounding box center [534, 172] width 191 height 19
click at [506, 234] on label "No" at bounding box center [534, 233] width 191 height 19
drag, startPoint x: 462, startPoint y: 289, endPoint x: 661, endPoint y: 267, distance: 200.4
click at [464, 289] on label "No" at bounding box center [435, 293] width 125 height 19
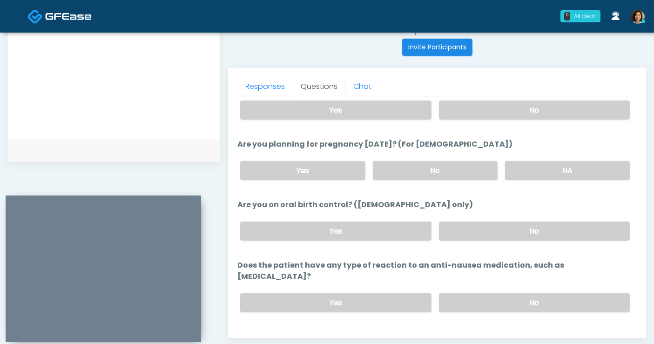
scroll to position [512, 0]
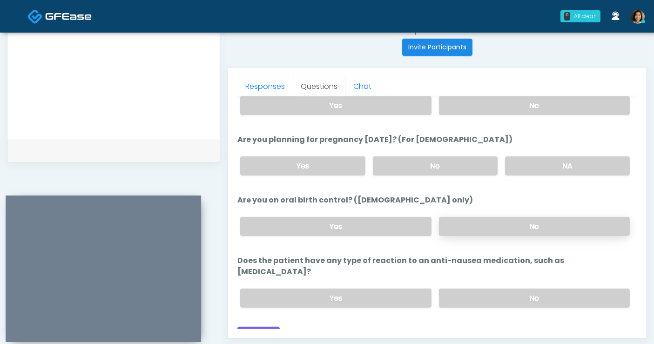
click at [522, 227] on label "No" at bounding box center [534, 226] width 191 height 19
click at [524, 288] on label "No" at bounding box center [534, 297] width 191 height 19
click at [241, 327] on button "Continue" at bounding box center [258, 335] width 42 height 17
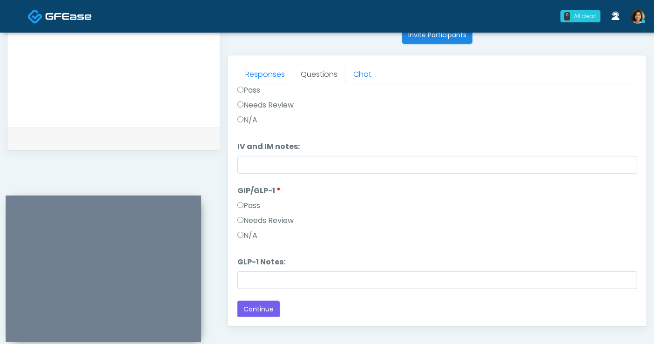
scroll to position [373, 0]
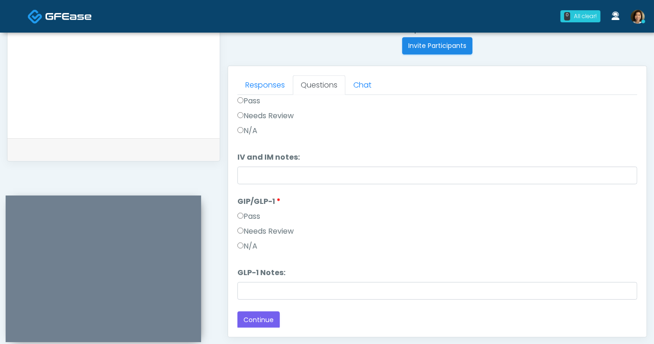
drag, startPoint x: 627, startPoint y: 232, endPoint x: 640, endPoint y: 140, distance: 92.6
click at [640, 140] on div "Responses Questions Chat Good Faith Exam Script Good Faith Exam Script INTRODUC…" at bounding box center [437, 201] width 418 height 271
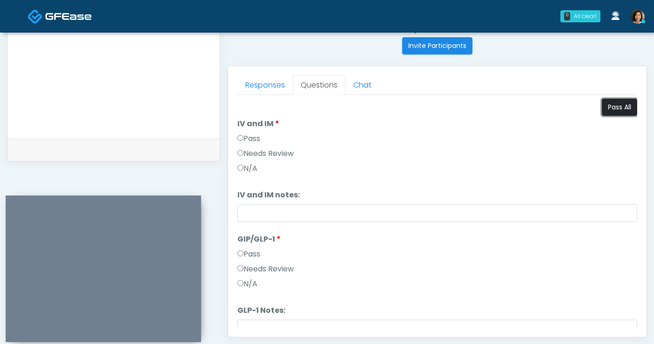
click at [610, 105] on button "Pass All" at bounding box center [619, 107] width 35 height 17
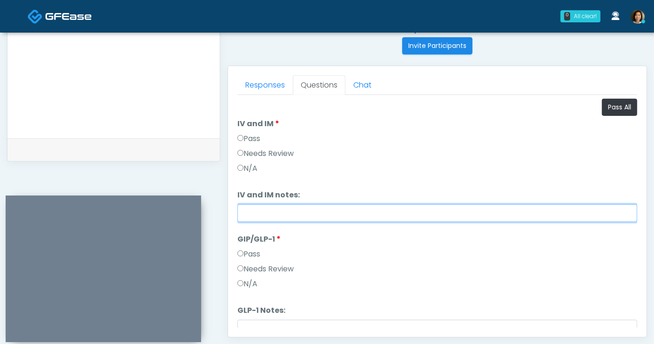
click at [291, 214] on input "IV and IM notes:" at bounding box center [437, 213] width 400 height 18
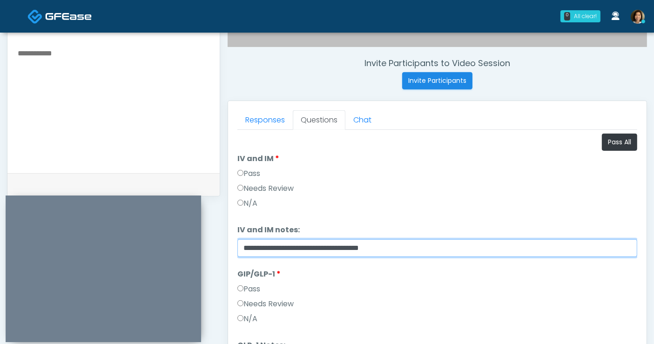
scroll to position [321, 0]
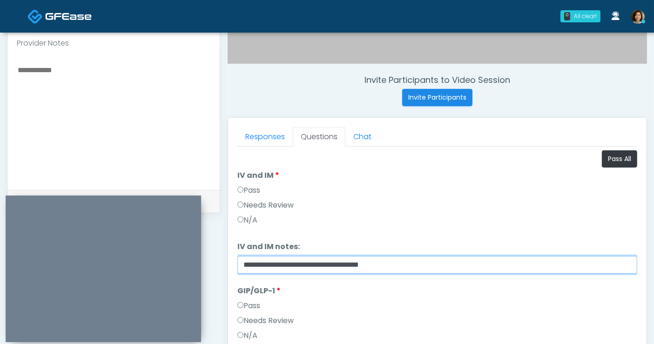
type input "**********"
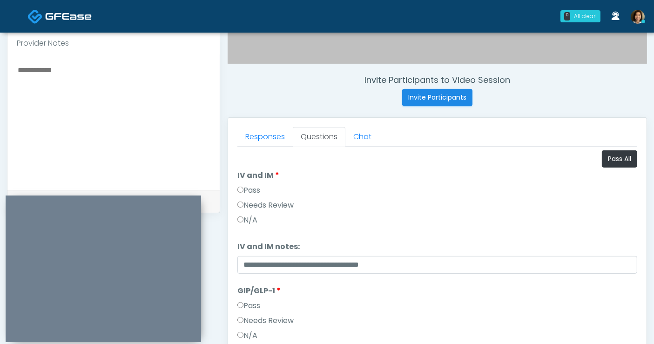
click at [95, 80] on textarea at bounding box center [114, 121] width 194 height 114
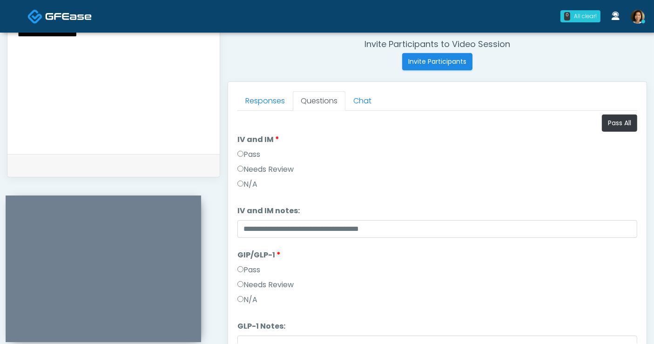
scroll to position [363, 0]
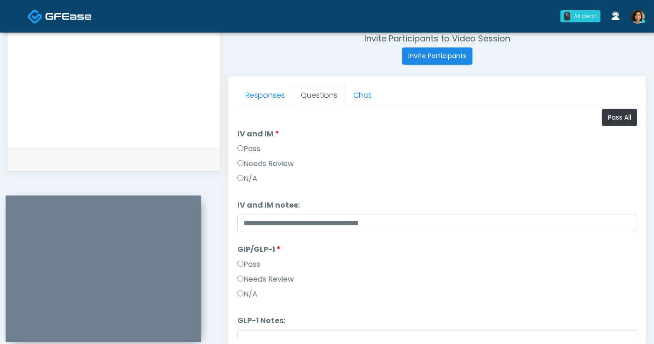
type textarea "**********"
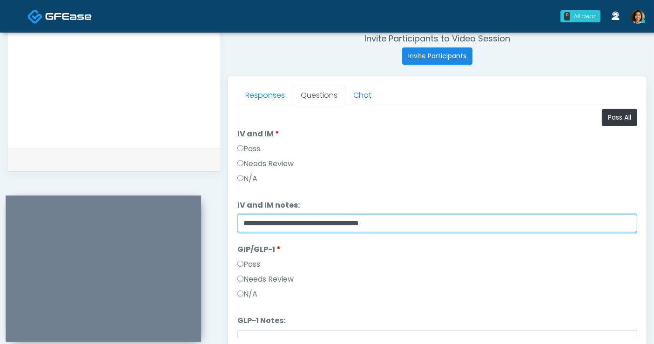
drag, startPoint x: 629, startPoint y: 218, endPoint x: 587, endPoint y: 288, distance: 81.5
click at [632, 273] on div "Good Faith Exam Script Good Faith Exam Script INTRODUCTION Hello, my name is un…" at bounding box center [437, 221] width 400 height 233
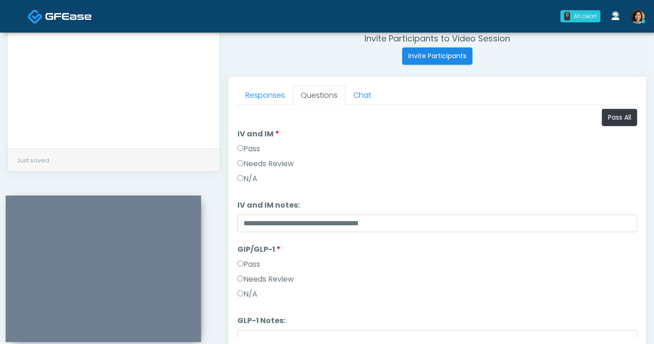
scroll to position [38, 0]
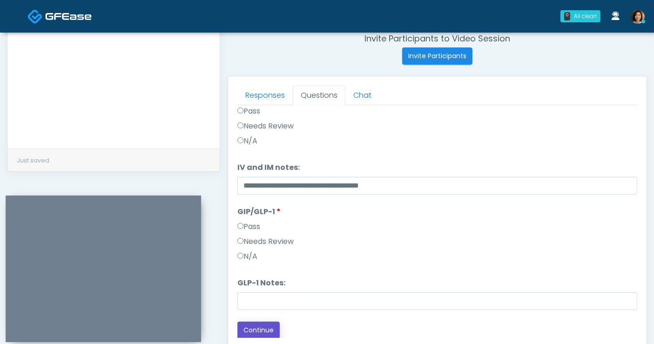
click at [269, 329] on button "Continue" at bounding box center [258, 329] width 42 height 17
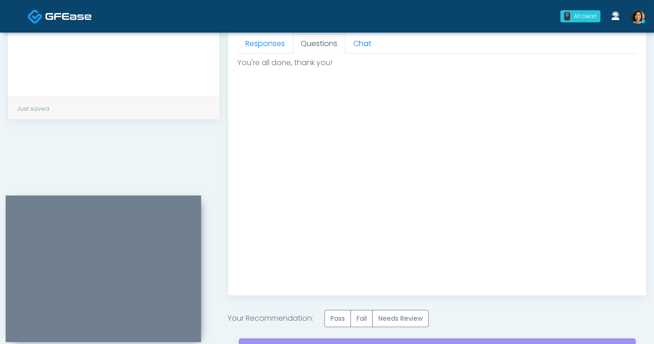
scroll to position [451, 0]
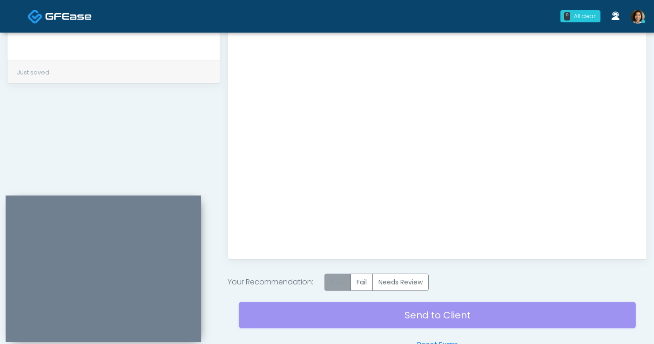
click at [336, 281] on label "Pass" at bounding box center [337, 282] width 27 height 17
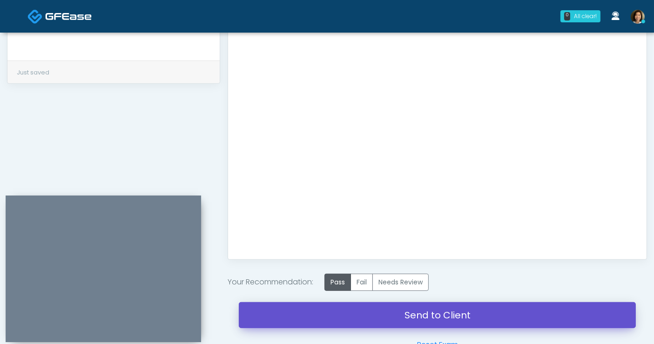
click at [447, 312] on link "Send to Client" at bounding box center [437, 315] width 397 height 26
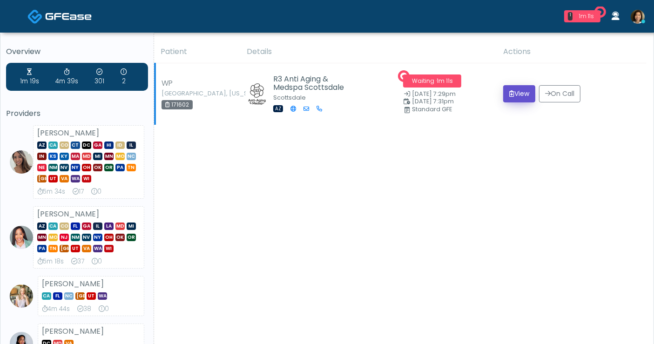
click at [520, 96] on button "View" at bounding box center [519, 93] width 32 height 17
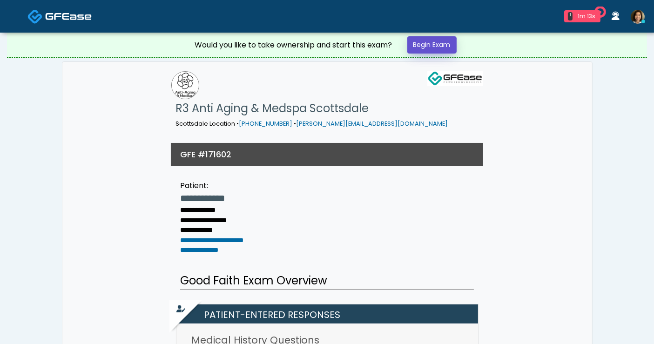
click at [449, 43] on link "Begin Exam" at bounding box center [431, 44] width 49 height 17
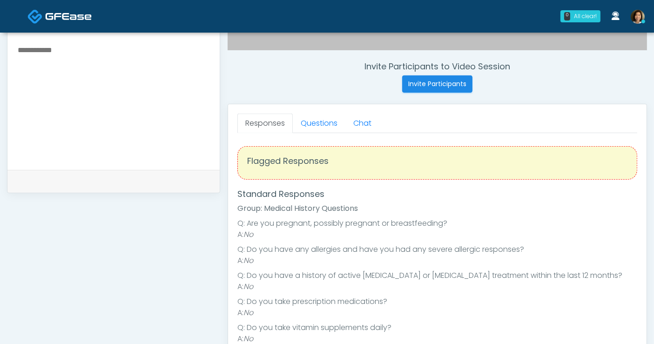
scroll to position [357, 0]
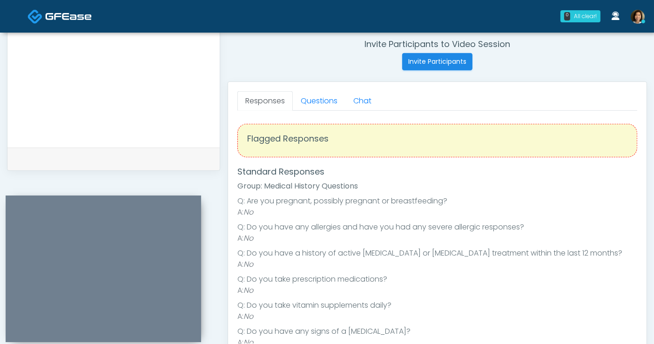
click at [90, 70] on textarea at bounding box center [114, 78] width 194 height 114
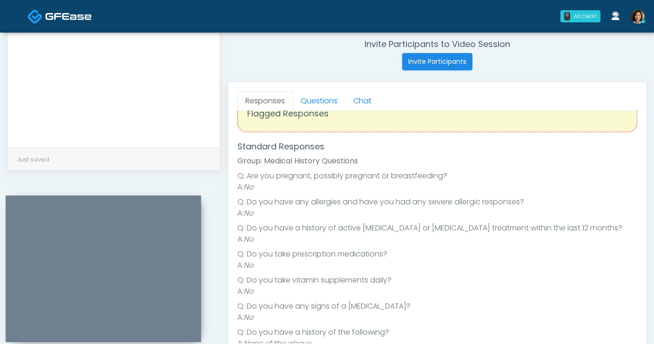
scroll to position [0, 0]
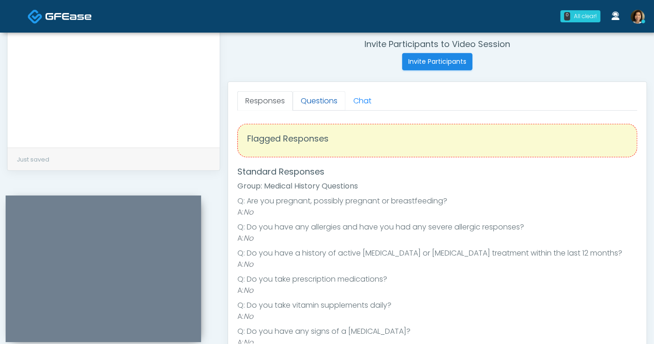
click at [314, 97] on link "Questions" at bounding box center [319, 101] width 53 height 20
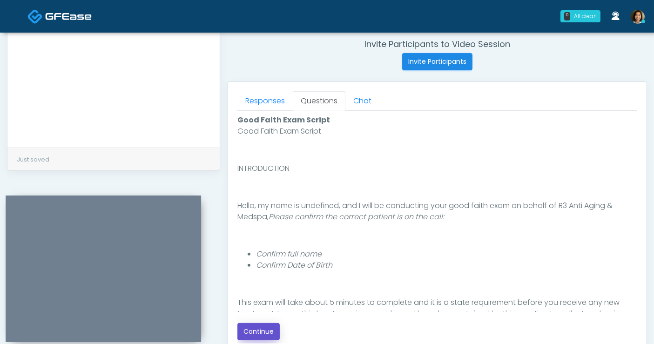
click at [252, 334] on button "Continue" at bounding box center [258, 331] width 42 height 17
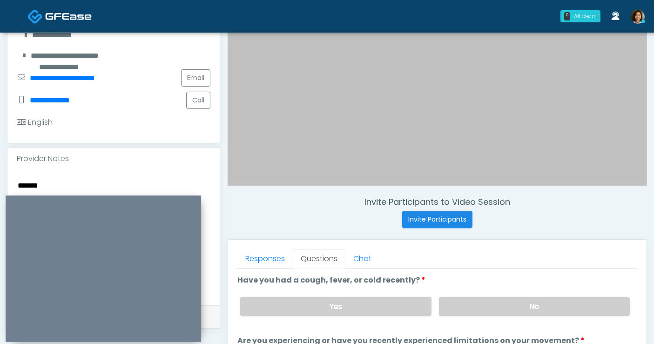
scroll to position [316, 0]
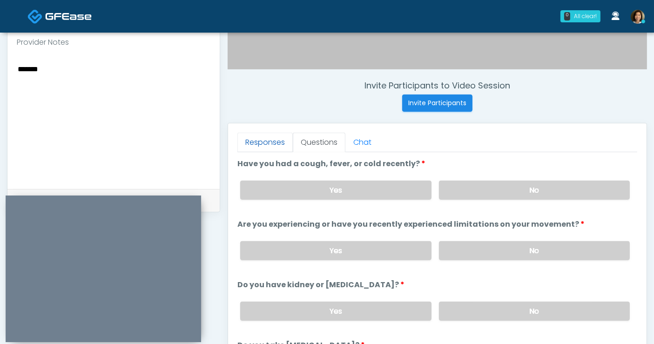
click at [261, 137] on link "Responses" at bounding box center [264, 143] width 55 height 20
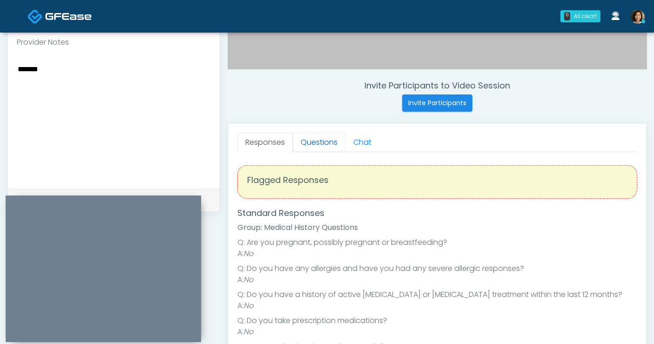
click at [309, 141] on link "Questions" at bounding box center [319, 143] width 53 height 20
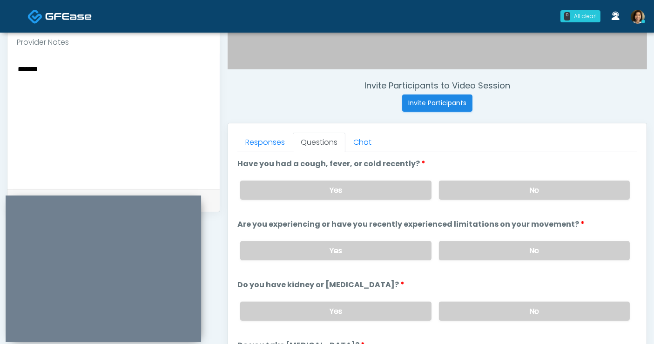
click at [62, 81] on textarea "******" at bounding box center [114, 120] width 194 height 114
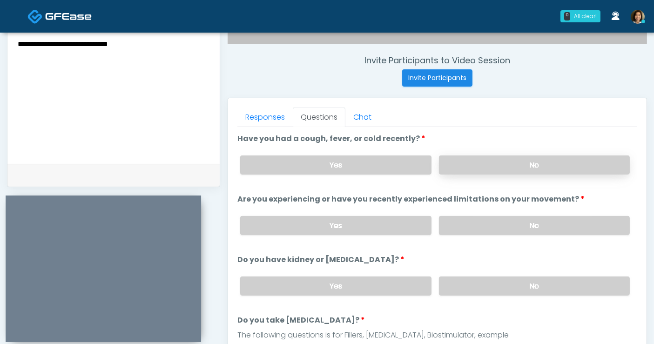
click at [534, 165] on label "No" at bounding box center [534, 164] width 191 height 19
click at [181, 48] on textarea "**********" at bounding box center [114, 95] width 194 height 114
type textarea "**********"
click at [561, 225] on label "No" at bounding box center [534, 225] width 191 height 19
click at [551, 284] on label "No" at bounding box center [534, 285] width 191 height 19
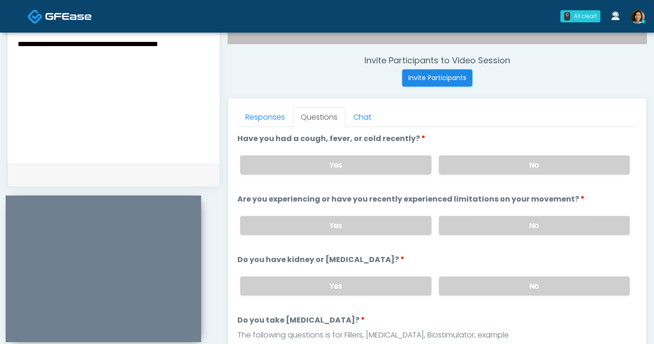
scroll to position [136, 0]
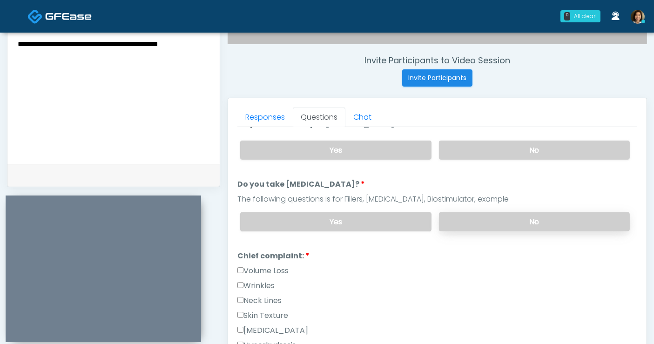
click at [551, 222] on label "No" at bounding box center [534, 221] width 191 height 19
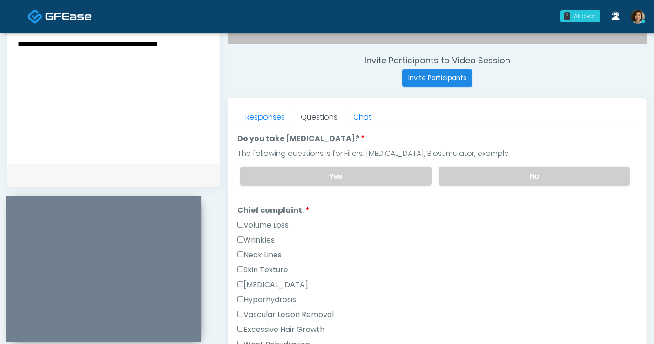
click at [279, 264] on label "Skin Texture" at bounding box center [262, 269] width 51 height 11
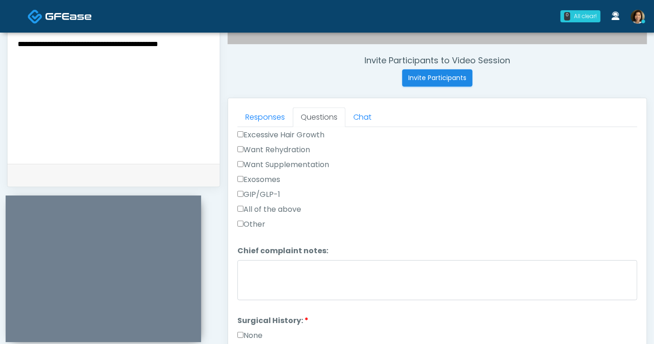
scroll to position [414, 0]
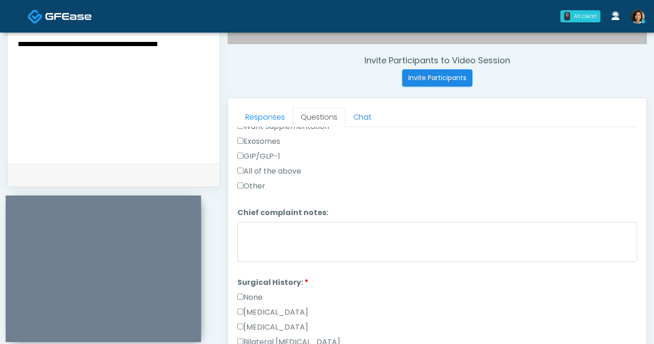
click at [246, 294] on label "None" at bounding box center [249, 297] width 25 height 11
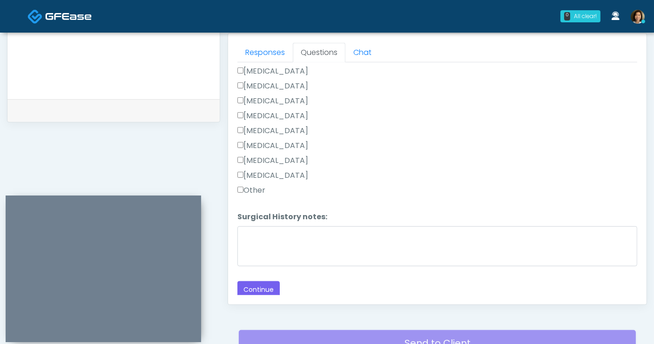
scroll to position [635, 0]
click at [254, 286] on button "Continue" at bounding box center [258, 289] width 42 height 17
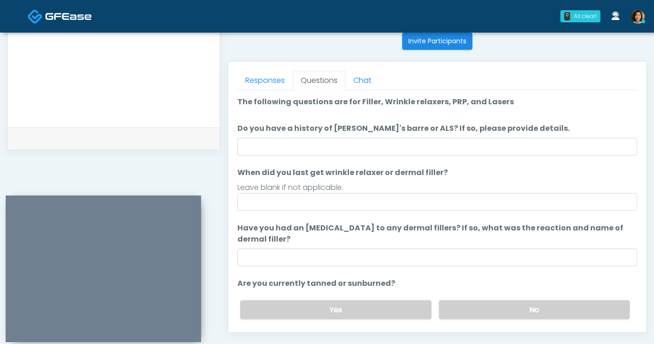
scroll to position [335, 0]
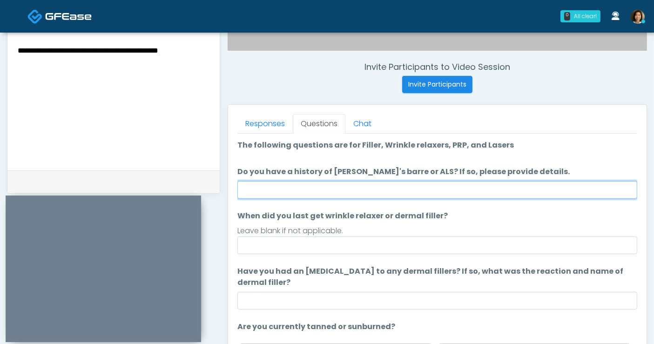
click at [291, 187] on input "Do you have a history of Guillain's barre or ALS? If so, please provide details." at bounding box center [437, 190] width 400 height 18
type input "**"
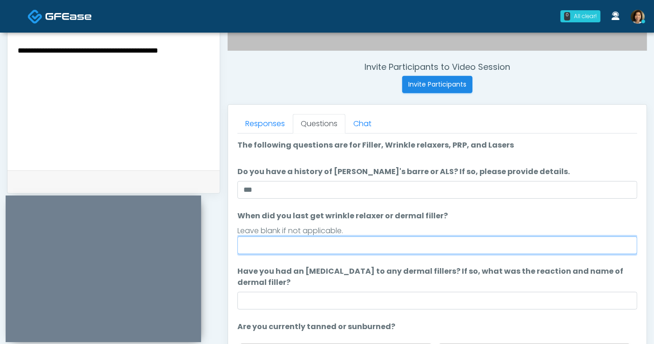
click at [283, 245] on input "When did you last get wrinkle relaxer or dermal filler?" at bounding box center [437, 245] width 400 height 18
type input "*"
type input "*****"
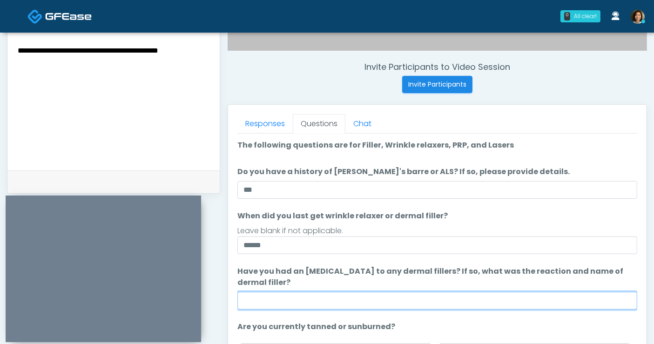
click at [284, 295] on input "Have you had an [MEDICAL_DATA] to any dermal fillers? If so, what was the react…" at bounding box center [437, 301] width 400 height 18
click at [300, 295] on input "*****" at bounding box center [437, 301] width 400 height 18
type input "**********"
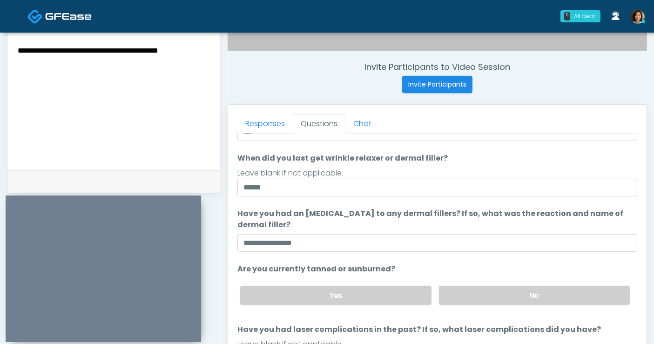
scroll to position [87, 0]
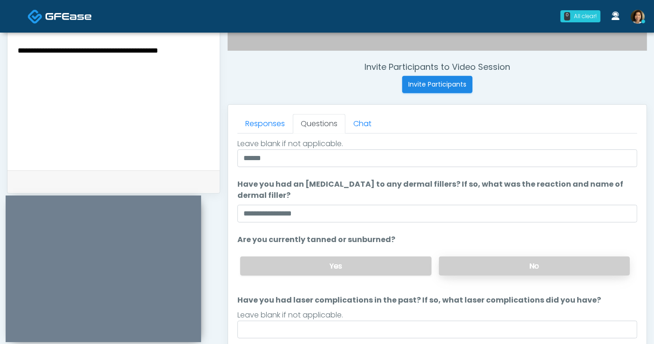
click at [537, 263] on label "No" at bounding box center [534, 265] width 191 height 19
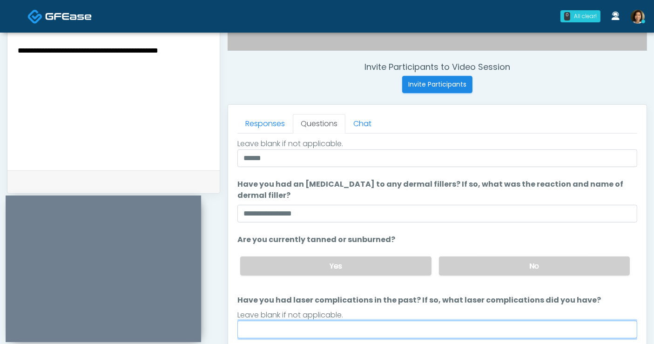
drag, startPoint x: 490, startPoint y: 322, endPoint x: 502, endPoint y: 303, distance: 22.6
click at [490, 322] on input "Have you had laser complications in the past? If so, what laser complications d…" at bounding box center [437, 330] width 400 height 18
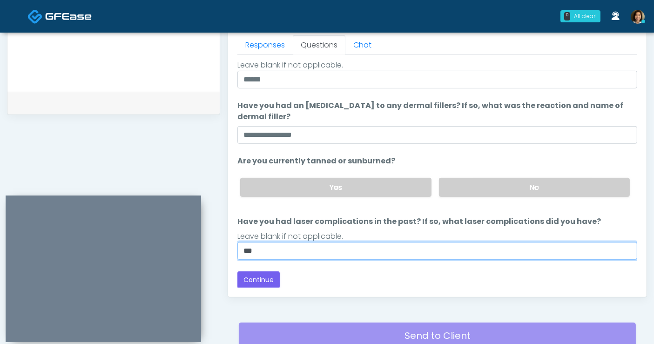
scroll to position [433, 0]
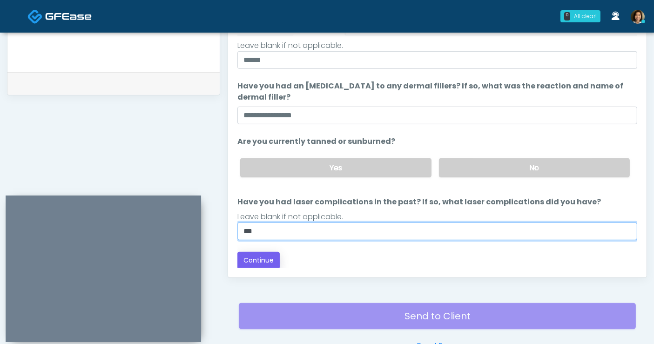
type input "**"
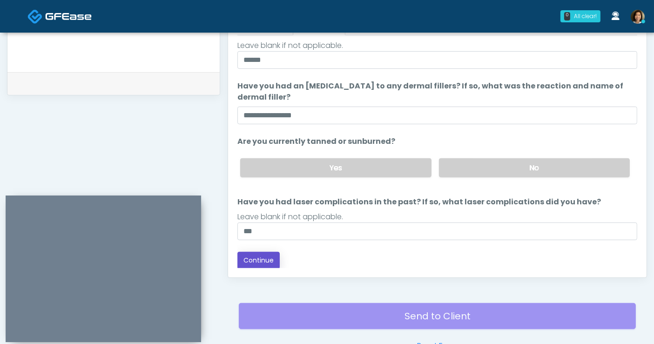
click at [254, 259] on button "Continue" at bounding box center [258, 260] width 42 height 17
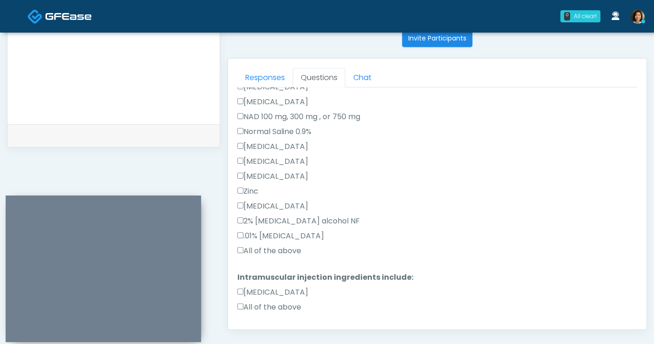
scroll to position [188, 0]
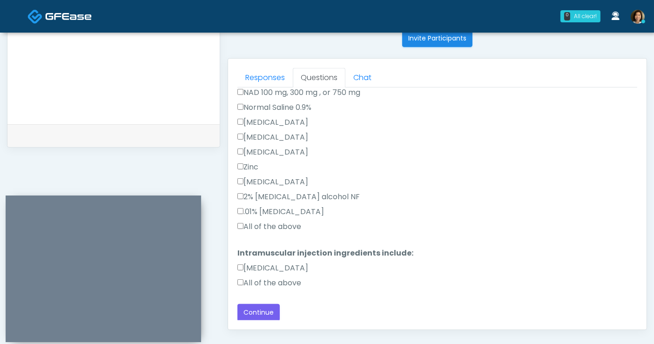
click at [256, 226] on label "All of the above" at bounding box center [269, 226] width 64 height 11
click at [258, 278] on label "All of the above" at bounding box center [269, 282] width 64 height 11
click at [259, 313] on button "Continue" at bounding box center [258, 312] width 42 height 17
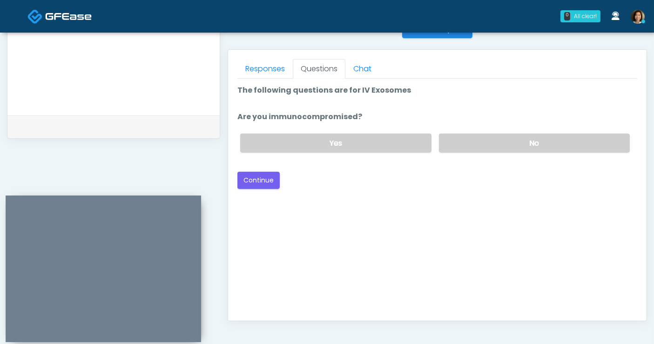
scroll to position [386, 0]
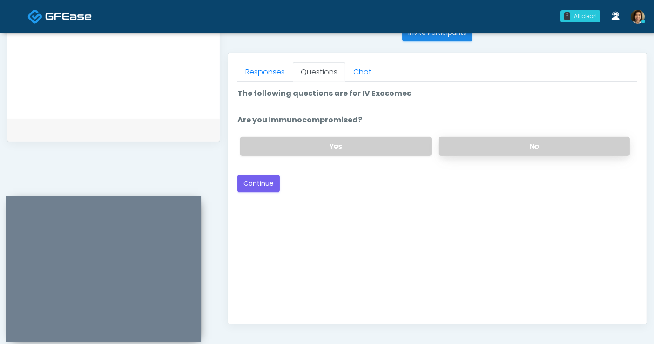
click at [485, 148] on label "No" at bounding box center [534, 146] width 191 height 19
click at [268, 179] on button "Continue" at bounding box center [258, 183] width 42 height 17
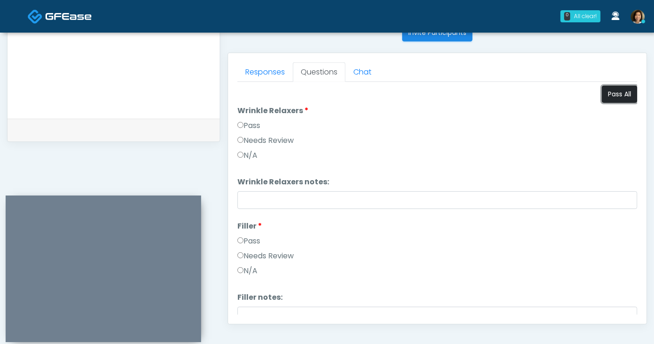
click at [610, 95] on button "Pass All" at bounding box center [619, 94] width 35 height 17
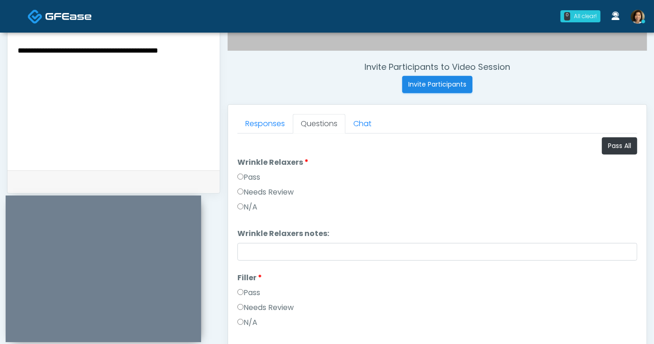
drag, startPoint x: 205, startPoint y: 53, endPoint x: -18, endPoint y: 49, distance: 222.4
click at [0, 49] on html "0 All clear! All clear! Samantha Ly AZ CA CO CT DC GA HI ID IL IN KS KY MA MD MI" at bounding box center [327, 82] width 654 height 835
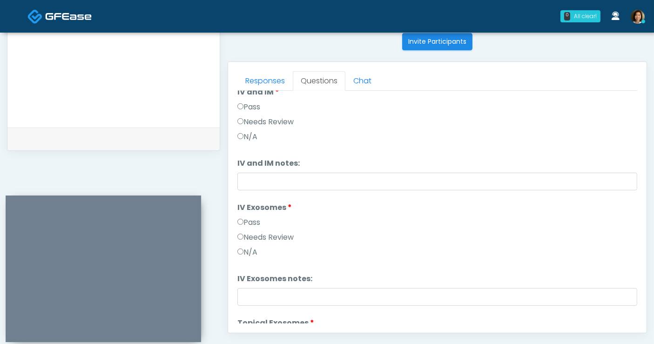
scroll to position [730, 0]
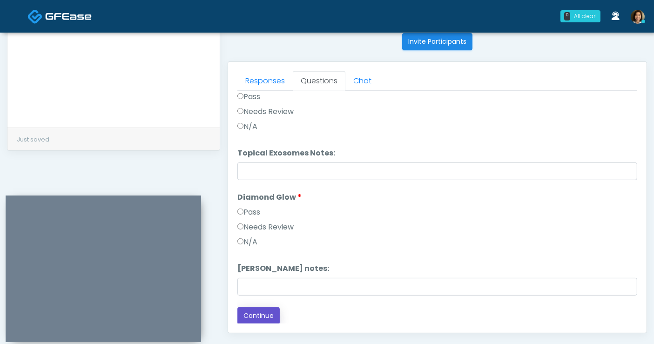
click at [270, 316] on button "Continue" at bounding box center [258, 315] width 42 height 17
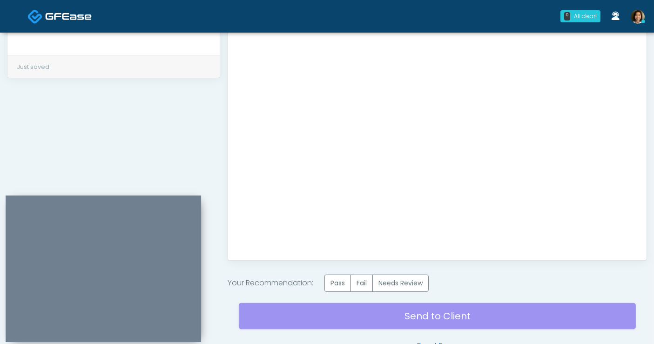
scroll to position [460, 0]
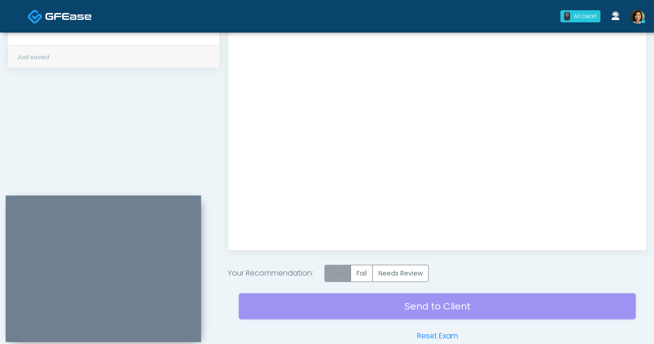
click at [334, 276] on label "Pass" at bounding box center [337, 273] width 27 height 17
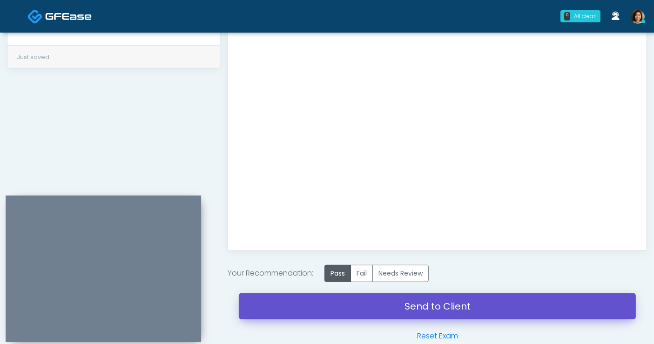
click at [448, 306] on link "Send to Client" at bounding box center [437, 306] width 397 height 26
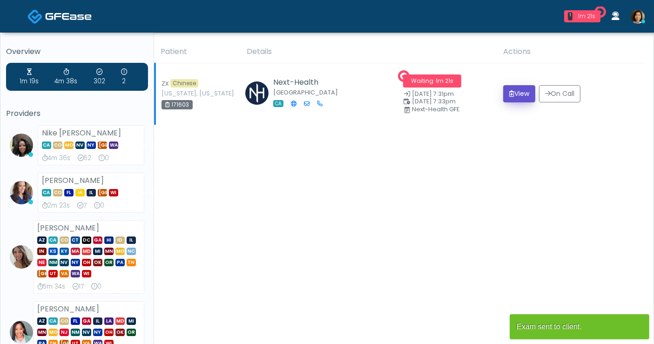
click at [510, 89] on button "View" at bounding box center [519, 93] width 32 height 17
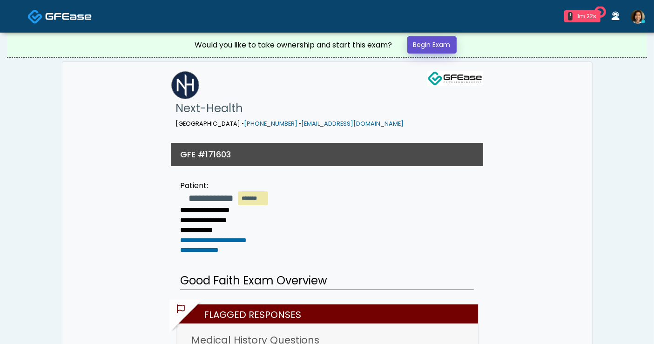
click at [451, 45] on link "Begin Exam" at bounding box center [431, 44] width 49 height 17
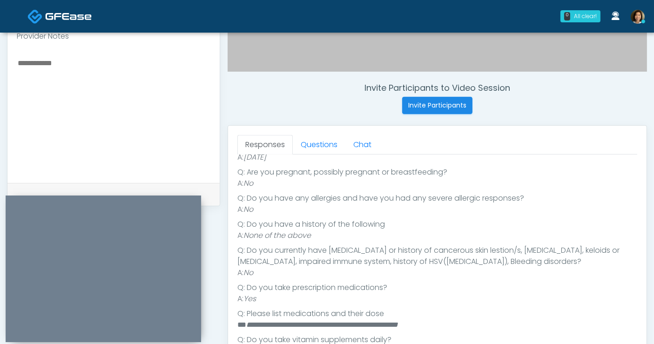
scroll to position [154, 0]
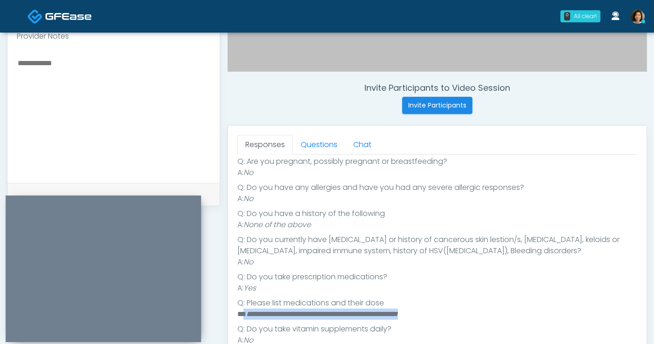
drag, startPoint x: 462, startPoint y: 309, endPoint x: 243, endPoint y: 314, distance: 219.2
click at [243, 314] on li "**********" at bounding box center [433, 313] width 392 height 11
copy li "**********"
paste textarea "**********"
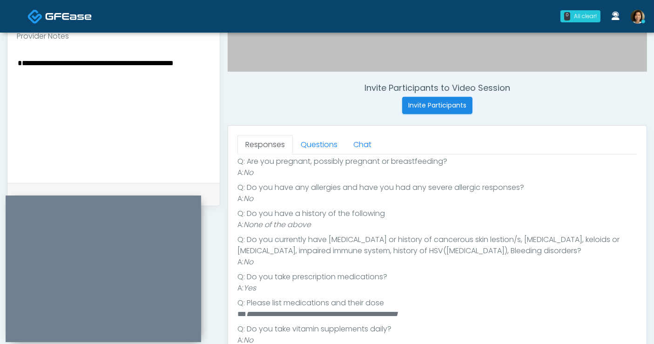
click at [100, 96] on textarea "**********" at bounding box center [114, 114] width 194 height 114
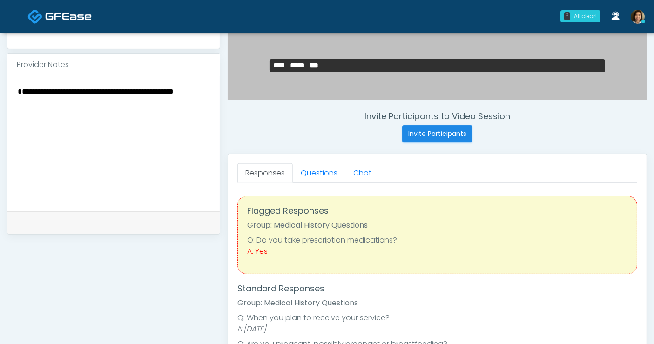
scroll to position [303, 0]
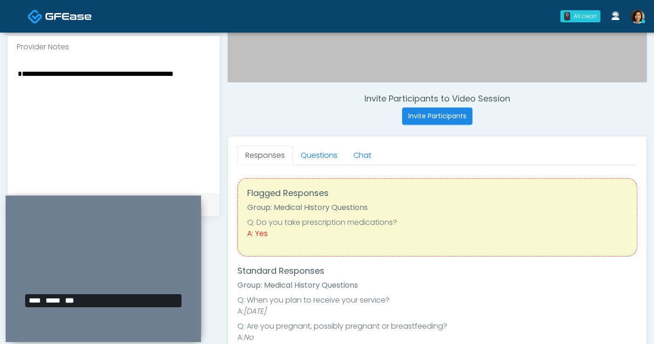
click at [111, 82] on textarea "**********" at bounding box center [114, 124] width 194 height 114
drag, startPoint x: 89, startPoint y: 74, endPoint x: 13, endPoint y: 71, distance: 76.4
click at [13, 71] on div "**********" at bounding box center [113, 125] width 212 height 135
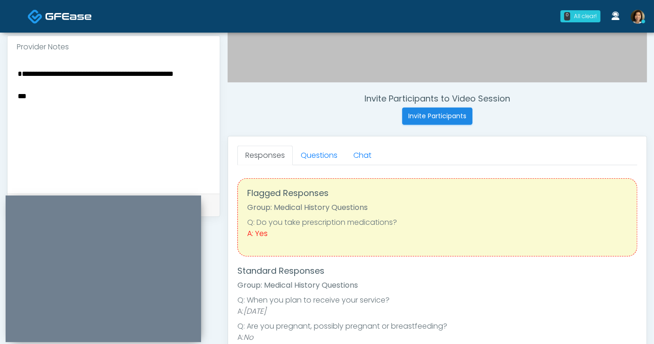
click at [97, 95] on textarea "**********" at bounding box center [114, 124] width 194 height 114
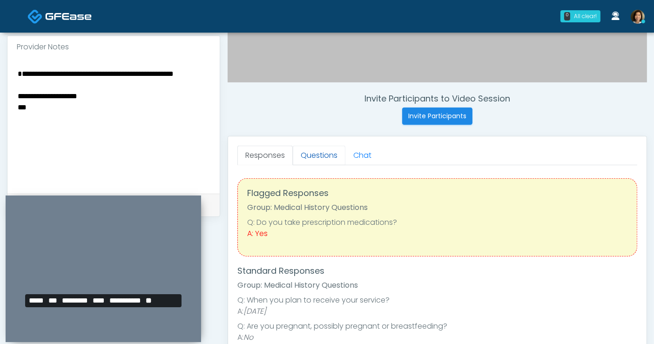
type textarea "**********"
drag, startPoint x: 326, startPoint y: 154, endPoint x: 332, endPoint y: 153, distance: 5.9
click at [326, 154] on link "Questions" at bounding box center [319, 156] width 53 height 20
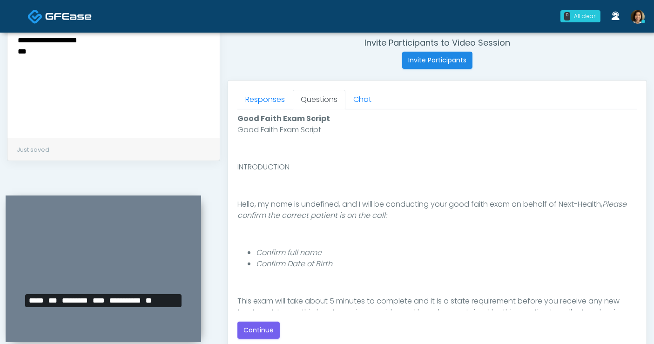
scroll to position [167, 0]
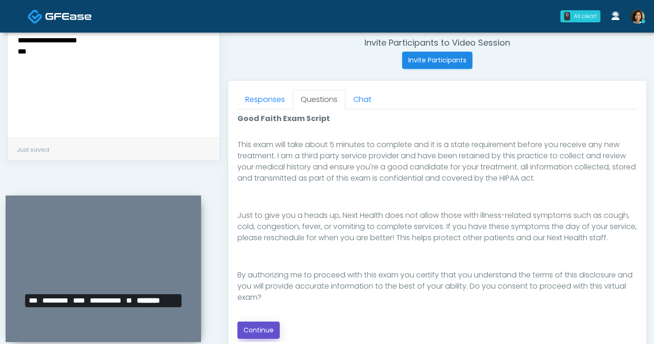
click at [263, 327] on button "Continue" at bounding box center [258, 329] width 42 height 17
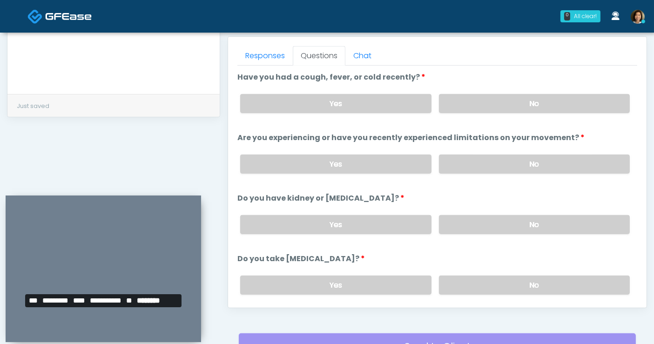
scroll to position [386, 0]
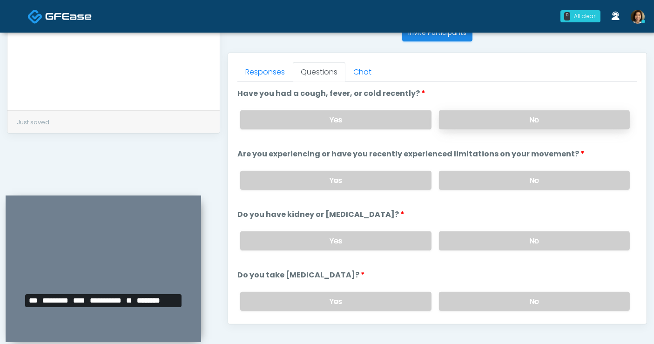
click at [480, 114] on label "No" at bounding box center [534, 119] width 191 height 19
click at [491, 182] on label "No" at bounding box center [534, 180] width 191 height 19
click at [495, 240] on label "No" at bounding box center [534, 240] width 191 height 19
click at [509, 305] on label "No" at bounding box center [534, 301] width 191 height 19
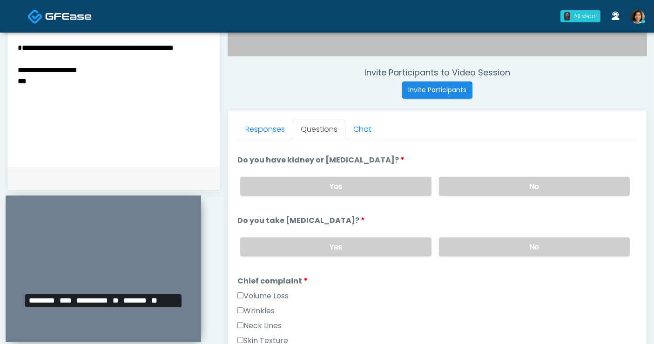
scroll to position [330, 0]
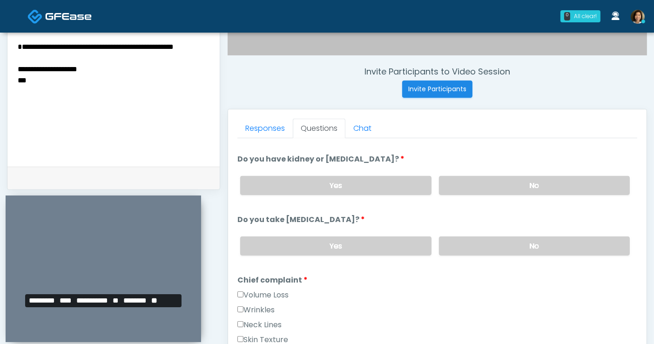
drag, startPoint x: 86, startPoint y: 58, endPoint x: 13, endPoint y: 58, distance: 72.6
click at [13, 58] on div "**********" at bounding box center [113, 98] width 212 height 135
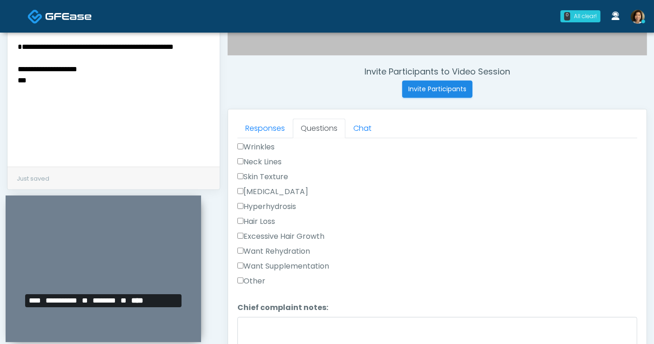
scroll to position [276, 0]
click at [278, 247] on label "Want Rehydration" at bounding box center [273, 249] width 73 height 11
click at [280, 261] on label "Want Supplementation" at bounding box center [283, 264] width 92 height 11
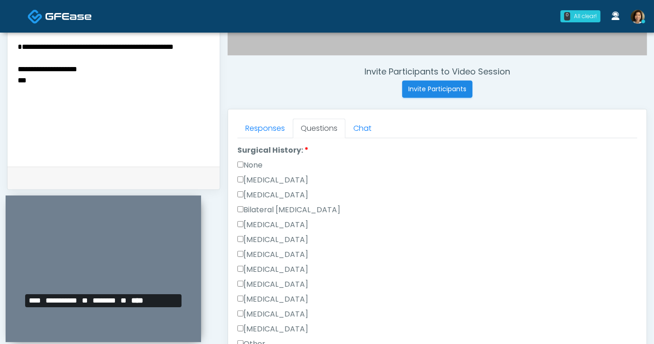
scroll to position [512, 0]
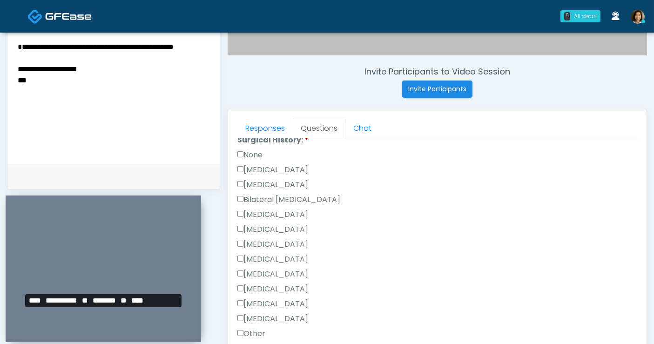
click at [248, 149] on label "None" at bounding box center [249, 154] width 25 height 11
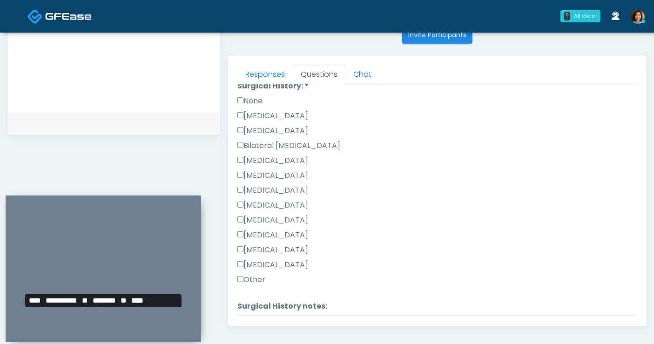
scroll to position [579, 0]
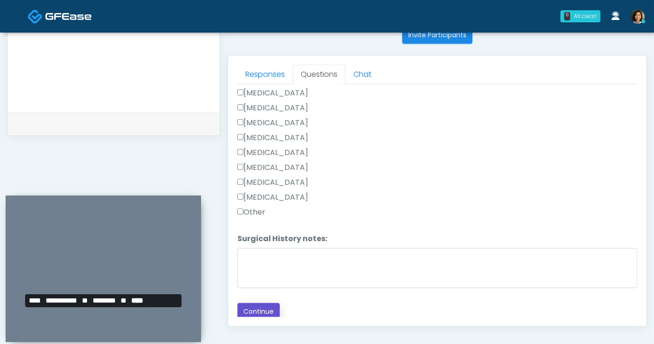
click at [270, 304] on button "Continue" at bounding box center [258, 311] width 42 height 17
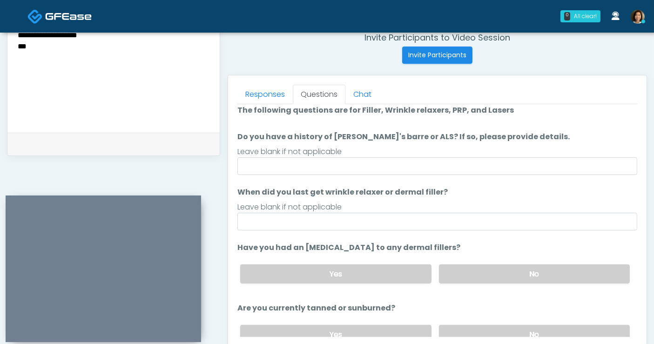
scroll to position [0, 0]
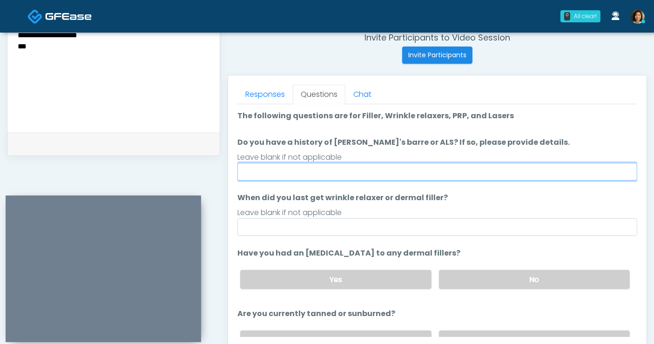
click at [337, 167] on input "Do you have a history of Guillain's barre or ALS? If so, please provide details." at bounding box center [437, 172] width 400 height 18
type input "**"
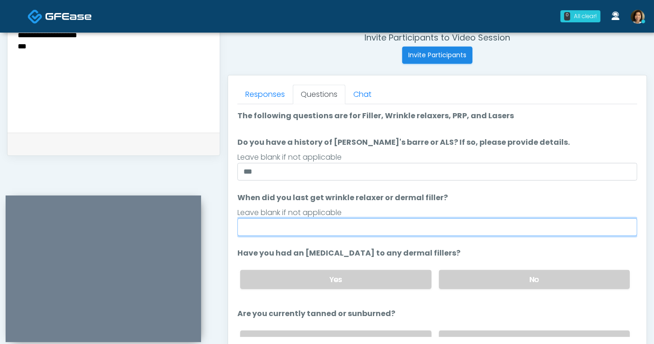
click at [289, 223] on input "When did you last get wrinkle relaxer or dermal filler?" at bounding box center [437, 227] width 400 height 18
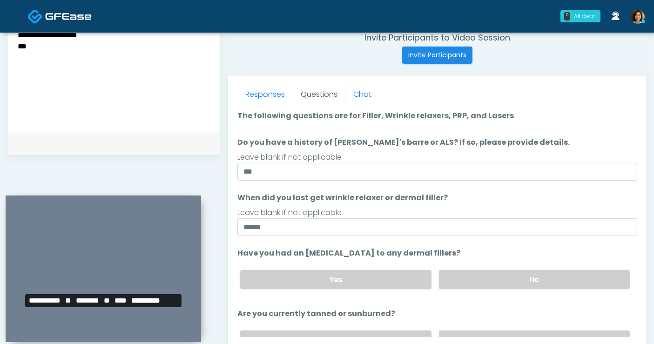
click at [135, 40] on textarea "**********" at bounding box center [114, 64] width 194 height 114
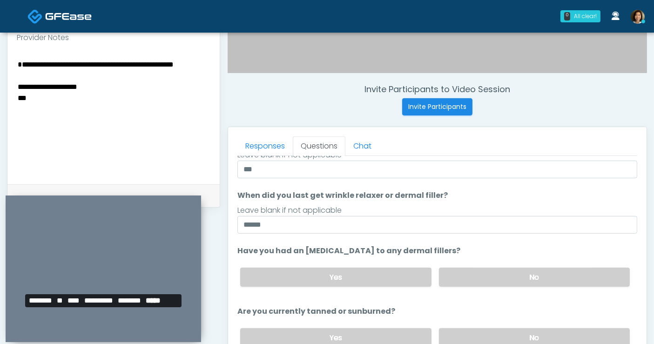
scroll to position [63, 0]
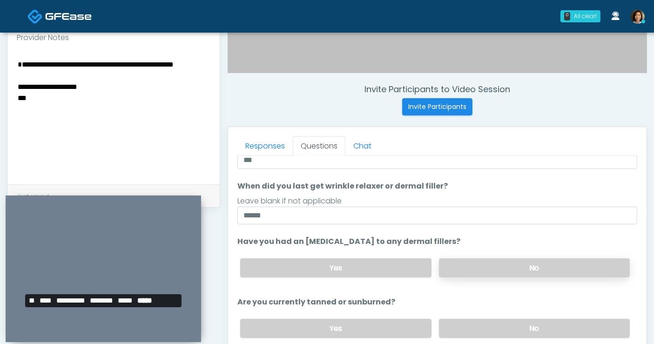
drag, startPoint x: 522, startPoint y: 261, endPoint x: 532, endPoint y: 257, distance: 10.6
click at [523, 261] on label "No" at bounding box center [534, 267] width 191 height 19
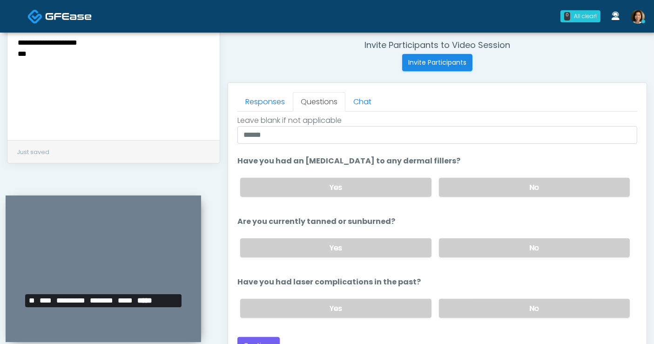
scroll to position [107, 0]
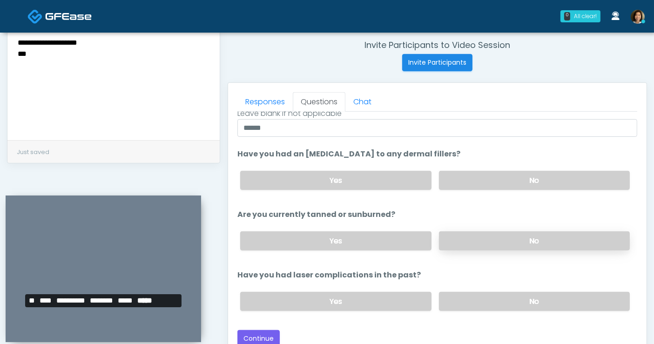
click at [547, 237] on label "No" at bounding box center [534, 240] width 191 height 19
click at [547, 294] on label "No" at bounding box center [534, 301] width 191 height 19
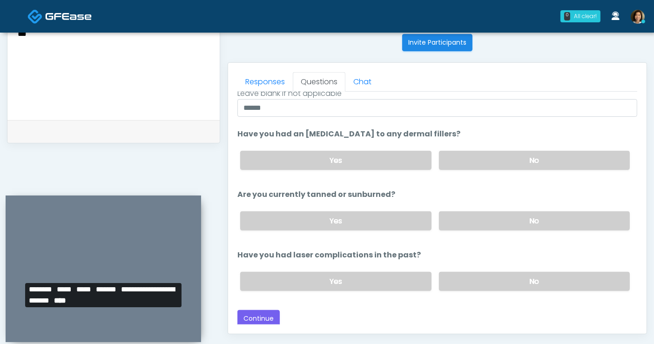
scroll to position [0, 0]
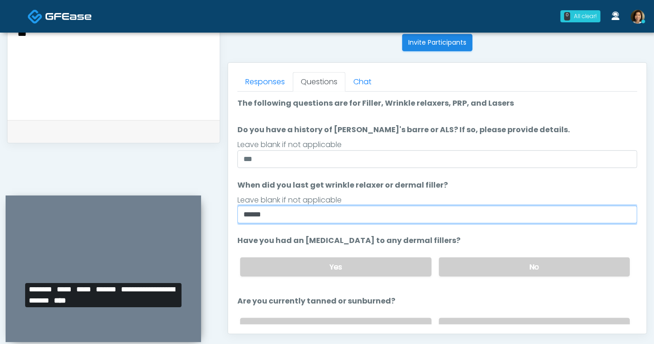
drag, startPoint x: 278, startPoint y: 213, endPoint x: 195, endPoint y: 213, distance: 83.3
click at [165, 6] on div "0 All clear! All clear! Nike Elizabeth Akinjero CA CO MO NV NY TX WA 4m 36s 52 …" at bounding box center [327, 41] width 654 height 835
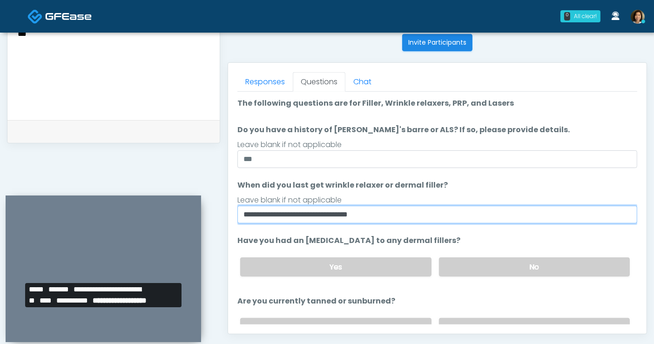
type input "**********"
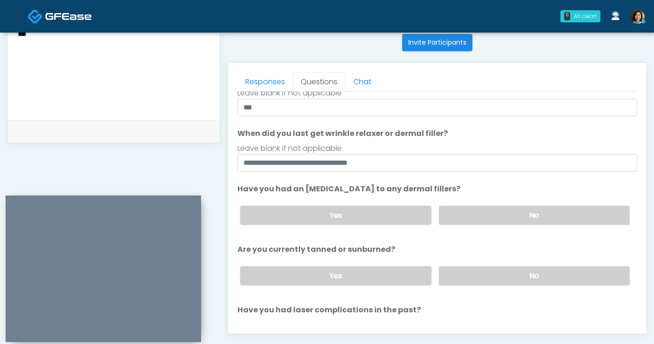
scroll to position [107, 0]
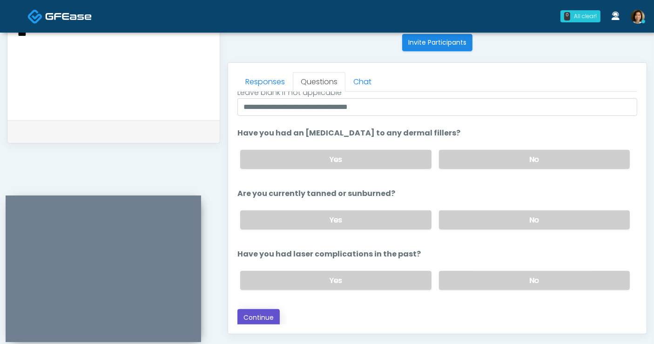
click at [252, 318] on button "Continue" at bounding box center [258, 317] width 42 height 17
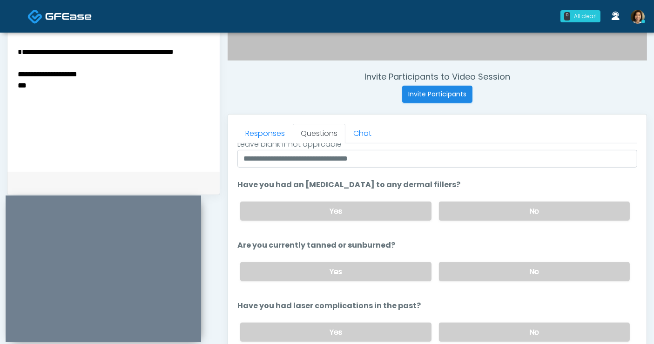
scroll to position [489, 0]
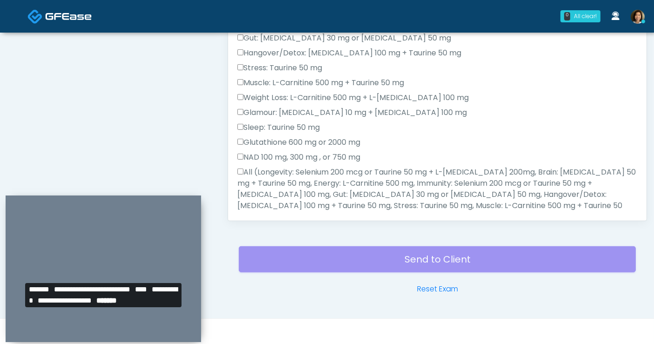
click at [251, 172] on label "All (Longevity: Selenium 200 mcg or Taurine 50 mg + L-Arginine 200mg, Brain: Gl…" at bounding box center [437, 206] width 400 height 78
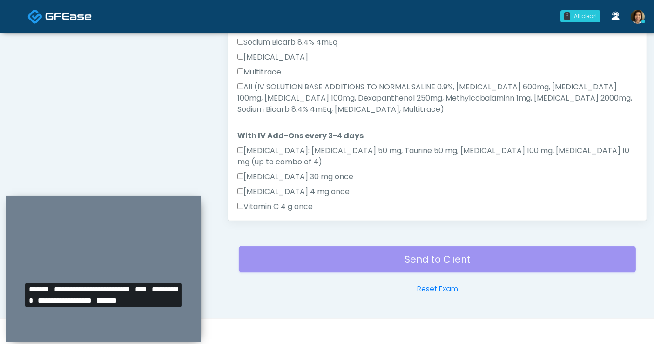
scroll to position [433, 0]
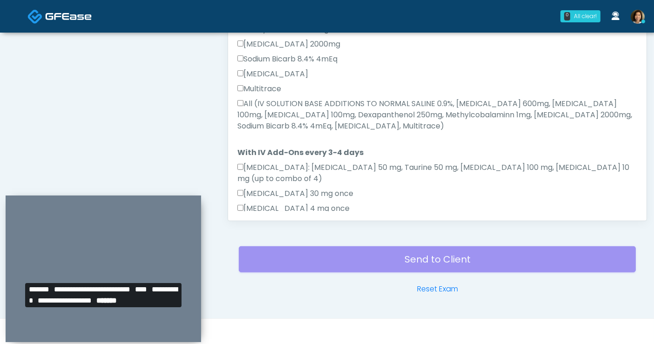
click at [253, 98] on label "All (IV SOLUTION BASE ADDITIONS TO NORMAL SALINE 0.9%, Magnesium Chloride 600mg…" at bounding box center [437, 114] width 400 height 33
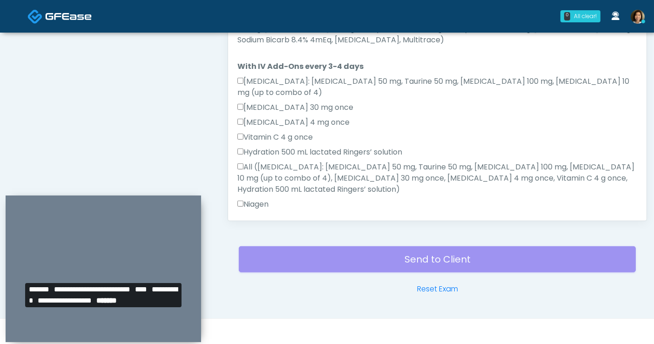
scroll to position [531, 0]
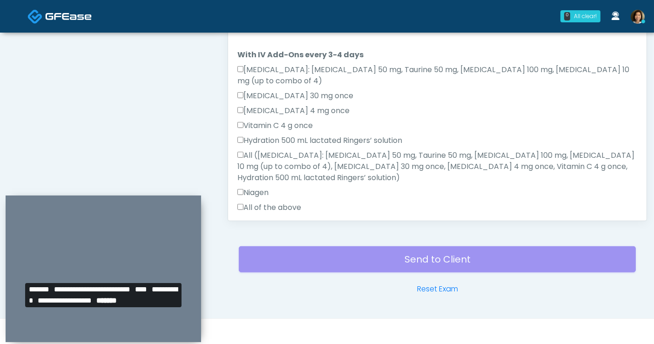
click at [277, 202] on label "All of the above" at bounding box center [269, 207] width 64 height 11
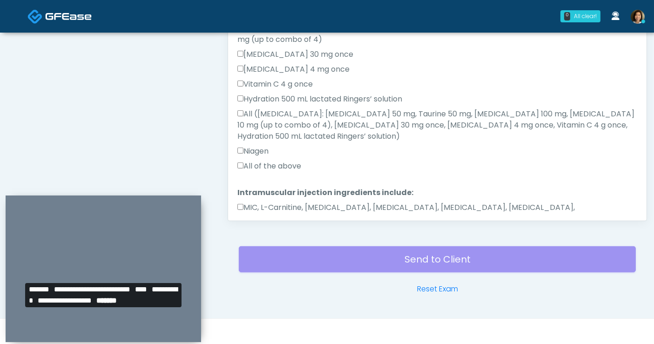
drag, startPoint x: 280, startPoint y: 170, endPoint x: 268, endPoint y: 193, distance: 26.0
click at [280, 202] on label "MIC, L-Carnitine, Methylcobalamin, Glycine, B-Complex, Lycine, Biotin, Vitamin …" at bounding box center [437, 213] width 400 height 22
click at [265, 240] on button "Continue" at bounding box center [258, 248] width 42 height 17
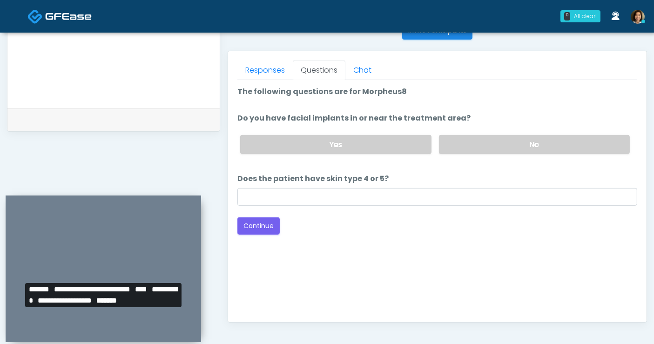
scroll to position [335, 0]
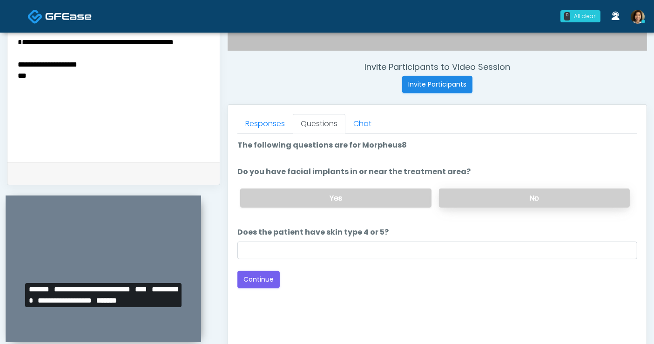
click at [482, 193] on label "No" at bounding box center [534, 197] width 191 height 19
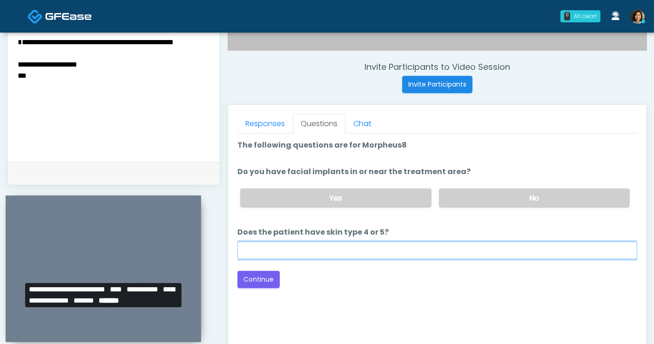
click at [436, 250] on input "Does the patient have skin type 4 or 5?" at bounding box center [437, 250] width 400 height 18
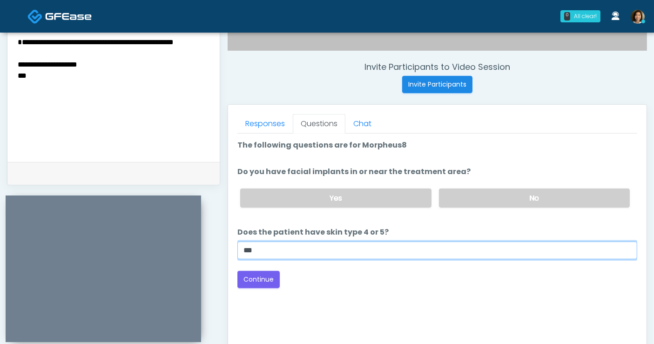
type input "**"
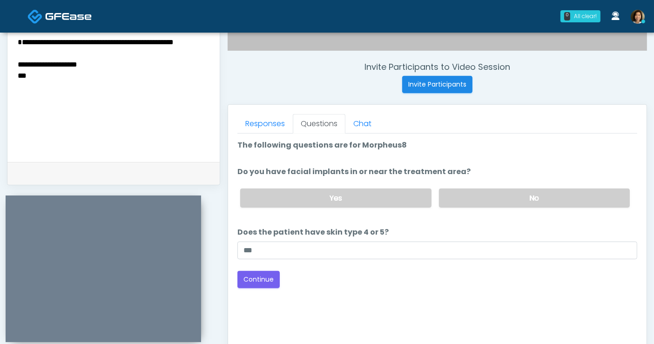
click at [111, 88] on textarea "**********" at bounding box center [114, 93] width 194 height 114
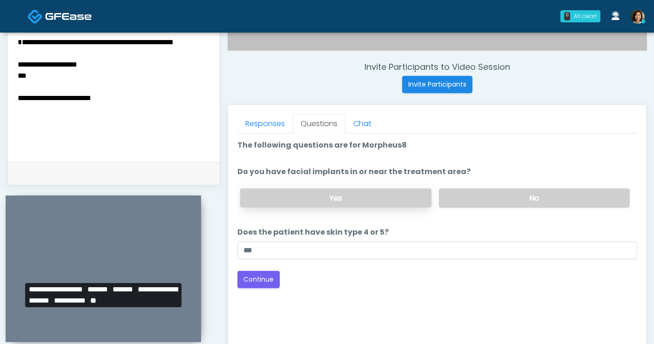
type textarea "**********"
click at [342, 196] on label "Yes" at bounding box center [335, 197] width 191 height 19
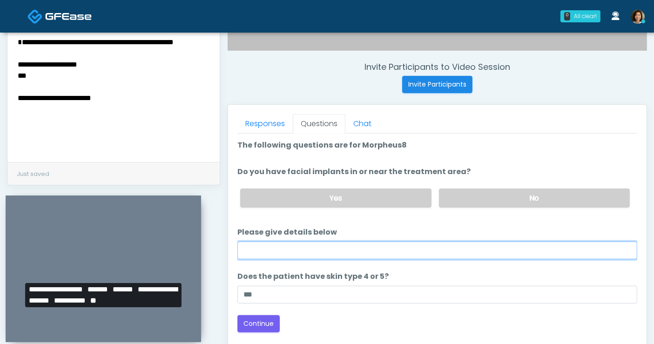
click at [341, 254] on input "Please give details below" at bounding box center [437, 250] width 400 height 18
click at [321, 252] on input "Please give details below" at bounding box center [437, 250] width 400 height 18
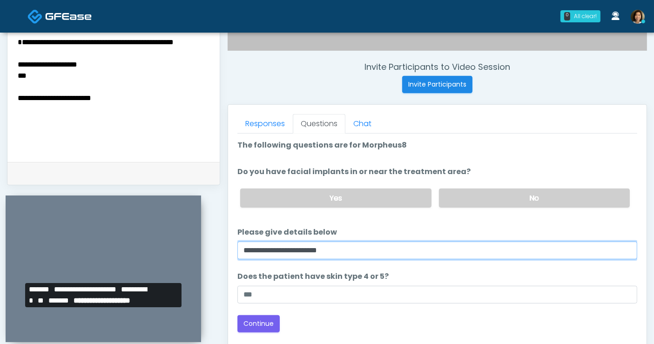
click at [369, 250] on input "**********" at bounding box center [437, 250] width 400 height 18
type input "**********"
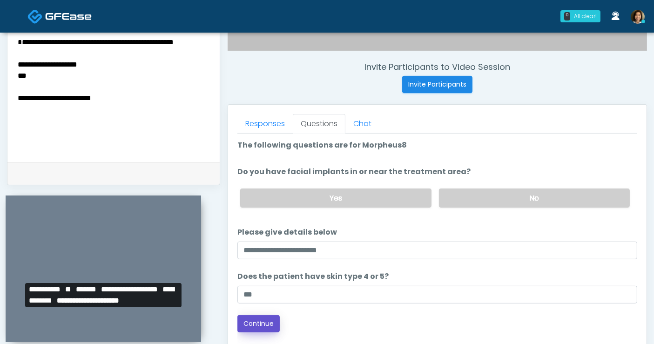
click at [261, 321] on button "Continue" at bounding box center [258, 323] width 42 height 17
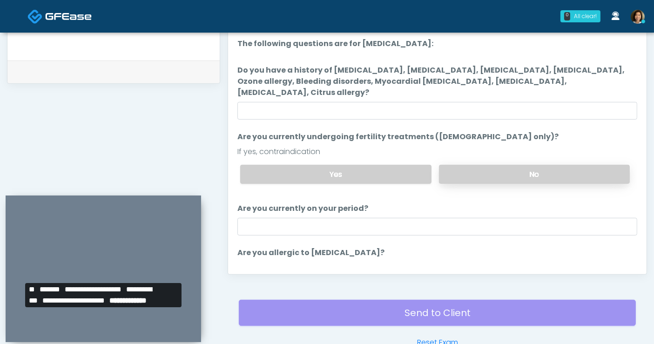
scroll to position [386, 0]
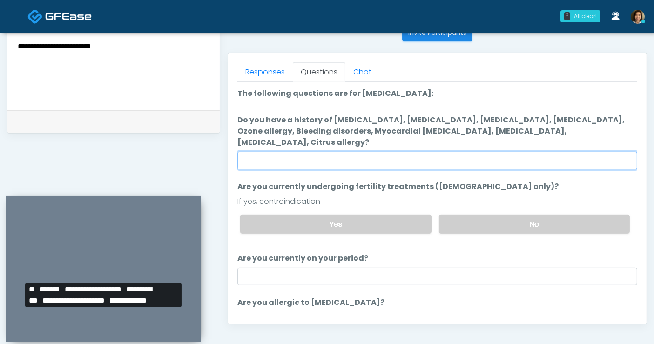
click at [380, 152] on input "Do you have a history of Hyperthyroidism, Hypotension, Hypocalcemia, Hypoglycem…" at bounding box center [437, 161] width 400 height 18
type input "**"
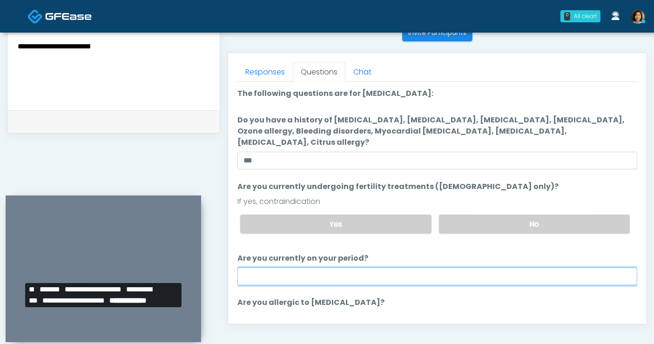
click at [350, 268] on input "Are you currently on your period?" at bounding box center [437, 277] width 400 height 18
type input "***"
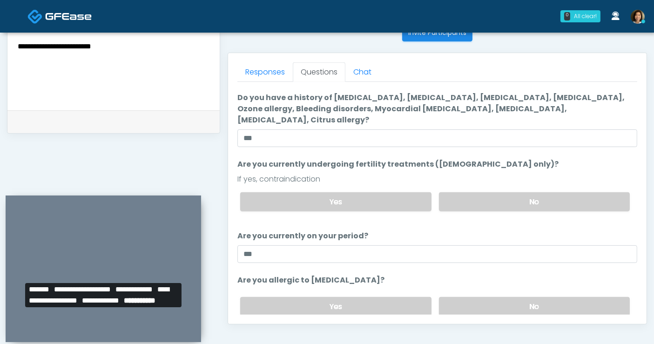
scroll to position [38, 0]
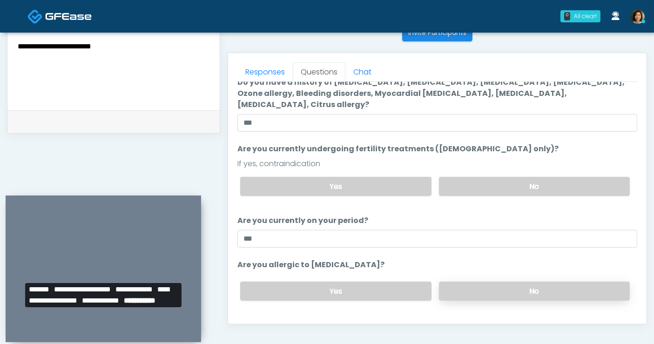
click at [547, 281] on label "No" at bounding box center [534, 290] width 191 height 19
click at [261, 320] on button "Continue" at bounding box center [258, 328] width 42 height 17
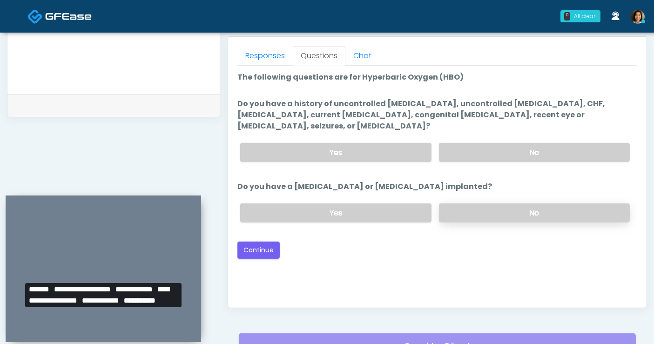
scroll to position [386, 0]
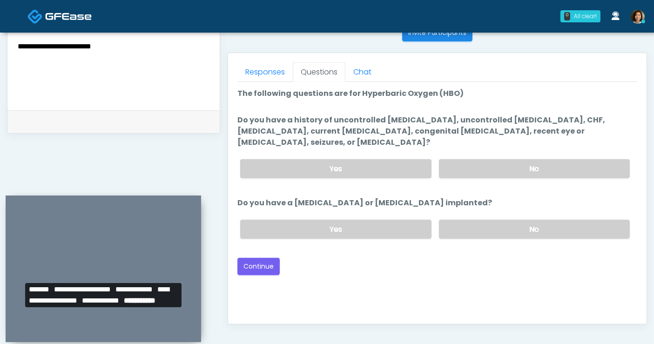
drag, startPoint x: 508, startPoint y: 213, endPoint x: 517, endPoint y: 169, distance: 44.8
click at [508, 220] on label "No" at bounding box center [534, 229] width 191 height 19
click at [521, 159] on label "No" at bounding box center [534, 168] width 191 height 19
click at [491, 266] on div "Good Faith Exam Script Good Faith Exam Script INTRODUCTION Hello, my name is un…" at bounding box center [437, 198] width 400 height 233
click at [348, 258] on div "Back Continue" at bounding box center [437, 266] width 400 height 17
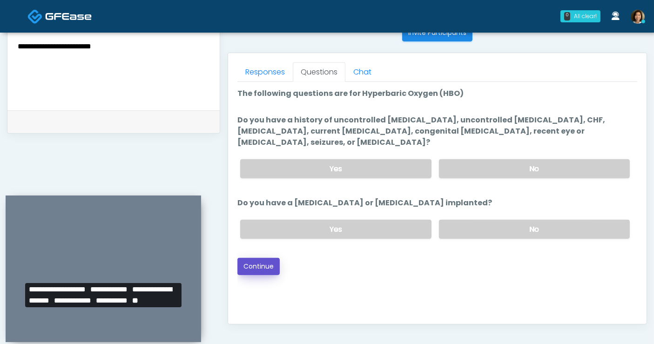
click at [261, 258] on button "Continue" at bounding box center [258, 266] width 42 height 17
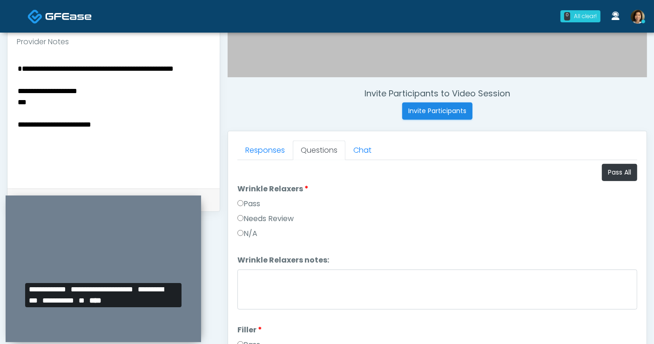
scroll to position [292, 0]
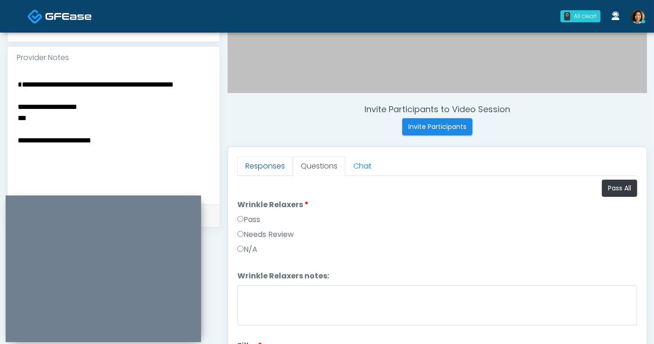
click at [261, 169] on link "Responses" at bounding box center [264, 166] width 55 height 20
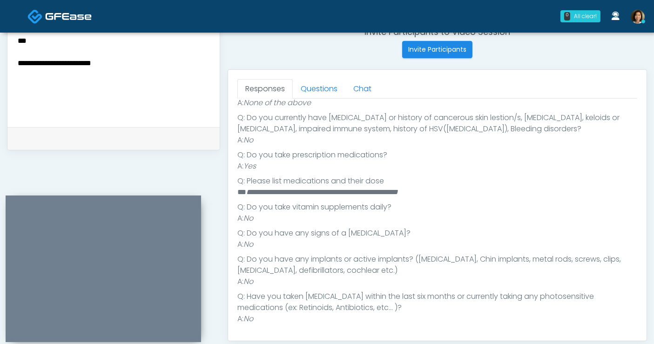
scroll to position [0, 0]
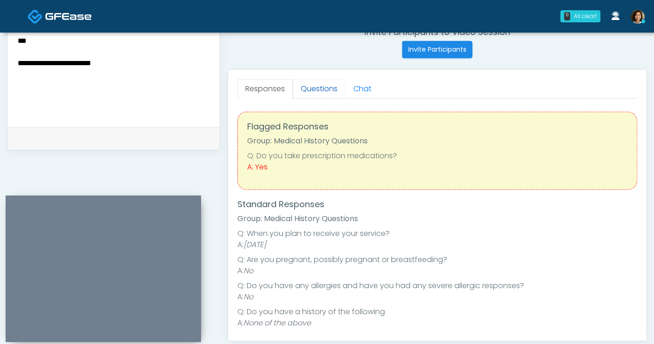
click at [312, 87] on link "Questions" at bounding box center [319, 89] width 53 height 20
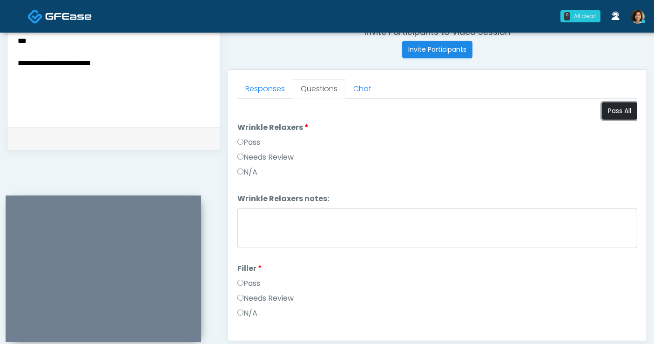
click at [602, 108] on button "Pass All" at bounding box center [619, 110] width 35 height 17
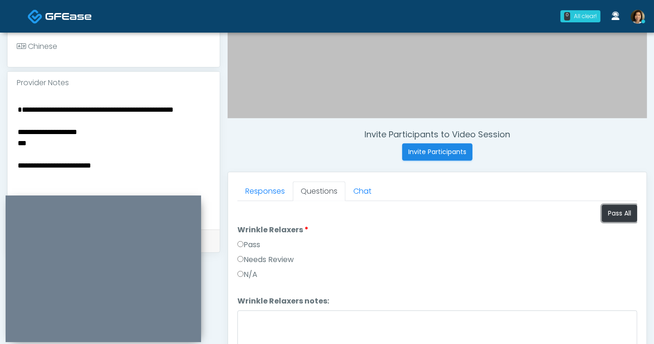
scroll to position [266, 0]
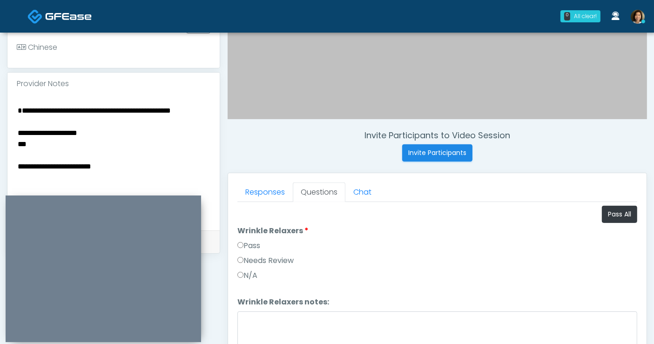
drag, startPoint x: 130, startPoint y: 108, endPoint x: 86, endPoint y: 108, distance: 44.2
click at [86, 108] on textarea "**********" at bounding box center [114, 161] width 194 height 114
click at [129, 107] on textarea "**********" at bounding box center [114, 161] width 194 height 114
click at [19, 106] on textarea "**********" at bounding box center [114, 161] width 194 height 114
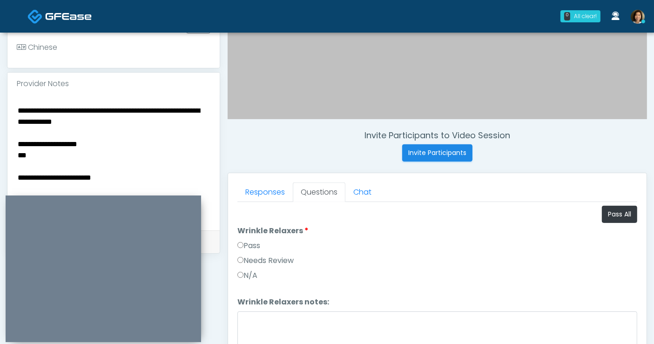
click at [134, 119] on textarea "**********" at bounding box center [114, 161] width 194 height 114
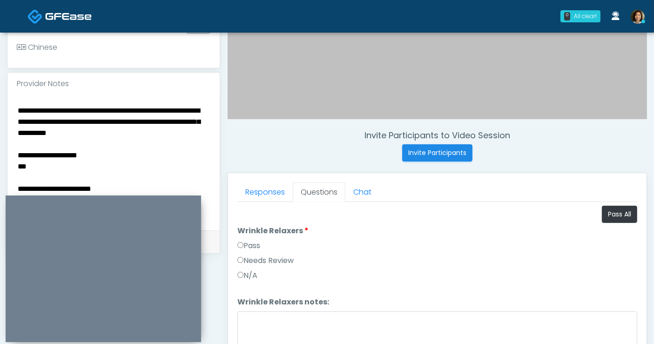
drag, startPoint x: 113, startPoint y: 161, endPoint x: -77, endPoint y: 148, distance: 189.7
click at [0, 148] on html "0 All clear! All clear! Nike Elizabeth Akinjero CA CO MO NV NY TX WA 4m 36s 52 …" at bounding box center [327, 151] width 654 height 835
drag, startPoint x: 134, startPoint y: 154, endPoint x: -25, endPoint y: 156, distance: 158.7
click at [0, 156] on html "0 All clear! All clear! Nike Elizabeth Akinjero CA CO MO NV NY TX WA 4m 36s 52 …" at bounding box center [327, 151] width 654 height 835
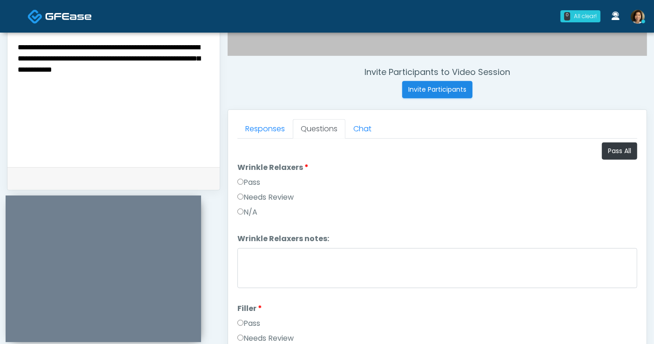
scroll to position [357, 0]
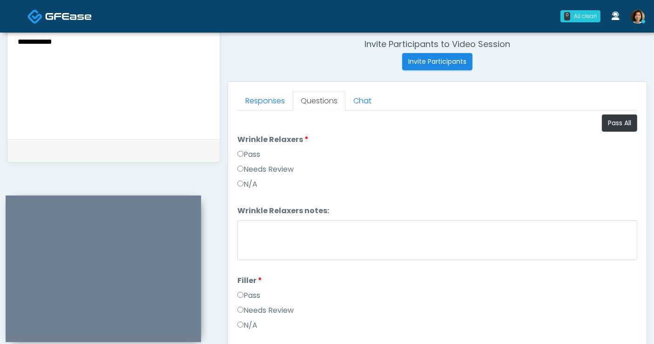
type textarea "**********"
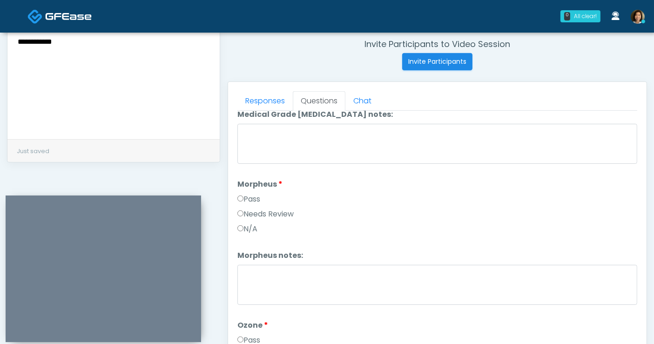
scroll to position [1005, 0]
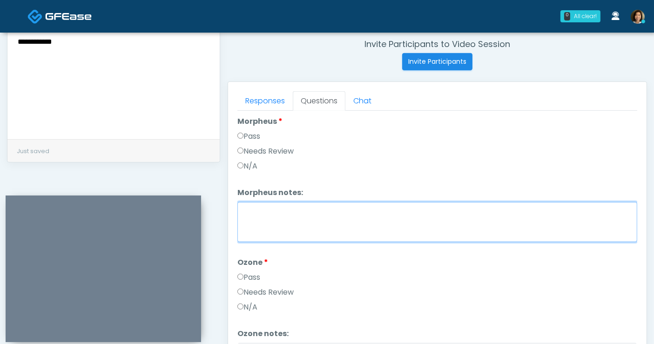
drag, startPoint x: 355, startPoint y: 210, endPoint x: 372, endPoint y: 182, distance: 32.2
click at [355, 209] on textarea "Morpheus notes:" at bounding box center [437, 222] width 400 height 40
type textarea "**********"
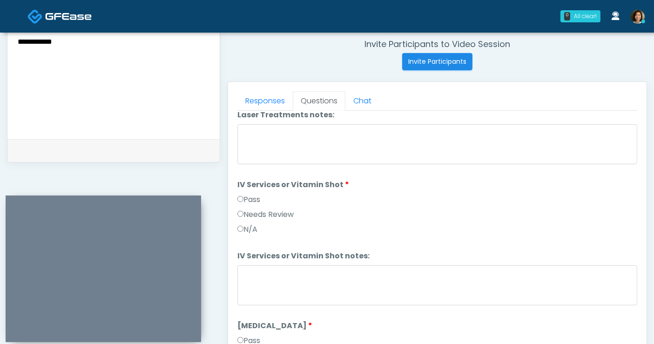
scroll to position [489, 0]
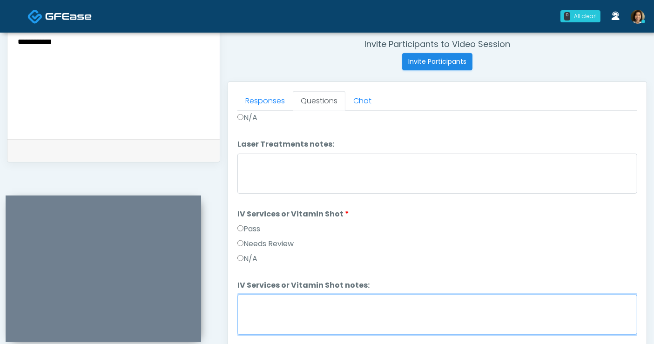
click at [424, 299] on textarea "IV Services or Vitamin Shot notes:" at bounding box center [437, 314] width 400 height 40
click at [462, 301] on textarea "**********" at bounding box center [437, 314] width 400 height 40
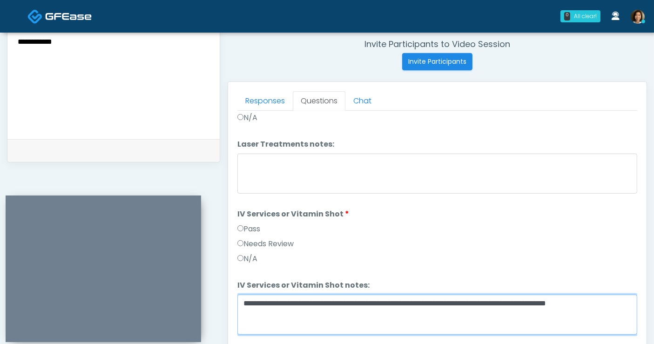
click at [444, 296] on textarea "**********" at bounding box center [437, 314] width 400 height 40
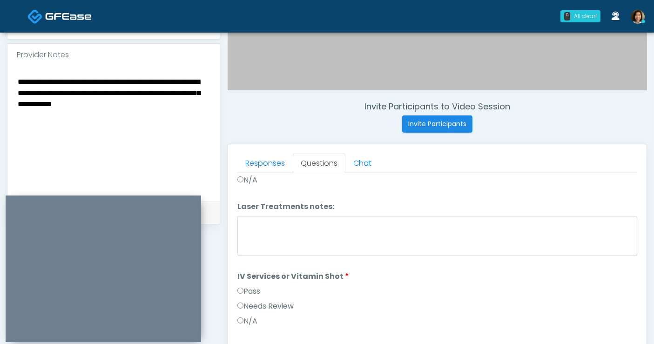
scroll to position [275, 0]
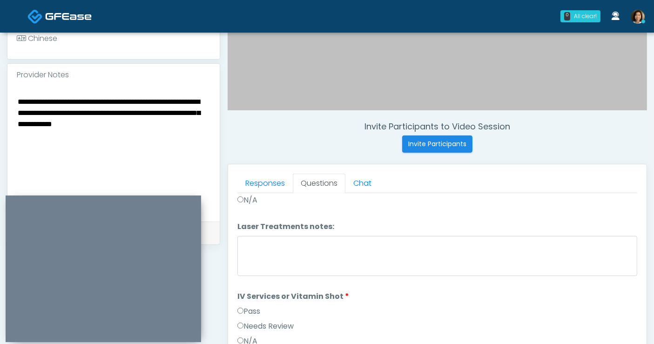
drag, startPoint x: 201, startPoint y: 100, endPoint x: 131, endPoint y: 99, distance: 69.3
click at [131, 99] on textarea "**********" at bounding box center [114, 152] width 194 height 114
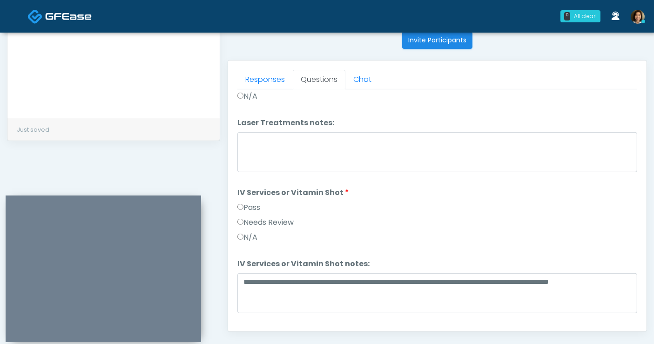
scroll to position [380, 0]
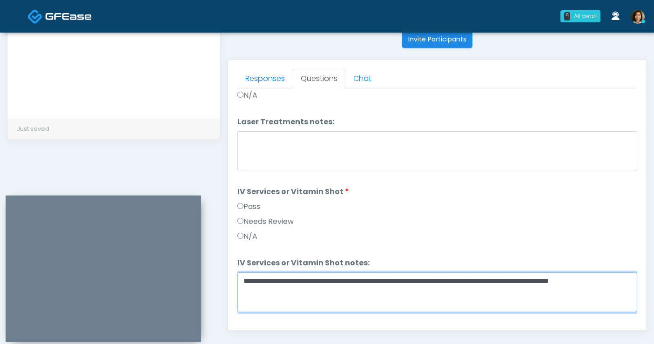
click at [449, 275] on textarea "**********" at bounding box center [437, 292] width 400 height 40
type textarea "**********"
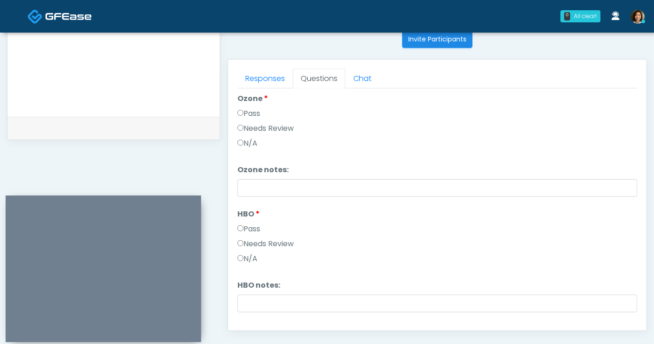
scroll to position [1163, 0]
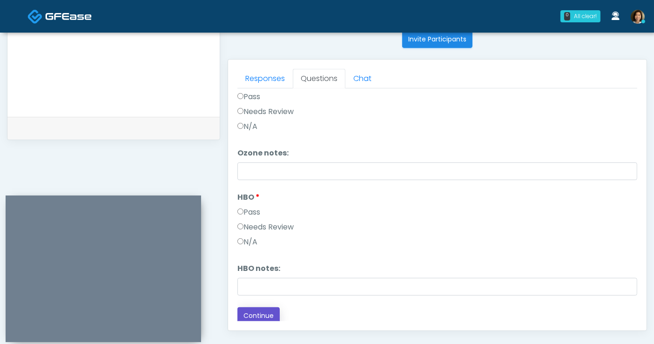
click at [252, 310] on button "Continue" at bounding box center [258, 315] width 42 height 17
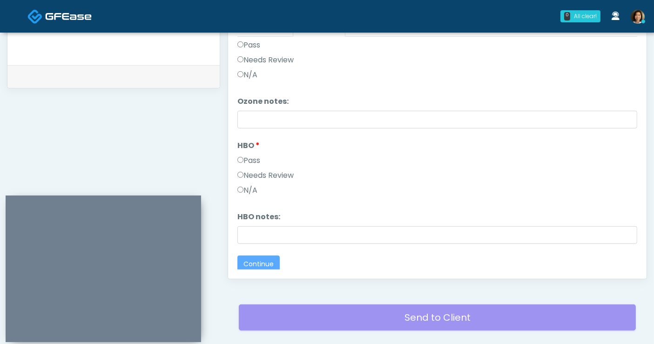
scroll to position [0, 0]
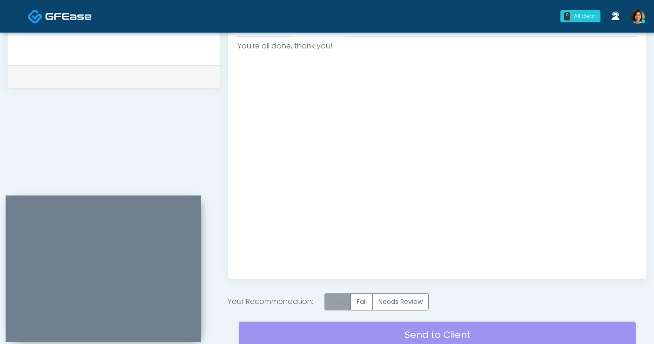
click at [345, 298] on label "Pass" at bounding box center [337, 301] width 27 height 17
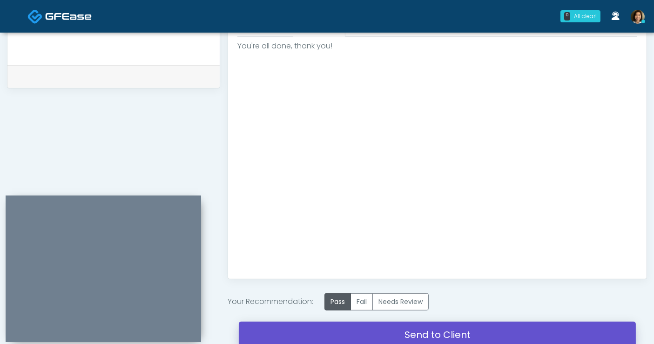
click at [429, 330] on link "Send to Client" at bounding box center [437, 334] width 397 height 26
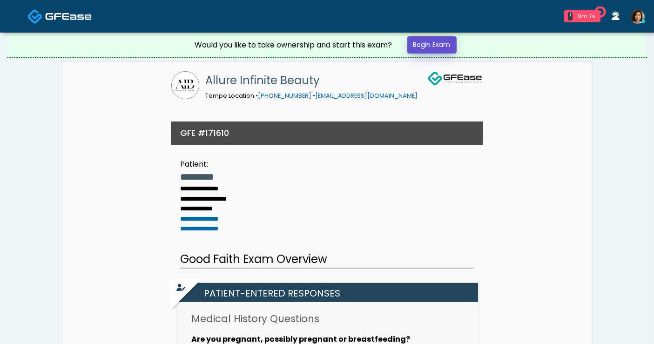
click at [435, 41] on link "Begin Exam" at bounding box center [431, 44] width 49 height 17
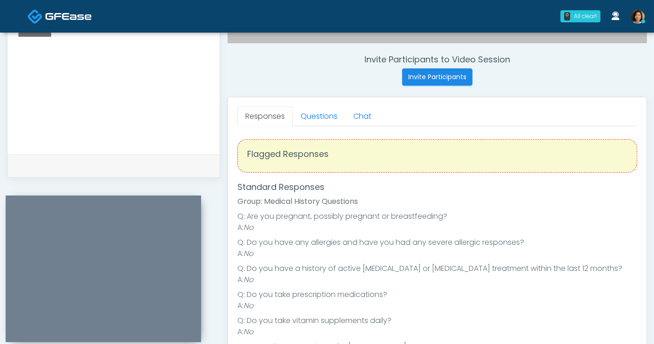
click at [152, 72] on textarea at bounding box center [114, 85] width 194 height 114
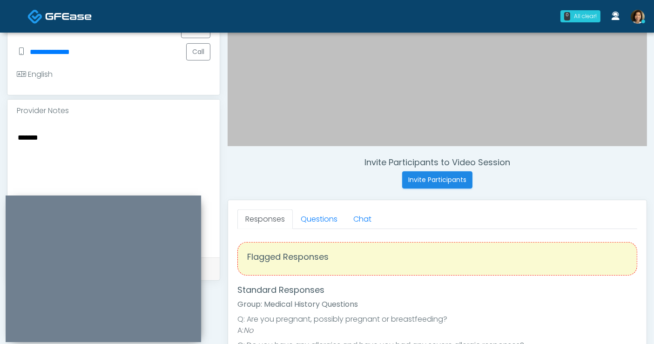
scroll to position [192, 0]
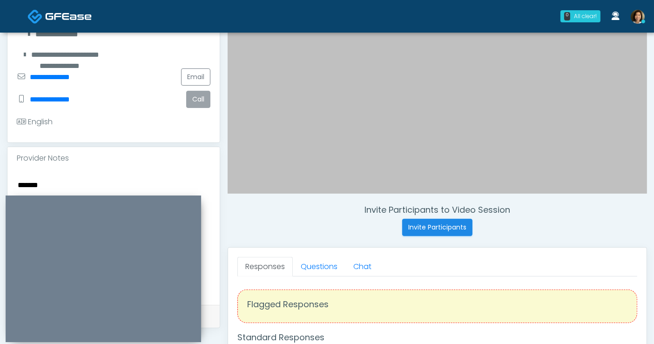
click at [199, 103] on button "Call" at bounding box center [198, 99] width 24 height 17
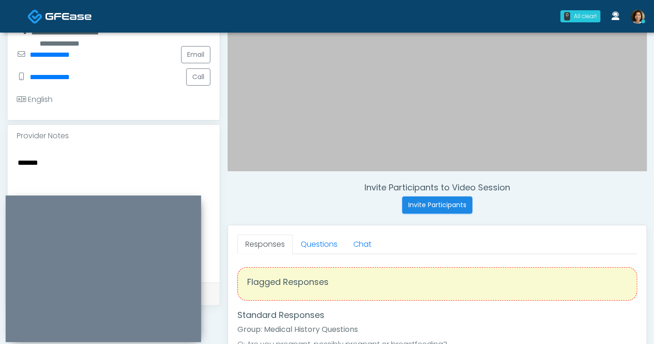
scroll to position [210, 0]
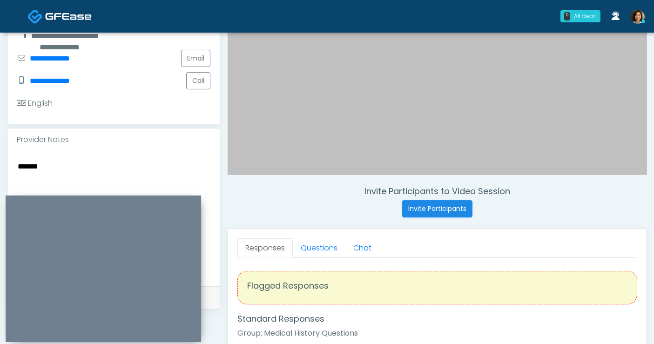
click at [107, 164] on textarea "******" at bounding box center [114, 217] width 194 height 114
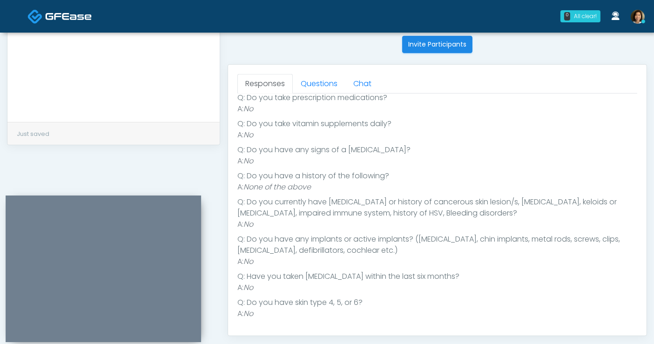
scroll to position [0, 0]
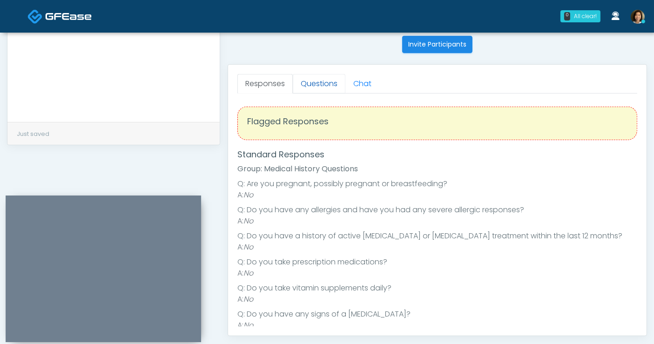
click at [307, 84] on link "Questions" at bounding box center [319, 84] width 53 height 20
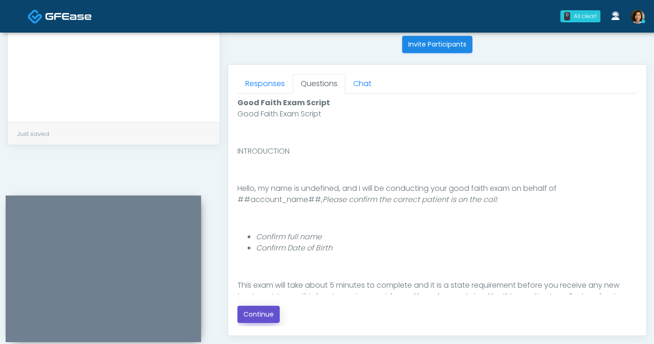
click at [263, 313] on button "Continue" at bounding box center [258, 314] width 42 height 17
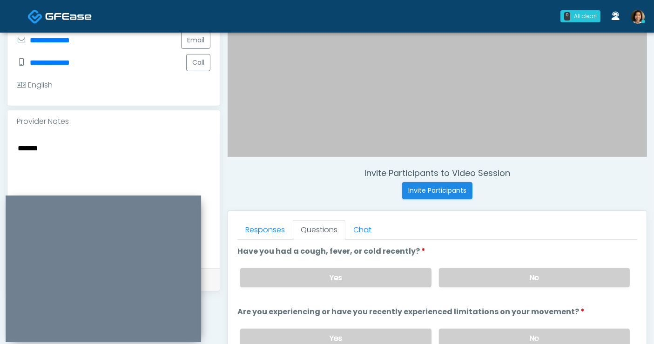
scroll to position [234, 0]
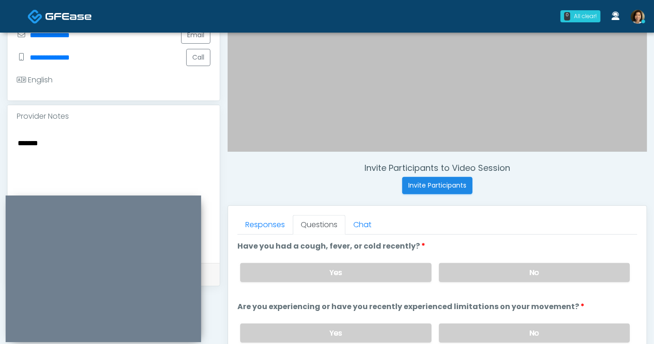
click at [92, 152] on textarea "******" at bounding box center [114, 194] width 194 height 114
drag, startPoint x: 93, startPoint y: 144, endPoint x: 81, endPoint y: 145, distance: 11.6
click at [87, 144] on textarea "******* *********" at bounding box center [114, 194] width 194 height 114
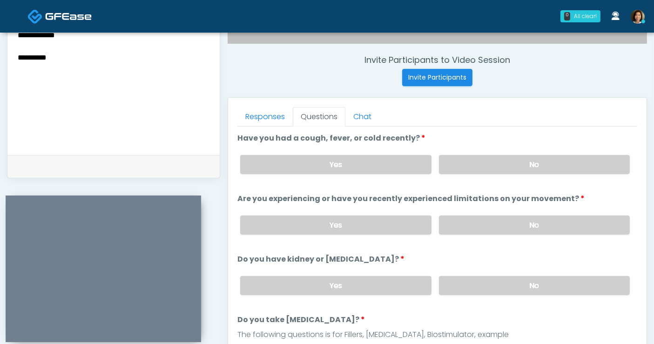
scroll to position [346, 0]
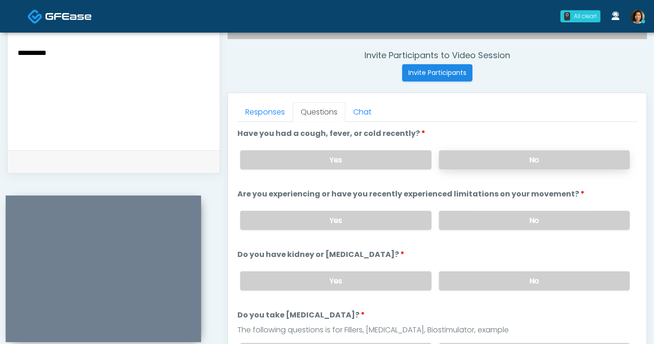
type textarea "**********"
drag, startPoint x: 548, startPoint y: 162, endPoint x: 544, endPoint y: 214, distance: 52.7
click at [548, 163] on label "No" at bounding box center [534, 159] width 191 height 19
click at [544, 218] on label "No" at bounding box center [534, 220] width 191 height 19
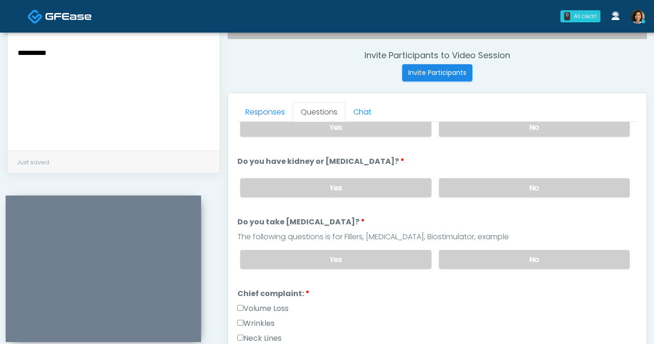
drag, startPoint x: 561, startPoint y: 186, endPoint x: 557, endPoint y: 237, distance: 51.3
click at [561, 191] on label "No" at bounding box center [534, 187] width 191 height 19
click at [558, 251] on label "No" at bounding box center [534, 259] width 191 height 19
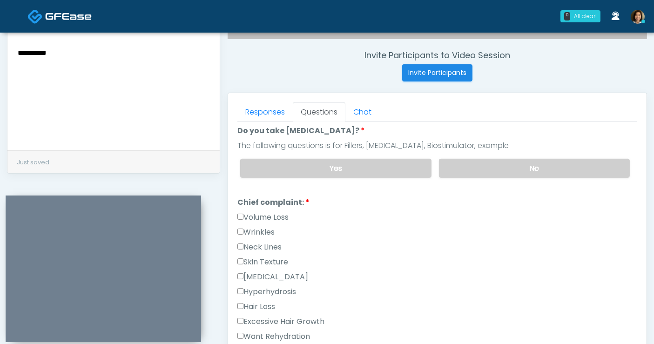
click at [265, 231] on label "Wrinkles" at bounding box center [255, 232] width 37 height 11
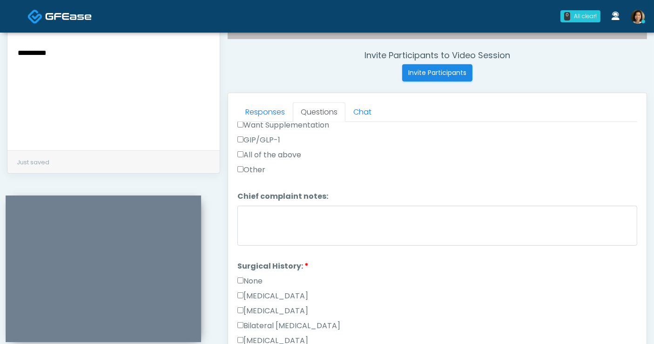
scroll to position [433, 0]
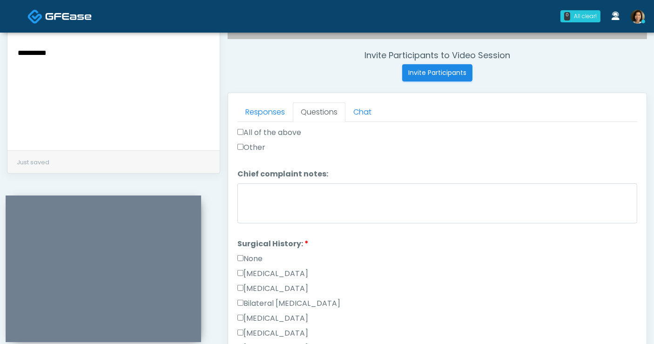
click at [244, 255] on label "None" at bounding box center [249, 258] width 25 height 11
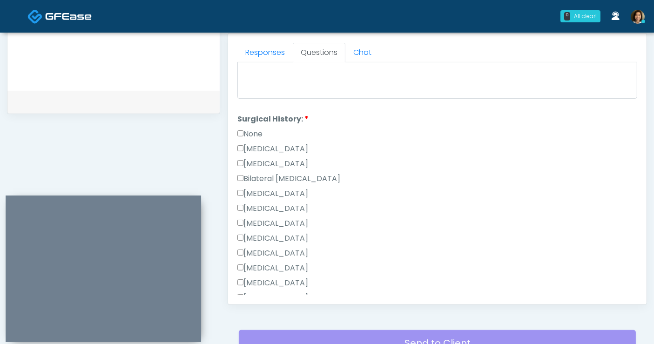
scroll to position [635, 0]
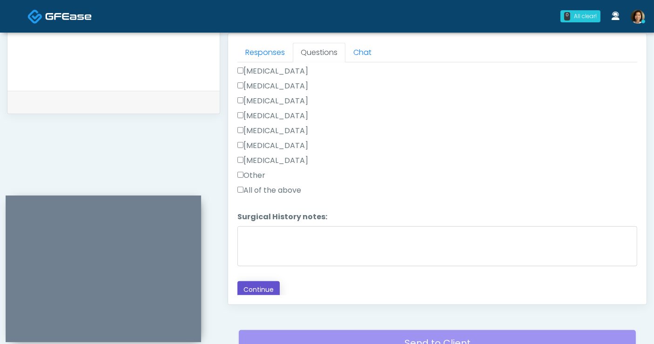
click at [261, 285] on button "Continue" at bounding box center [258, 289] width 42 height 17
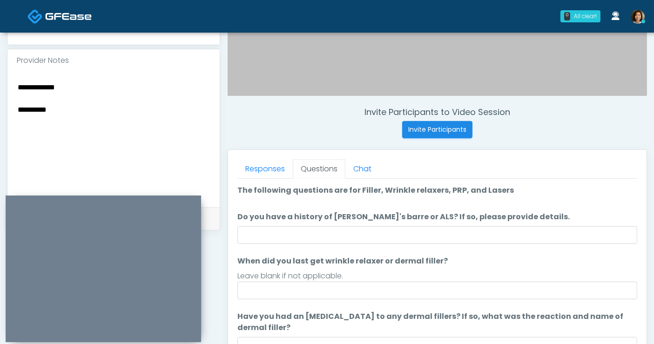
scroll to position [283, 0]
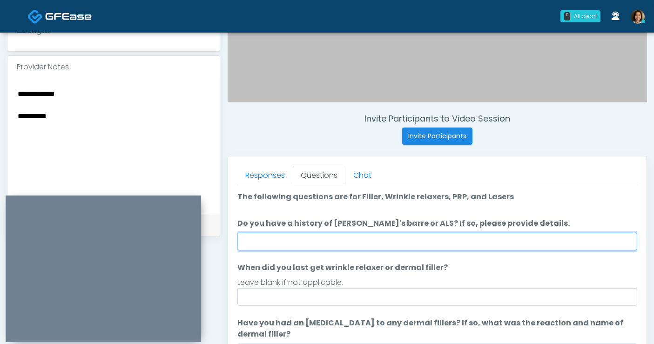
drag, startPoint x: 286, startPoint y: 248, endPoint x: 302, endPoint y: 245, distance: 16.7
click at [286, 248] on input "Do you have a history of Guillain's barre or ALS? If so, please provide details." at bounding box center [437, 242] width 400 height 18
drag, startPoint x: 388, startPoint y: 241, endPoint x: 390, endPoint y: 234, distance: 7.4
click at [388, 241] on input "Do you have a history of Guillain's barre or ALS? If so, please provide details." at bounding box center [437, 242] width 400 height 18
type input "**"
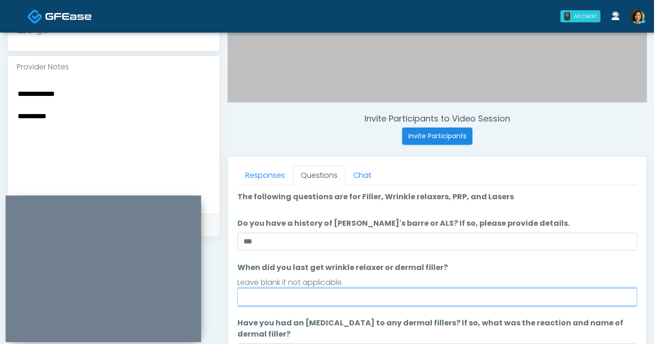
click at [368, 295] on input "When did you last get wrinkle relaxer or dermal filler?" at bounding box center [437, 297] width 400 height 18
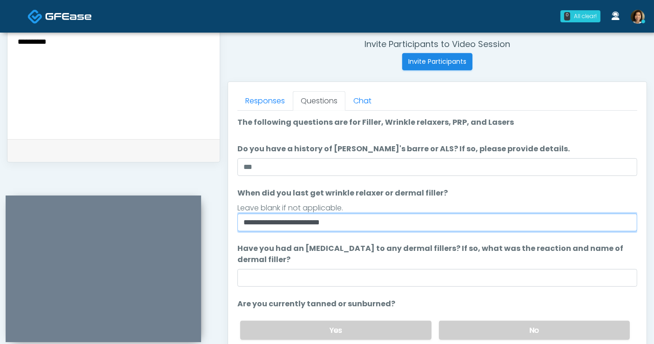
click at [295, 220] on input "**********" at bounding box center [437, 223] width 400 height 18
type input "**********"
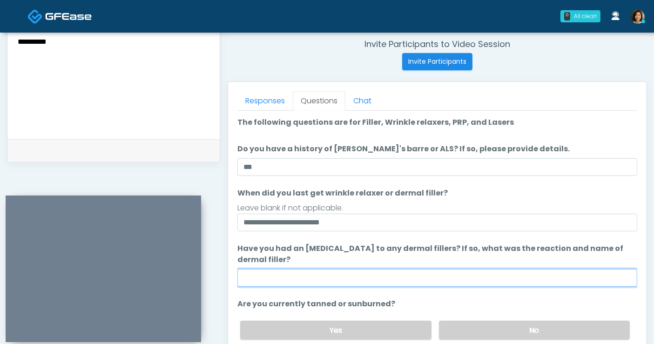
drag, startPoint x: 309, startPoint y: 280, endPoint x: 315, endPoint y: 274, distance: 8.2
click at [309, 279] on input "Have you had an allergic response to any dermal fillers? If so, what was the re…" at bounding box center [437, 278] width 400 height 18
type input "**********"
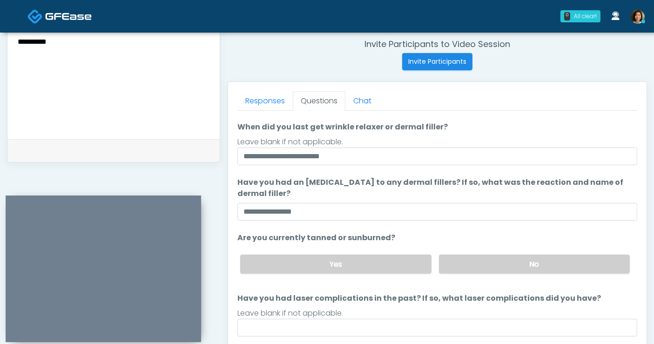
scroll to position [76, 0]
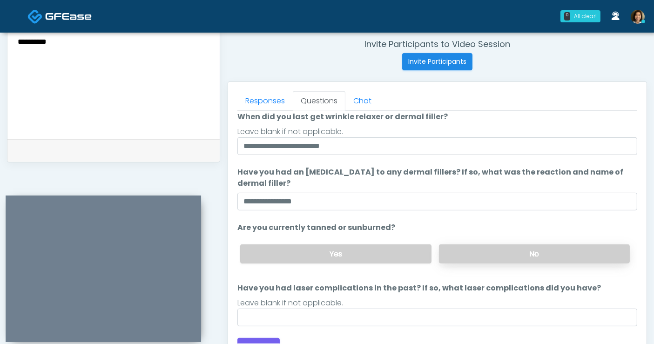
click at [528, 257] on label "No" at bounding box center [534, 253] width 191 height 19
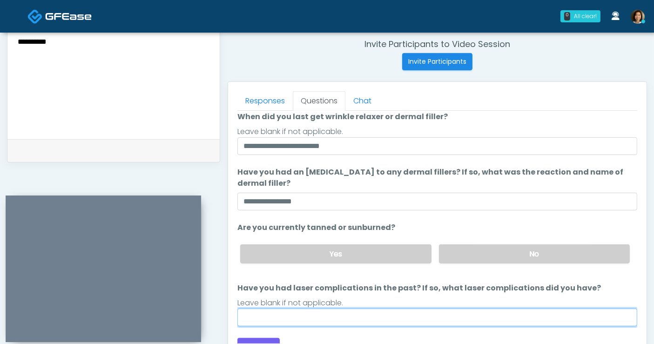
click at [426, 314] on input "Have you had laser complications in the past? If so, what laser complications d…" at bounding box center [437, 317] width 400 height 18
type input "**"
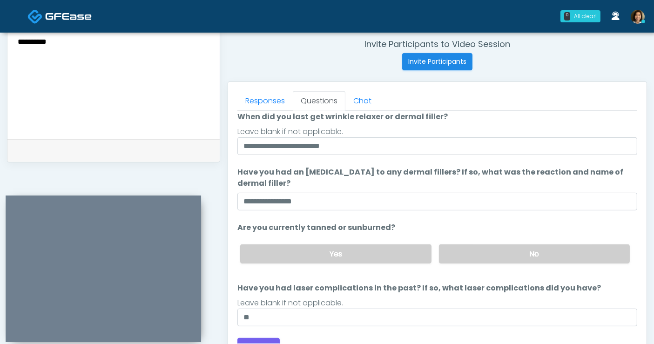
scroll to position [87, 0]
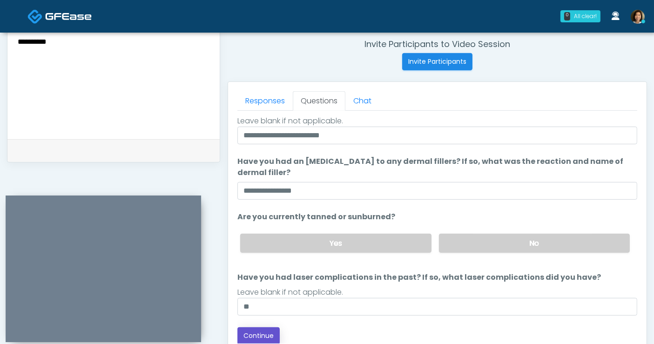
click at [251, 333] on button "Continue" at bounding box center [258, 335] width 42 height 17
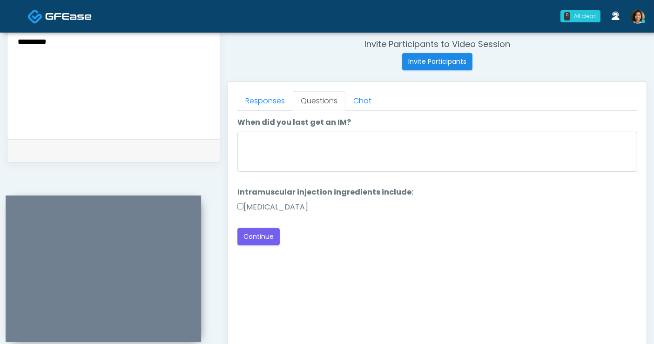
scroll to position [0, 0]
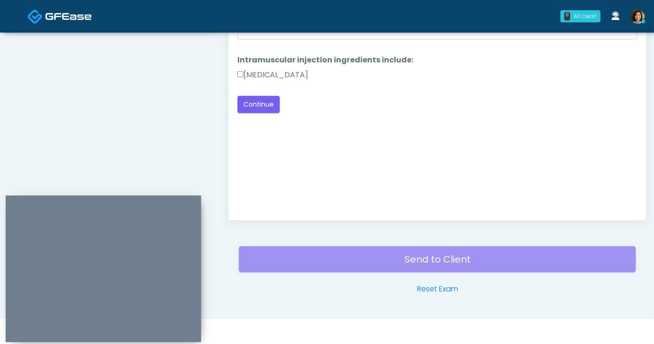
click at [280, 78] on label "[MEDICAL_DATA]" at bounding box center [272, 74] width 71 height 11
click at [263, 103] on button "Continue" at bounding box center [258, 104] width 42 height 17
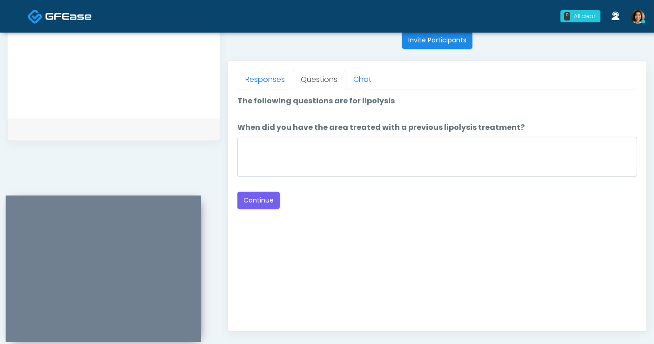
scroll to position [335, 0]
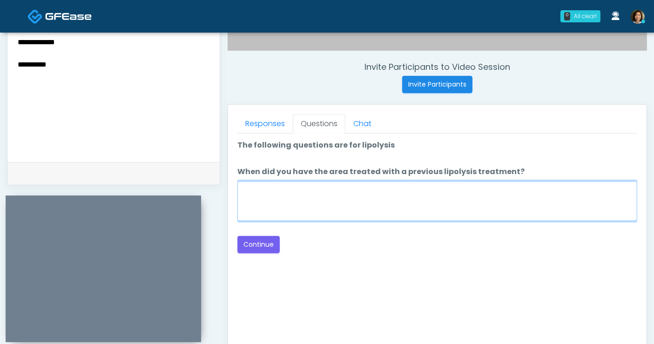
click at [371, 187] on textarea "When did you have the area treated with a previous lipolysis treatment?" at bounding box center [437, 201] width 400 height 40
type textarea "*****"
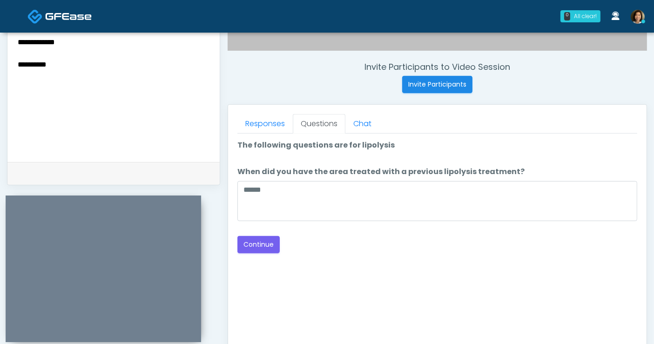
drag, startPoint x: -4, startPoint y: 36, endPoint x: -9, endPoint y: 33, distance: 5.8
click at [0, 33] on html "0 All clear! All clear! [PERSON_NAME] AZ CA CO CT DC [GEOGRAPHIC_DATA] HI ID IL…" at bounding box center [327, 82] width 654 height 835
drag, startPoint x: 384, startPoint y: 249, endPoint x: 255, endPoint y: 246, distance: 128.9
click at [378, 248] on div "Back Continue" at bounding box center [437, 244] width 400 height 17
drag, startPoint x: 246, startPoint y: 246, endPoint x: 517, endPoint y: 240, distance: 271.8
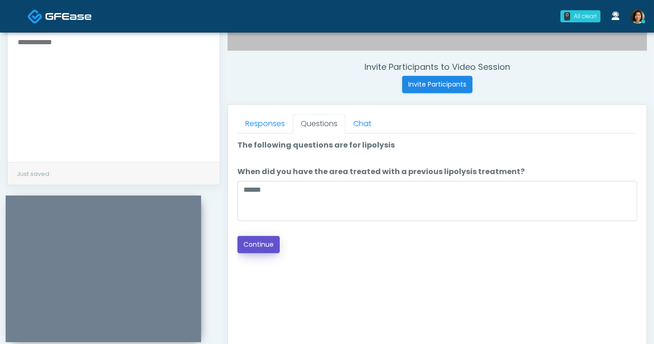
click at [252, 244] on button "Continue" at bounding box center [258, 244] width 42 height 17
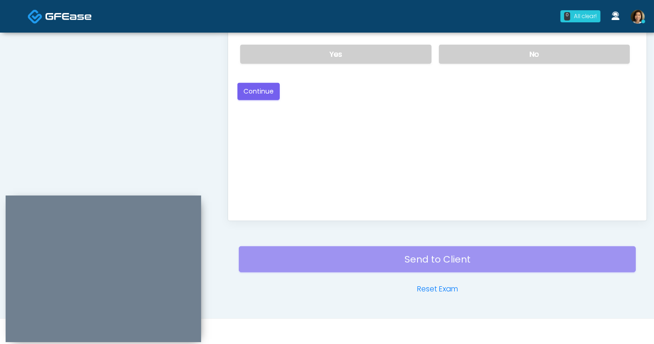
scroll to position [386, 0]
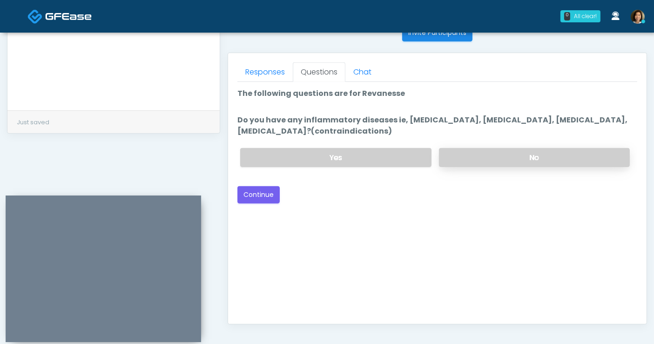
click at [539, 156] on label "No" at bounding box center [534, 157] width 191 height 19
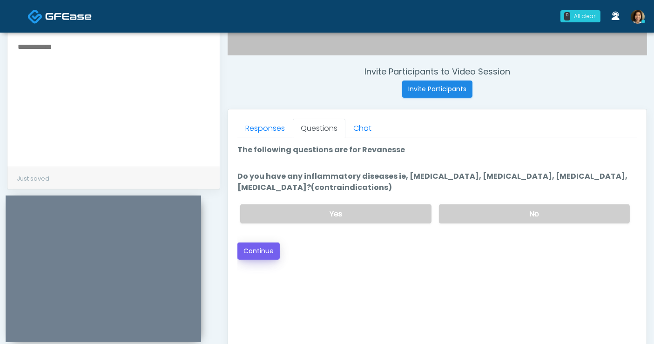
drag, startPoint x: 397, startPoint y: 261, endPoint x: 278, endPoint y: 242, distance: 120.5
click at [382, 259] on div "Good Faith Exam Script Good Faith Exam Script INTRODUCTION Hello, my name is un…" at bounding box center [437, 254] width 400 height 233
click at [256, 242] on button "Continue" at bounding box center [258, 250] width 42 height 17
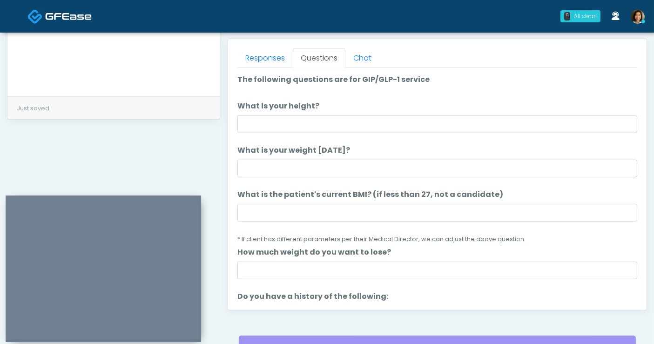
scroll to position [363, 0]
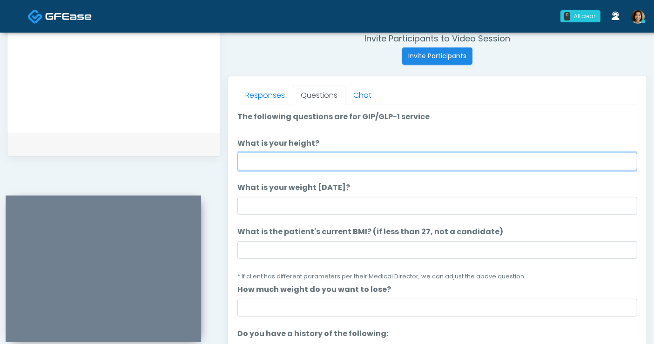
click at [261, 155] on input "What is your height?" at bounding box center [437, 162] width 400 height 18
type input "****"
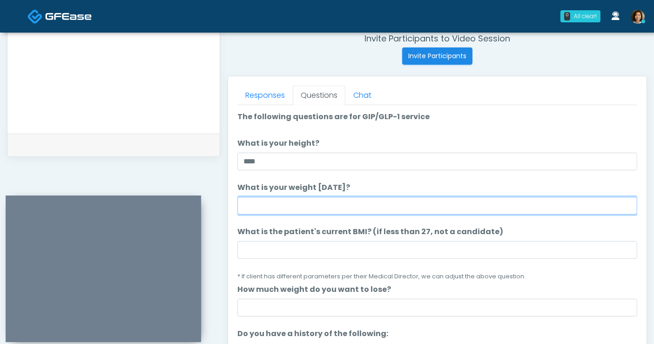
click at [283, 204] on input "What is your weight [DATE]?" at bounding box center [437, 206] width 400 height 18
type input "***"
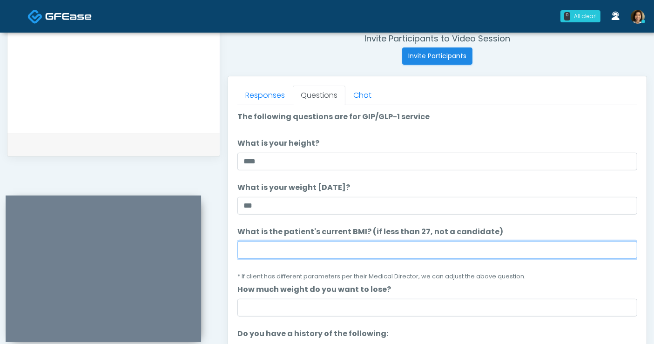
drag, startPoint x: 363, startPoint y: 248, endPoint x: 372, endPoint y: 237, distance: 14.5
click at [364, 247] on input "What is the patient's current BMI? (if less than 27, not a candidate)" at bounding box center [437, 250] width 400 height 18
type input "****"
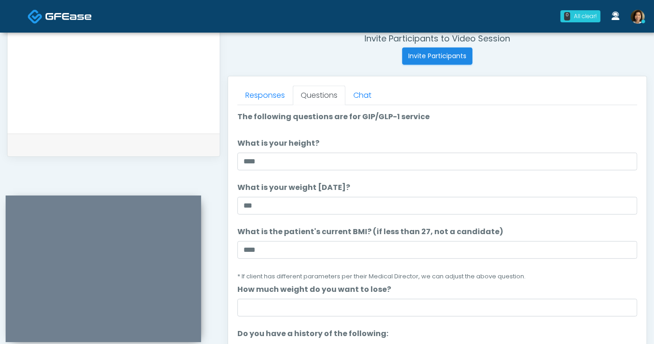
scroll to position [67, 0]
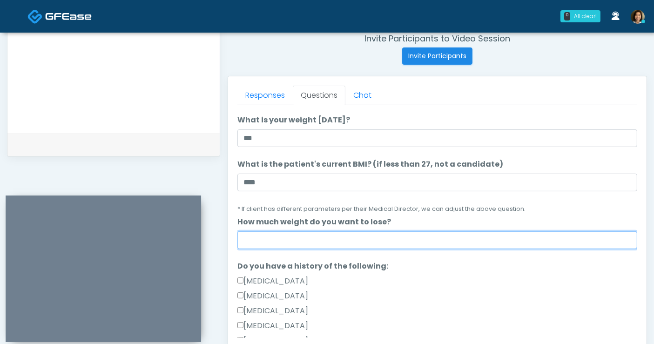
click at [523, 240] on input "How much weight do you want to lose?" at bounding box center [437, 240] width 400 height 18
type input "**********"
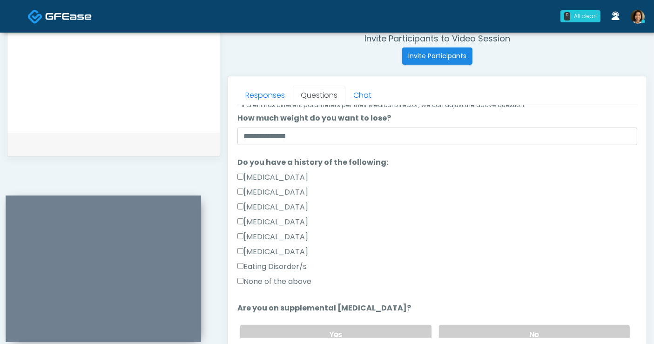
scroll to position [218, 0]
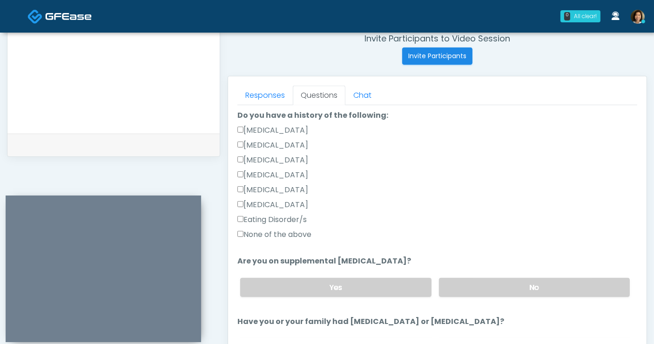
click at [272, 235] on label "None of the above" at bounding box center [274, 234] width 74 height 11
click at [513, 281] on label "No" at bounding box center [534, 287] width 191 height 19
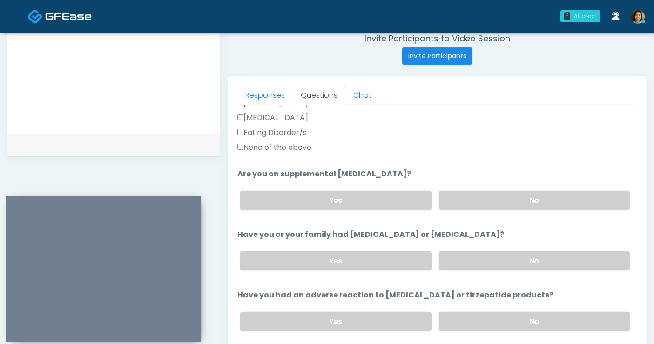
drag, startPoint x: 502, startPoint y: 253, endPoint x: 573, endPoint y: 246, distance: 71.5
click at [514, 253] on label "No" at bounding box center [534, 260] width 191 height 19
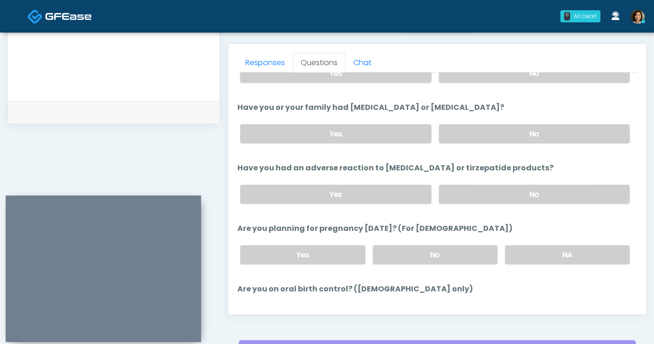
scroll to position [409, 0]
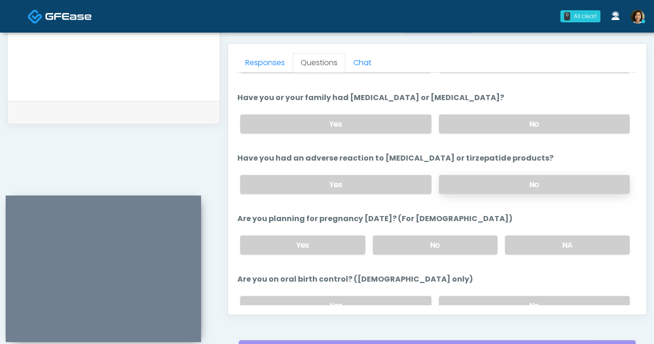
click at [486, 185] on label "No" at bounding box center [534, 184] width 191 height 19
click at [463, 241] on label "No" at bounding box center [435, 244] width 125 height 19
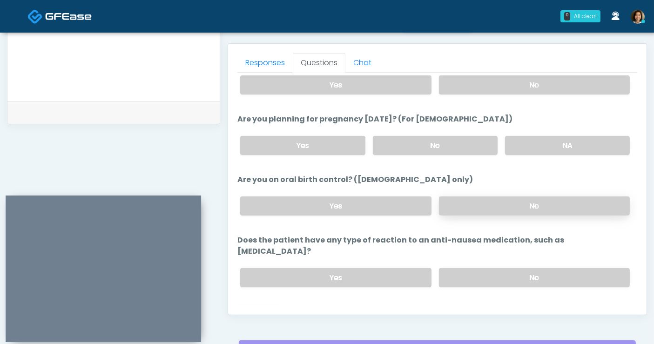
click at [528, 204] on label "No" at bounding box center [534, 205] width 191 height 19
click at [526, 268] on label "No" at bounding box center [534, 277] width 191 height 19
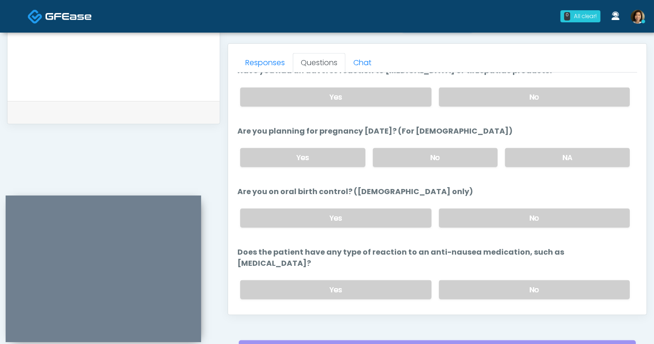
scroll to position [512, 0]
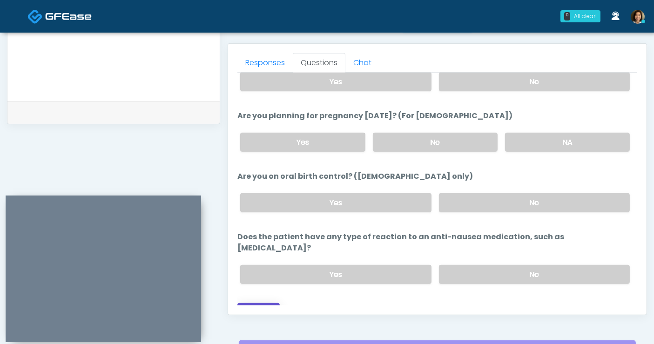
click at [265, 303] on button "Continue" at bounding box center [258, 311] width 42 height 17
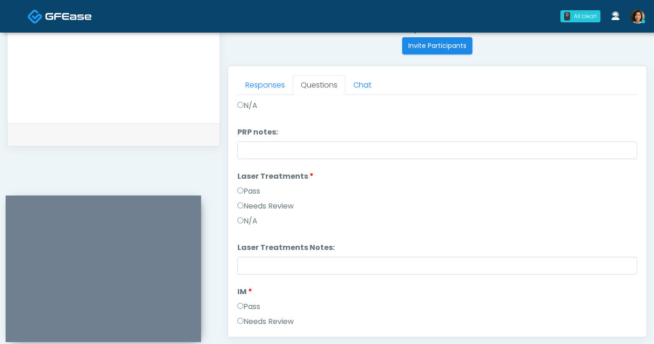
scroll to position [0, 0]
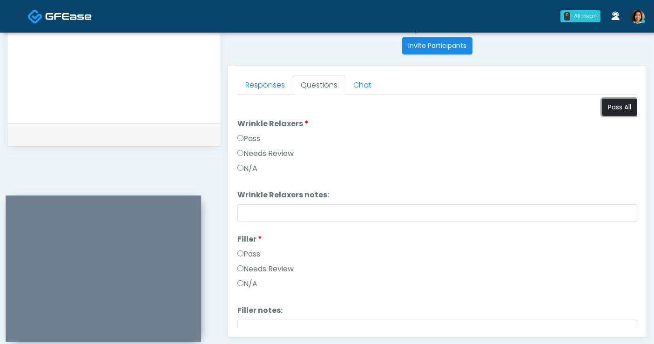
click at [603, 102] on button "Pass All" at bounding box center [619, 107] width 35 height 17
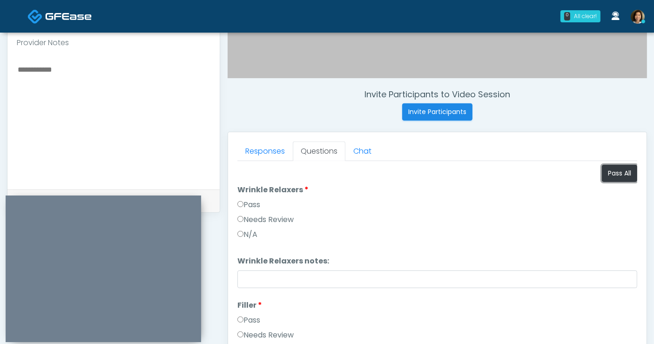
scroll to position [248, 0]
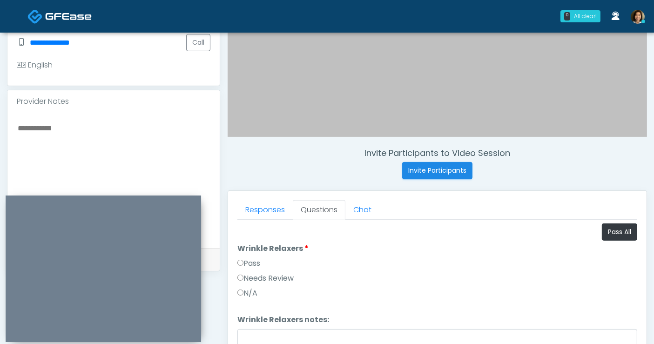
drag, startPoint x: 84, startPoint y: 134, endPoint x: 53, endPoint y: 135, distance: 30.7
click at [54, 136] on textarea at bounding box center [114, 179] width 194 height 114
type textarea "*"
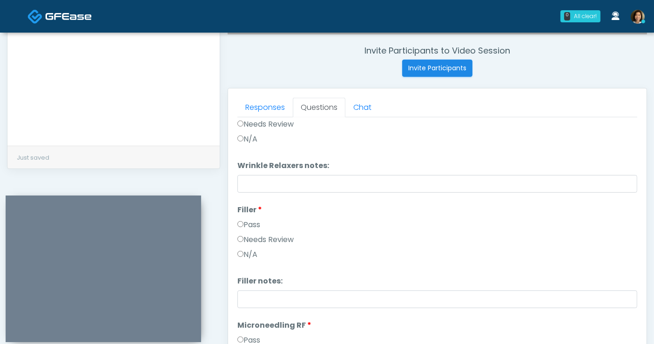
scroll to position [0, 0]
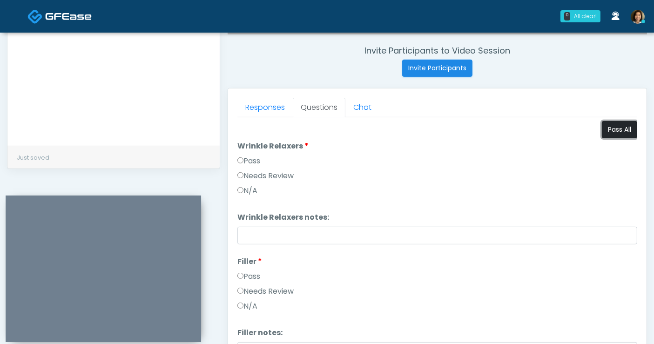
click at [619, 124] on button "Pass All" at bounding box center [619, 129] width 35 height 17
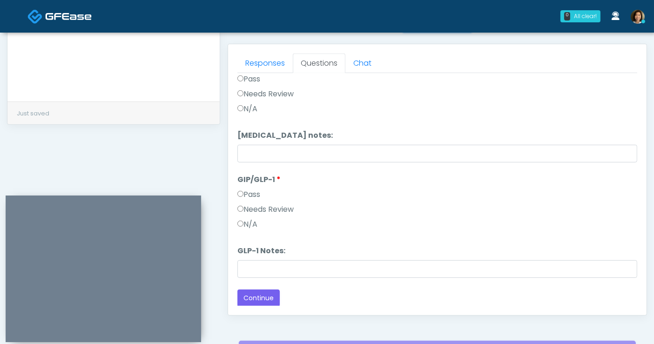
scroll to position [412, 0]
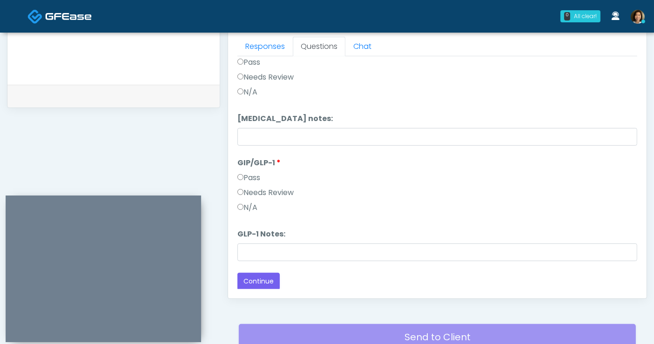
drag, startPoint x: 248, startPoint y: 204, endPoint x: 248, endPoint y: 209, distance: 5.1
click at [248, 206] on label "N/A" at bounding box center [247, 207] width 20 height 11
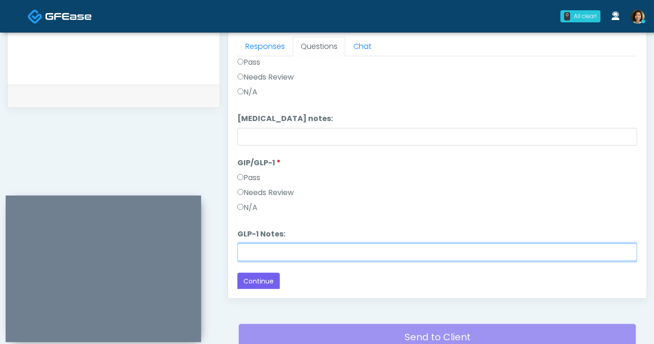
drag, startPoint x: 261, startPoint y: 249, endPoint x: 255, endPoint y: 248, distance: 6.6
click at [261, 250] on input "GLP-1 Notes:" at bounding box center [437, 252] width 400 height 18
click at [259, 250] on input "**********" at bounding box center [437, 252] width 400 height 18
type input "**********"
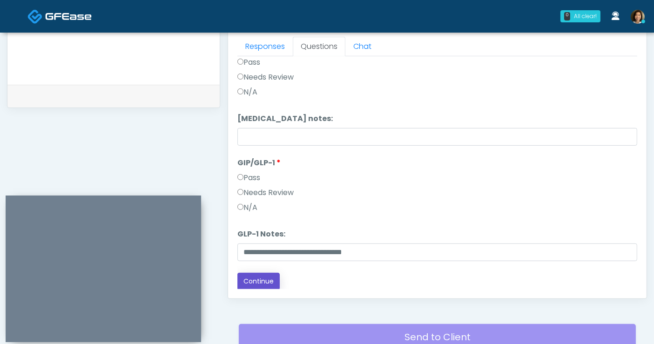
click at [272, 280] on button "Continue" at bounding box center [258, 281] width 42 height 17
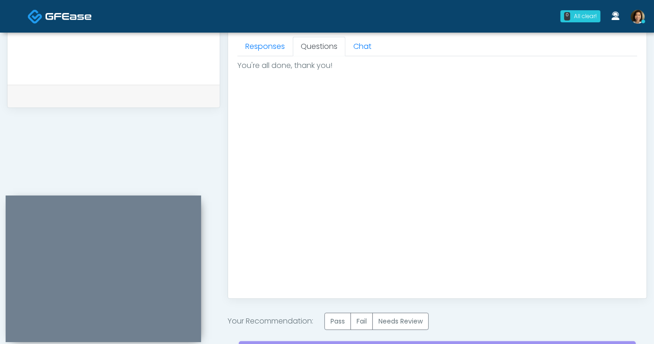
scroll to position [464, 0]
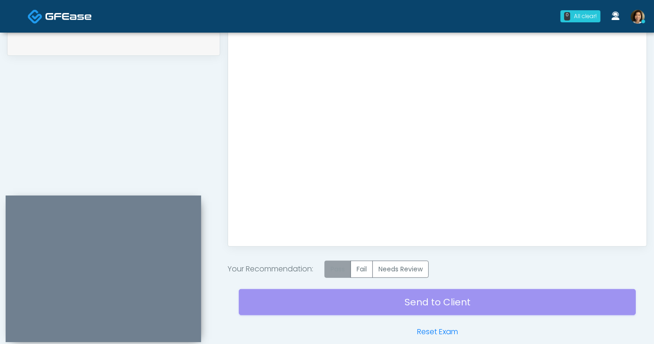
click at [336, 267] on label "Pass" at bounding box center [337, 269] width 27 height 17
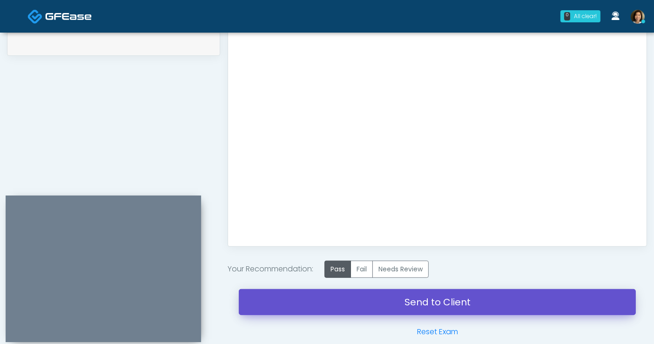
drag, startPoint x: 421, startPoint y: 308, endPoint x: 371, endPoint y: 67, distance: 246.2
click at [421, 308] on link "Send to Client" at bounding box center [437, 302] width 397 height 26
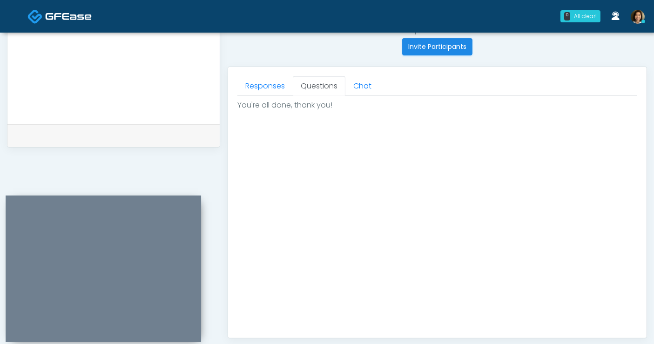
scroll to position [308, 0]
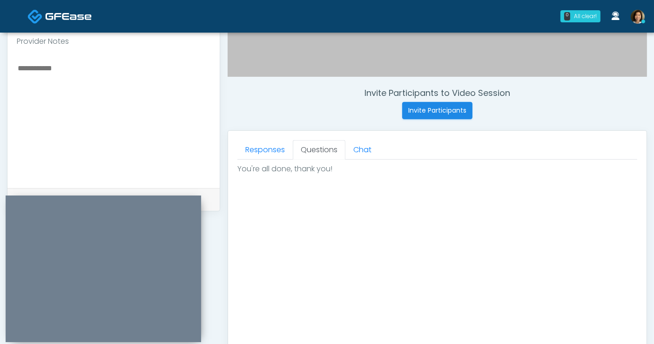
click at [120, 118] on textarea at bounding box center [114, 119] width 194 height 114
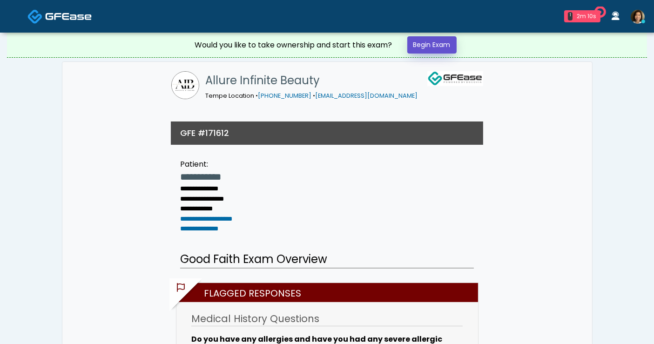
click at [443, 45] on link "Begin Exam" at bounding box center [431, 44] width 49 height 17
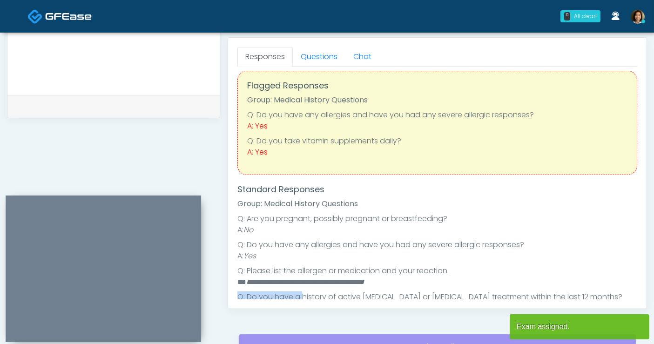
scroll to position [18, 0]
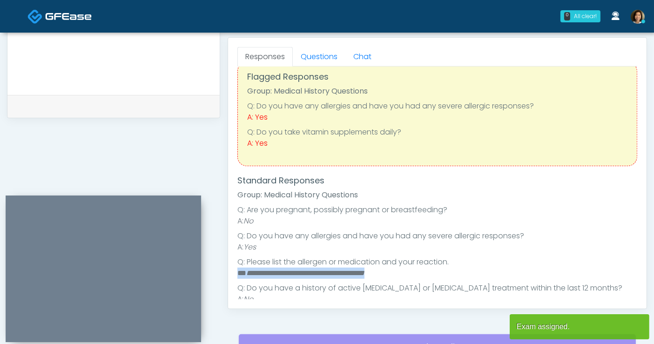
drag, startPoint x: 360, startPoint y: 292, endPoint x: 239, endPoint y: 273, distance: 122.0
click at [239, 273] on li "**********" at bounding box center [433, 273] width 392 height 11
copy li "**********"
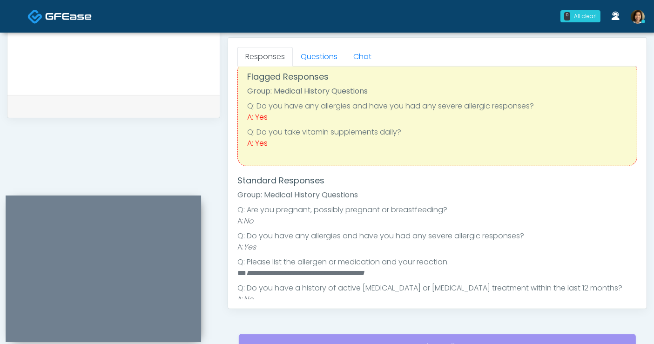
paste textarea "**********"
click at [84, 67] on textarea at bounding box center [114, 26] width 194 height 114
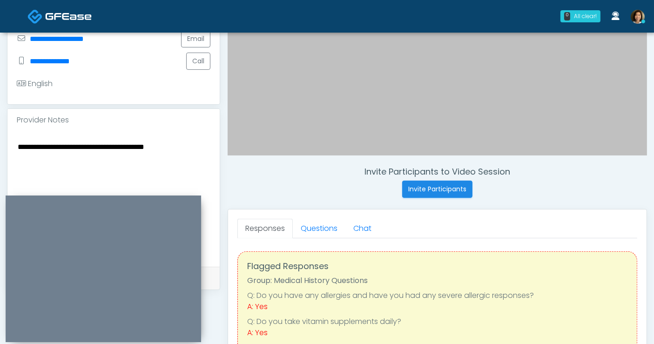
scroll to position [279, 0]
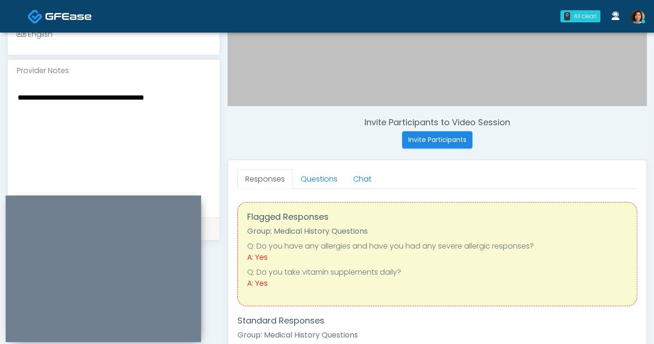
click at [189, 107] on textarea "**********" at bounding box center [114, 148] width 194 height 114
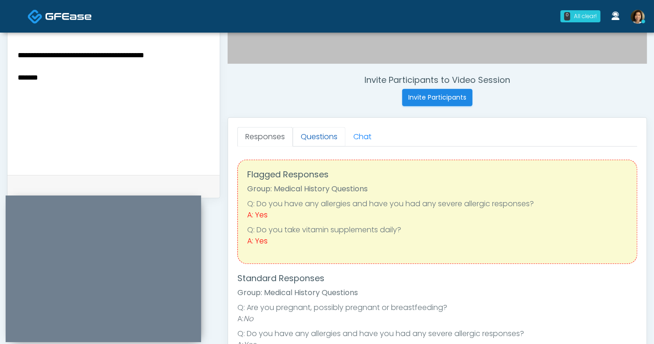
drag, startPoint x: 310, startPoint y: 132, endPoint x: 300, endPoint y: 133, distance: 9.8
click at [310, 132] on link "Questions" at bounding box center [319, 137] width 53 height 20
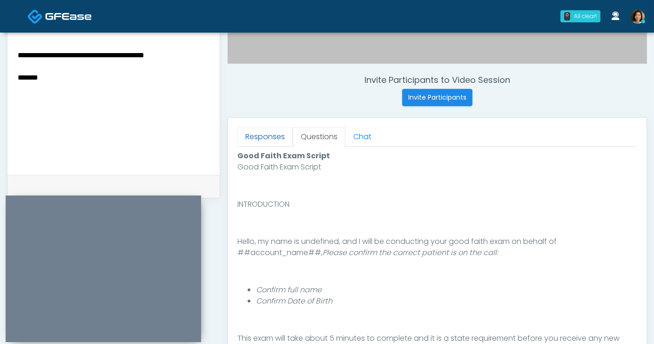
click at [255, 132] on link "Responses" at bounding box center [264, 137] width 55 height 20
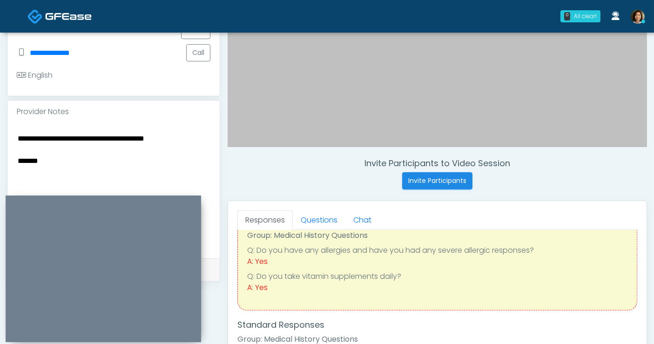
scroll to position [271, 0]
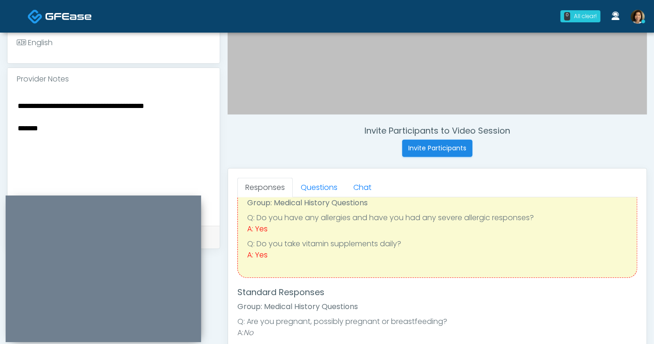
click at [113, 128] on textarea "**********" at bounding box center [114, 157] width 194 height 114
type textarea "**********"
click at [328, 188] on link "Questions" at bounding box center [319, 188] width 53 height 20
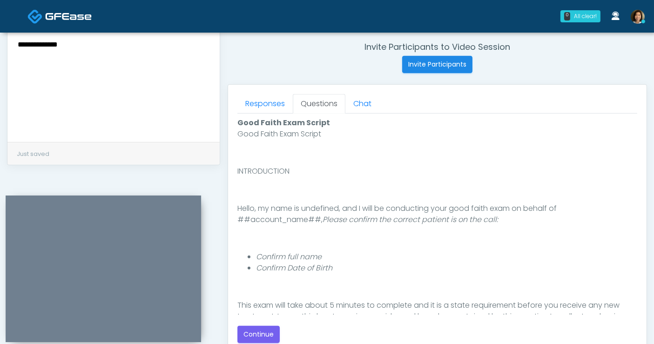
scroll to position [380, 0]
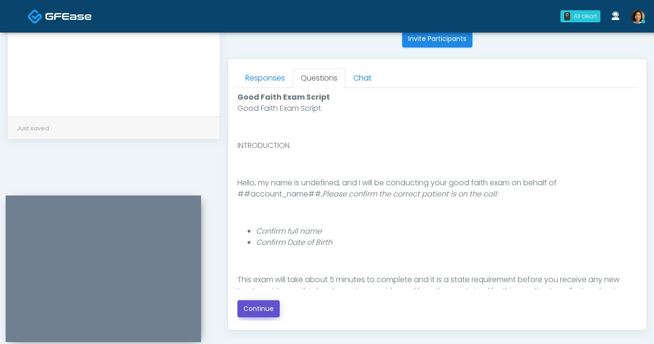
click at [271, 312] on button "Continue" at bounding box center [258, 308] width 42 height 17
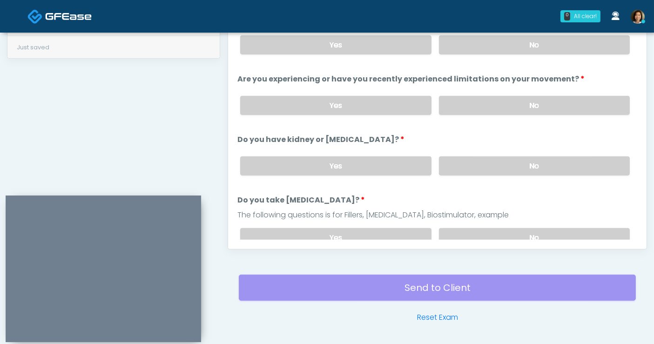
scroll to position [438, 0]
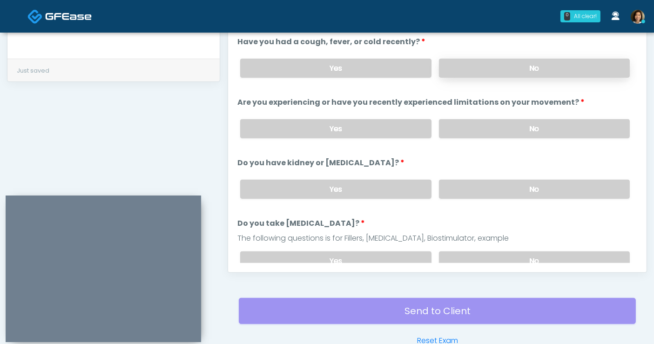
click at [493, 59] on label "No" at bounding box center [534, 68] width 191 height 19
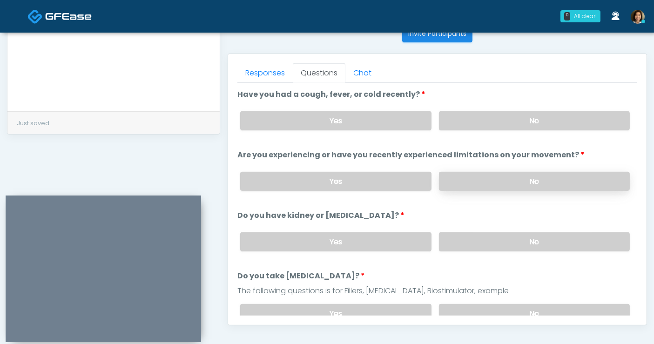
click at [549, 184] on label "No" at bounding box center [534, 181] width 191 height 19
drag, startPoint x: 552, startPoint y: 234, endPoint x: 594, endPoint y: 224, distance: 43.1
click at [556, 233] on label "No" at bounding box center [534, 241] width 191 height 19
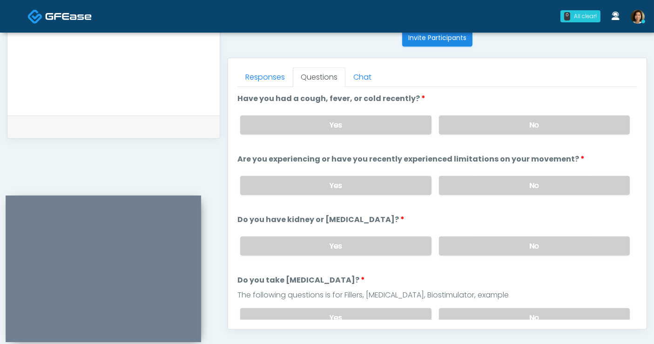
scroll to position [384, 0]
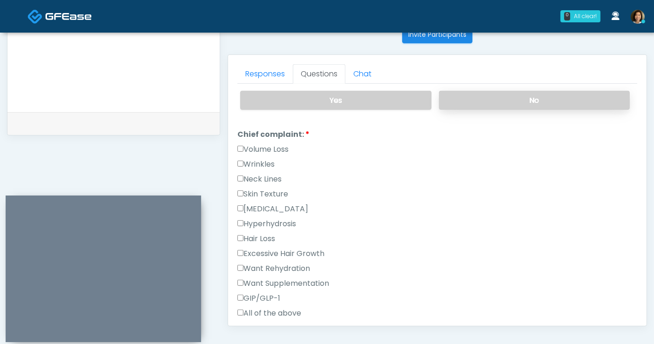
click at [537, 99] on label "No" at bounding box center [534, 100] width 191 height 19
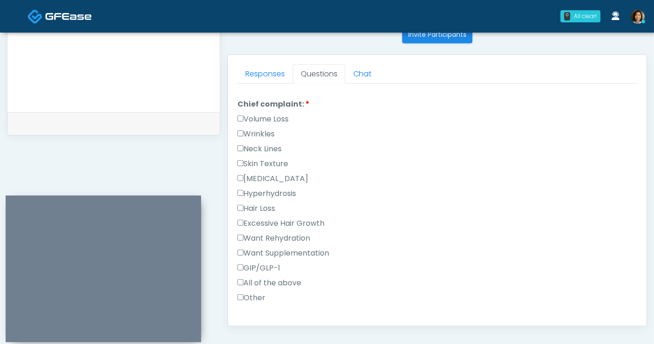
scroll to position [248, 0]
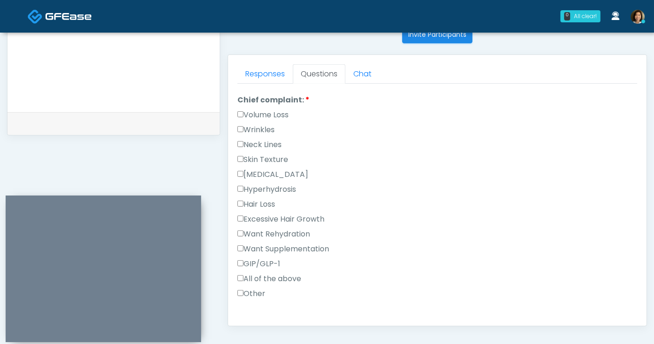
click at [256, 124] on label "Wrinkles" at bounding box center [255, 129] width 37 height 11
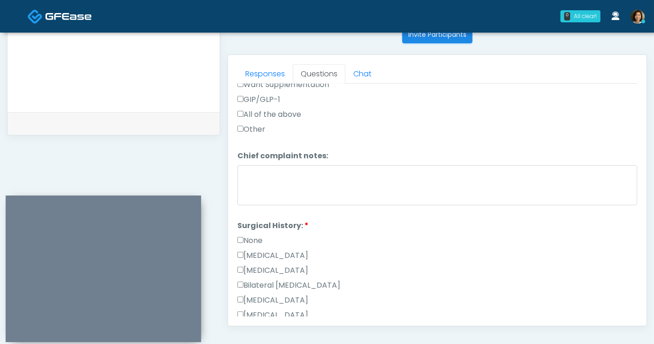
click at [258, 235] on label "None" at bounding box center [249, 240] width 25 height 11
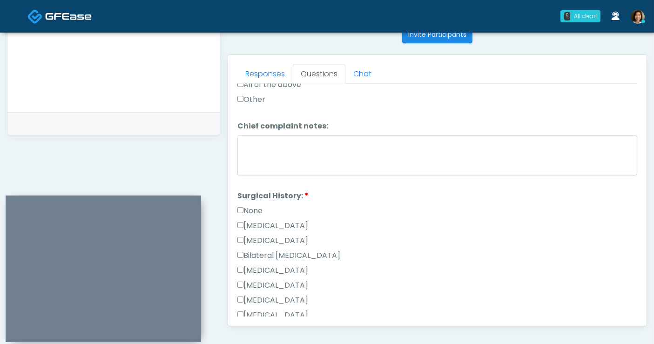
scroll to position [441, 0]
drag, startPoint x: 255, startPoint y: 208, endPoint x: 337, endPoint y: 209, distance: 81.4
click at [255, 208] on label "None" at bounding box center [249, 212] width 25 height 11
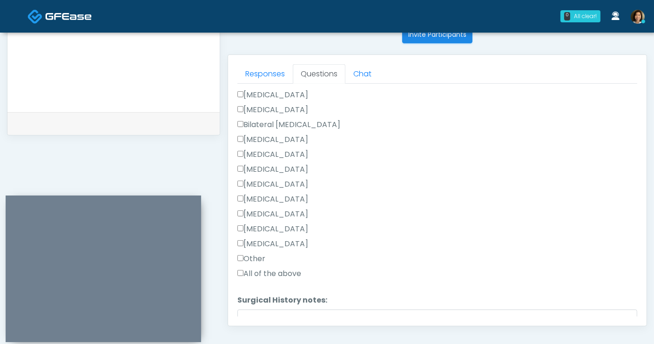
scroll to position [576, 0]
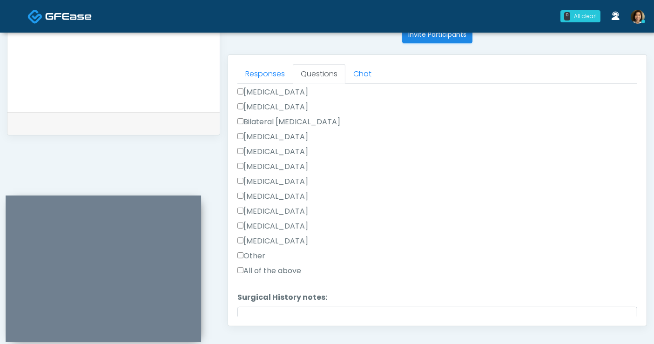
click at [283, 240] on label "Tonsillectomy" at bounding box center [272, 240] width 71 height 11
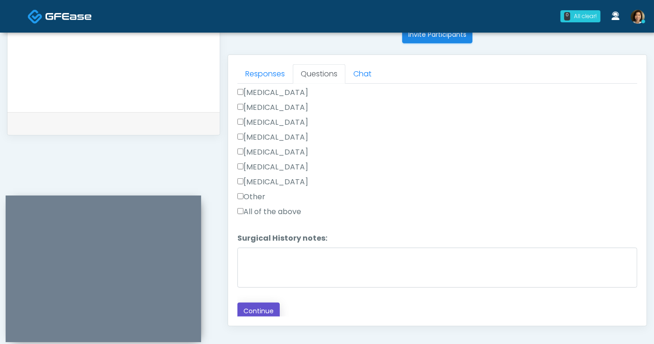
click at [270, 302] on button "Continue" at bounding box center [258, 310] width 42 height 17
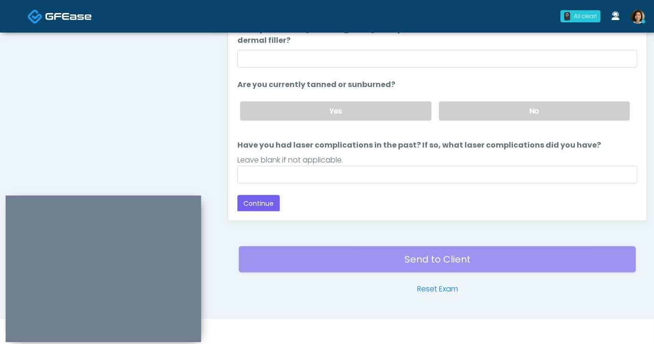
scroll to position [397, 0]
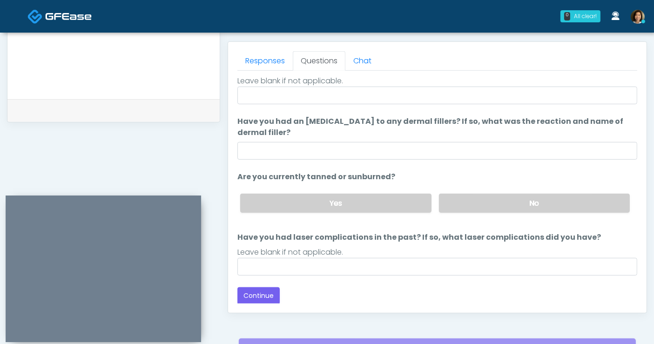
drag, startPoint x: 636, startPoint y: 237, endPoint x: 614, endPoint y: 151, distance: 88.9
click at [618, 151] on div "Responses Questions Chat Good Faith Exam Script Good Faith Exam Script INTRODUC…" at bounding box center [437, 177] width 418 height 271
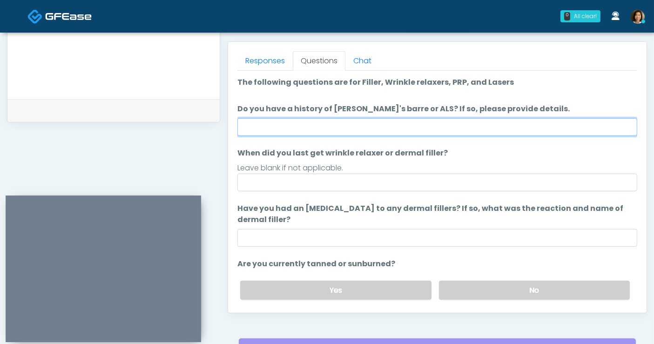
click at [353, 129] on input "Do you have a history of Guillain's barre or ALS? If so, please provide details." at bounding box center [437, 127] width 400 height 18
type input "**"
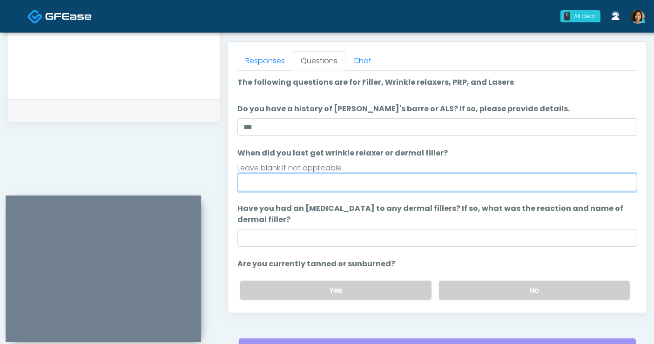
click at [288, 185] on input "When did you last get wrinkle relaxer or dermal filler?" at bounding box center [437, 183] width 400 height 18
type input "**********"
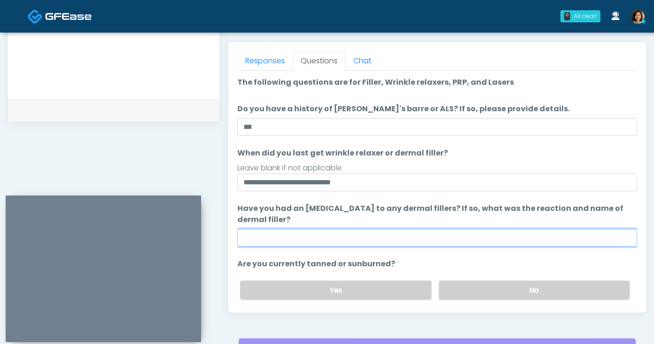
click at [303, 238] on input "Have you had an allergic response to any dermal fillers? If so, what was the re…" at bounding box center [437, 238] width 400 height 18
type input "**********"
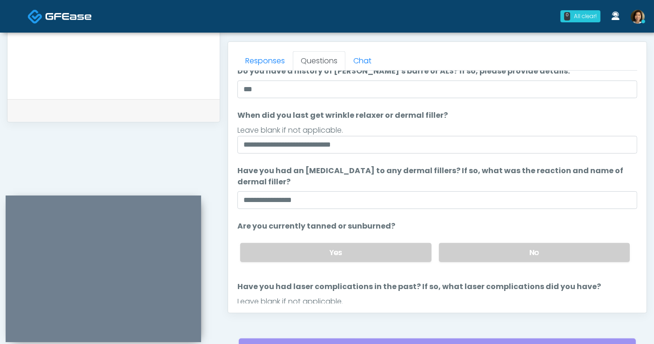
scroll to position [51, 0]
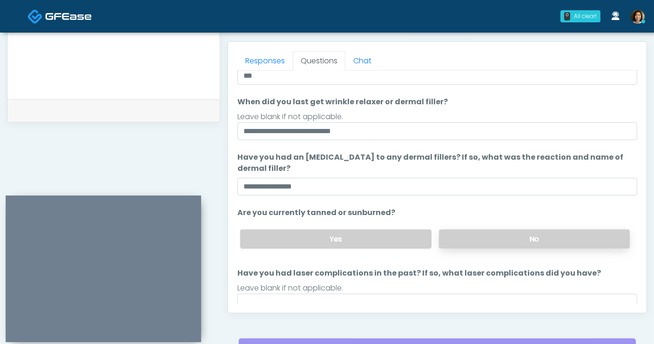
click at [558, 237] on label "No" at bounding box center [534, 238] width 191 height 19
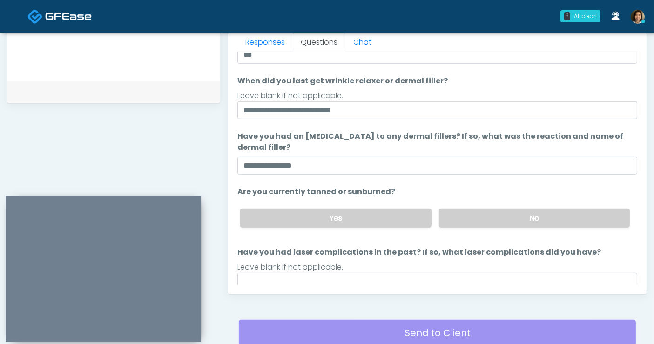
scroll to position [61, 0]
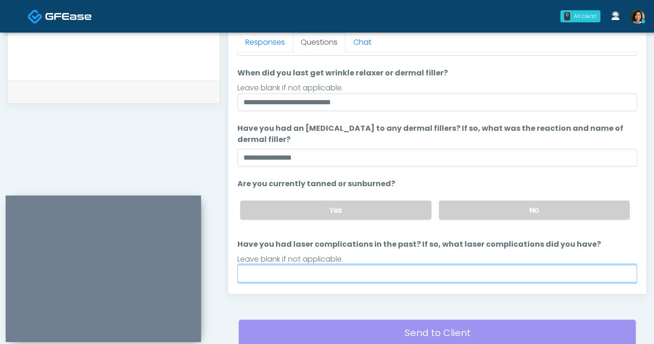
click at [396, 270] on input "Have you had laser complications in the past? If so, what laser complications d…" at bounding box center [437, 274] width 400 height 18
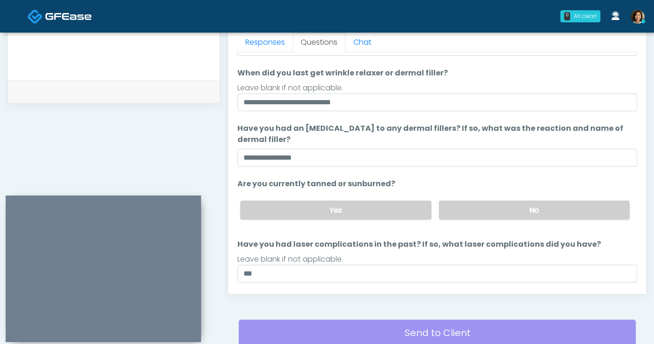
scroll to position [87, 0]
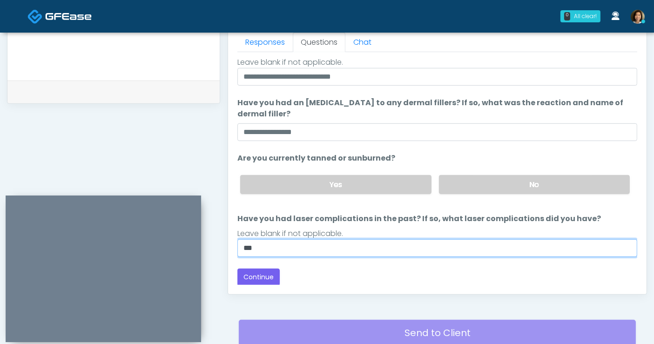
drag, startPoint x: 337, startPoint y: 243, endPoint x: 182, endPoint y: 258, distance: 156.1
click at [123, 58] on div "**********" at bounding box center [327, 13] width 640 height 709
type input "**********"
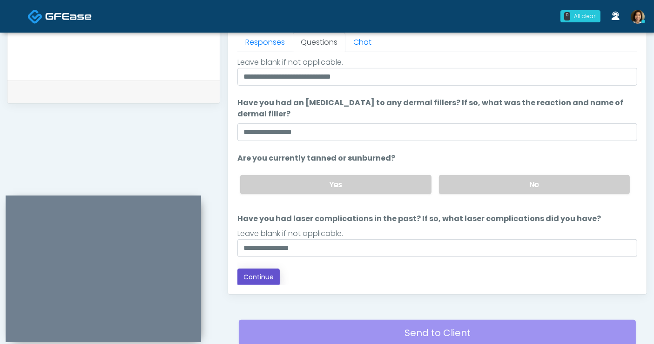
click at [270, 274] on button "Continue" at bounding box center [258, 276] width 42 height 17
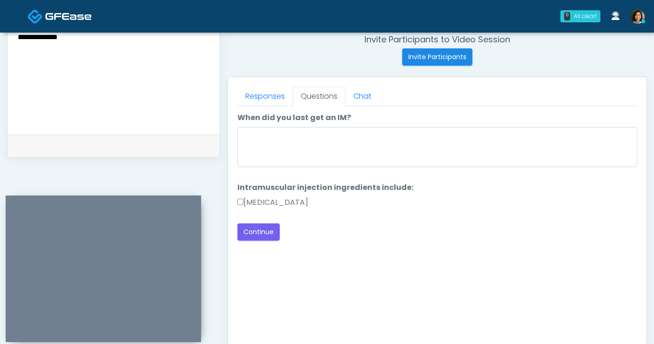
scroll to position [356, 0]
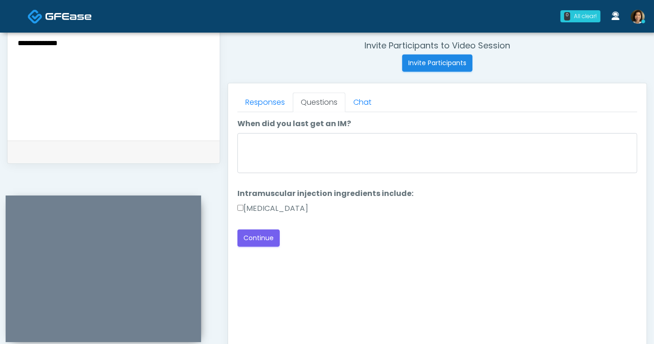
click at [288, 208] on label "Methylcobalamin" at bounding box center [272, 208] width 71 height 11
click at [266, 233] on button "Continue" at bounding box center [258, 237] width 42 height 17
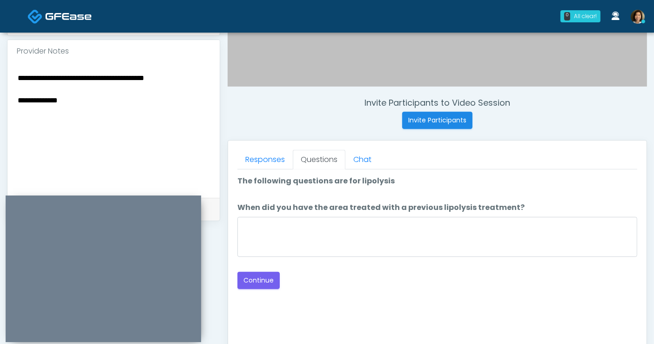
scroll to position [283, 0]
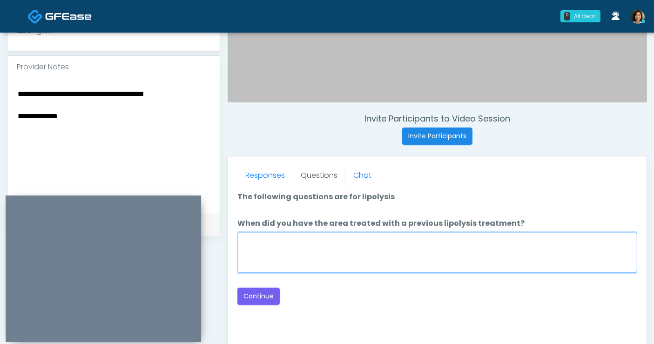
click at [306, 247] on textarea "When did you have the area treated with a previous lipolysis treatment?" at bounding box center [437, 253] width 400 height 40
type textarea "*****"
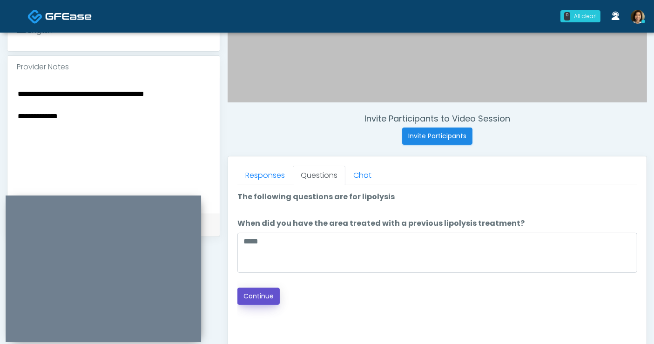
click at [270, 297] on button "Continue" at bounding box center [258, 296] width 42 height 17
click at [189, 92] on textarea "**********" at bounding box center [114, 144] width 194 height 114
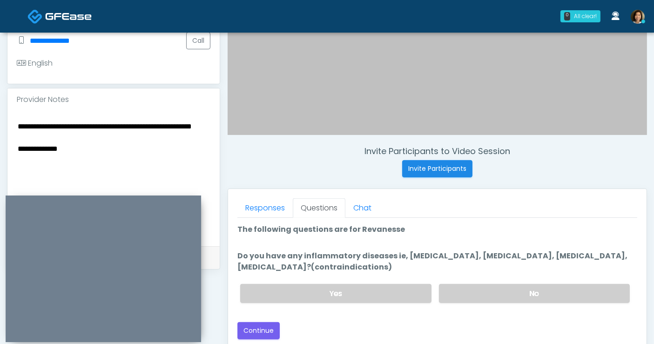
scroll to position [267, 0]
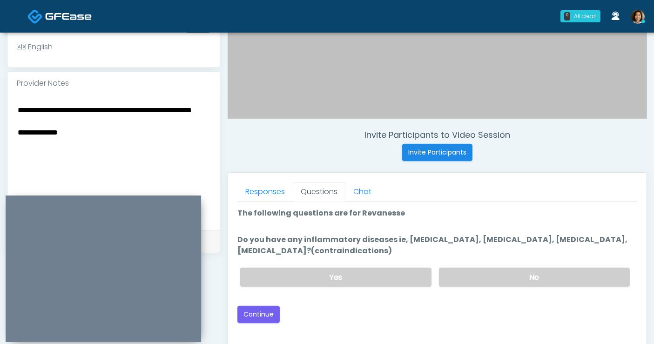
type textarea "**********"
click at [549, 299] on div "Loading... Connecting to your agent... Please wait while we prepare your person…" at bounding box center [437, 264] width 400 height 115
click at [547, 280] on label "No" at bounding box center [534, 277] width 191 height 19
click at [263, 306] on button "Continue" at bounding box center [258, 314] width 42 height 17
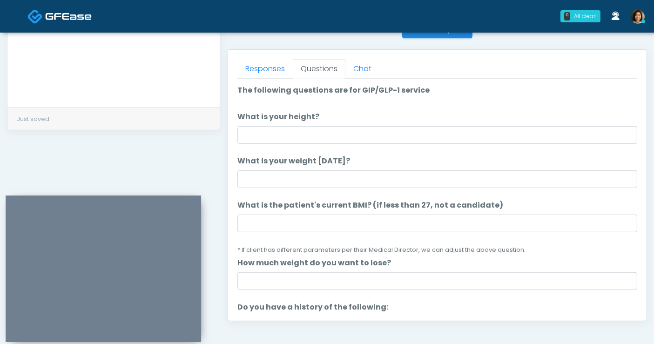
scroll to position [386, 0]
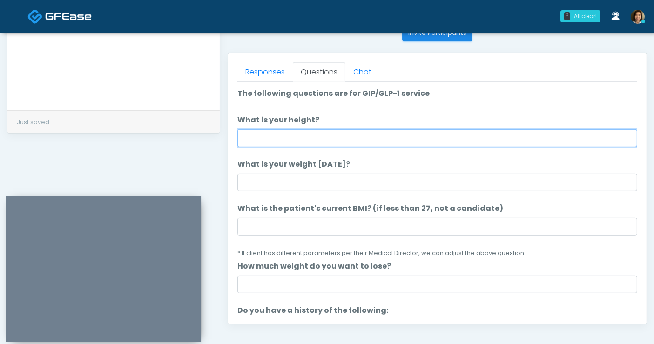
click at [300, 139] on input "What is your height?" at bounding box center [437, 138] width 400 height 18
type input "*"
type input "****"
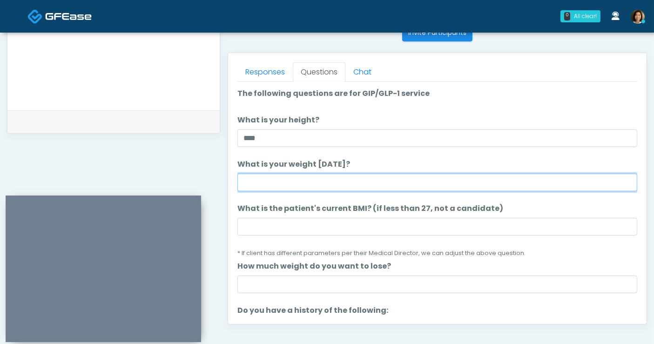
drag, startPoint x: 332, startPoint y: 177, endPoint x: 336, endPoint y: 172, distance: 6.0
click at [333, 177] on input "What is your weight today?" at bounding box center [437, 183] width 400 height 18
type input "***"
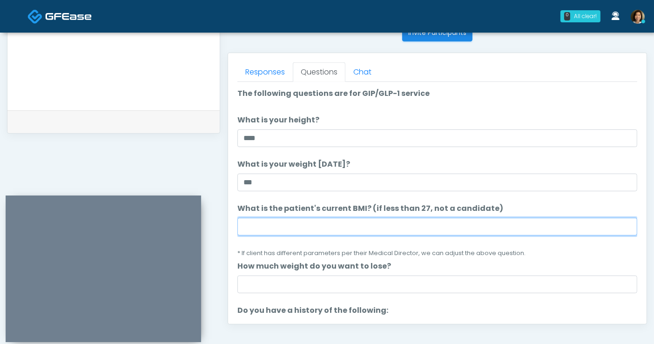
click at [356, 228] on input "What is the patient's current BMI? (if less than 27, not a candidate)" at bounding box center [437, 227] width 400 height 18
type input "****"
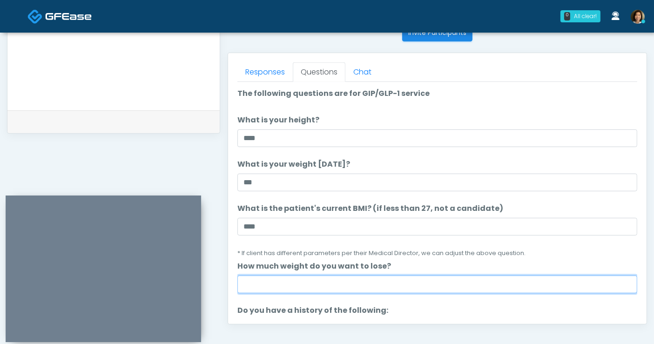
click at [424, 288] on input "How much weight do you want to lose?" at bounding box center [437, 284] width 400 height 18
type input "**********"
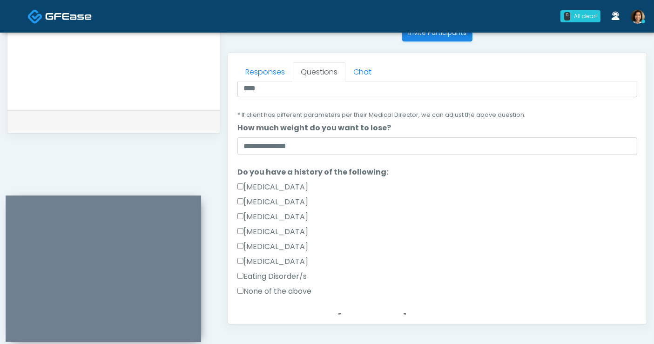
scroll to position [153, 0]
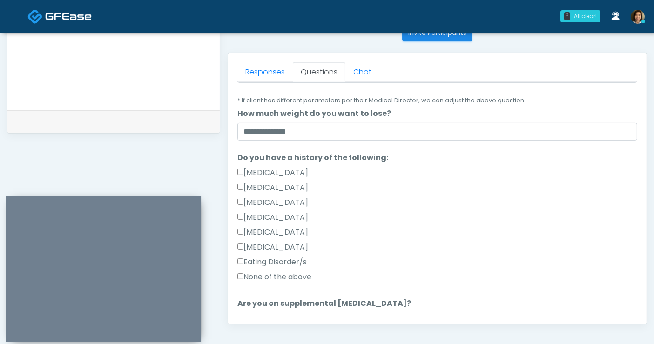
click at [247, 275] on label "None of the above" at bounding box center [274, 276] width 74 height 11
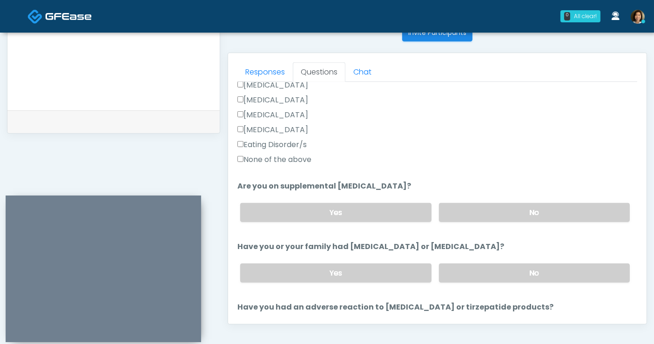
click at [598, 200] on div "Yes No" at bounding box center [435, 212] width 404 height 34
click at [593, 207] on label "No" at bounding box center [534, 212] width 191 height 19
click at [569, 267] on label "No" at bounding box center [534, 272] width 191 height 19
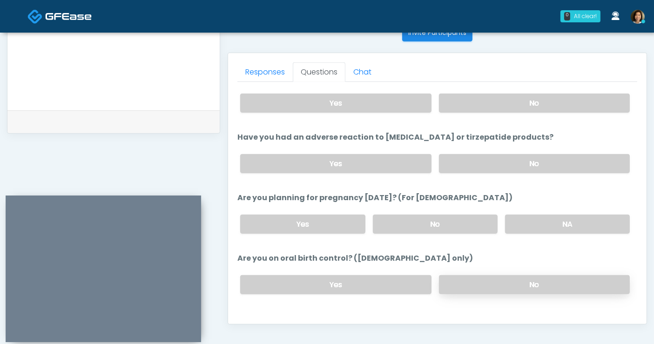
scroll to position [446, 0]
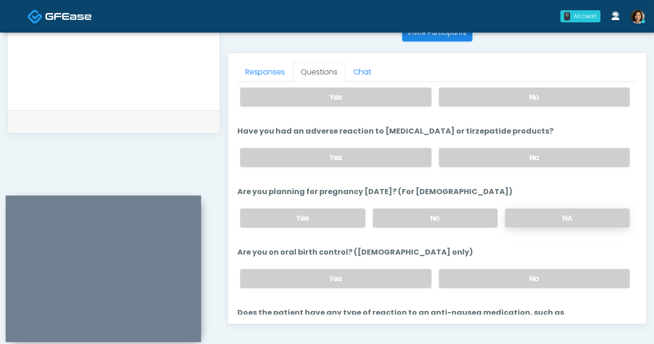
click at [556, 222] on label "NA" at bounding box center [567, 217] width 125 height 19
click at [544, 274] on label "No" at bounding box center [534, 278] width 191 height 19
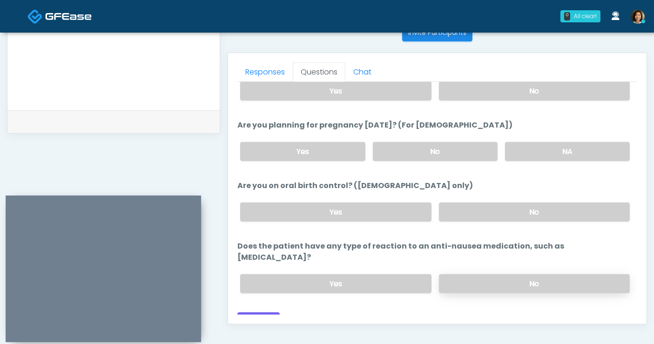
click at [548, 274] on label "No" at bounding box center [534, 283] width 191 height 19
click at [267, 312] on button "Continue" at bounding box center [258, 320] width 42 height 17
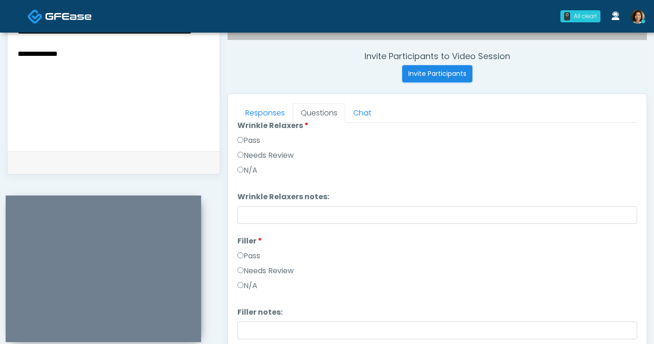
scroll to position [0, 0]
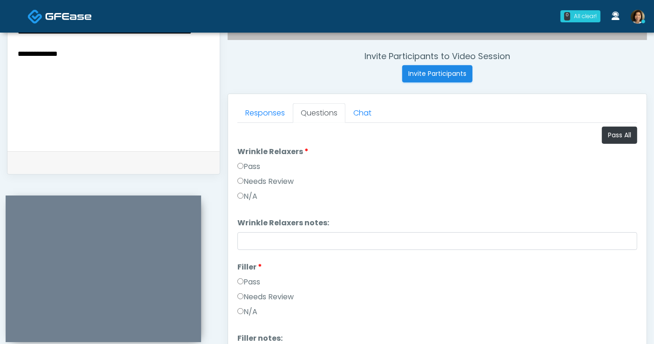
click at [115, 63] on textarea "**********" at bounding box center [114, 82] width 194 height 114
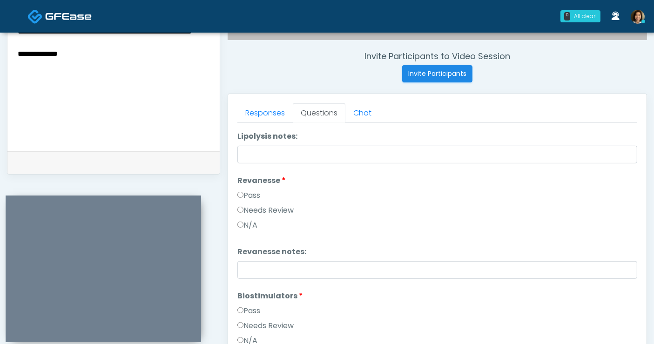
scroll to position [773, 0]
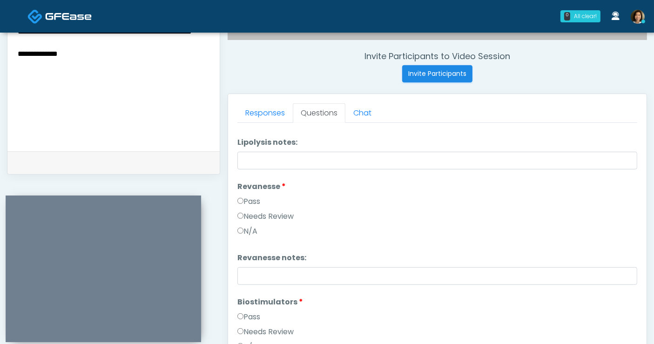
click at [101, 74] on textarea "**********" at bounding box center [114, 82] width 194 height 114
type textarea "**********"
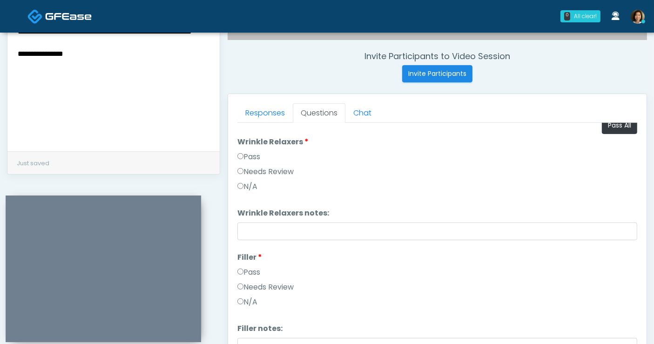
scroll to position [0, 0]
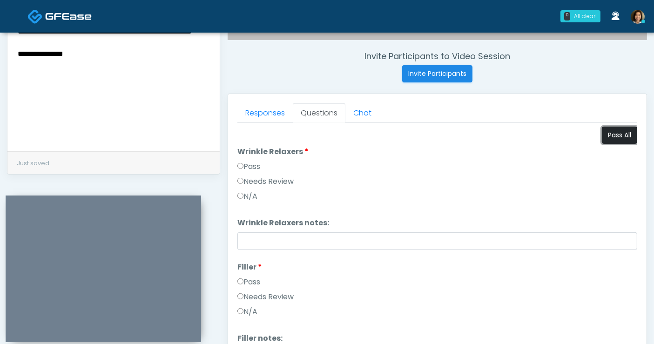
click at [615, 140] on button "Pass All" at bounding box center [619, 135] width 35 height 17
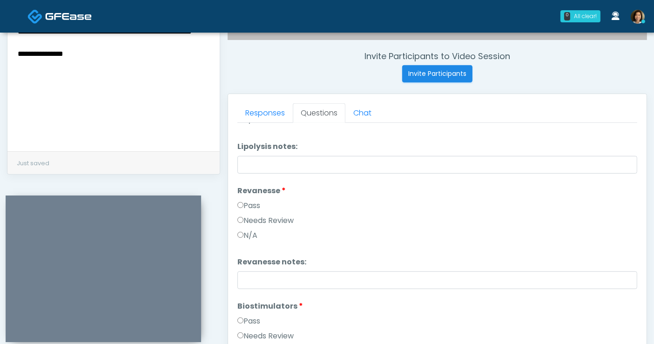
scroll to position [777, 0]
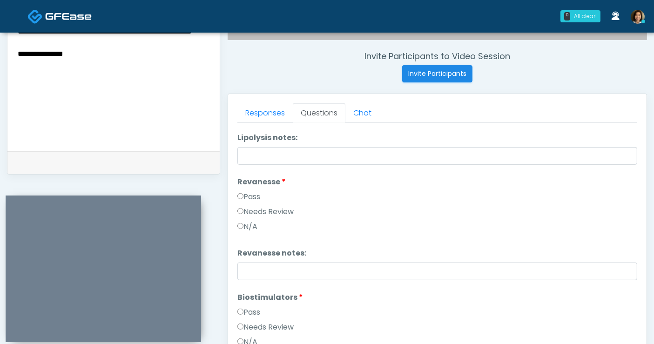
click at [245, 209] on label "Needs Review" at bounding box center [265, 211] width 56 height 11
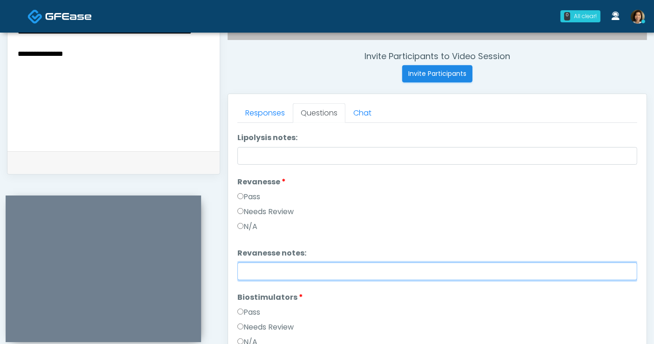
click at [266, 270] on input "Revanesse notes:" at bounding box center [437, 271] width 400 height 18
type input "*"
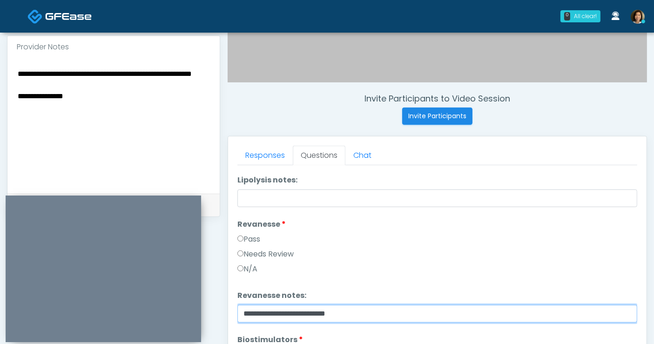
scroll to position [294, 0]
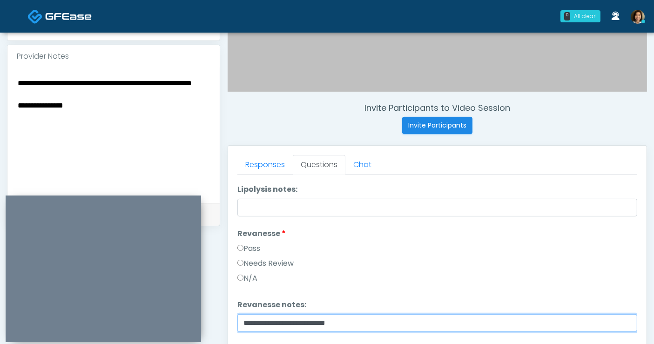
click at [379, 320] on input "**********" at bounding box center [437, 323] width 400 height 18
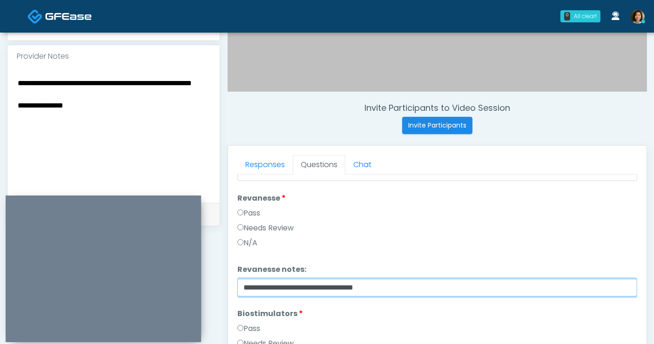
scroll to position [829, 0]
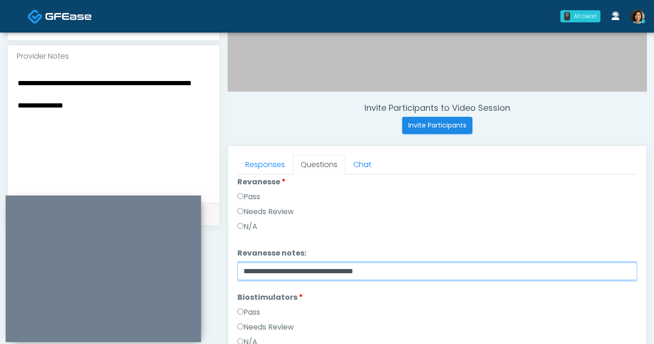
drag, startPoint x: 437, startPoint y: 263, endPoint x: 232, endPoint y: 274, distance: 205.5
click at [232, 274] on div "Responses Questions Chat Good Faith Exam Script Good Faith Exam Script INTRODUC…" at bounding box center [437, 281] width 418 height 271
type input "**********"
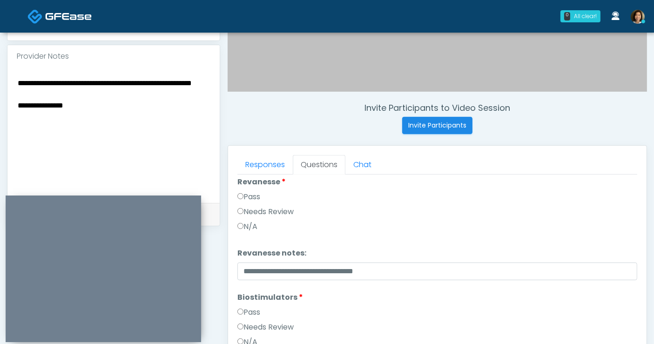
scroll to position [890, 0]
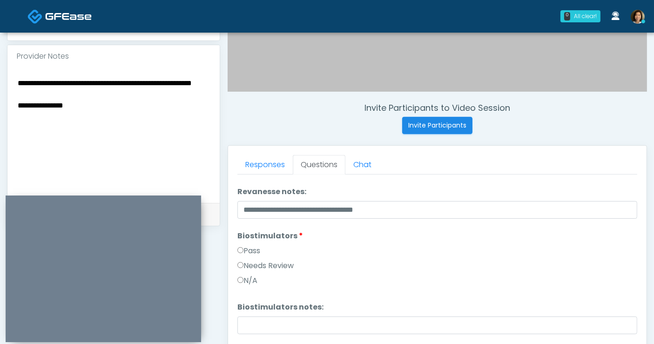
click at [292, 268] on label "Needs Review" at bounding box center [265, 265] width 56 height 11
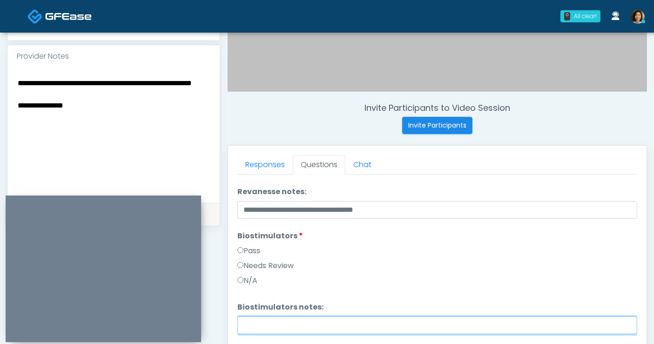
click at [288, 319] on input "Biostimulators notes:" at bounding box center [437, 325] width 400 height 18
paste input "**********"
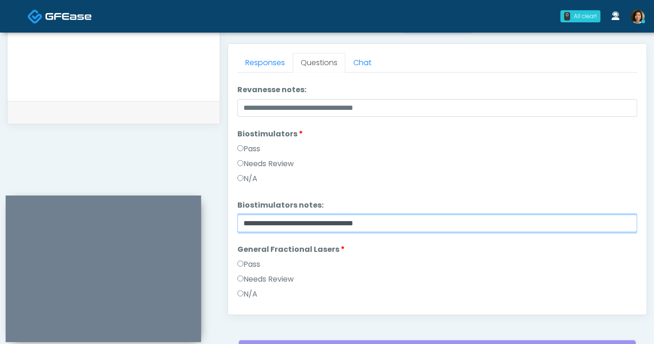
scroll to position [400, 0]
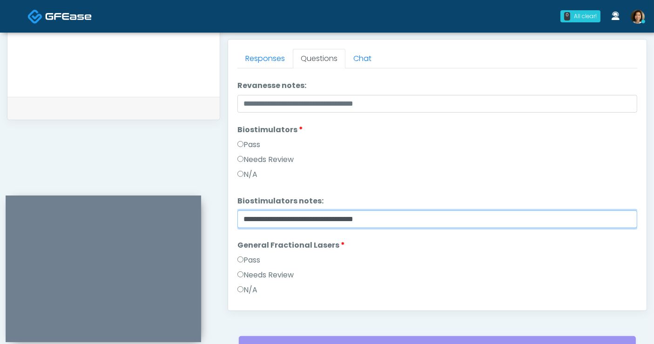
type input "**********"
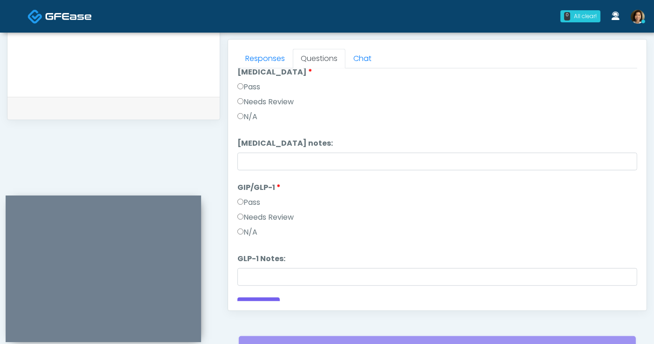
scroll to position [1538, 0]
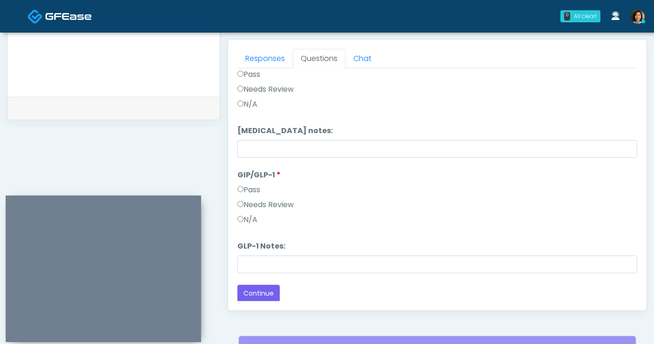
drag, startPoint x: 244, startPoint y: 218, endPoint x: 255, endPoint y: 254, distance: 37.5
click at [244, 219] on label "N/A" at bounding box center [247, 219] width 20 height 11
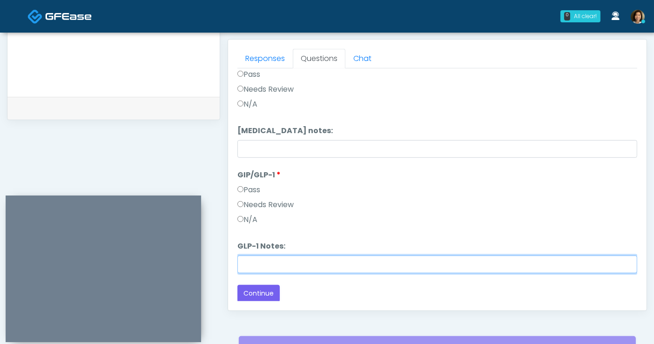
click at [256, 255] on input "GLP-1 Notes:" at bounding box center [437, 264] width 400 height 18
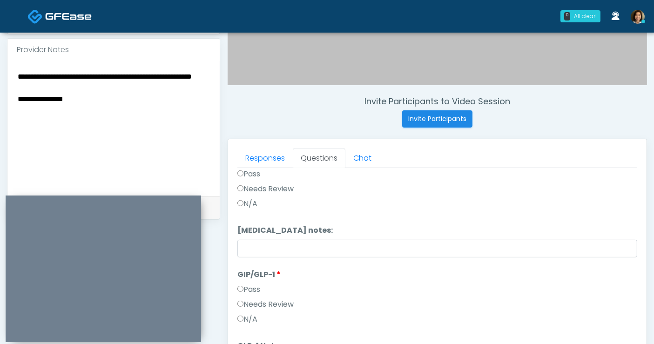
scroll to position [296, 0]
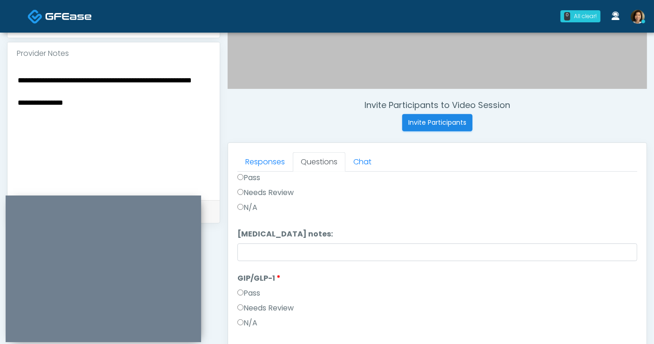
type input "**********"
drag, startPoint x: 80, startPoint y: 128, endPoint x: -19, endPoint y: 66, distance: 116.3
click at [0, 66] on html "0 All clear! All clear! Samantha Ly AZ CA CO CT DC GA HI ID IL IN KS KY MA MD MI" at bounding box center [327, 121] width 654 height 835
paste textarea
click at [16, 74] on div "**********" at bounding box center [113, 132] width 212 height 135
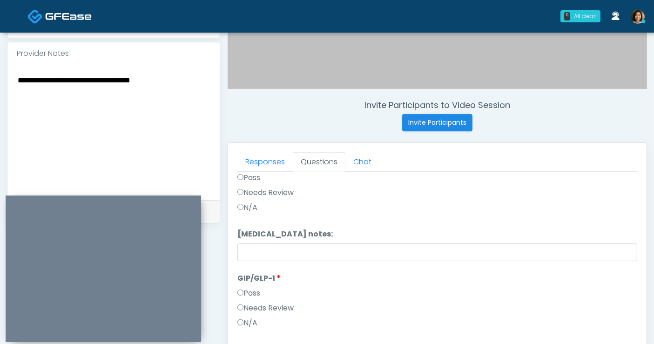
click at [18, 78] on textarea "**********" at bounding box center [114, 131] width 194 height 114
click at [185, 80] on textarea "**********" at bounding box center [114, 131] width 194 height 114
type textarea "**********"
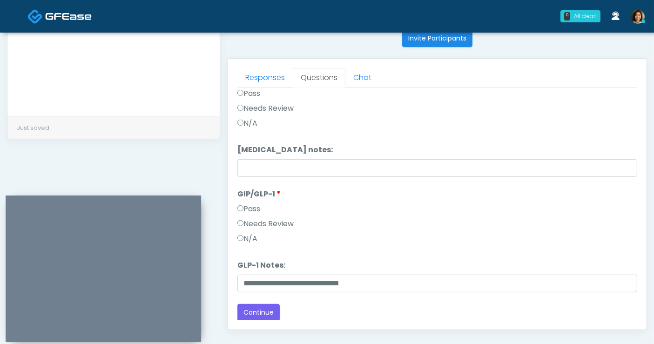
scroll to position [384, 0]
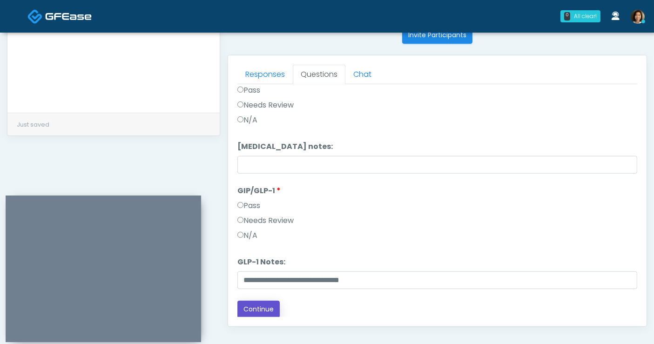
click at [261, 308] on button "Continue" at bounding box center [258, 309] width 42 height 17
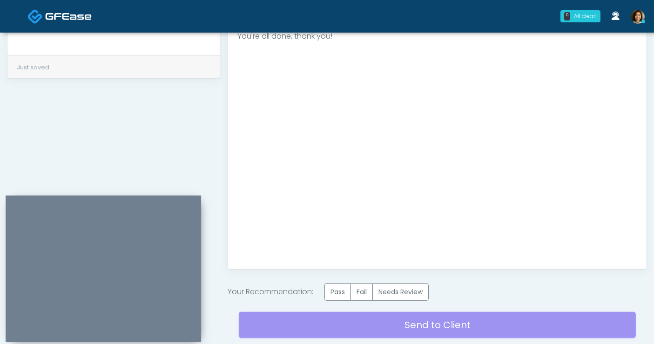
scroll to position [447, 0]
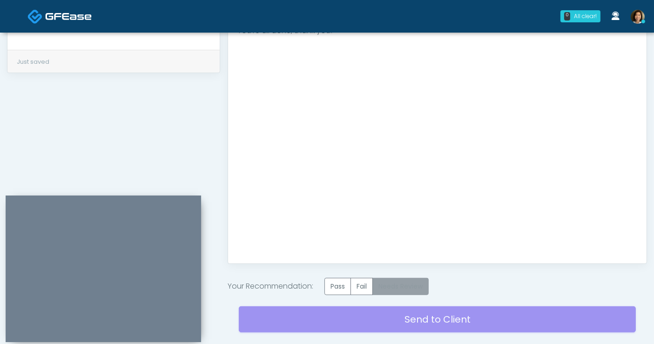
click at [394, 289] on label "Needs Review" at bounding box center [400, 286] width 56 height 17
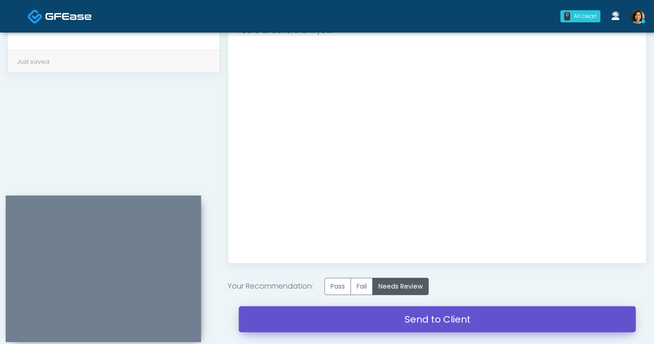
drag, startPoint x: 430, startPoint y: 318, endPoint x: 379, endPoint y: 67, distance: 256.0
click at [431, 318] on link "Send to Client" at bounding box center [437, 319] width 397 height 26
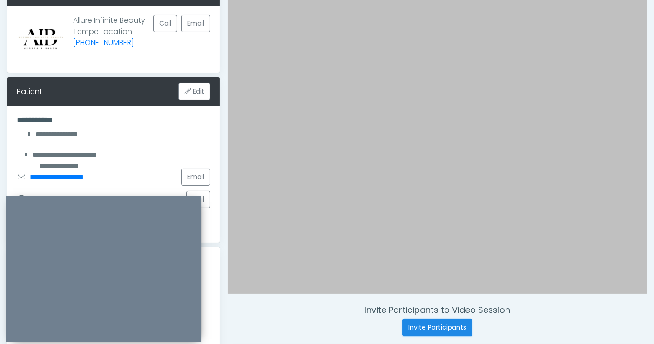
scroll to position [0, 0]
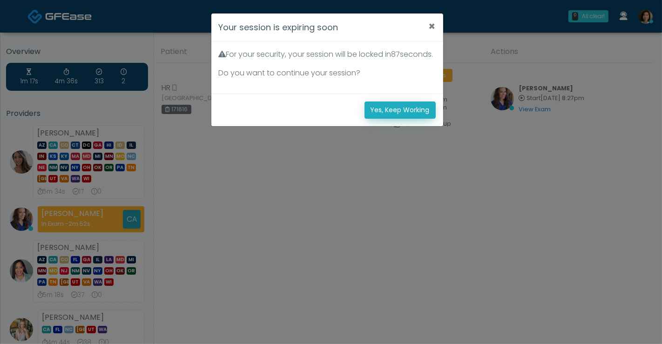
click at [397, 119] on button "Yes, Keep Working" at bounding box center [399, 109] width 71 height 17
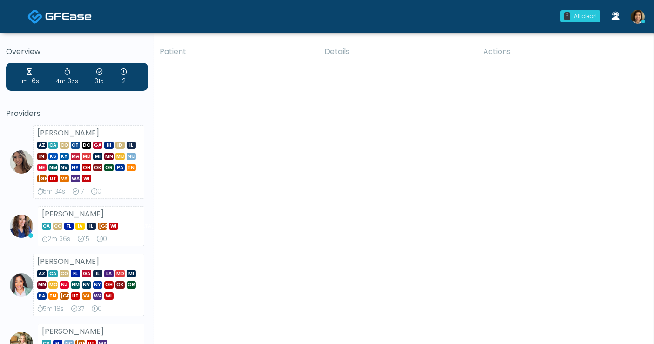
drag, startPoint x: 393, startPoint y: 189, endPoint x: 456, endPoint y: 250, distance: 87.5
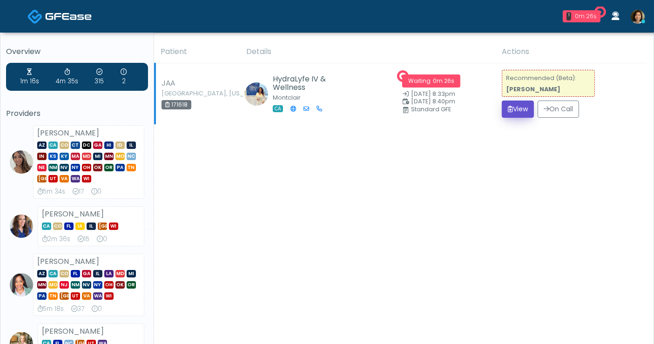
click at [516, 111] on button "View" at bounding box center [518, 108] width 32 height 17
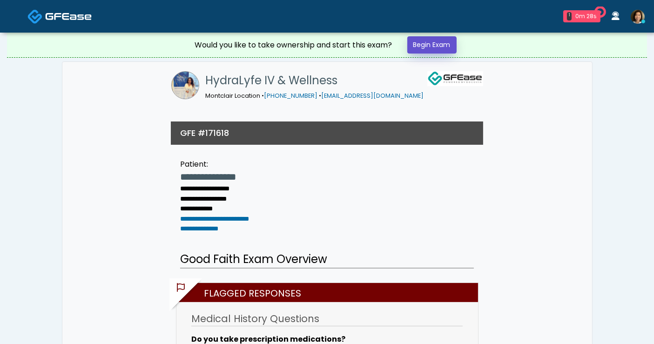
click at [435, 39] on link "Begin Exam" at bounding box center [431, 44] width 49 height 17
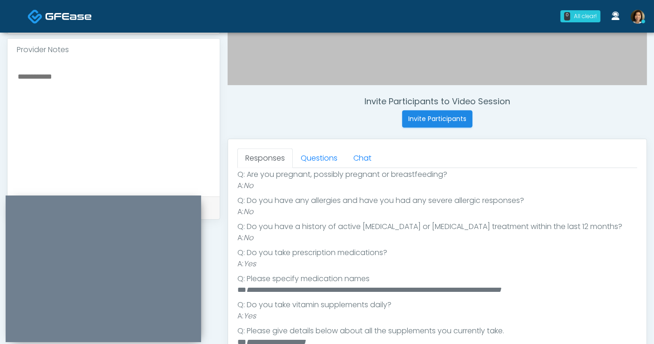
scroll to position [171, 0]
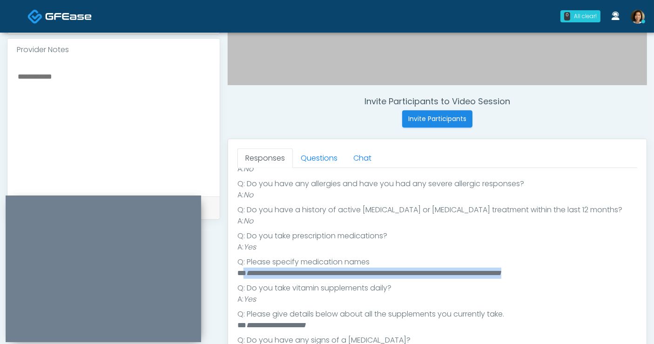
drag, startPoint x: 605, startPoint y: 272, endPoint x: 243, endPoint y: 271, distance: 362.0
click at [243, 271] on li "**********" at bounding box center [433, 273] width 392 height 11
copy li "**********"
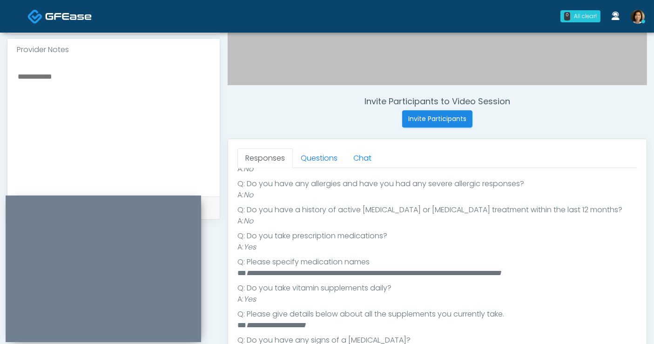
click at [127, 90] on textarea at bounding box center [114, 127] width 194 height 114
paste textarea "**********"
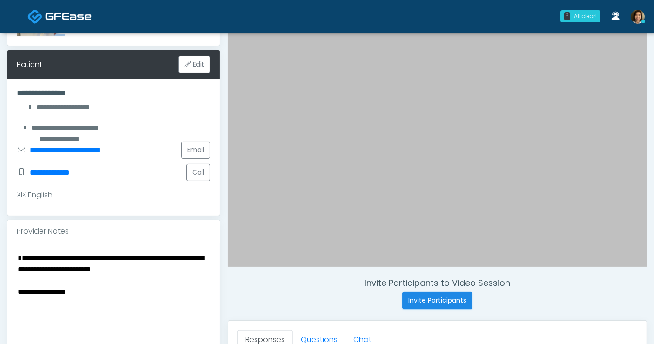
scroll to position [124, 0]
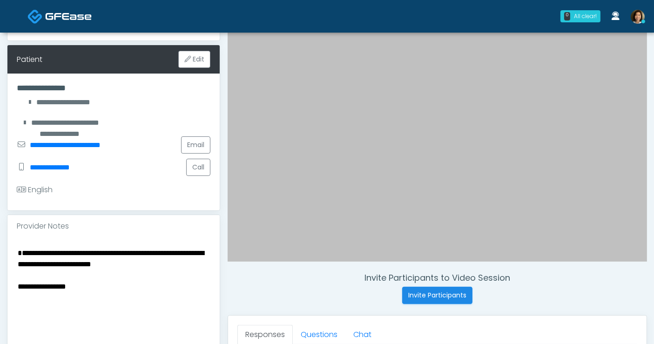
click at [109, 289] on textarea "**********" at bounding box center [114, 304] width 194 height 114
click at [20, 250] on textarea "**********" at bounding box center [114, 304] width 194 height 114
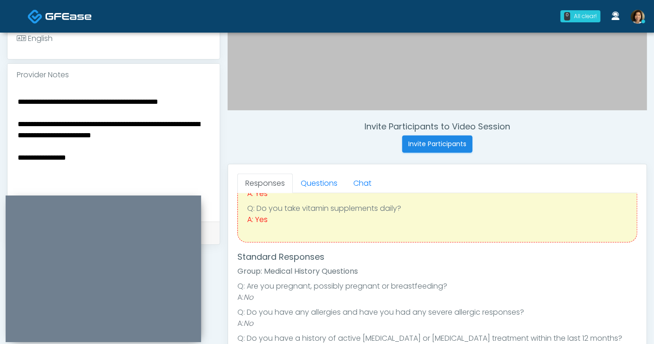
scroll to position [0, 0]
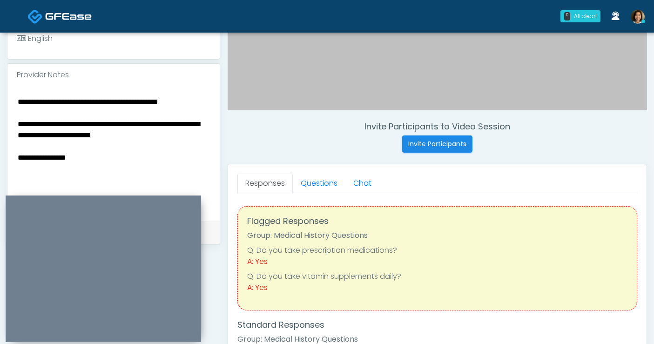
click at [126, 162] on textarea "**********" at bounding box center [114, 152] width 194 height 114
click at [102, 154] on textarea "**********" at bounding box center [114, 152] width 194 height 114
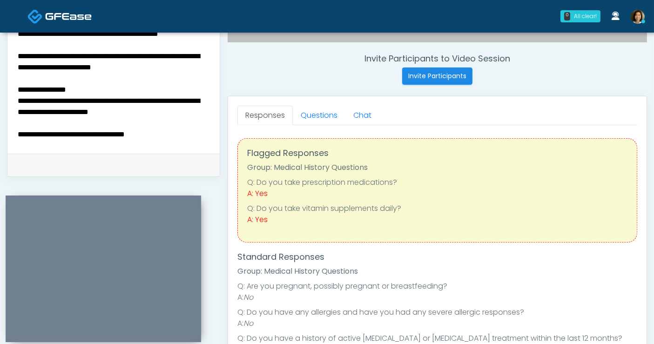
scroll to position [327, 0]
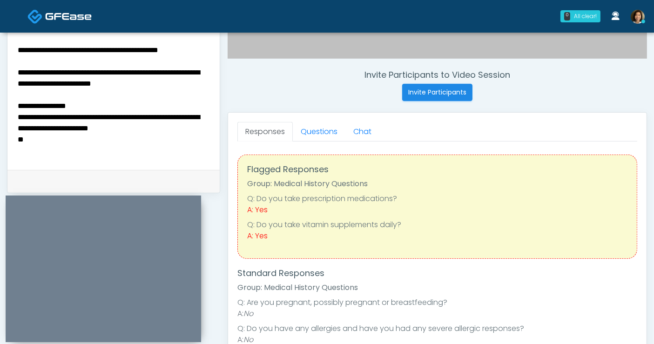
drag, startPoint x: 97, startPoint y: 113, endPoint x: 2, endPoint y: 116, distance: 95.0
click at [2, 116] on div "**********" at bounding box center [327, 93] width 654 height 775
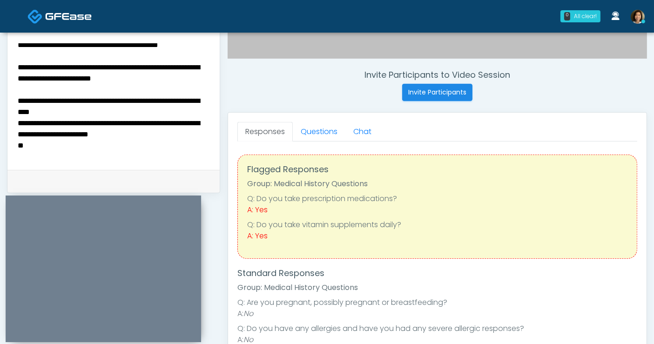
scroll to position [14, 0]
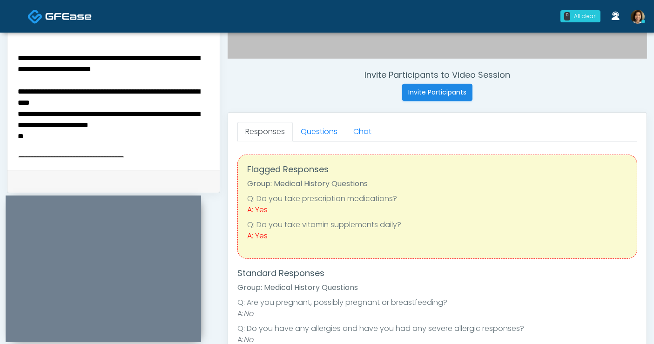
click at [143, 144] on textarea "**********" at bounding box center [114, 101] width 194 height 114
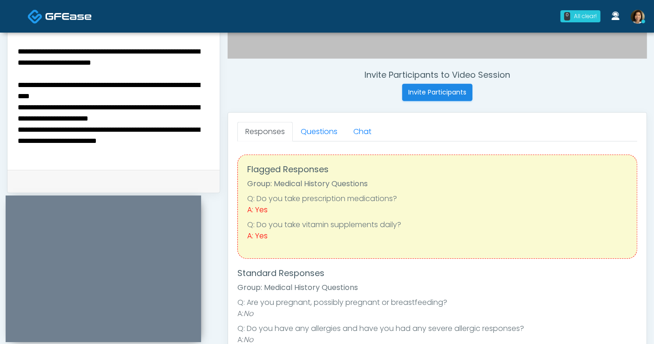
scroll to position [32, 0]
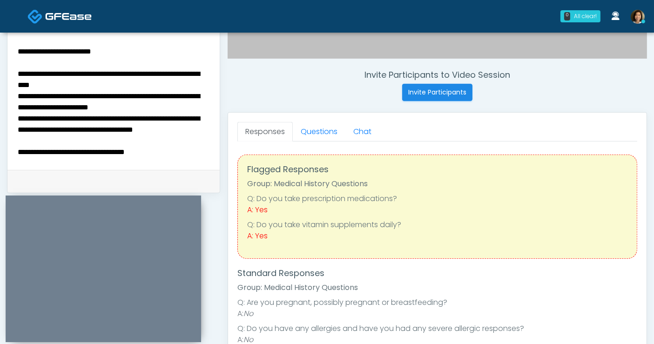
click at [158, 154] on textarea "**********" at bounding box center [114, 101] width 194 height 114
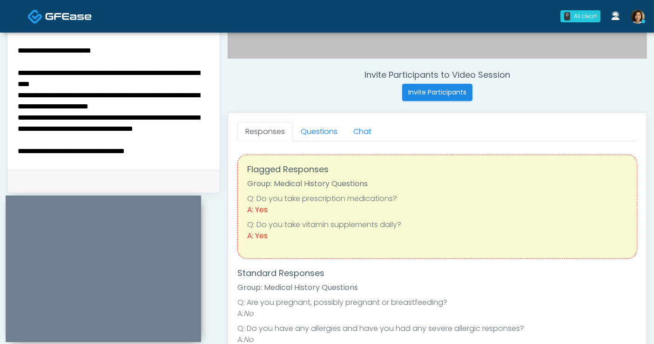
scroll to position [42, 0]
click at [192, 127] on textarea "**********" at bounding box center [114, 101] width 194 height 114
click at [113, 141] on textarea "**********" at bounding box center [114, 101] width 194 height 114
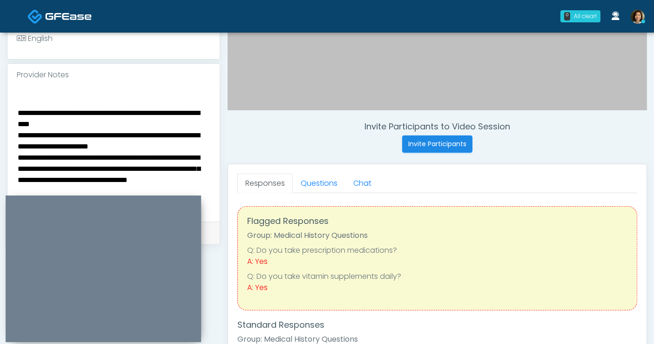
scroll to position [0, 0]
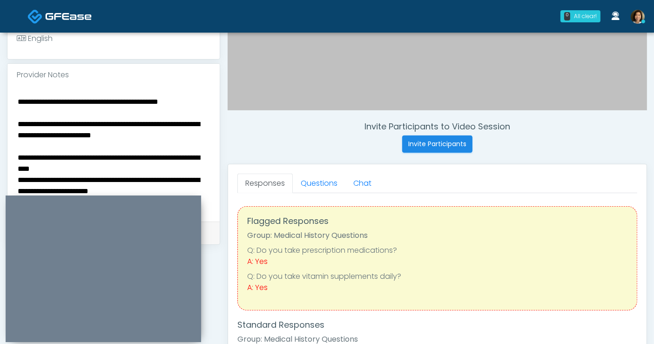
drag, startPoint x: 51, startPoint y: 146, endPoint x: 3, endPoint y: 120, distance: 54.8
click at [3, 120] on div "**********" at bounding box center [327, 145] width 654 height 775
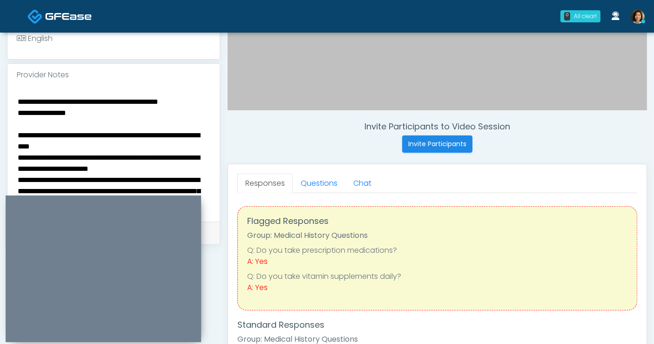
click at [17, 111] on textarea "**********" at bounding box center [114, 152] width 194 height 114
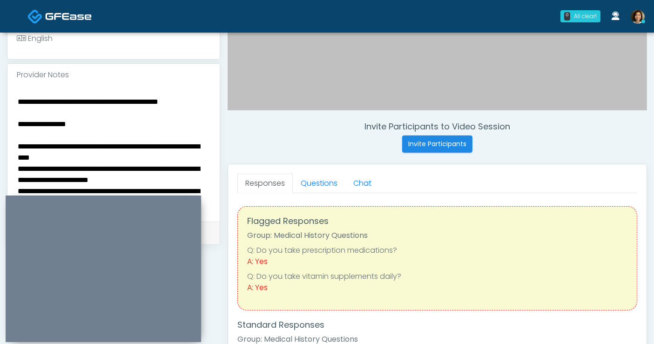
click at [46, 131] on textarea "**********" at bounding box center [114, 152] width 194 height 114
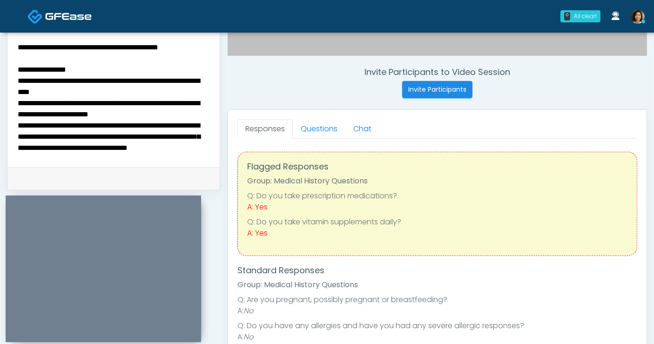
scroll to position [354, 0]
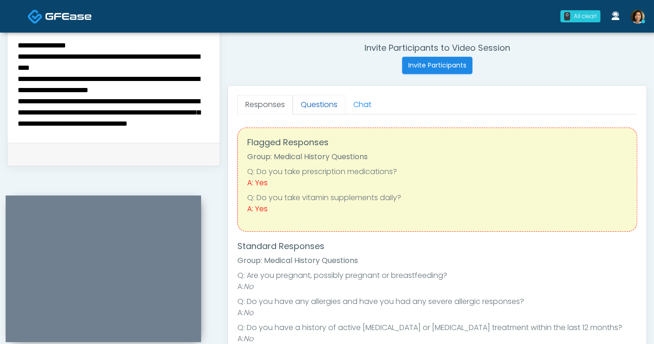
type textarea "**********"
click at [325, 104] on link "Questions" at bounding box center [319, 105] width 53 height 20
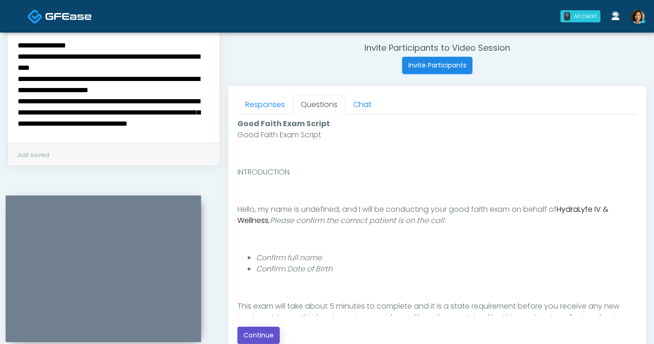
click at [264, 334] on button "Continue" at bounding box center [258, 335] width 42 height 17
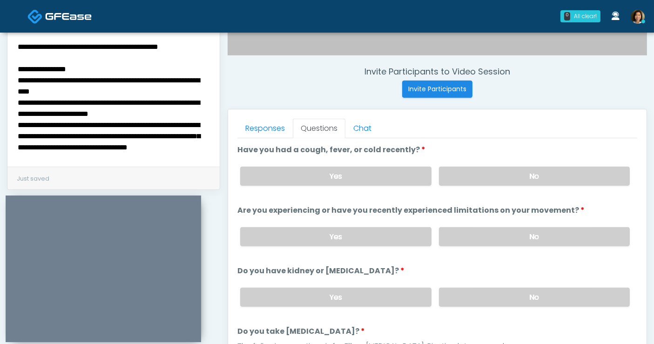
scroll to position [327, 0]
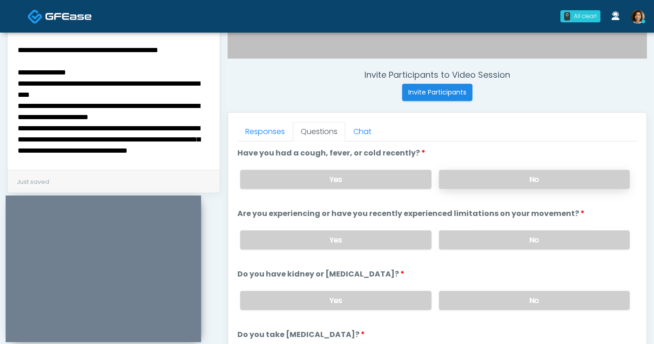
click at [505, 180] on label "No" at bounding box center [534, 179] width 191 height 19
click at [544, 239] on label "No" at bounding box center [534, 239] width 191 height 19
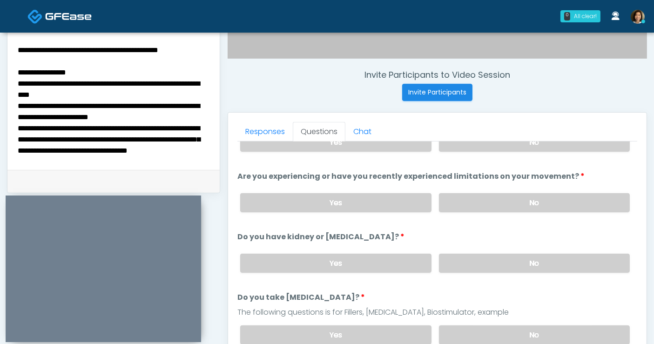
scroll to position [40, 0]
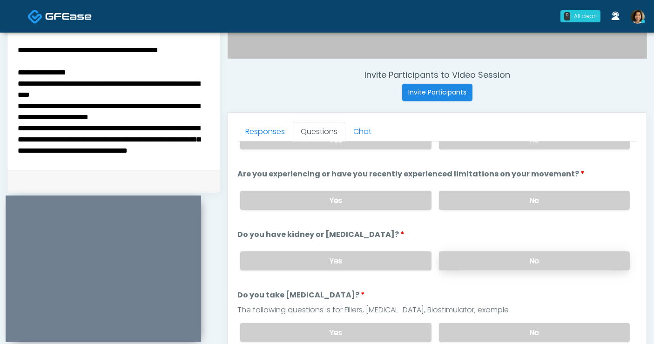
click at [562, 259] on label "No" at bounding box center [534, 260] width 191 height 19
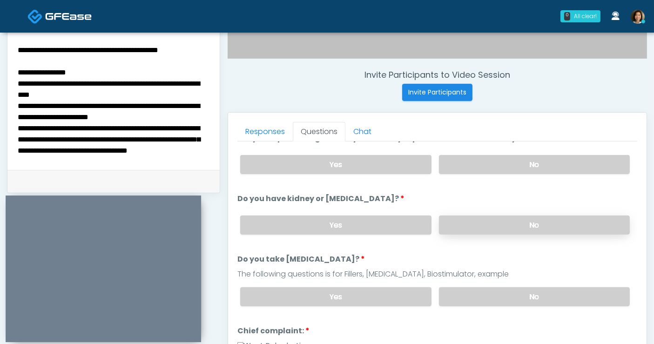
scroll to position [92, 0]
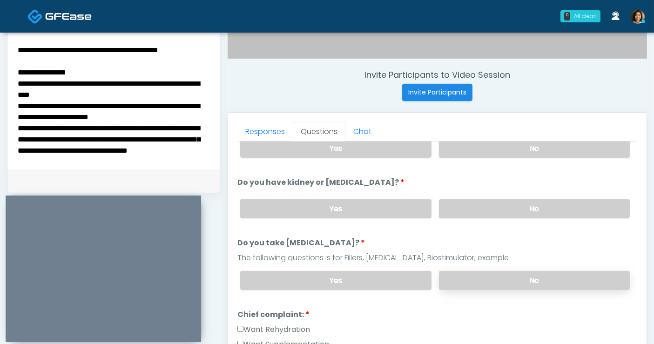
click at [534, 278] on label "No" at bounding box center [534, 280] width 191 height 19
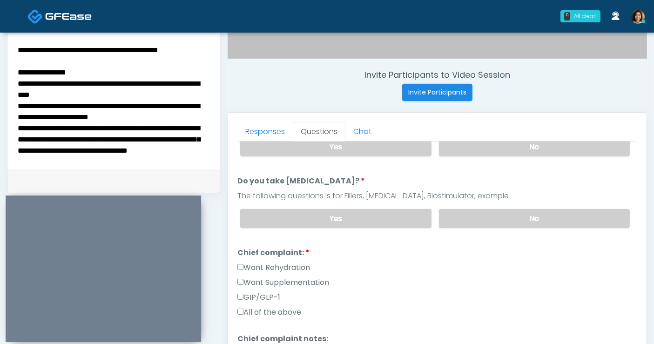
scroll to position [154, 0]
click at [277, 308] on label "All of the above" at bounding box center [269, 311] width 64 height 11
click at [279, 308] on label "All of the above" at bounding box center [269, 311] width 64 height 11
click at [264, 261] on label "Want Rehydration" at bounding box center [273, 266] width 73 height 11
click at [263, 279] on label "Want Supplementation" at bounding box center [283, 281] width 92 height 11
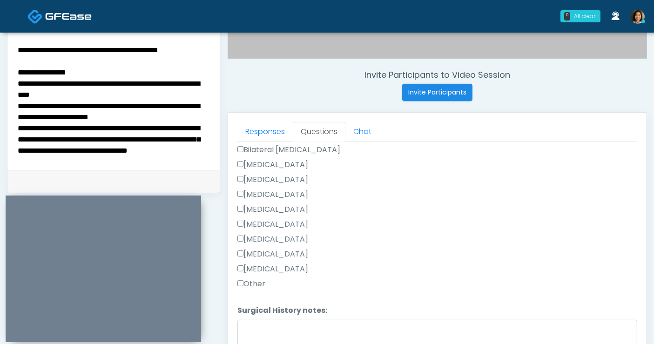
scroll to position [474, 0]
drag, startPoint x: 251, startPoint y: 280, endPoint x: 256, endPoint y: 306, distance: 26.9
click at [251, 279] on label "Other" at bounding box center [251, 281] width 28 height 11
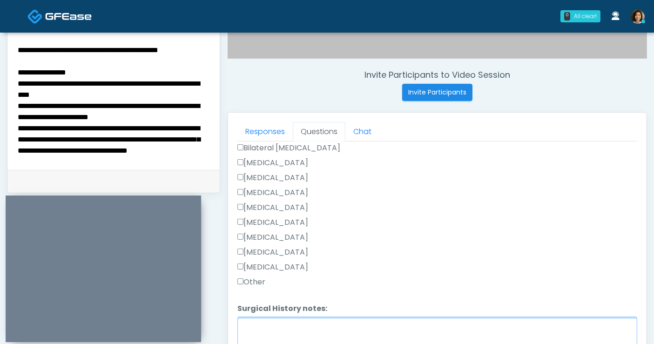
click at [262, 321] on textarea "Surgical History notes:" at bounding box center [437, 338] width 400 height 40
type textarea "**********"
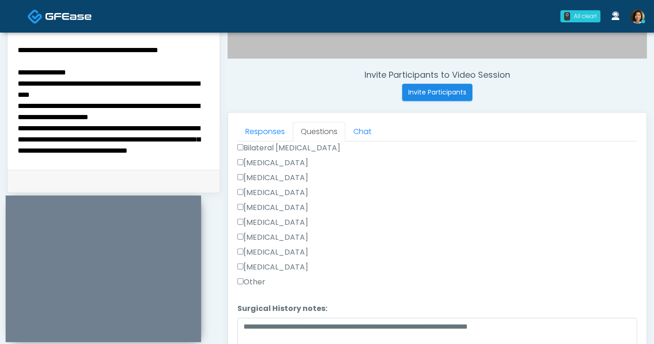
drag, startPoint x: 194, startPoint y: 116, endPoint x: 74, endPoint y: 113, distance: 119.6
click at [74, 113] on textarea "**********" at bounding box center [114, 101] width 194 height 114
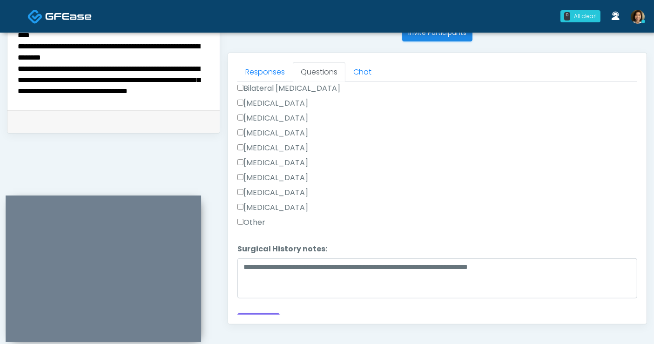
scroll to position [427, 0]
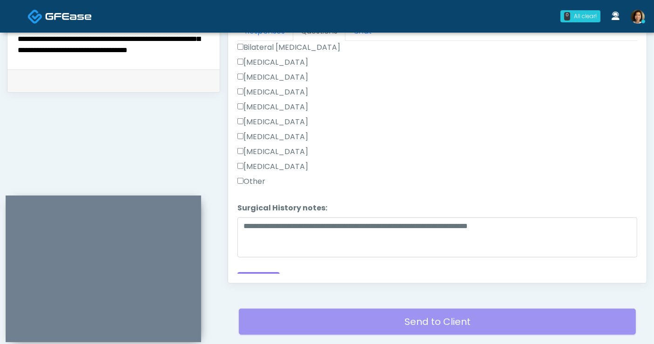
type textarea "**********"
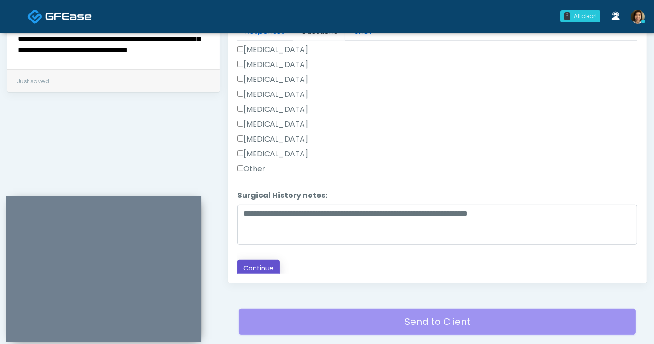
click at [254, 262] on button "Continue" at bounding box center [258, 268] width 42 height 17
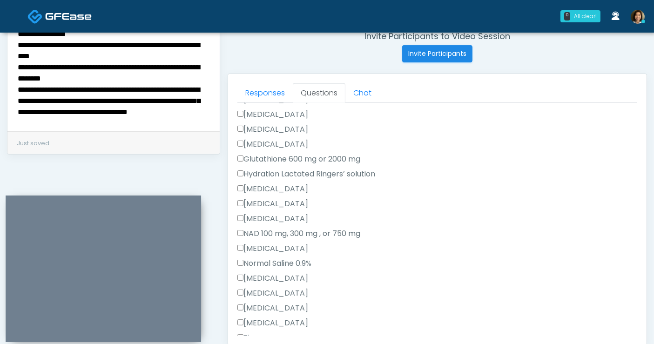
scroll to position [284, 0]
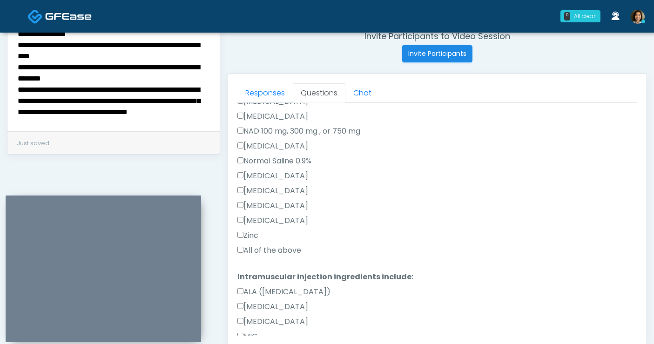
click at [288, 250] on label "All of the above" at bounding box center [269, 250] width 64 height 11
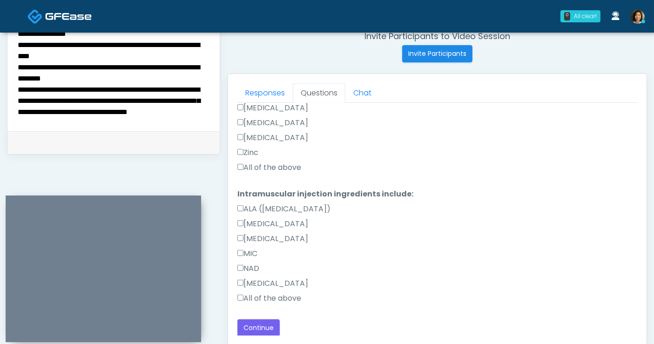
click at [254, 296] on label "All of the above" at bounding box center [269, 298] width 64 height 11
drag, startPoint x: 264, startPoint y: 323, endPoint x: 231, endPoint y: 272, distance: 61.3
click at [264, 322] on button "Continue" at bounding box center [258, 327] width 42 height 17
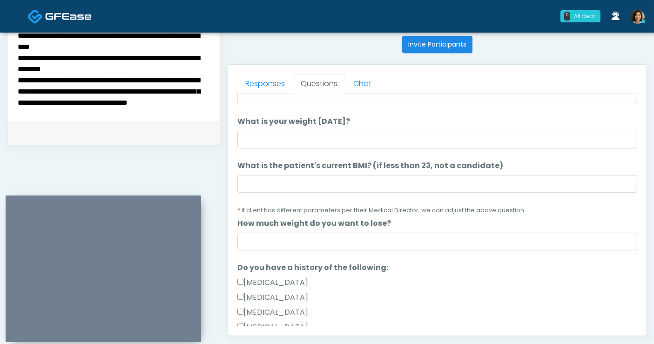
scroll to position [0, 0]
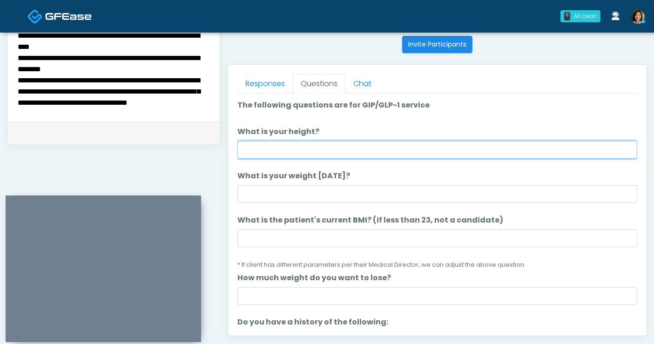
click at [372, 147] on input "What is your height?" at bounding box center [437, 150] width 400 height 18
type input "**"
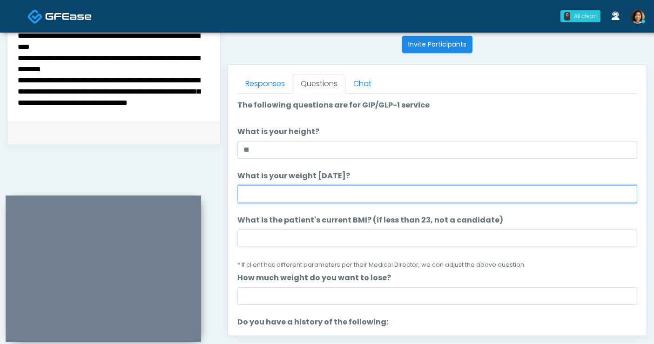
click at [318, 193] on input "What is your weight [DATE]?" at bounding box center [437, 194] width 400 height 18
type input "***"
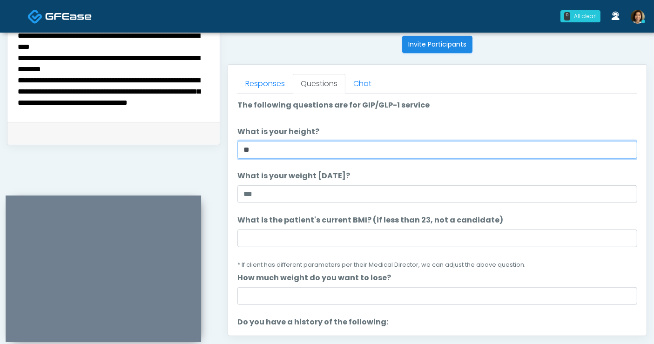
click at [281, 149] on input "**" at bounding box center [437, 150] width 400 height 18
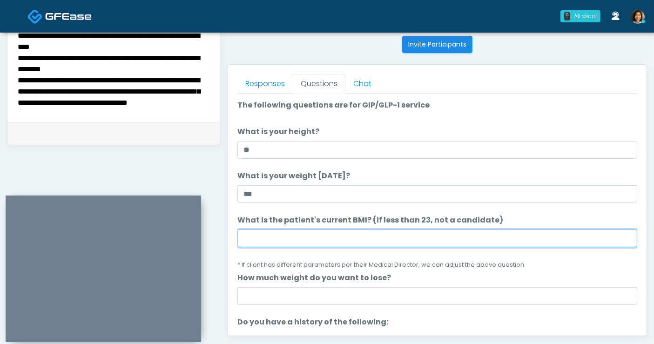
click at [399, 235] on input "What is the patient's current BMI? (if less than 23, not a candidate)" at bounding box center [437, 238] width 400 height 18
type input "**"
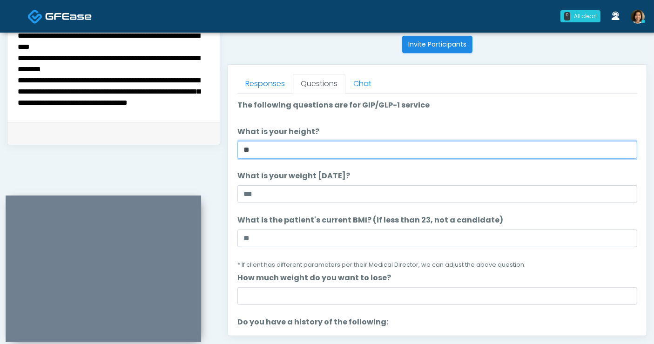
click at [361, 144] on input "**" at bounding box center [437, 150] width 400 height 18
type input "****"
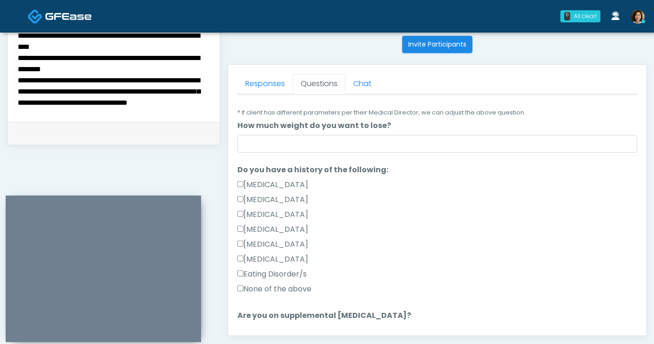
scroll to position [154, 0]
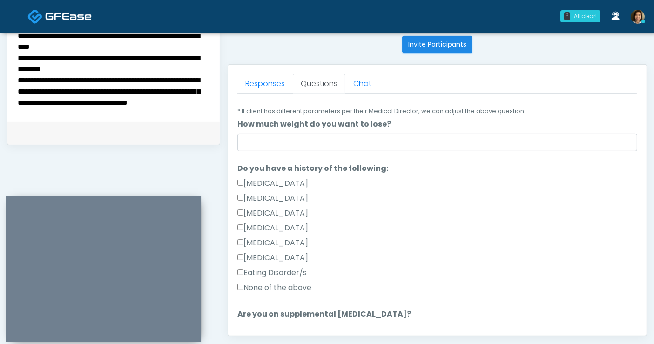
click at [295, 285] on label "None of the above" at bounding box center [274, 287] width 74 height 11
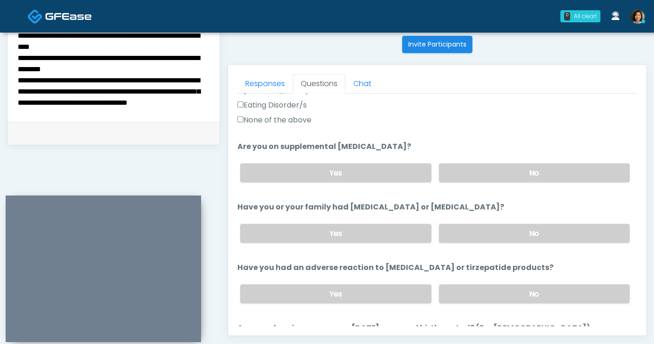
scroll to position [332, 0]
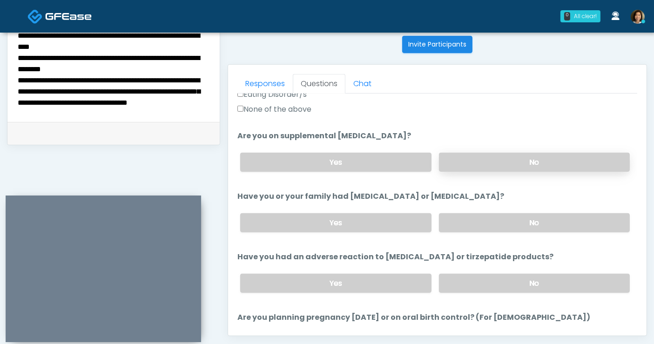
click at [510, 160] on label "No" at bounding box center [534, 162] width 191 height 19
click at [520, 221] on label "No" at bounding box center [534, 222] width 191 height 19
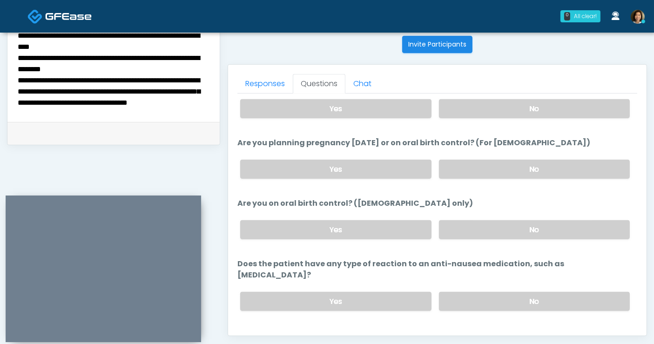
scroll to position [512, 0]
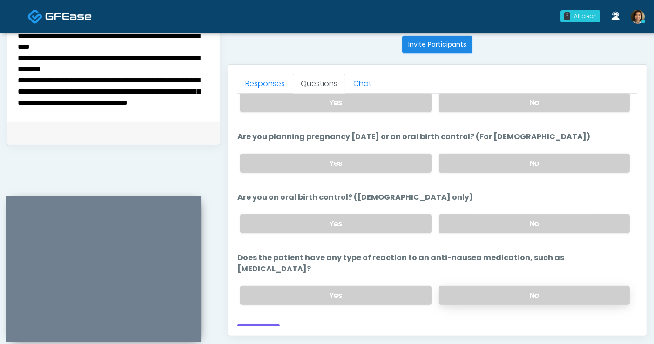
click at [528, 286] on label "No" at bounding box center [534, 295] width 191 height 19
click at [257, 324] on button "Continue" at bounding box center [258, 332] width 42 height 17
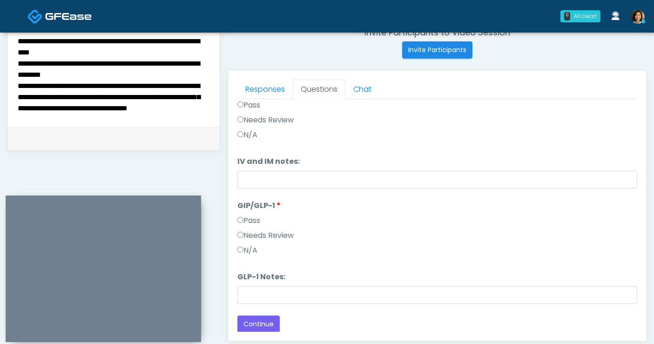
scroll to position [357, 0]
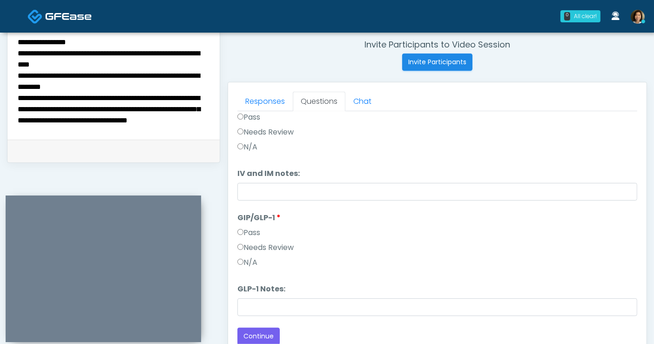
drag, startPoint x: 627, startPoint y: 228, endPoint x: 628, endPoint y: 156, distance: 72.6
click at [628, 157] on ol "Pass All IV and IM IV and IM Pass Needs Review N/A IV and IM notes: IV and IM n…" at bounding box center [437, 196] width 400 height 239
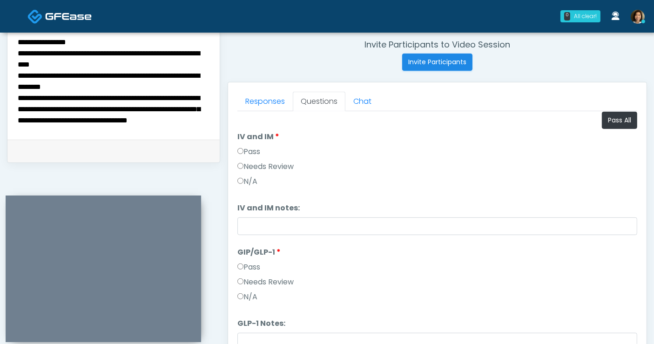
scroll to position [0, 0]
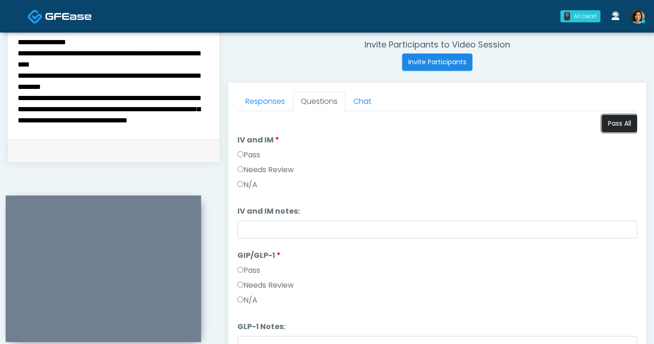
click at [612, 124] on button "Pass All" at bounding box center [619, 123] width 35 height 17
click at [386, 270] on div "Pass" at bounding box center [437, 272] width 400 height 15
click at [258, 164] on label "Needs Review" at bounding box center [265, 169] width 56 height 11
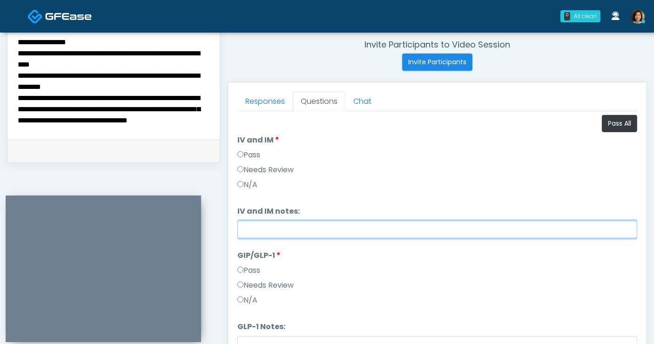
click at [270, 233] on input "IV and IM notes:" at bounding box center [437, 230] width 400 height 18
type input "**********"
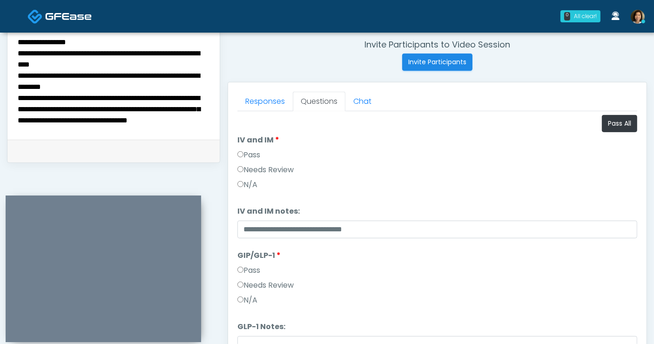
click at [171, 122] on textarea "**********" at bounding box center [114, 70] width 194 height 114
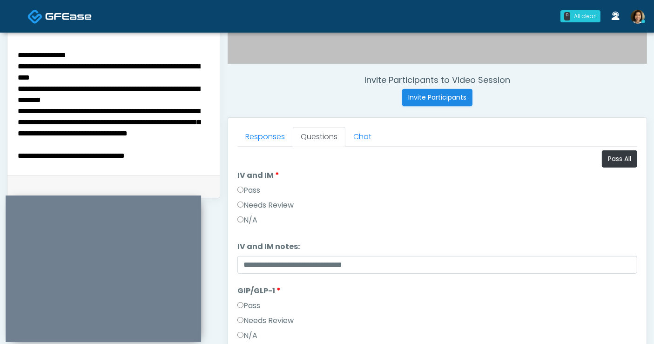
scroll to position [27, 0]
click at [174, 133] on textarea "**********" at bounding box center [114, 106] width 194 height 114
drag, startPoint x: 163, startPoint y: 156, endPoint x: 5, endPoint y: 154, distance: 158.2
click at [5, 154] on div "**********" at bounding box center [327, 98] width 654 height 775
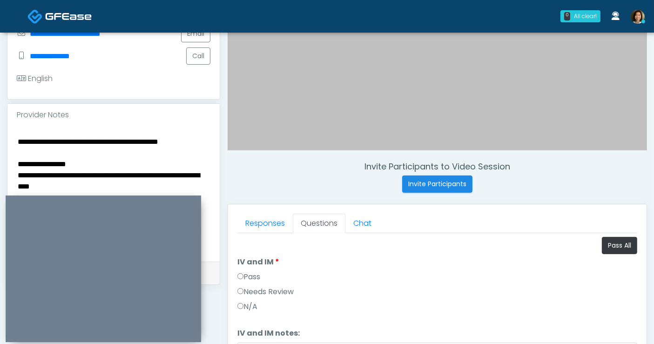
scroll to position [237, 0]
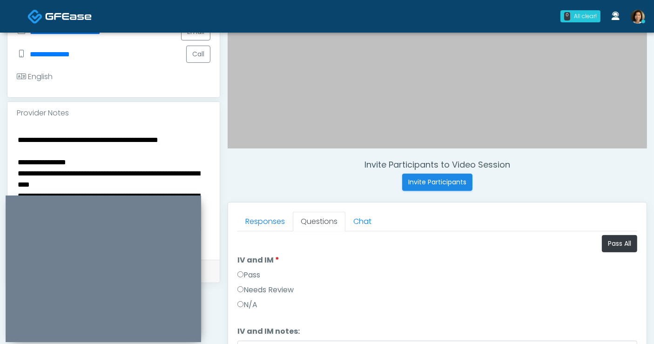
click at [147, 171] on textarea "**********" at bounding box center [114, 191] width 194 height 114
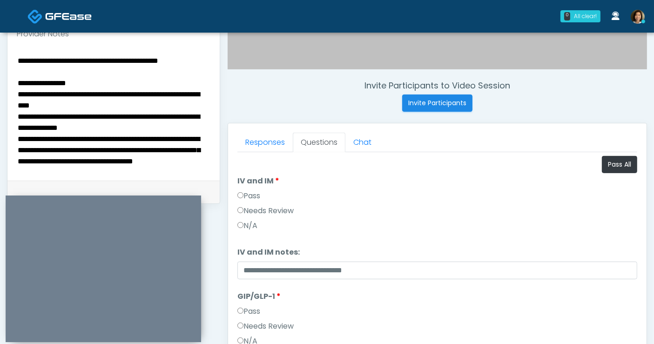
scroll to position [319, 0]
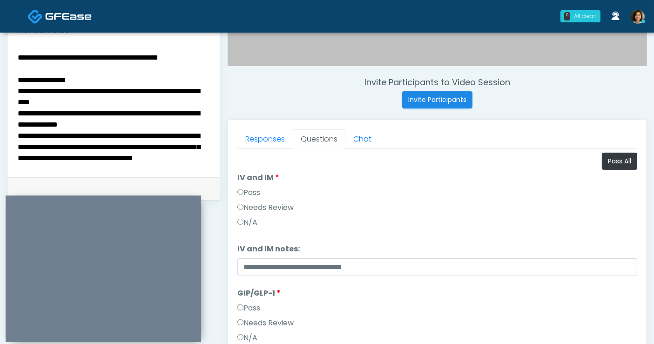
click at [162, 137] on textarea "**********" at bounding box center [114, 108] width 194 height 114
click at [149, 122] on textarea "**********" at bounding box center [114, 108] width 194 height 114
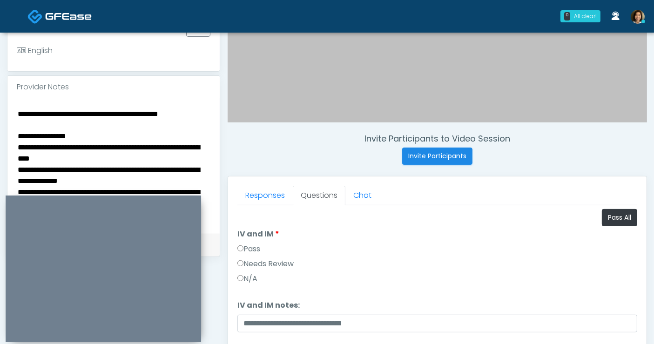
scroll to position [253, 0]
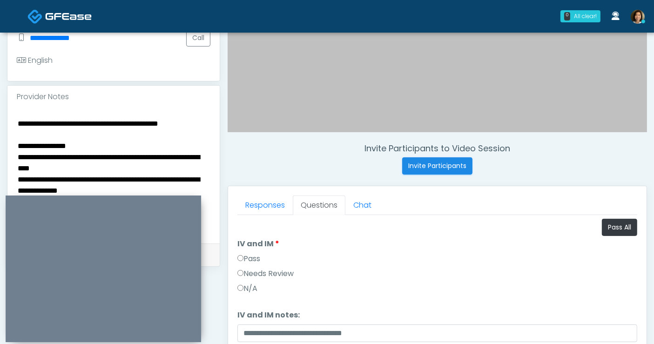
click at [65, 121] on textarea "**********" at bounding box center [114, 174] width 194 height 114
click at [134, 120] on textarea "**********" at bounding box center [114, 174] width 194 height 114
drag, startPoint x: 33, startPoint y: 152, endPoint x: -1, endPoint y: 150, distance: 34.5
click at [0, 150] on html "0 All clear! All clear! Samantha Ly AZ CA CO CT DC GA HI ID IL IN KS KY MA MD MI" at bounding box center [327, 164] width 654 height 835
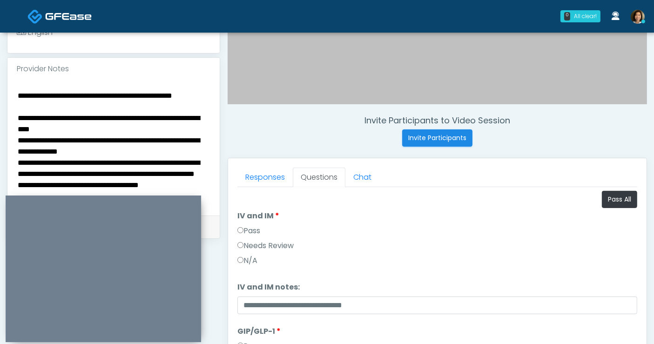
scroll to position [294, 0]
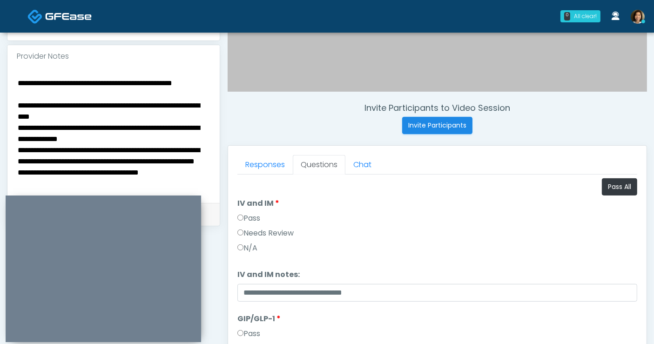
drag, startPoint x: 105, startPoint y: 115, endPoint x: 90, endPoint y: 116, distance: 14.9
click at [90, 116] on textarea "**********" at bounding box center [114, 134] width 194 height 114
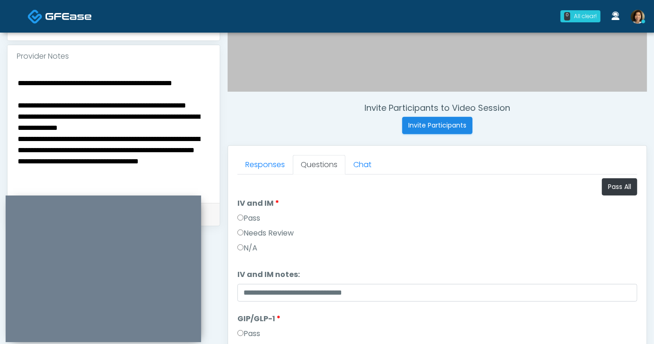
click at [144, 115] on textarea "**********" at bounding box center [114, 134] width 194 height 114
drag, startPoint x: 154, startPoint y: 127, endPoint x: 171, endPoint y: 117, distance: 19.6
click at [171, 117] on textarea "**********" at bounding box center [114, 134] width 194 height 114
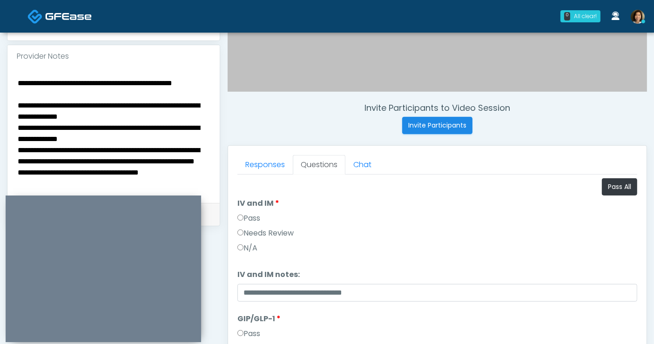
scroll to position [4, 0]
click at [37, 133] on textarea "**********" at bounding box center [114, 134] width 194 height 114
drag, startPoint x: 146, startPoint y: 147, endPoint x: 67, endPoint y: 144, distance: 78.2
click at [67, 144] on textarea "**********" at bounding box center [114, 134] width 194 height 114
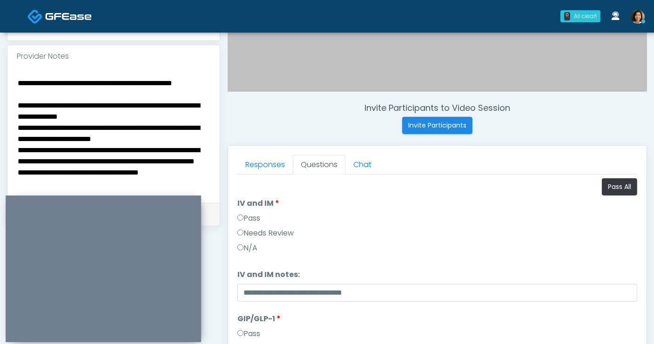
click at [44, 141] on textarea "**********" at bounding box center [114, 134] width 194 height 114
click at [135, 166] on textarea "**********" at bounding box center [114, 134] width 194 height 114
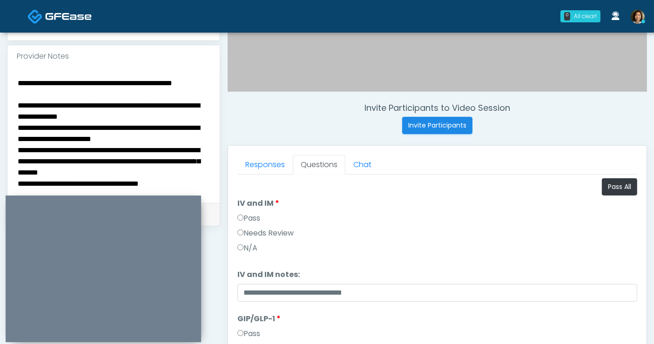
scroll to position [30, 0]
drag, startPoint x: 56, startPoint y: 160, endPoint x: 14, endPoint y: 160, distance: 41.9
click at [14, 160] on div "**********" at bounding box center [113, 134] width 212 height 135
type textarea "**********"
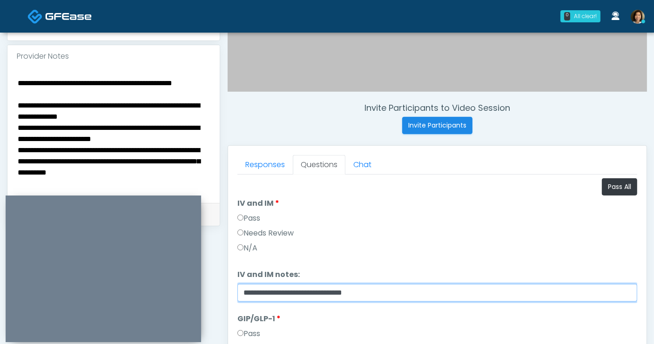
click at [414, 290] on input "**********" at bounding box center [437, 293] width 400 height 18
click at [387, 289] on input "**********" at bounding box center [433, 293] width 392 height 18
type input "**********"
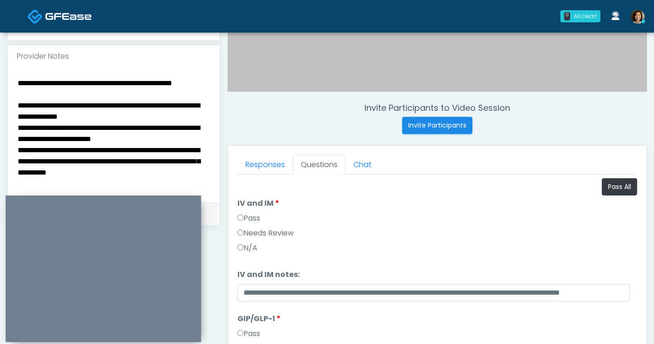
click at [176, 154] on textarea "**********" at bounding box center [114, 134] width 194 height 114
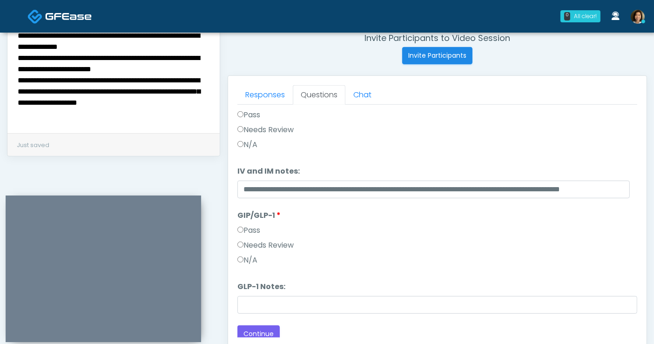
scroll to position [38, 0]
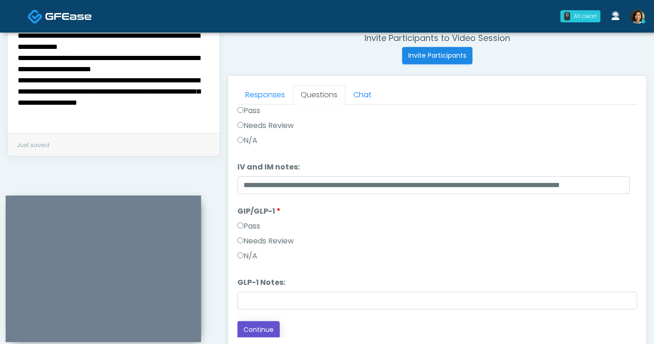
click at [259, 328] on button "Continue" at bounding box center [258, 329] width 42 height 17
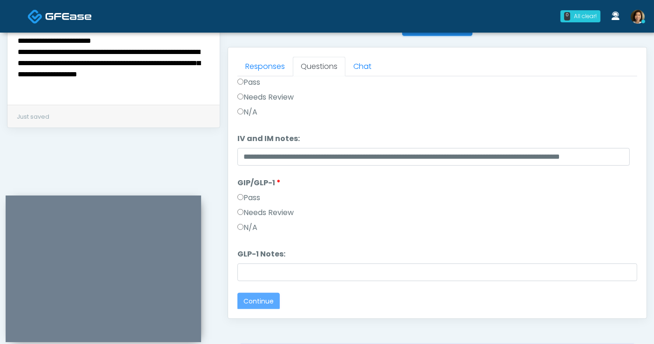
scroll to position [0, 0]
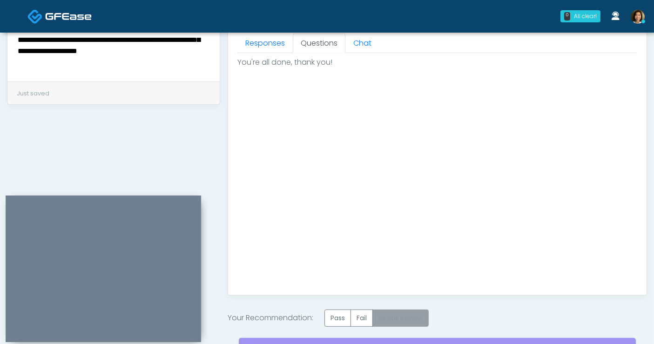
click at [414, 318] on label "Needs Review" at bounding box center [400, 317] width 56 height 17
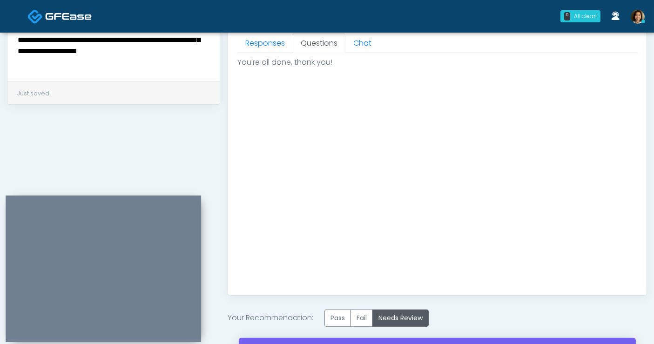
scroll to position [467, 0]
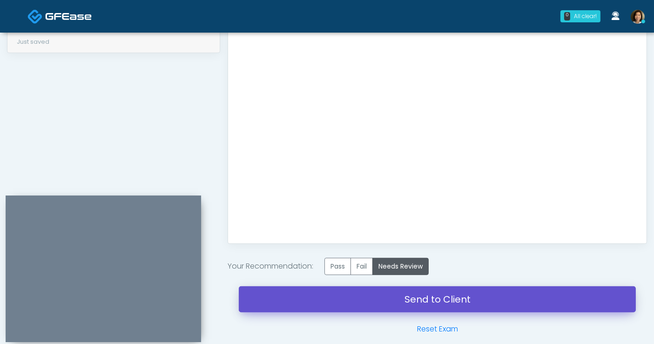
click at [470, 300] on link "Send to Client" at bounding box center [437, 299] width 397 height 26
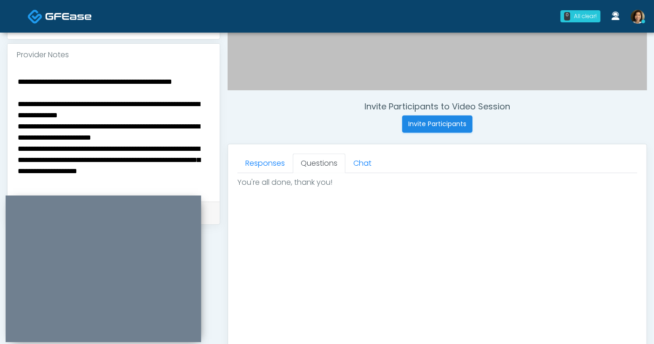
scroll to position [297, 0]
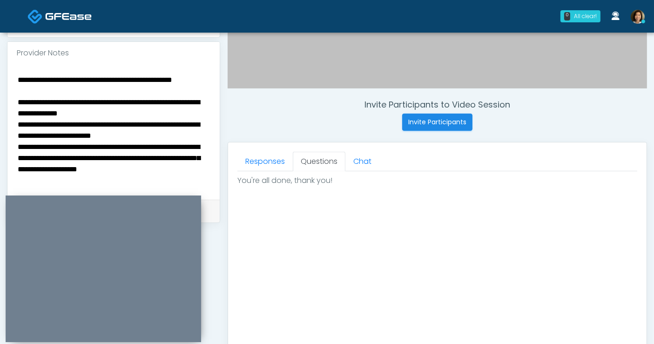
click at [135, 89] on textarea "**********" at bounding box center [114, 131] width 194 height 114
click at [185, 94] on textarea "**********" at bounding box center [114, 131] width 194 height 114
click at [181, 126] on textarea "**********" at bounding box center [114, 131] width 194 height 114
click at [126, 135] on textarea "**********" at bounding box center [114, 131] width 194 height 114
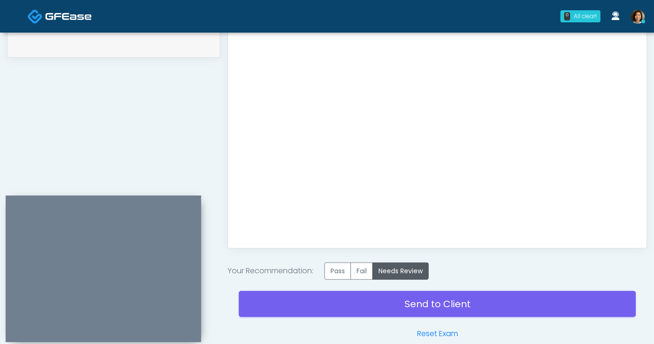
scroll to position [507, 0]
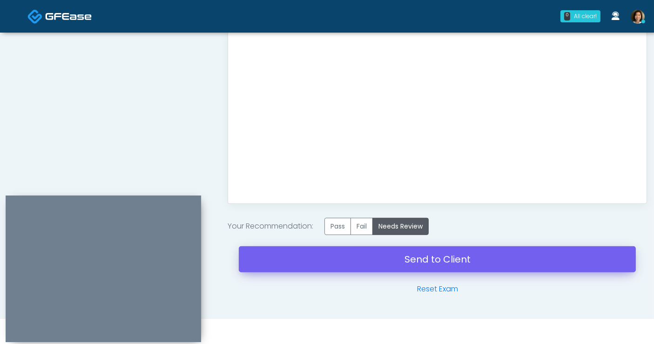
type textarea "**********"
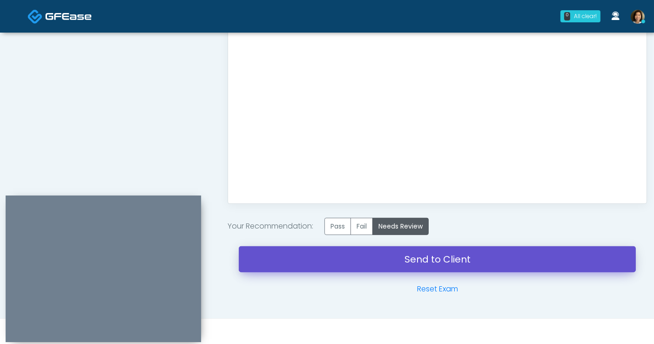
click at [377, 254] on link "Send to Client" at bounding box center [437, 259] width 397 height 26
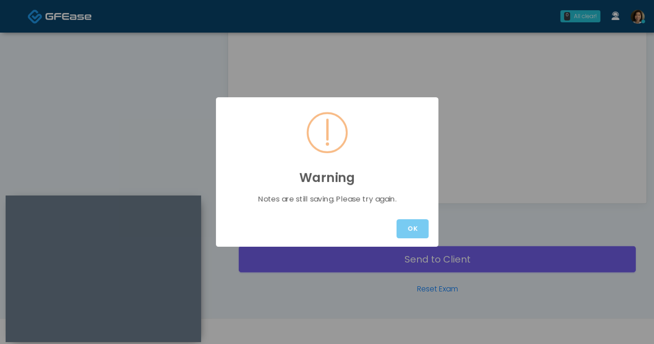
click at [421, 236] on button "OK" at bounding box center [412, 228] width 32 height 19
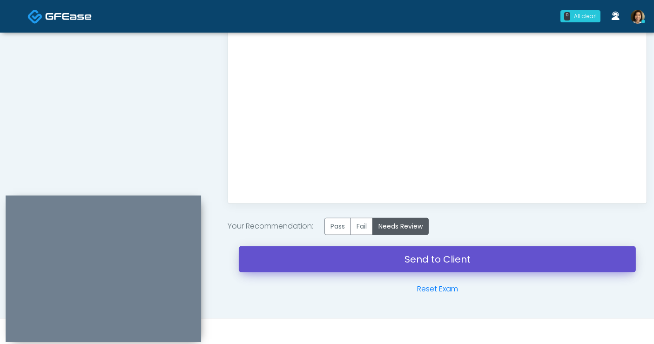
click at [421, 253] on link "Send to Client" at bounding box center [437, 259] width 397 height 26
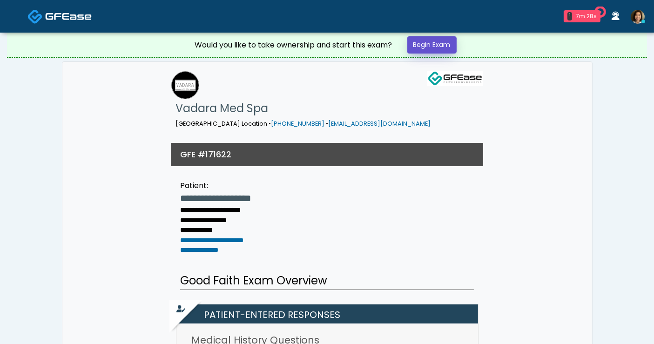
click at [422, 44] on link "Begin Exam" at bounding box center [431, 44] width 49 height 17
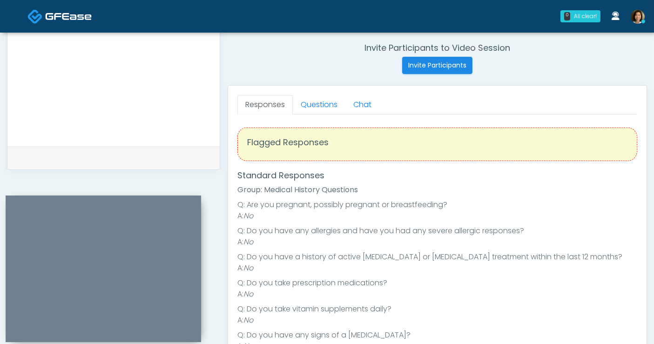
scroll to position [314, 0]
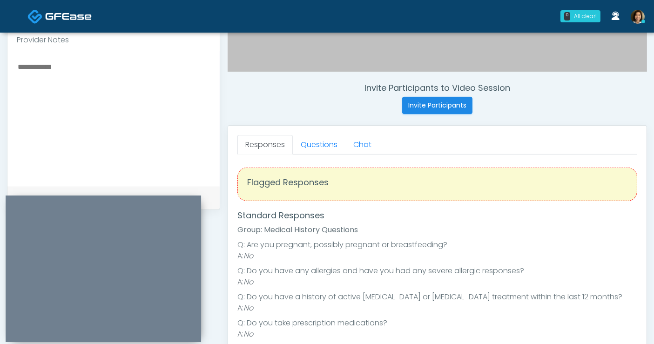
click at [116, 97] on textarea at bounding box center [114, 117] width 194 height 114
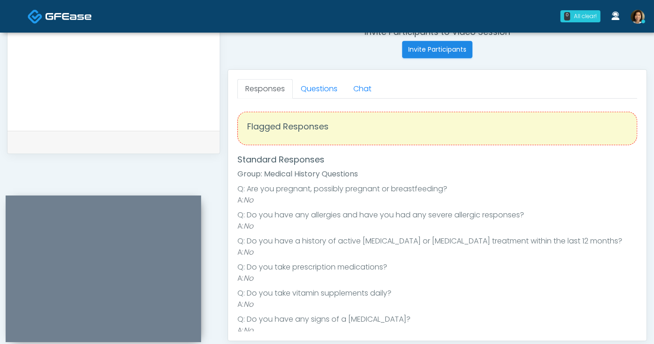
scroll to position [368, 0]
click at [309, 89] on link "Questions" at bounding box center [319, 90] width 53 height 20
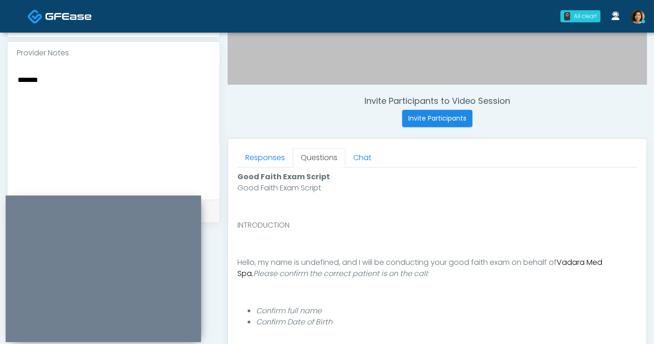
scroll to position [302, 0]
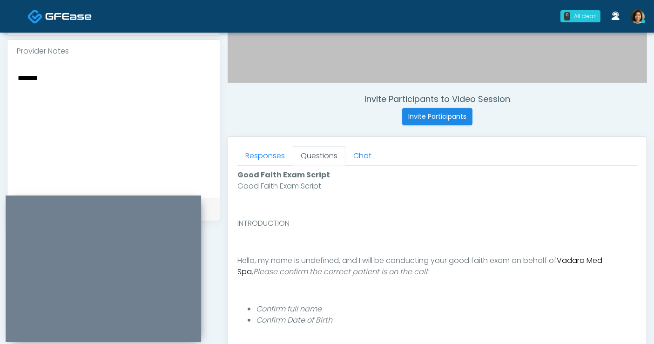
click at [87, 77] on textarea "******" at bounding box center [114, 129] width 194 height 114
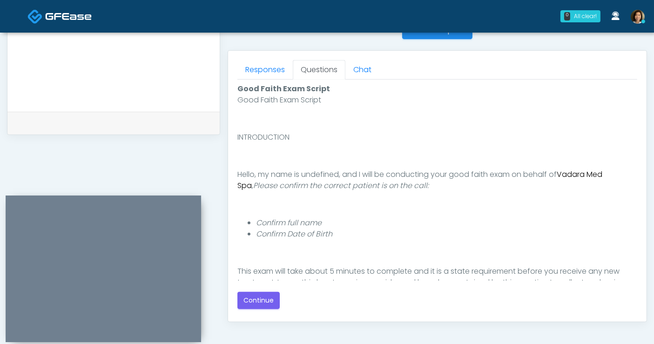
scroll to position [417, 0]
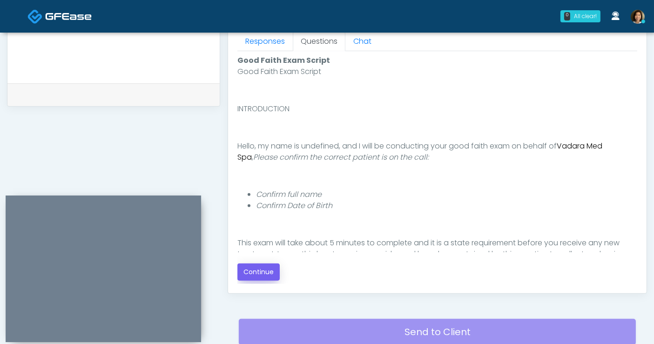
type textarea "**********"
click at [274, 269] on button "Continue" at bounding box center [258, 271] width 42 height 17
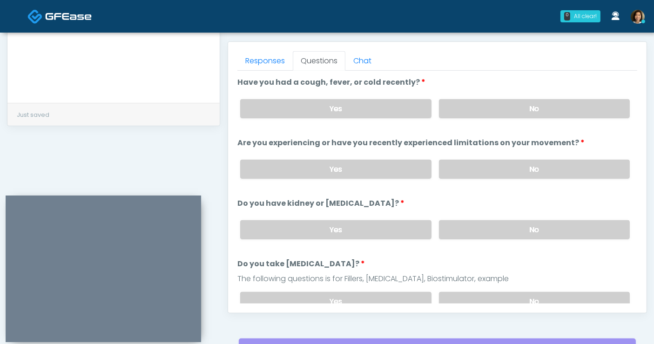
scroll to position [335, 0]
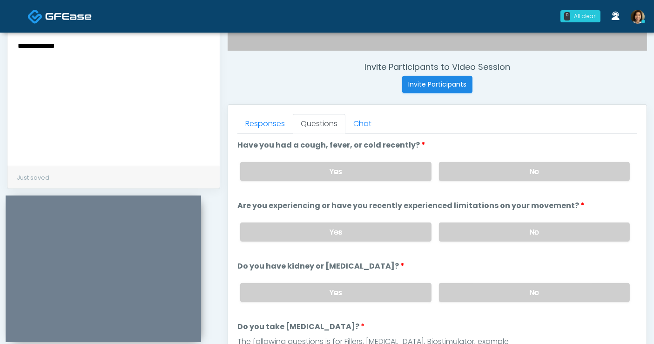
drag, startPoint x: 520, startPoint y: 172, endPoint x: 661, endPoint y: 160, distance: 141.9
click at [521, 171] on label "No" at bounding box center [534, 171] width 191 height 19
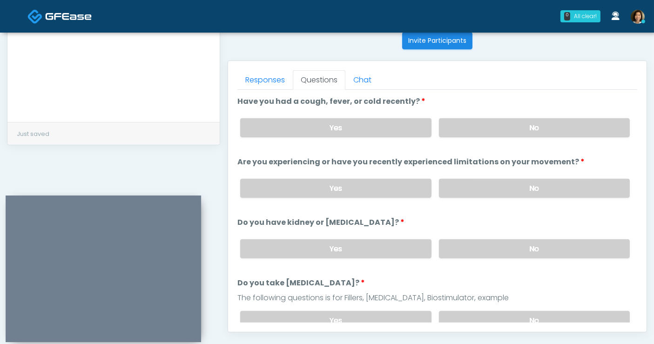
scroll to position [384, 0]
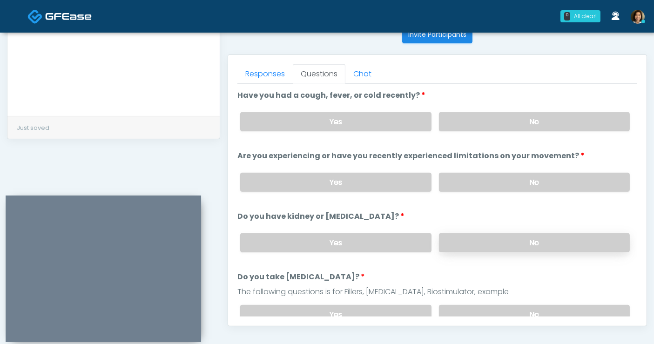
drag, startPoint x: 566, startPoint y: 178, endPoint x: 563, endPoint y: 236, distance: 57.8
click at [566, 179] on label "No" at bounding box center [534, 182] width 191 height 19
click at [563, 239] on label "No" at bounding box center [534, 242] width 191 height 19
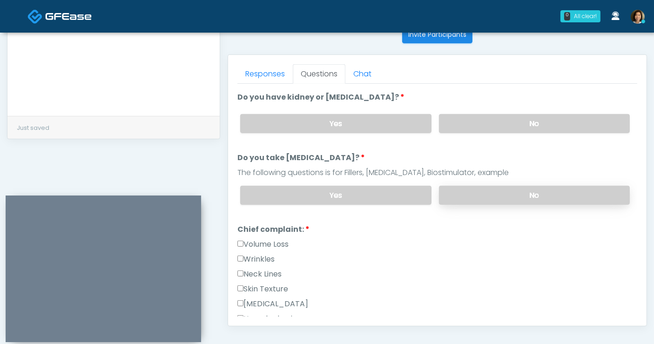
click at [568, 189] on label "No" at bounding box center [534, 195] width 191 height 19
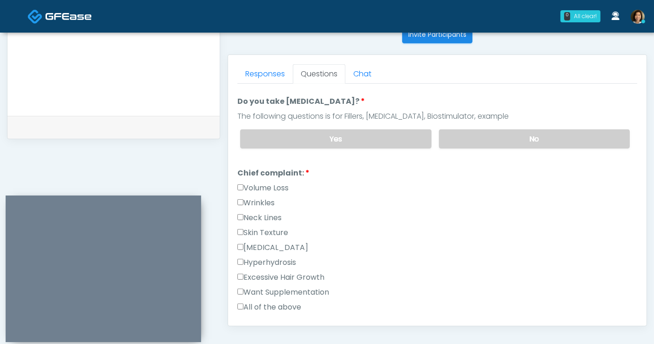
click at [257, 201] on label "Wrinkles" at bounding box center [255, 202] width 37 height 11
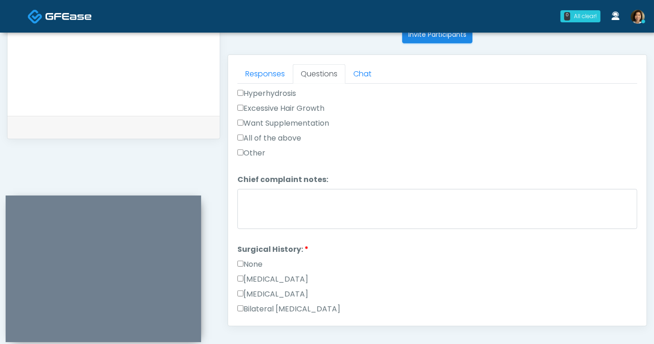
scroll to position [401, 0]
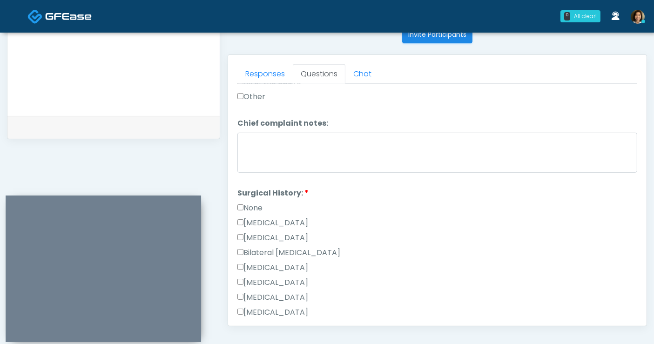
click at [255, 202] on label "None" at bounding box center [249, 207] width 25 height 11
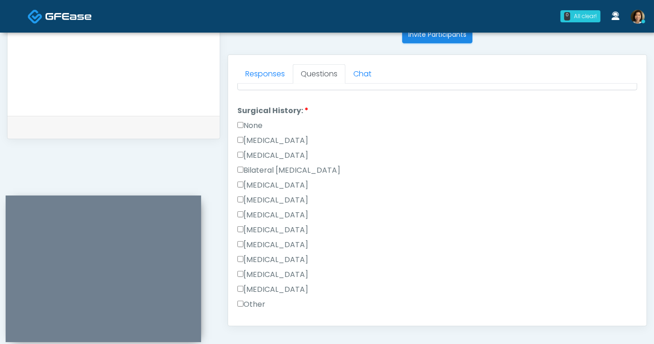
scroll to position [475, 0]
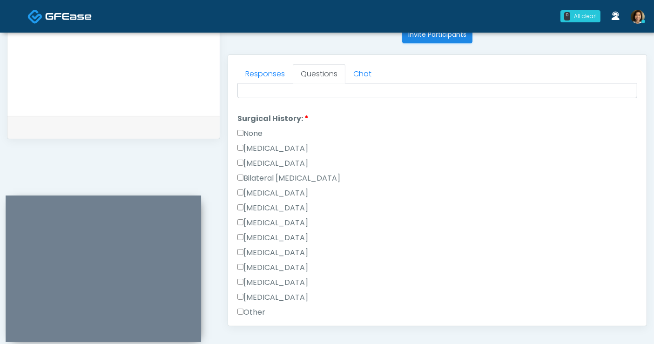
click at [246, 128] on label "None" at bounding box center [249, 133] width 25 height 11
click at [267, 220] on label "[MEDICAL_DATA]" at bounding box center [272, 222] width 71 height 11
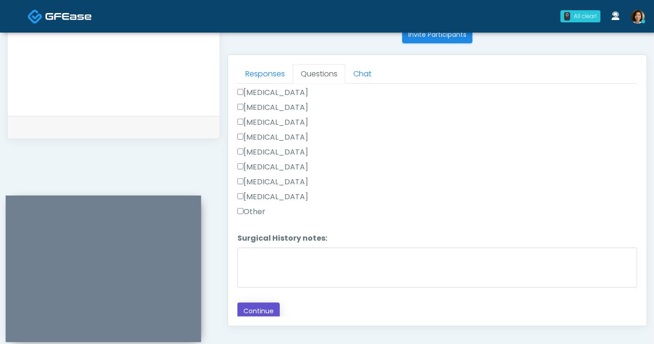
click at [251, 306] on button "Continue" at bounding box center [258, 310] width 42 height 17
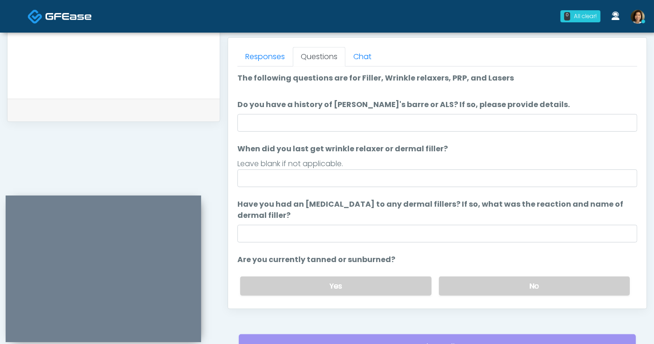
scroll to position [386, 0]
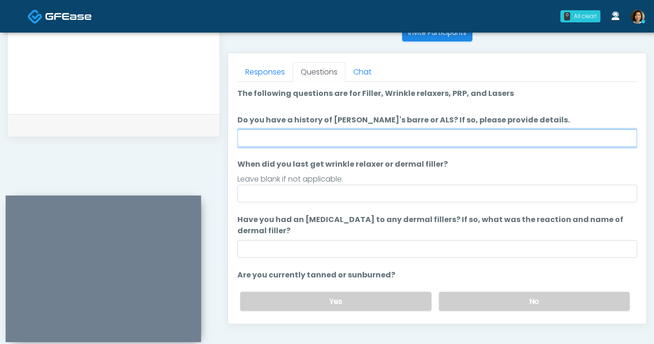
click at [311, 141] on input "Do you have a history of [PERSON_NAME]'s barre or ALS? If so, please provide de…" at bounding box center [437, 138] width 400 height 18
click at [301, 140] on input "Do you have a history of [PERSON_NAME]'s barre or ALS? If so, please provide de…" at bounding box center [437, 138] width 400 height 18
type input "**"
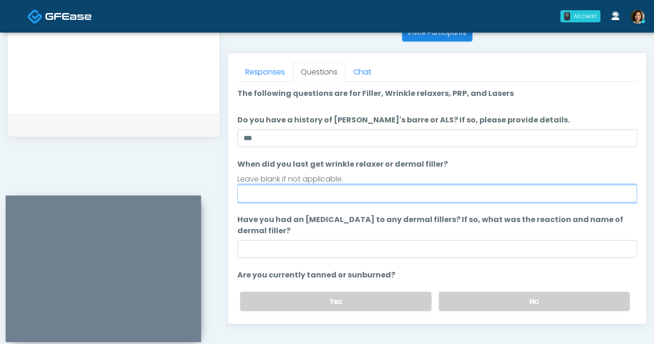
click at [323, 191] on input "When did you last get wrinkle relaxer or dermal filler?" at bounding box center [437, 194] width 400 height 18
type input "**********"
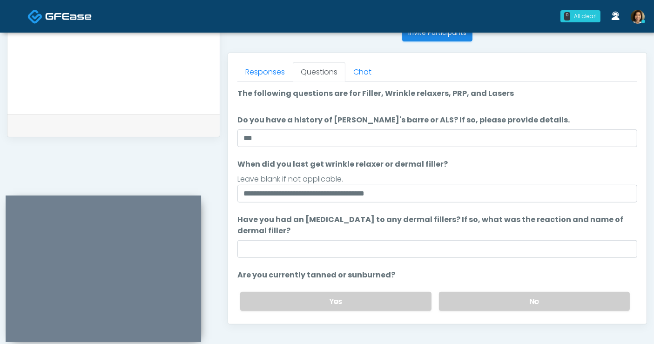
scroll to position [29, 0]
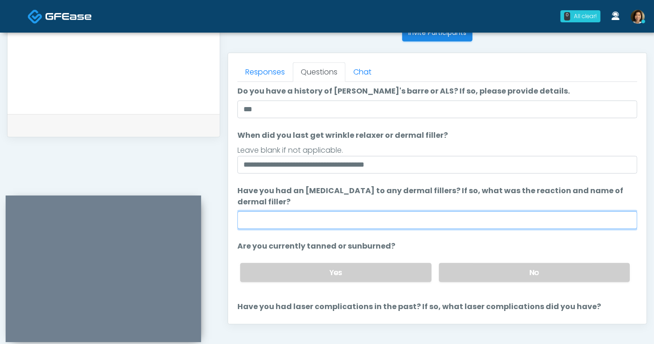
click at [507, 221] on input "Have you had an [MEDICAL_DATA] to any dermal fillers? If so, what was the react…" at bounding box center [437, 220] width 400 height 18
type input "**"
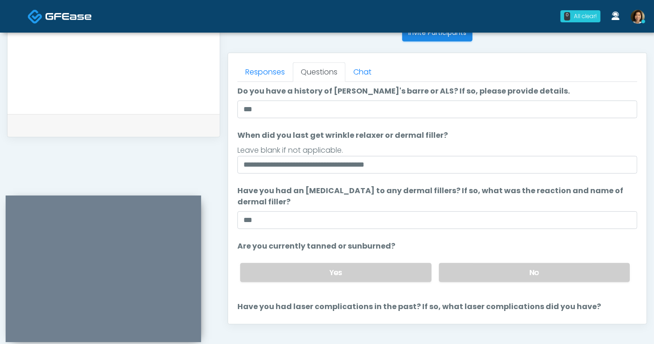
scroll to position [87, 0]
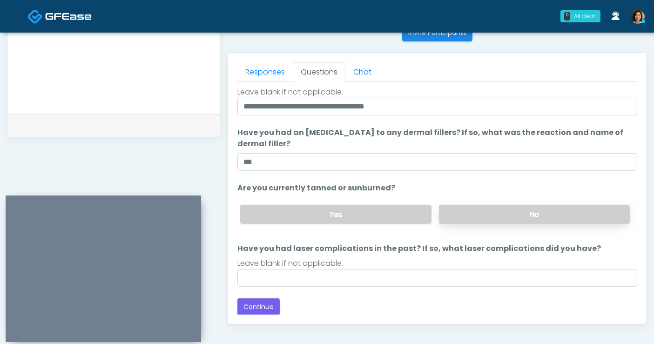
click at [564, 208] on label "No" at bounding box center [534, 214] width 191 height 19
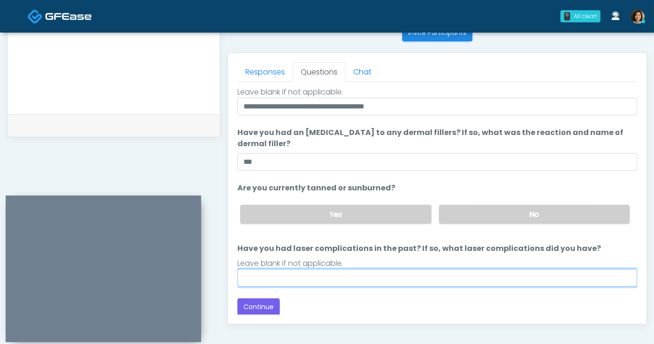
click at [512, 281] on input "Have you had laser complications in the past? If so, what laser complications d…" at bounding box center [437, 278] width 400 height 18
type input "**"
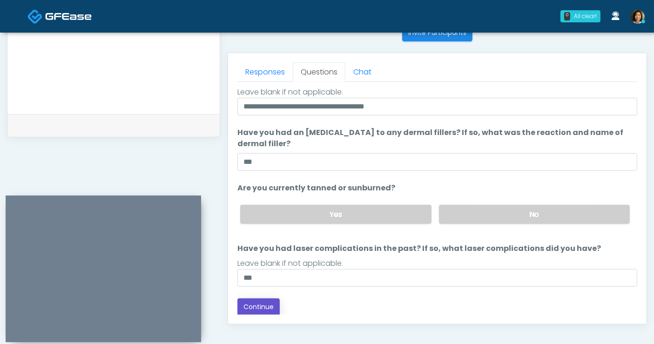
click at [265, 305] on button "Continue" at bounding box center [258, 306] width 42 height 17
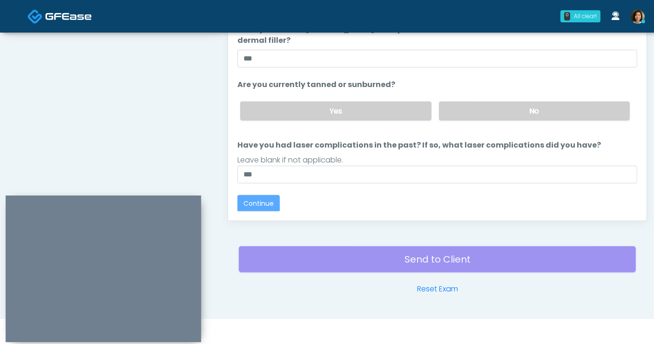
scroll to position [0, 0]
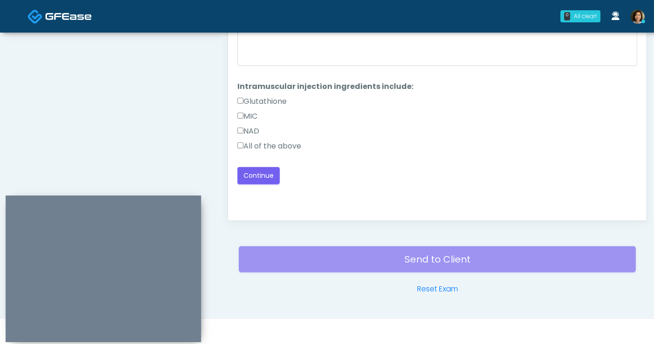
click at [250, 145] on label "All of the above" at bounding box center [269, 146] width 64 height 11
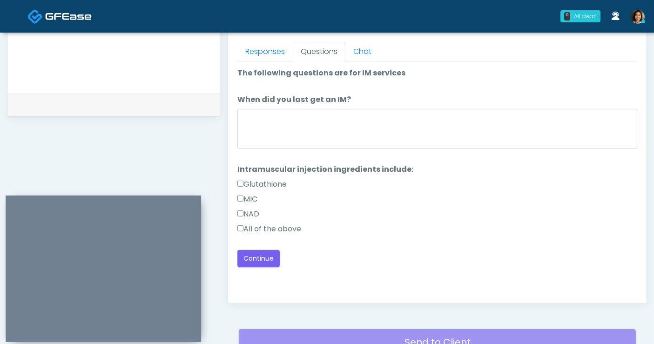
scroll to position [409, 0]
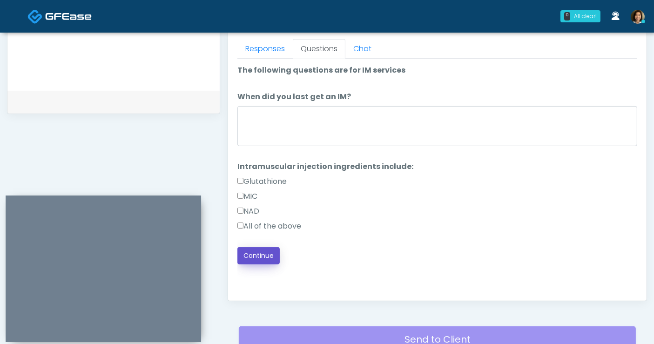
click at [271, 258] on button "Continue" at bounding box center [258, 255] width 42 height 17
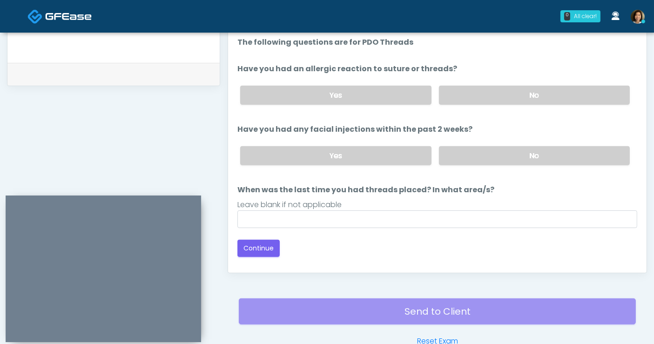
scroll to position [386, 0]
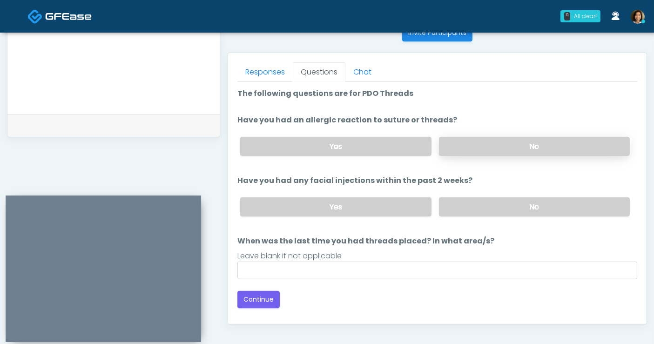
click at [486, 137] on label "No" at bounding box center [534, 146] width 191 height 19
click at [488, 204] on label "No" at bounding box center [534, 206] width 191 height 19
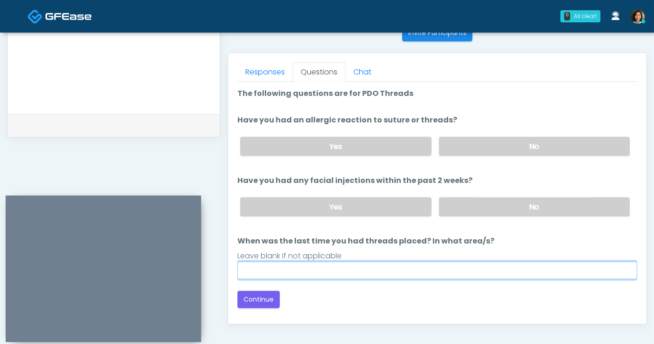
click at [441, 271] on input "When was the last time you had threads placed? In what area/s?" at bounding box center [437, 270] width 400 height 18
type input "*****"
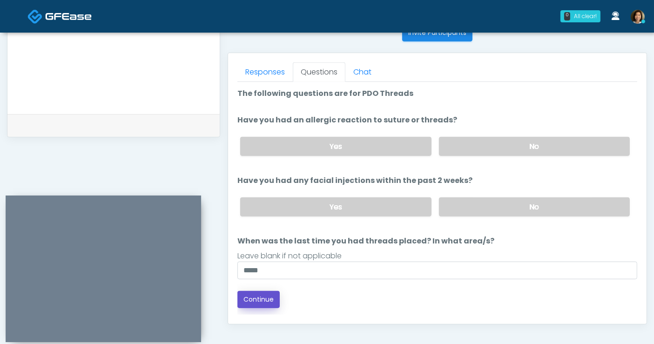
click at [268, 292] on button "Continue" at bounding box center [258, 299] width 42 height 17
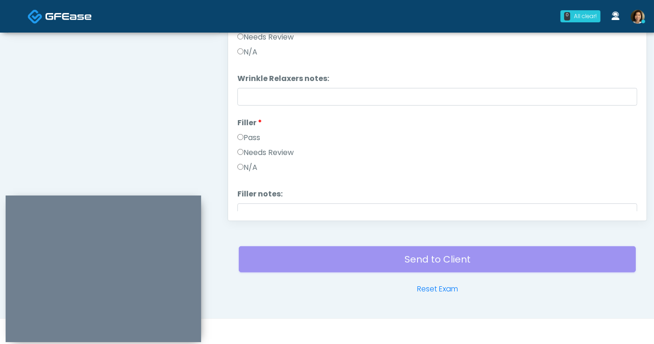
scroll to position [363, 0]
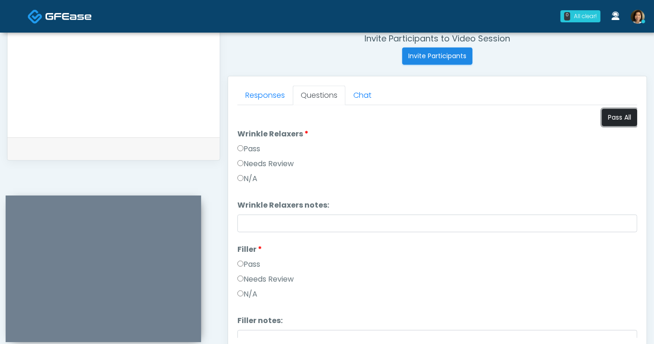
click at [610, 117] on button "Pass All" at bounding box center [619, 117] width 35 height 17
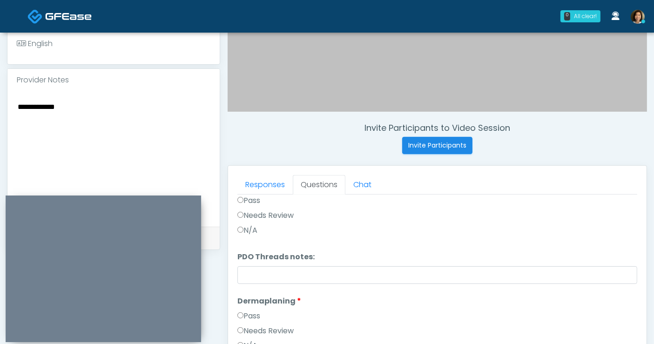
scroll to position [272, 0]
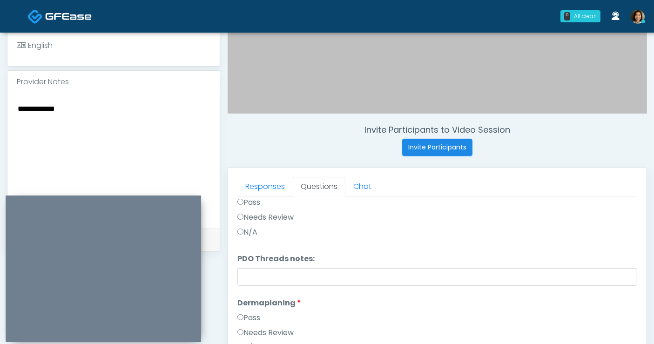
drag, startPoint x: 98, startPoint y: 109, endPoint x: -60, endPoint y: 96, distance: 158.7
click at [0, 96] on html "0 All clear! All clear! Samantha Ly AZ CA CO CT DC GA HI ID IL IN KS KY MA MD MI" at bounding box center [327, 145] width 654 height 835
click at [275, 187] on link "Responses" at bounding box center [264, 187] width 55 height 20
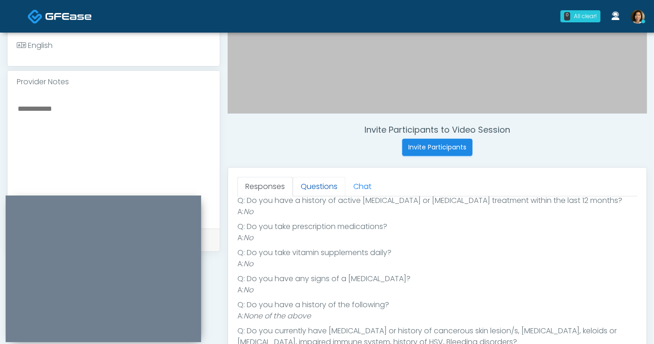
click at [326, 182] on link "Questions" at bounding box center [319, 187] width 53 height 20
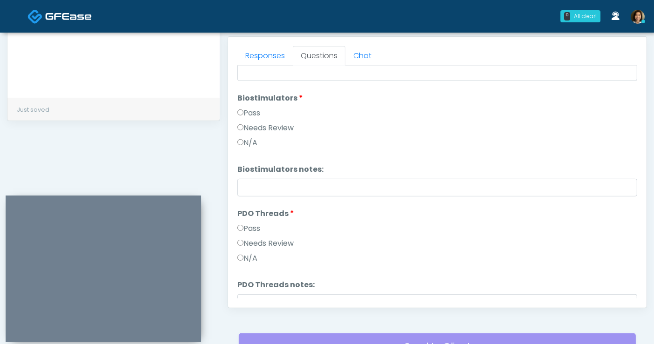
scroll to position [961, 0]
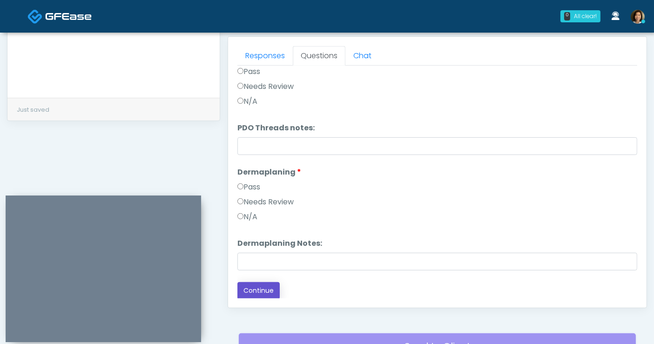
click at [248, 284] on button "Continue" at bounding box center [258, 290] width 42 height 17
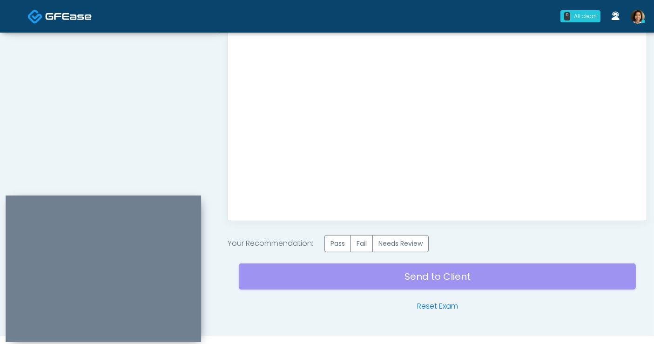
scroll to position [0, 0]
click at [342, 242] on label "Pass" at bounding box center [337, 243] width 27 height 17
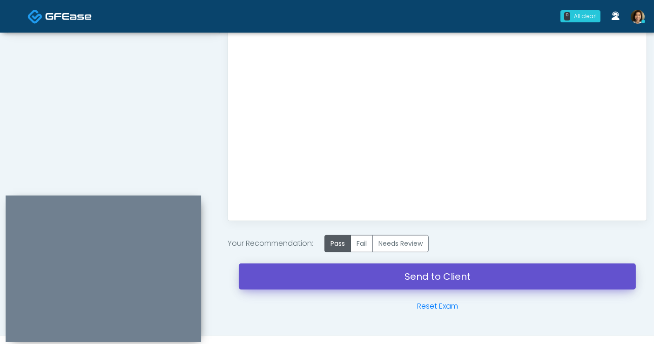
click at [393, 273] on link "Send to Client" at bounding box center [437, 276] width 397 height 26
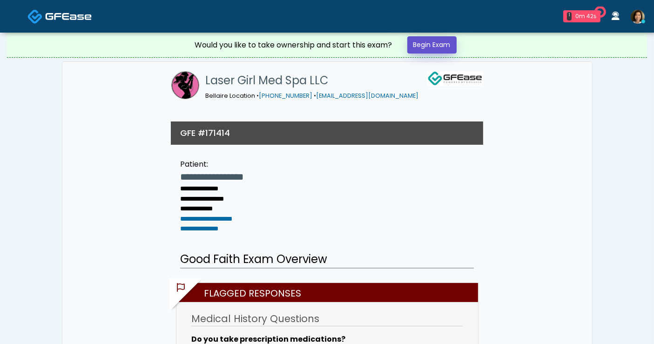
click at [442, 42] on link "Begin Exam" at bounding box center [431, 44] width 49 height 17
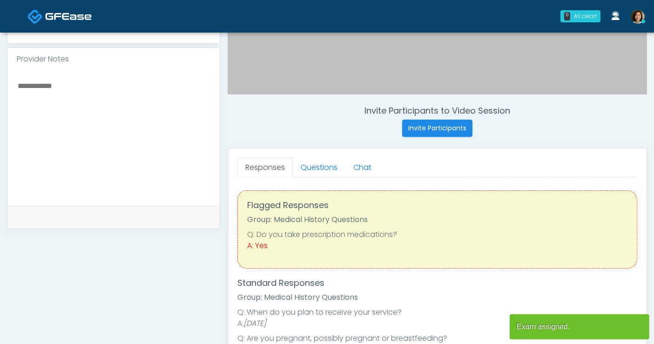
scroll to position [296, 0]
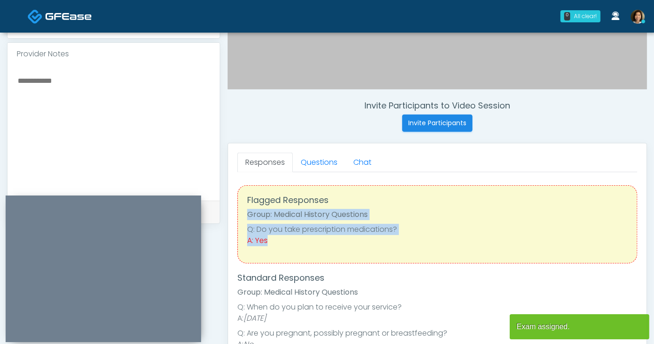
drag, startPoint x: 637, startPoint y: 198, endPoint x: 637, endPoint y: 256, distance: 58.2
click at [637, 256] on div "Responses Questions Chat Good Faith Exam Script Good Faith Exam Script INTRODUC…" at bounding box center [437, 278] width 418 height 271
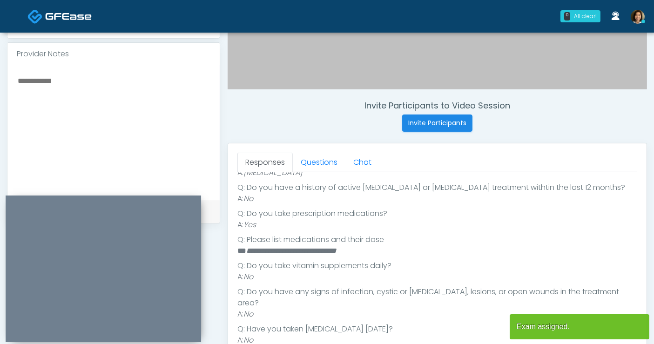
scroll to position [235, 0]
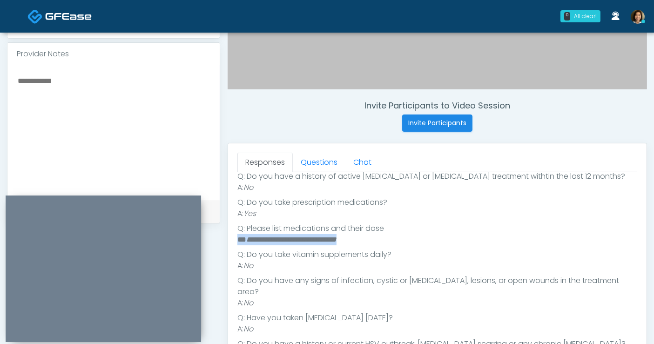
drag, startPoint x: 395, startPoint y: 235, endPoint x: 234, endPoint y: 236, distance: 160.0
click at [234, 236] on div "Responses Questions Chat Good Faith Exam Script Good Faith Exam Script INTRODUC…" at bounding box center [437, 278] width 418 height 271
copy li "**********"
click at [115, 104] on textarea at bounding box center [114, 131] width 194 height 114
paste textarea "**********"
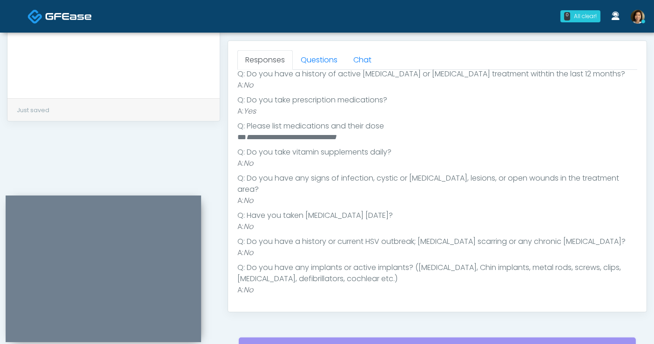
scroll to position [216, 0]
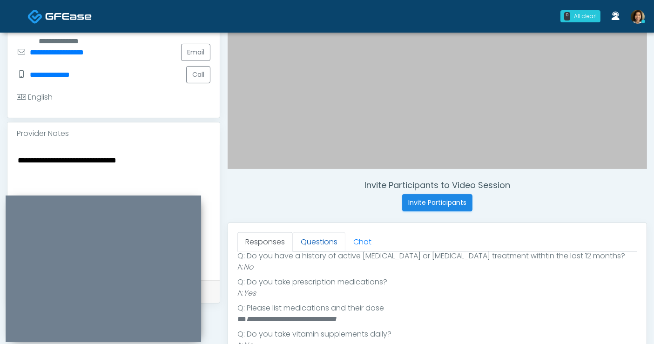
click at [320, 245] on link "Questions" at bounding box center [319, 242] width 53 height 20
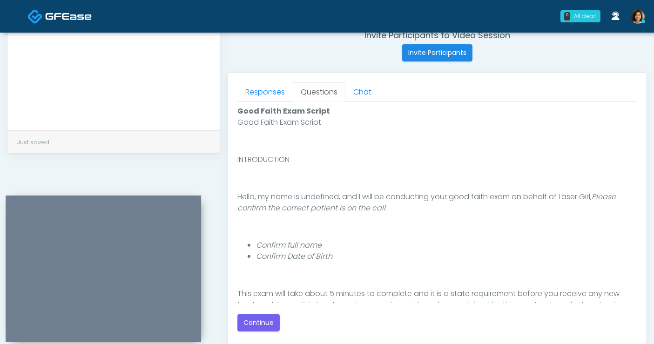
scroll to position [423, 0]
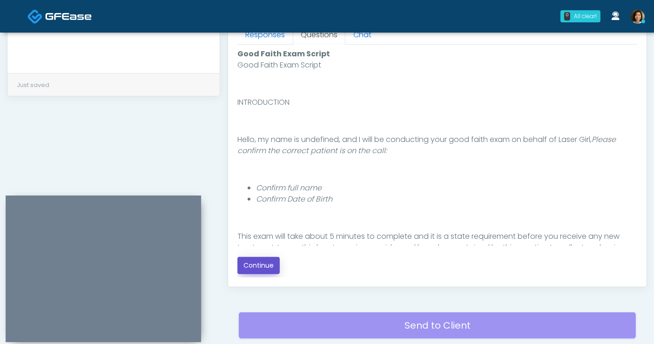
click at [264, 263] on button "Continue" at bounding box center [258, 265] width 42 height 17
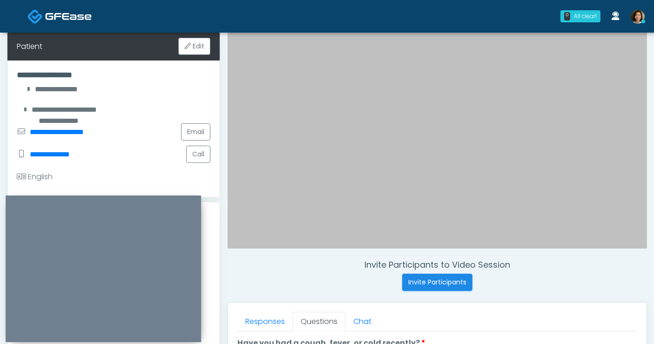
scroll to position [134, 0]
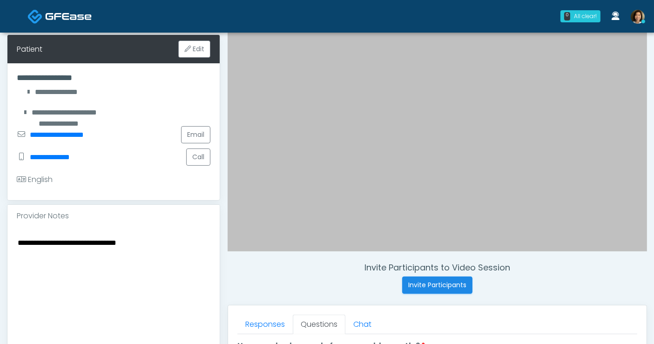
click at [178, 247] on textarea "**********" at bounding box center [114, 293] width 194 height 114
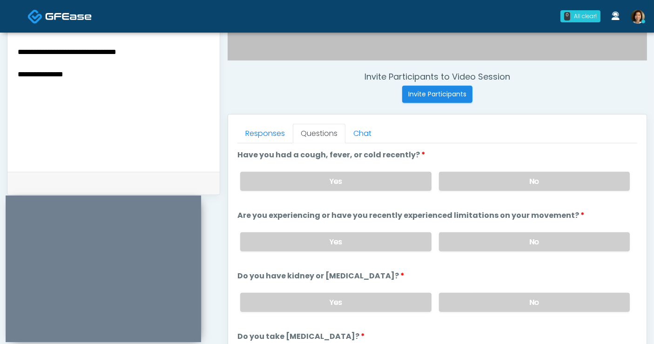
scroll to position [331, 0]
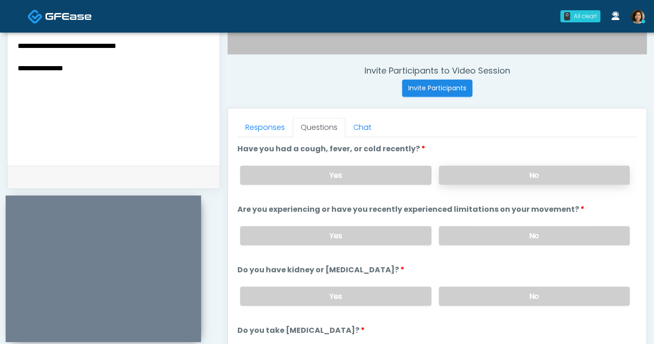
type textarea "**********"
click at [577, 174] on label "No" at bounding box center [534, 175] width 191 height 19
click at [571, 232] on label "No" at bounding box center [534, 235] width 191 height 19
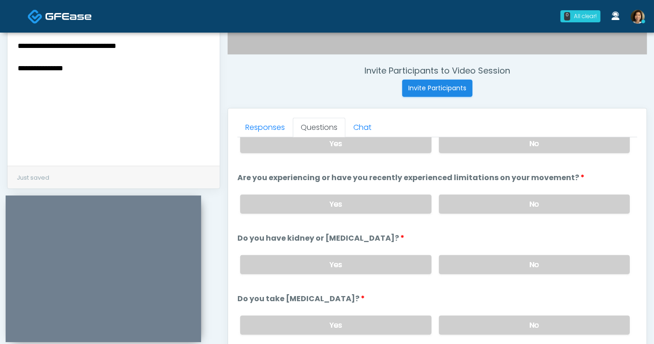
drag, startPoint x: 555, startPoint y: 258, endPoint x: 661, endPoint y: 210, distance: 116.6
click at [558, 255] on label "No" at bounding box center [534, 264] width 191 height 19
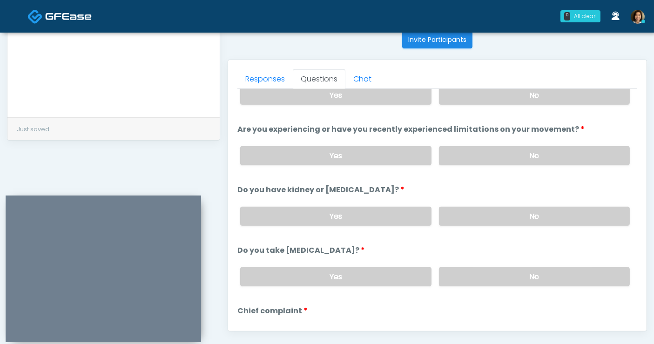
scroll to position [96, 0]
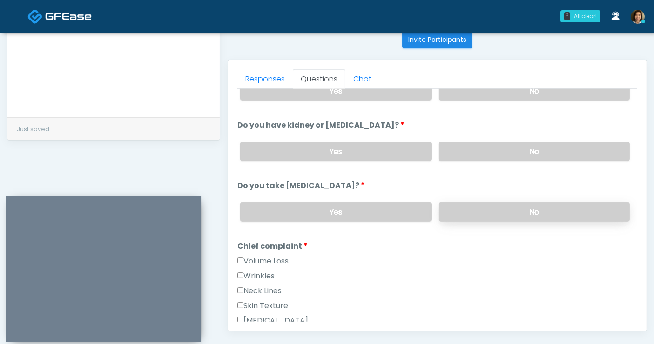
click at [560, 206] on label "No" at bounding box center [534, 211] width 191 height 19
click at [261, 272] on label "Wrinkles" at bounding box center [255, 275] width 37 height 11
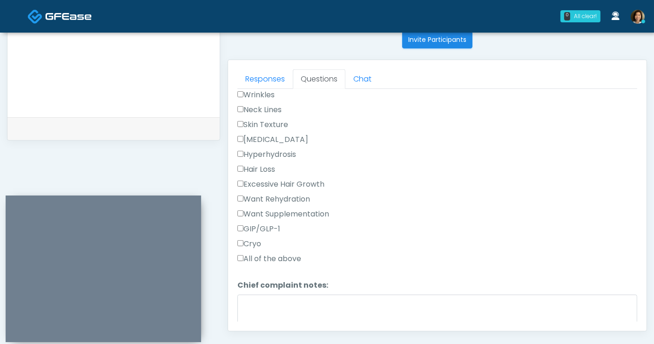
scroll to position [453, 0]
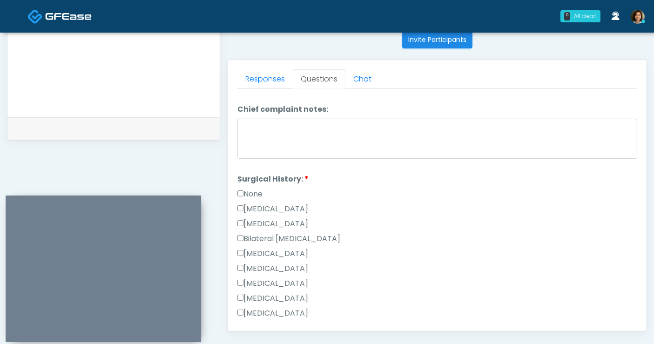
click at [253, 191] on label "None" at bounding box center [249, 193] width 25 height 11
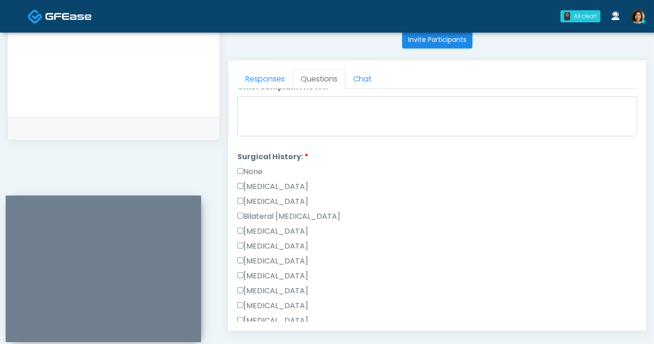
scroll to position [454, 0]
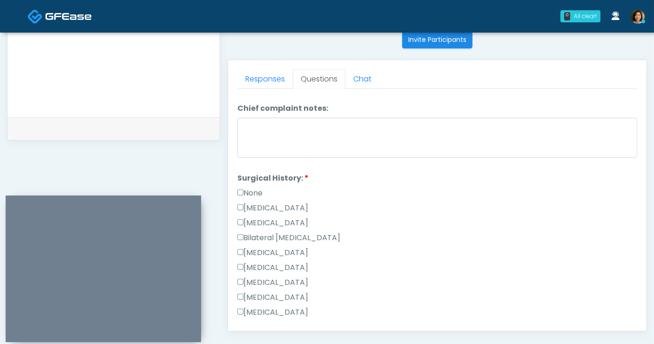
click at [251, 190] on label "None" at bounding box center [249, 192] width 25 height 11
click at [263, 212] on div "[MEDICAL_DATA]" at bounding box center [437, 209] width 400 height 15
click at [262, 204] on label "[MEDICAL_DATA]" at bounding box center [272, 207] width 71 height 11
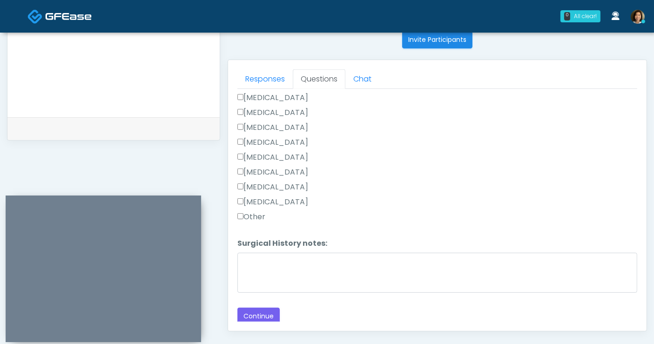
scroll to position [557, 0]
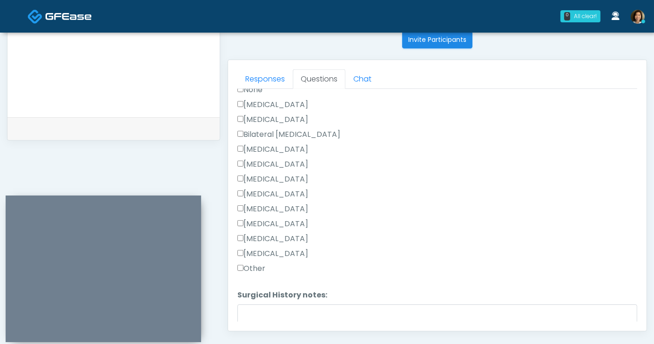
click at [261, 177] on label "[MEDICAL_DATA]" at bounding box center [272, 179] width 71 height 11
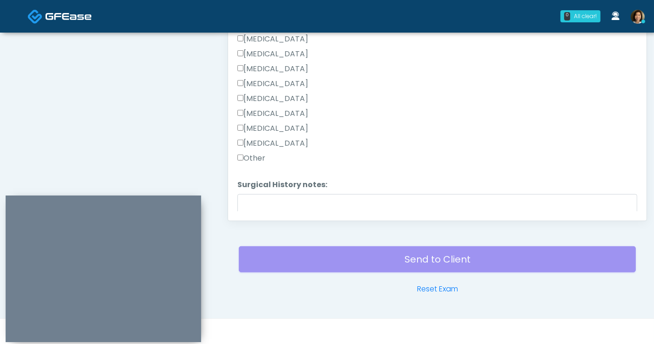
scroll to position [609, 0]
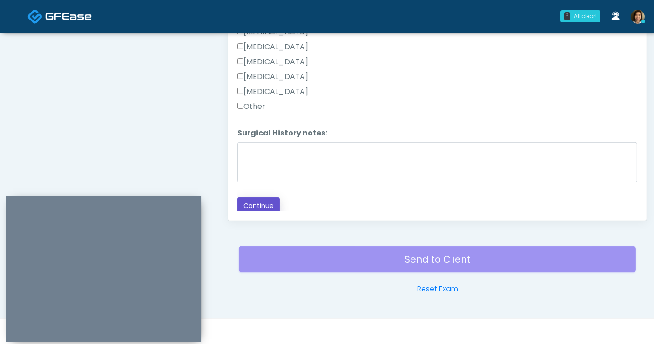
click at [261, 201] on button "Continue" at bounding box center [258, 205] width 42 height 17
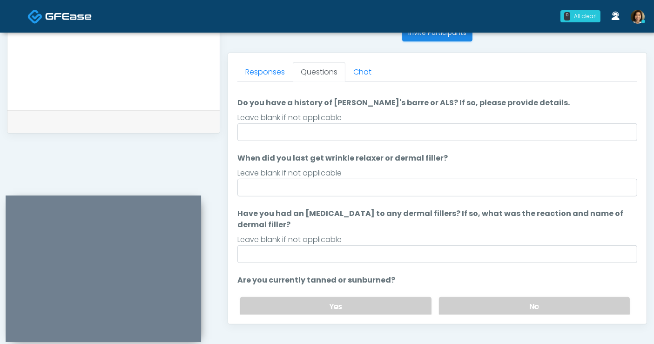
scroll to position [0, 0]
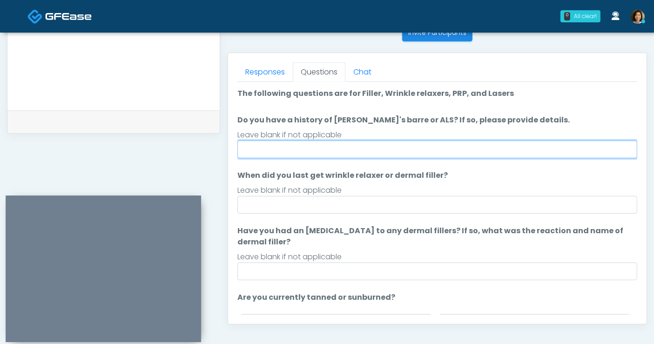
click at [347, 155] on input "Do you have a history of [PERSON_NAME]'s barre or ALS? If so, please provide de…" at bounding box center [437, 150] width 400 height 18
type input "**"
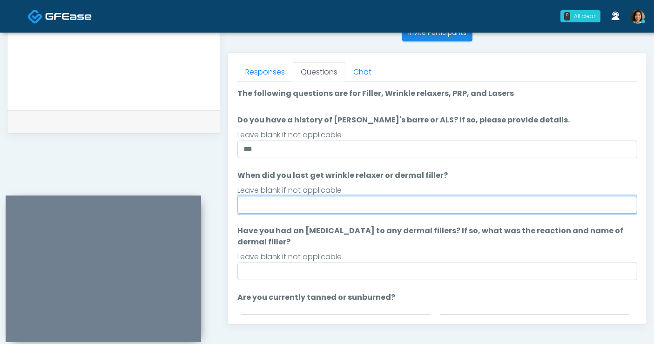
click at [350, 206] on input "When did you last get wrinkle relaxer or dermal filler?" at bounding box center [437, 205] width 400 height 18
type input "**********"
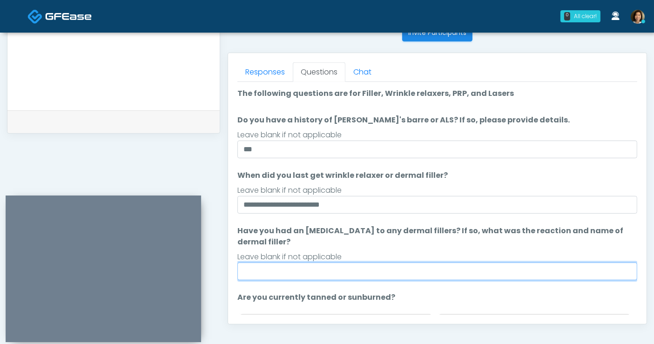
click at [344, 269] on input "Have you had an [MEDICAL_DATA] to any dermal fillers? If so, what was the react…" at bounding box center [437, 271] width 400 height 18
type input "**"
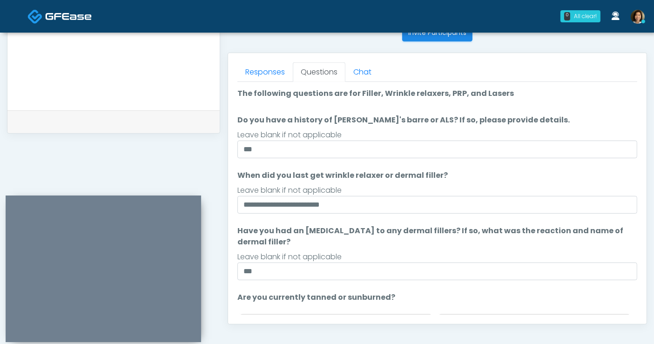
click at [87, 63] on textarea "**********" at bounding box center [114, 41] width 194 height 114
type textarea "**********"
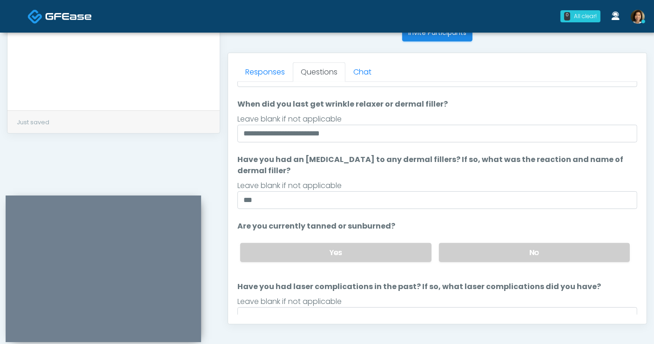
scroll to position [89, 0]
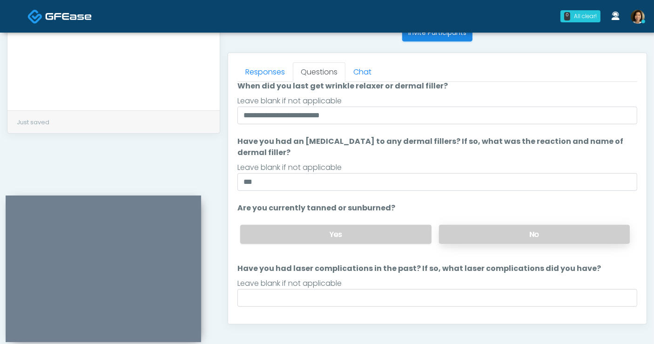
click at [503, 225] on label "No" at bounding box center [534, 234] width 191 height 19
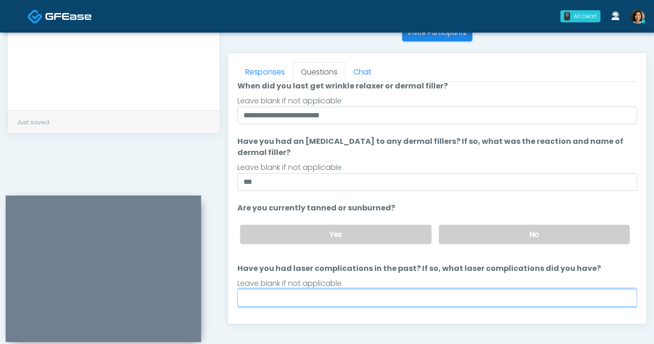
click at [437, 295] on input "Have you had laser complications in the past? If so, what laser complications d…" at bounding box center [437, 298] width 400 height 18
type input "**"
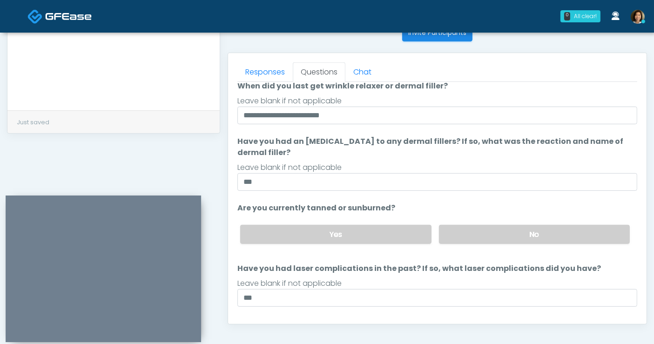
scroll to position [109, 0]
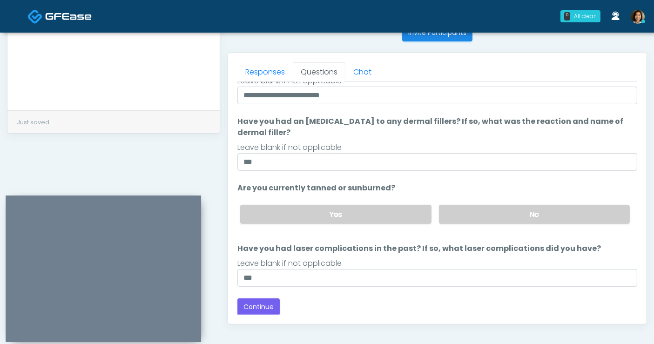
click at [321, 302] on div "Back Continue" at bounding box center [437, 306] width 400 height 17
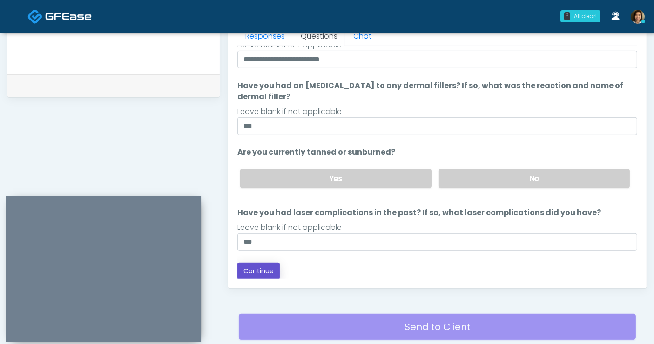
click at [263, 274] on button "Continue" at bounding box center [258, 270] width 42 height 17
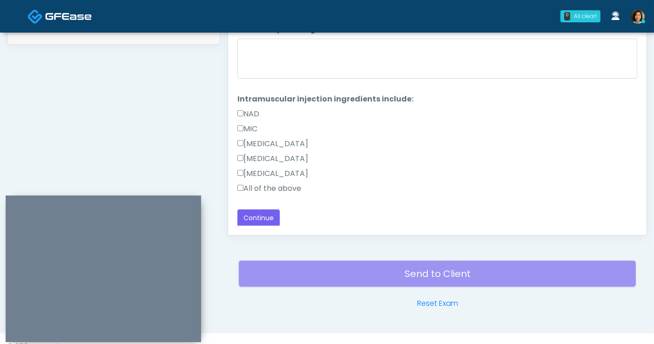
scroll to position [372, 0]
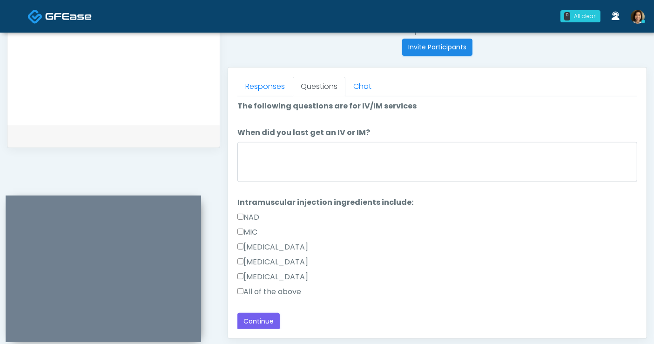
click at [289, 291] on label "All of the above" at bounding box center [269, 291] width 64 height 11
click at [274, 321] on button "Continue" at bounding box center [258, 321] width 42 height 17
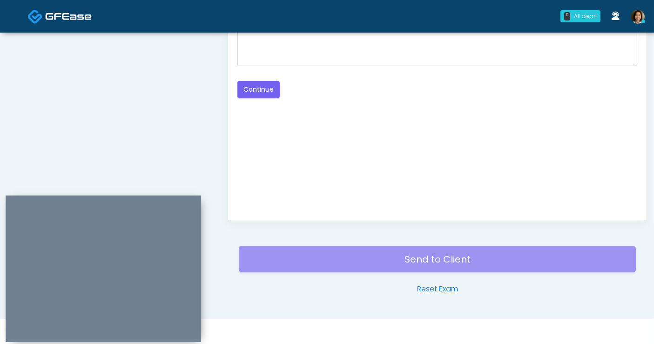
scroll to position [386, 0]
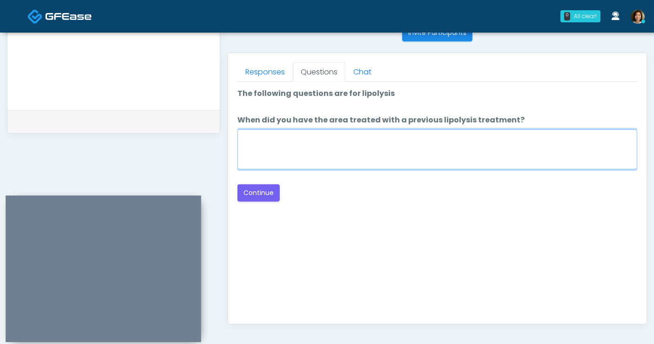
click at [379, 150] on textarea "When did you have the area treated with a previous lipolysis treatment?" at bounding box center [437, 149] width 400 height 40
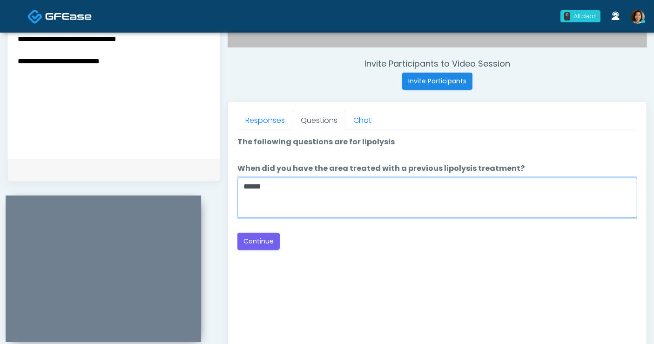
scroll to position [335, 0]
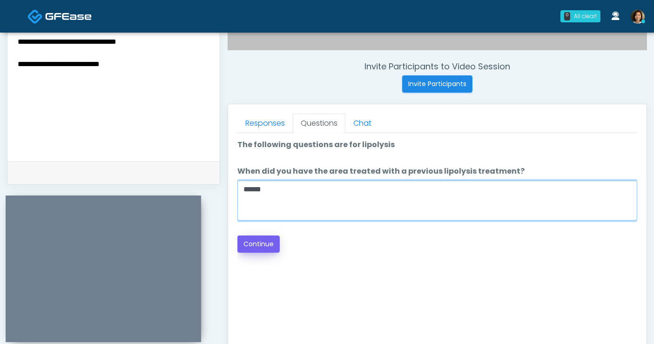
type textarea "*****"
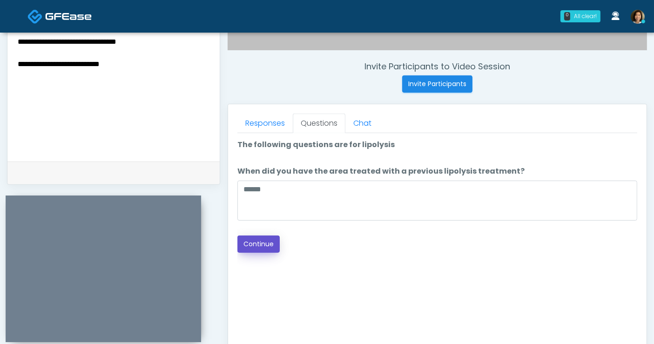
click at [270, 247] on button "Continue" at bounding box center [258, 243] width 42 height 17
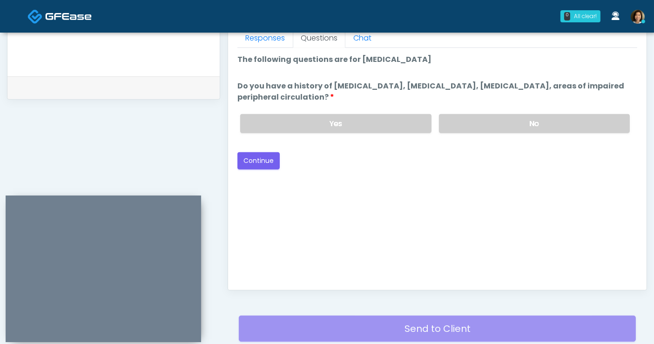
scroll to position [386, 0]
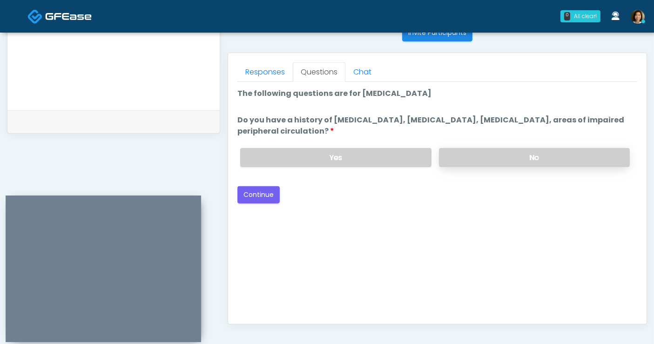
click at [501, 159] on label "No" at bounding box center [534, 157] width 191 height 19
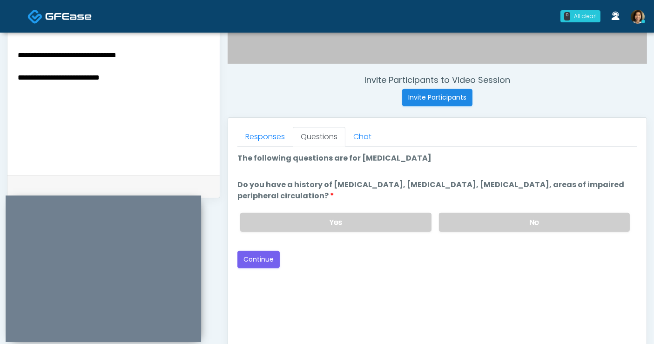
scroll to position [283, 0]
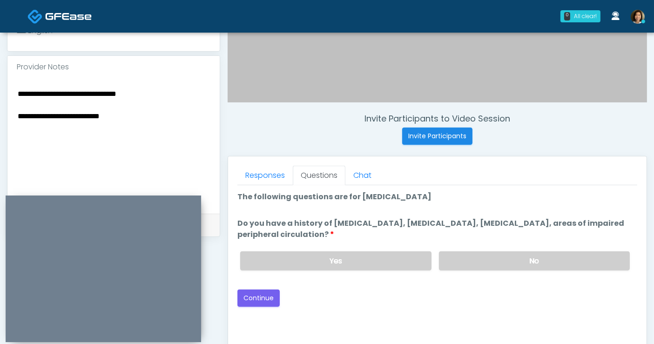
click at [135, 120] on textarea "**********" at bounding box center [114, 144] width 194 height 114
type textarea "**********"
click at [382, 307] on div "Good Faith Exam Script Good Faith Exam Script INTRODUCTION Hello, my name is un…" at bounding box center [437, 301] width 400 height 233
click at [257, 297] on button "Continue" at bounding box center [258, 297] width 42 height 17
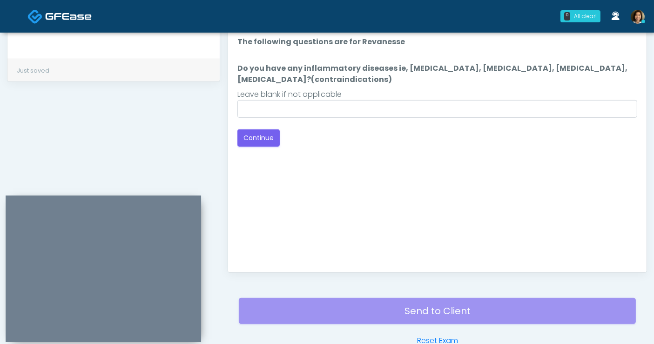
scroll to position [386, 0]
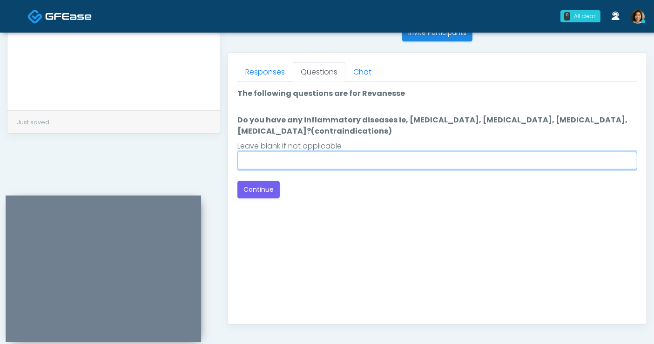
click at [462, 159] on input "Do you have any inflammatory diseases ie, psoriasis, rheumatoid arthritis, rosa…" at bounding box center [437, 161] width 400 height 18
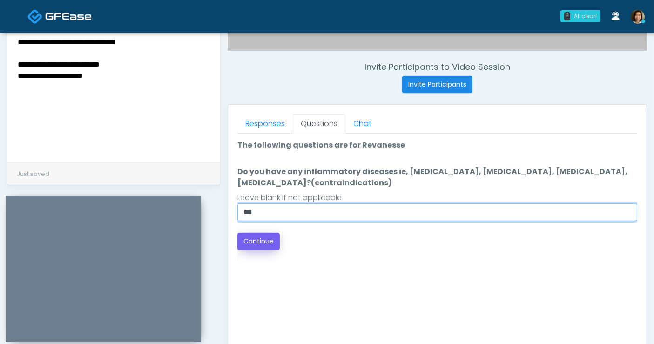
type input "**"
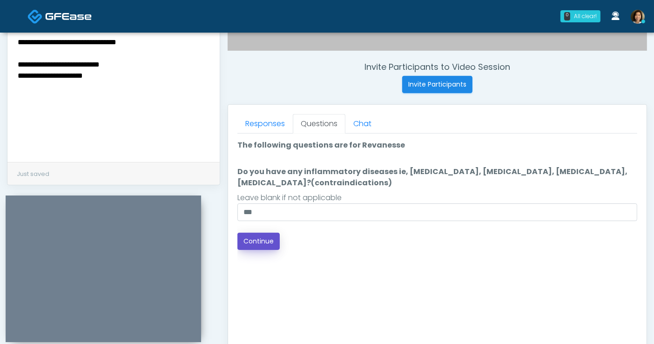
click at [262, 239] on button "Continue" at bounding box center [258, 241] width 42 height 17
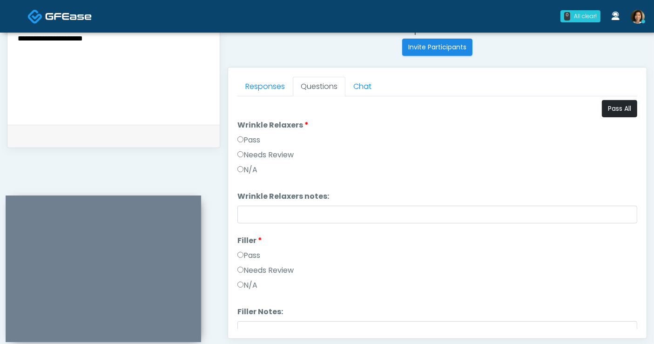
scroll to position [351, 0]
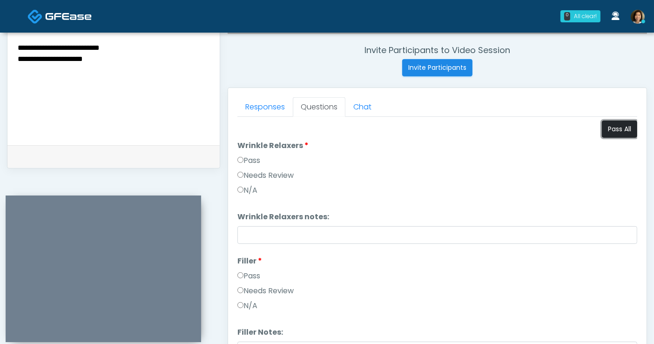
click at [609, 126] on button "Pass All" at bounding box center [619, 128] width 35 height 17
click at [141, 59] on textarea "**********" at bounding box center [114, 76] width 194 height 114
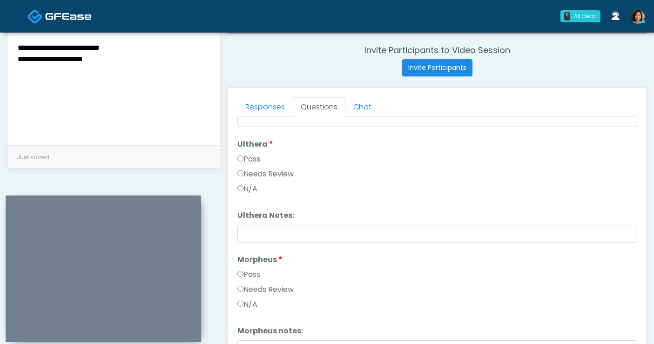
scroll to position [697, 0]
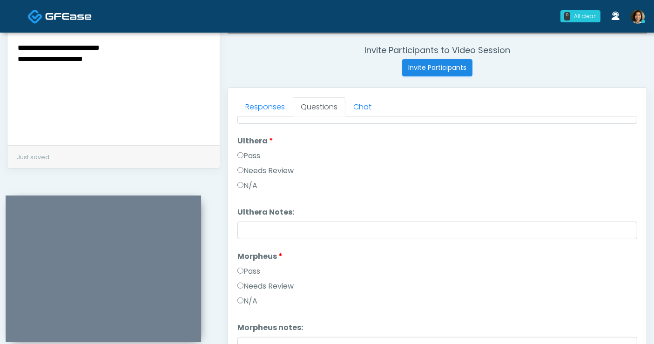
click at [117, 56] on textarea "**********" at bounding box center [114, 76] width 194 height 114
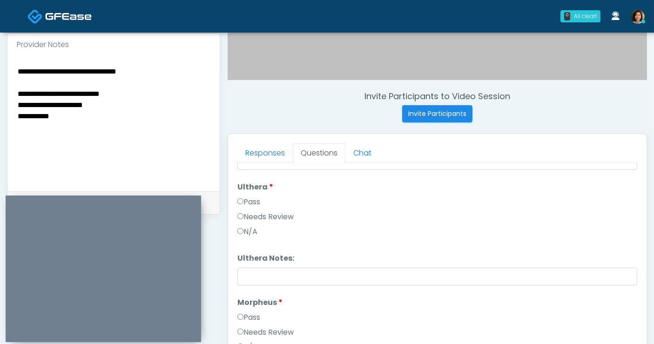
scroll to position [316, 0]
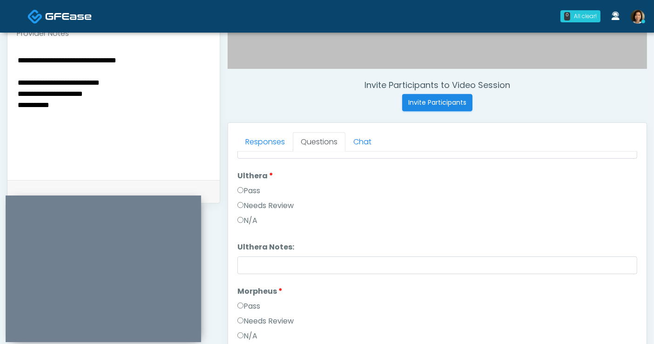
click at [124, 152] on textarea "**********" at bounding box center [114, 111] width 194 height 114
type textarea "**********"
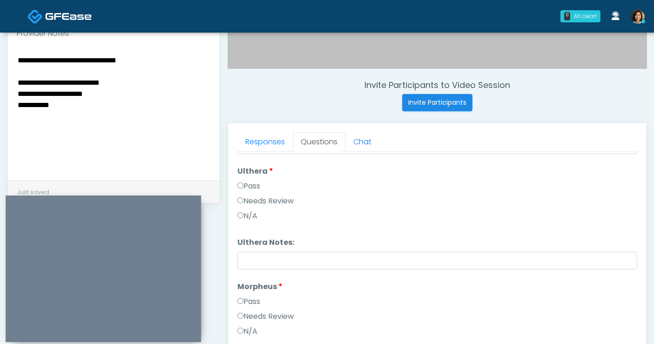
scroll to position [705, 0]
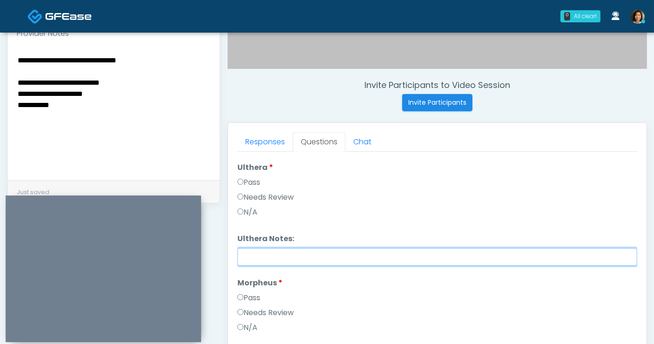
click at [415, 259] on input "Ulthera Notes:" at bounding box center [437, 257] width 400 height 18
drag, startPoint x: 419, startPoint y: 255, endPoint x: 227, endPoint y: 253, distance: 192.6
click at [227, 253] on div "Invite Participants to Video Session Invite Participants Responses Questions Ch…" at bounding box center [433, 112] width 427 height 709
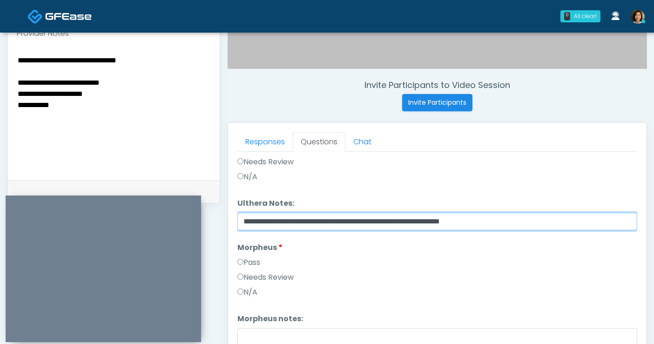
scroll to position [757, 0]
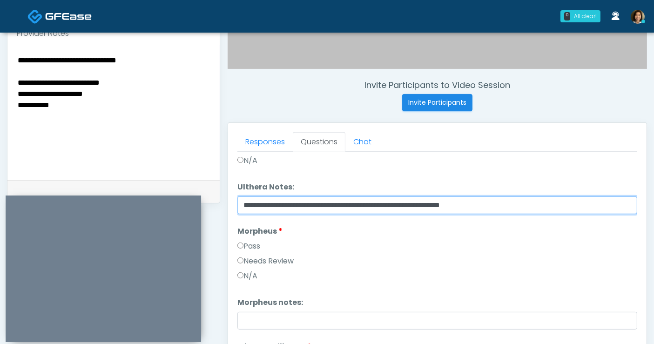
type input "**********"
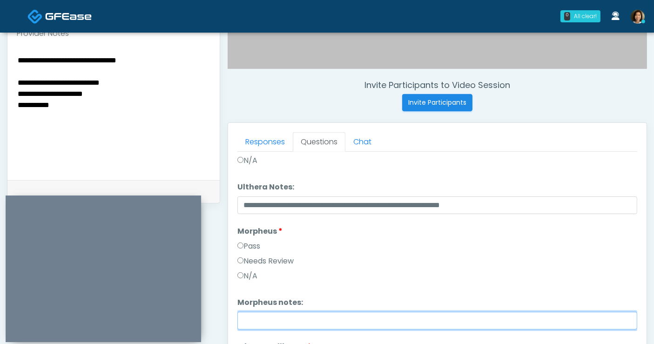
click at [274, 322] on input "Morpheus notes:" at bounding box center [437, 321] width 400 height 18
paste input "**********"
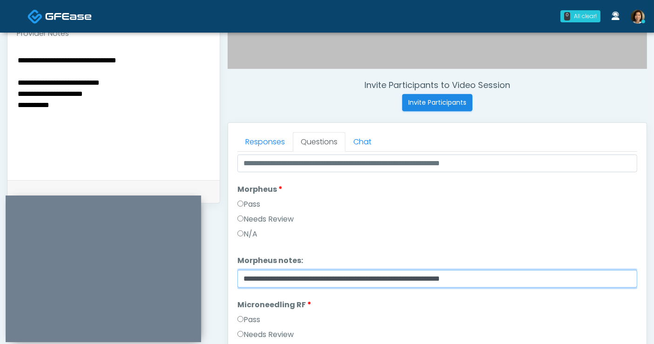
scroll to position [809, 0]
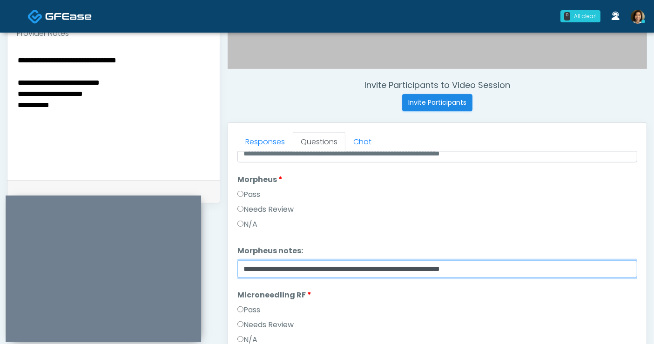
click at [454, 268] on input "**********" at bounding box center [437, 269] width 400 height 18
type input "**********"
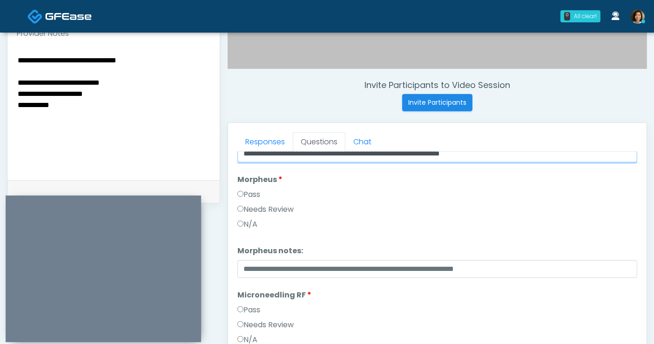
click at [452, 153] on input "**********" at bounding box center [437, 154] width 400 height 18
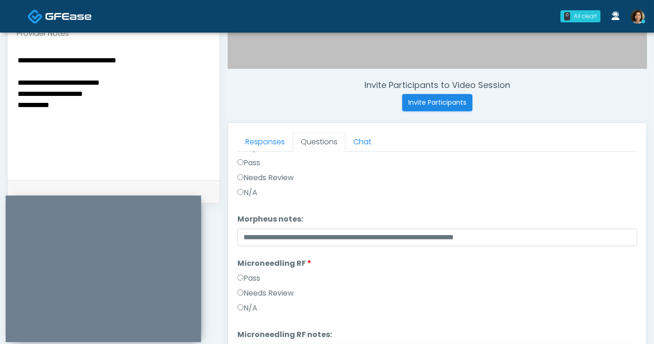
scroll to position [856, 0]
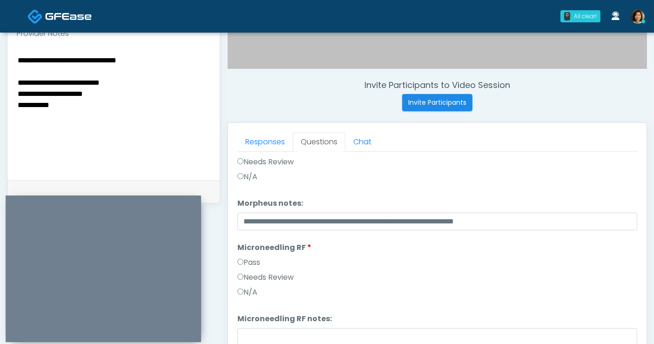
type input "**********"
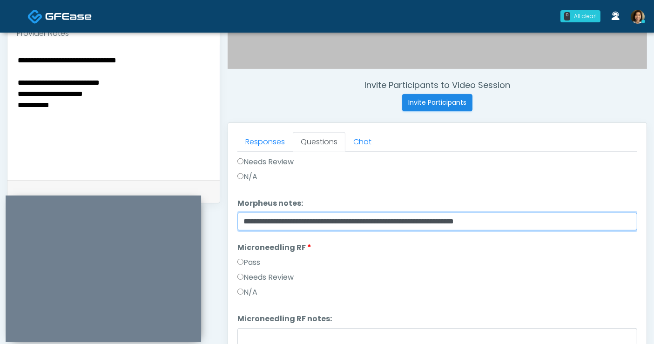
drag, startPoint x: 466, startPoint y: 222, endPoint x: 198, endPoint y: 214, distance: 268.1
click at [190, 8] on div "0 All clear! All clear! Samantha Ly AZ CA CO CT DC GA HI ID IL IN KS KY MA MD M…" at bounding box center [327, 101] width 654 height 835
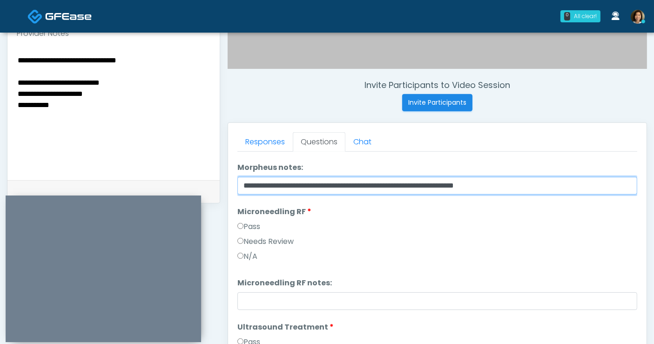
scroll to position [908, 0]
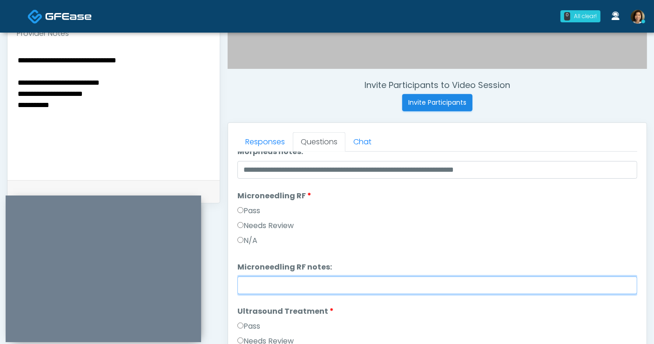
click at [267, 278] on input "Microneedling RF notes:" at bounding box center [437, 285] width 400 height 18
paste input "**********"
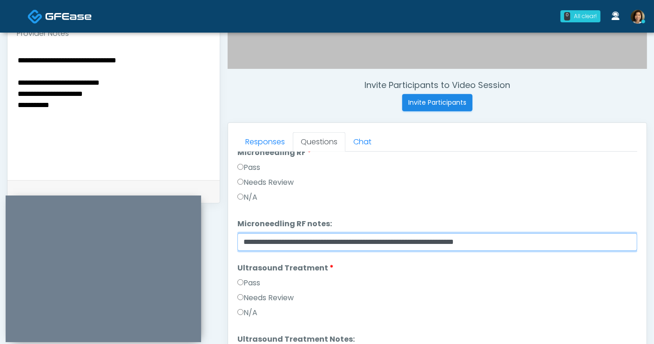
scroll to position [1011, 0]
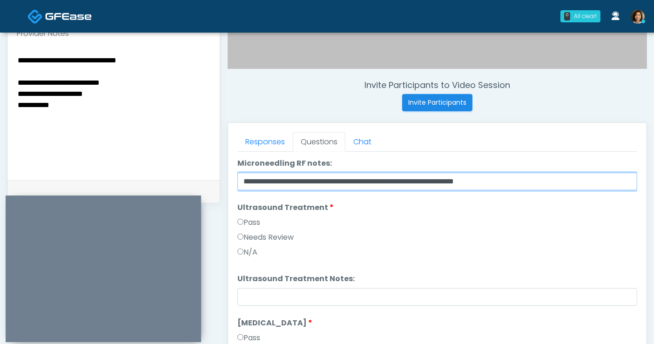
type input "**********"
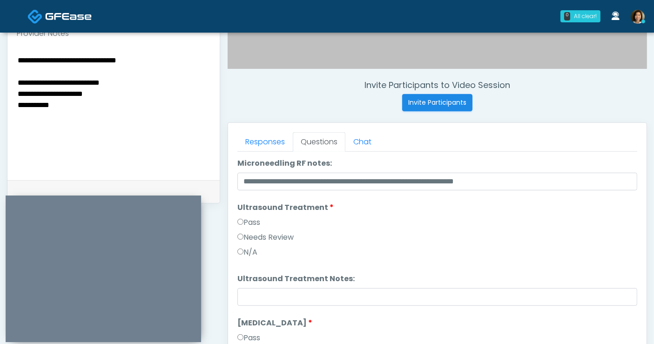
drag, startPoint x: 53, startPoint y: 99, endPoint x: 11, endPoint y: 36, distance: 75.9
click at [11, 36] on div "**********" at bounding box center [113, 112] width 213 height 181
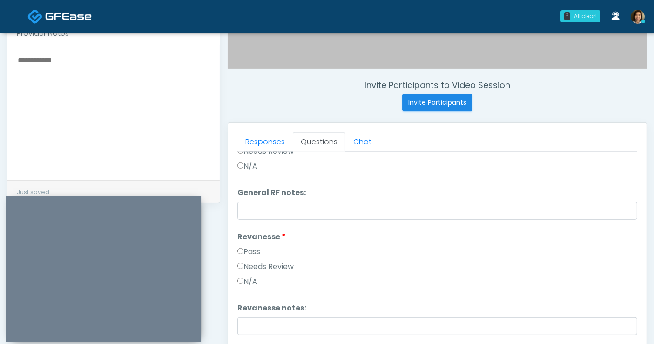
scroll to position [1316, 0]
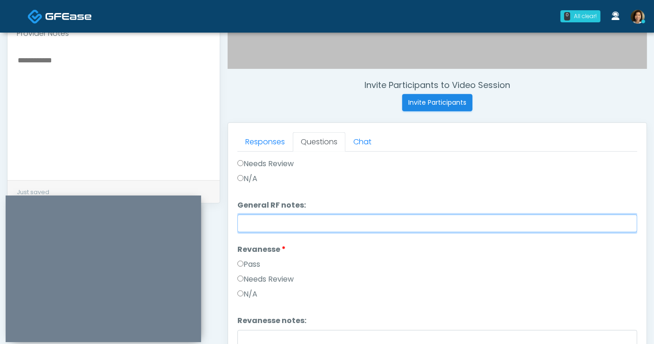
click at [378, 225] on input "General RF notes:" at bounding box center [437, 223] width 400 height 18
paste input "**********"
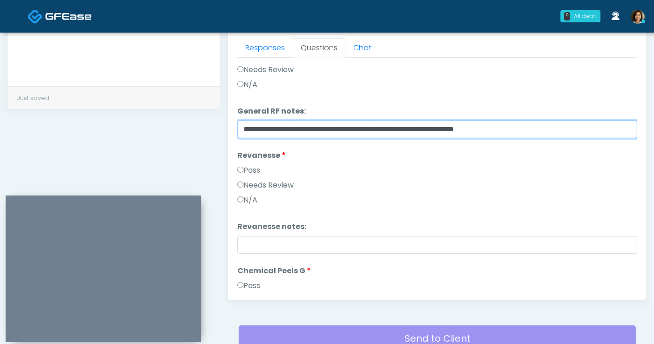
scroll to position [413, 0]
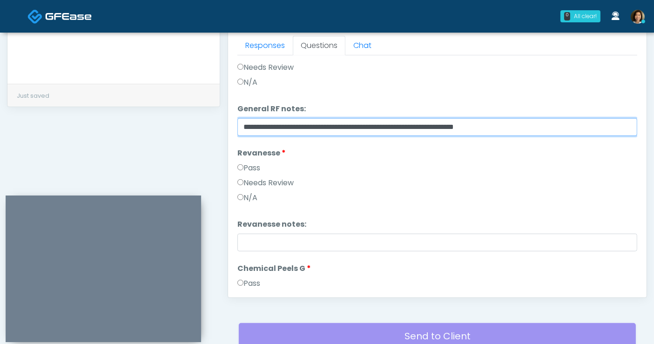
type input "**********"
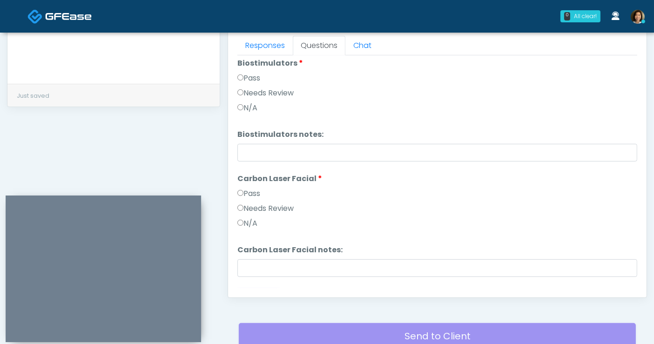
scroll to position [1768, 0]
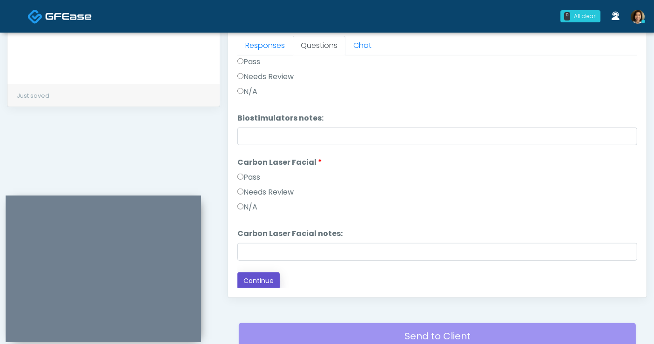
click at [254, 280] on button "Continue" at bounding box center [258, 280] width 42 height 17
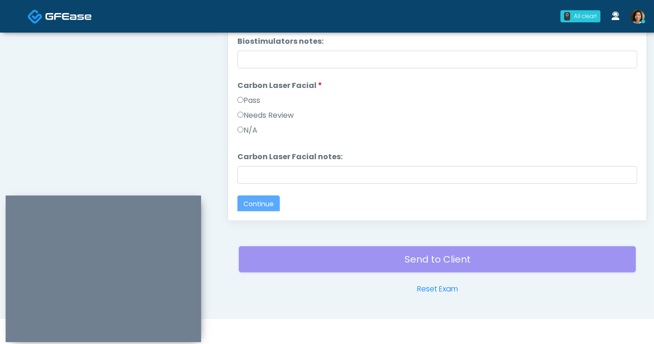
scroll to position [0, 0]
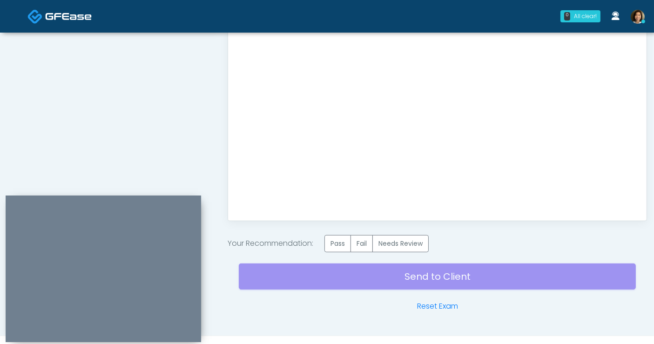
click at [329, 253] on div "Send to Client Reset Exam" at bounding box center [437, 282] width 397 height 60
click at [336, 245] on label "Pass" at bounding box center [337, 243] width 27 height 17
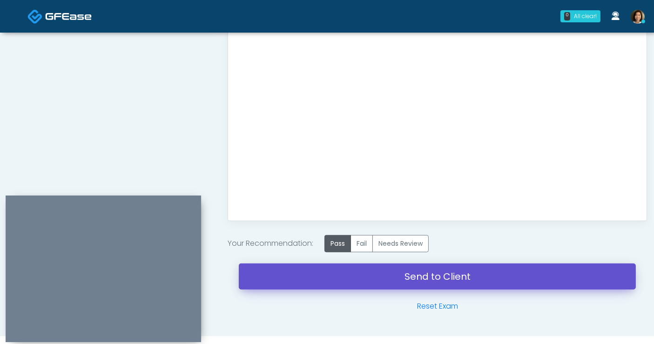
drag, startPoint x: 435, startPoint y: 273, endPoint x: 377, endPoint y: 61, distance: 219.4
click at [435, 273] on link "Send to Client" at bounding box center [437, 276] width 397 height 26
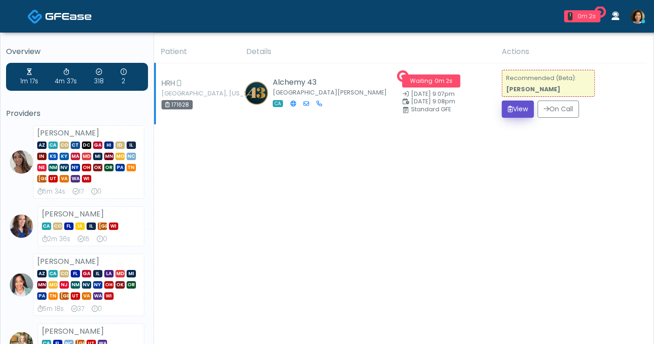
click at [511, 106] on button "View" at bounding box center [518, 108] width 32 height 17
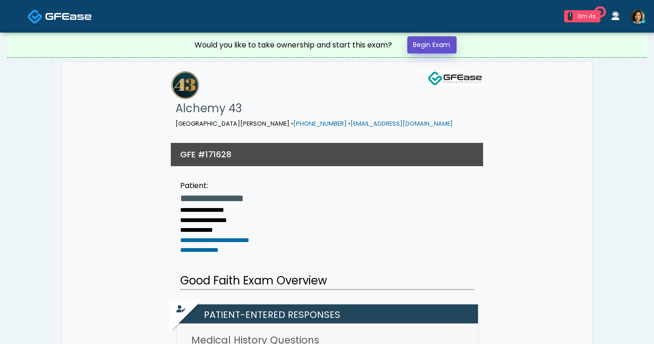
click at [428, 43] on link "Begin Exam" at bounding box center [431, 44] width 49 height 17
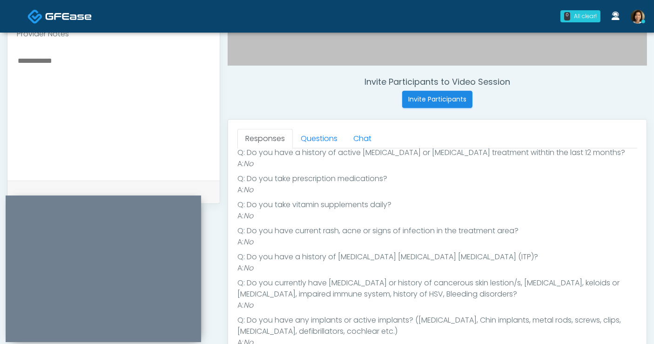
scroll to position [207, 0]
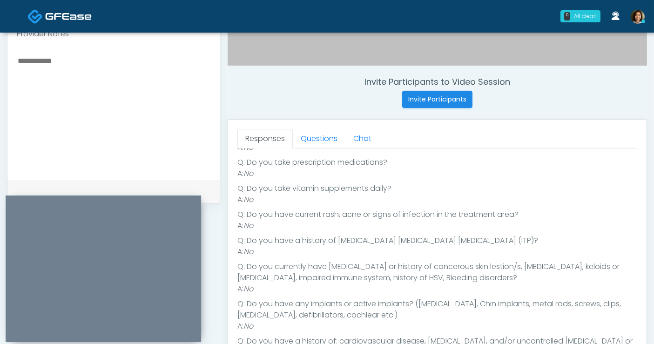
click at [180, 85] on textarea at bounding box center [114, 111] width 194 height 114
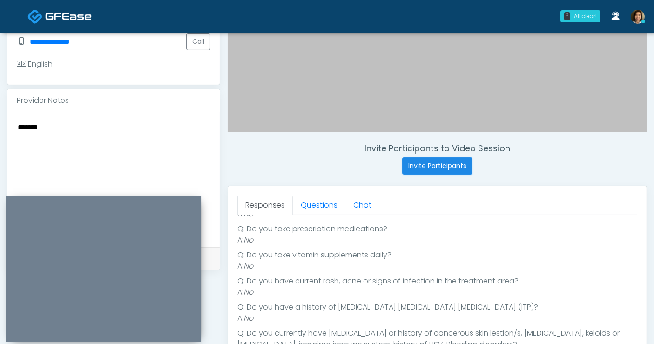
scroll to position [219, 0]
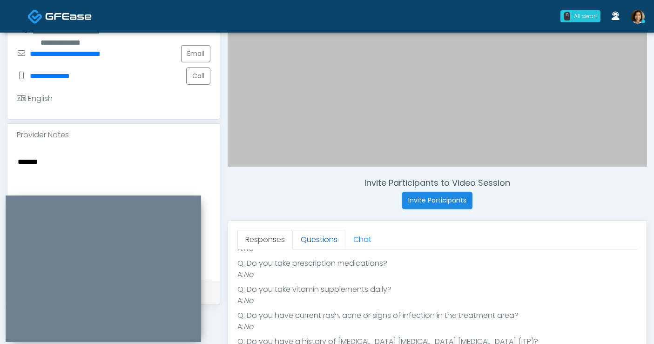
click at [307, 237] on link "Questions" at bounding box center [319, 240] width 53 height 20
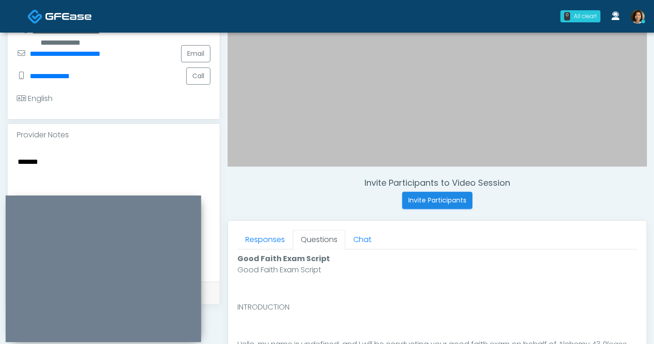
scroll to position [249, 0]
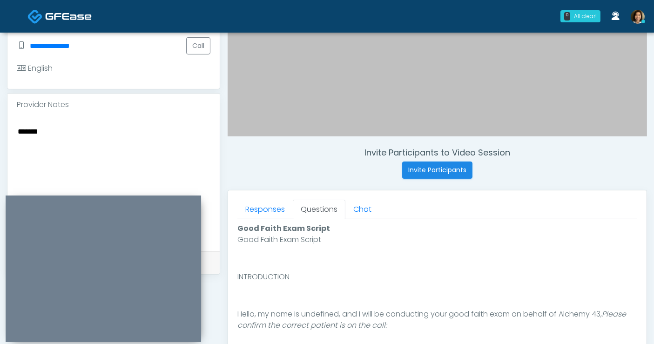
click at [58, 125] on textarea "******" at bounding box center [114, 182] width 194 height 114
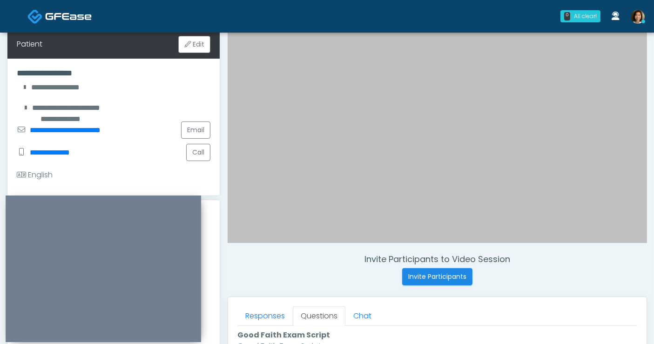
scroll to position [113, 0]
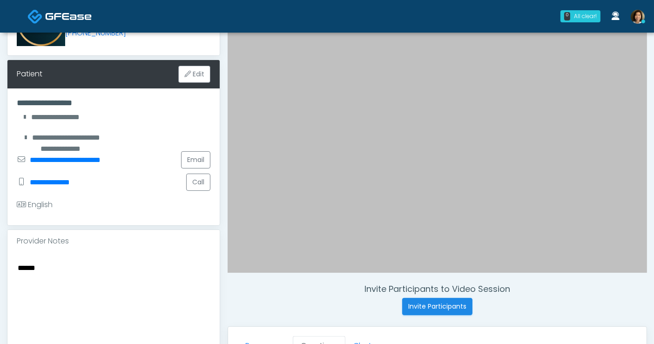
click at [92, 262] on textarea "******" at bounding box center [114, 318] width 194 height 114
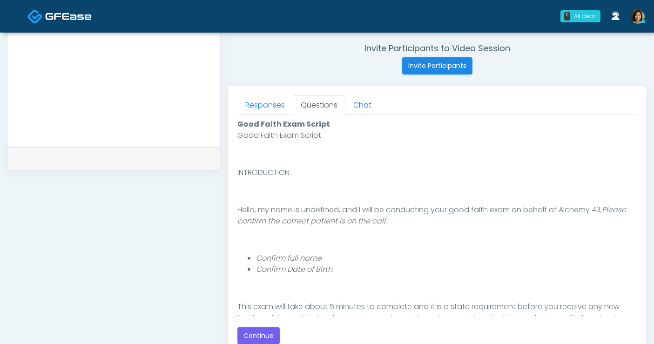
scroll to position [359, 0]
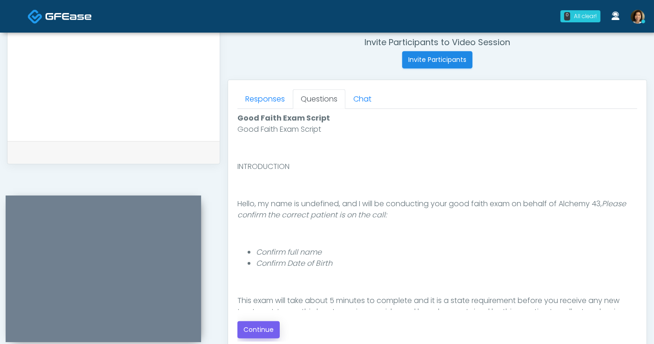
type textarea "**********"
click at [265, 321] on button "Continue" at bounding box center [258, 329] width 42 height 17
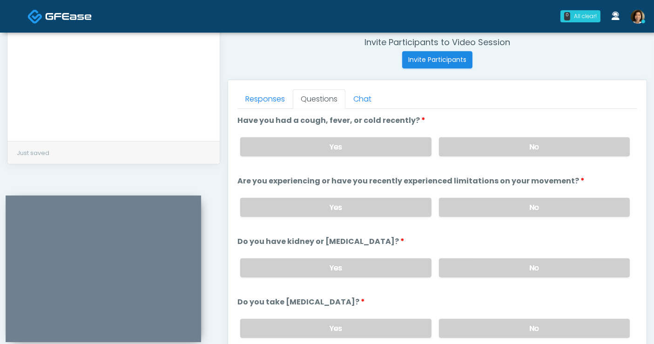
scroll to position [489, 0]
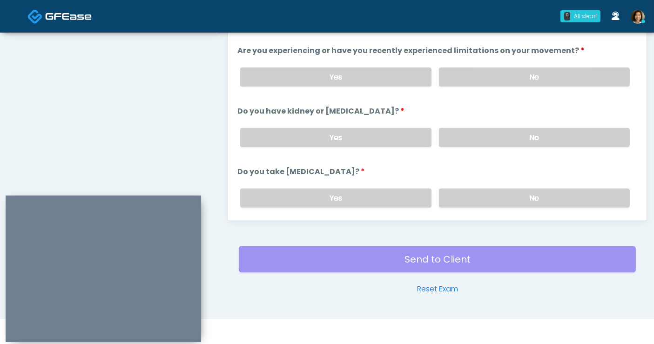
drag, startPoint x: 652, startPoint y: 241, endPoint x: 658, endPoint y: 218, distance: 23.5
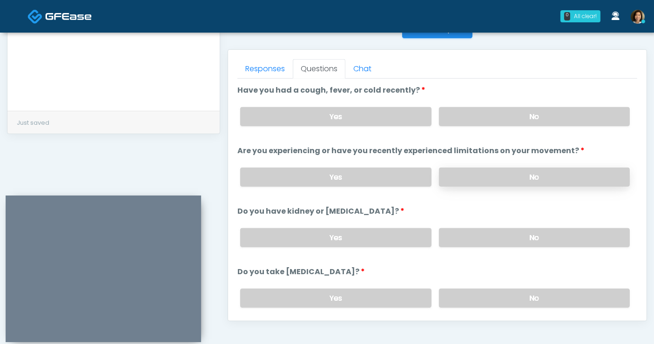
scroll to position [387, 0]
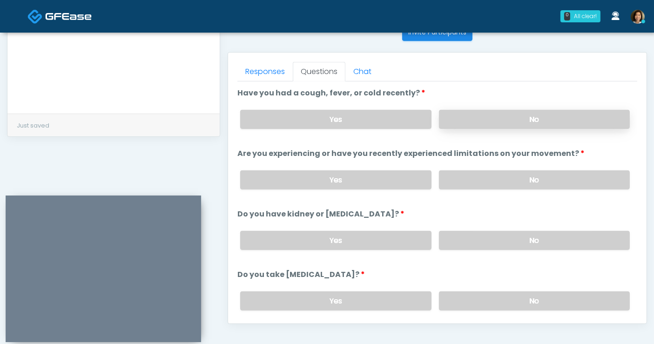
click at [513, 119] on label "No" at bounding box center [534, 119] width 191 height 19
drag, startPoint x: 523, startPoint y: 181, endPoint x: 525, endPoint y: 229, distance: 47.5
click at [523, 182] on label "No" at bounding box center [534, 179] width 191 height 19
drag, startPoint x: 526, startPoint y: 231, endPoint x: 579, endPoint y: 150, distance: 96.9
click at [526, 231] on label "No" at bounding box center [534, 240] width 191 height 19
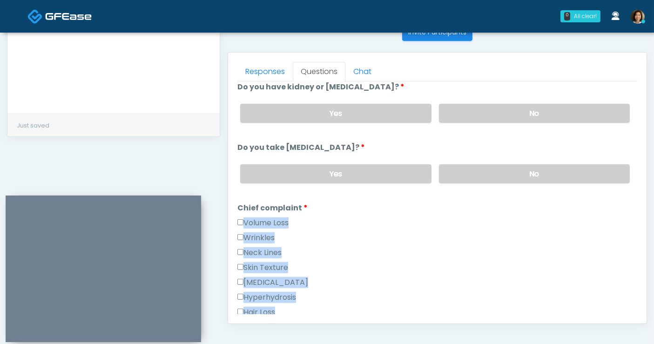
scroll to position [131, 0]
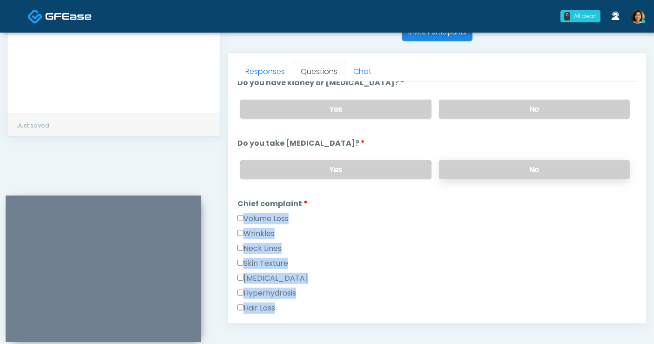
click at [562, 172] on label "No" at bounding box center [534, 169] width 191 height 19
click at [457, 228] on div "Wrinkles" at bounding box center [437, 235] width 400 height 15
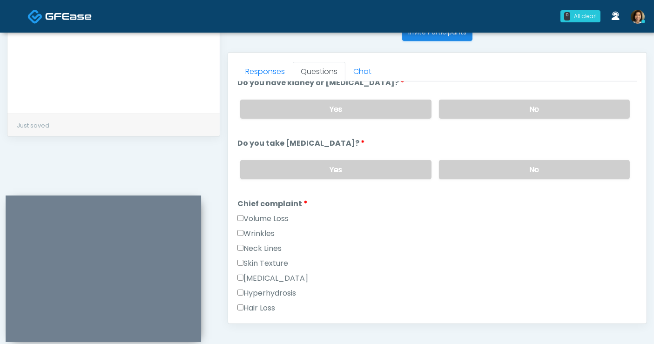
click at [268, 249] on label "Neck Lines" at bounding box center [259, 248] width 44 height 11
click at [268, 245] on label "Neck Lines" at bounding box center [259, 248] width 44 height 11
click at [272, 260] on label "Skin Texture" at bounding box center [262, 263] width 51 height 11
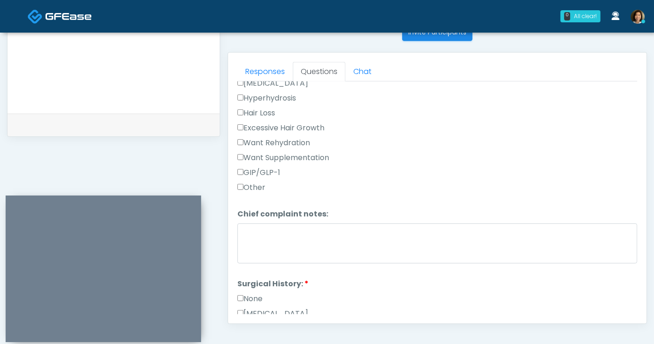
scroll to position [339, 0]
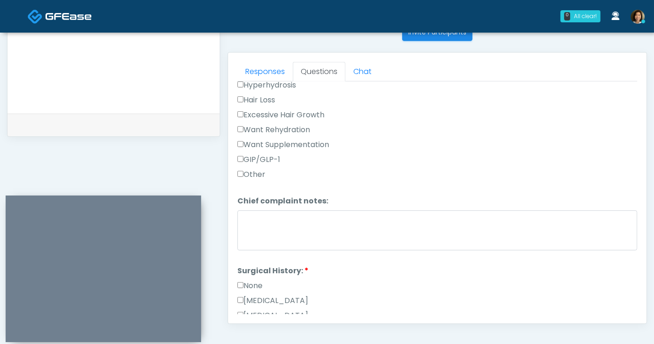
click at [249, 280] on label "None" at bounding box center [249, 285] width 25 height 11
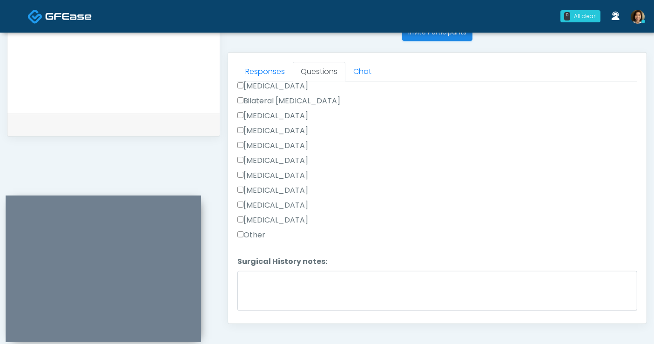
scroll to position [594, 0]
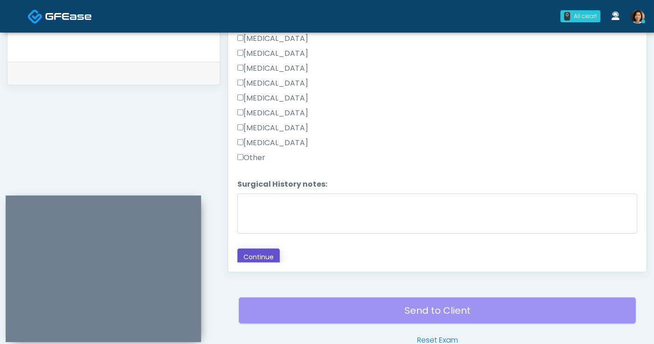
click at [248, 258] on button "Continue" at bounding box center [258, 256] width 42 height 17
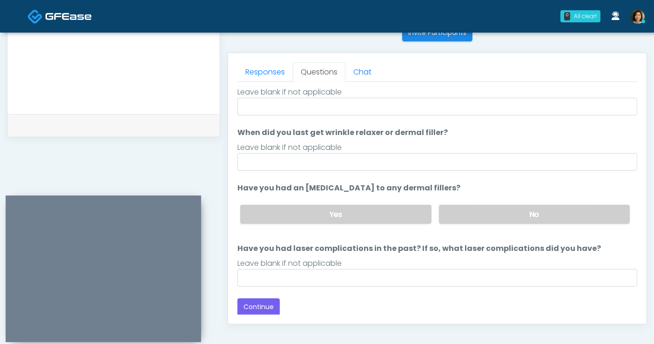
scroll to position [0, 0]
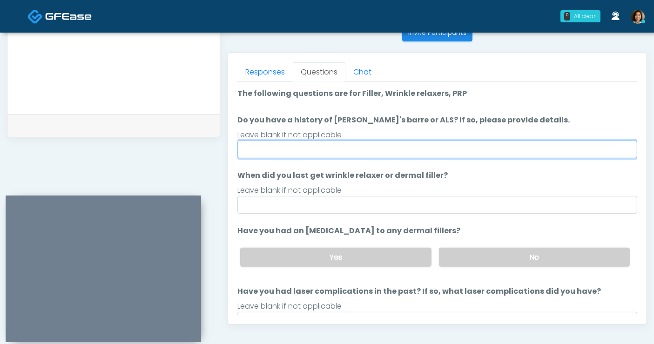
click at [406, 150] on input "Do you have a history of Guillain's barre or ALS? If so, please provide details." at bounding box center [437, 150] width 400 height 18
type input "**"
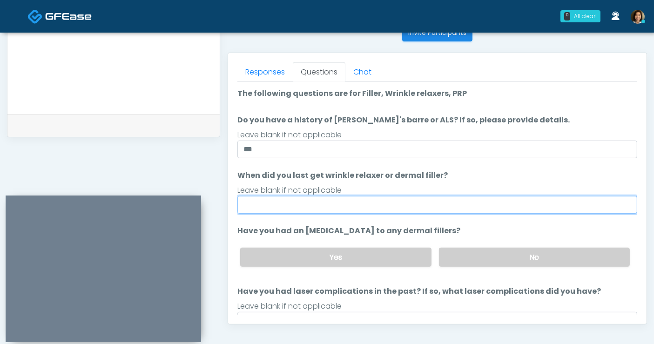
click at [398, 205] on input "When did you last get wrinkle relaxer or dermal filler?" at bounding box center [437, 205] width 400 height 18
click at [263, 201] on input "**********" at bounding box center [437, 205] width 400 height 18
type input "**********"
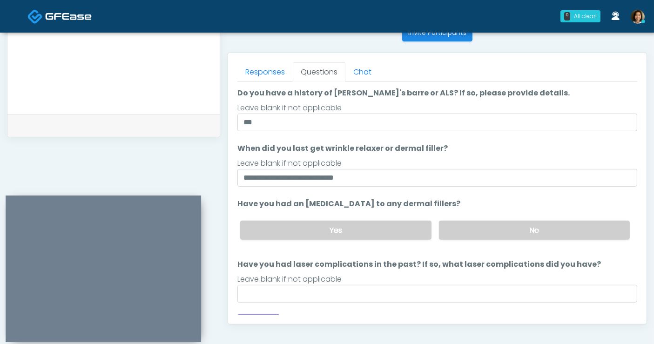
scroll to position [34, 0]
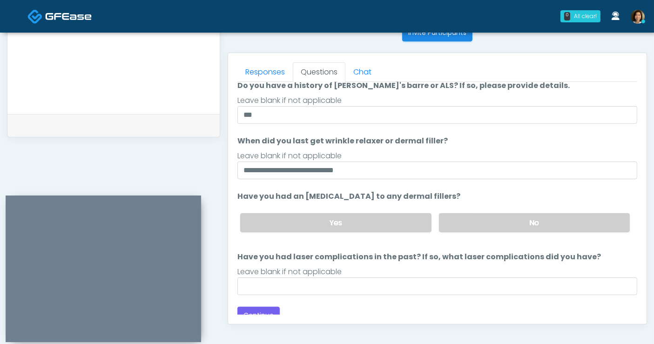
drag, startPoint x: 561, startPoint y: 220, endPoint x: 506, endPoint y: 276, distance: 78.3
click at [560, 220] on label "No" at bounding box center [534, 222] width 191 height 19
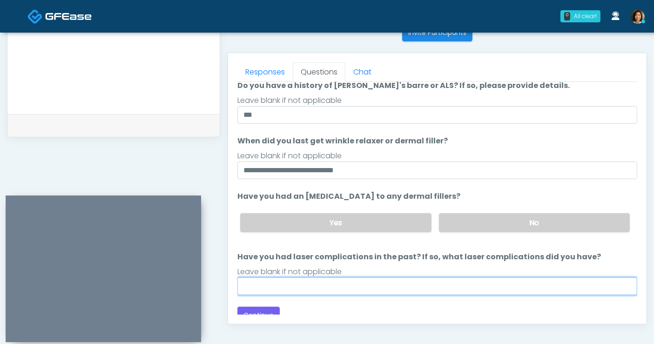
click at [497, 289] on input "Have you had laser complications in the past? If so, what laser complications d…" at bounding box center [437, 286] width 400 height 18
type input "**"
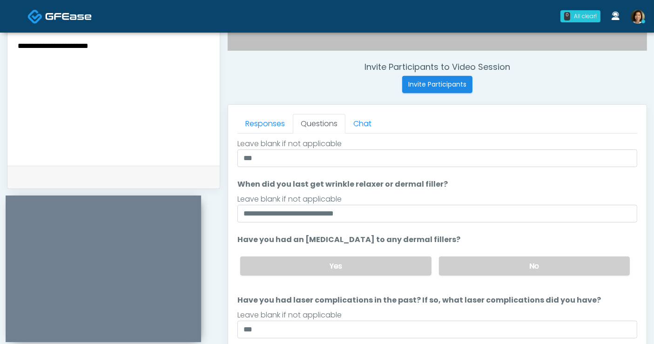
scroll to position [384, 0]
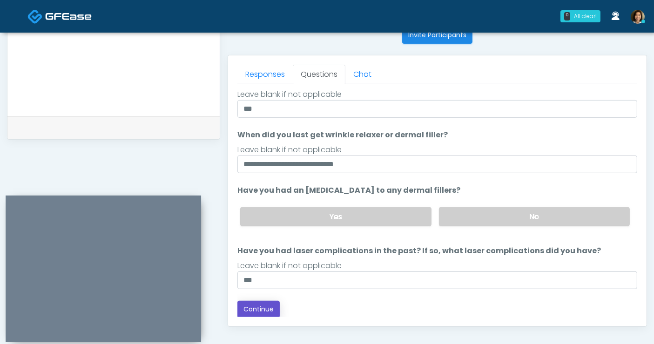
click at [272, 308] on button "Continue" at bounding box center [258, 309] width 42 height 17
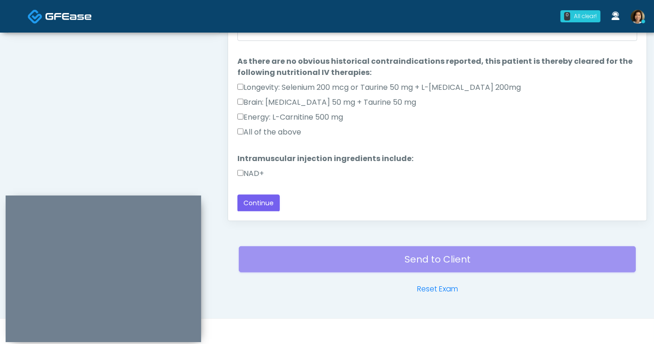
click at [263, 128] on label "All of the above" at bounding box center [269, 132] width 64 height 11
click at [261, 173] on label "NAD+" at bounding box center [250, 173] width 27 height 11
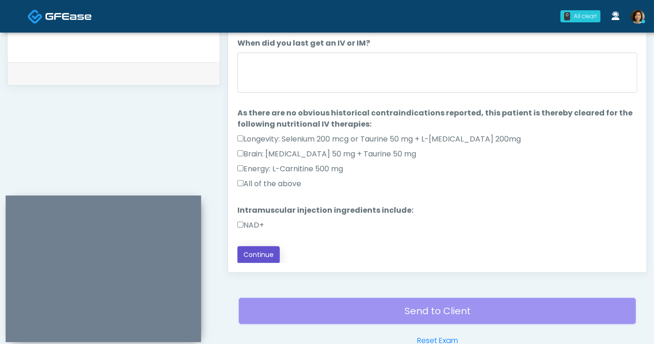
click at [265, 253] on button "Continue" at bounding box center [258, 254] width 42 height 17
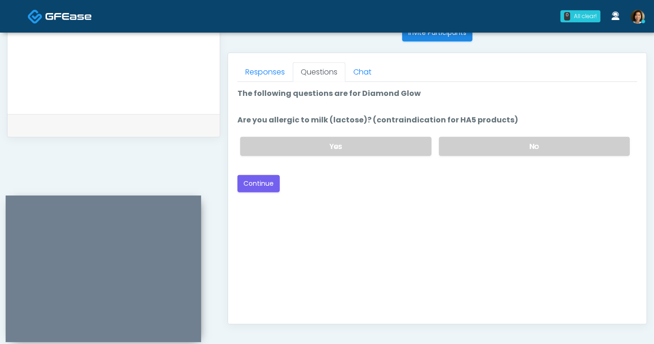
scroll to position [335, 0]
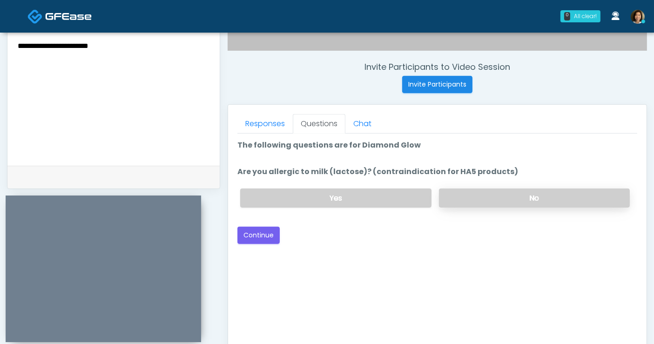
click at [520, 198] on label "No" at bounding box center [534, 197] width 191 height 19
click at [268, 237] on button "Continue" at bounding box center [258, 235] width 42 height 17
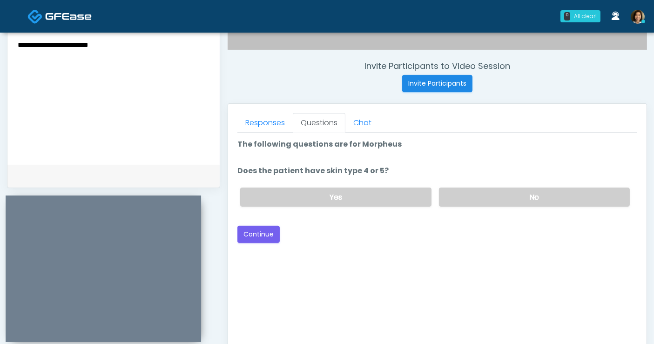
scroll to position [335, 0]
click at [537, 200] on label "No" at bounding box center [534, 197] width 191 height 19
click at [428, 262] on div "Good Faith Exam Script Good Faith Exam Script INTRODUCTION Hello, my name is un…" at bounding box center [437, 249] width 400 height 233
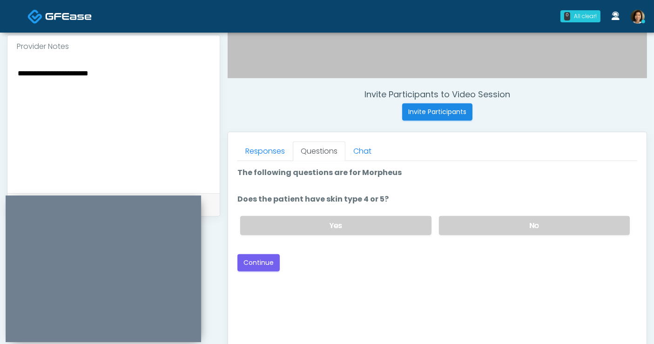
scroll to position [287, 0]
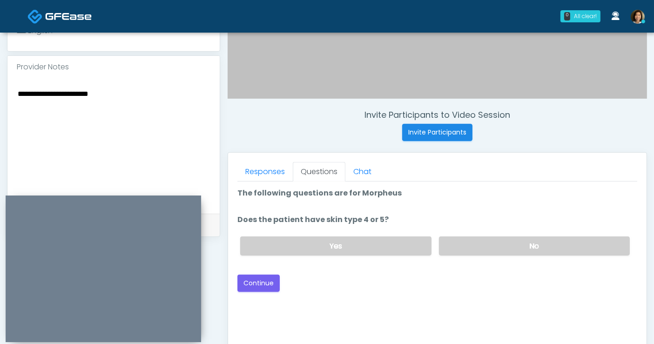
drag, startPoint x: 129, startPoint y: 79, endPoint x: -15, endPoint y: 75, distance: 143.8
click at [0, 75] on html "0 All clear! All clear! Samantha Ly AZ CA CO CT DC GA HI ID IL IN KS KY MA MD MI" at bounding box center [327, 130] width 654 height 835
click at [372, 310] on div "Good Faith Exam Script Good Faith Exam Script INTRODUCTION Hello, my name is un…" at bounding box center [437, 297] width 400 height 233
click at [308, 277] on div "Back Continue" at bounding box center [437, 282] width 400 height 17
click at [255, 284] on button "Continue" at bounding box center [258, 282] width 42 height 17
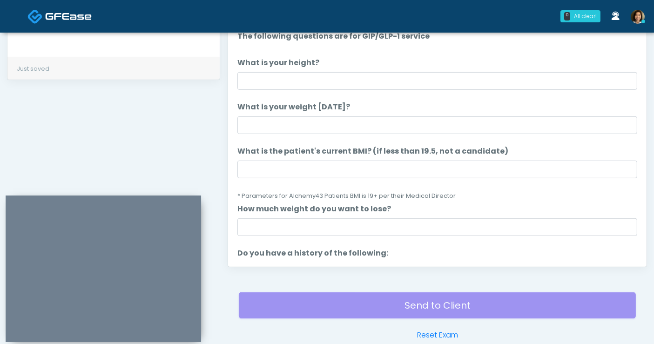
scroll to position [386, 0]
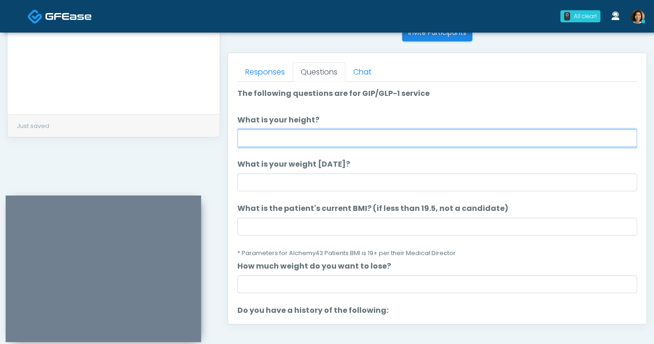
click at [349, 139] on input "What is your height?" at bounding box center [437, 138] width 400 height 18
type input "****"
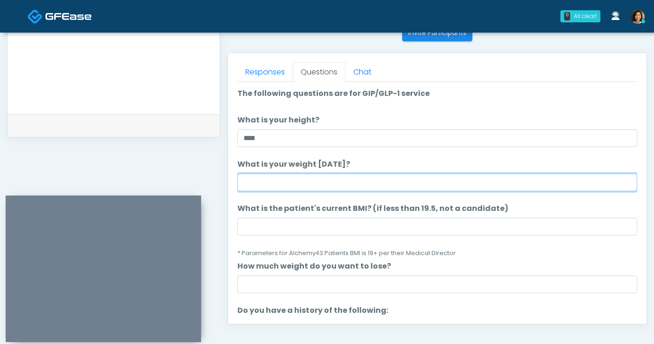
click at [373, 185] on input "What is your weight today?" at bounding box center [437, 183] width 400 height 18
type input "***"
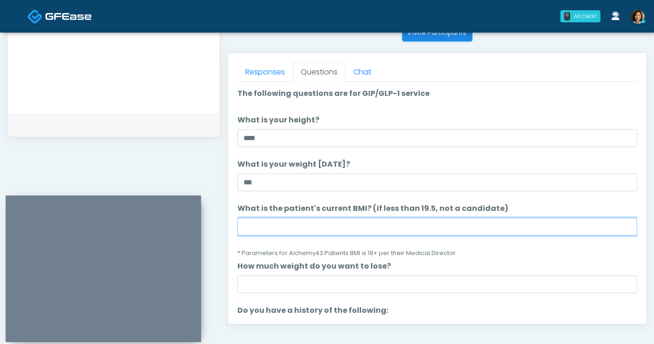
drag, startPoint x: 296, startPoint y: 230, endPoint x: 301, endPoint y: 219, distance: 12.7
click at [296, 230] on input "What is the patient's current BMI? (if less than 19.5, not a candidate)" at bounding box center [437, 227] width 400 height 18
type input "****"
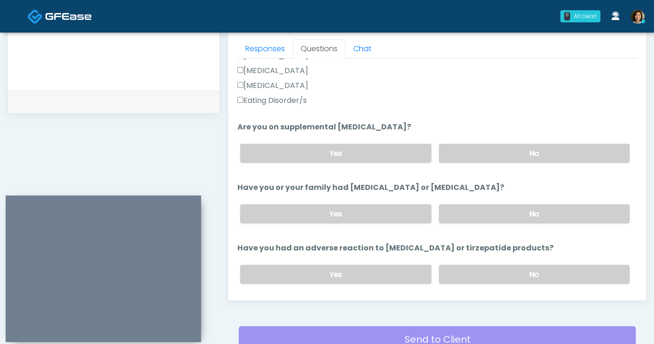
scroll to position [296, 0]
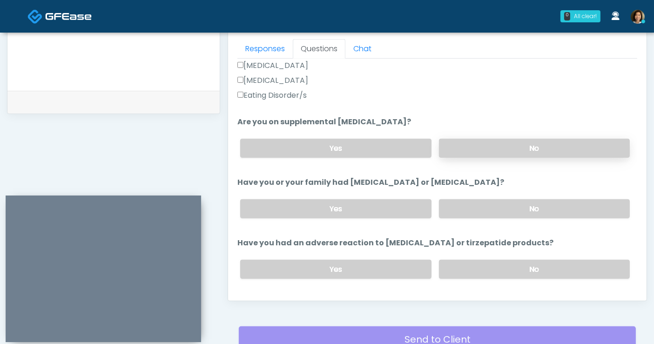
click at [573, 147] on label "No" at bounding box center [534, 148] width 191 height 19
click at [557, 204] on label "No" at bounding box center [534, 208] width 191 height 19
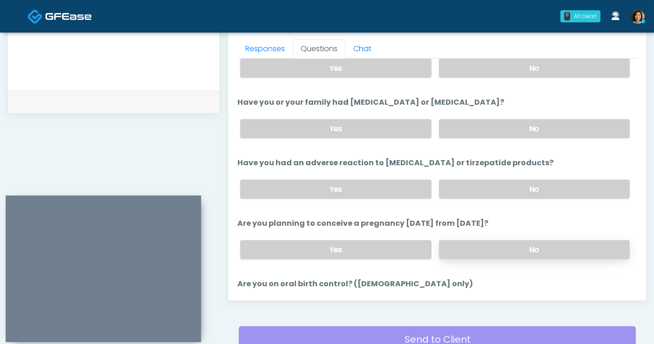
click at [566, 247] on label "No" at bounding box center [534, 249] width 191 height 19
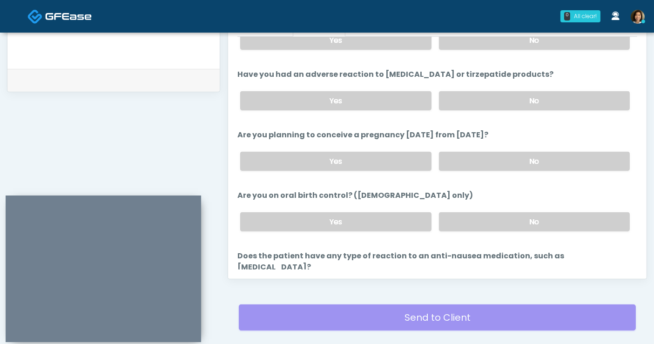
scroll to position [432, 0]
click at [553, 217] on label "No" at bounding box center [534, 221] width 191 height 19
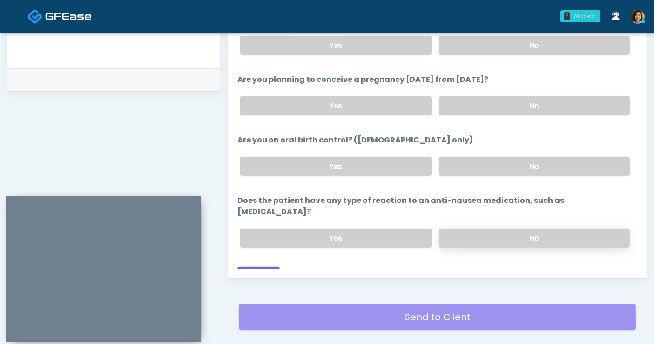
click at [558, 228] on label "No" at bounding box center [534, 237] width 191 height 19
click at [263, 267] on button "Continue" at bounding box center [258, 275] width 42 height 17
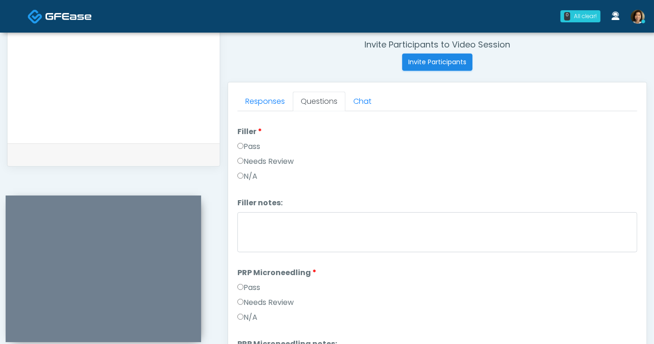
scroll to position [0, 0]
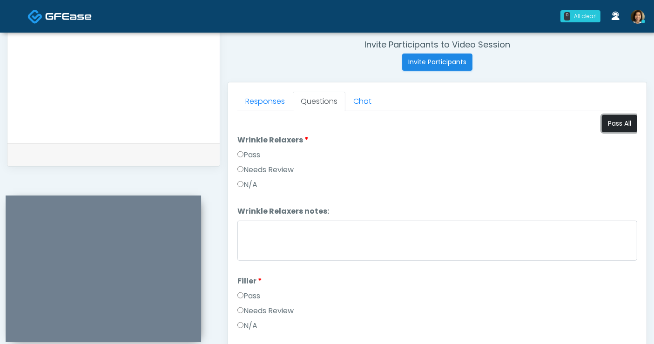
click at [606, 127] on button "Pass All" at bounding box center [619, 123] width 35 height 17
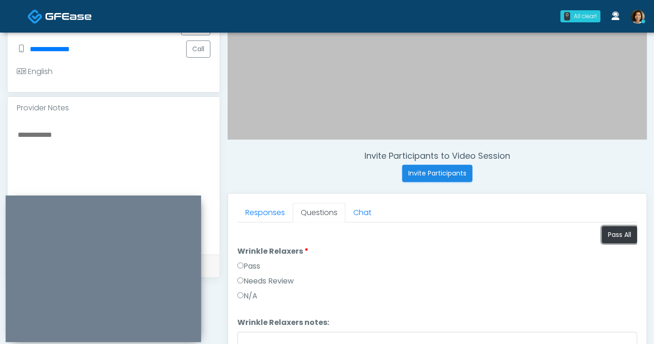
scroll to position [238, 0]
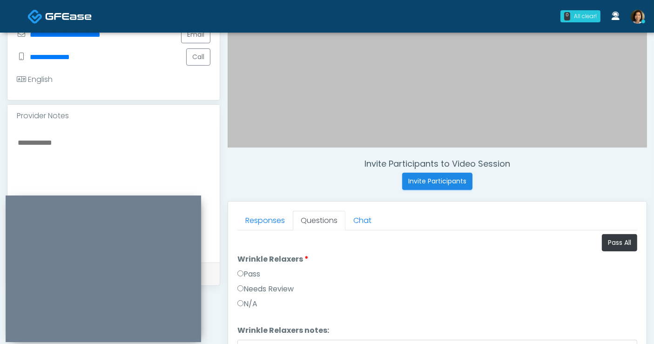
click at [126, 147] on textarea at bounding box center [114, 193] width 194 height 114
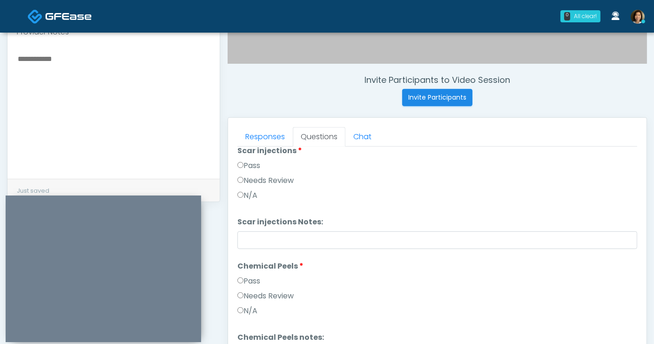
scroll to position [1409, 0]
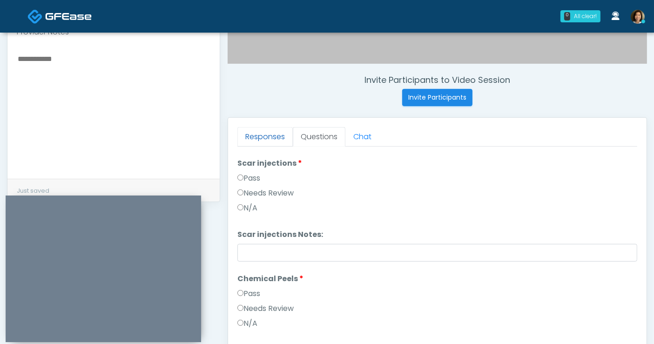
click at [280, 137] on link "Responses" at bounding box center [264, 137] width 55 height 20
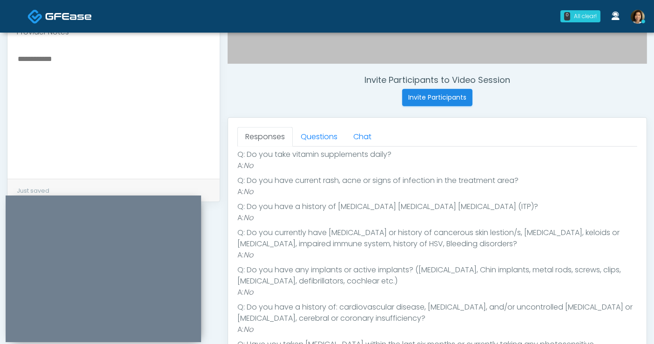
scroll to position [366, 0]
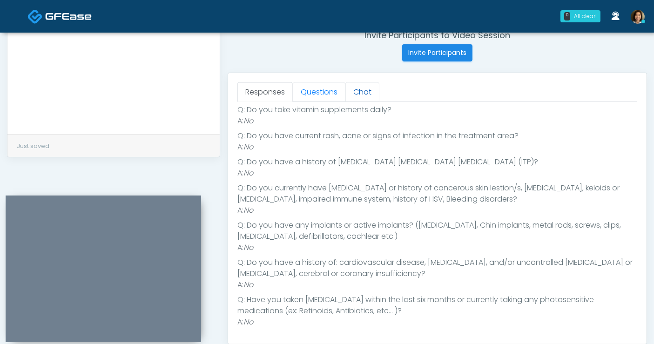
click at [324, 93] on link "Questions" at bounding box center [319, 92] width 53 height 20
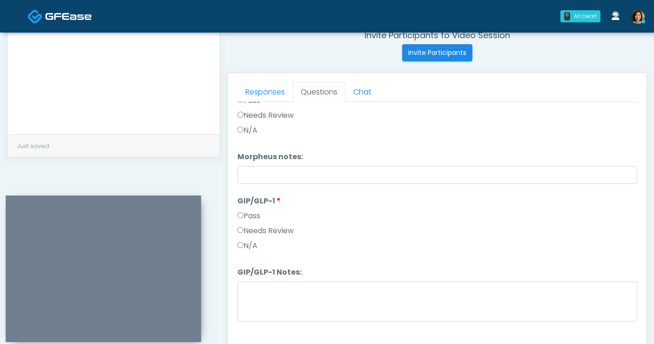
scroll to position [1689, 0]
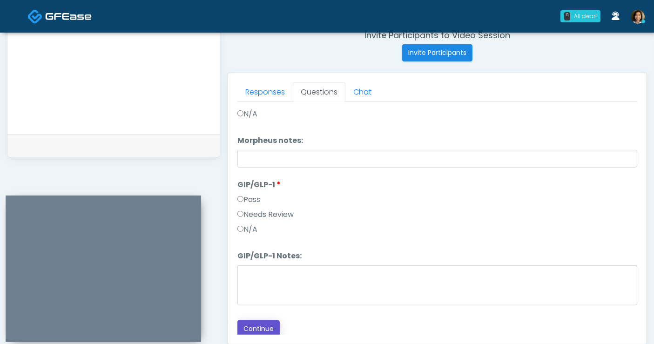
click at [270, 326] on button "Continue" at bounding box center [258, 328] width 42 height 17
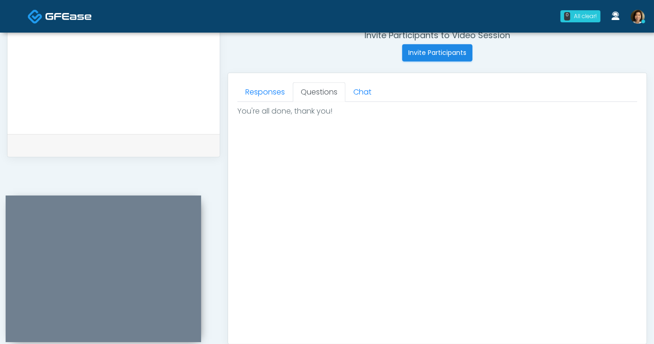
scroll to position [502, 0]
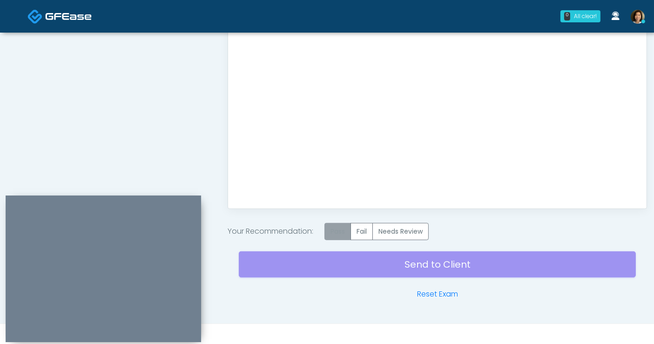
click at [348, 232] on label "Pass" at bounding box center [337, 231] width 27 height 17
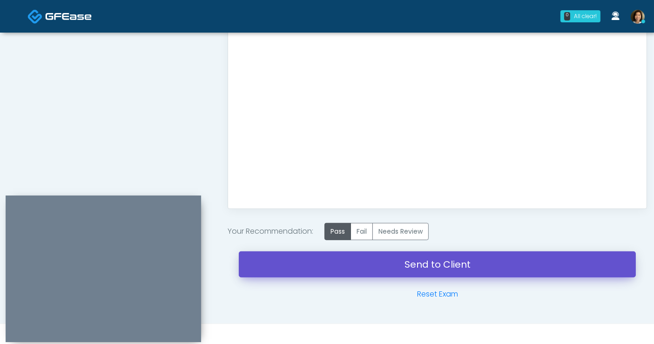
click at [418, 264] on link "Send to Client" at bounding box center [437, 264] width 397 height 26
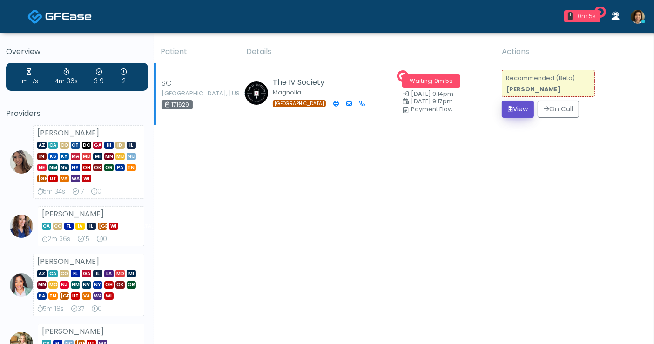
click at [512, 107] on button "View" at bounding box center [518, 108] width 32 height 17
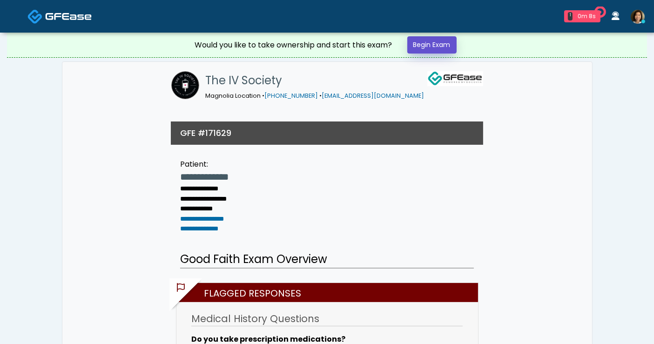
click at [422, 46] on link "Begin Exam" at bounding box center [431, 44] width 49 height 17
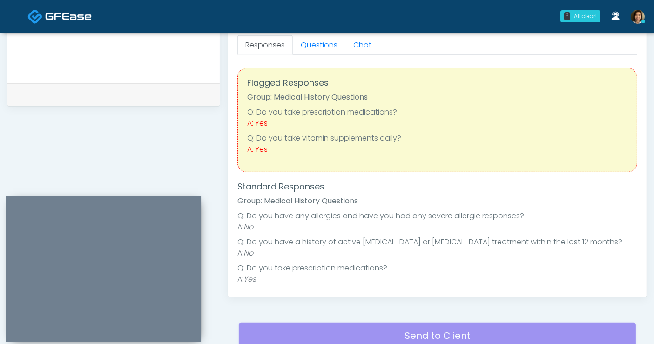
click at [100, 58] on textarea at bounding box center [114, 14] width 194 height 114
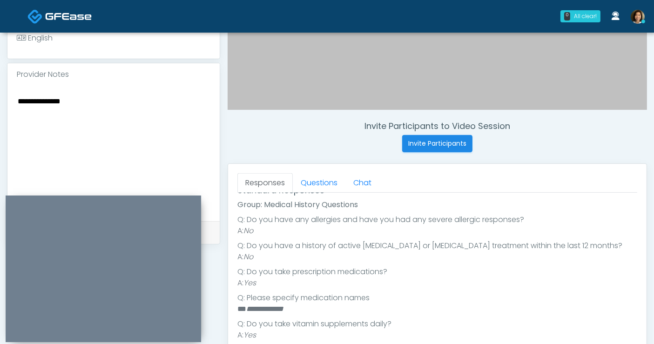
scroll to position [224, 0]
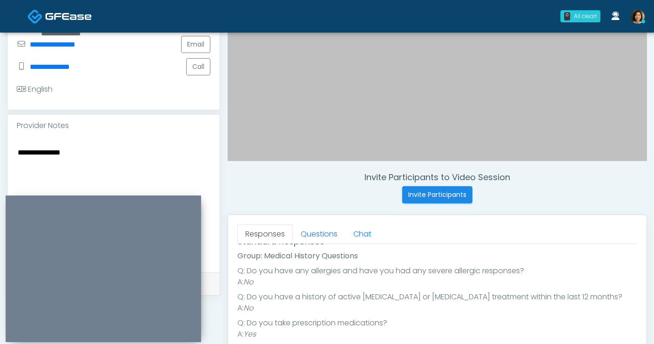
click at [131, 151] on textarea "**********" at bounding box center [114, 203] width 194 height 114
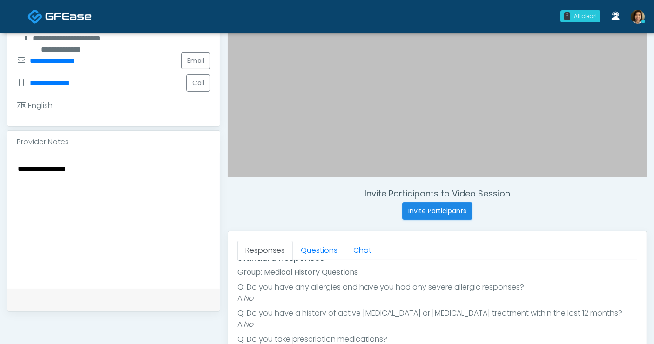
scroll to position [210, 0]
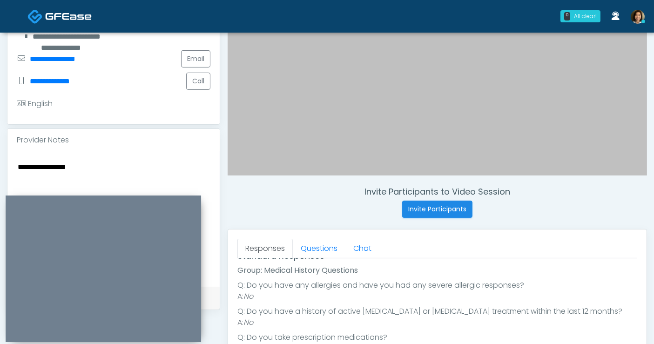
click at [137, 163] on textarea "**********" at bounding box center [114, 218] width 194 height 114
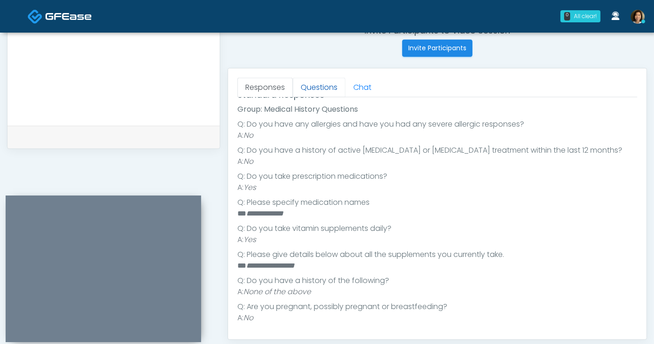
type textarea "**********"
click at [317, 87] on link "Questions" at bounding box center [319, 88] width 53 height 20
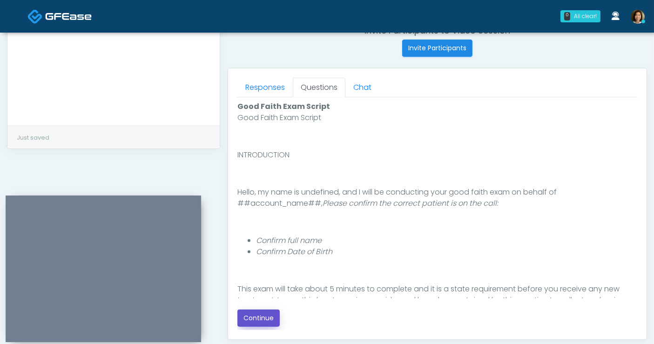
click at [259, 319] on button "Continue" at bounding box center [258, 317] width 42 height 17
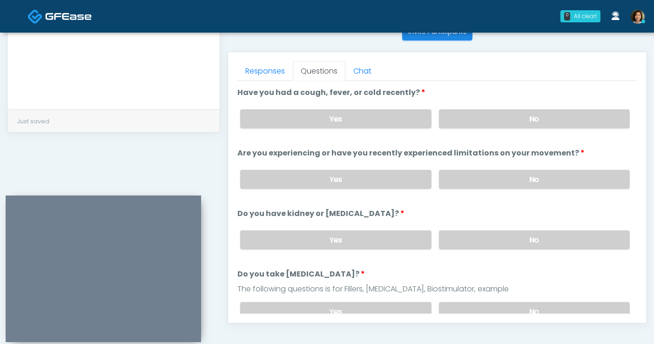
scroll to position [386, 0]
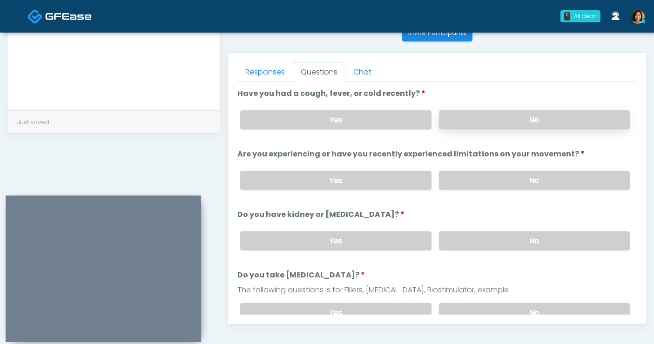
click at [520, 123] on label "No" at bounding box center [534, 119] width 191 height 19
click at [520, 183] on label "No" at bounding box center [534, 180] width 191 height 19
drag, startPoint x: 520, startPoint y: 234, endPoint x: 539, endPoint y: 216, distance: 26.3
click at [525, 228] on div "Yes No" at bounding box center [435, 241] width 404 height 34
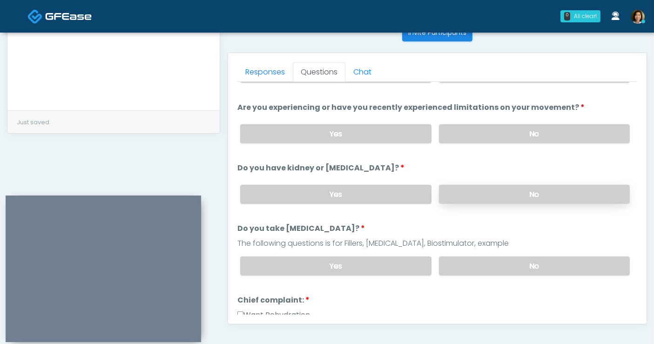
click at [551, 187] on label "No" at bounding box center [534, 194] width 191 height 19
drag, startPoint x: 538, startPoint y: 259, endPoint x: 625, endPoint y: 174, distance: 121.1
click at [542, 251] on div "Yes No" at bounding box center [435, 266] width 404 height 34
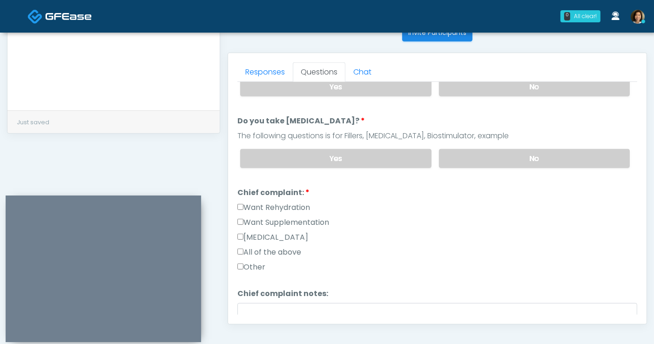
scroll to position [170, 0]
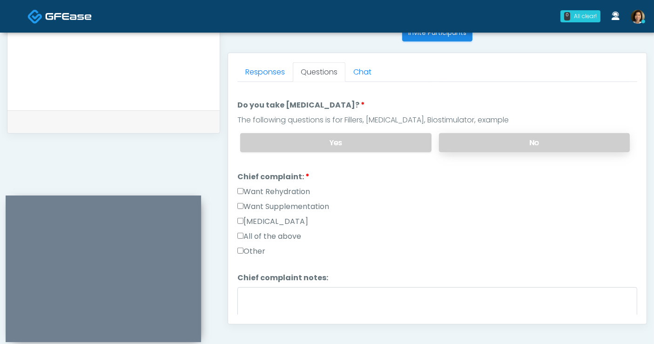
click at [556, 141] on label "No" at bounding box center [534, 142] width 191 height 19
click at [272, 233] on label "All of the above" at bounding box center [269, 236] width 64 height 11
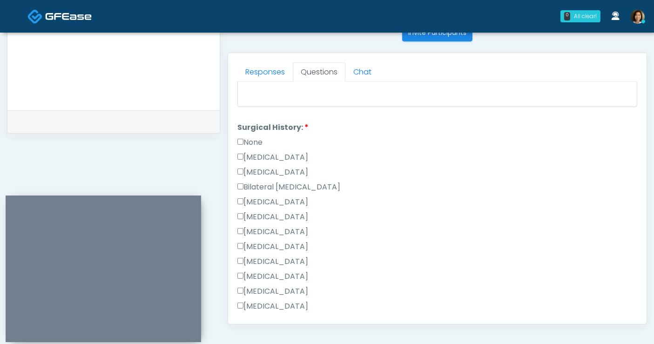
click at [252, 138] on label "None" at bounding box center [249, 142] width 25 height 11
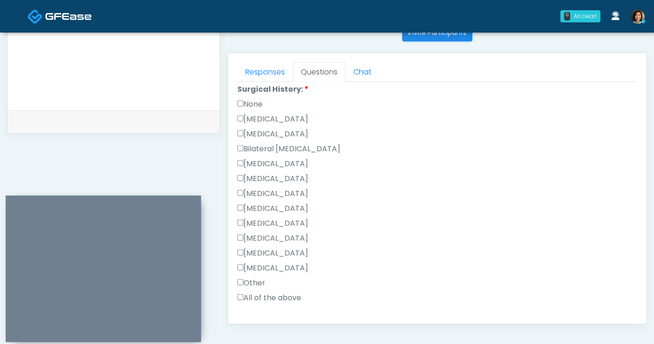
scroll to position [413, 0]
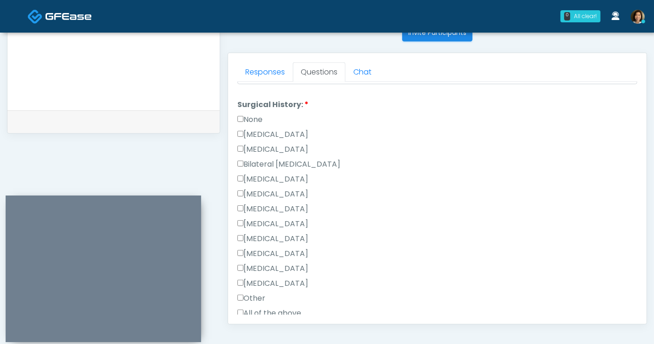
click at [256, 114] on label "None" at bounding box center [249, 119] width 25 height 11
click at [263, 264] on label "[MEDICAL_DATA]" at bounding box center [272, 268] width 71 height 11
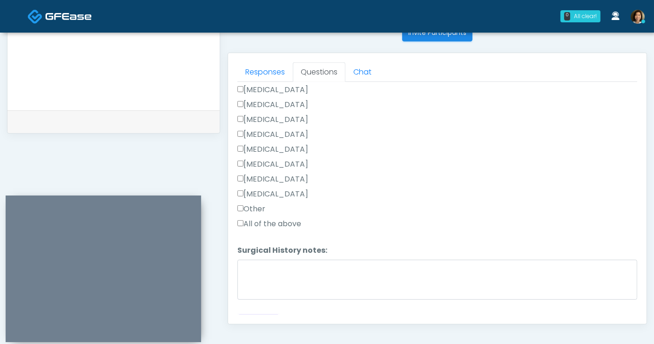
scroll to position [516, 0]
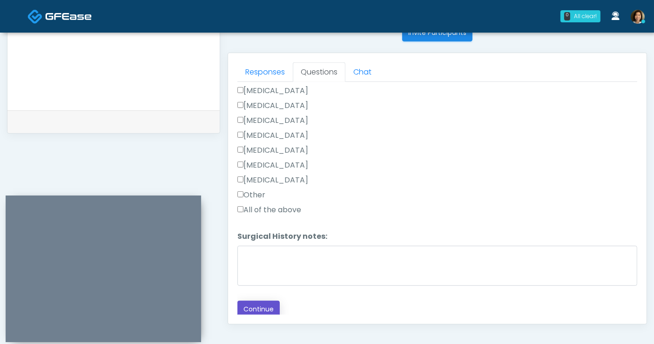
click at [243, 302] on button "Continue" at bounding box center [258, 309] width 42 height 17
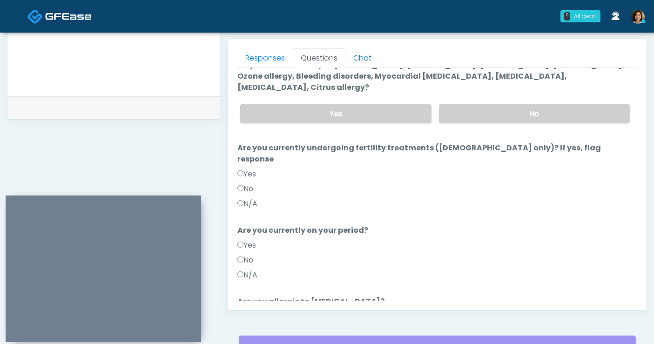
scroll to position [0, 0]
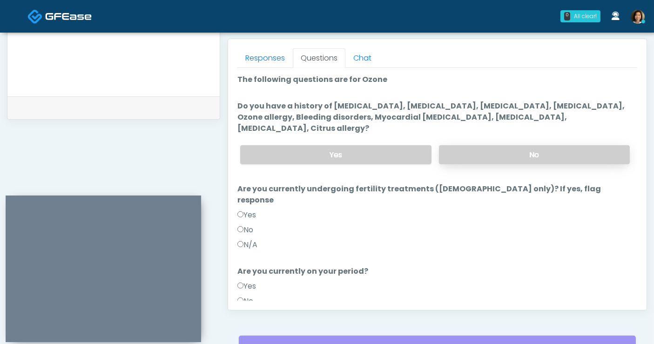
click at [497, 147] on label "No" at bounding box center [534, 154] width 191 height 19
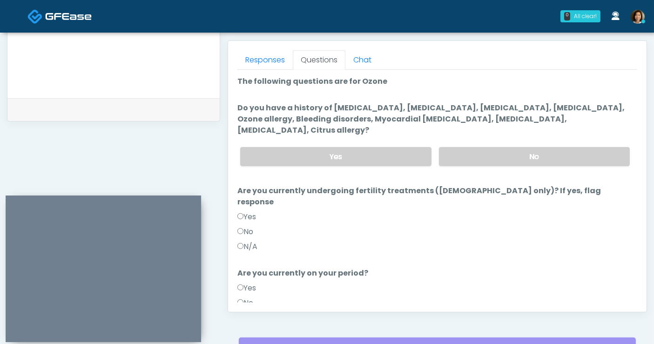
scroll to position [400, 0]
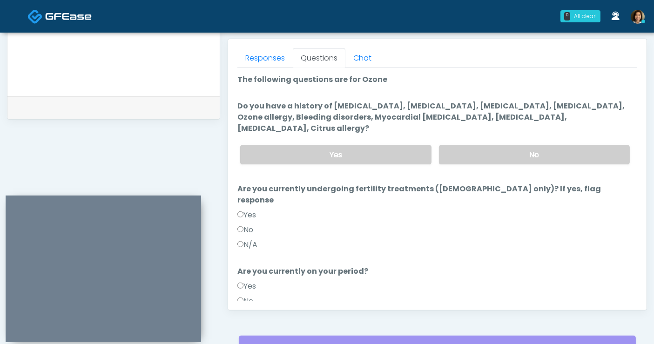
click at [246, 224] on label "No" at bounding box center [245, 229] width 16 height 11
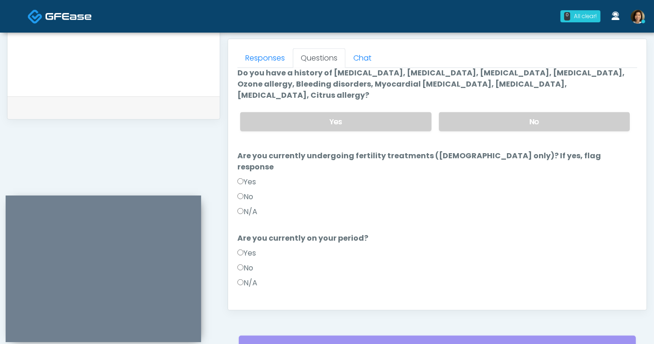
scroll to position [90, 0]
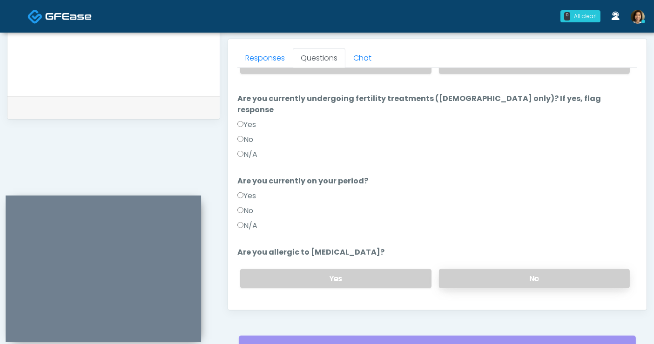
click at [534, 269] on label "No" at bounding box center [534, 278] width 191 height 19
click at [324, 274] on div "Loading... Connecting to your agent... Please wait while we prepare your person…" at bounding box center [437, 154] width 400 height 341
click at [258, 307] on button "Continue" at bounding box center [258, 315] width 42 height 17
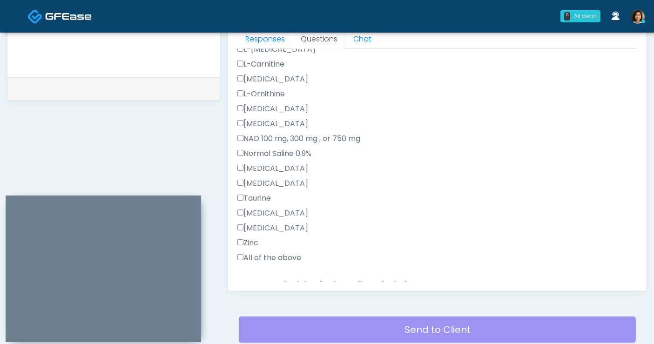
scroll to position [324, 0]
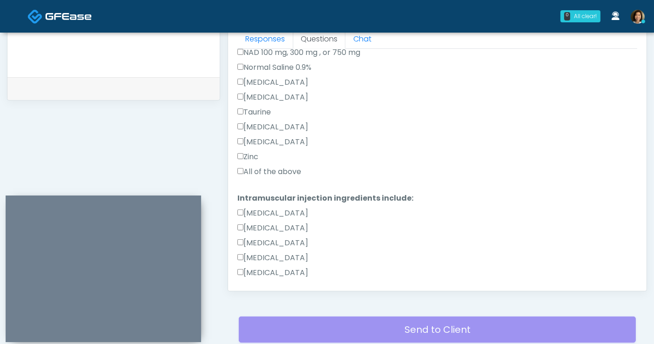
click at [284, 167] on label "All of the above" at bounding box center [269, 171] width 64 height 11
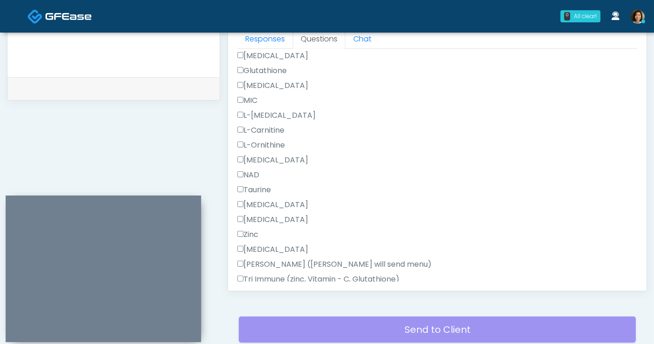
scroll to position [576, 0]
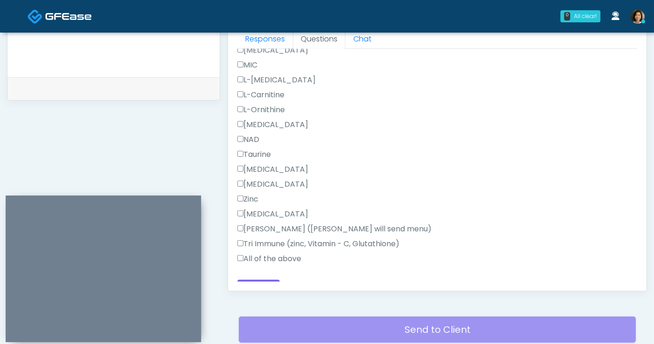
click at [258, 258] on label "All of the above" at bounding box center [269, 258] width 64 height 11
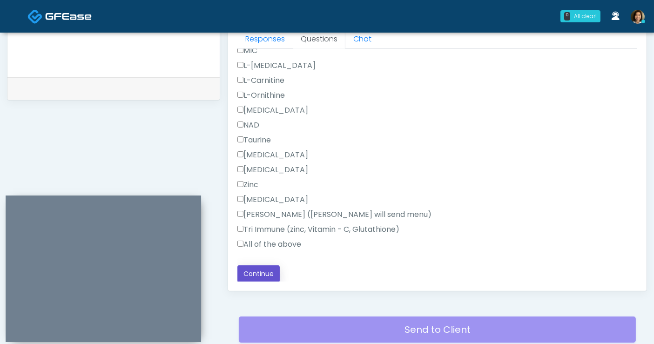
click at [263, 267] on button "Continue" at bounding box center [258, 273] width 42 height 17
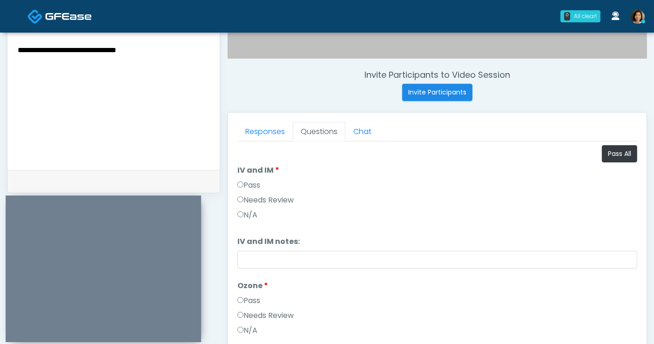
scroll to position [283, 0]
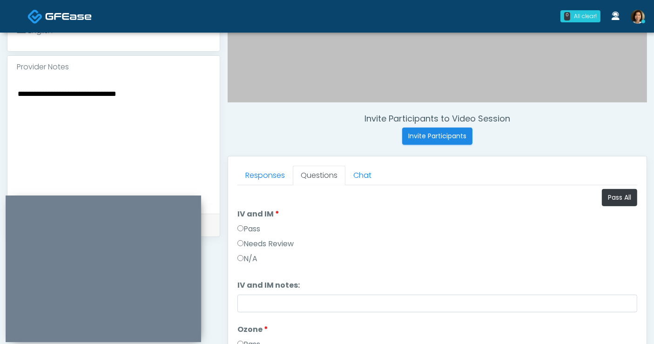
drag, startPoint x: 160, startPoint y: 91, endPoint x: -162, endPoint y: 71, distance: 322.6
click at [0, 71] on html "0 All clear! All clear! [PERSON_NAME] AZ CA CO CT DC [GEOGRAPHIC_DATA] HI ID IL…" at bounding box center [327, 134] width 654 height 835
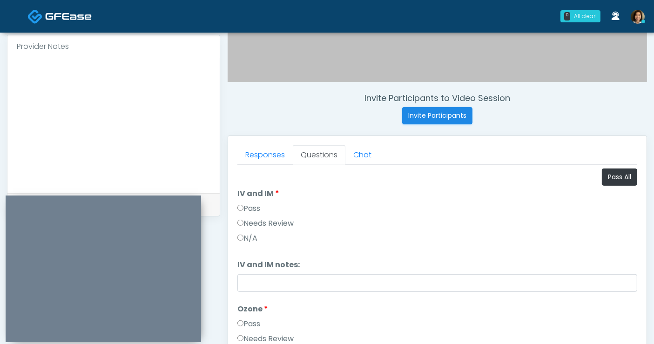
scroll to position [352, 0]
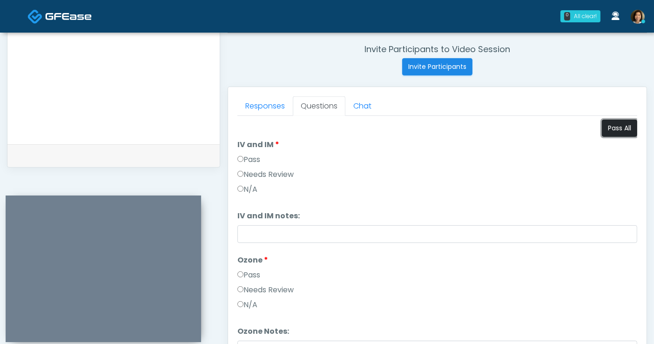
click at [605, 131] on button "Pass All" at bounding box center [619, 128] width 35 height 17
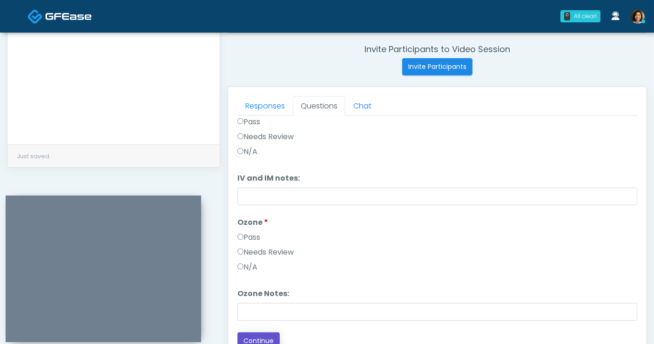
click at [256, 337] on button "Continue" at bounding box center [258, 340] width 42 height 17
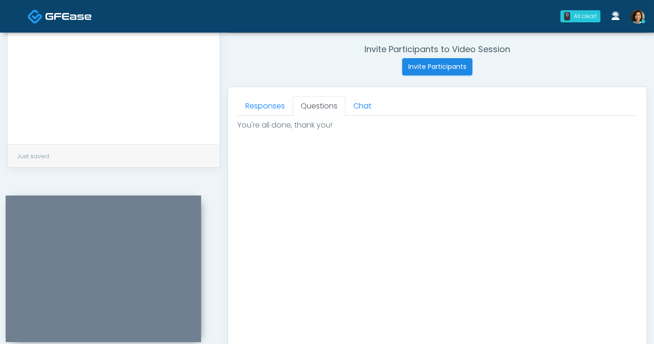
scroll to position [402, 0]
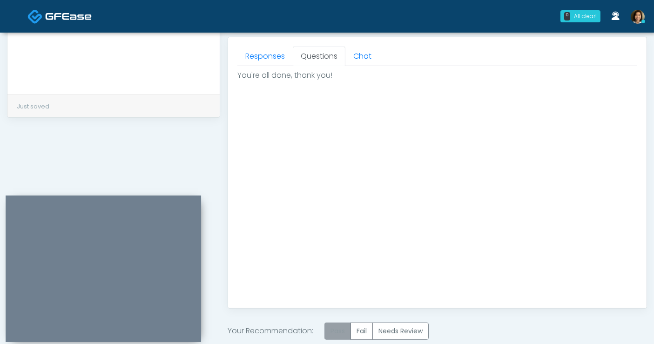
click at [334, 328] on label "Pass" at bounding box center [337, 330] width 27 height 17
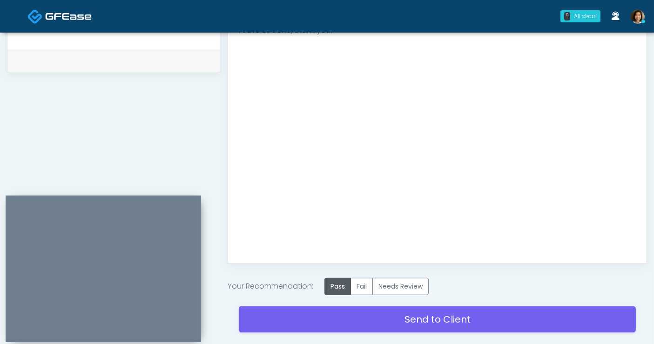
scroll to position [483, 0]
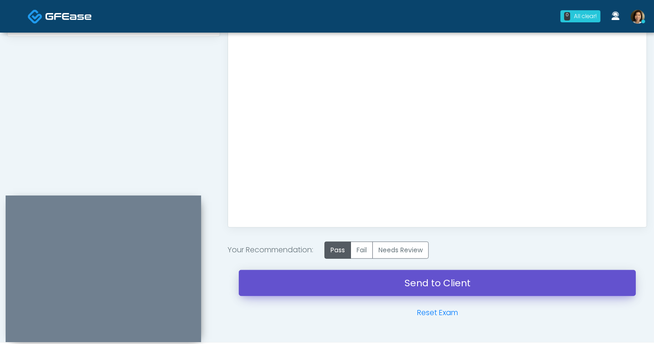
click at [462, 279] on link "Send to Client" at bounding box center [437, 283] width 397 height 26
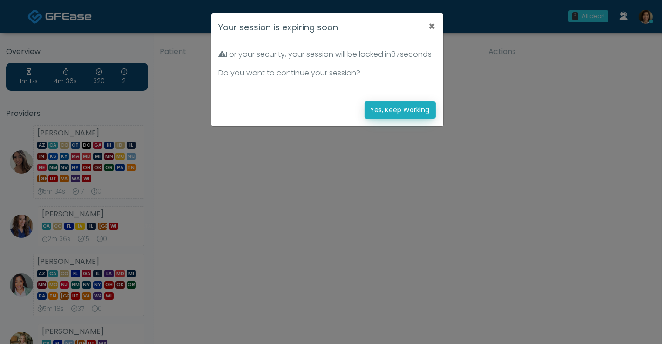
click at [413, 118] on button "Yes, Keep Working" at bounding box center [399, 109] width 71 height 17
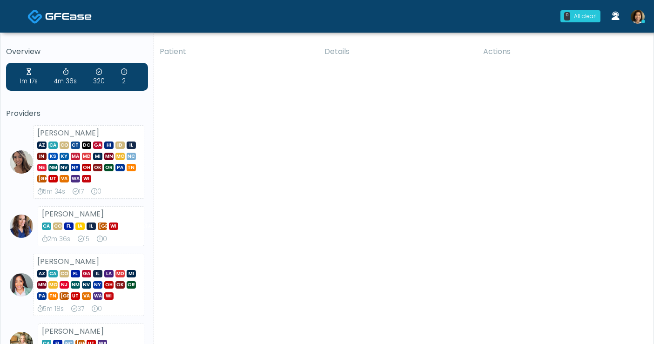
click at [638, 21] on img at bounding box center [637, 17] width 14 height 14
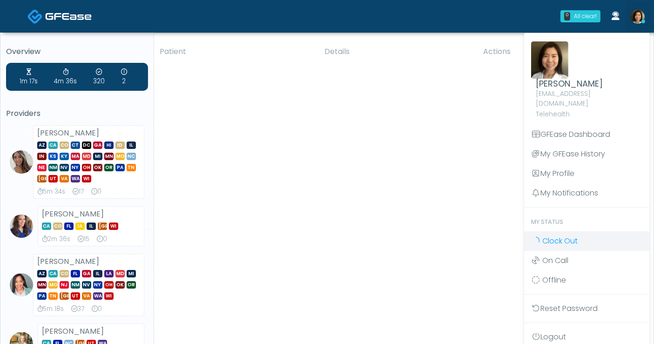
click at [550, 235] on span "Clock Out" at bounding box center [559, 240] width 35 height 11
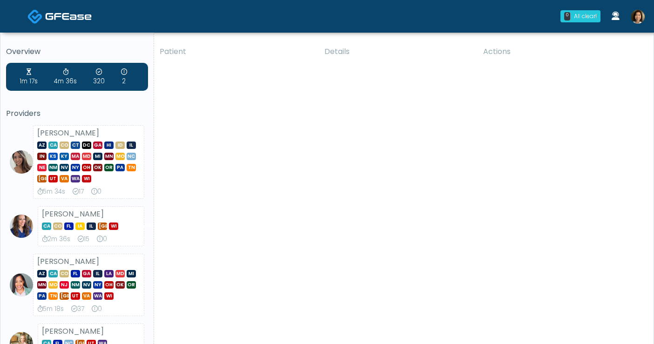
click at [641, 13] on img at bounding box center [637, 17] width 14 height 14
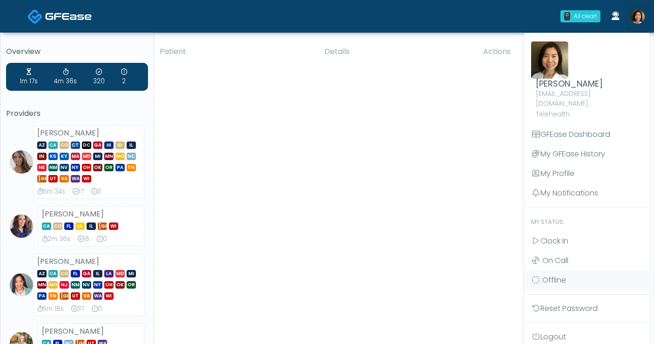
click at [571, 327] on link "Logout" at bounding box center [587, 337] width 126 height 20
